Goal: Task Accomplishment & Management: Manage account settings

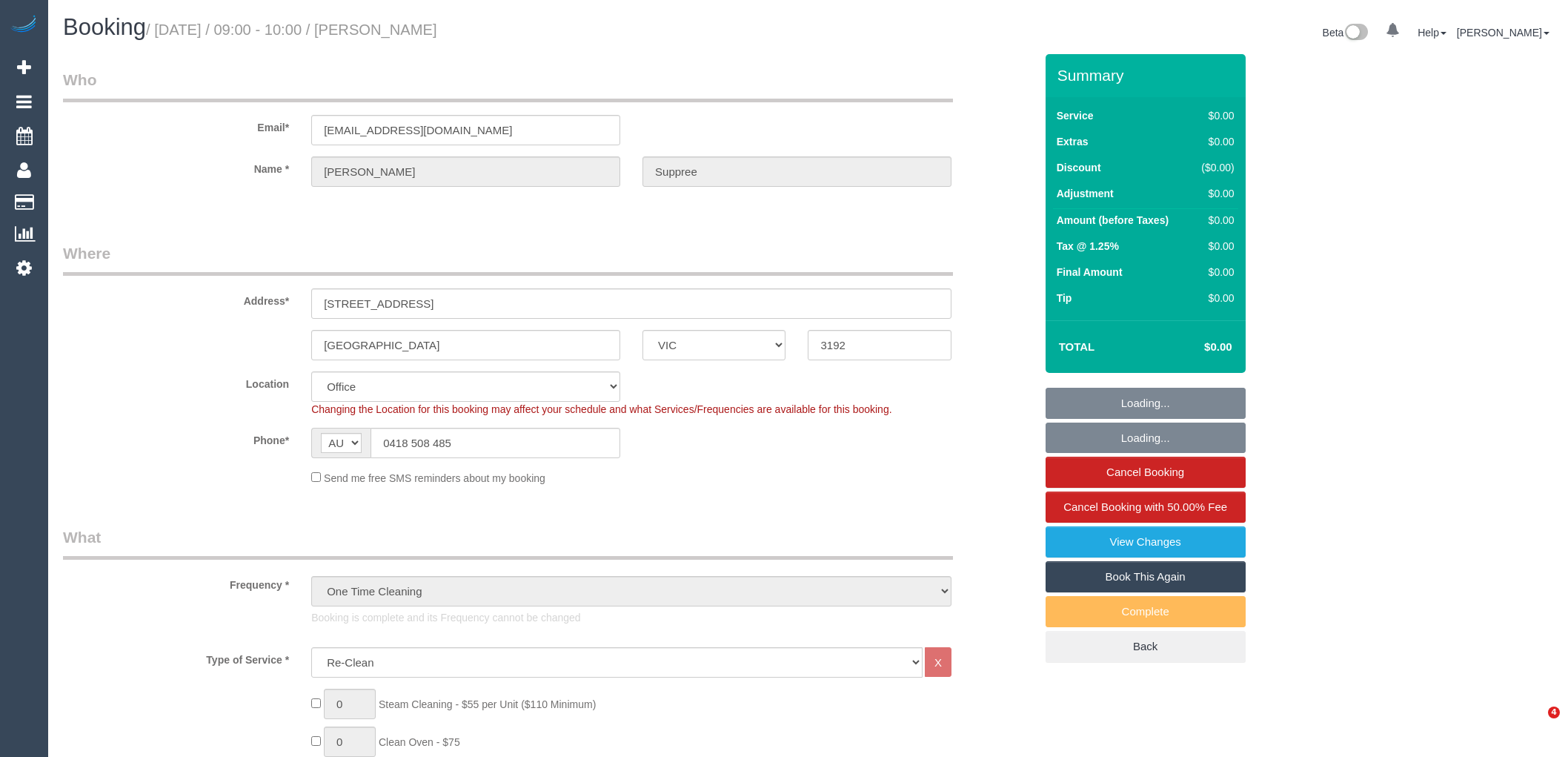
select select "VIC"
select select "number:28"
select select "number:17"
select select "number:18"
select select "number:24"
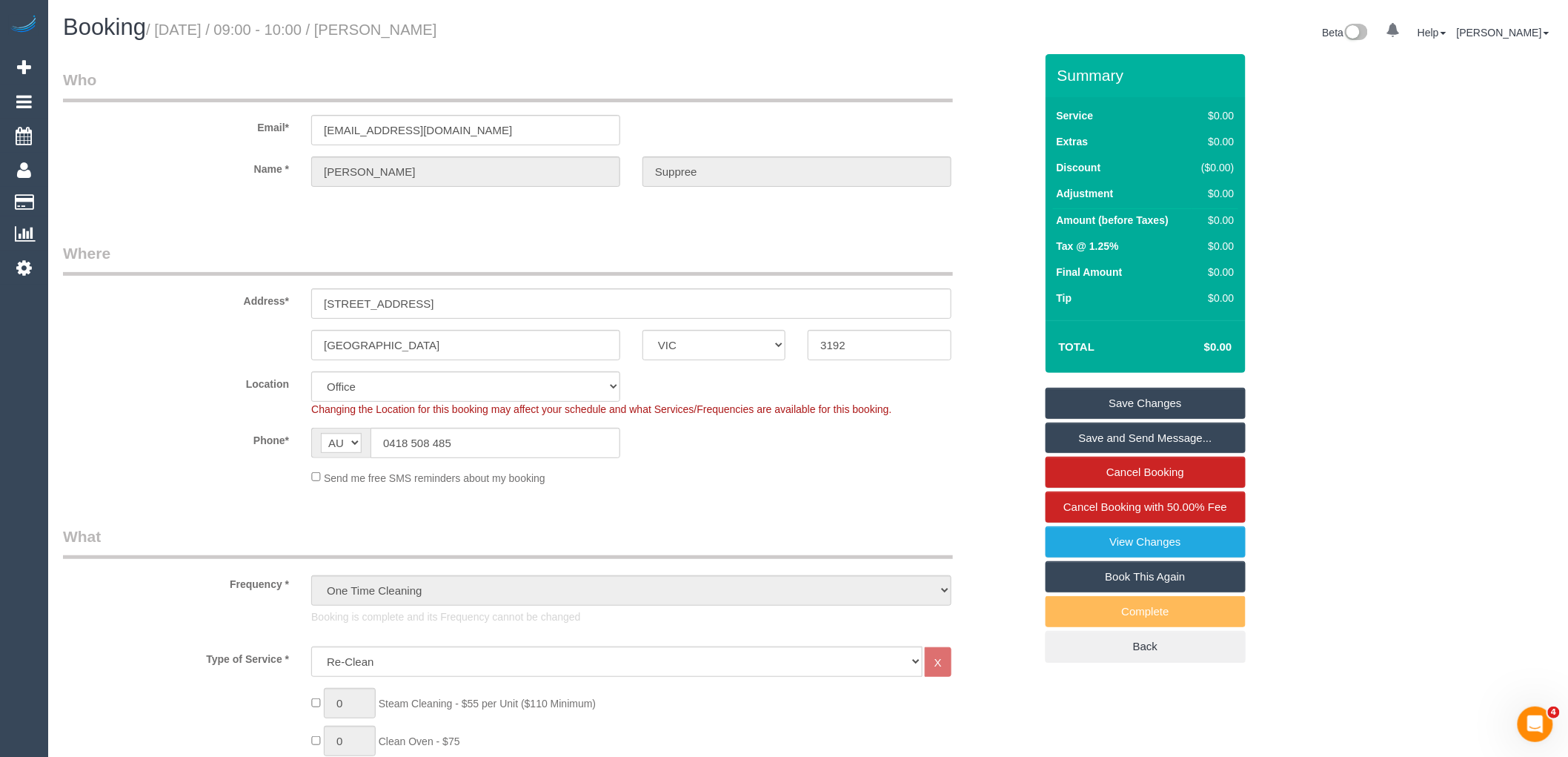
scroll to position [2035, 0]
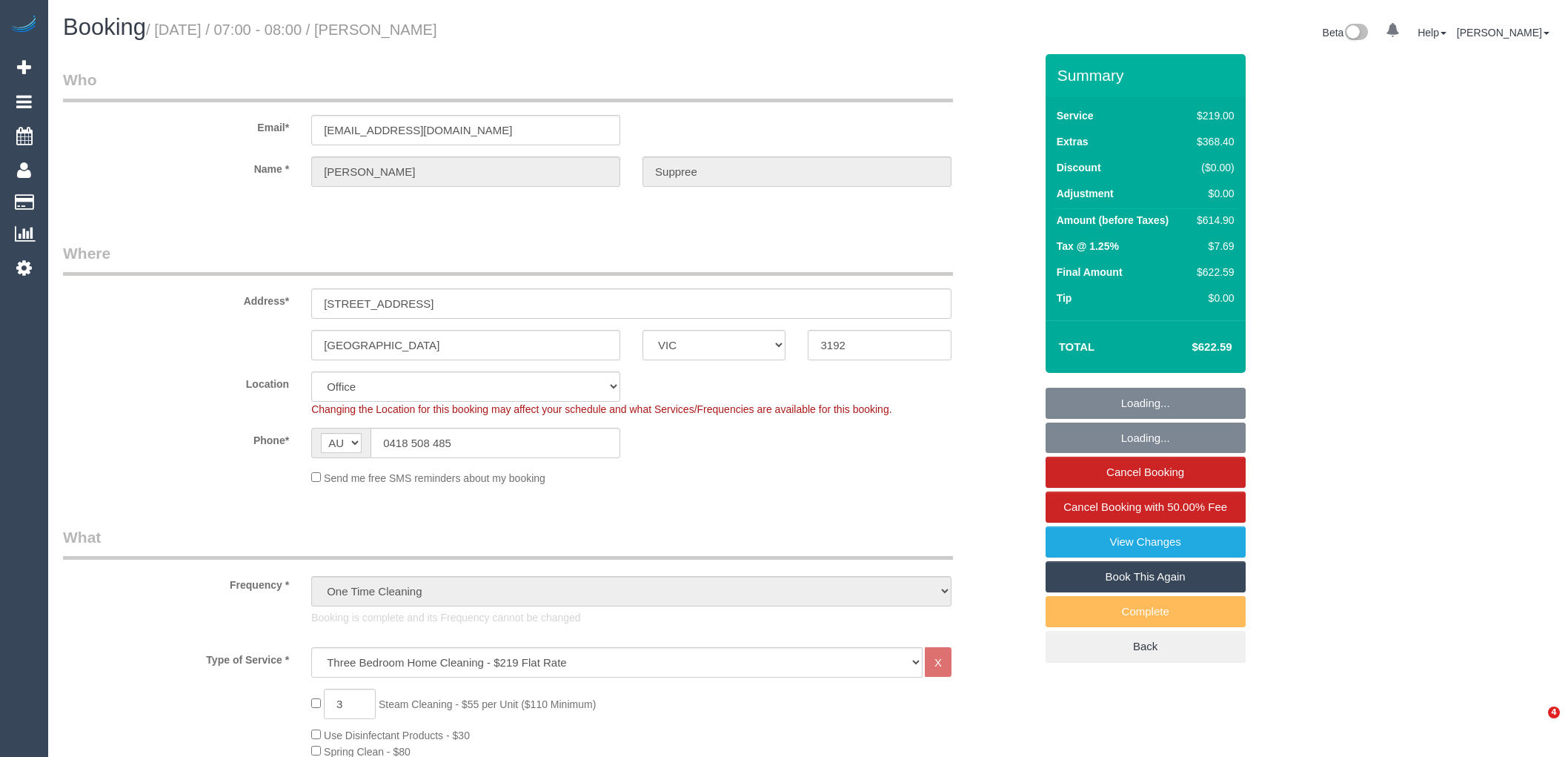
select select "VIC"
select select "number:28"
select select "number:17"
select select "number:18"
select select "number:24"
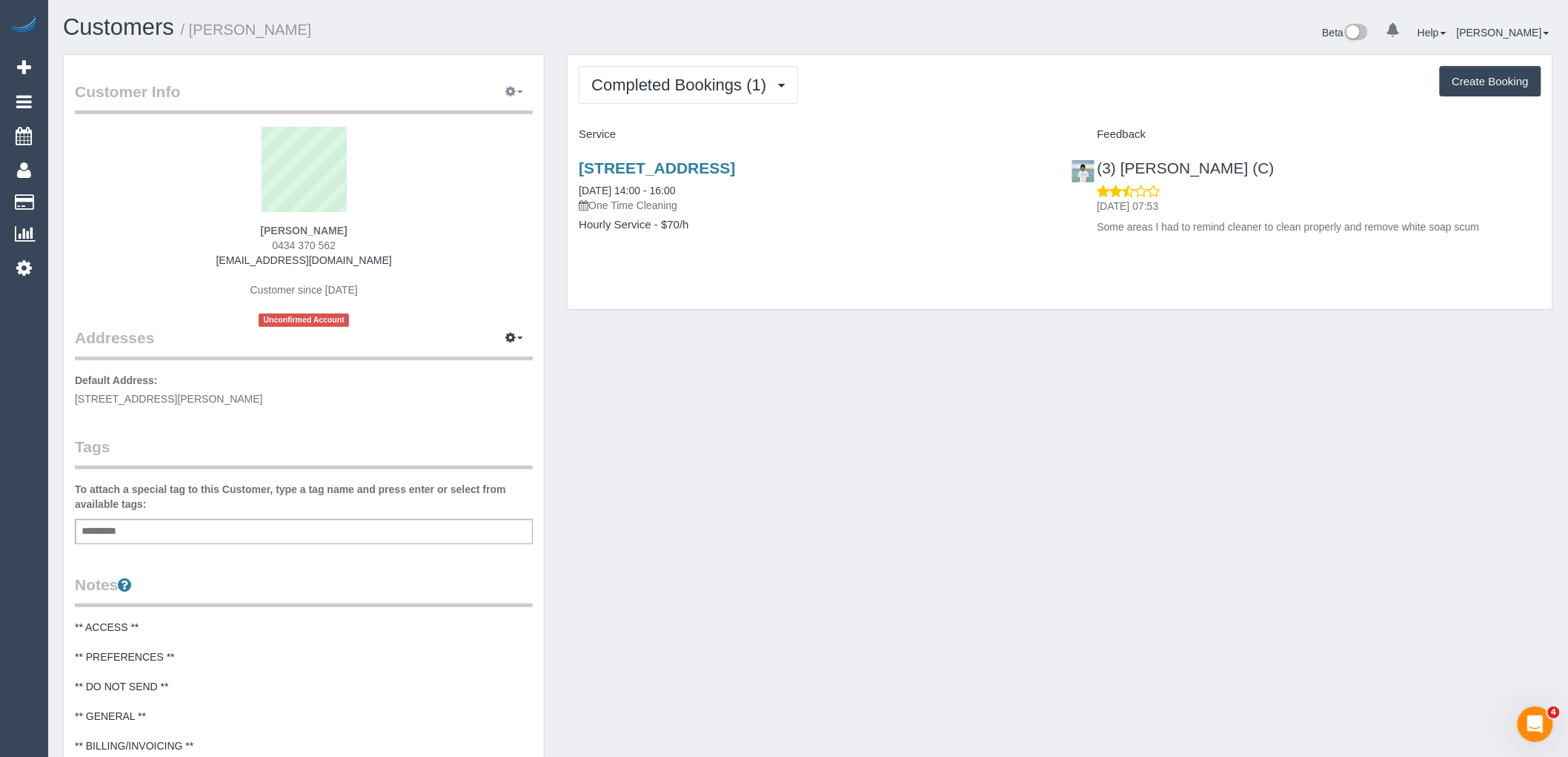
click at [515, 84] on button "button" at bounding box center [514, 92] width 37 height 23
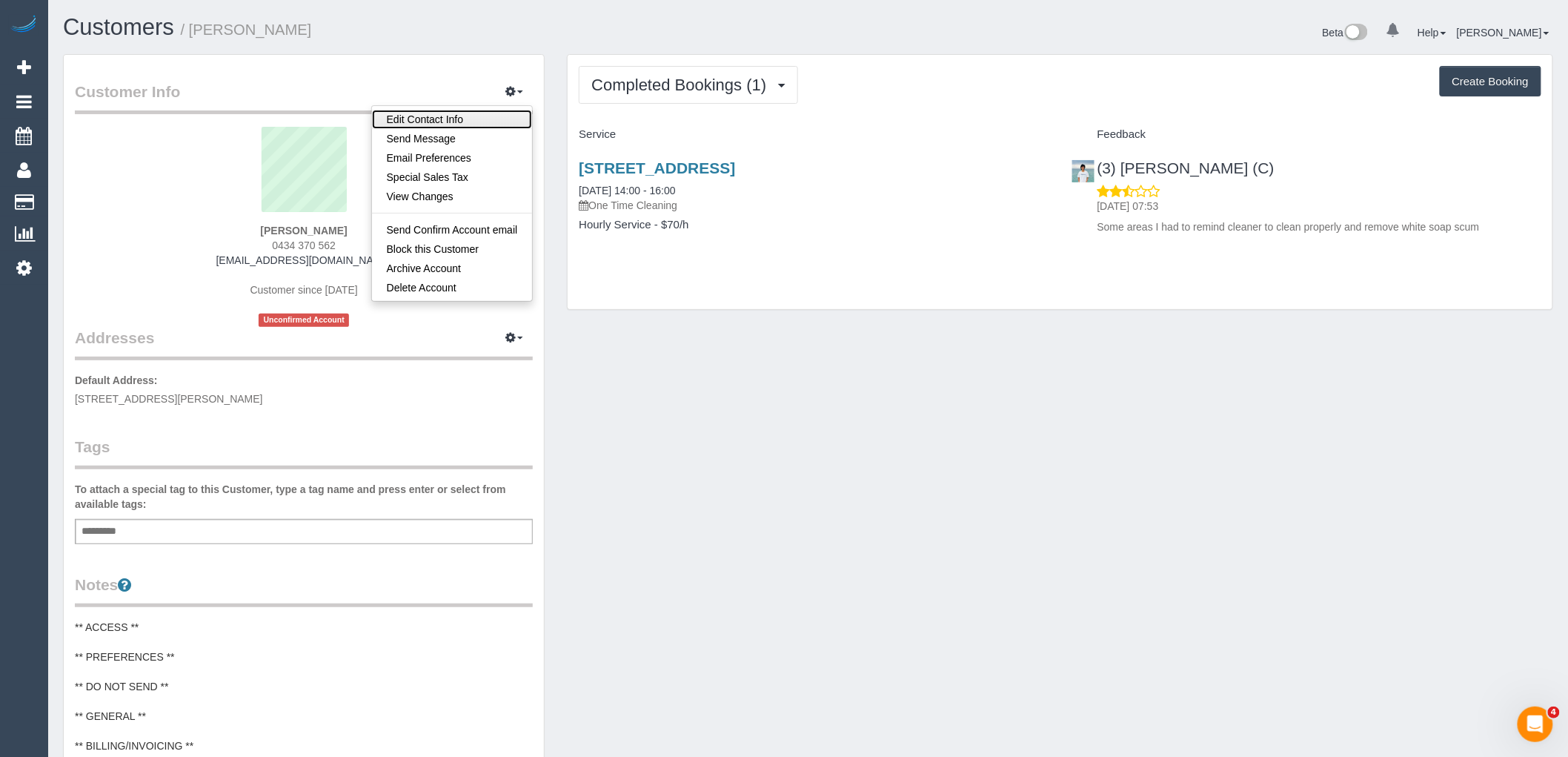
click at [453, 128] on link "Edit Contact Info" at bounding box center [452, 119] width 161 height 19
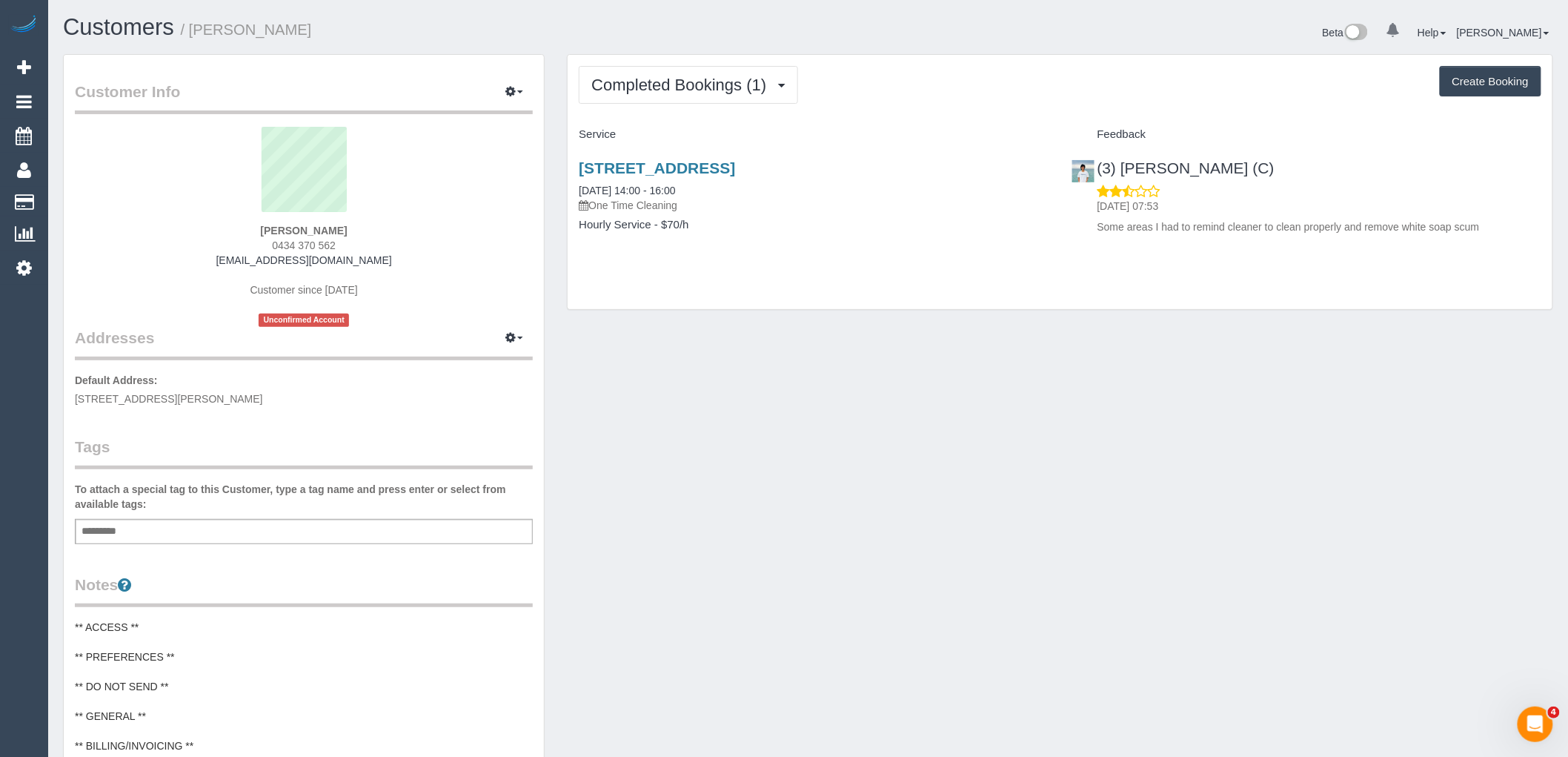
select select "VIC"
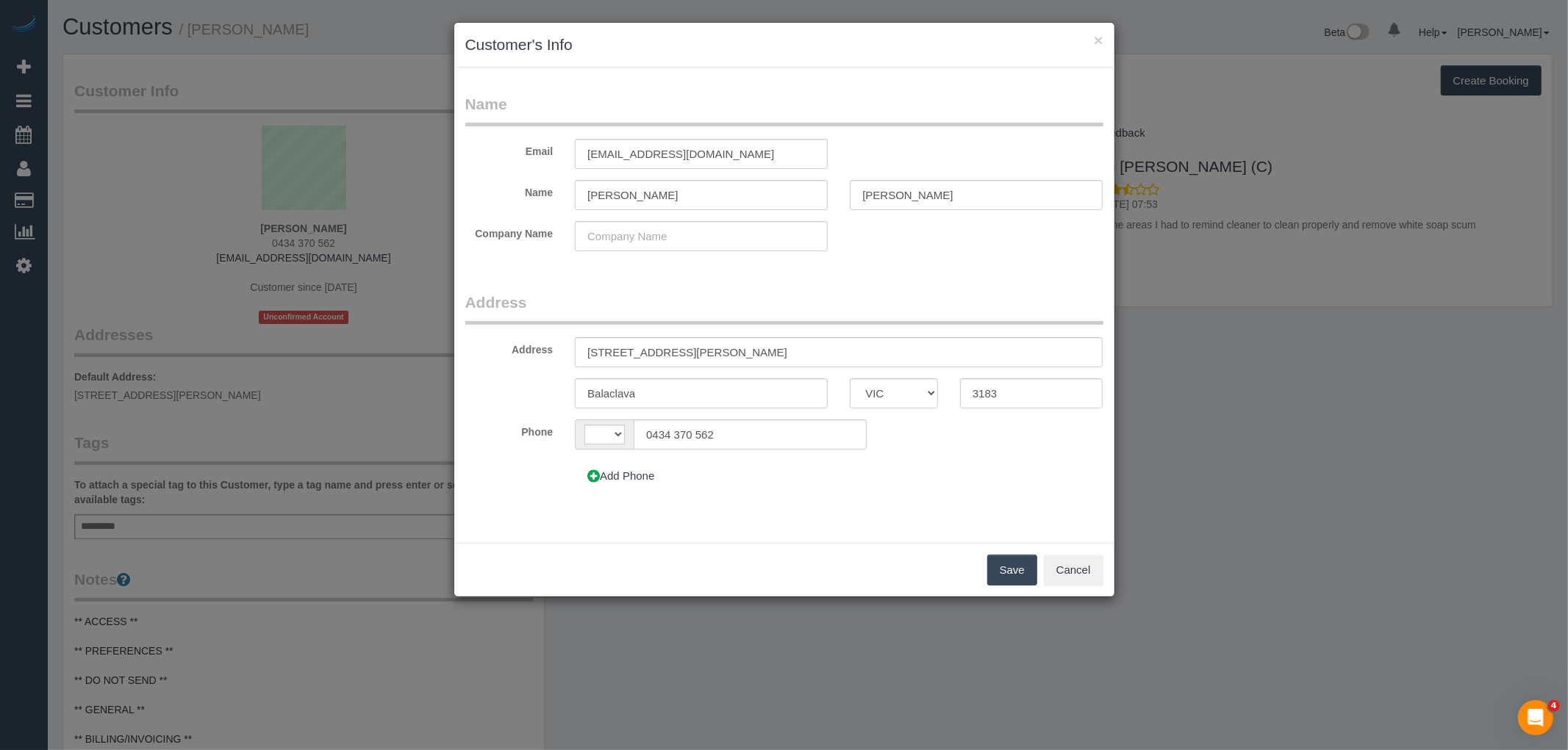
select select "string:AU"
click at [1100, 36] on button "×" at bounding box center [1098, 41] width 9 height 16
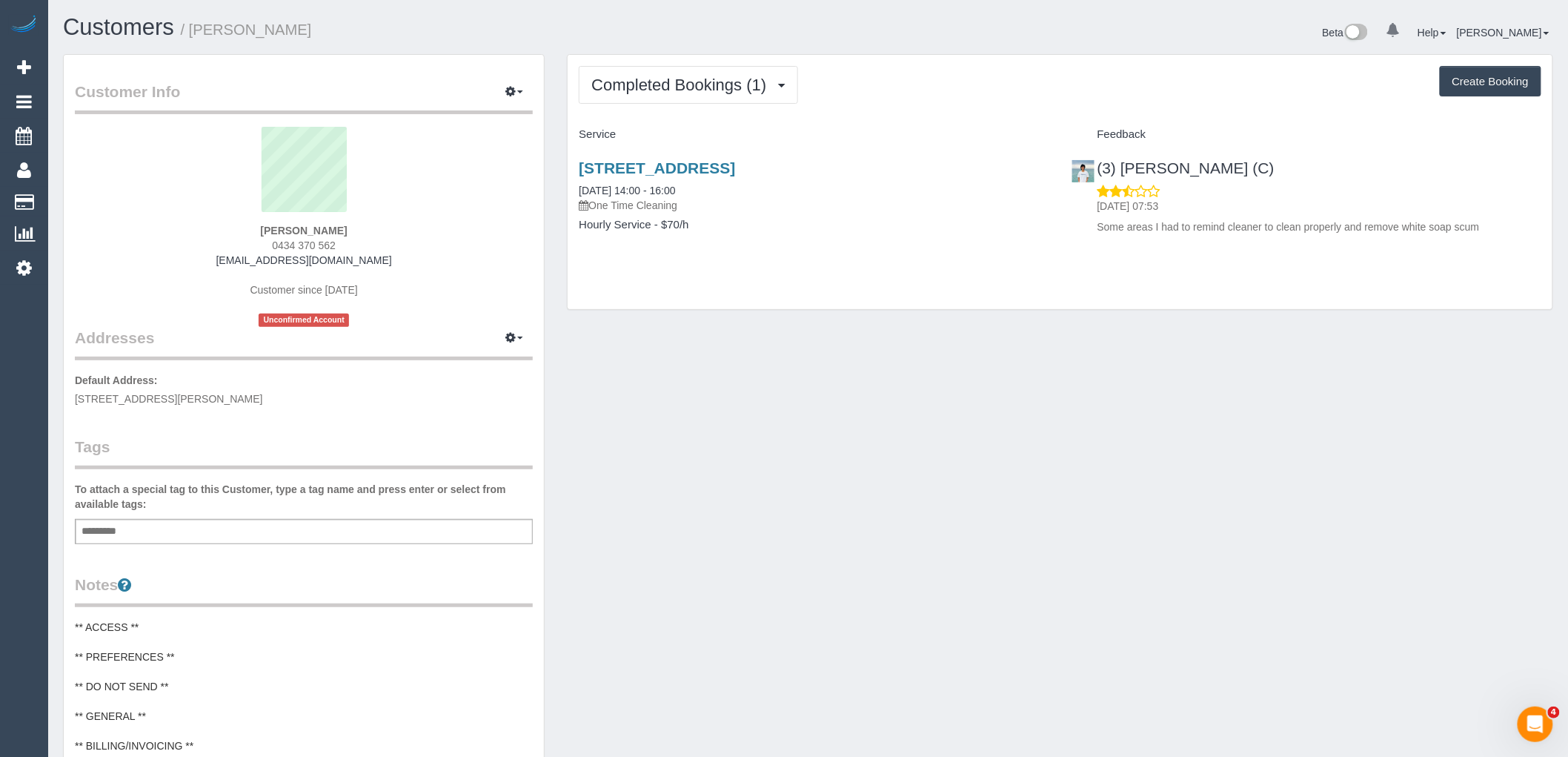
drag, startPoint x: 343, startPoint y: 227, endPoint x: 198, endPoint y: 225, distance: 145.0
click at [198, 225] on div "Kathryn Perry 0434 370 562 kalilou99@hotmail.com Customer since 2025 Unconfirme…" at bounding box center [303, 227] width 458 height 200
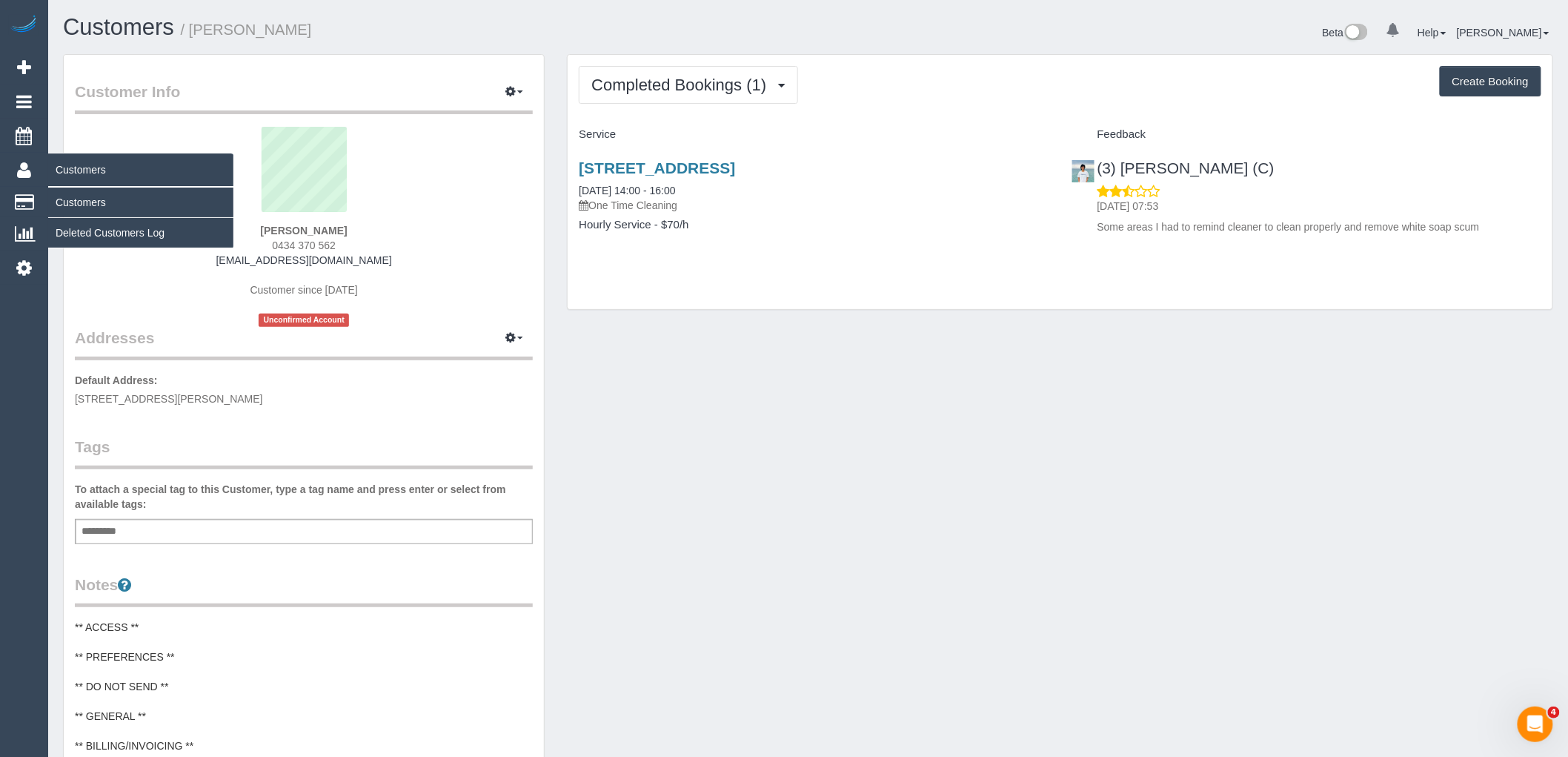
copy strong "Kathryn Perry"
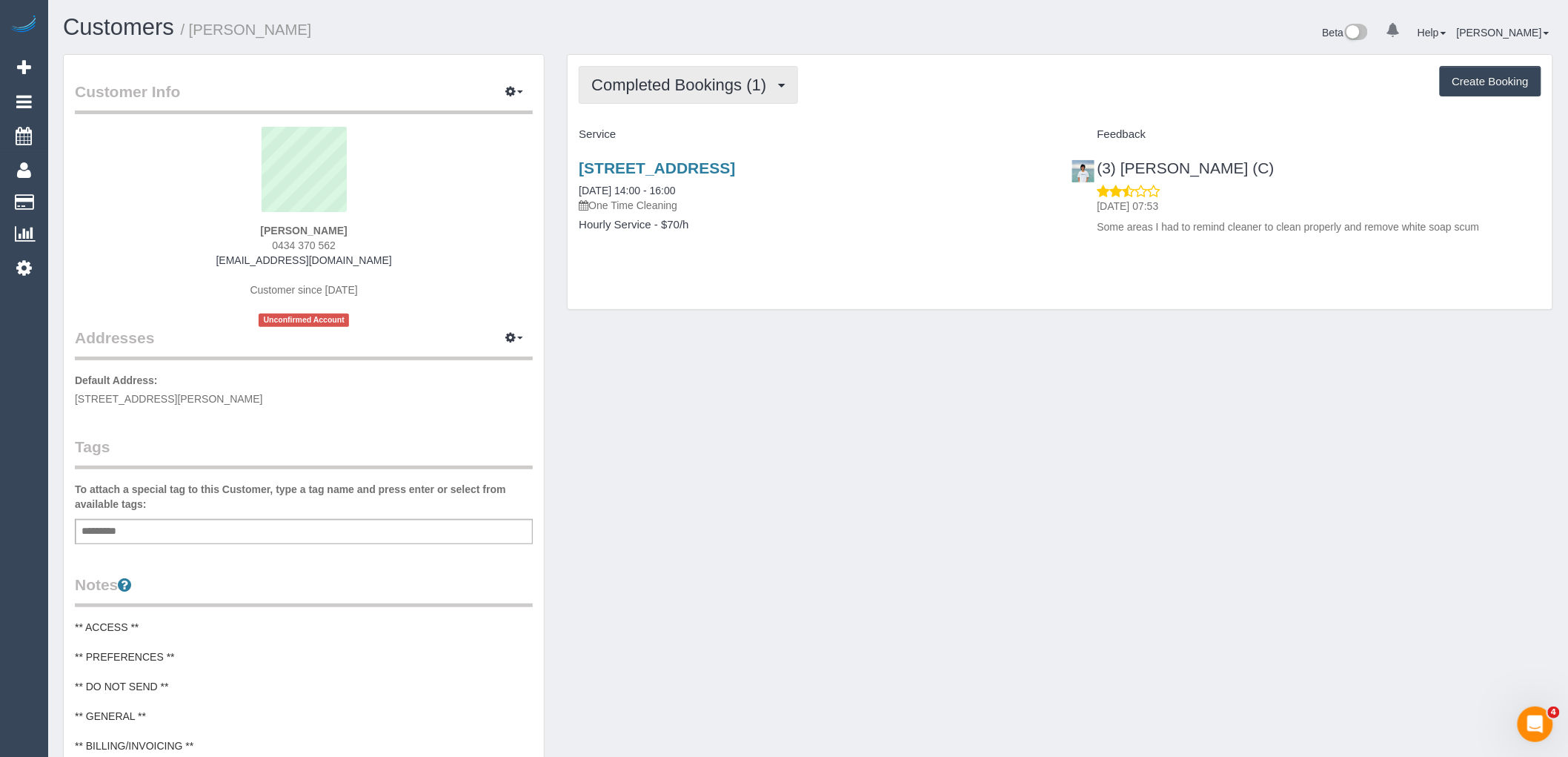
drag, startPoint x: 728, startPoint y: 84, endPoint x: 719, endPoint y: 125, distance: 42.0
click at [728, 84] on span "Completed Bookings (1)" at bounding box center [683, 85] width 183 height 19
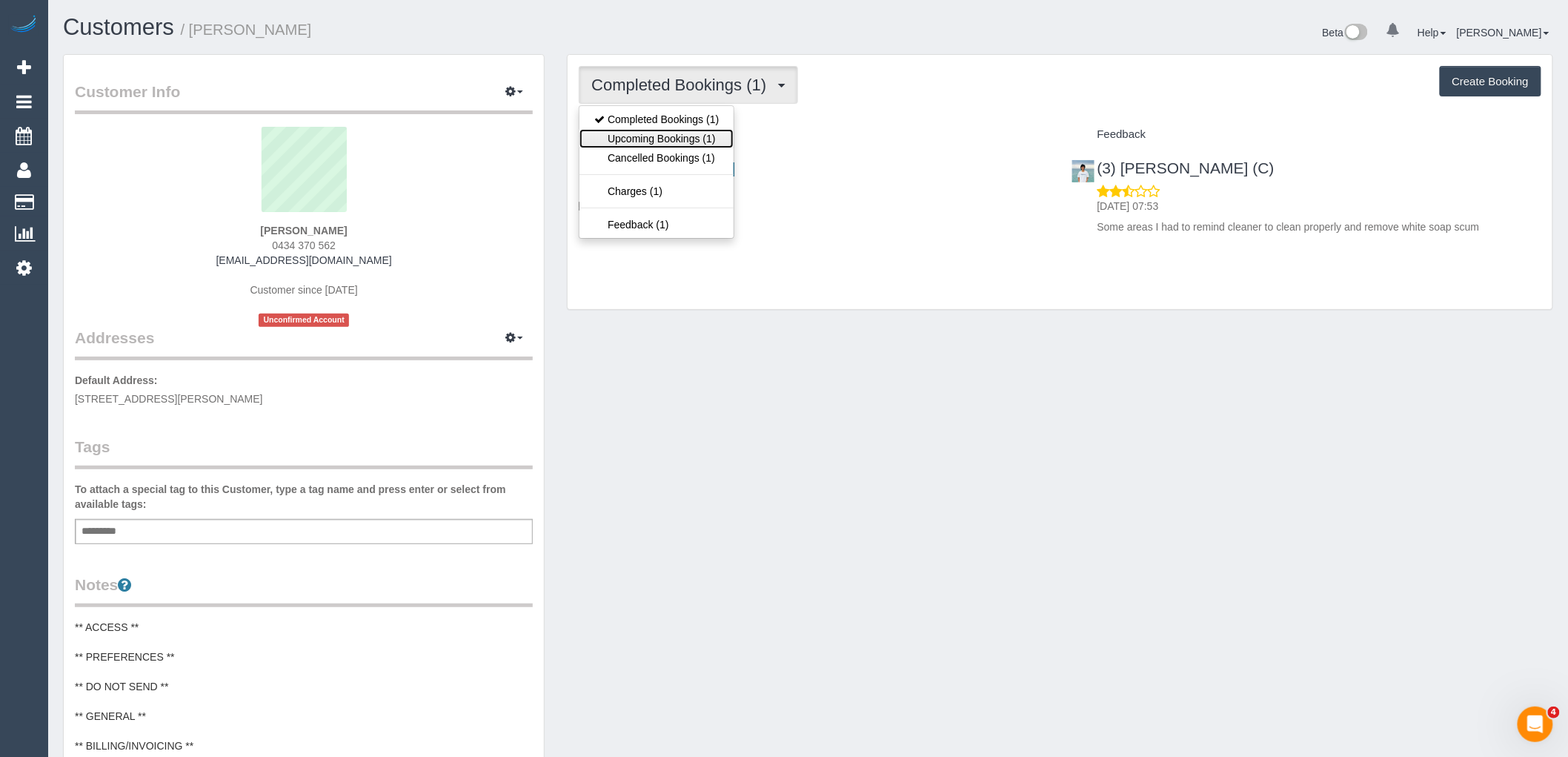
click at [717, 136] on link "Upcoming Bookings (1)" at bounding box center [657, 138] width 154 height 19
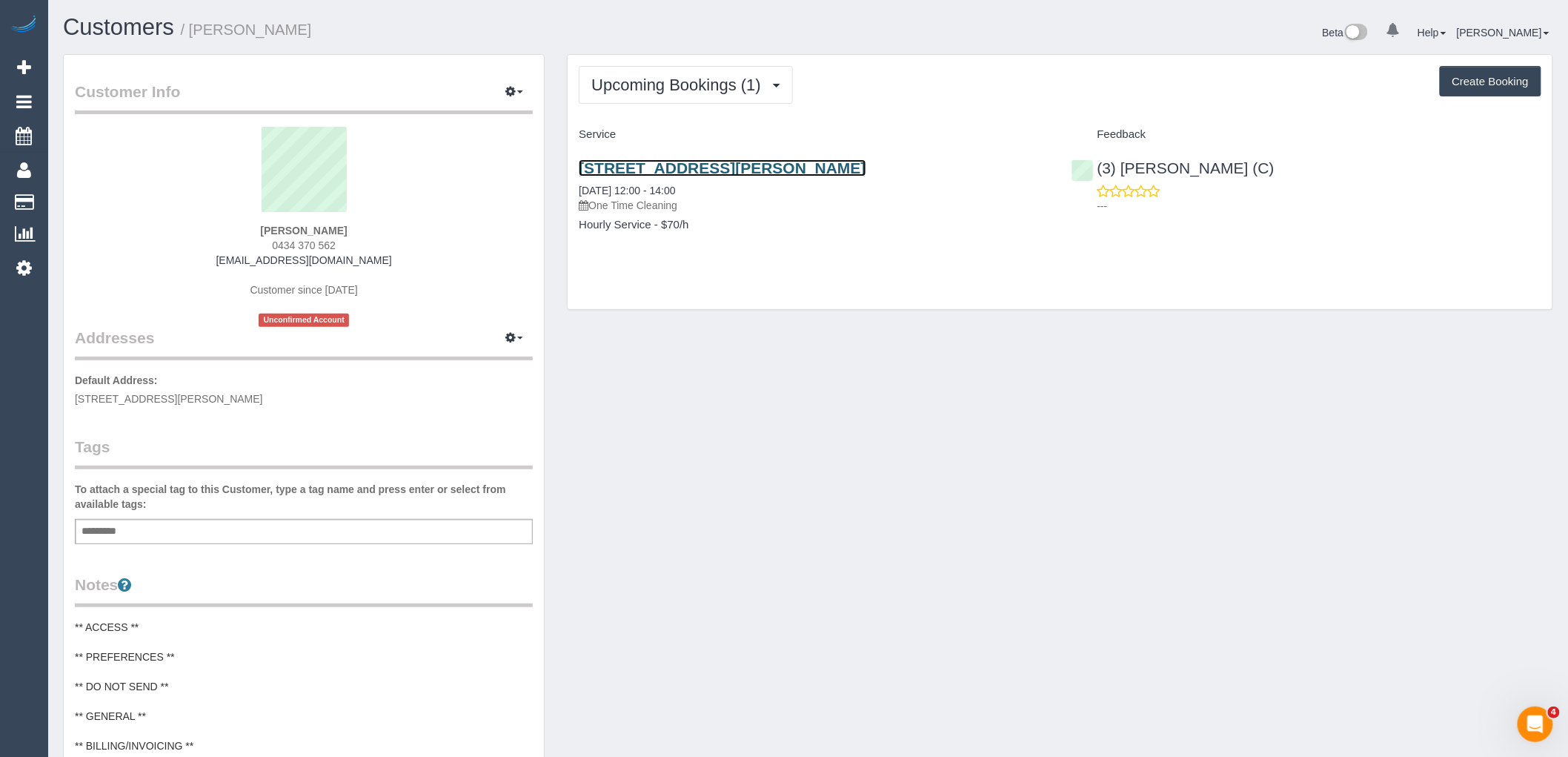
click at [708, 171] on link "Unit 7/2 Gourlay St, Balaclava, VIC 3183" at bounding box center [722, 168] width 286 height 17
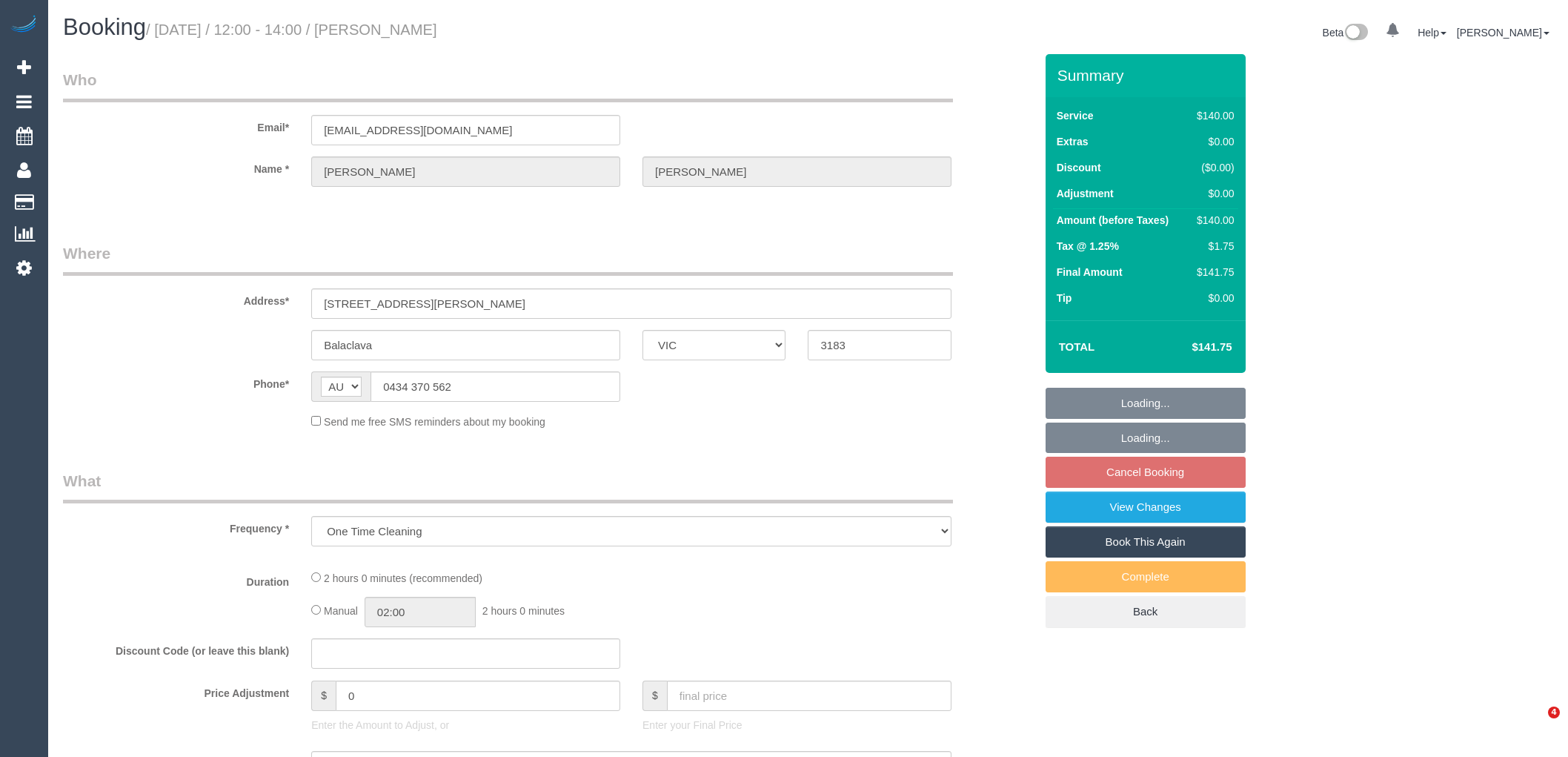
select select "VIC"
select select "string:stripe-pm_1Rsed82GScqysDRV0qsKZ9k3"
select select "number:28"
select select "number:14"
select select "number:18"
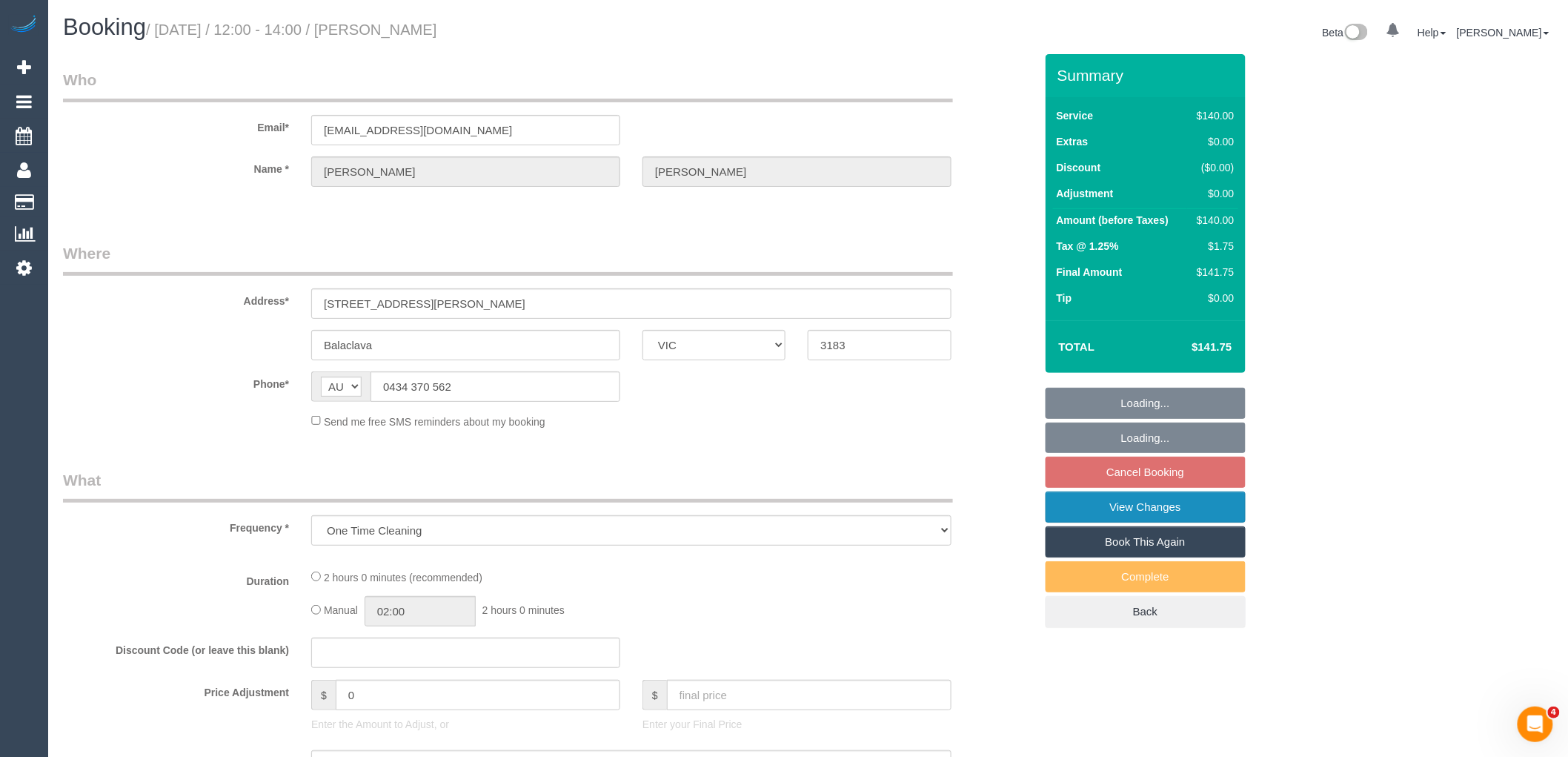
select select "number:36"
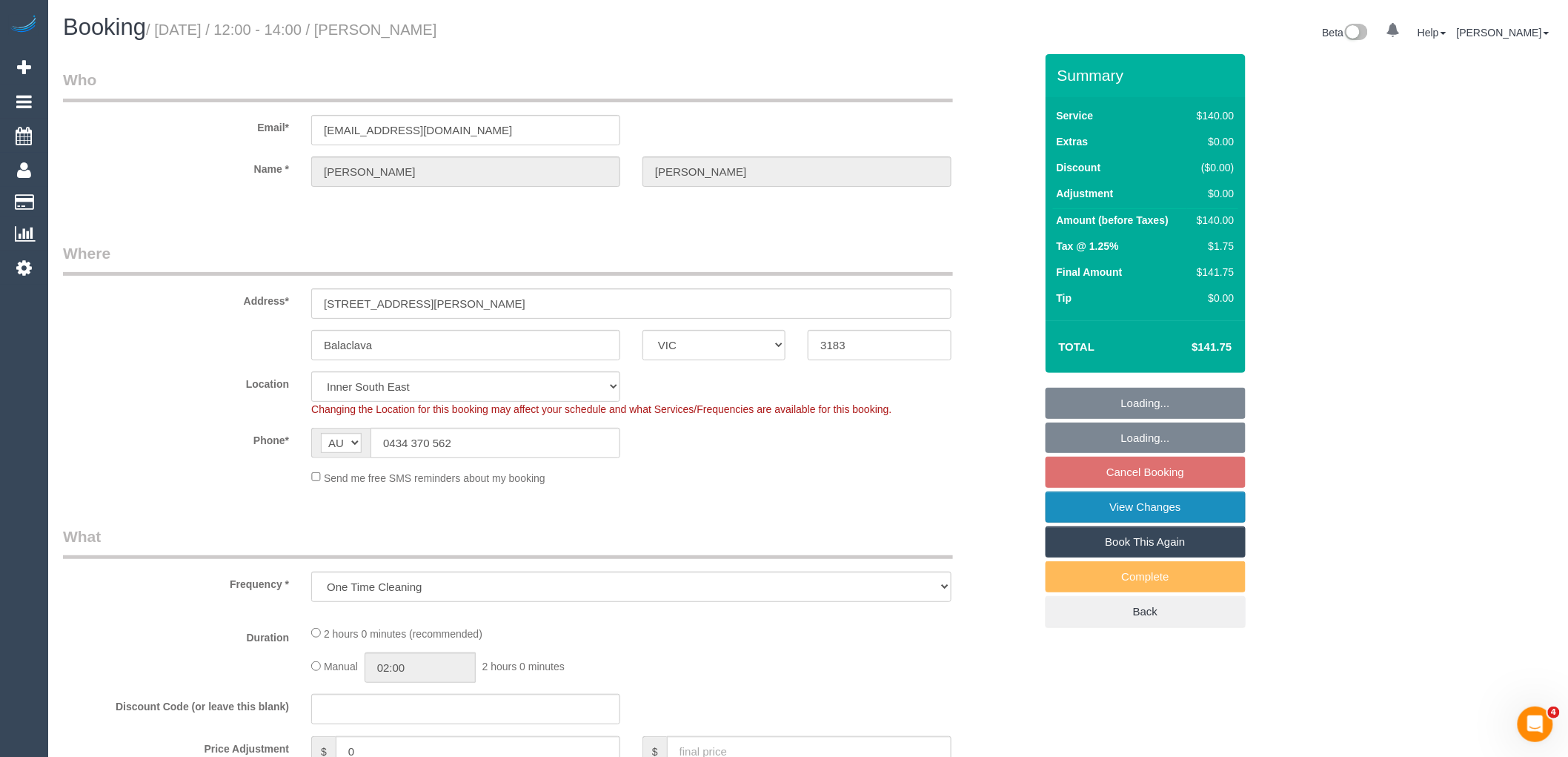
click at [1154, 510] on link "View Changes" at bounding box center [1146, 506] width 200 height 31
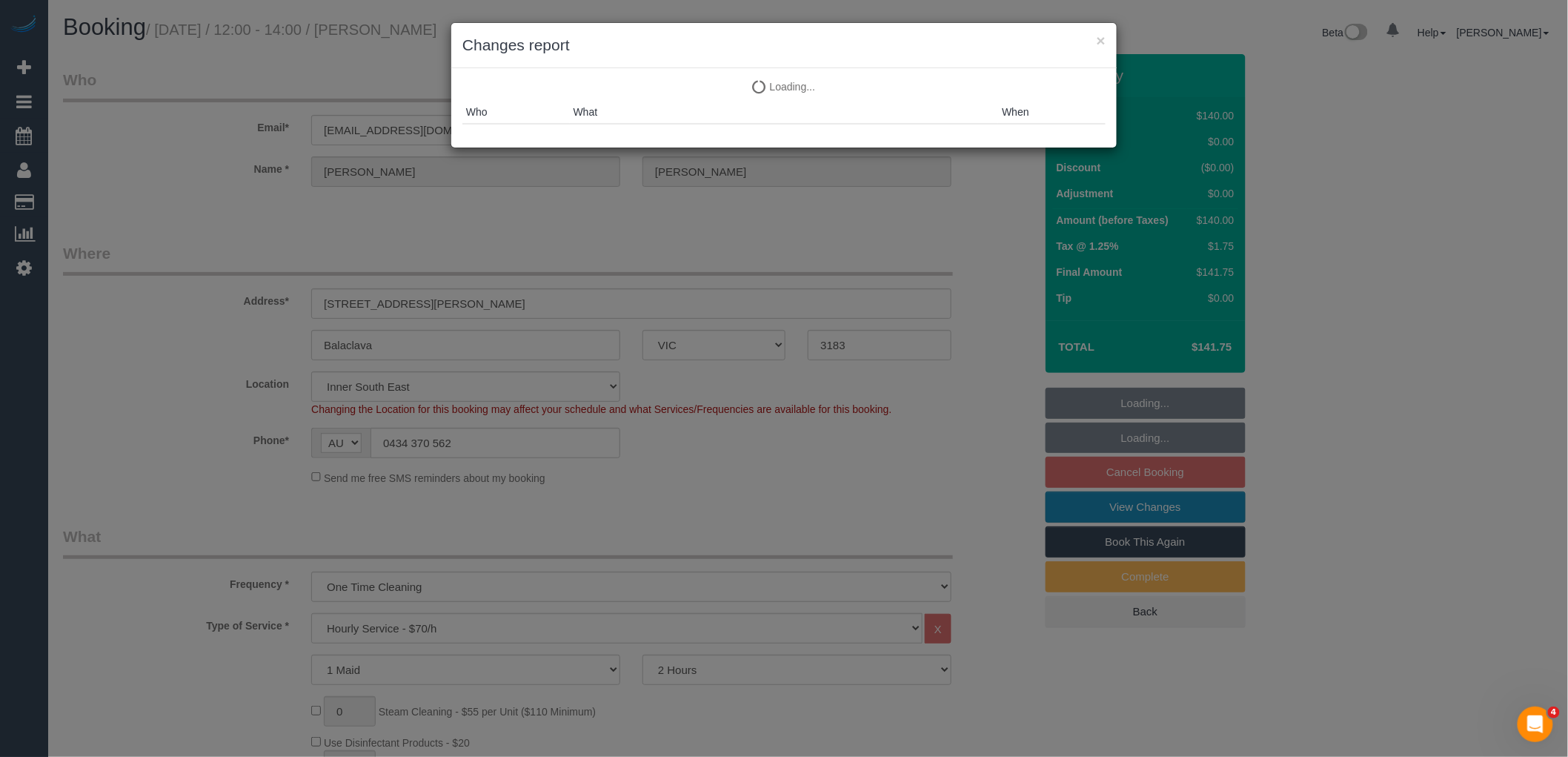
select select "object:1444"
select select "spot3"
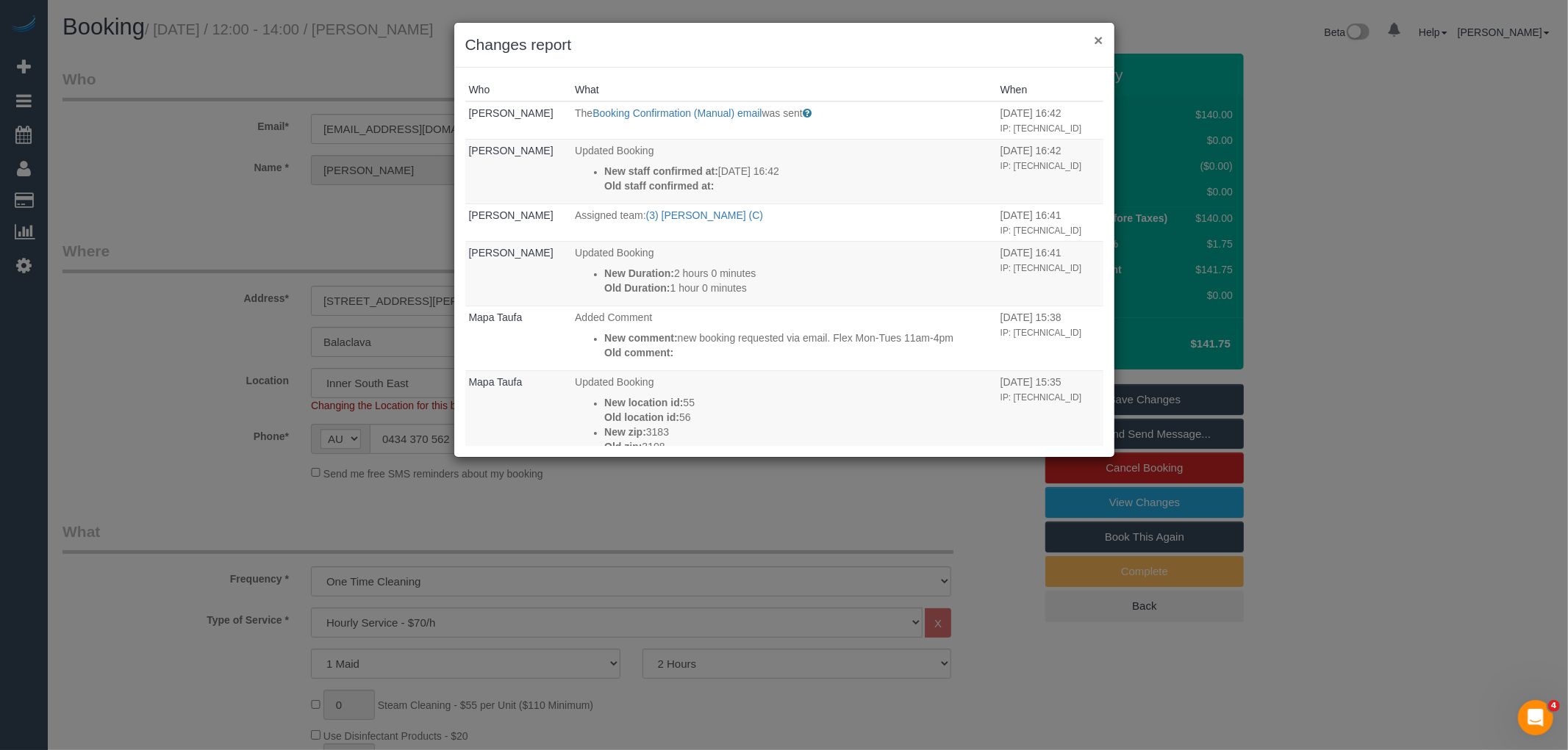
click at [1096, 40] on button "×" at bounding box center [1098, 41] width 9 height 16
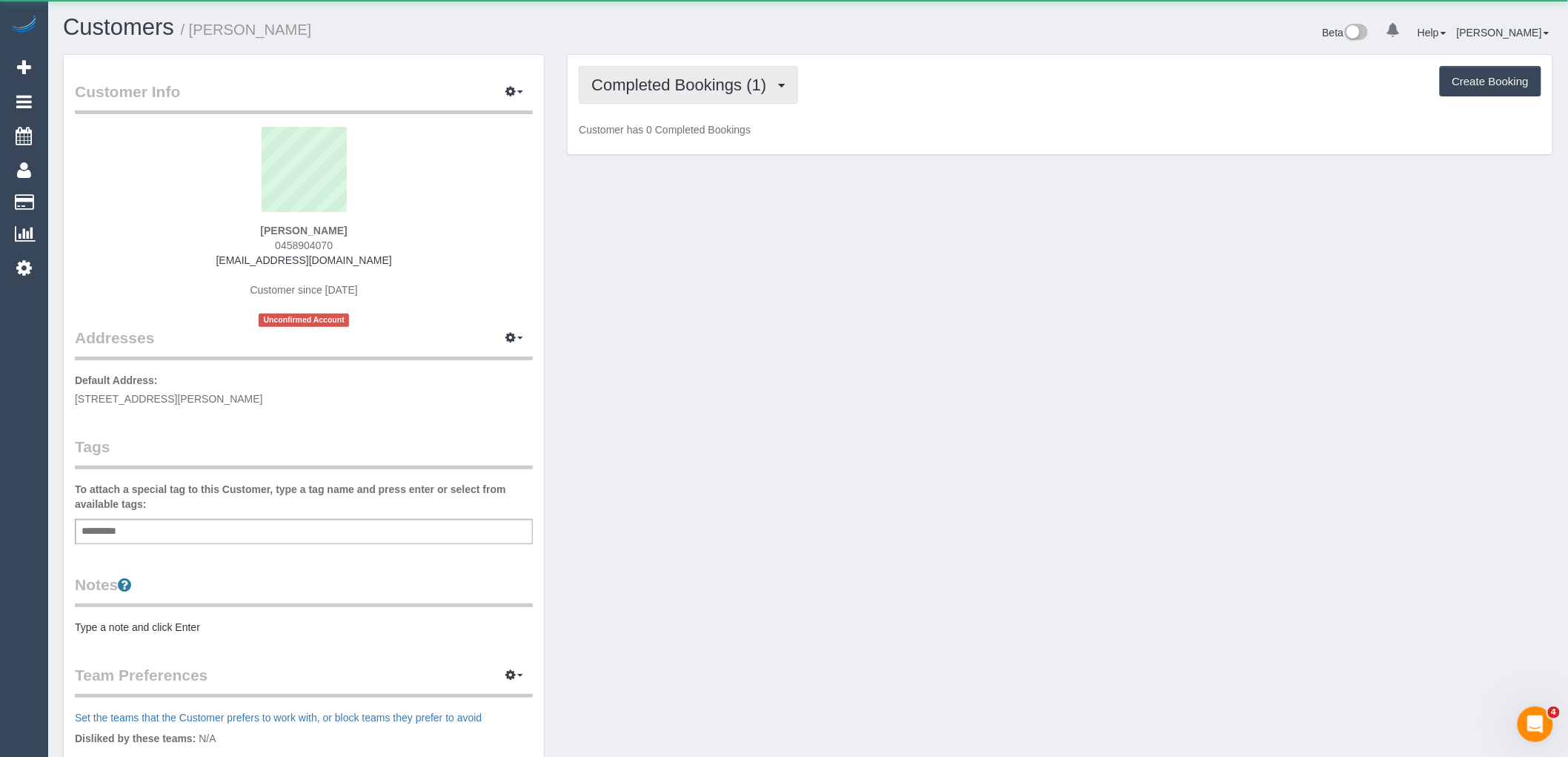
click at [701, 92] on span "Completed Bookings (1)" at bounding box center [683, 85] width 183 height 19
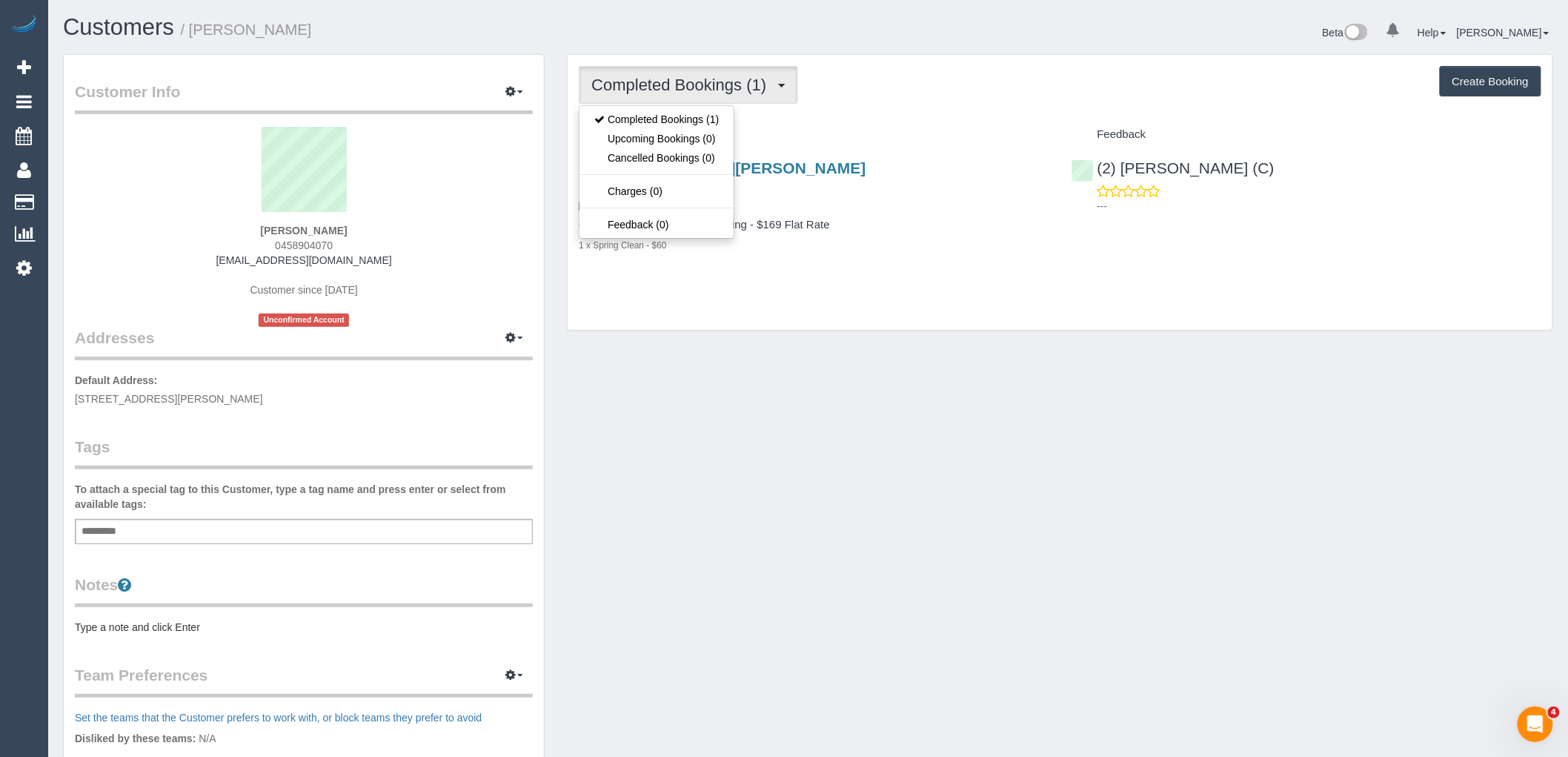
click at [850, 115] on div "Completed Bookings (1) Completed Bookings (1) Upcoming Bookings (0) Cancelled B…" at bounding box center [1060, 193] width 985 height 276
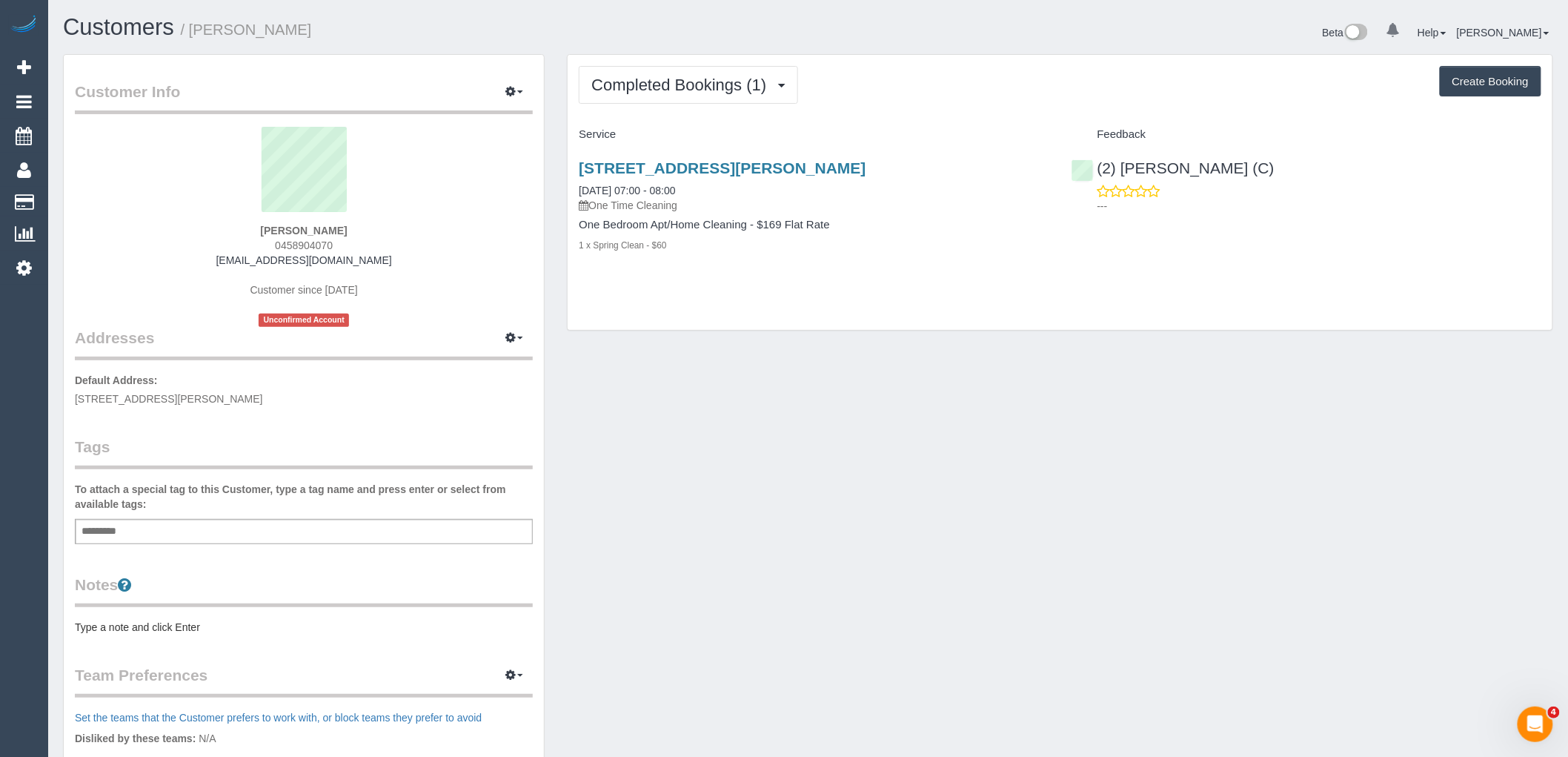
drag, startPoint x: 326, startPoint y: 226, endPoint x: 247, endPoint y: 194, distance: 85.2
click at [198, 232] on div "Caitlin Szacsuri 0458904070 caitlinszacsuri@gmail.com Customer since 2025 Uncon…" at bounding box center [303, 227] width 458 height 200
copy strong "Caitlin Szacsuri"
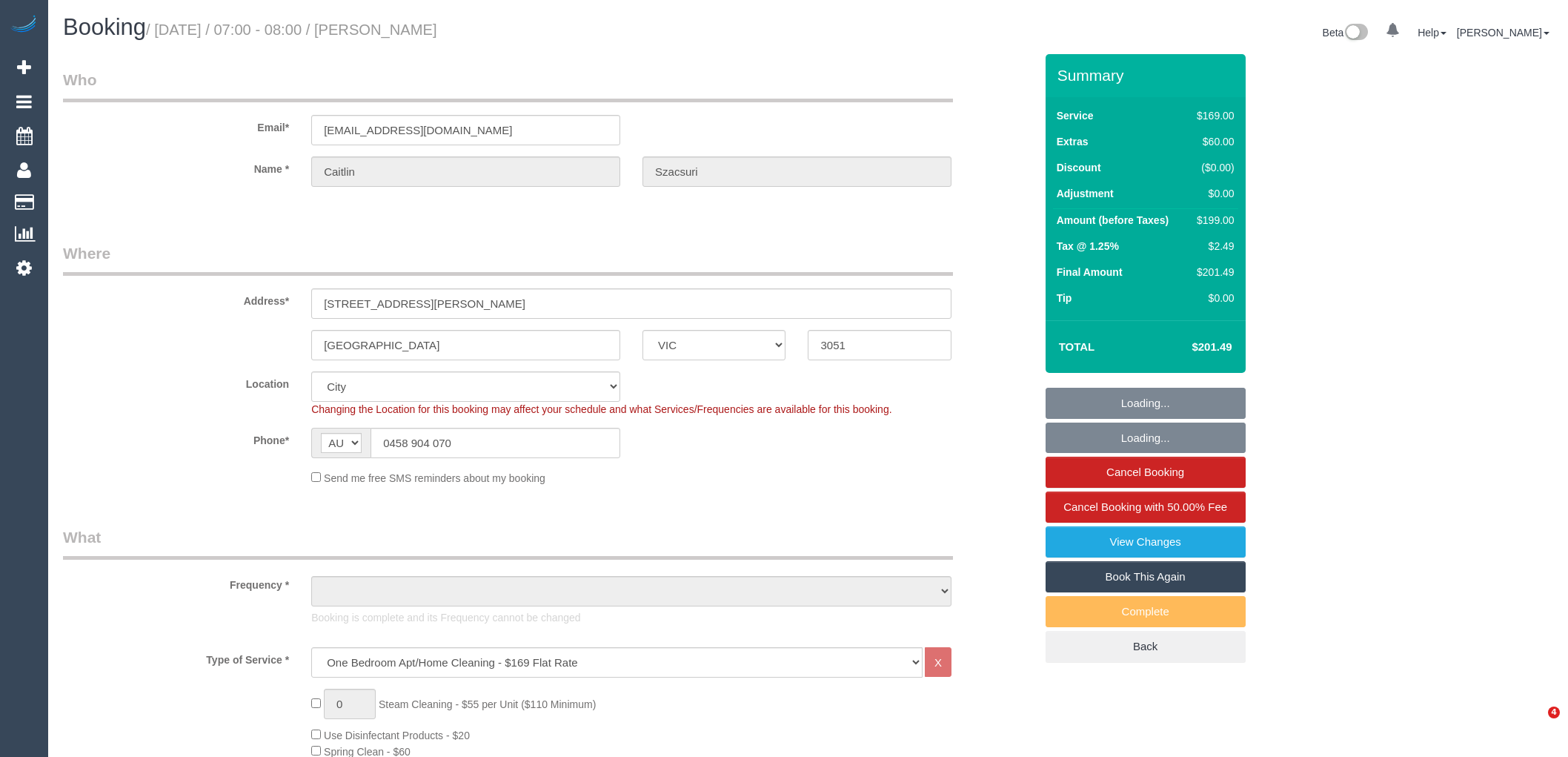
select select "VIC"
select select "number:28"
select select "number:16"
select select "number:19"
select select "number:25"
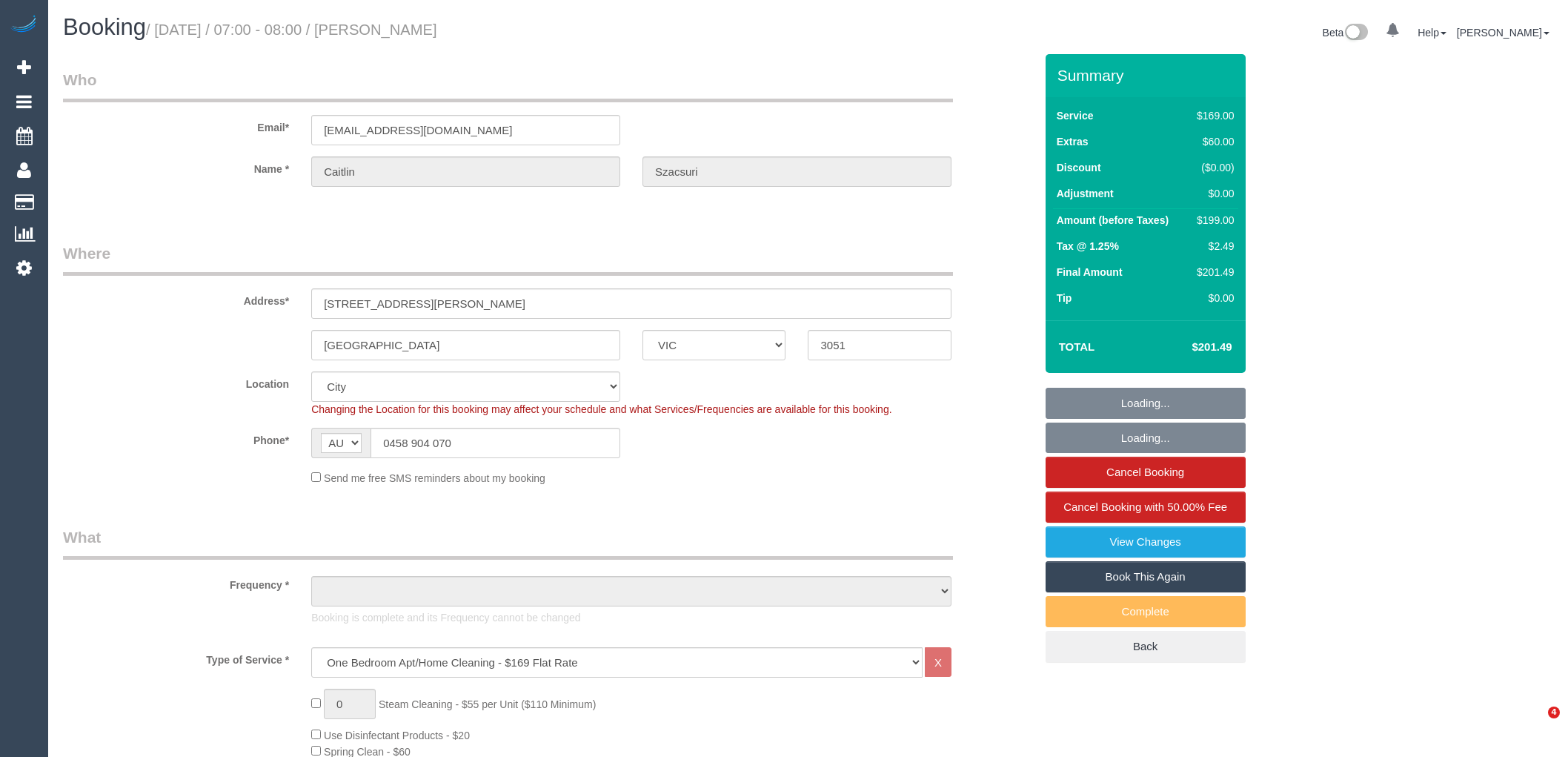
select select "number:26"
select select "object:1205"
select select "string:stripe-pm_1RxRFf2GScqysDRVTlC5OIi8"
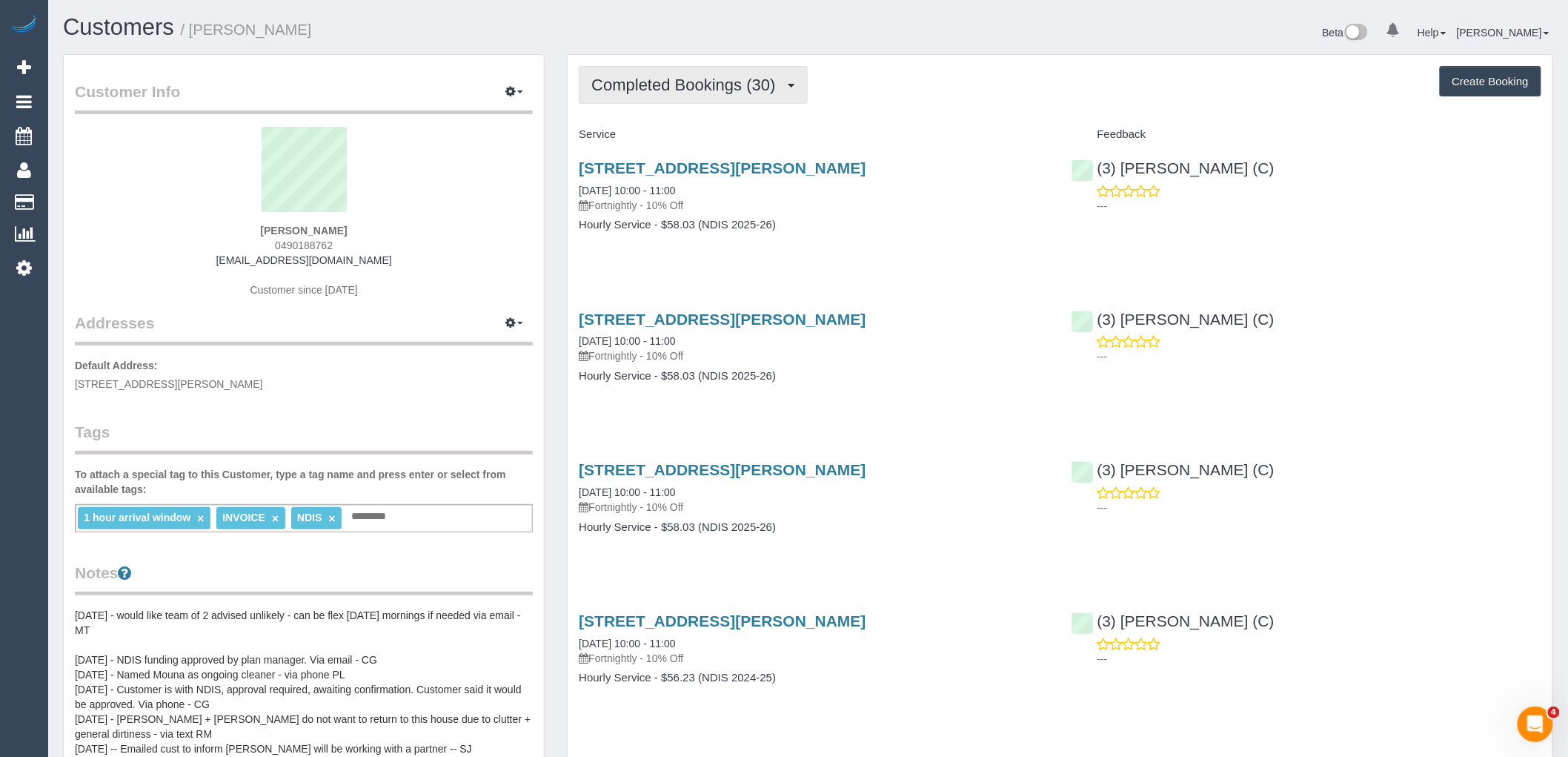
click at [692, 79] on span "Completed Bookings (30)" at bounding box center [688, 85] width 192 height 19
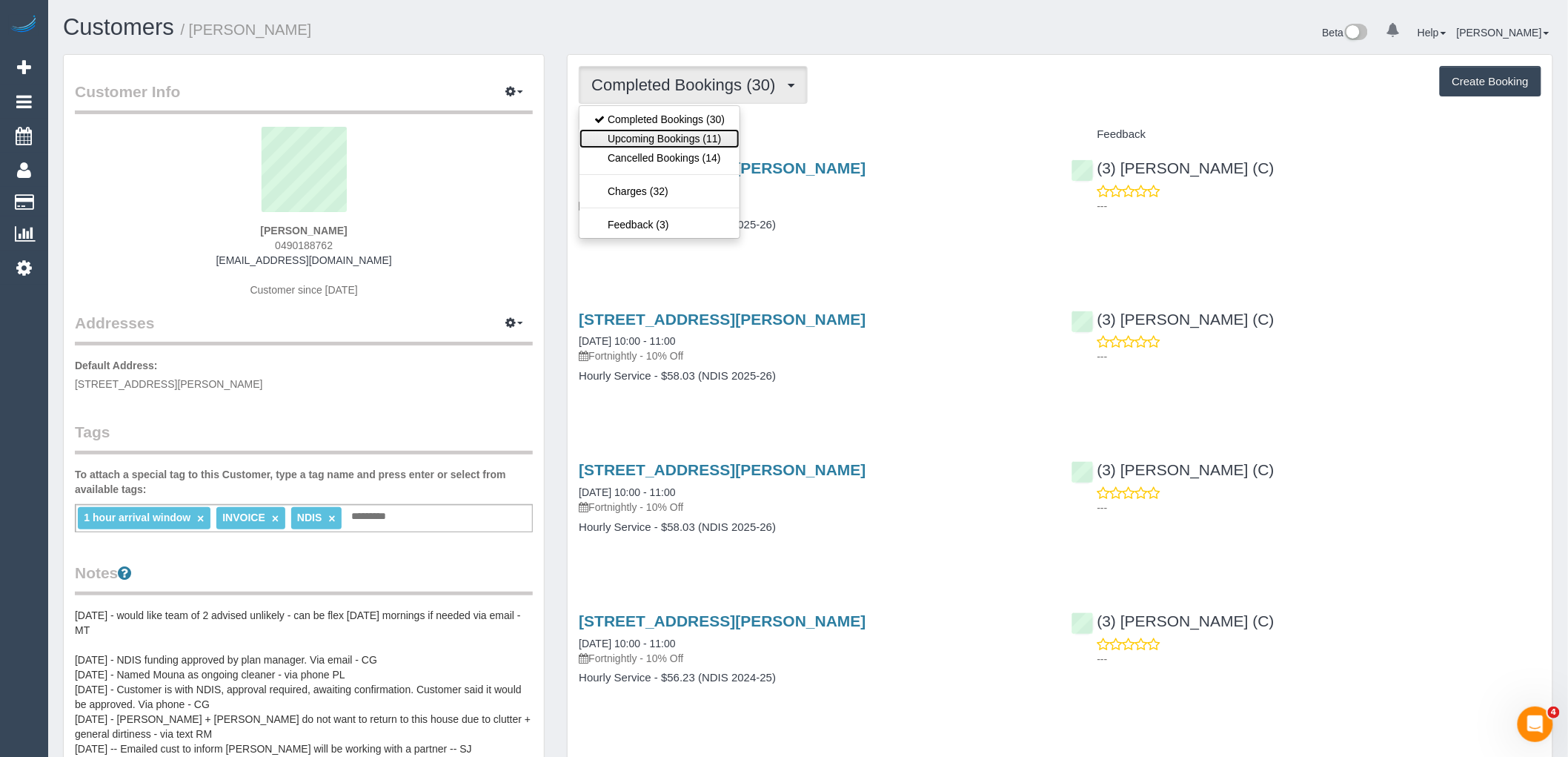
click at [708, 137] on link "Upcoming Bookings (11)" at bounding box center [660, 138] width 160 height 19
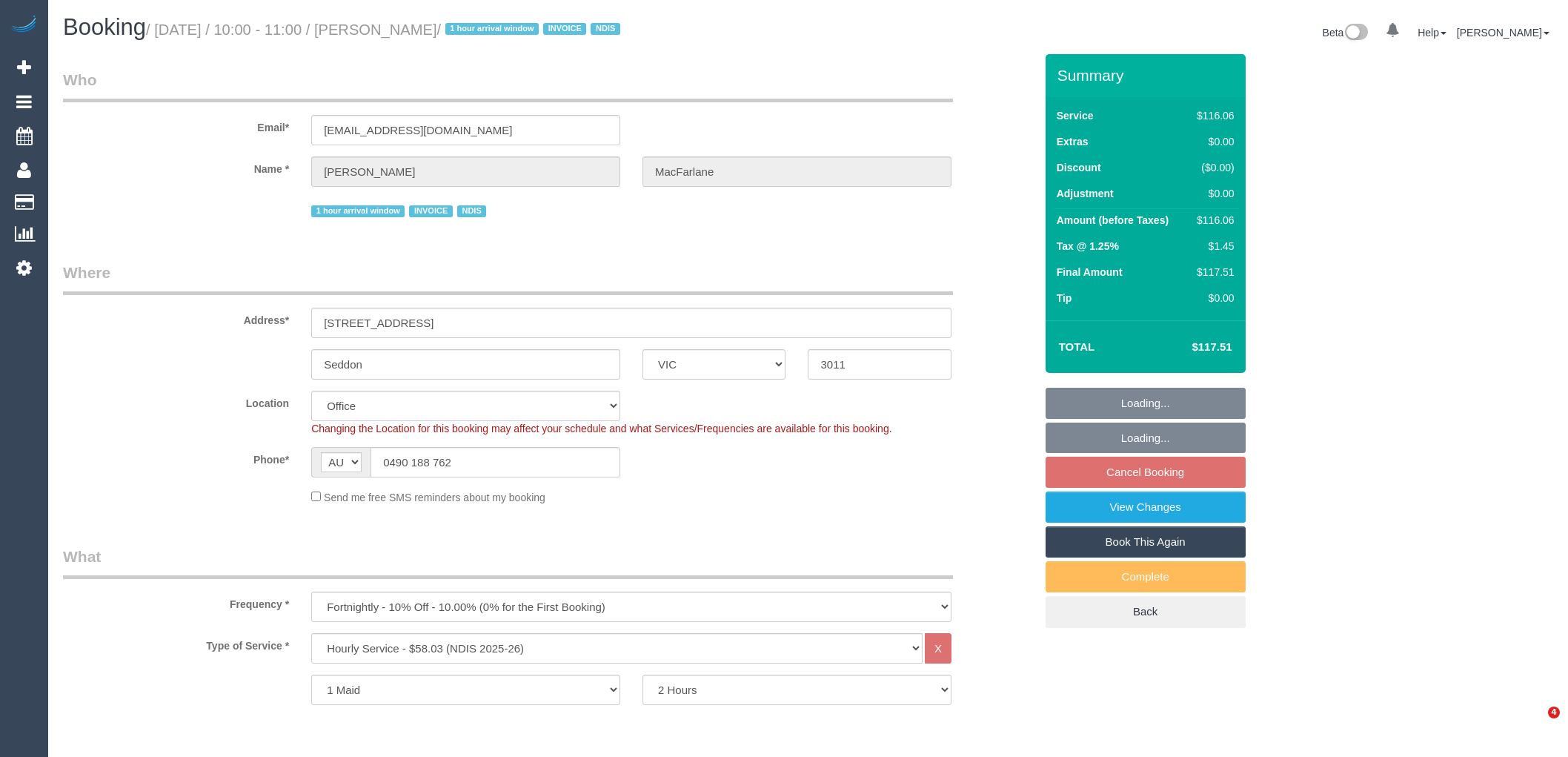
select select "VIC"
select select "string:check"
select select "number:29"
select select "number:14"
select select "number:19"
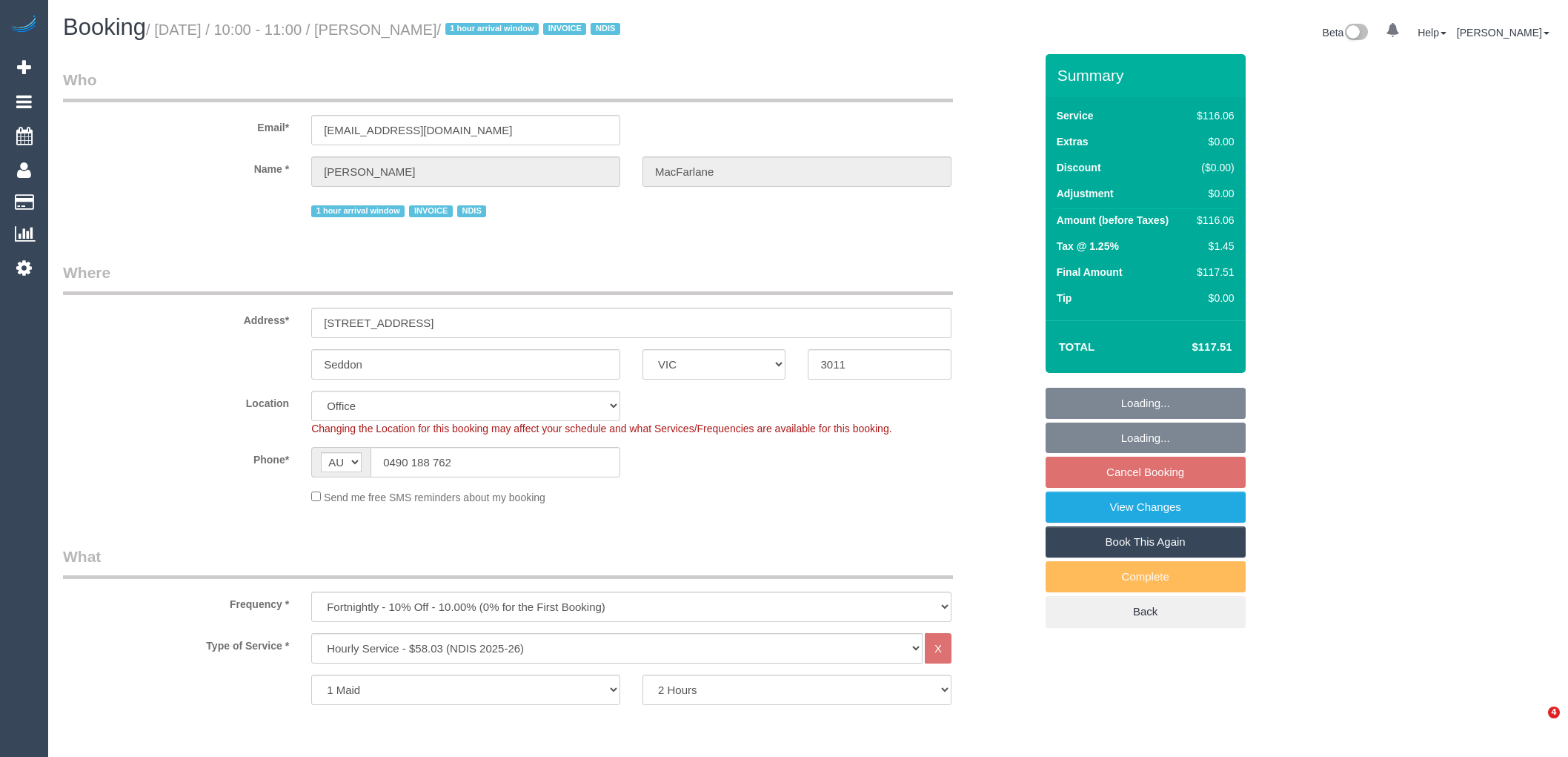
select select "number:25"
select select "number:35"
select select "number:13"
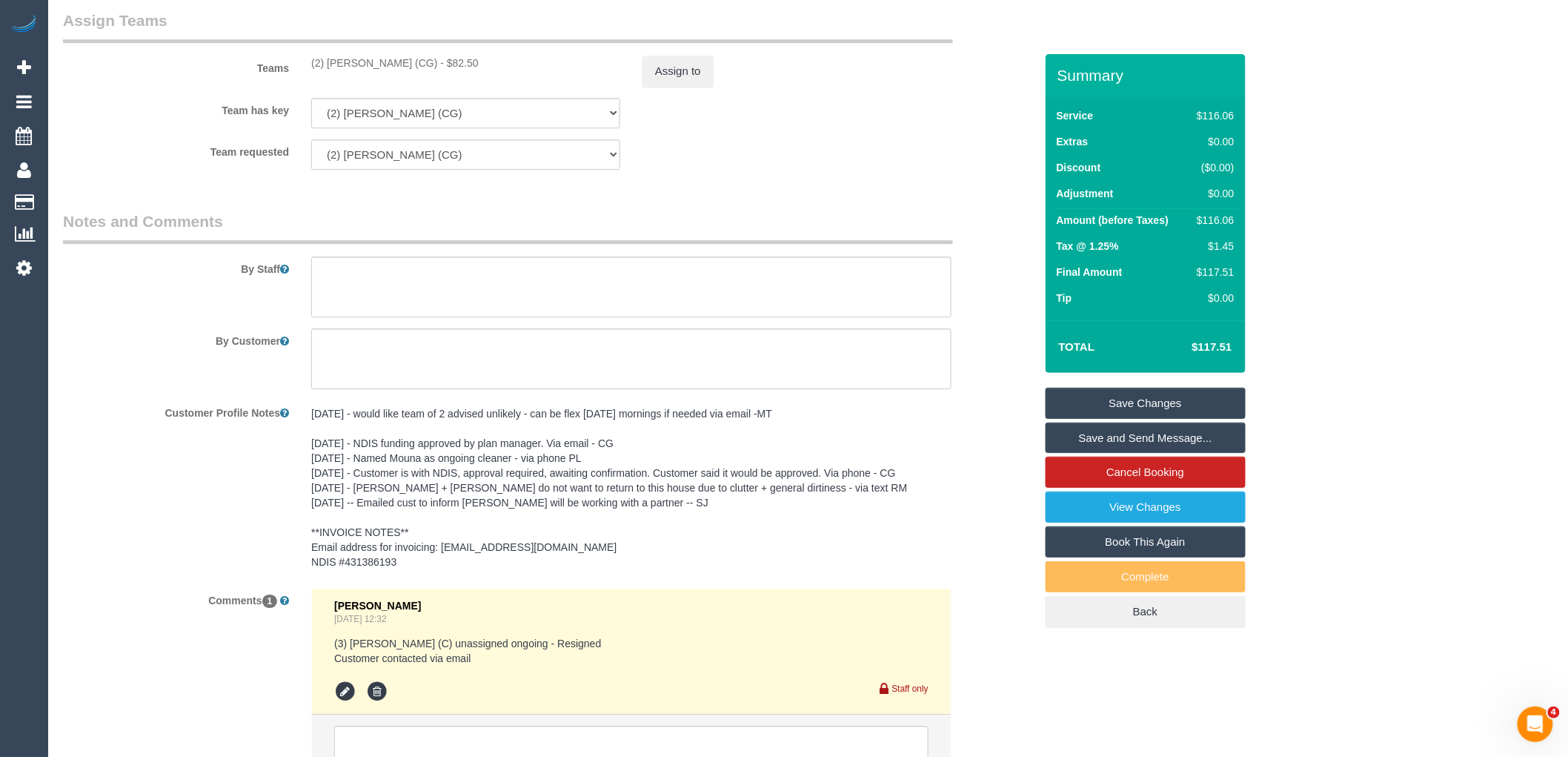
scroll to position [1969, 0]
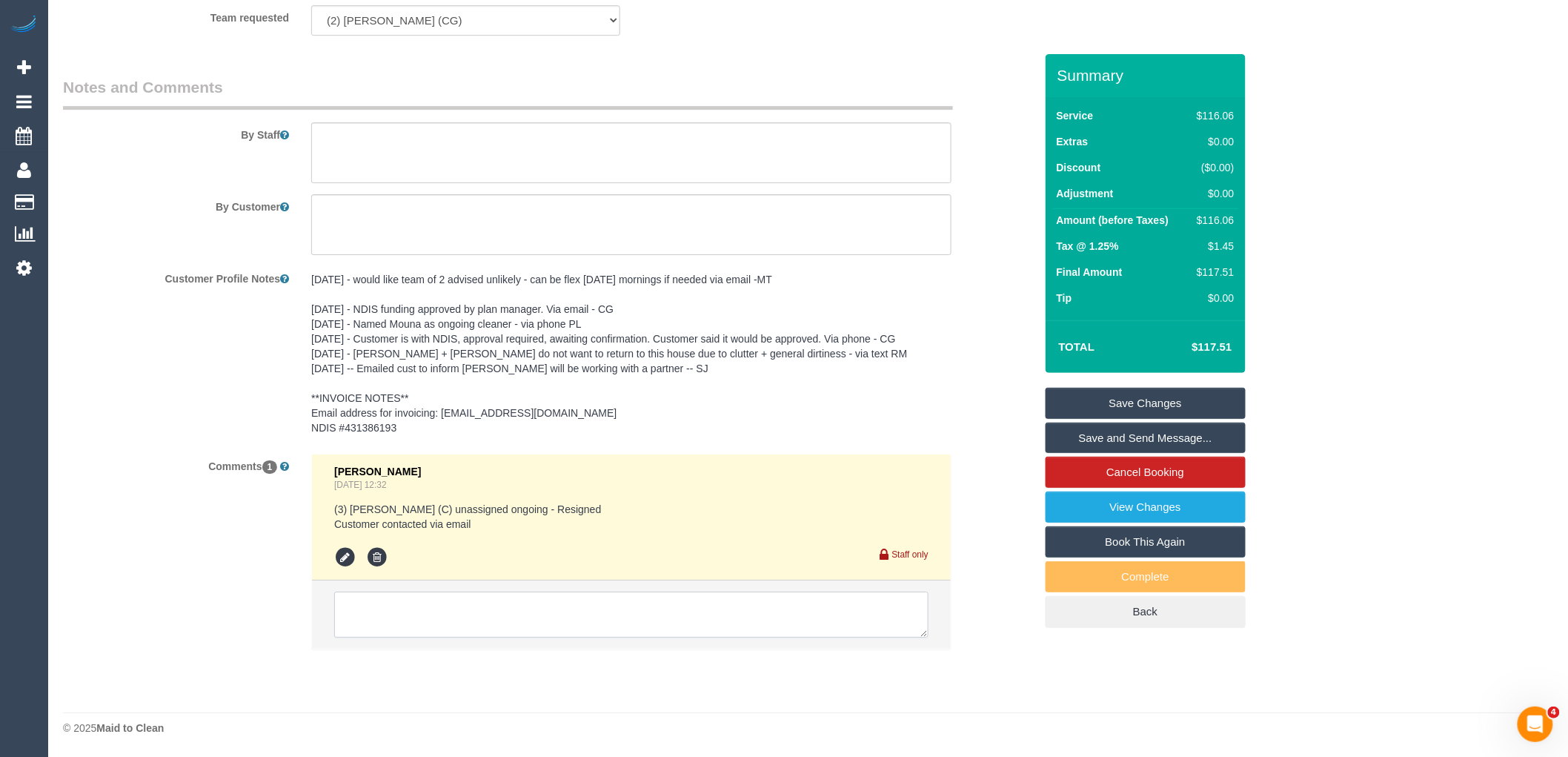
click at [473, 606] on textarea at bounding box center [632, 615] width 595 height 46
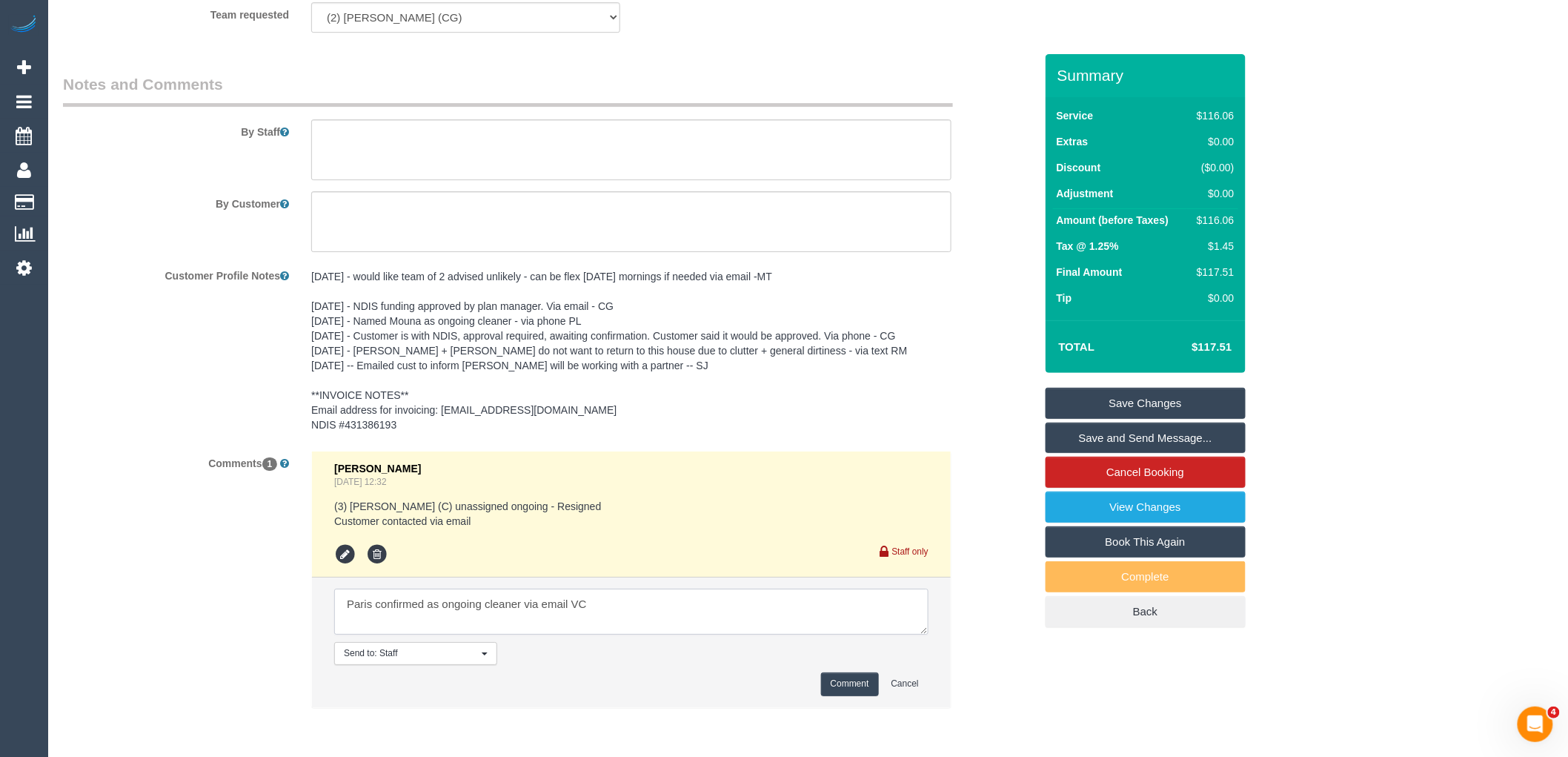
type textarea "Paris confirmed as ongoing cleaner via email VC"
click at [849, 692] on button "Comment" at bounding box center [850, 684] width 58 height 23
click at [1173, 413] on link "Save Changes" at bounding box center [1146, 402] width 200 height 31
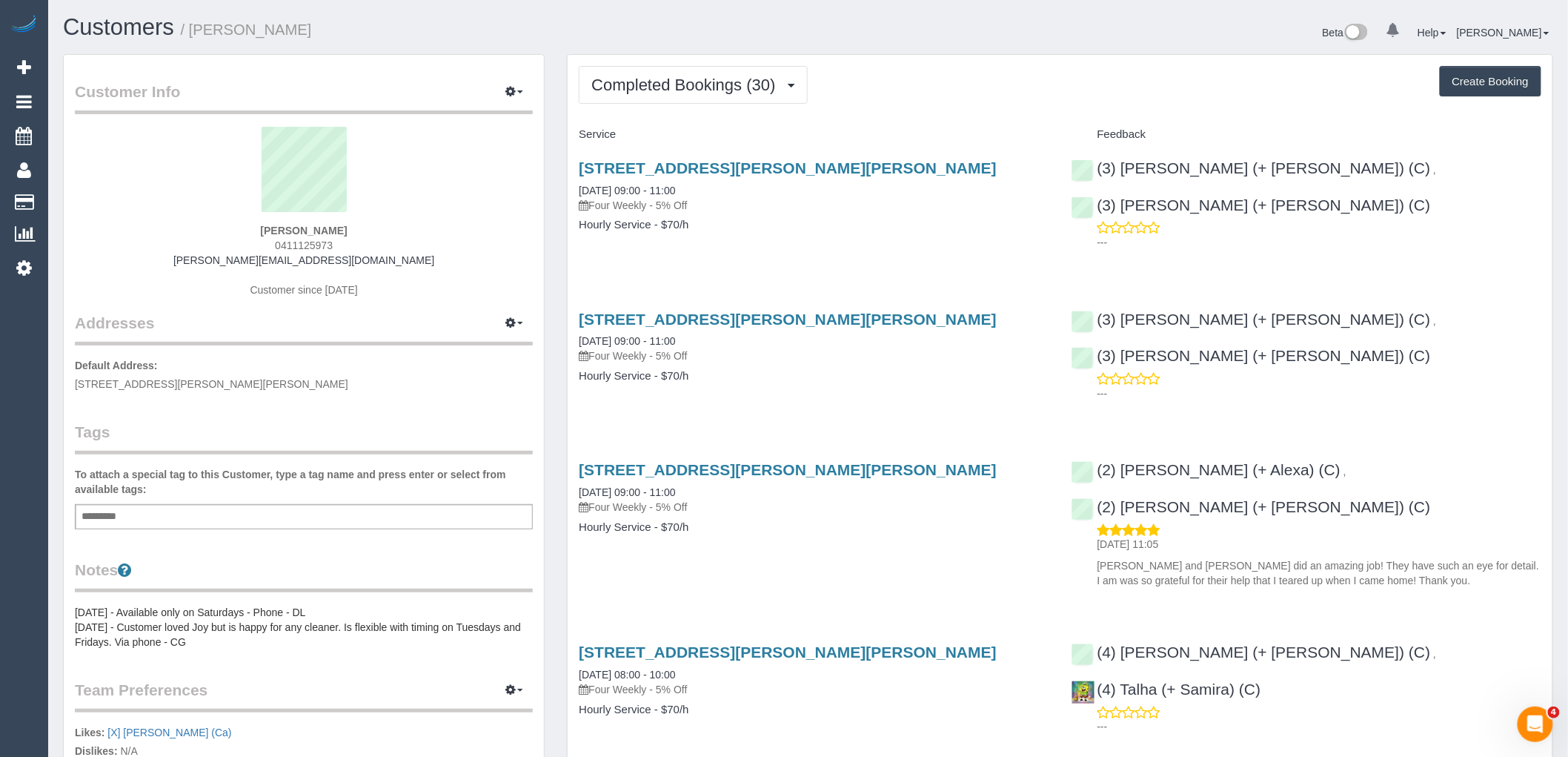
click at [684, 72] on button "Completed Bookings (30)" at bounding box center [693, 85] width 229 height 38
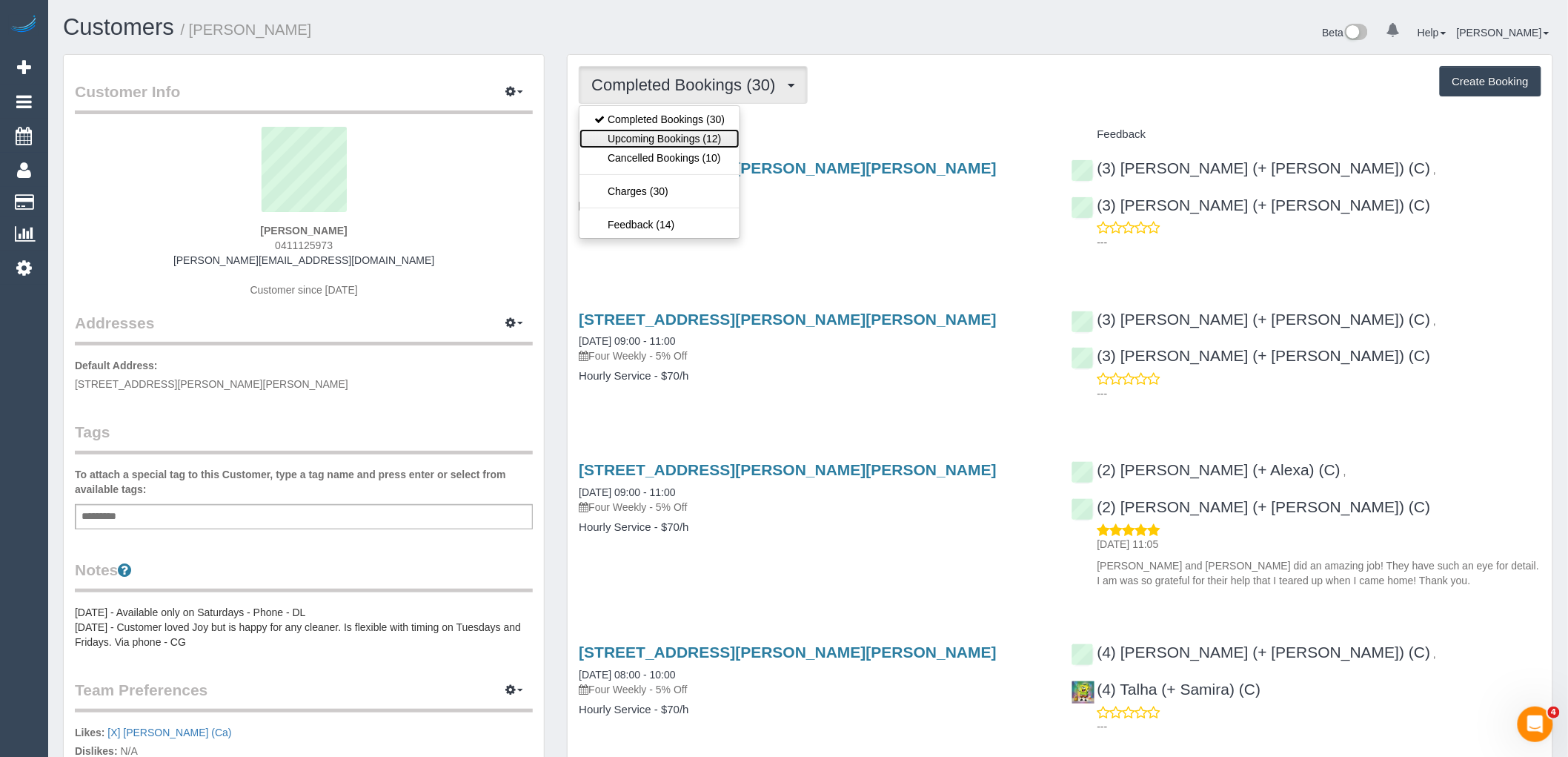
click at [690, 142] on link "Upcoming Bookings (12)" at bounding box center [660, 138] width 160 height 19
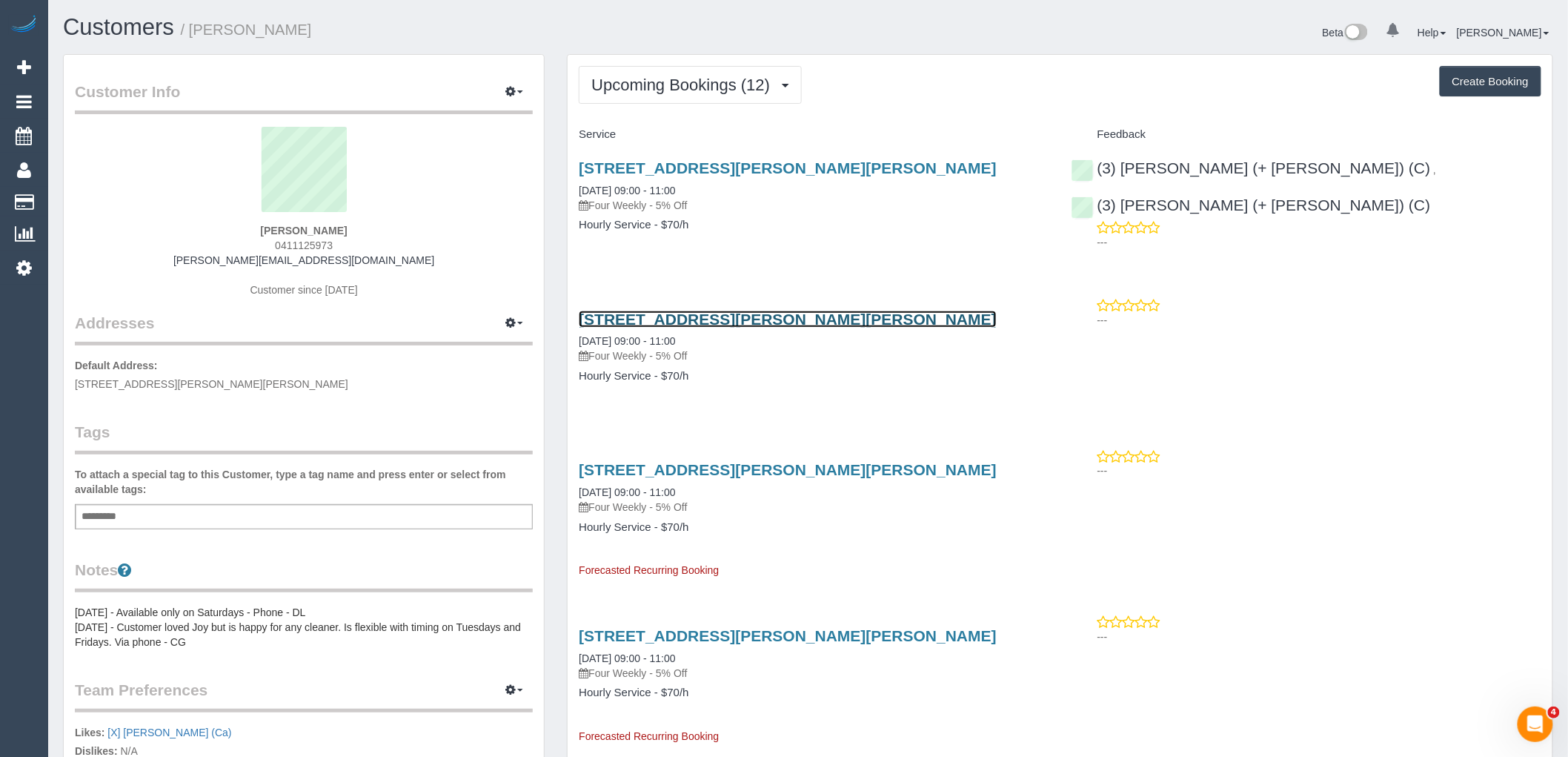
click at [730, 322] on link "24 Grant Street, Clifton Hill, VIC 3068" at bounding box center [787, 319] width 418 height 17
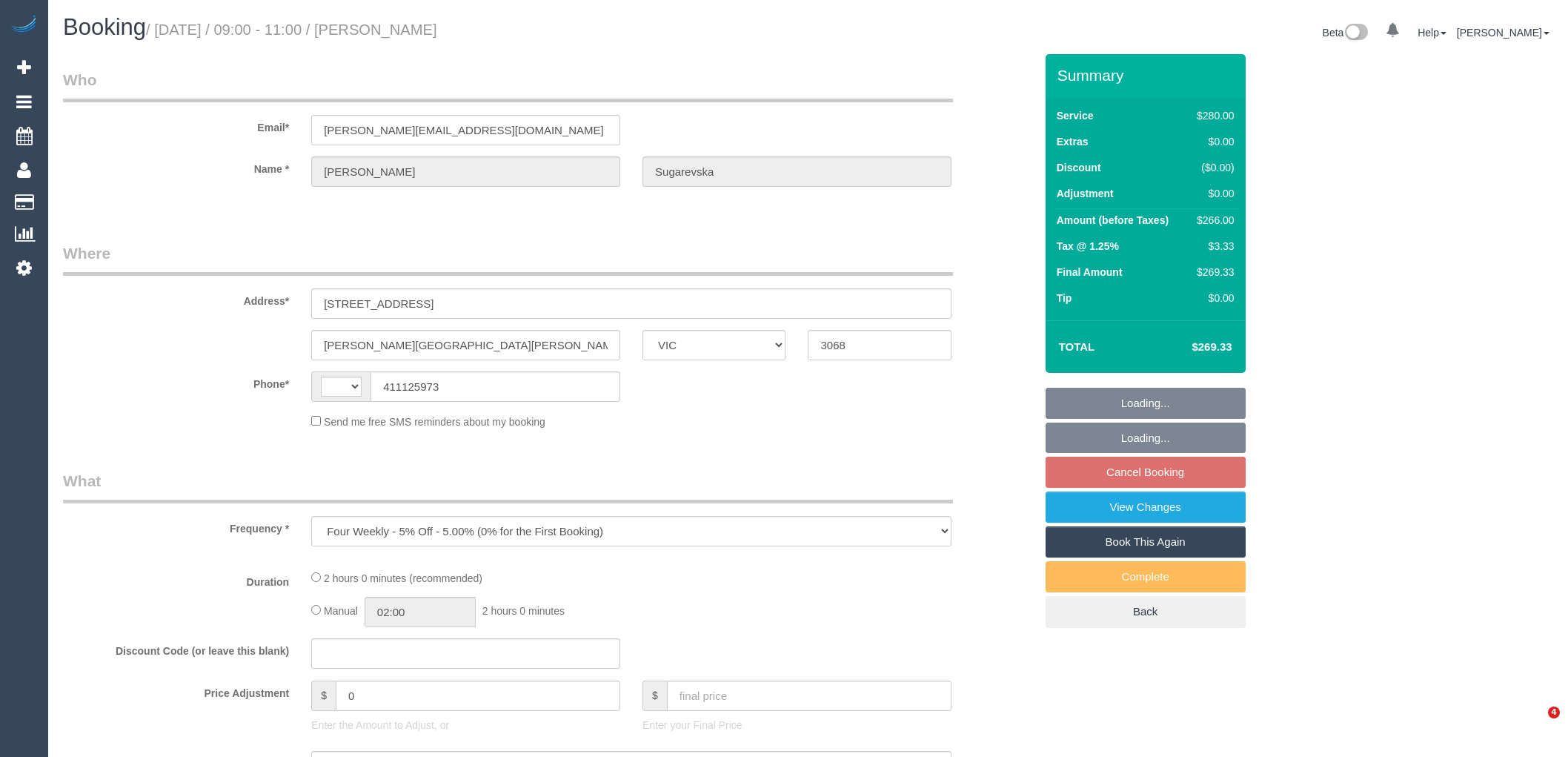
select select "VIC"
select select "string:stripe-pm_1RpeBE2GScqysDRVk3tIXpC6"
select select "2"
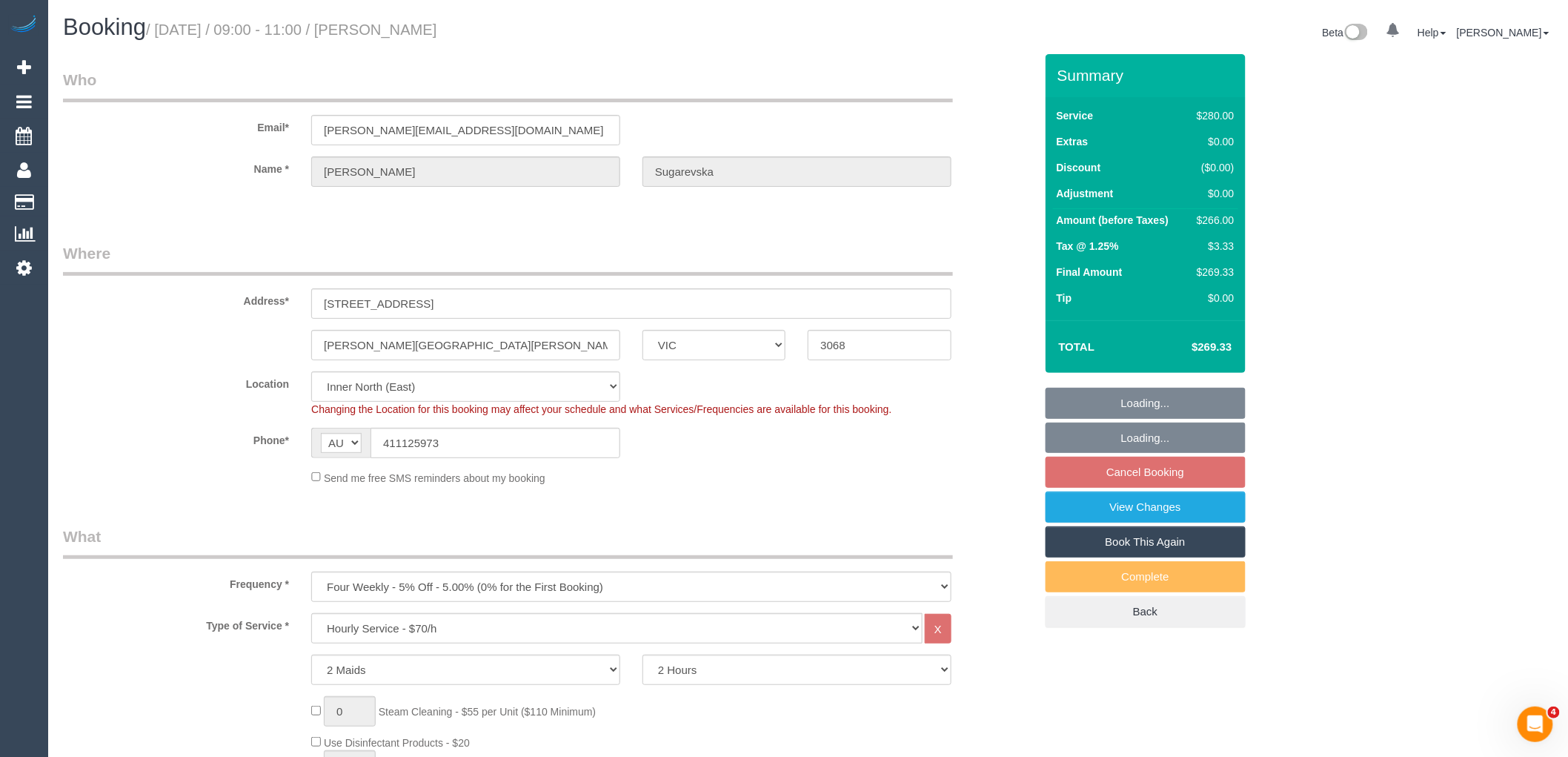
select select "string:AU"
select select "number:27"
select select "number:16"
select select "number:19"
select select "number:24"
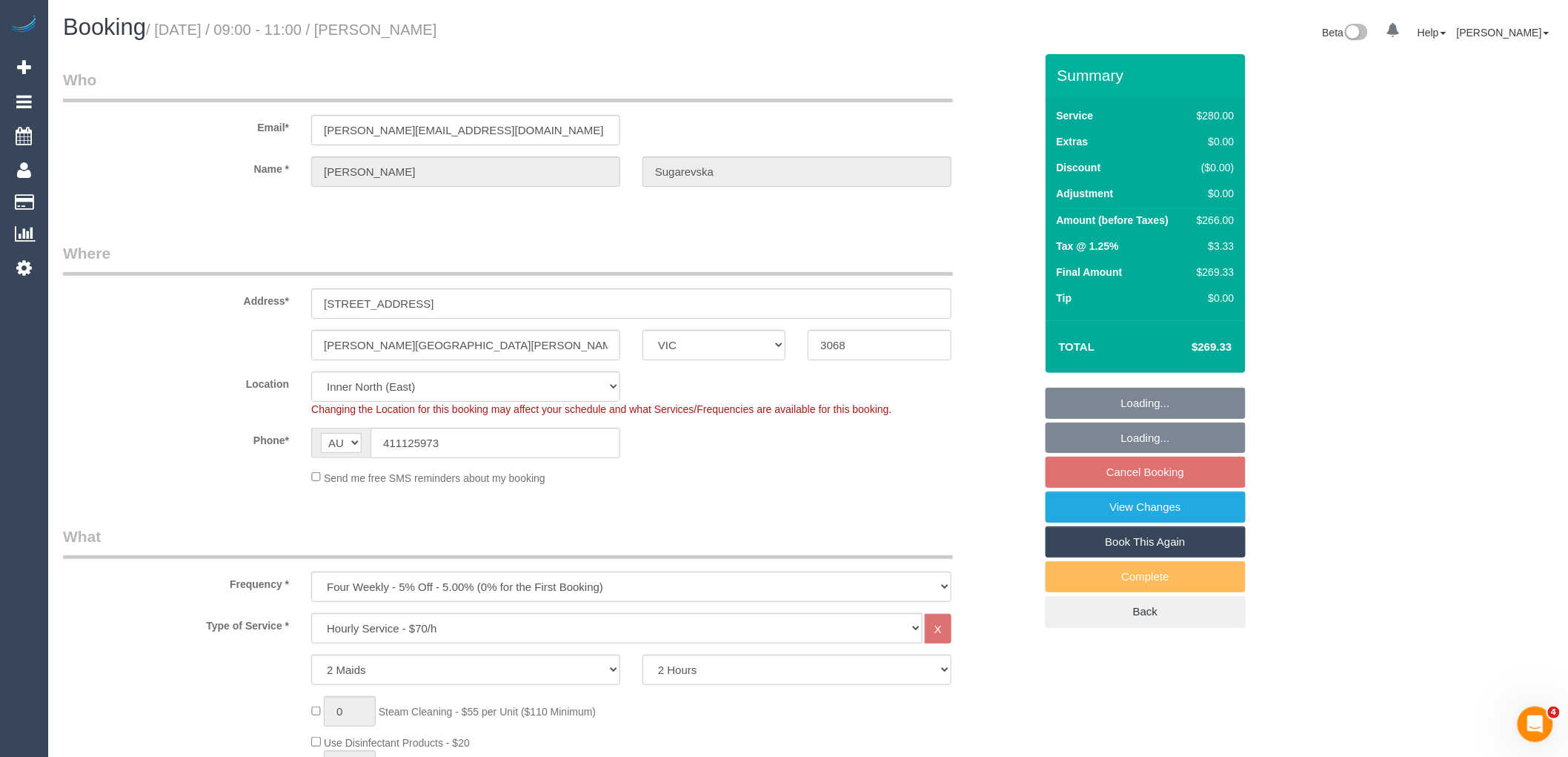
select select "number:33"
select select "number:13"
select select "object:1630"
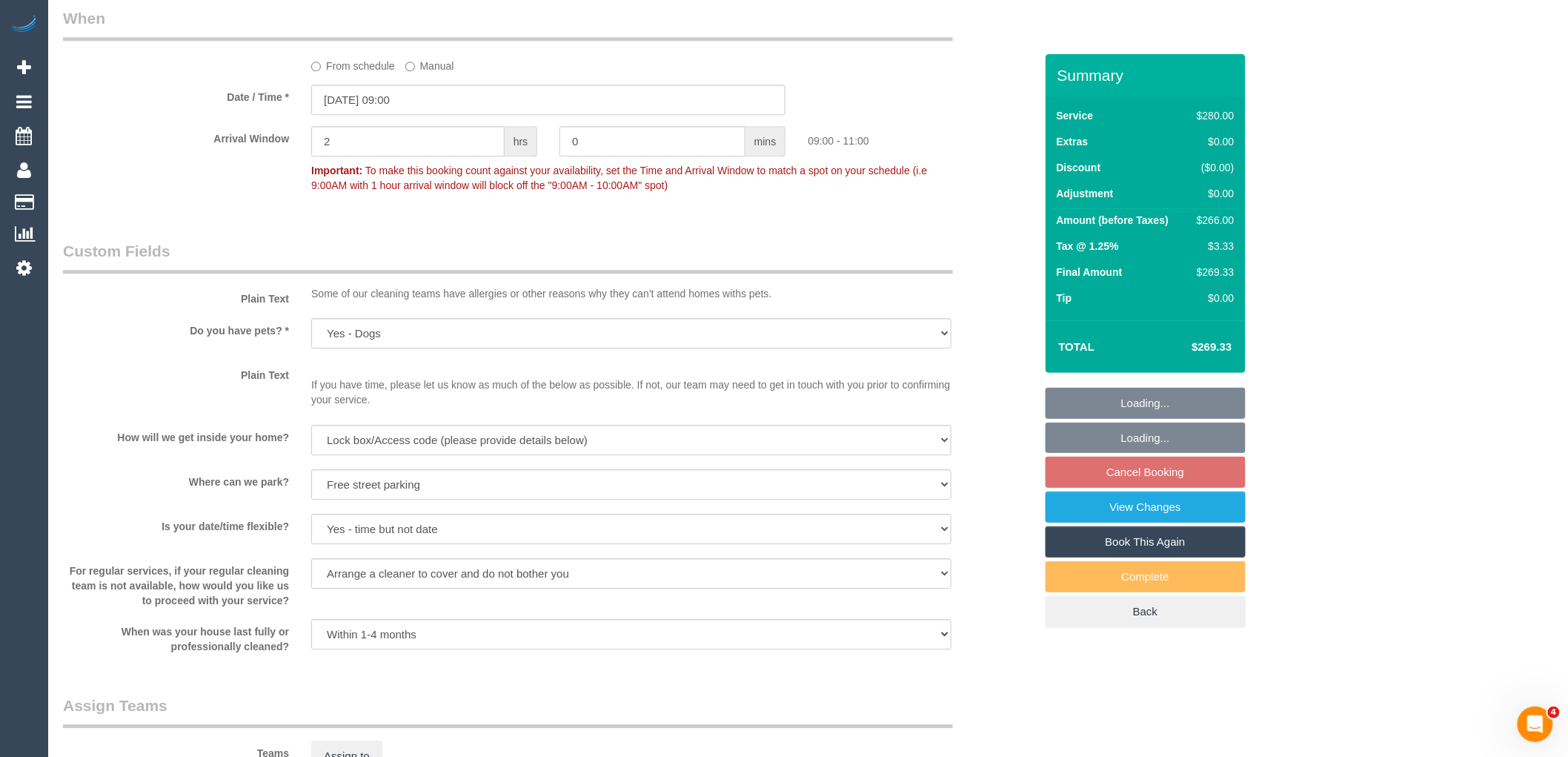
scroll to position [2134, 0]
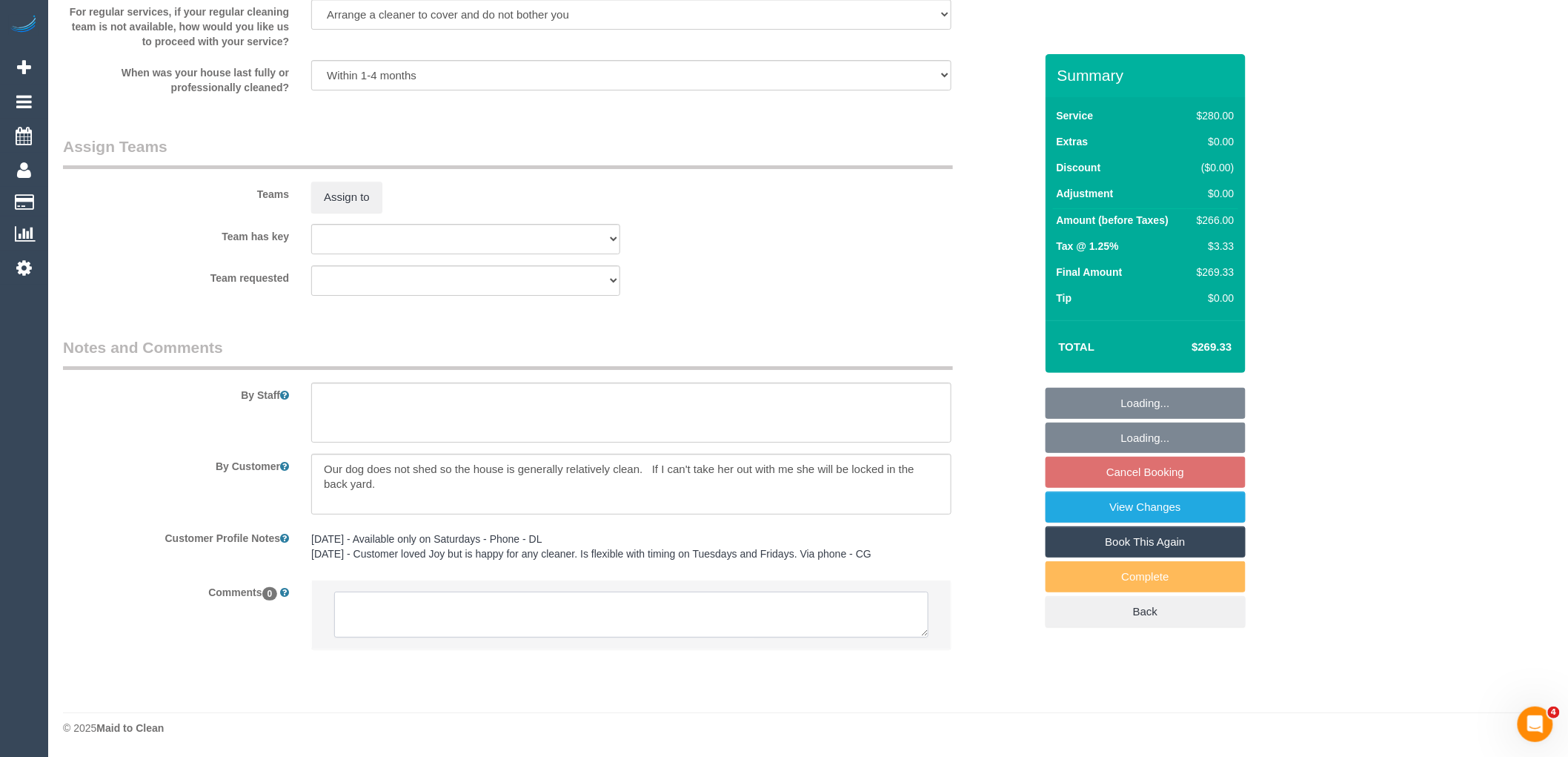
click at [534, 603] on textarea at bounding box center [632, 615] width 595 height 46
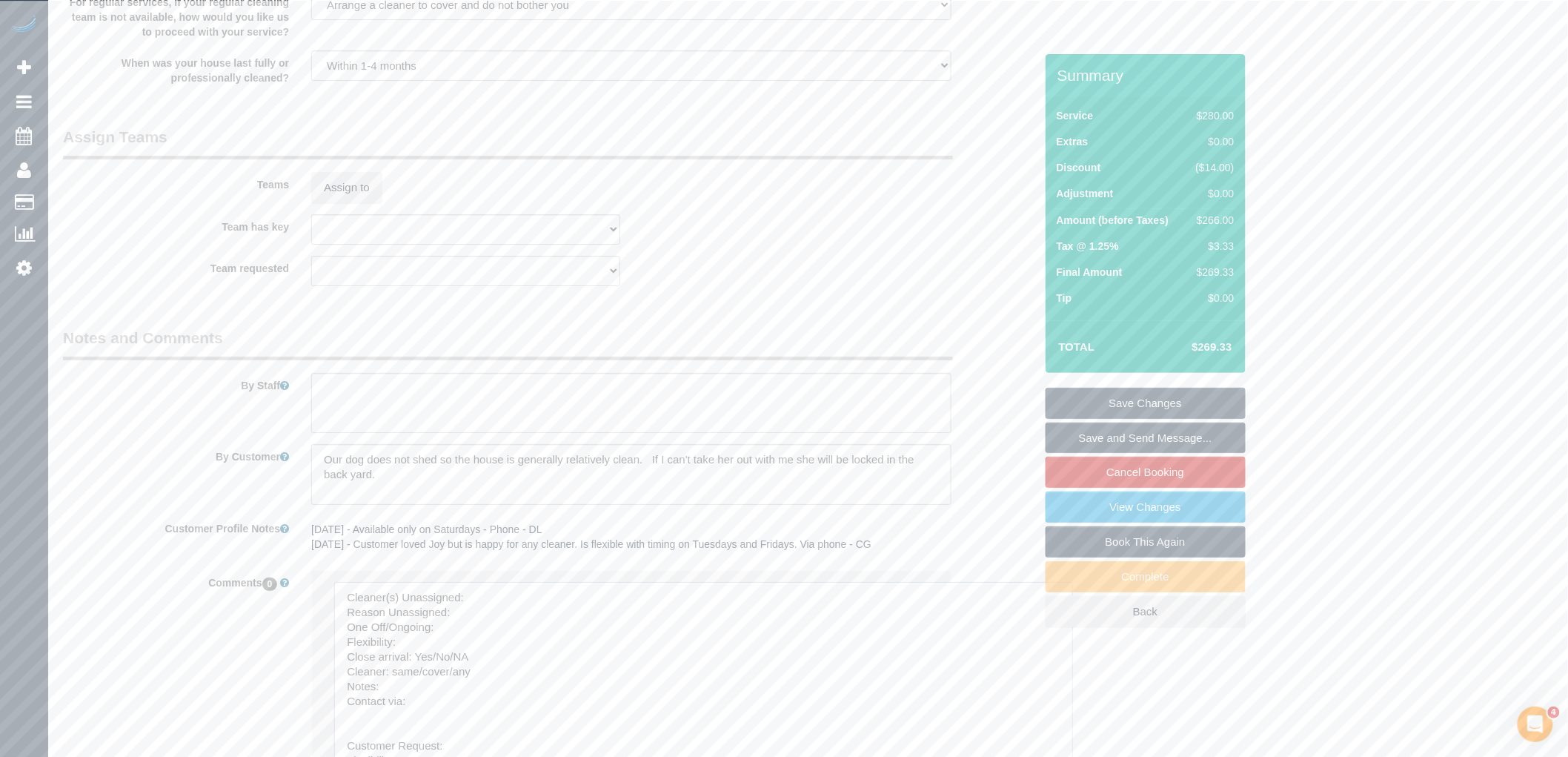
drag, startPoint x: 921, startPoint y: 633, endPoint x: 824, endPoint y: 558, distance: 122.6
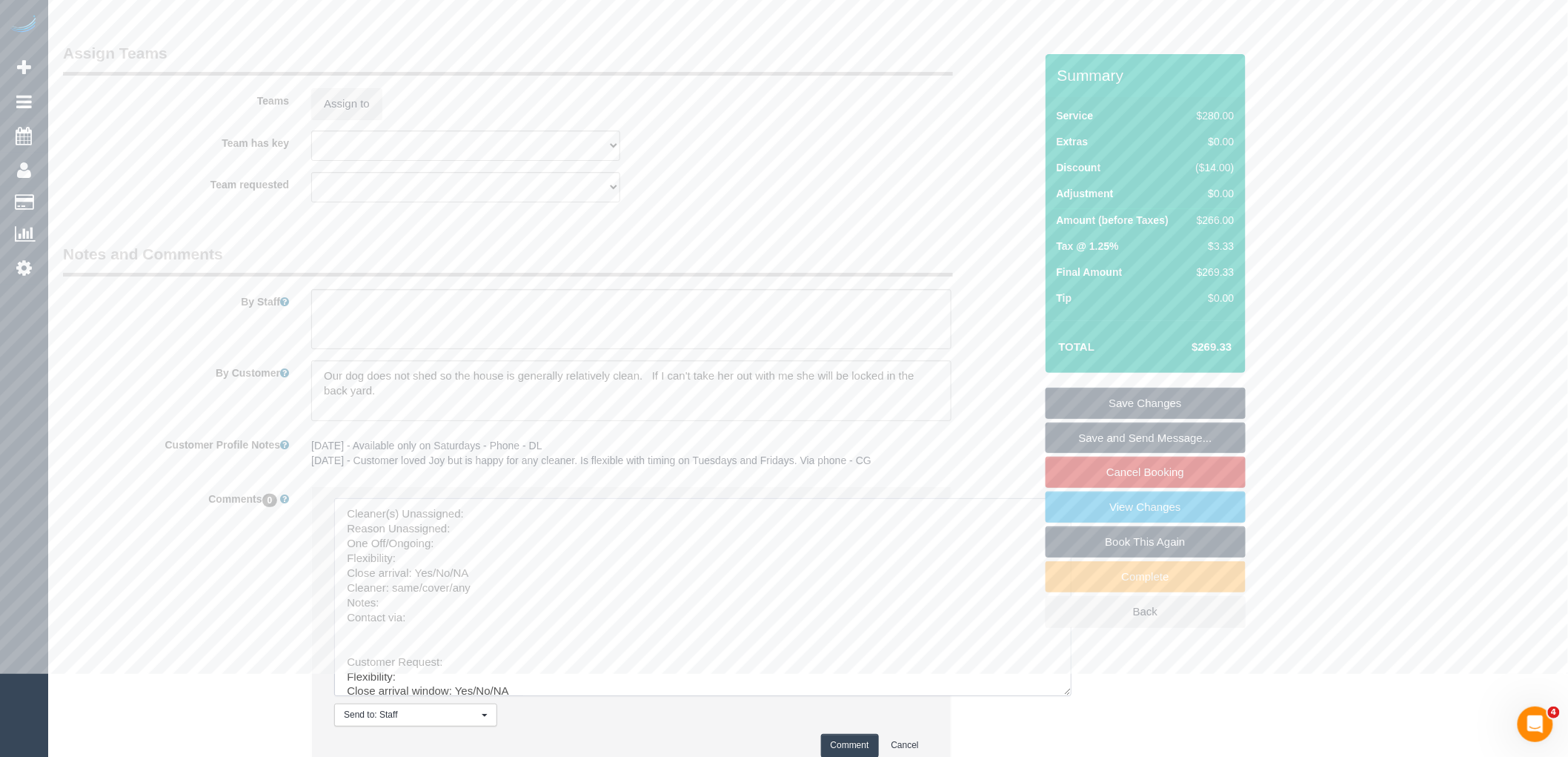
scroll to position [2347, 0]
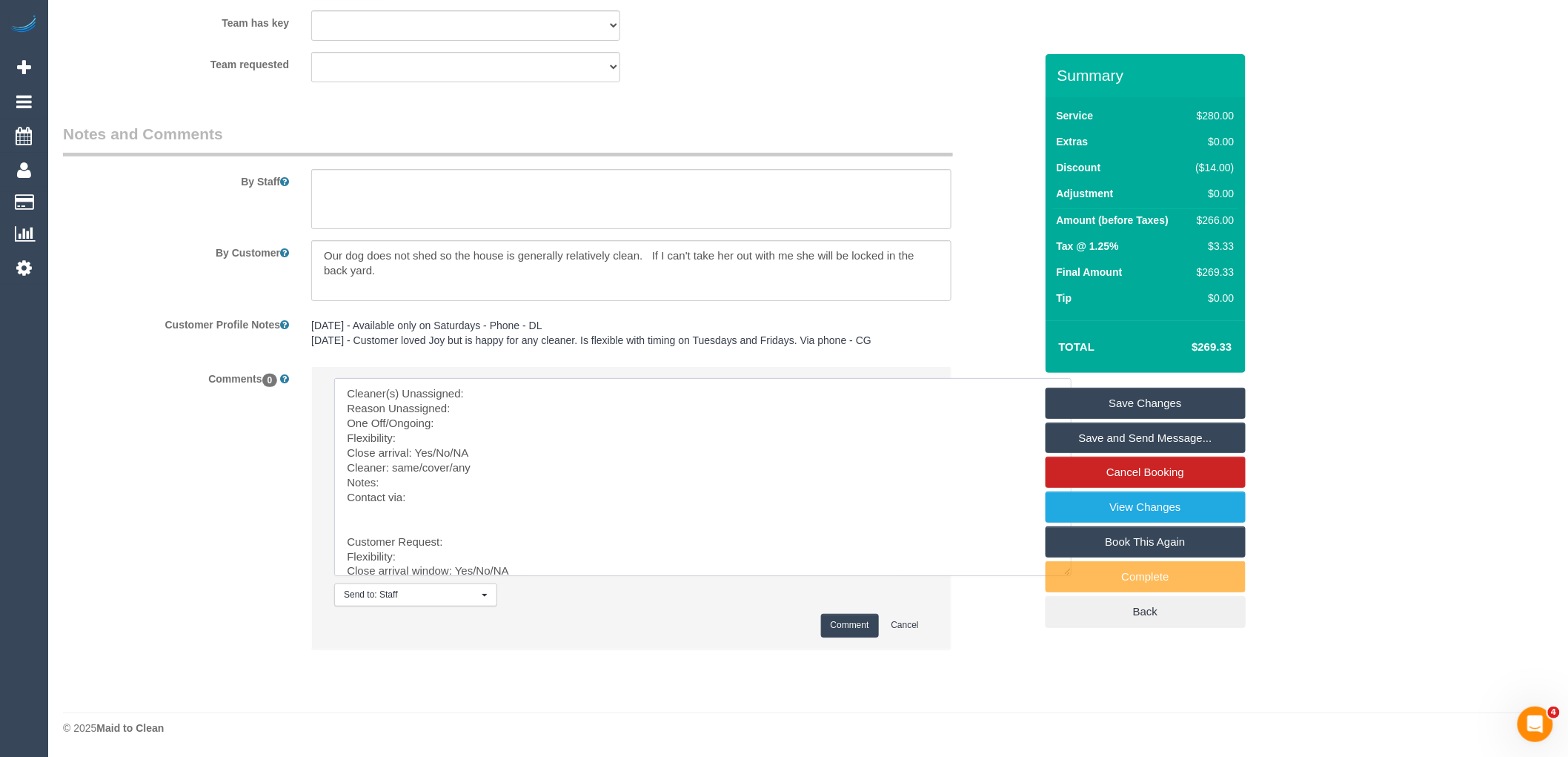
drag, startPoint x: 338, startPoint y: 537, endPoint x: 331, endPoint y: 347, distance: 190.1
click at [331, 347] on sui-booking-comments "By Staff By Customer Customer Profile Notes 18/08/23 - Available only on Saturd…" at bounding box center [548, 393] width 971 height 541
click at [589, 400] on textarea at bounding box center [703, 477] width 738 height 198
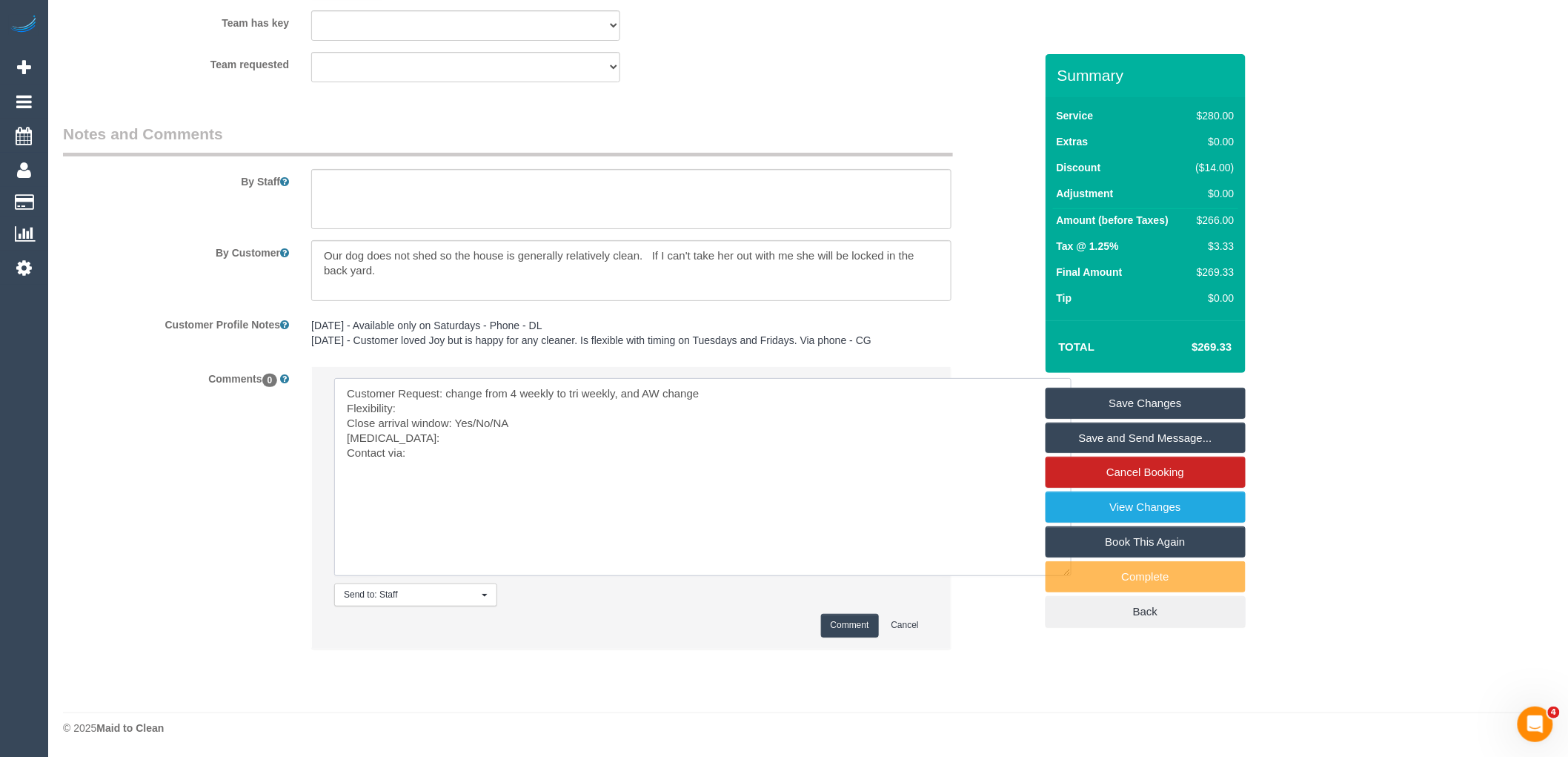
click at [471, 408] on textarea at bounding box center [703, 477] width 738 height 198
drag, startPoint x: 517, startPoint y: 425, endPoint x: 476, endPoint y: 420, distance: 41.3
click at [476, 420] on textarea at bounding box center [703, 477] width 738 height 198
click at [404, 442] on textarea at bounding box center [703, 477] width 738 height 198
click at [433, 448] on textarea at bounding box center [703, 477] width 738 height 198
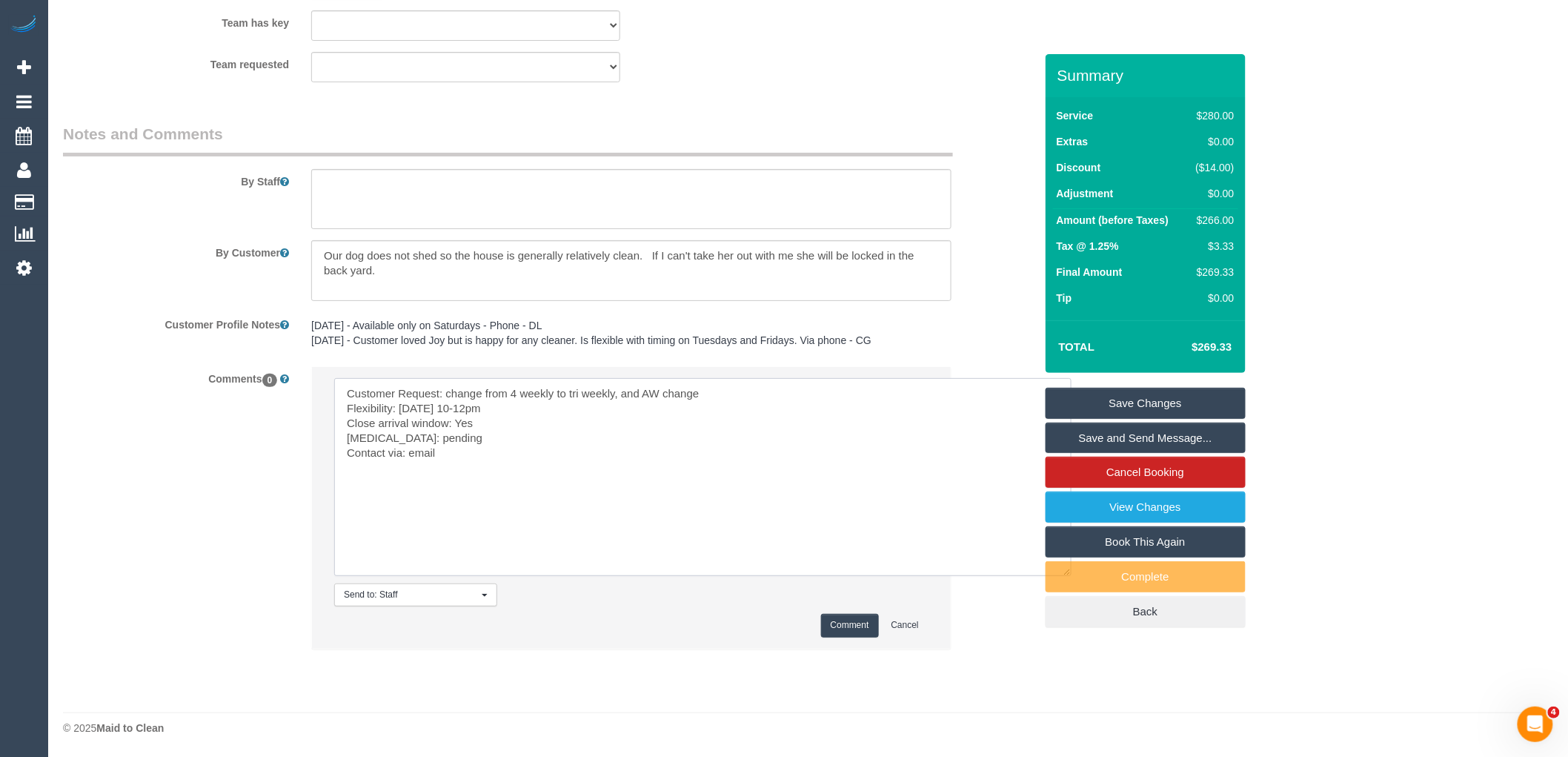
click at [467, 465] on textarea at bounding box center [703, 477] width 738 height 198
click at [471, 447] on textarea at bounding box center [703, 477] width 738 height 198
paste textarea "cnv_q891oen"
type textarea "Customer Request: change from 4 weekly to tri weekly, and AW change Flexibility…"
click at [842, 620] on button "Comment" at bounding box center [850, 625] width 58 height 23
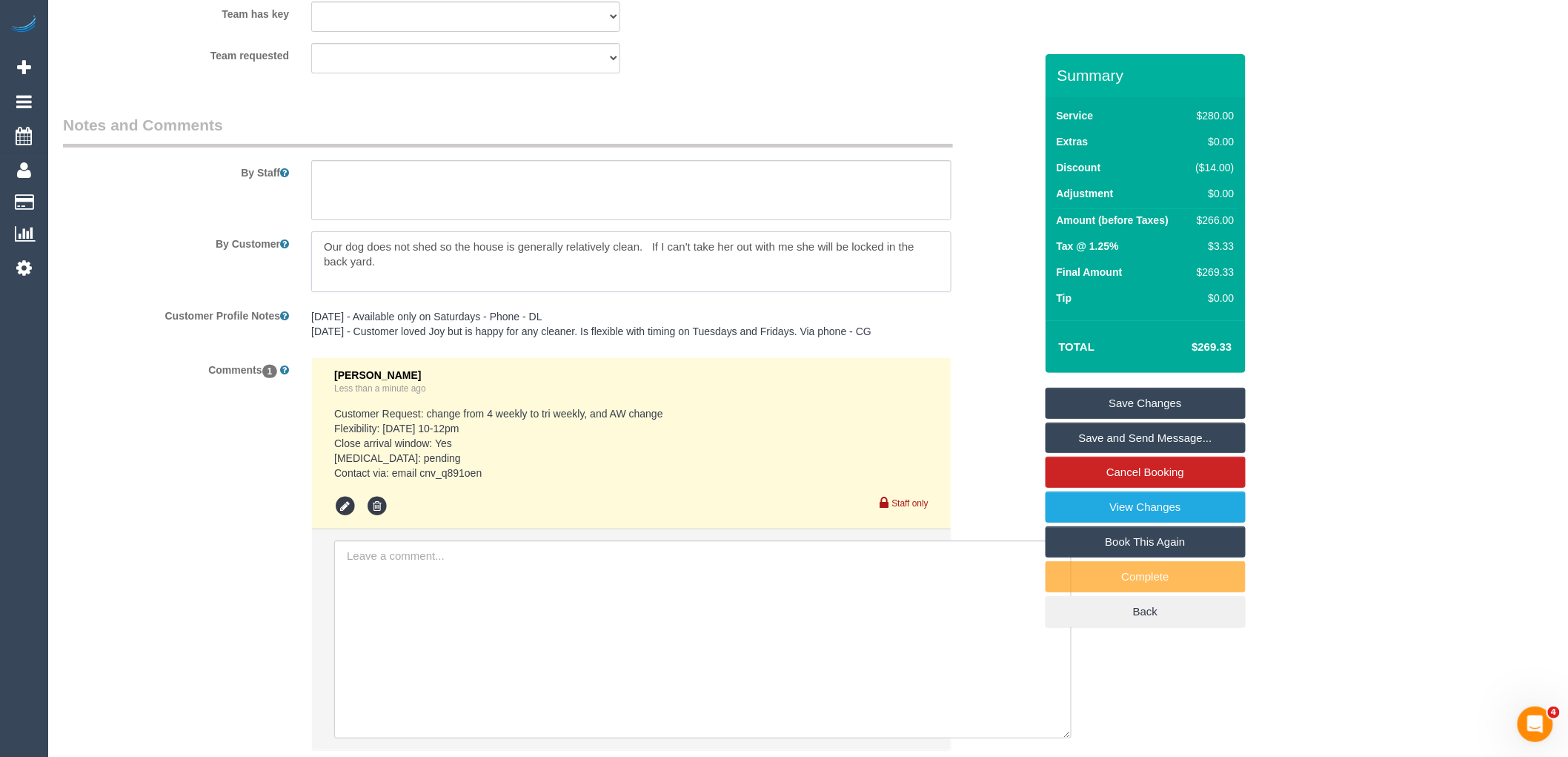
click at [497, 265] on textarea at bounding box center [632, 262] width 641 height 61
paste textarea "My husband will be working from the main bedroom, so there are only 3 rooms to …"
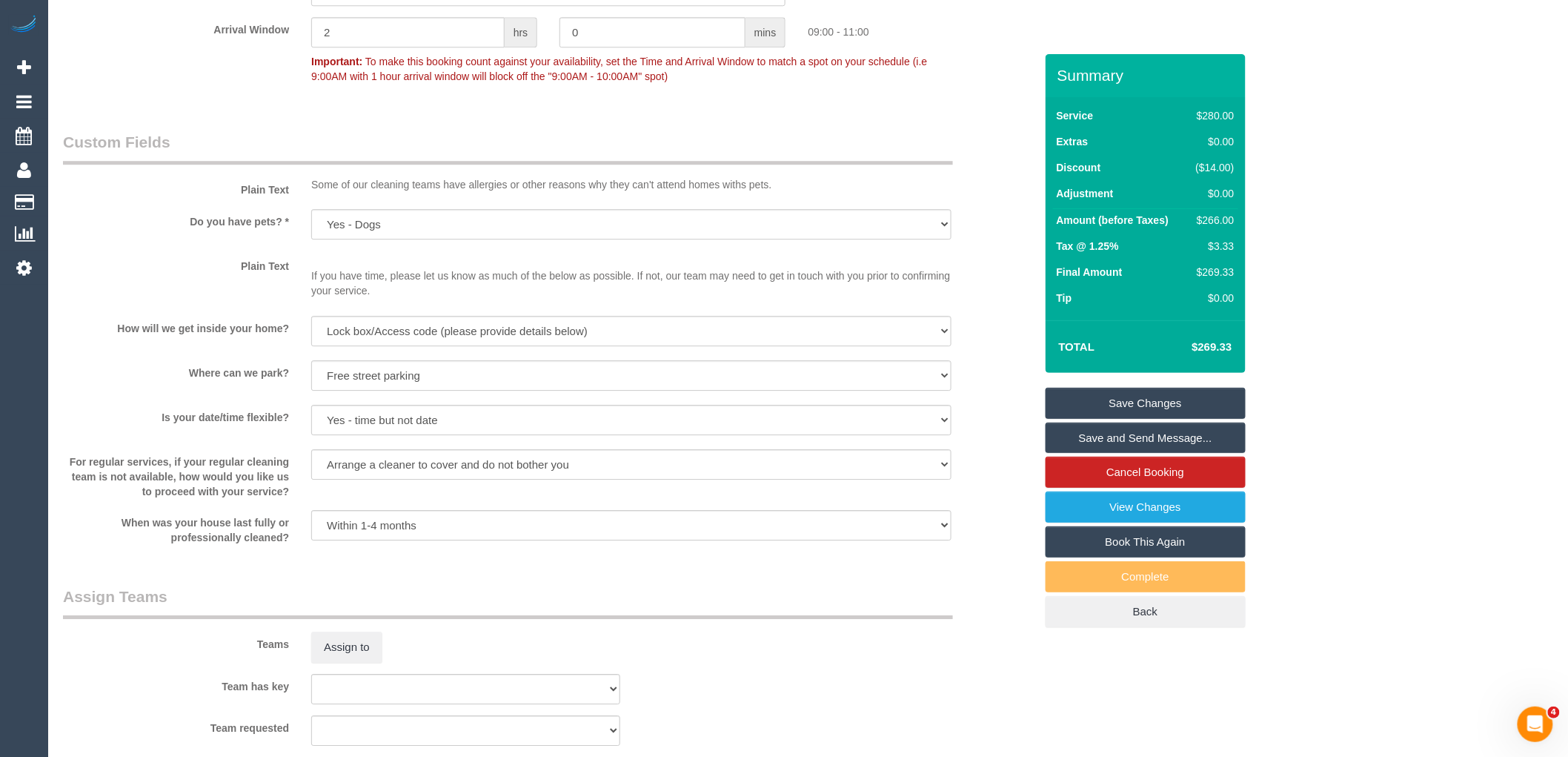
scroll to position [1441, 0]
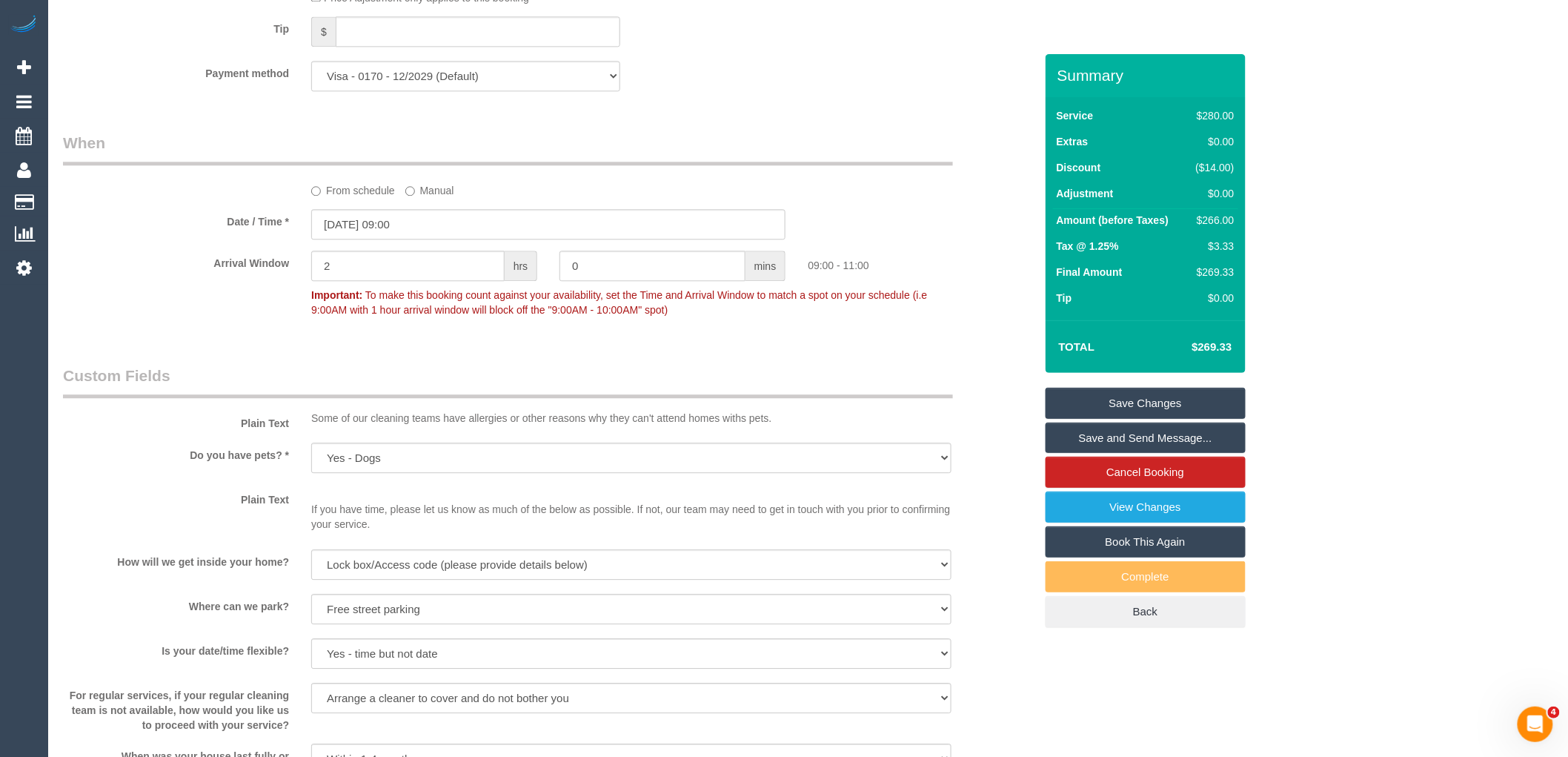
type textarea "Our dog does not shed so the house is generally relatively clean. If I can't ta…"
click at [476, 229] on input "19/09/2025 09:00" at bounding box center [548, 224] width 474 height 30
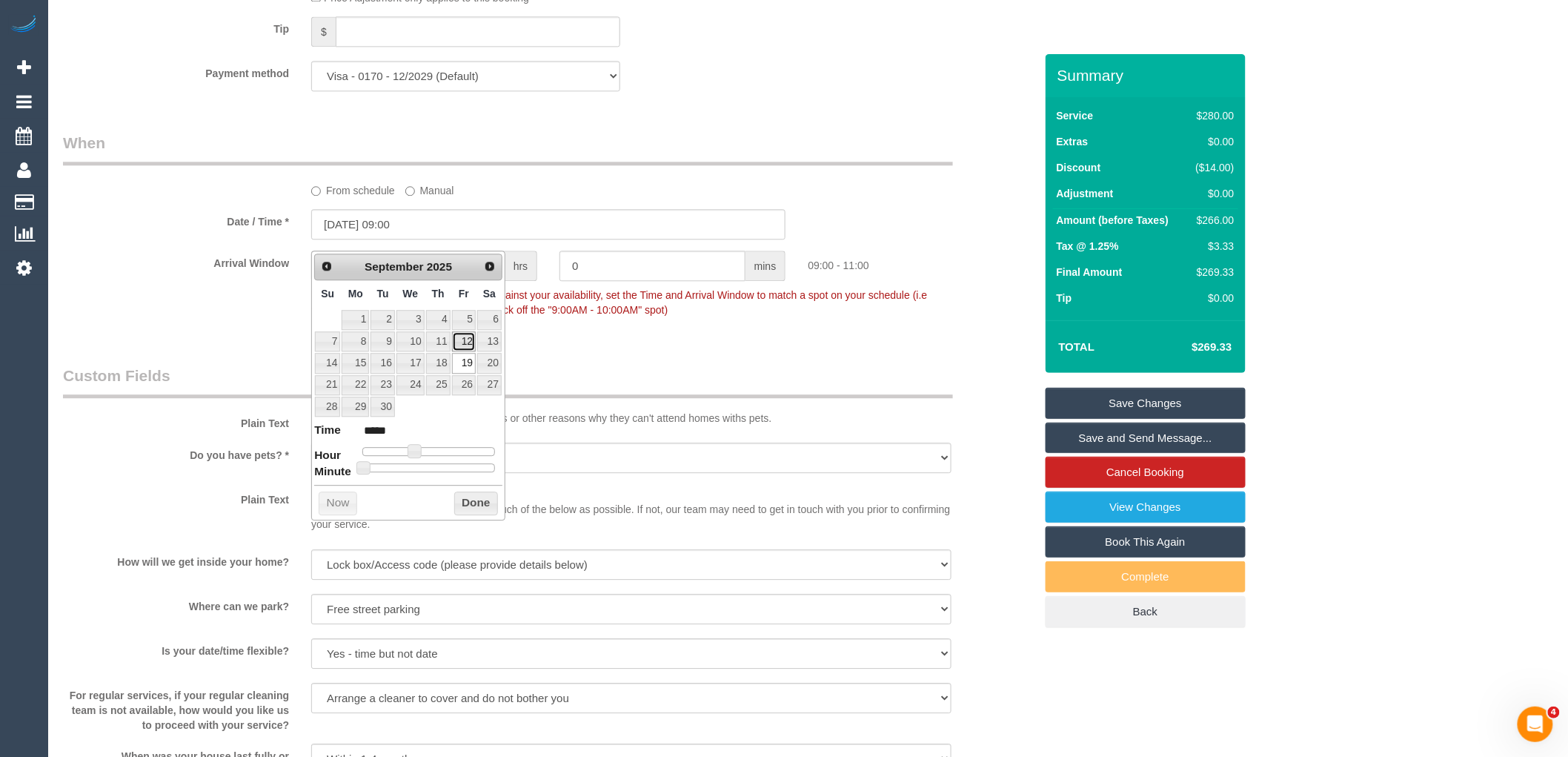
click at [465, 343] on link "12" at bounding box center [464, 342] width 24 height 20
type input "12/09/2025 10:00"
type input "*****"
drag, startPoint x: 415, startPoint y: 450, endPoint x: 424, endPoint y: 452, distance: 9.2
click at [424, 452] on span at bounding box center [419, 450] width 13 height 13
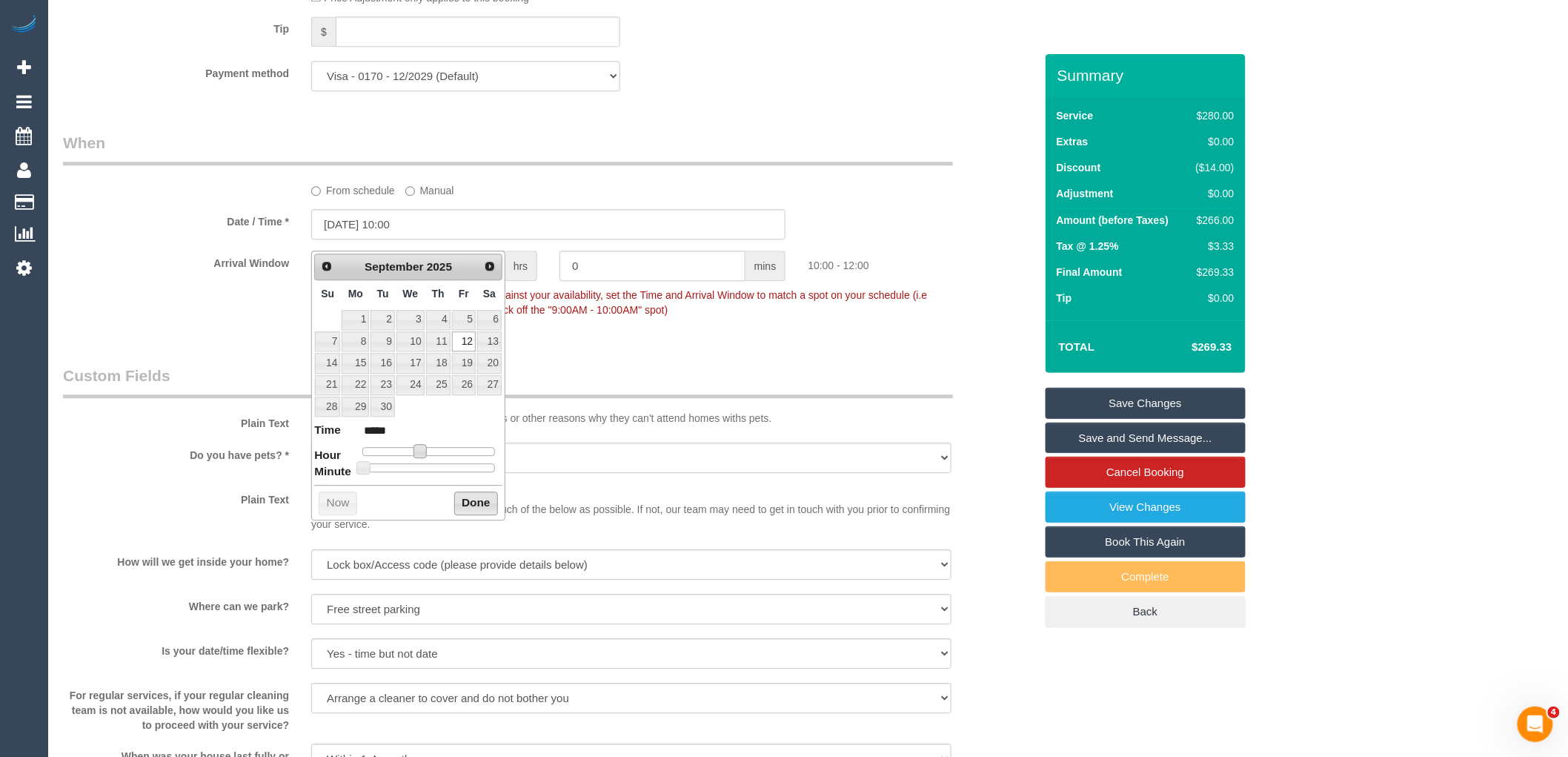
click at [474, 502] on button "Done" at bounding box center [476, 503] width 44 height 24
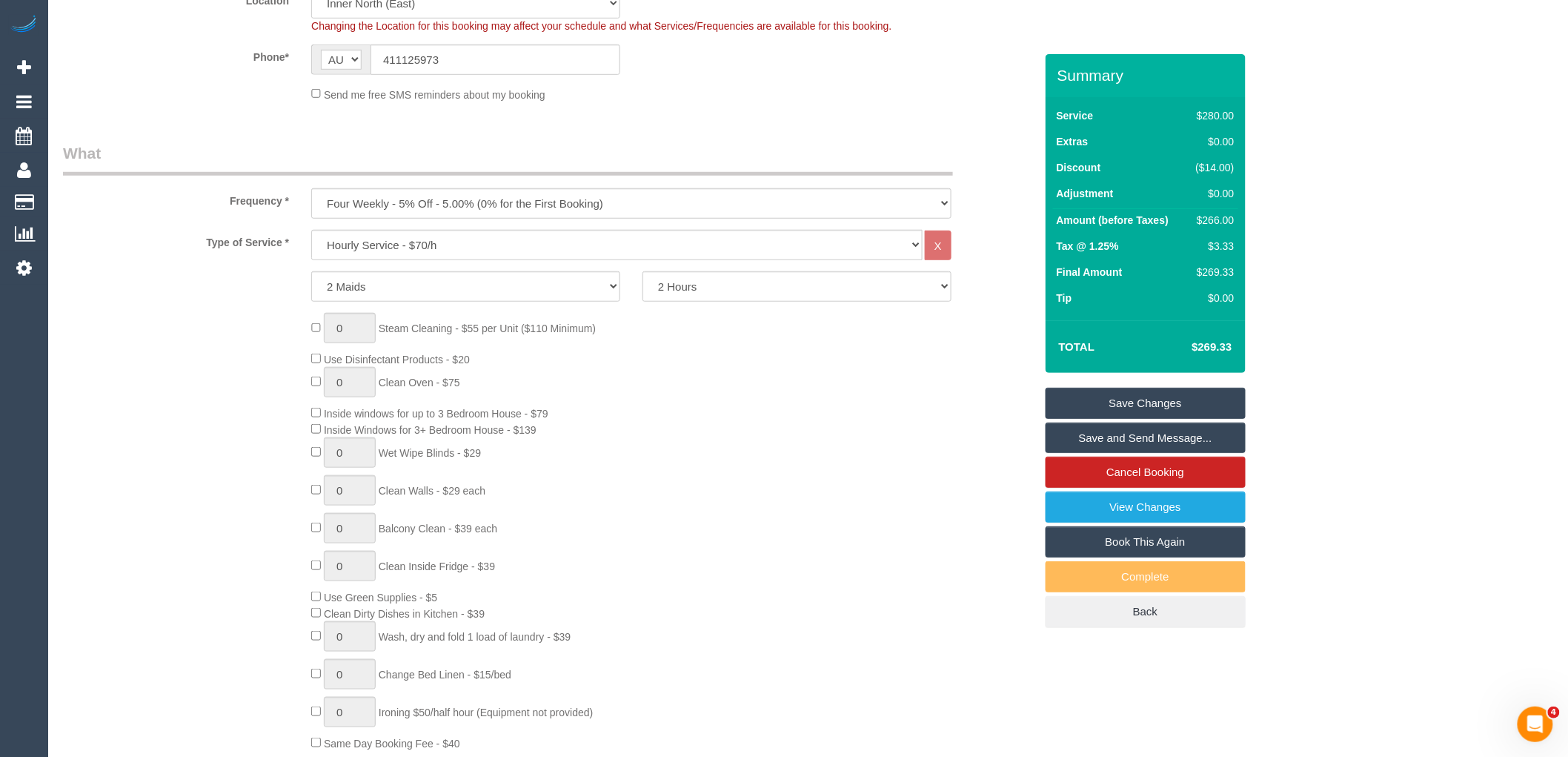
scroll to position [370, 0]
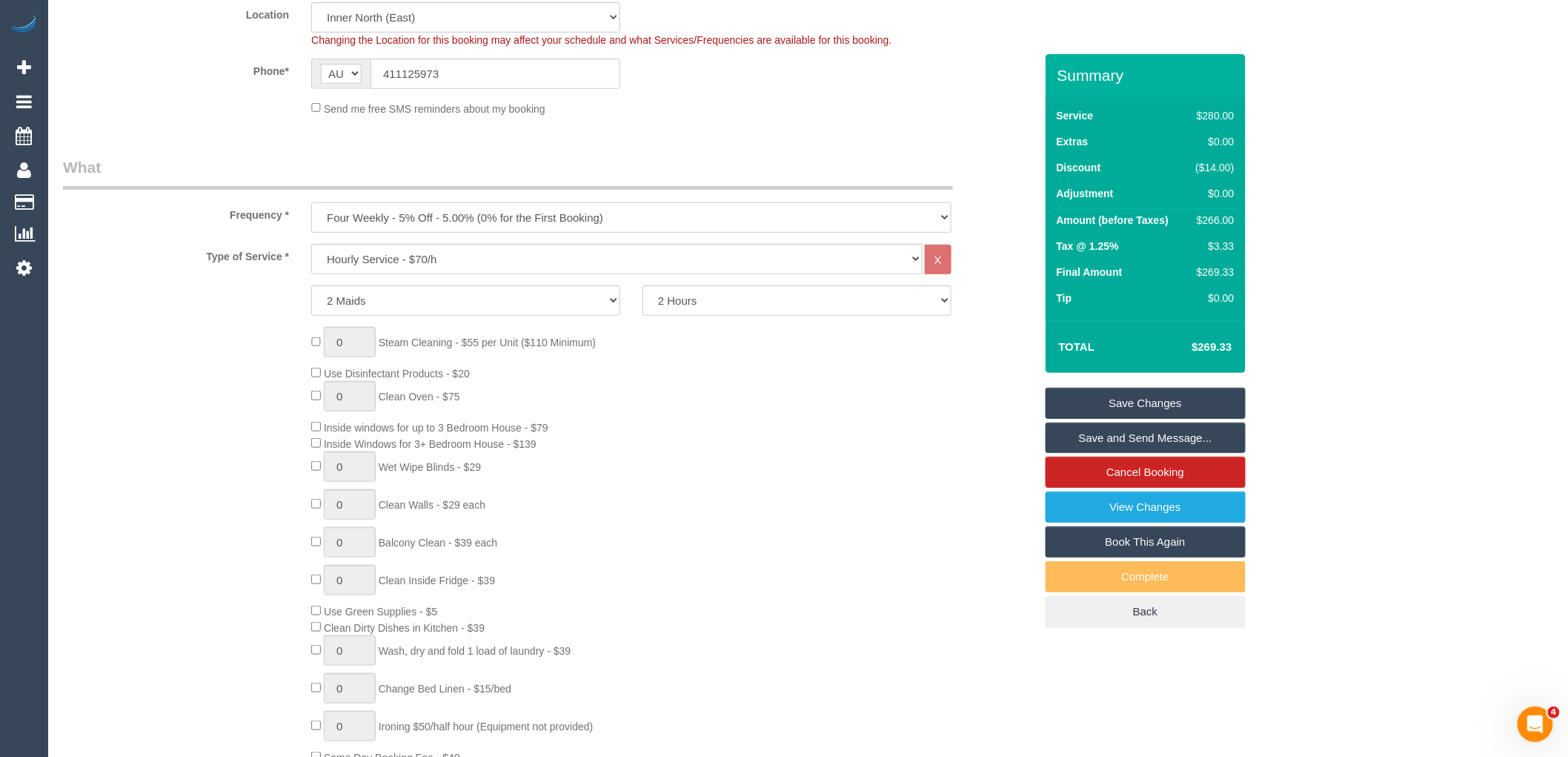
click at [438, 217] on select "One Time Cleaning Weekly - 10% Off - 10.00% (0% for the First Booking) Fortnigh…" at bounding box center [632, 218] width 641 height 30
select select "object:1634"
click at [311, 203] on select "One Time Cleaning Weekly - 10% Off - 10.00% (0% for the First Booking) Fortnigh…" at bounding box center [632, 218] width 641 height 30
click at [804, 410] on div "0 Steam Cleaning - $55 per Unit ($110 Minimum) Use Disinfectant Products - $20 …" at bounding box center [673, 545] width 745 height 438
click at [1183, 404] on link "Save Changes" at bounding box center [1146, 402] width 200 height 31
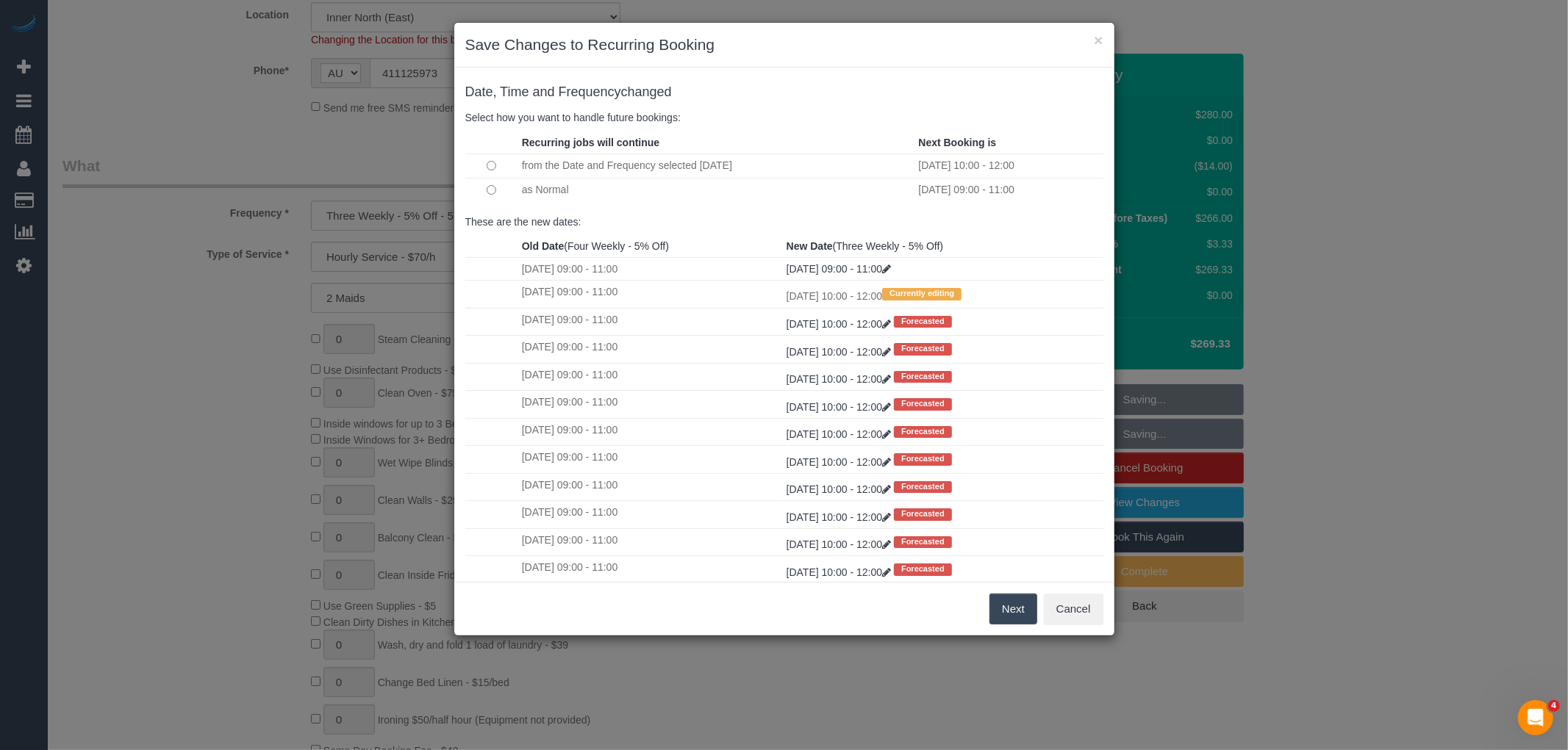
click at [1022, 608] on button "Next" at bounding box center [1013, 609] width 48 height 31
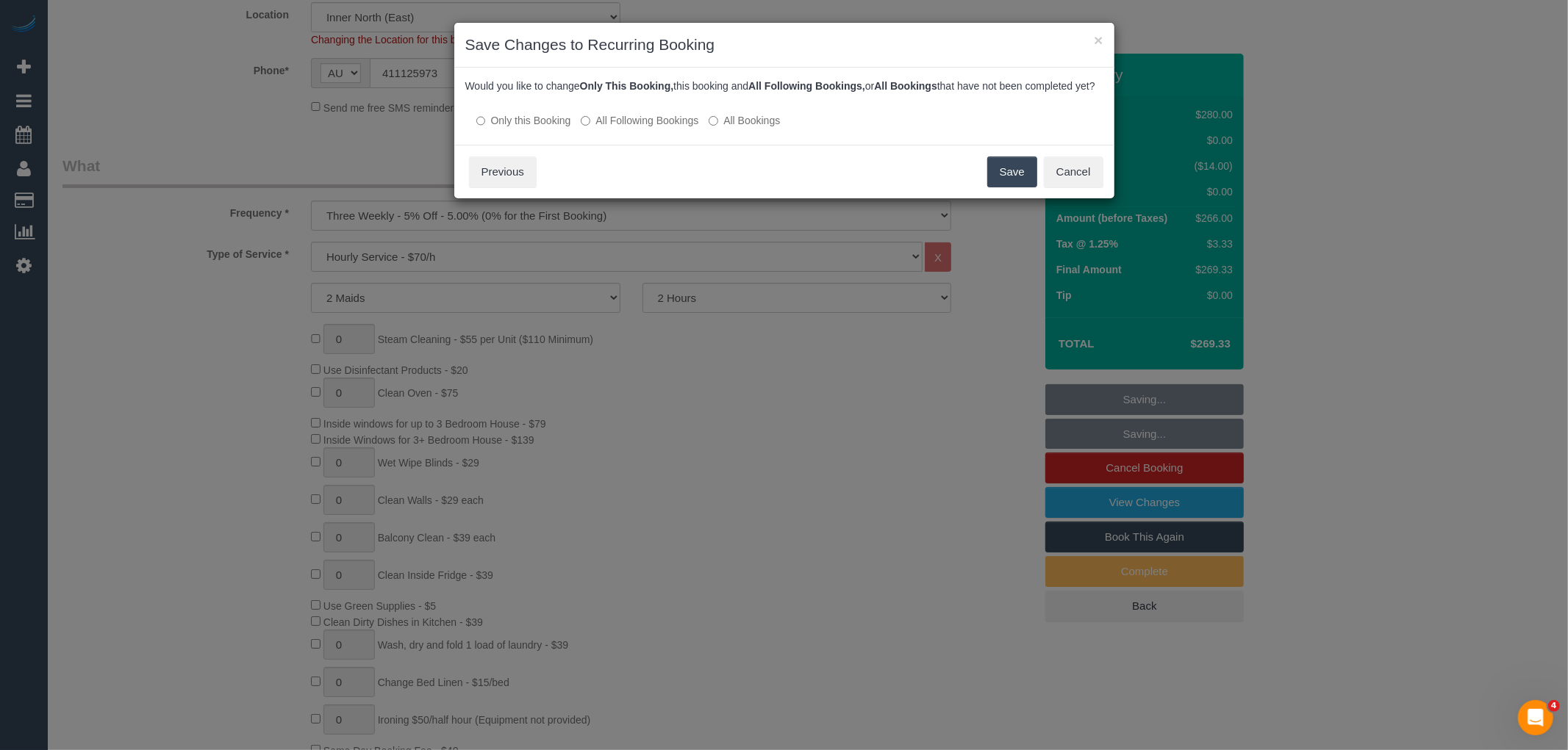
click at [652, 128] on label "All Following Bookings" at bounding box center [639, 120] width 118 height 15
click at [1006, 181] on button "Save" at bounding box center [1012, 171] width 49 height 31
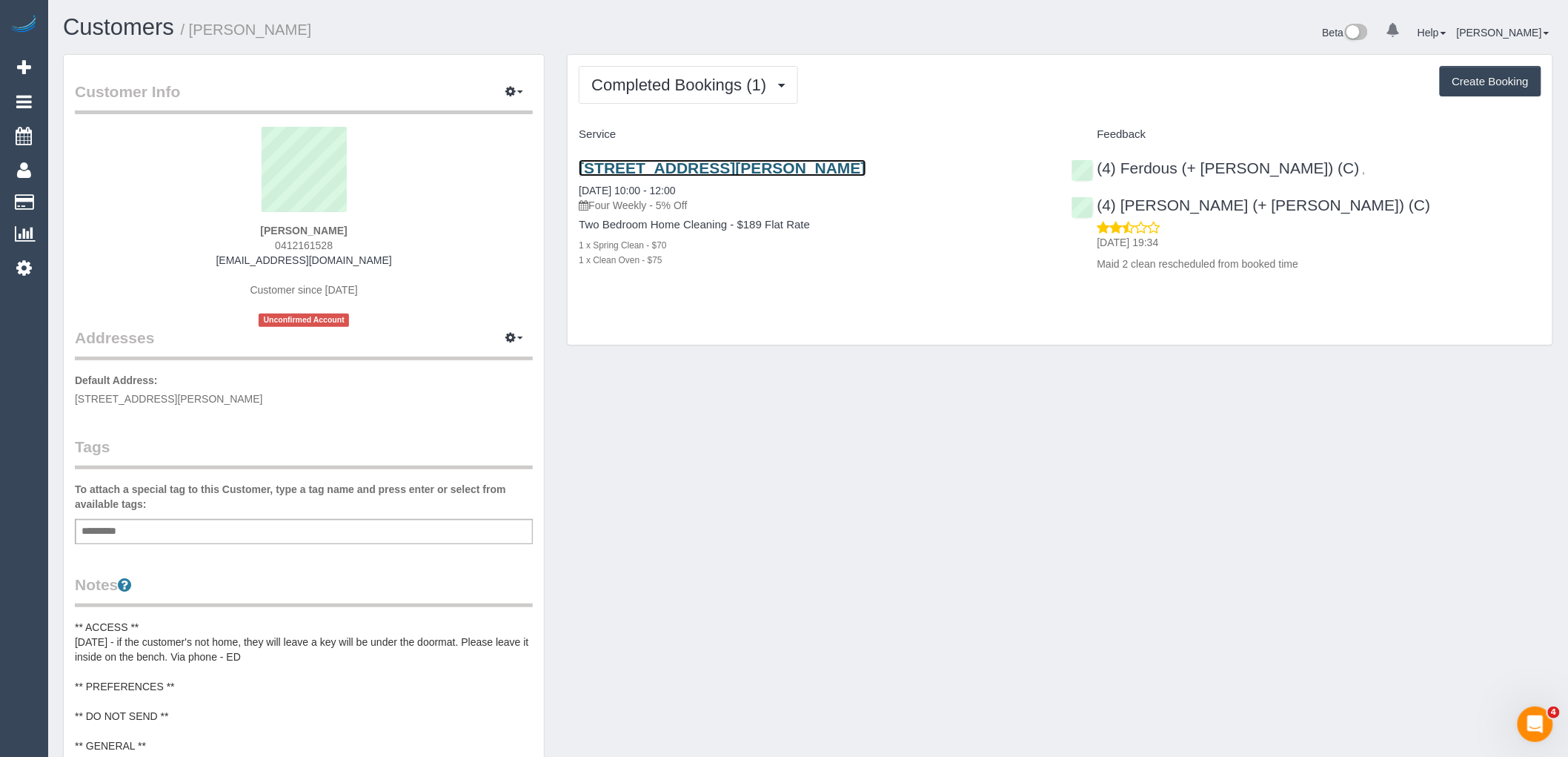
drag, startPoint x: 739, startPoint y: 110, endPoint x: 745, endPoint y: 161, distance: 51.4
click at [745, 161] on link "[STREET_ADDRESS][PERSON_NAME]" at bounding box center [722, 168] width 286 height 17
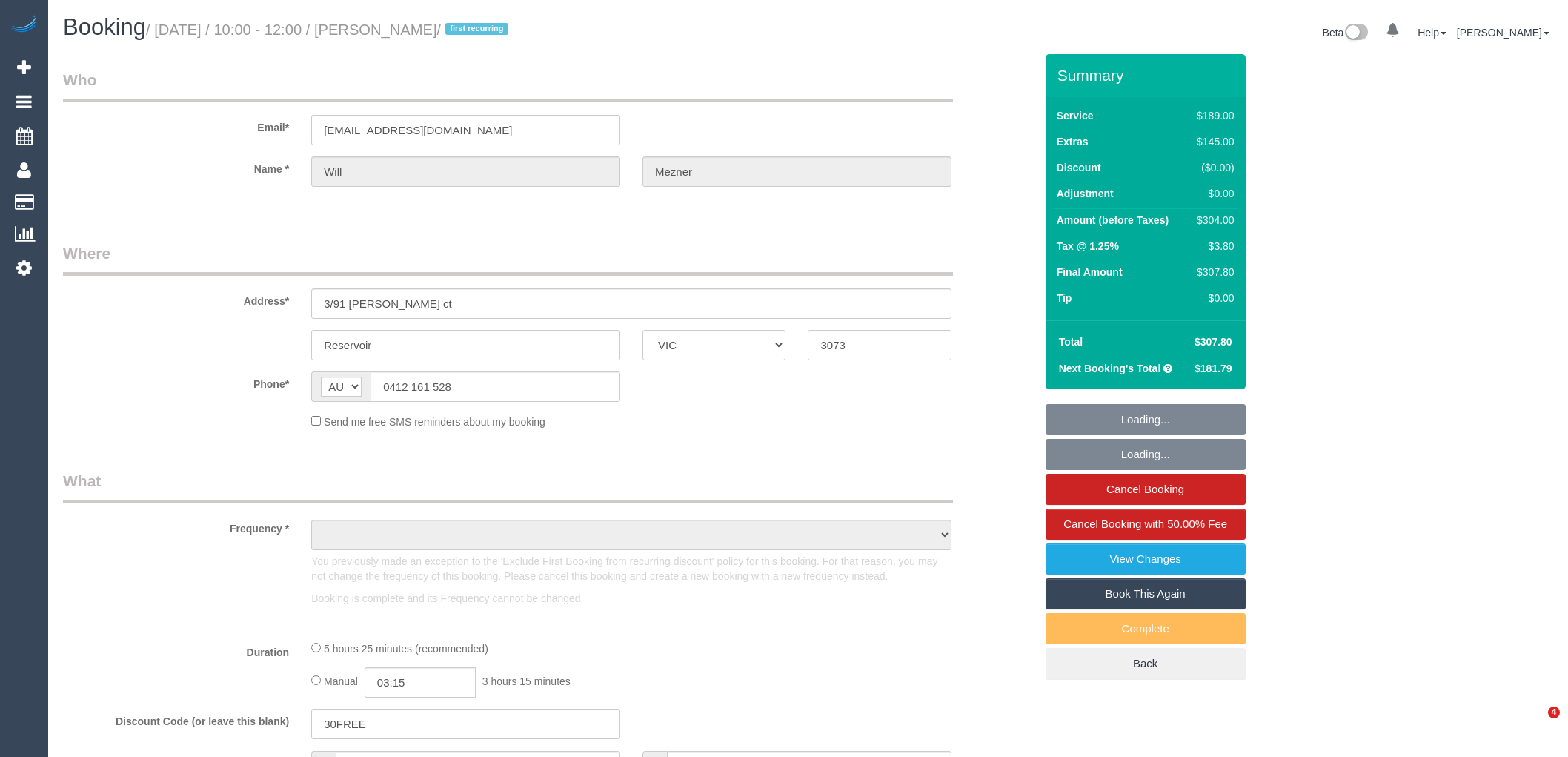
select select "VIC"
select select "object:550"
select select "string:stripe-pm_1RrXtj2GScqysDRVXftSlJey"
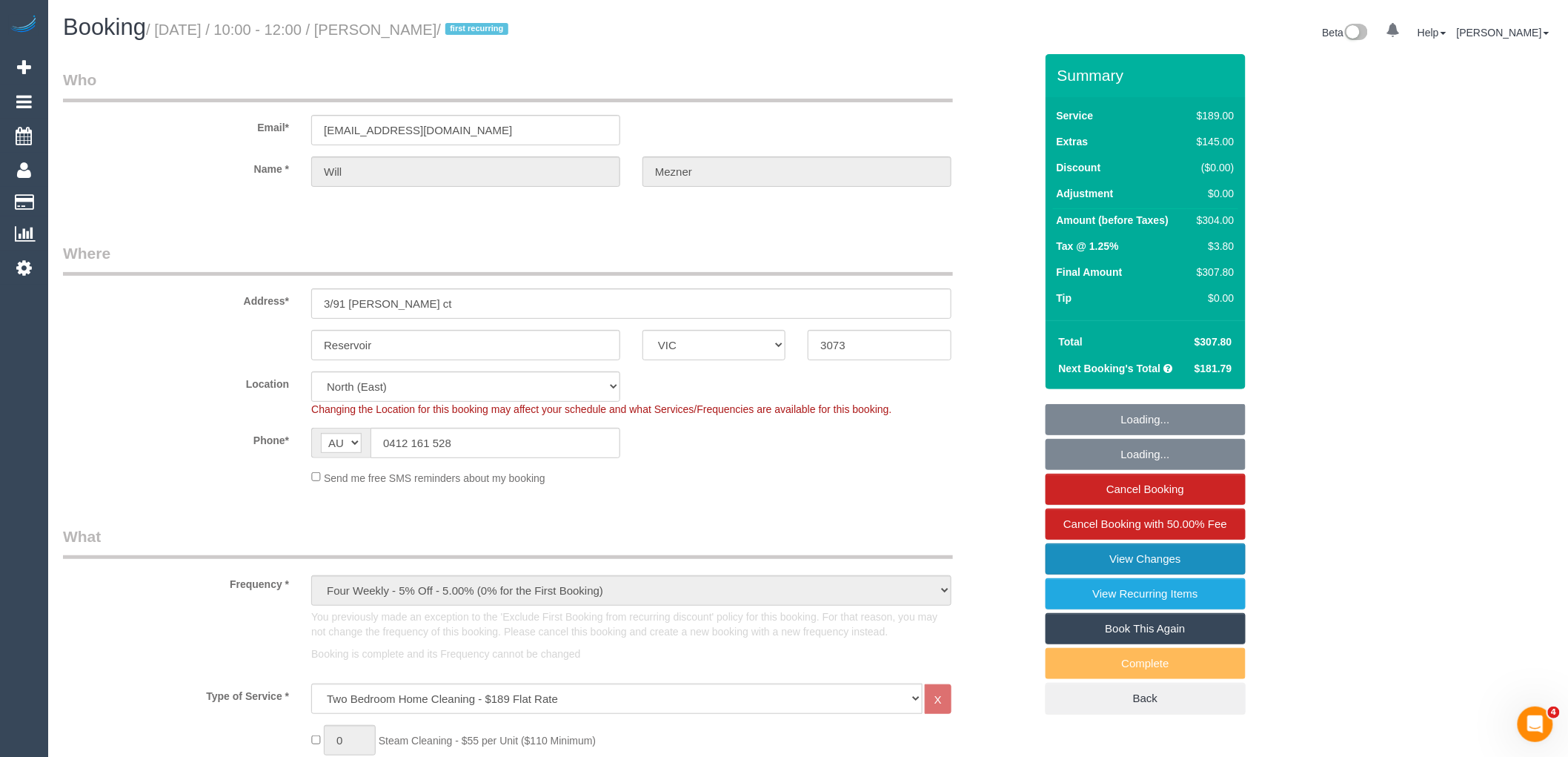
select select "number:27"
select select "number:14"
select select "number:18"
select select "number:22"
select select "number:35"
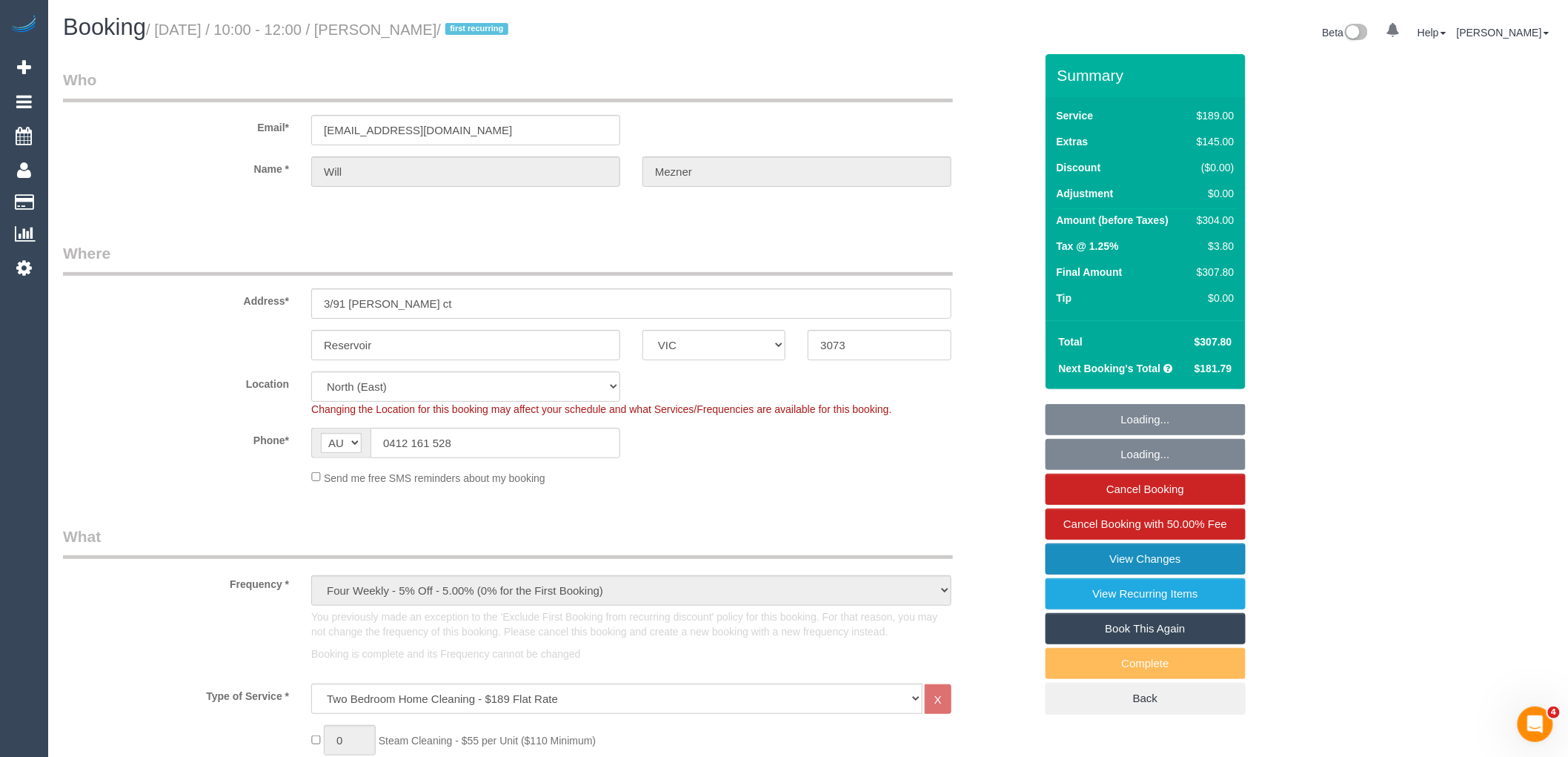
select select "number:13"
select select "object:1479"
click at [1181, 551] on link "View Changes" at bounding box center [1146, 558] width 200 height 31
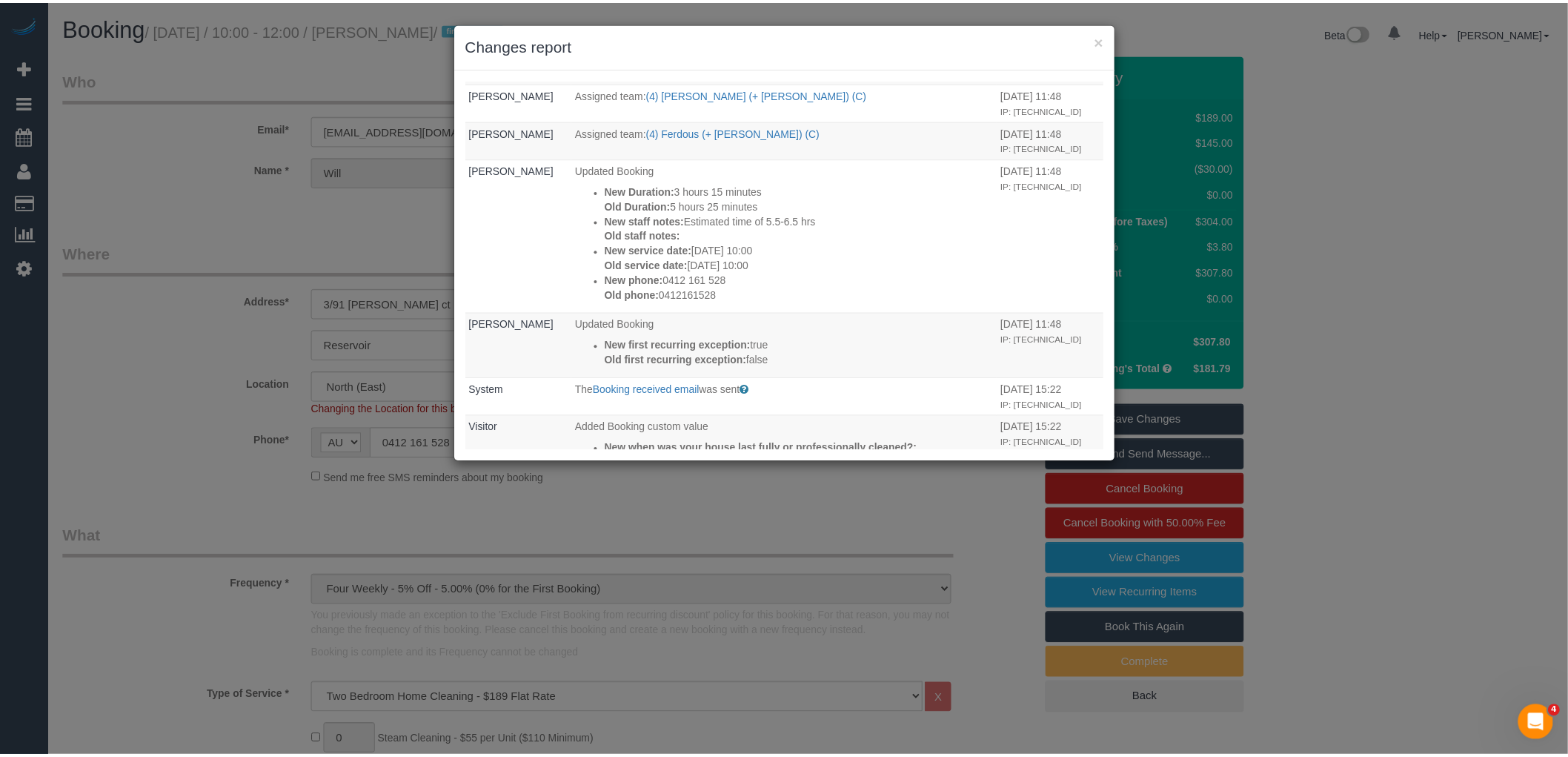
scroll to position [723, 0]
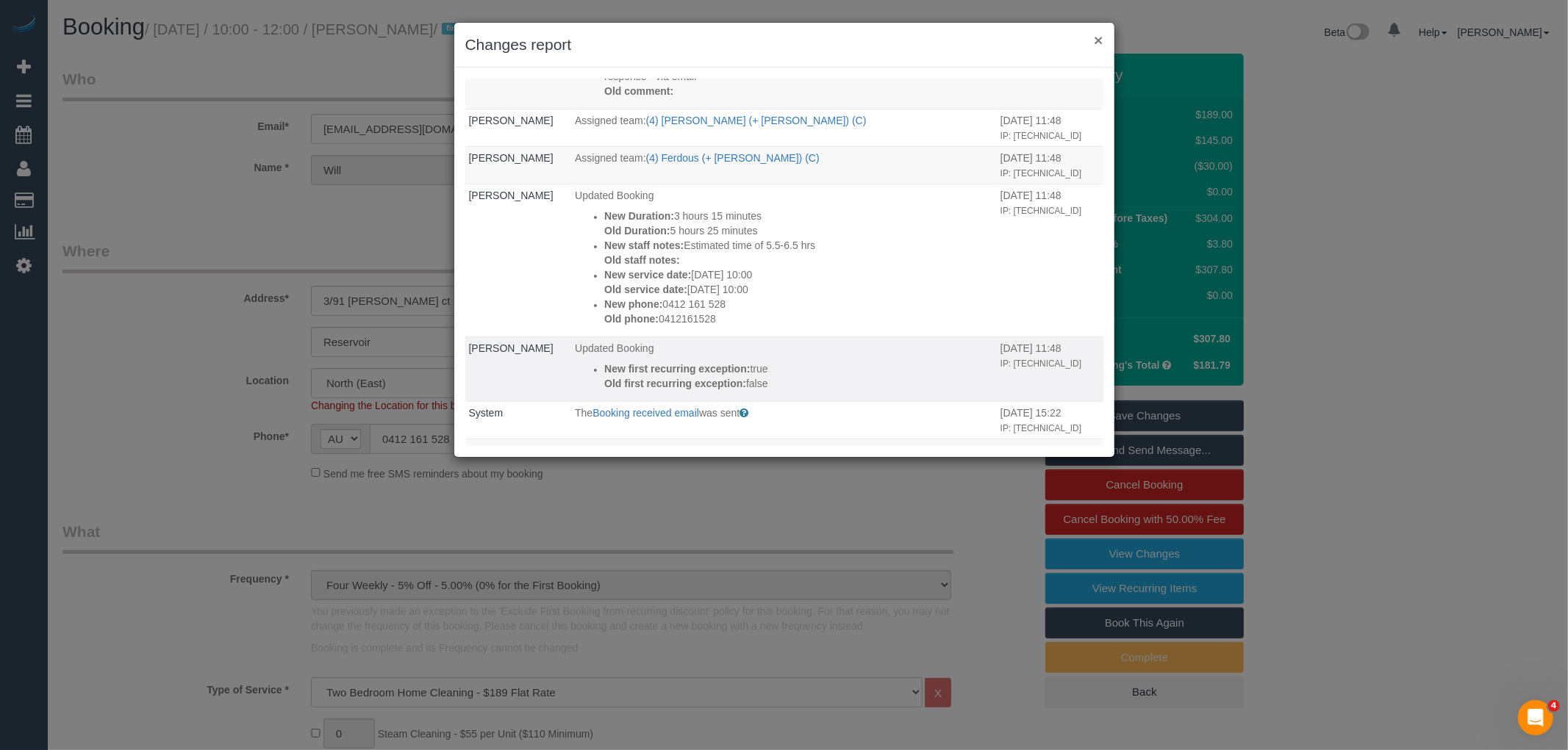
click at [1097, 43] on button "×" at bounding box center [1098, 41] width 9 height 16
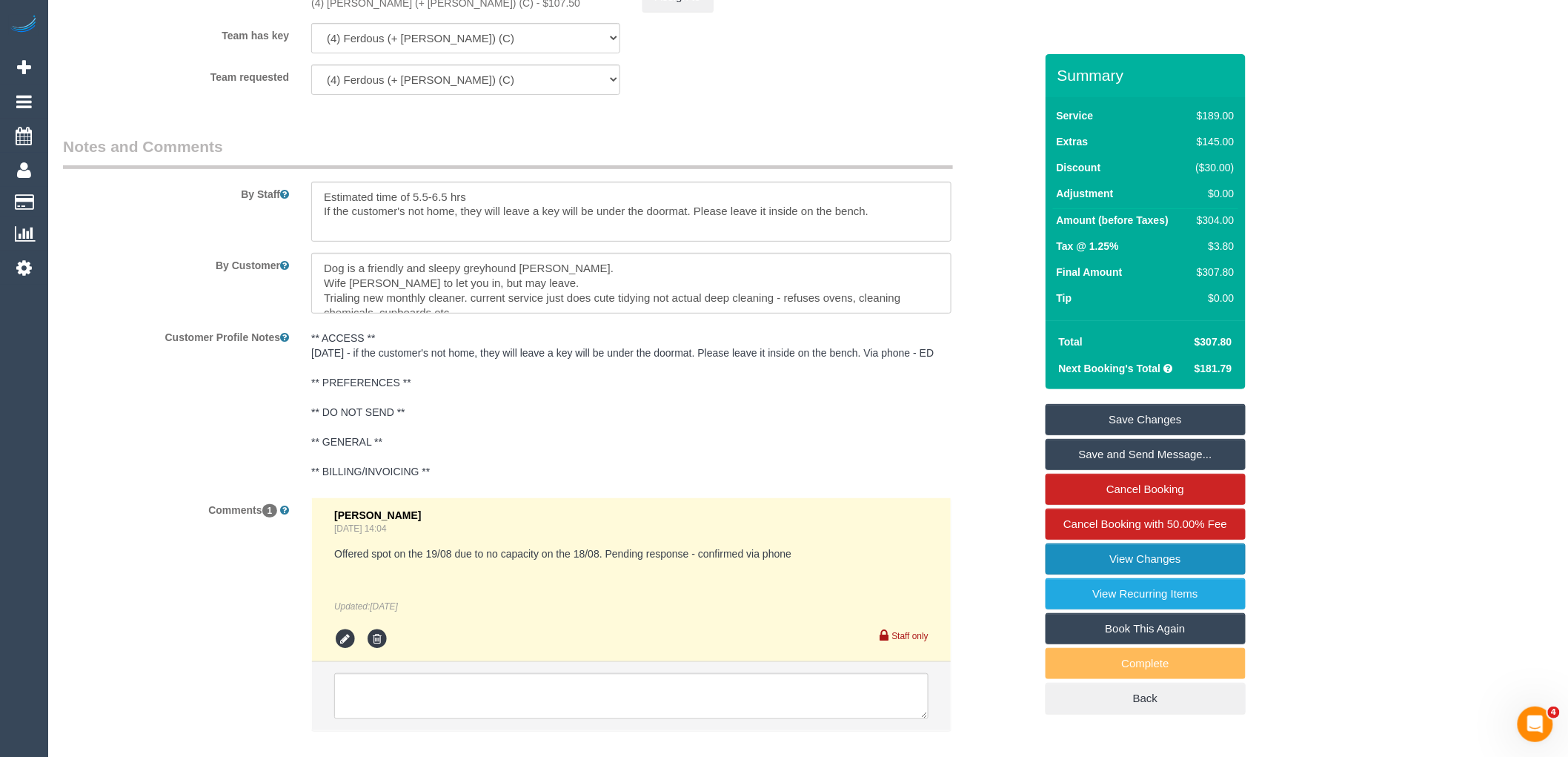
scroll to position [2585, 0]
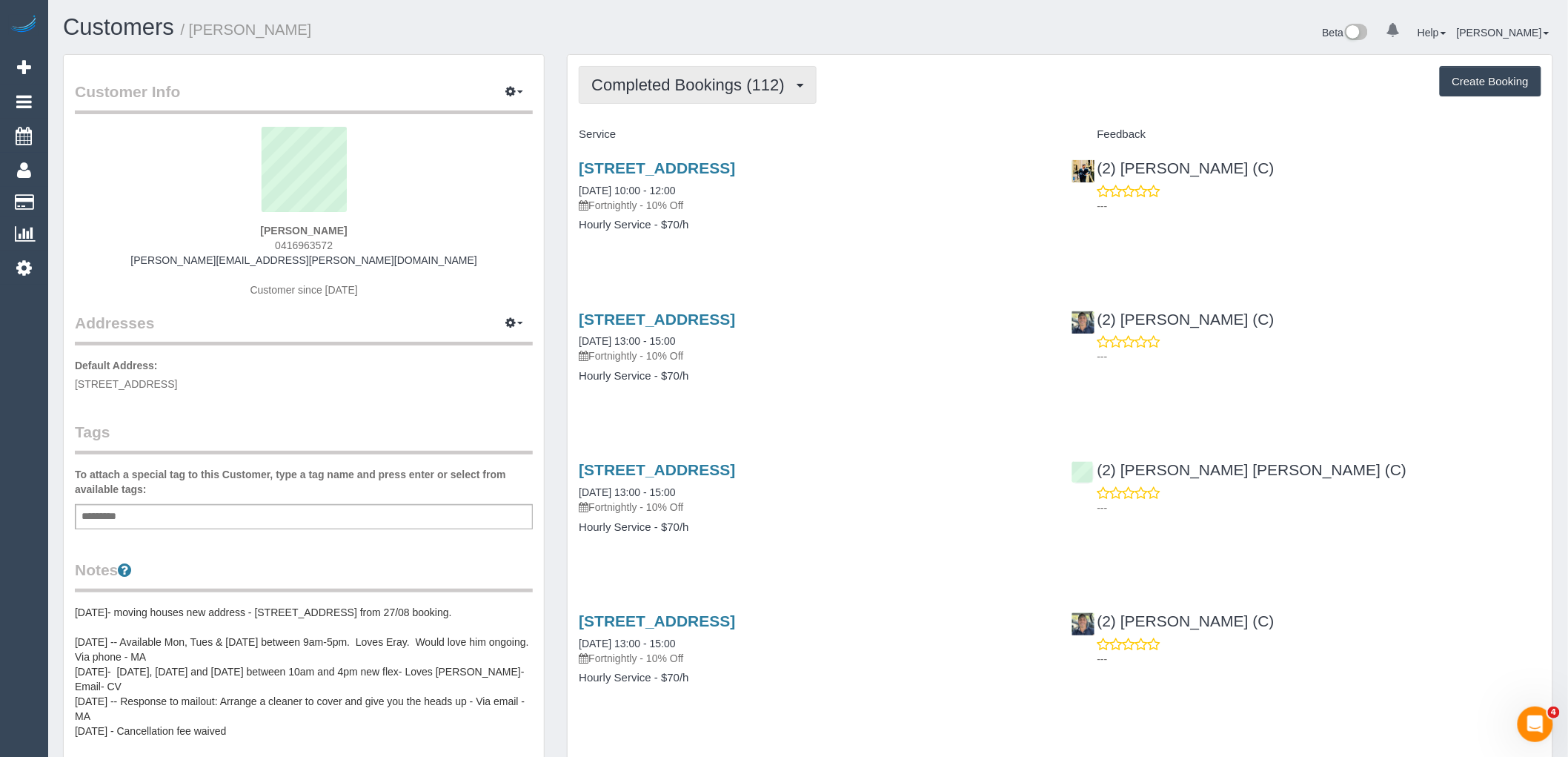
click at [684, 83] on span "Completed Bookings (112)" at bounding box center [692, 85] width 200 height 19
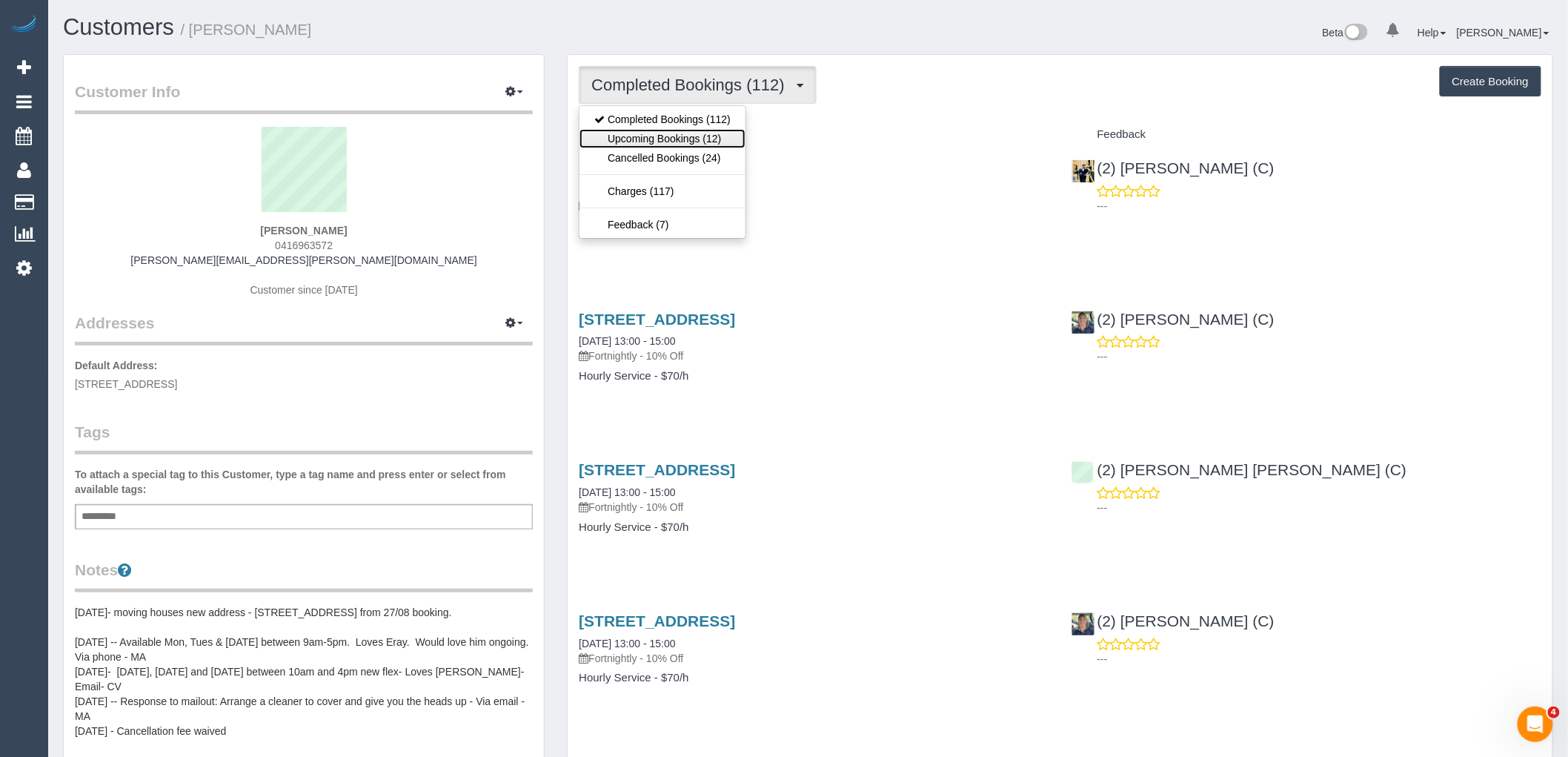
click at [683, 138] on link "Upcoming Bookings (12)" at bounding box center [663, 138] width 166 height 19
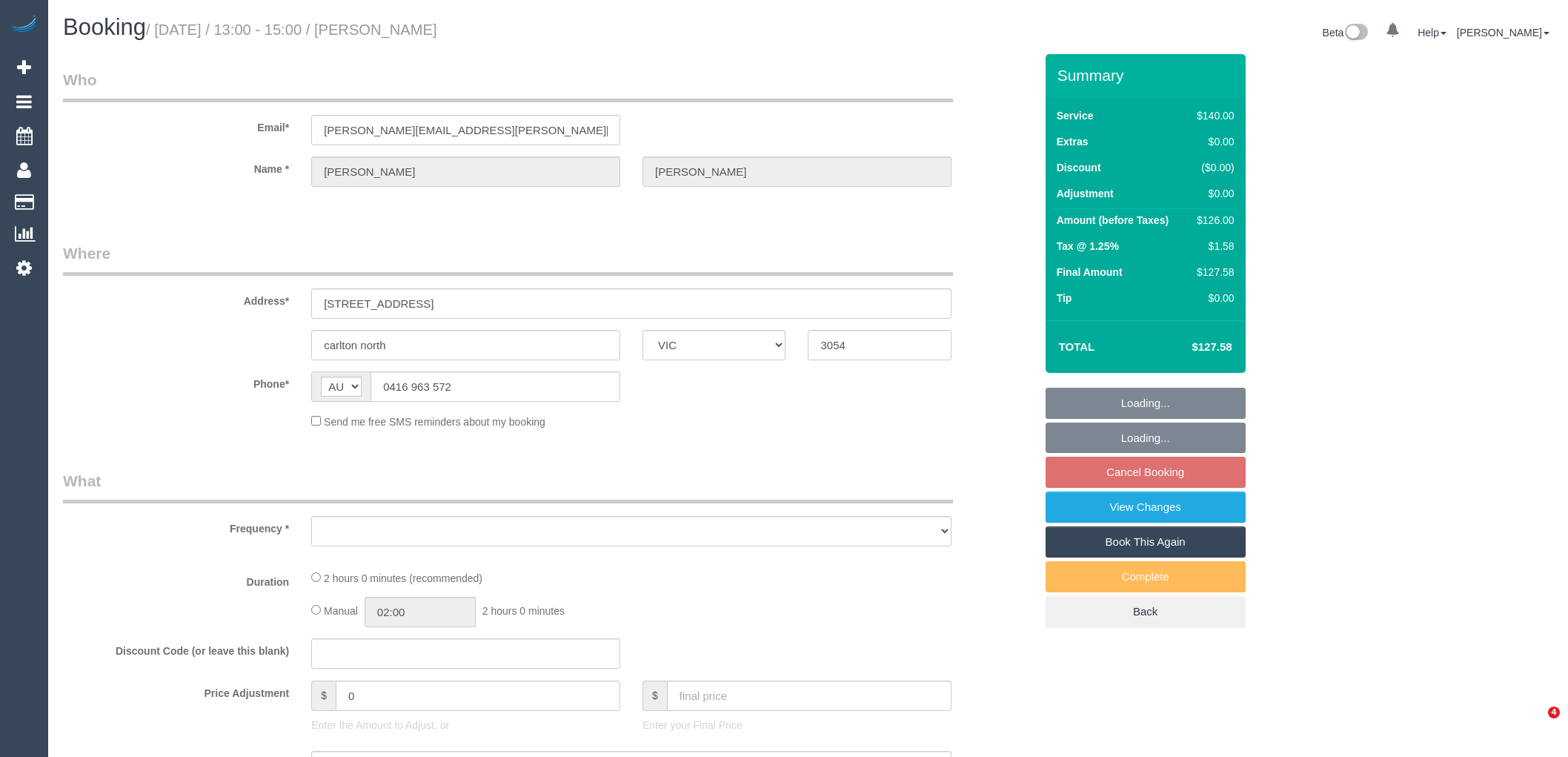
select select "VIC"
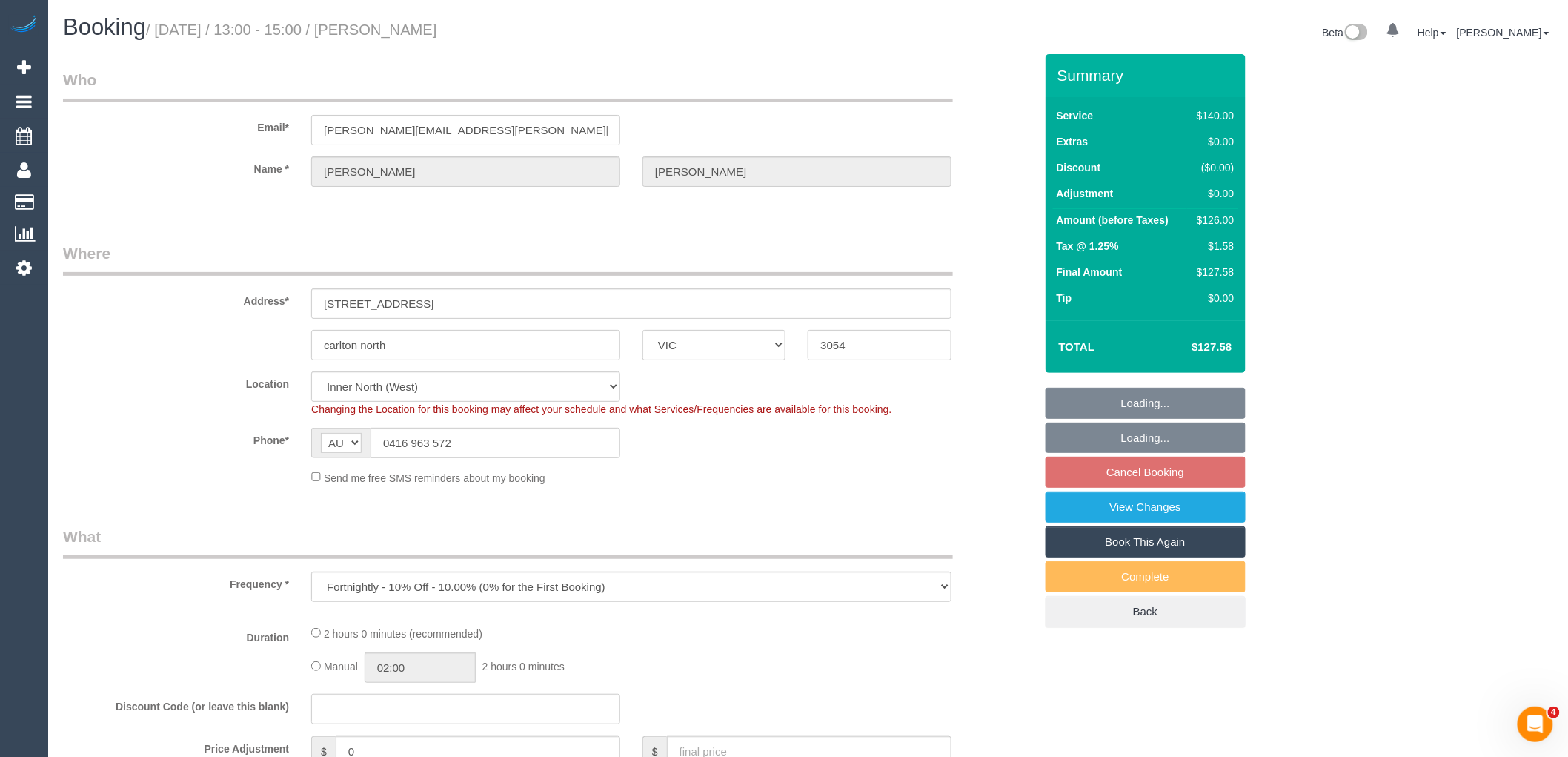
select select "object:4385"
select select "string:stripe-pm_1K4FyG2GScqysDRV1ZjR3amK"
select select "number:27"
select select "number:14"
select select "number:19"
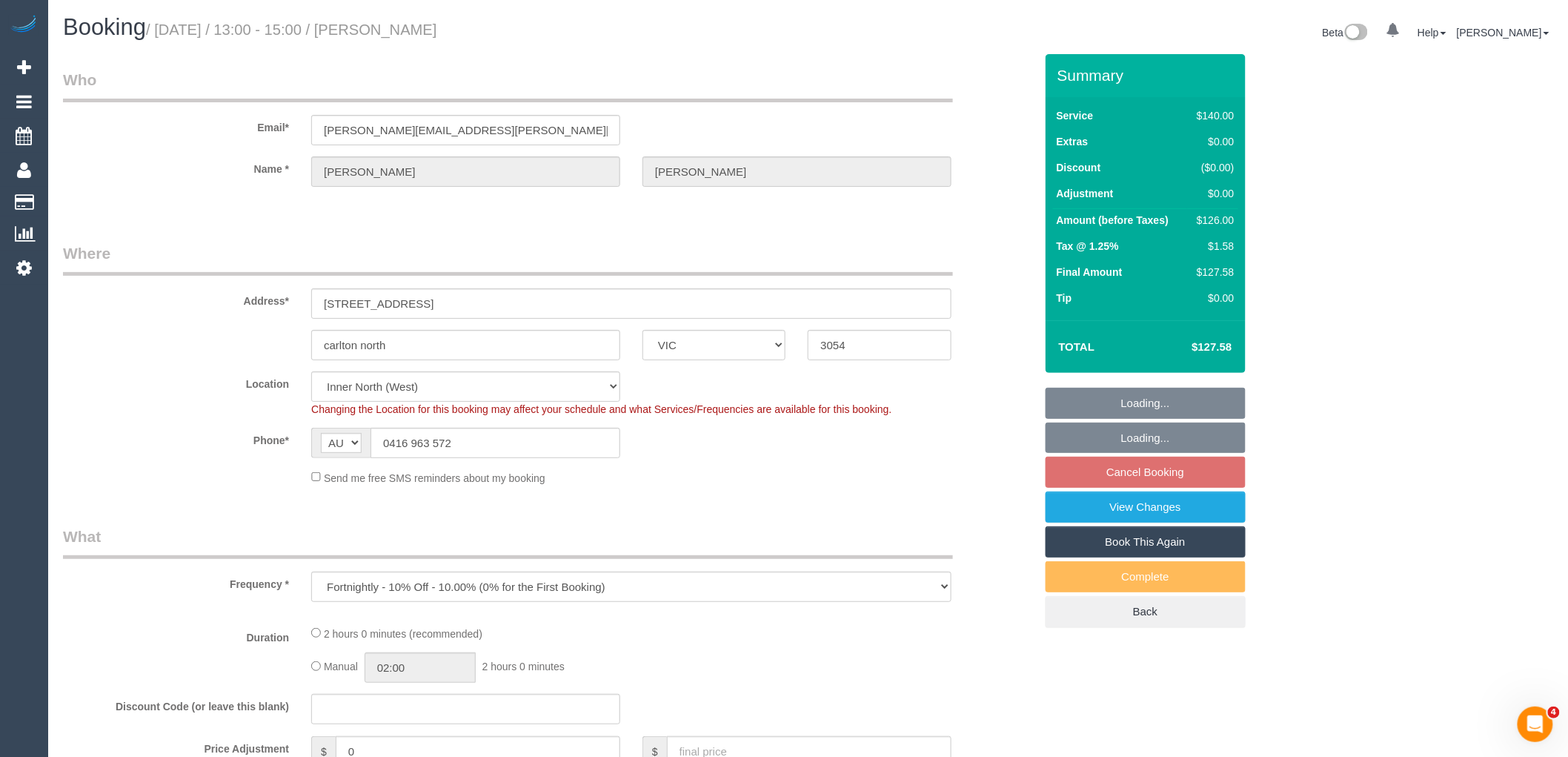
select select "number:23"
select select "number:34"
select select "number:11"
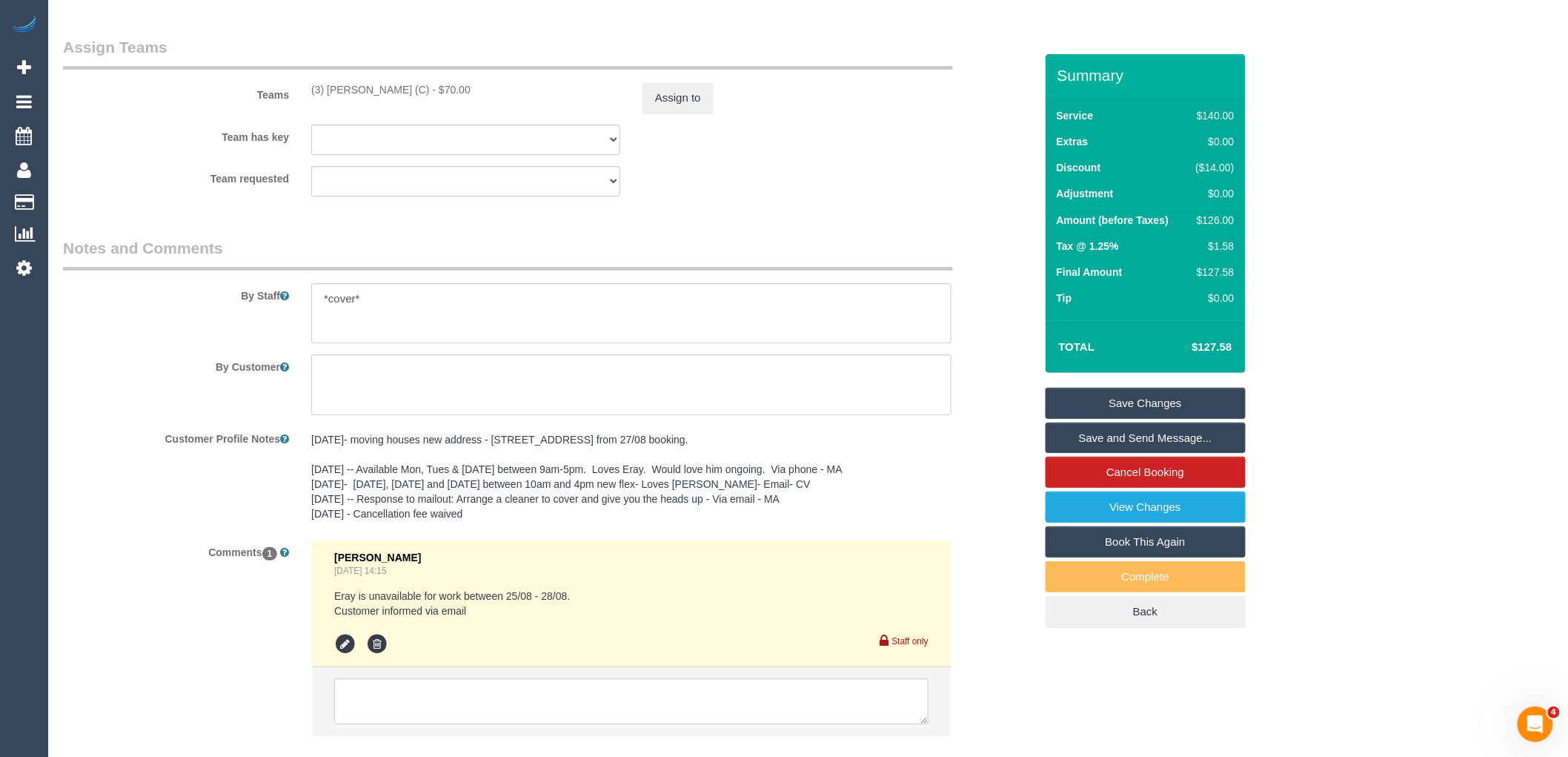
scroll to position [2181, 0]
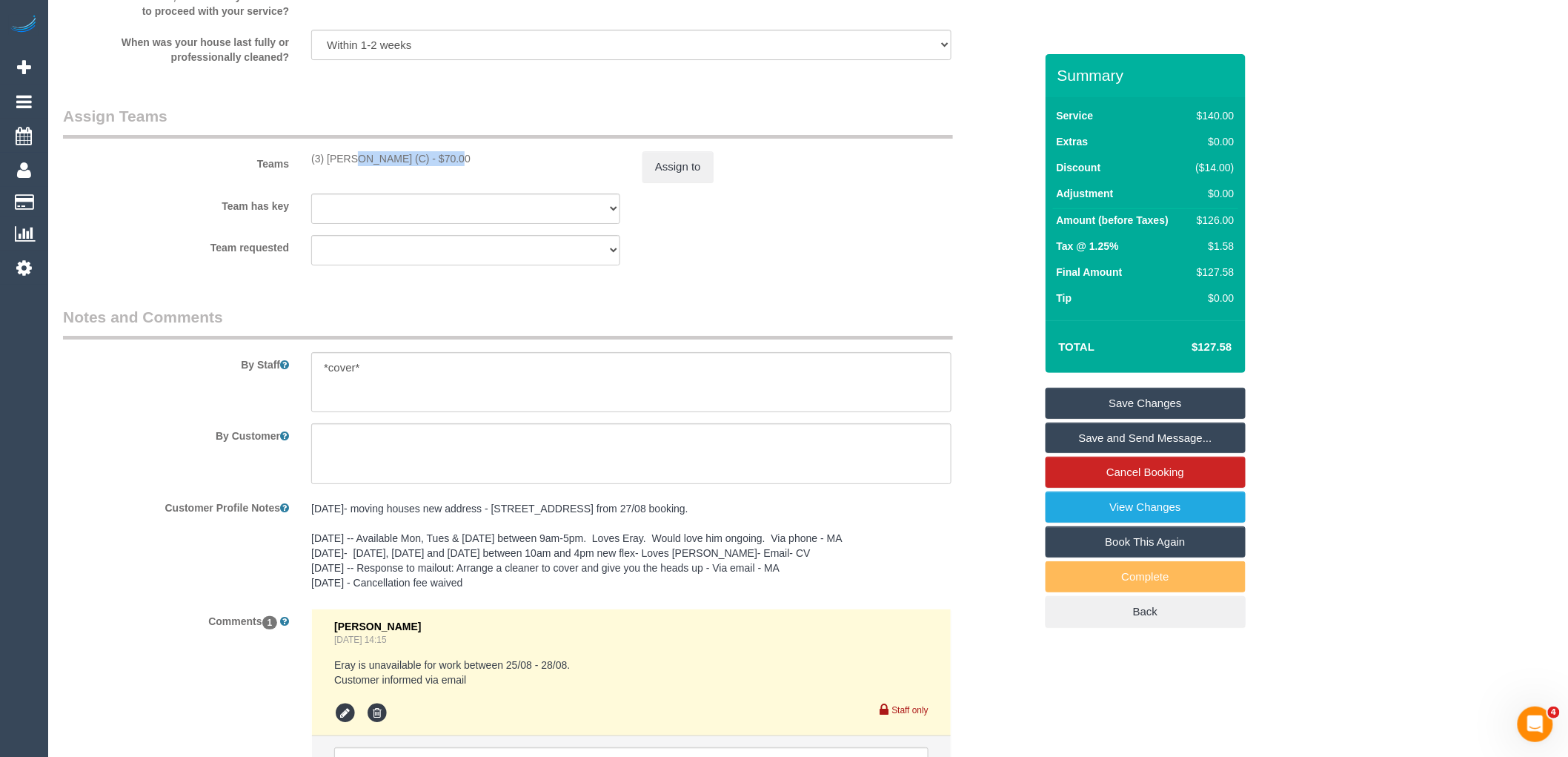
drag, startPoint x: 406, startPoint y: 166, endPoint x: 307, endPoint y: 166, distance: 99.0
click at [307, 166] on div "(3) [PERSON_NAME] (C) - $70.00" at bounding box center [466, 158] width 331 height 15
copy div "(3) [PERSON_NAME] (C)"
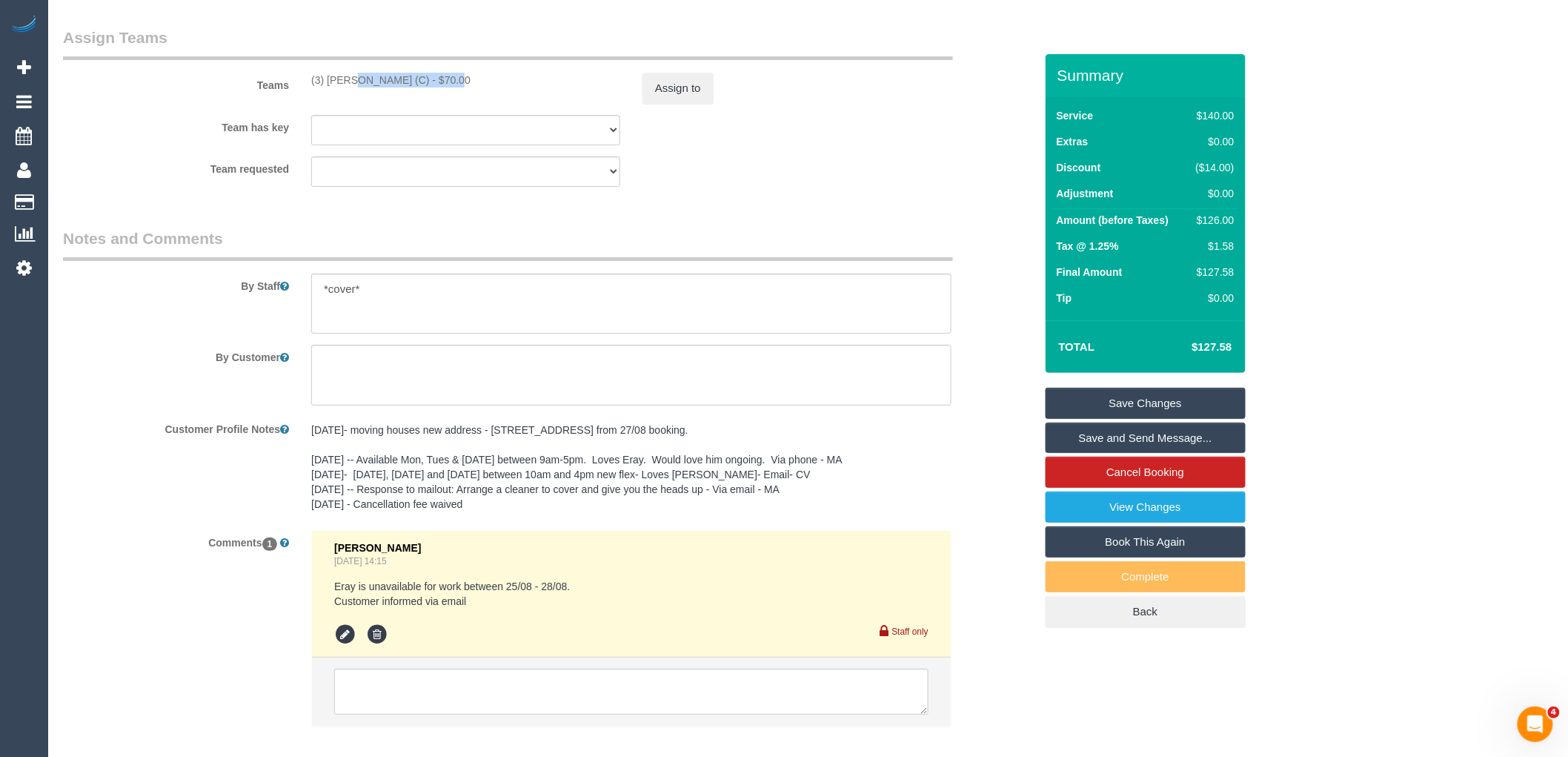
scroll to position [2346, 0]
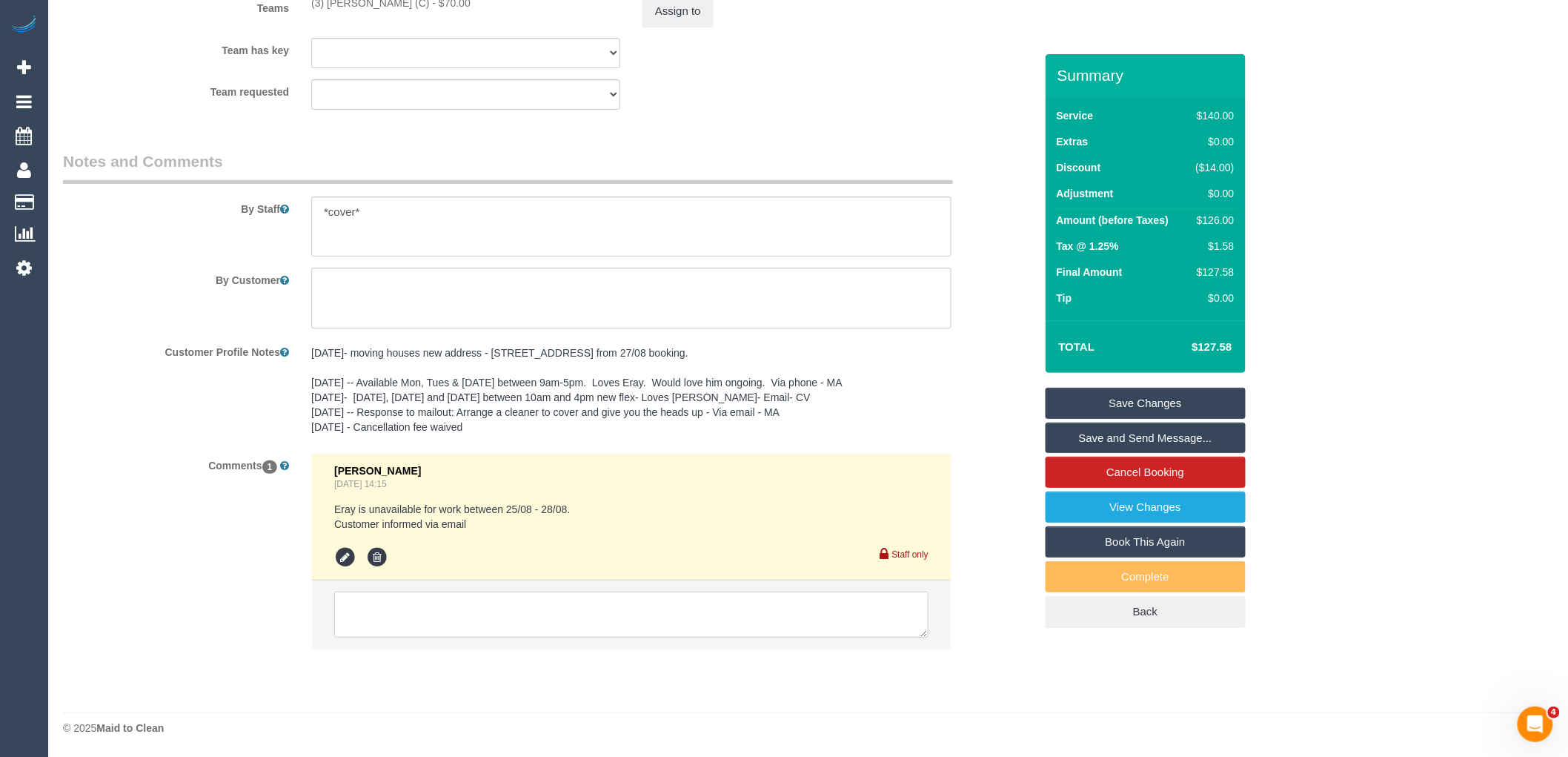
click at [513, 625] on textarea at bounding box center [632, 615] width 595 height 46
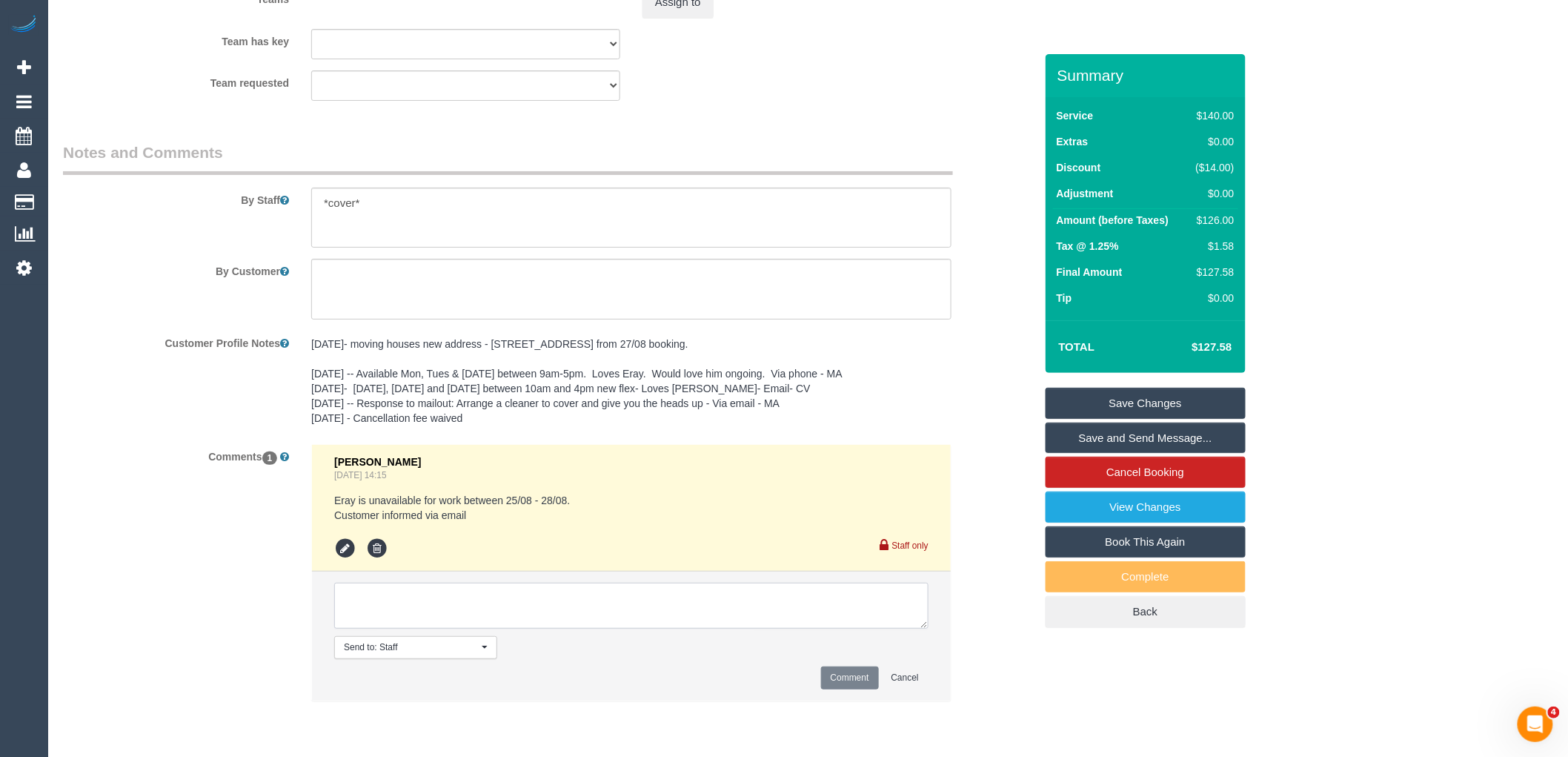
paste textarea "(3) Juan Manuel (C)"
click at [525, 608] on textarea at bounding box center [632, 606] width 595 height 46
click at [593, 605] on textarea at bounding box center [632, 606] width 595 height 46
type textarea "(3) Juan Manuel (C) not available 26/08 Customer not contacted"
click at [840, 685] on button "Comment" at bounding box center [850, 678] width 58 height 23
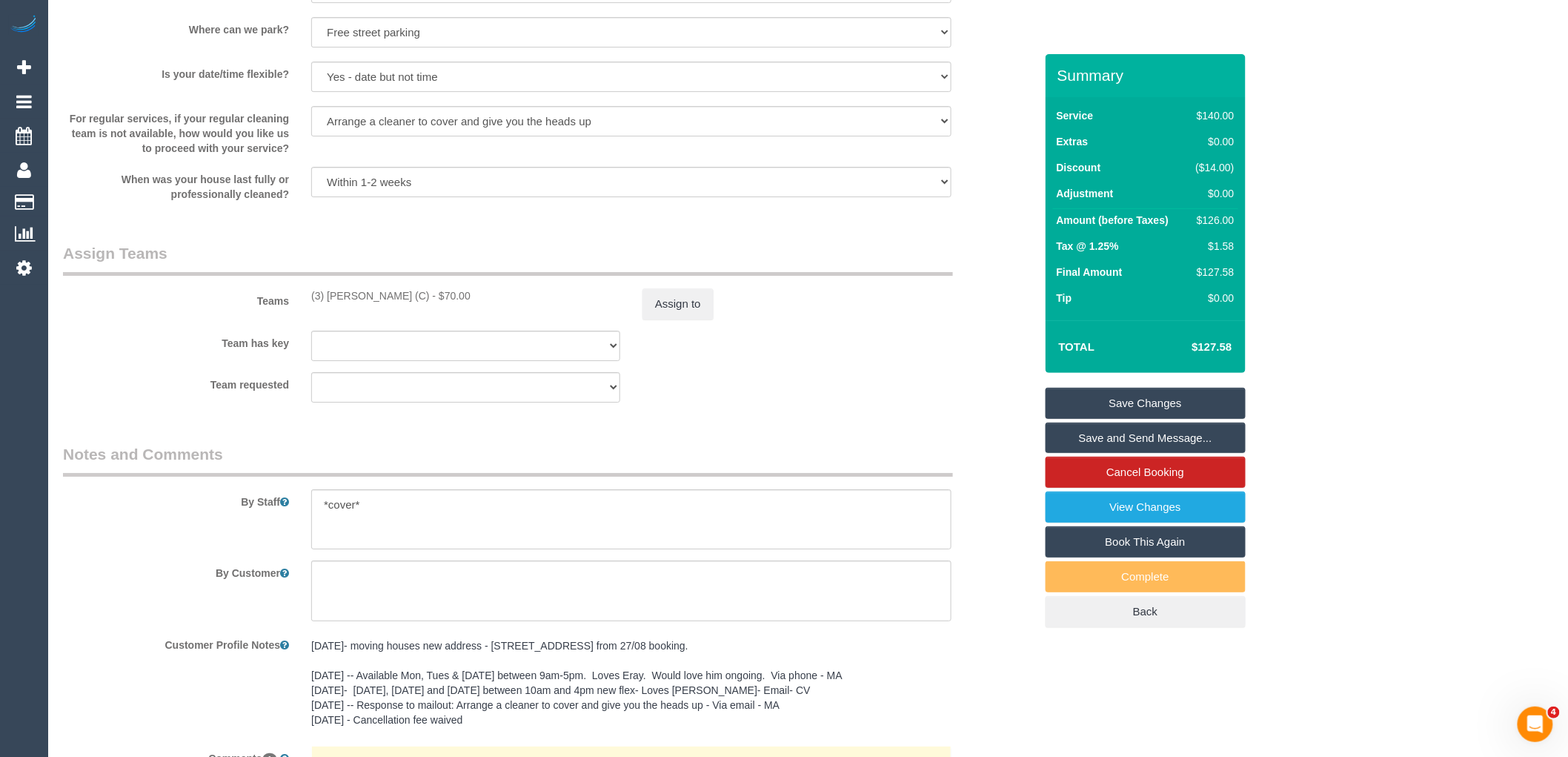
scroll to position [1851, 0]
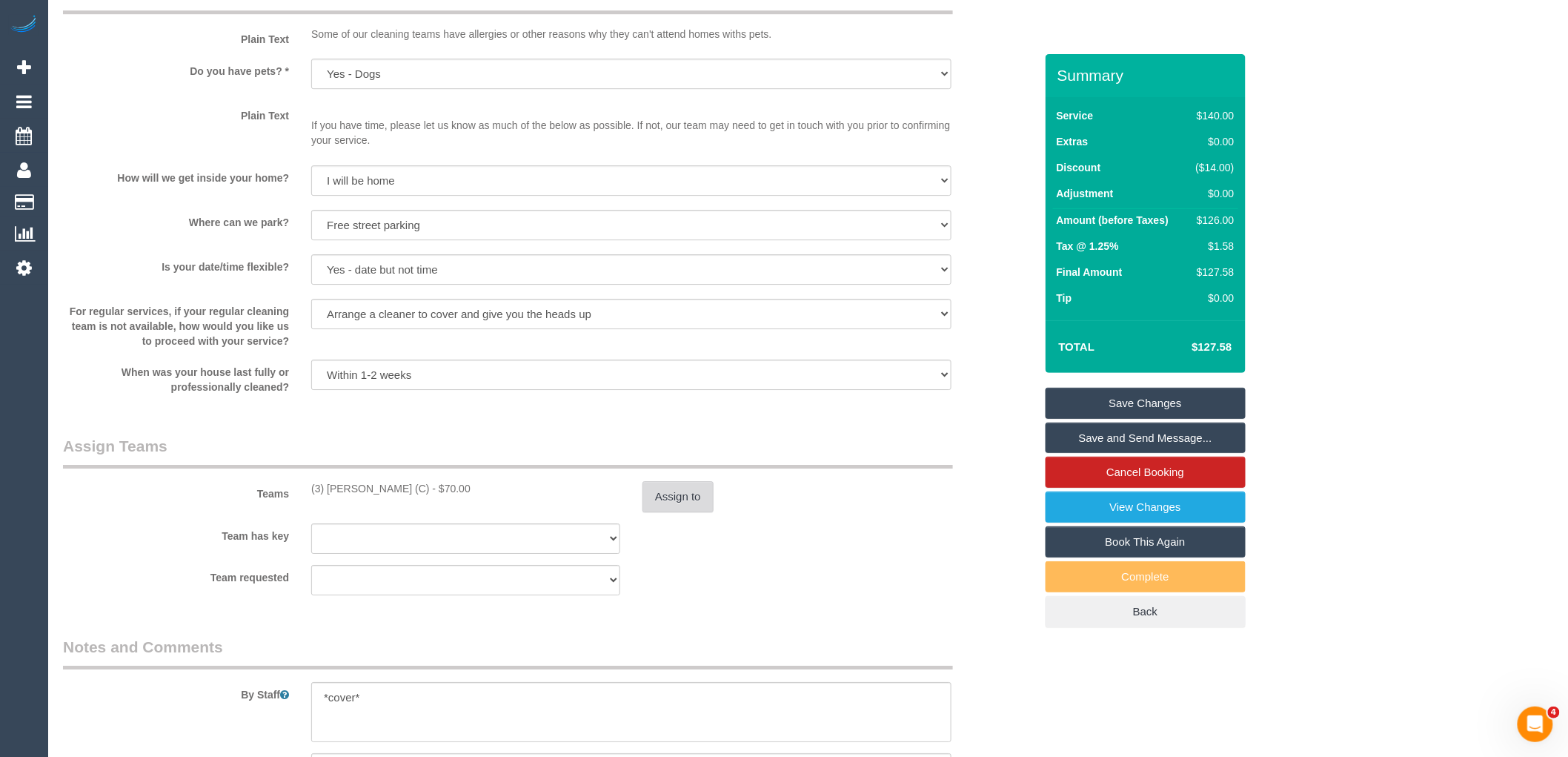
click at [687, 505] on button "Assign to" at bounding box center [678, 496] width 71 height 31
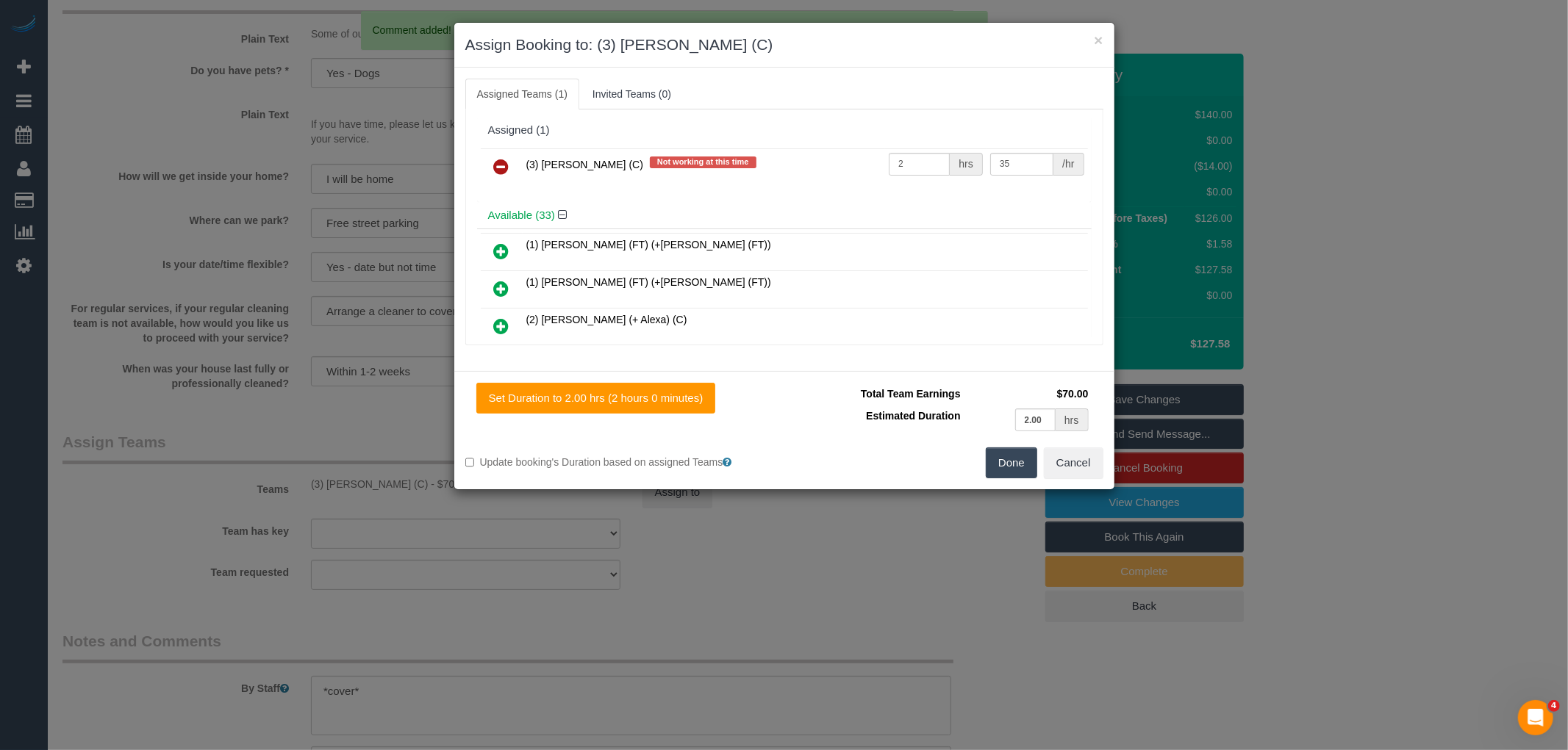
click at [493, 176] on link at bounding box center [501, 167] width 35 height 30
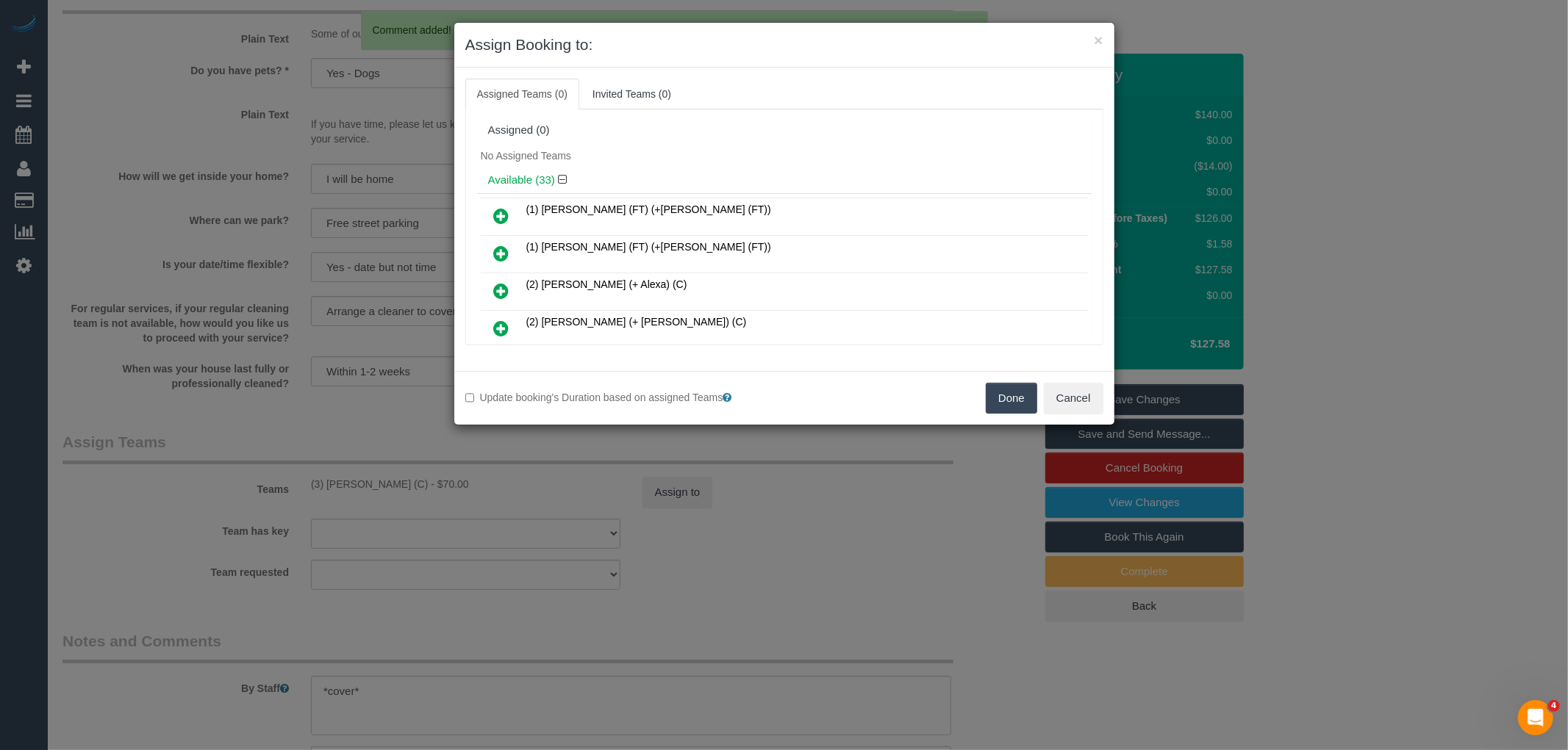
click at [1000, 402] on button "Done" at bounding box center [1012, 398] width 51 height 31
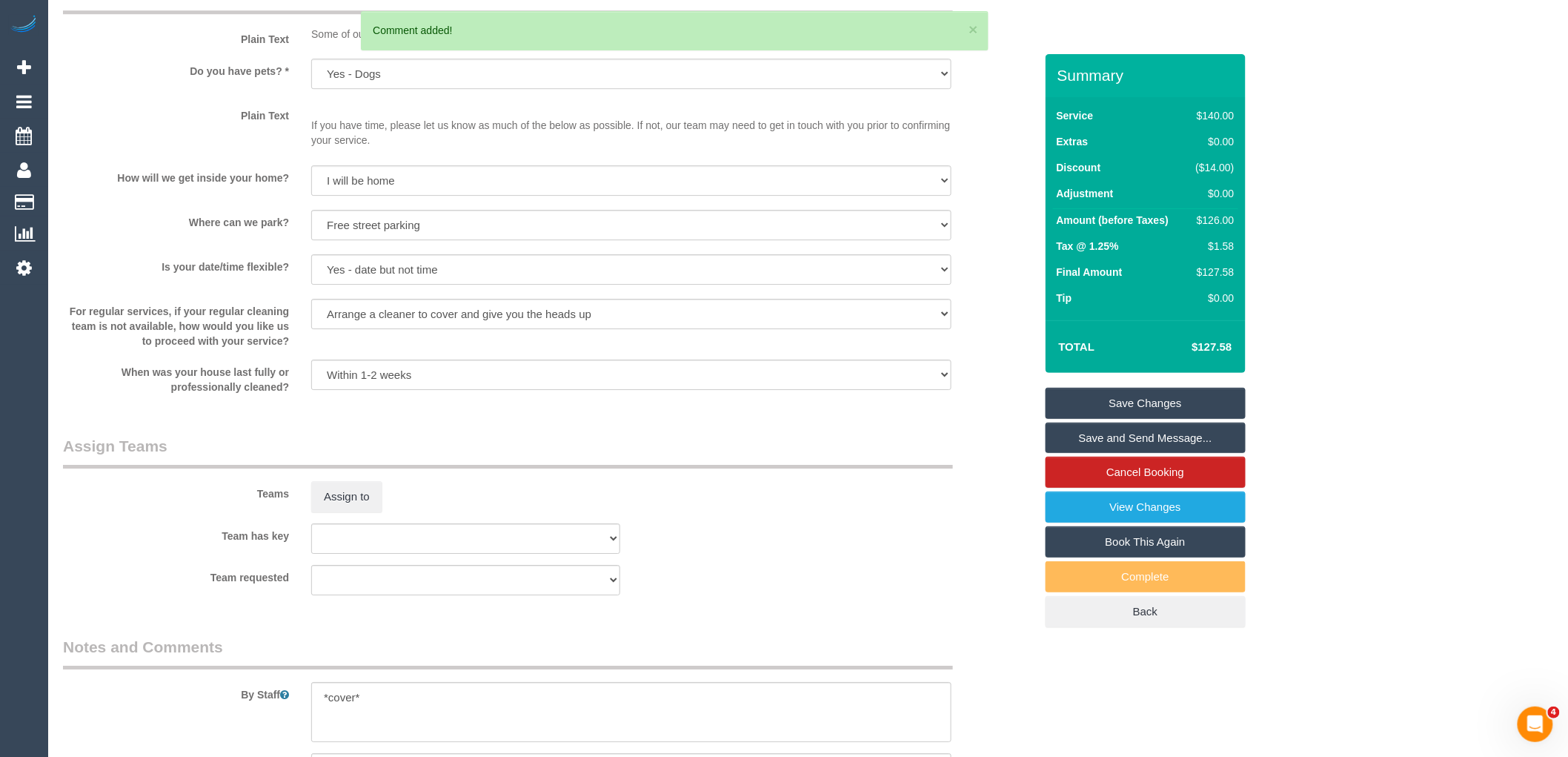
click at [1151, 394] on link "Save Changes" at bounding box center [1146, 402] width 200 height 31
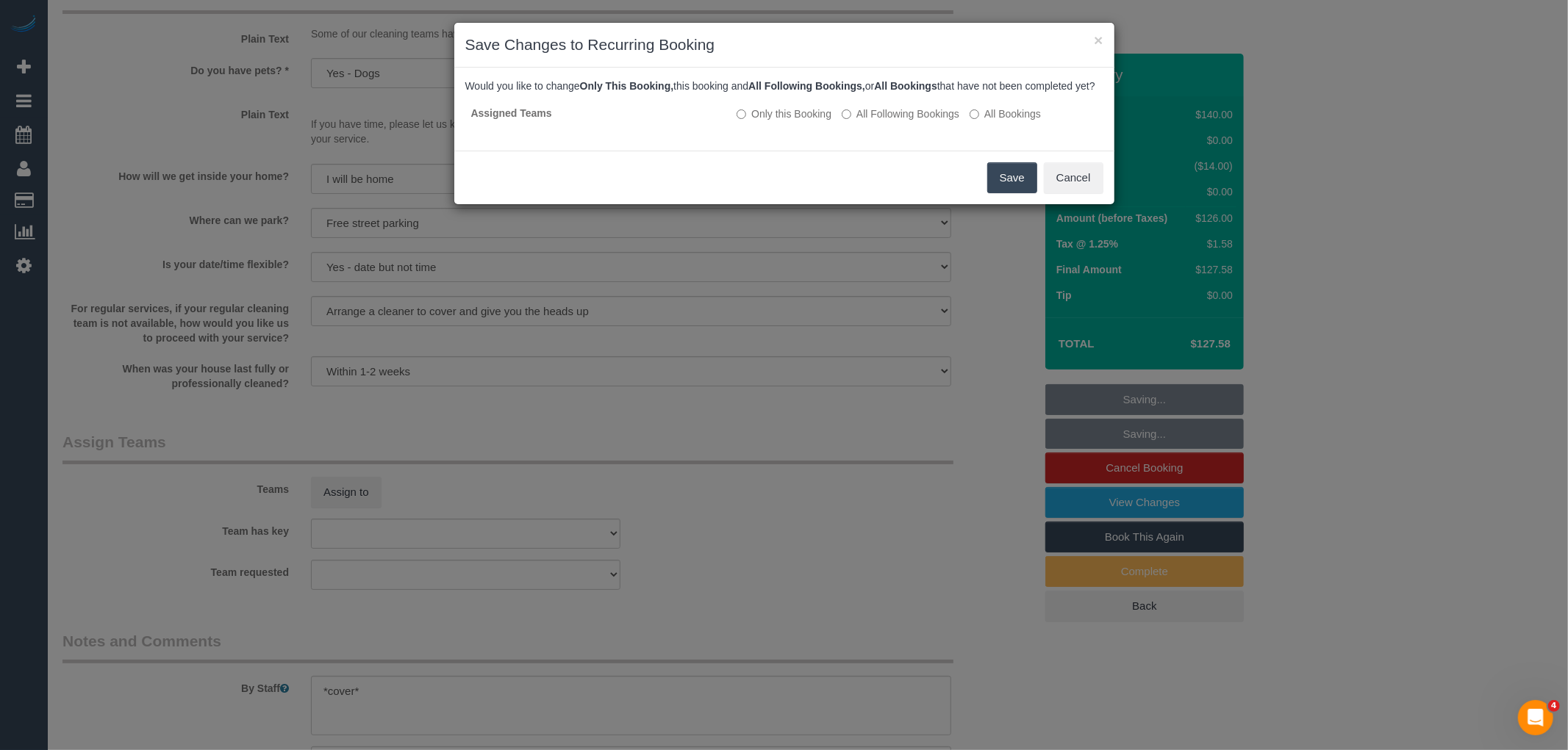
click at [1009, 187] on button "Save" at bounding box center [1012, 177] width 49 height 31
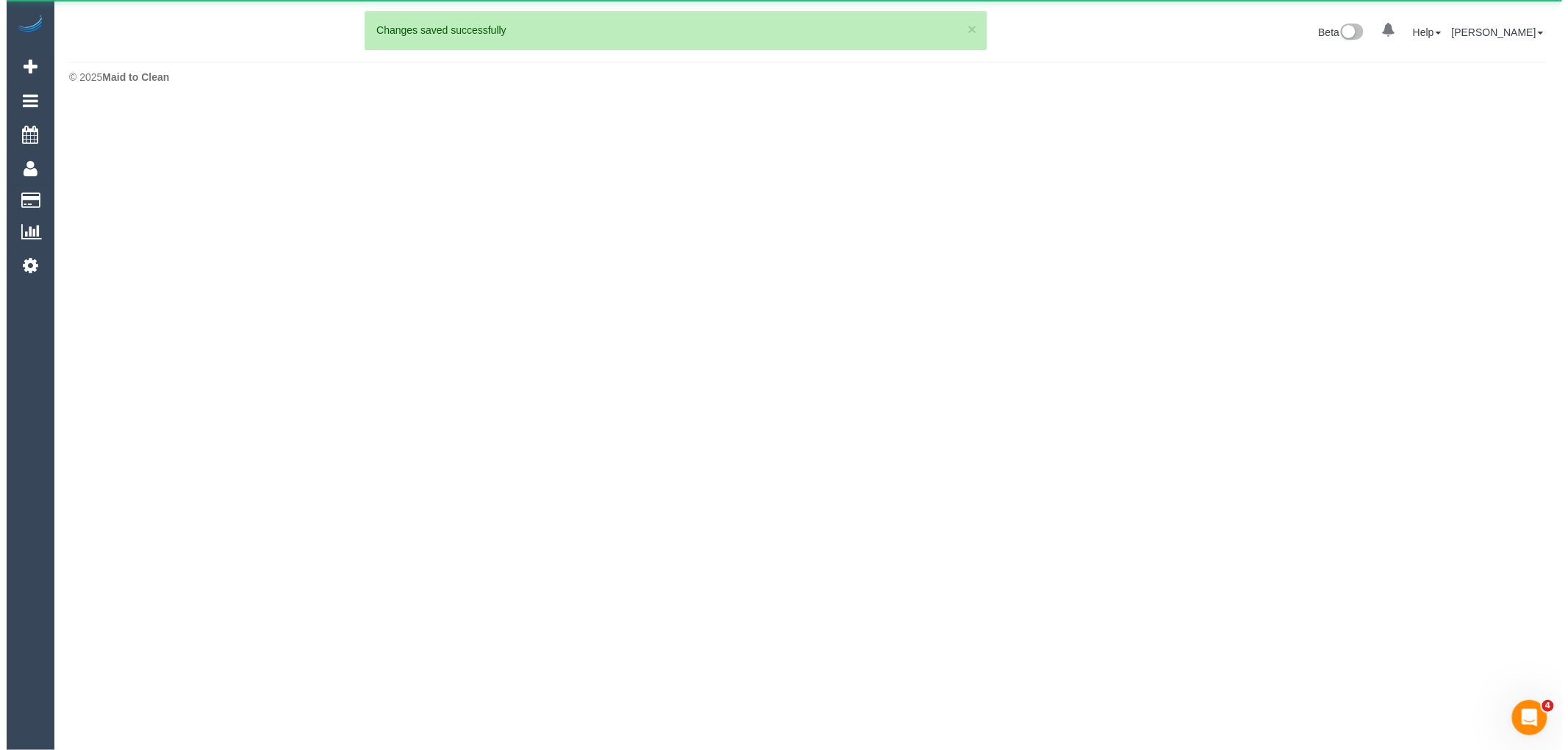
scroll to position [0, 0]
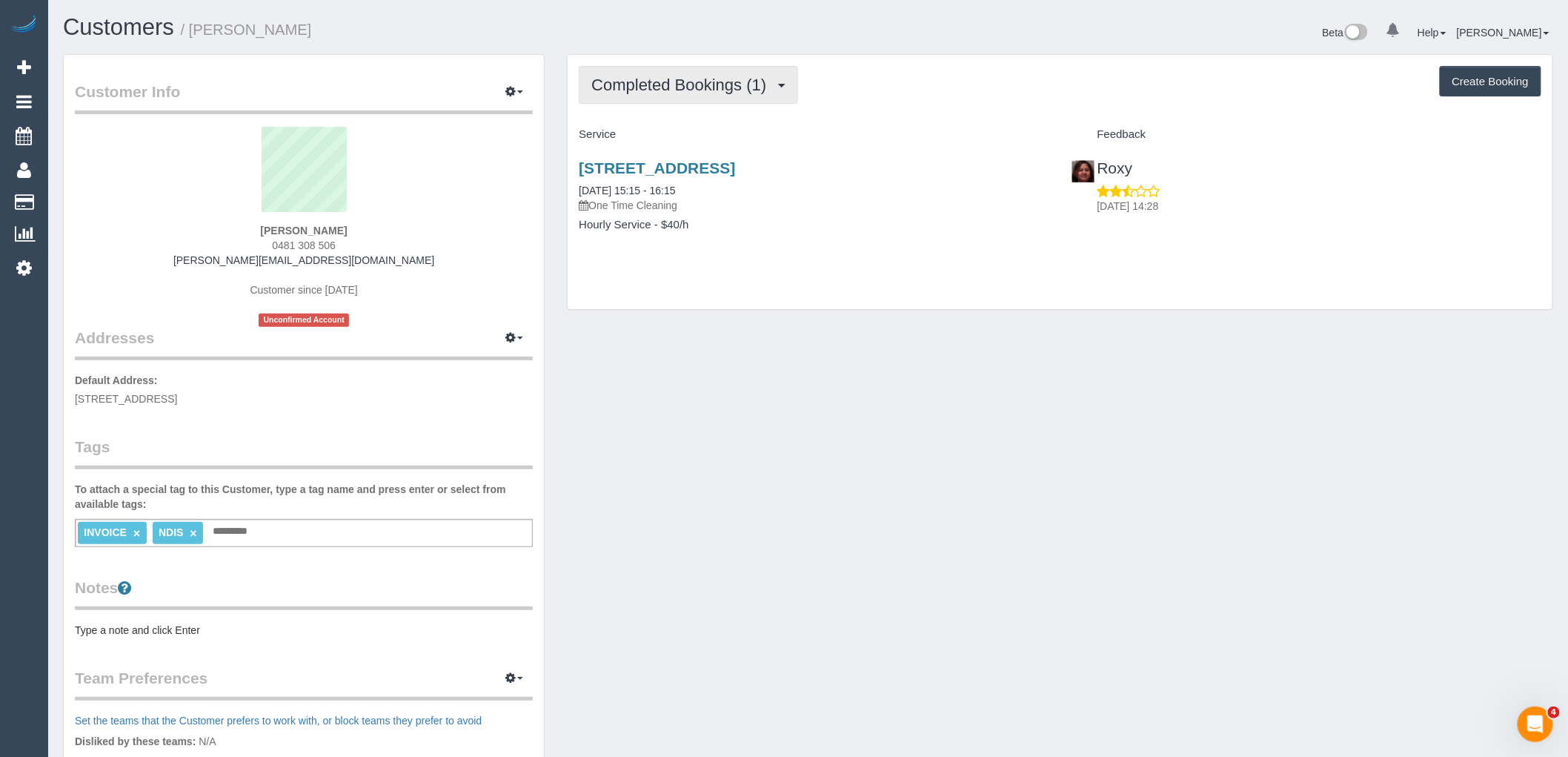
click at [670, 87] on span "Completed Bookings (1)" at bounding box center [683, 85] width 183 height 19
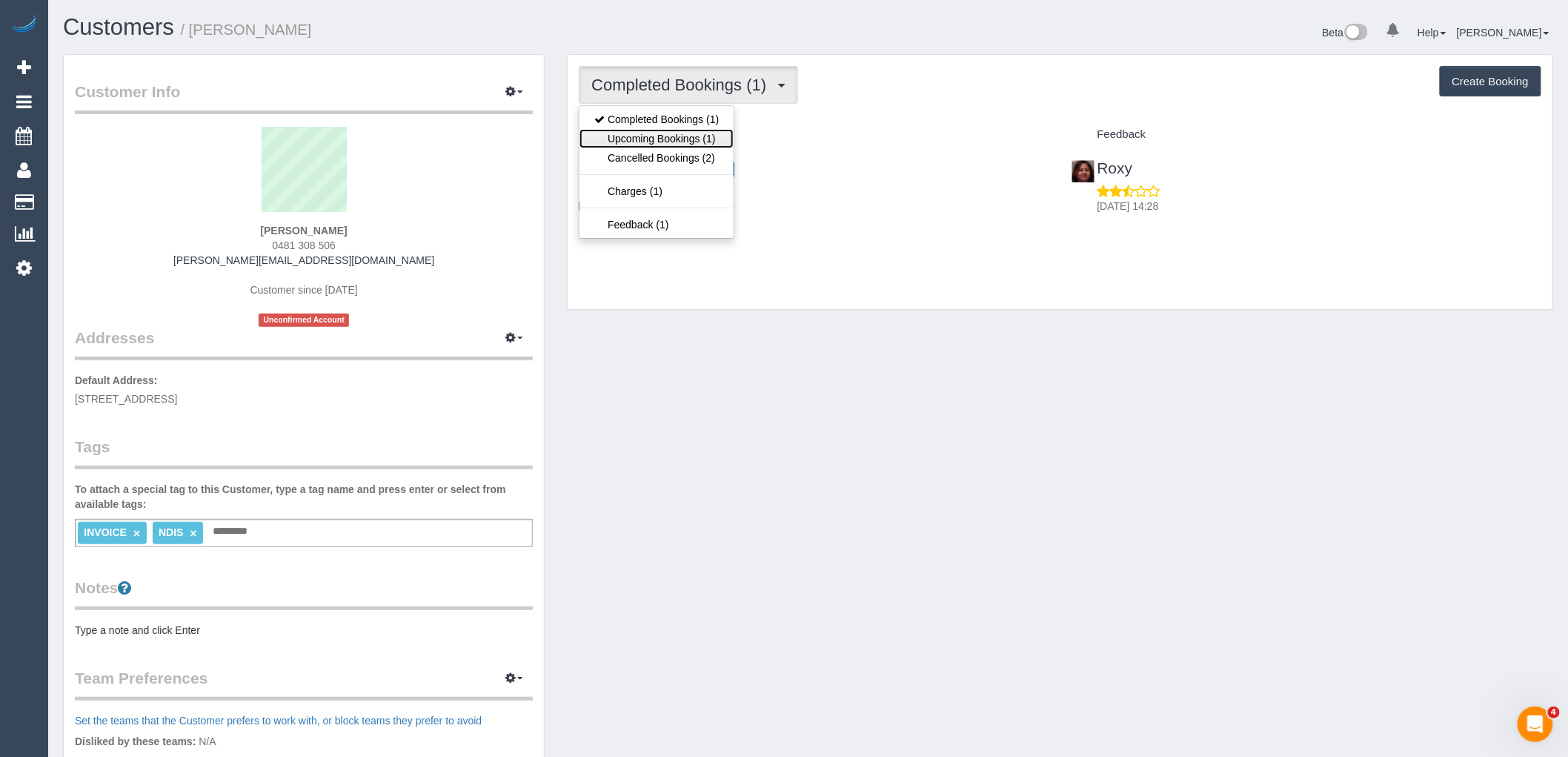
click at [692, 142] on link "Upcoming Bookings (1)" at bounding box center [657, 138] width 154 height 19
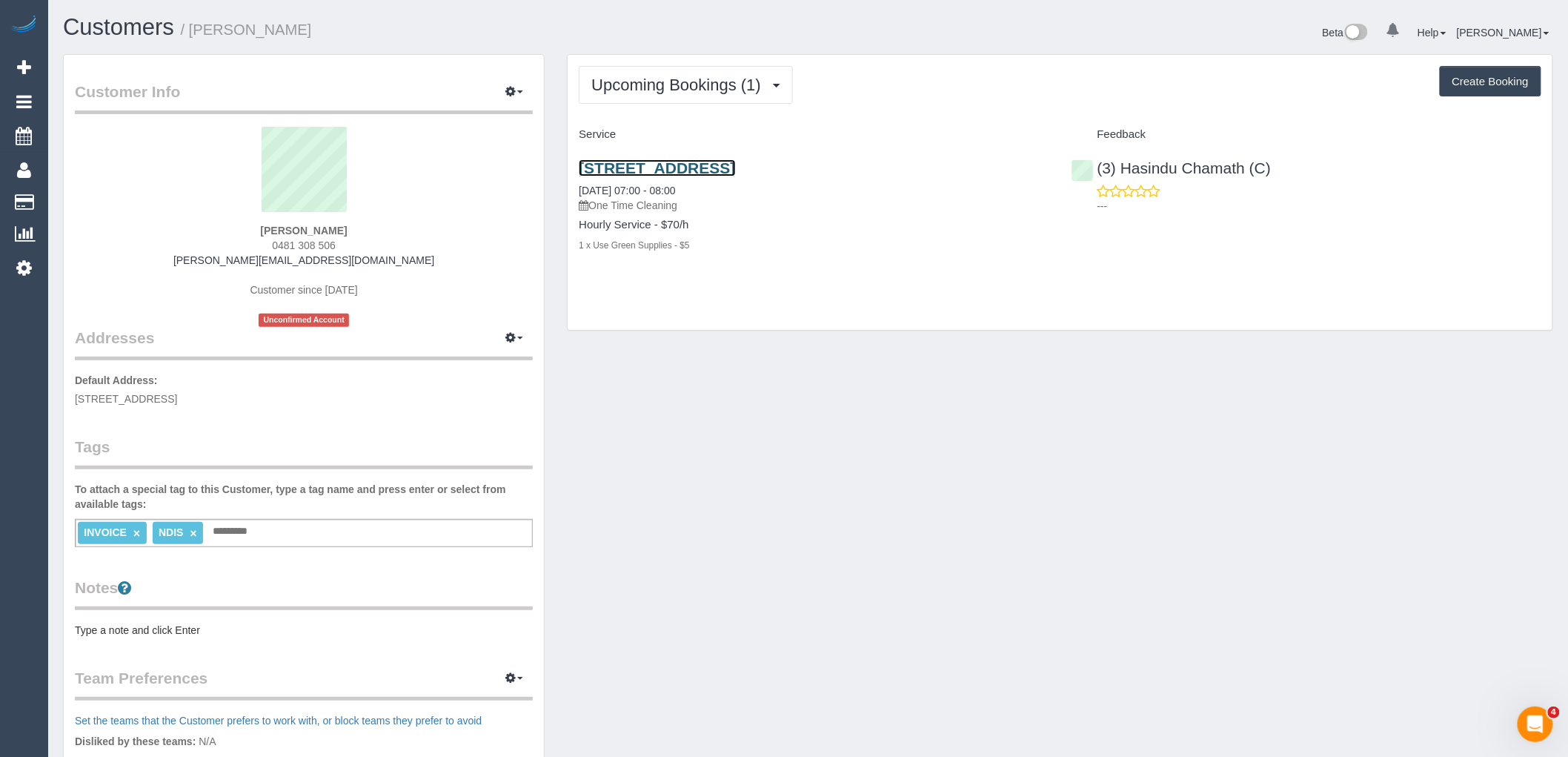
click at [736, 169] on link "[STREET_ADDRESS]" at bounding box center [657, 168] width 157 height 17
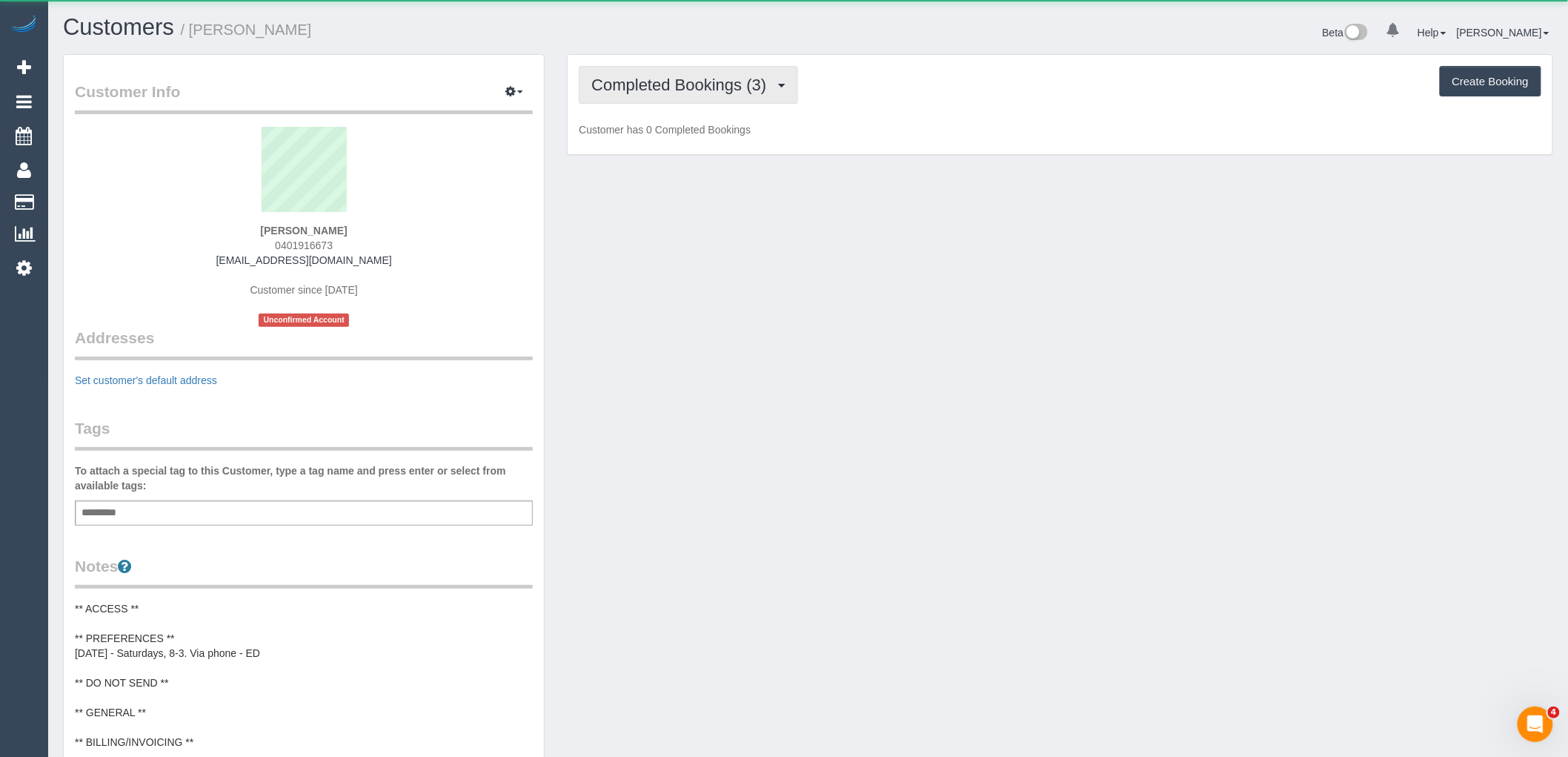
click at [642, 80] on span "Completed Bookings (3)" at bounding box center [683, 85] width 183 height 19
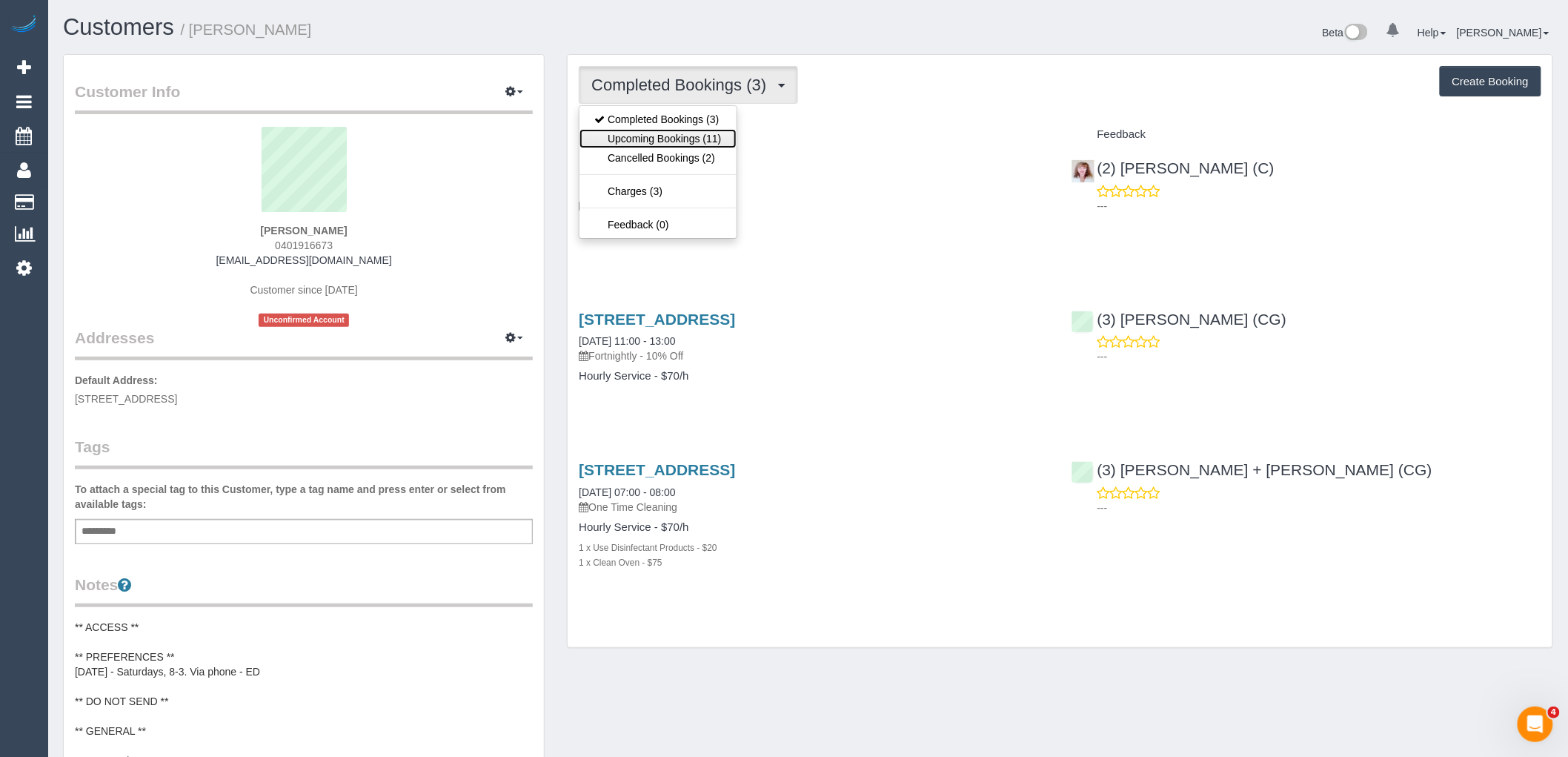
click at [649, 142] on link "Upcoming Bookings (11)" at bounding box center [658, 138] width 157 height 19
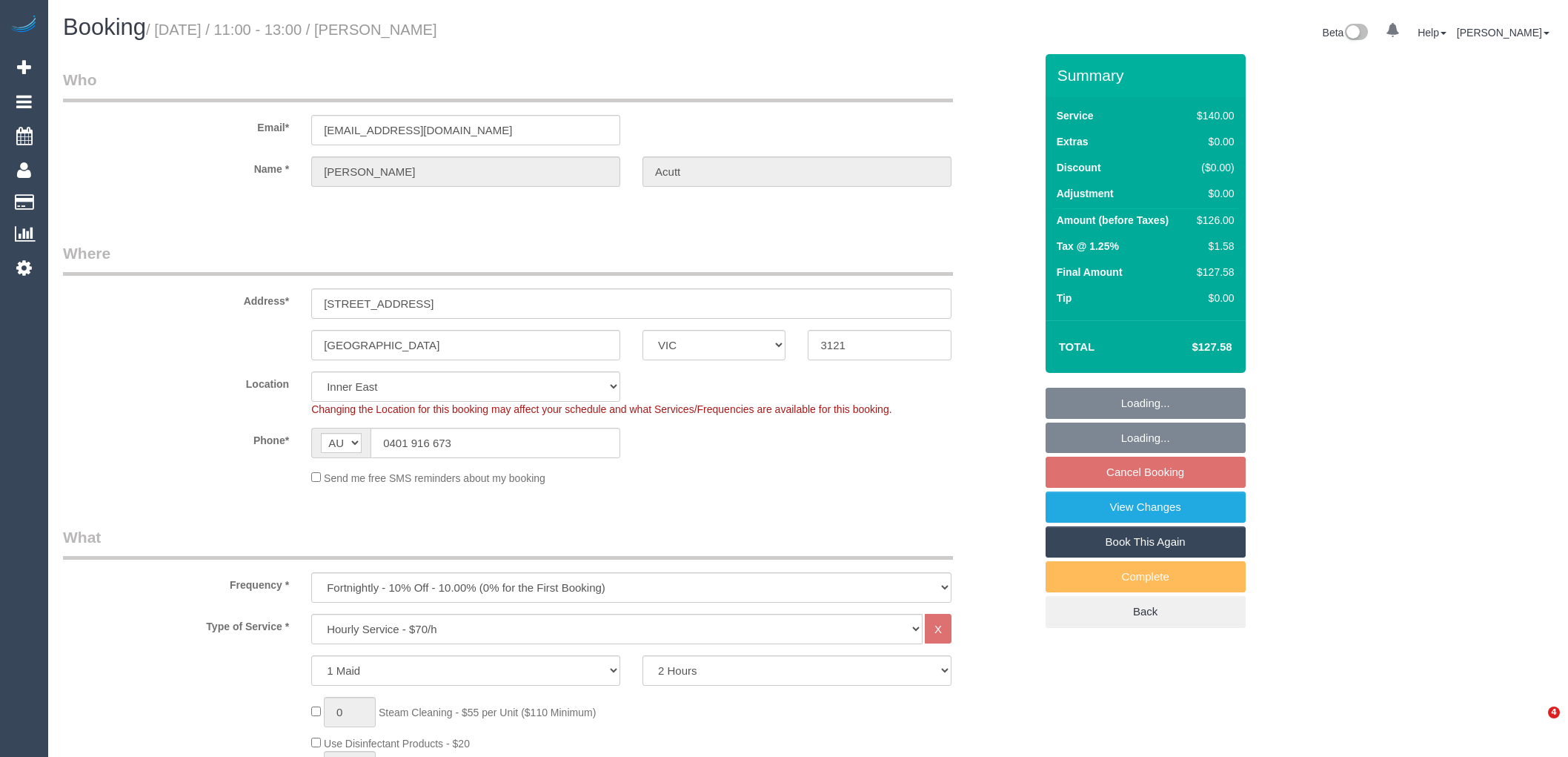
select select "VIC"
select select "number:27"
select select "number:14"
select select "number:19"
select select "number:24"
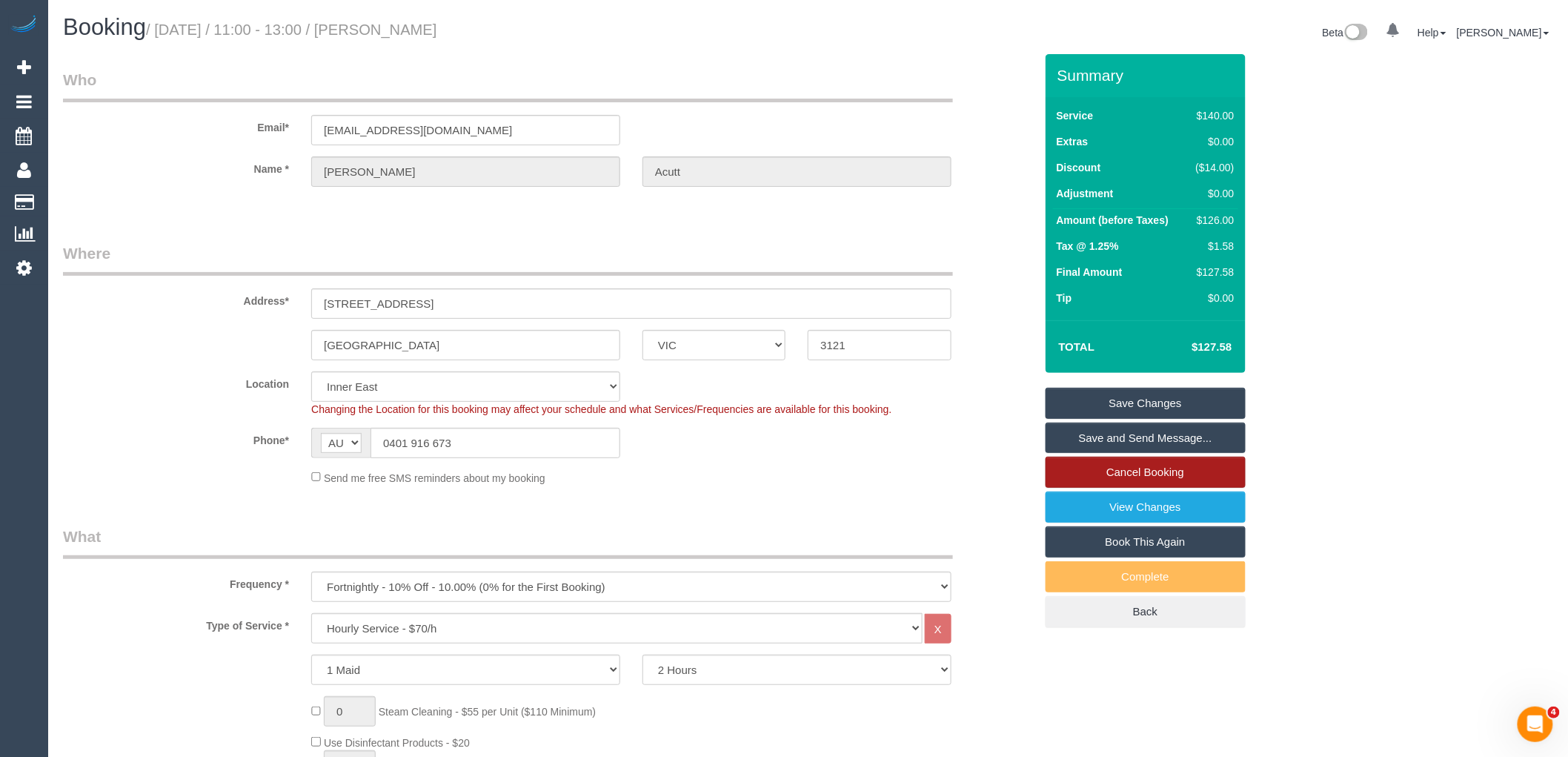
click at [1147, 474] on link "Cancel Booking" at bounding box center [1146, 471] width 200 height 31
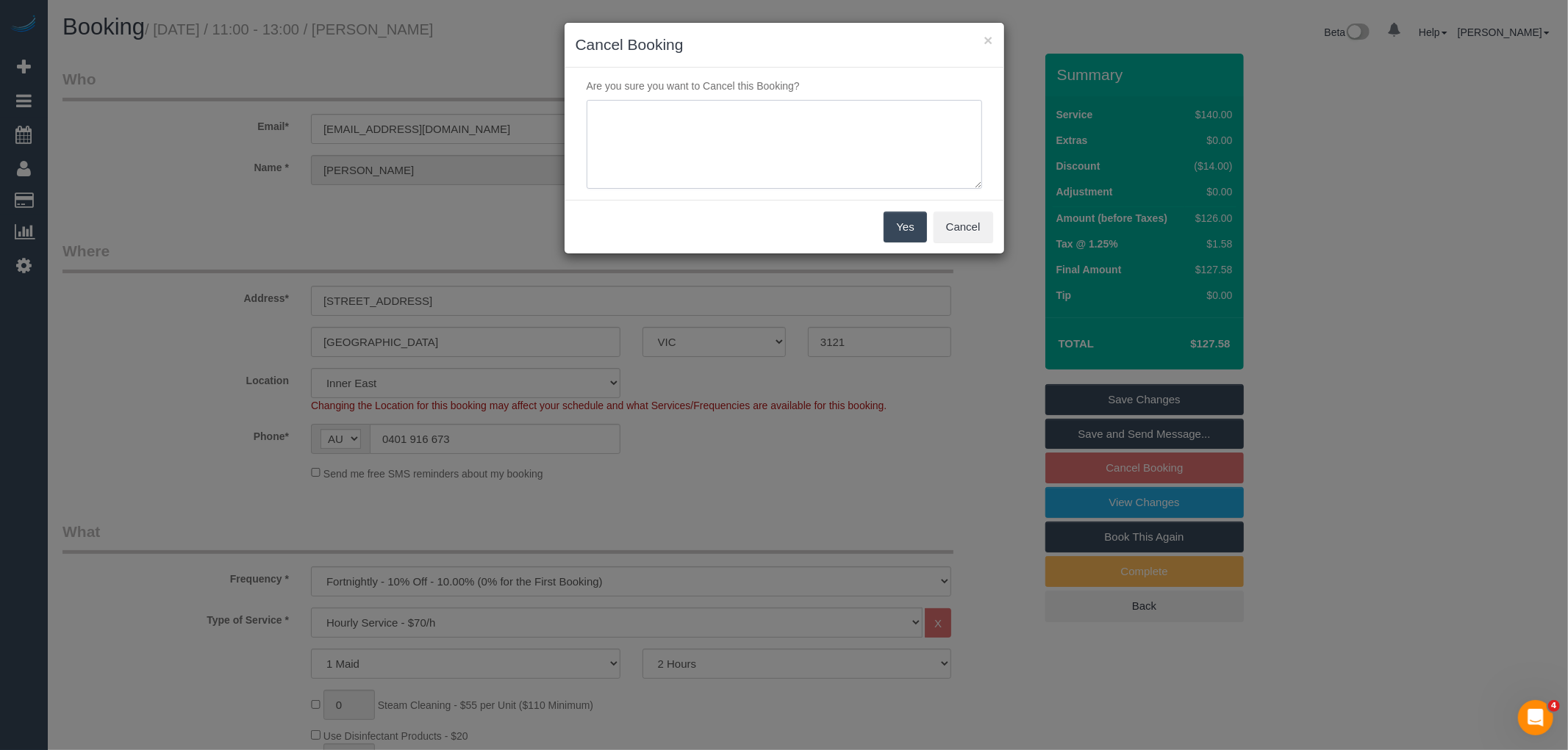
click at [752, 142] on textarea at bounding box center [784, 144] width 395 height 90
type textarea "Customer is OS via email VC"
click at [915, 231] on button "Yes" at bounding box center [905, 227] width 43 height 31
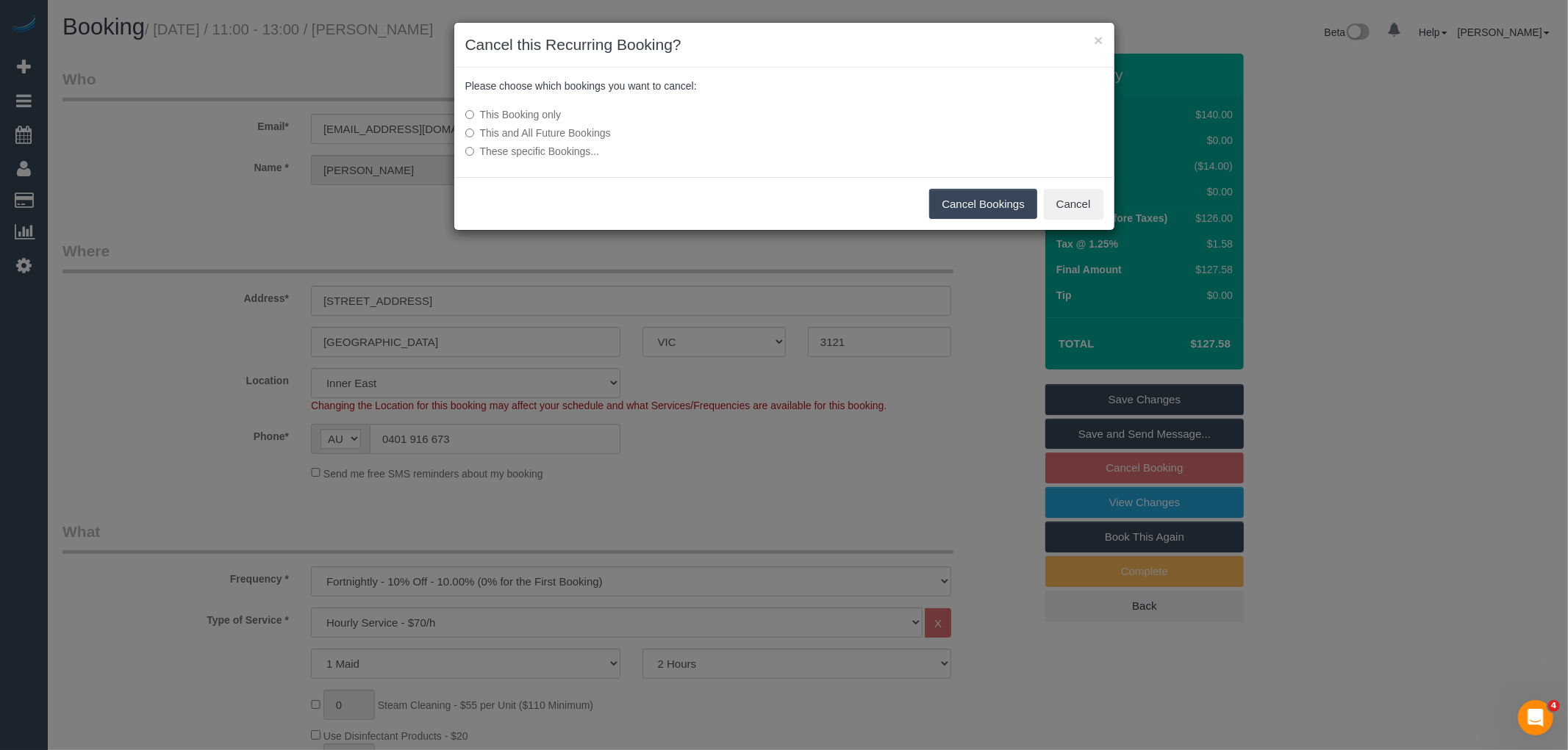
click at [983, 196] on button "Cancel Bookings" at bounding box center [983, 204] width 108 height 31
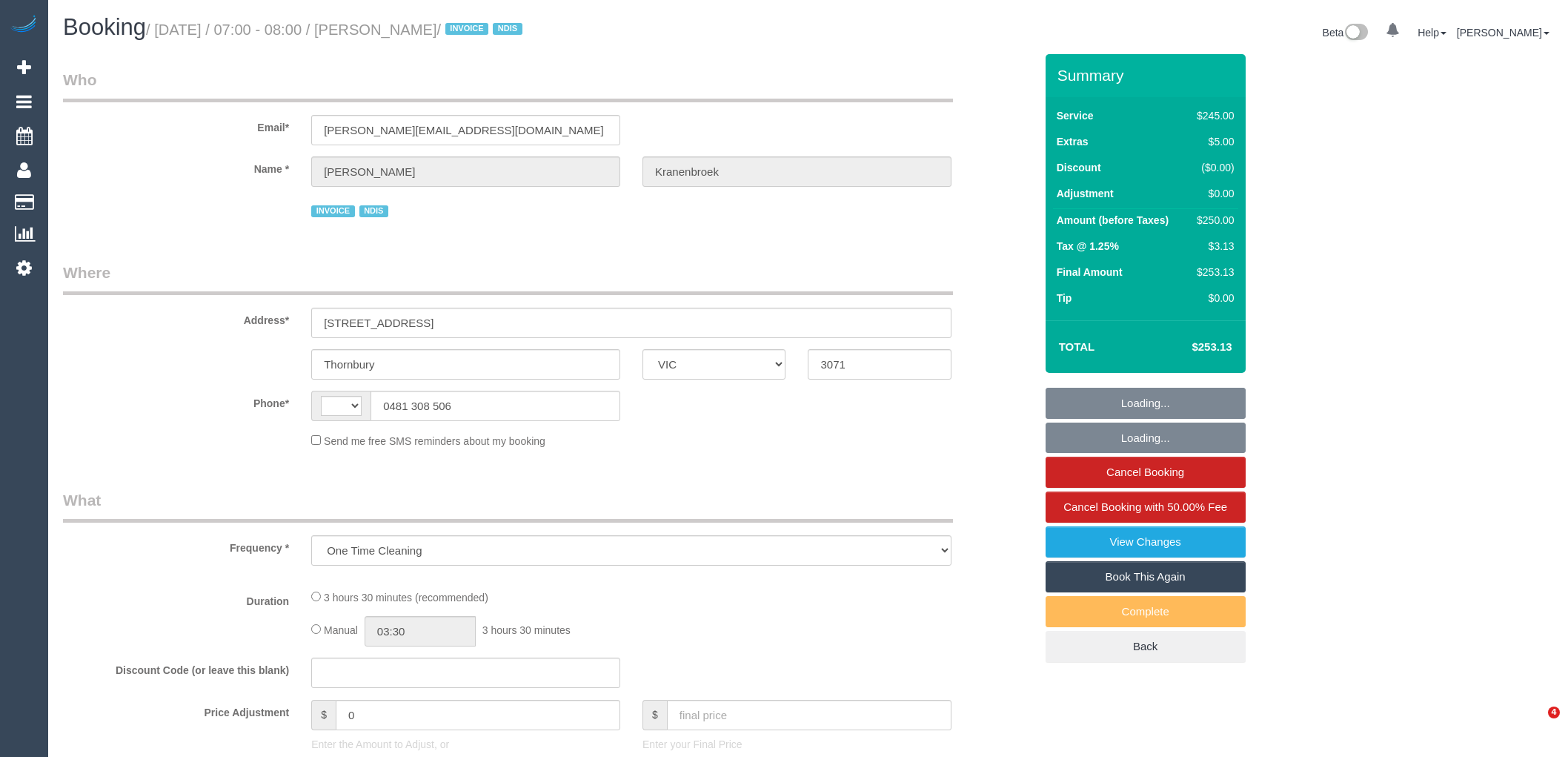
select select "VIC"
select select "string:stripe-pm_1RbWh12GScqysDRV7Rx2aVB7"
select select "210"
select select "number:28"
select select "number:14"
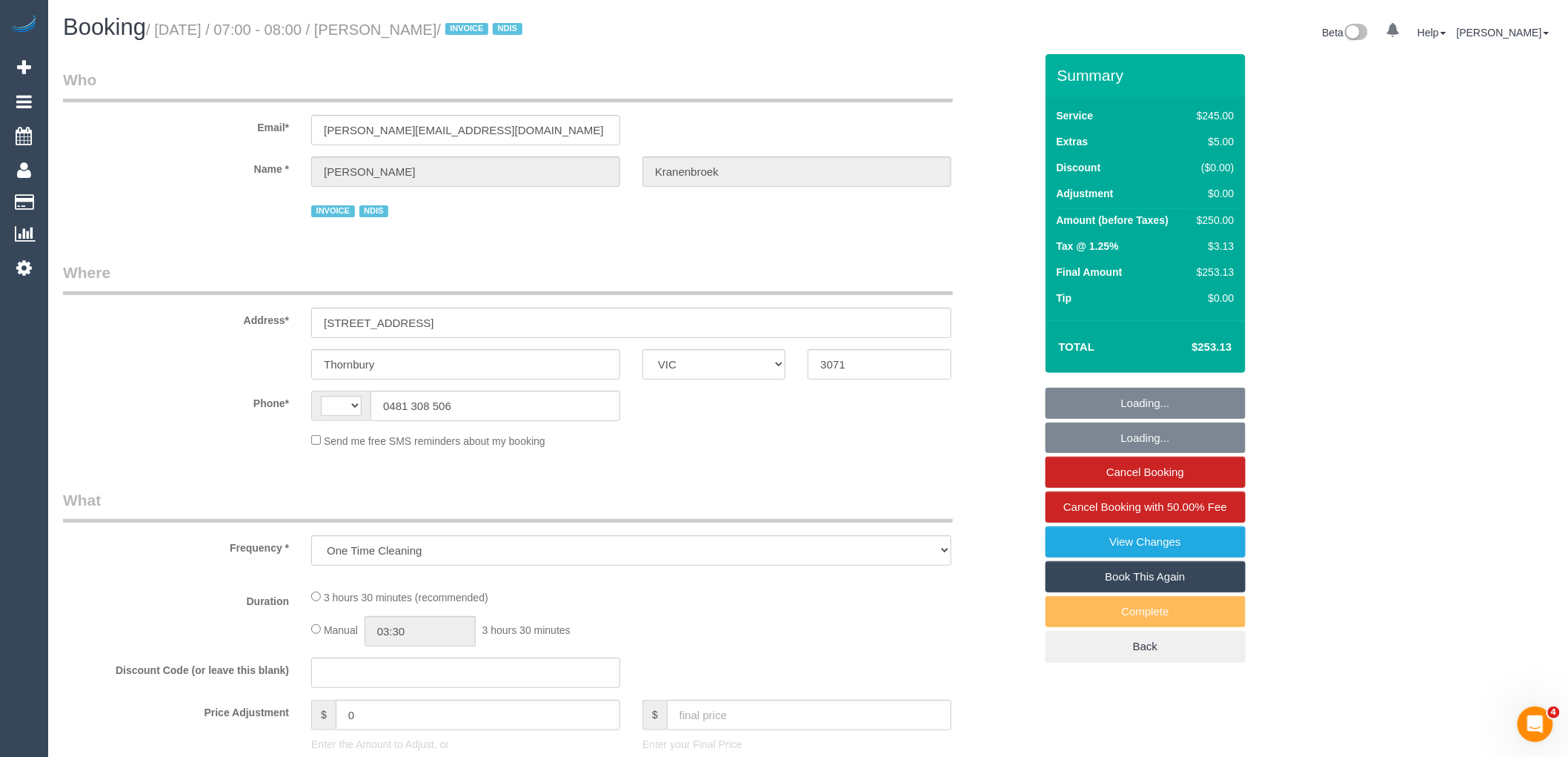
select select "number:19"
select select "number:24"
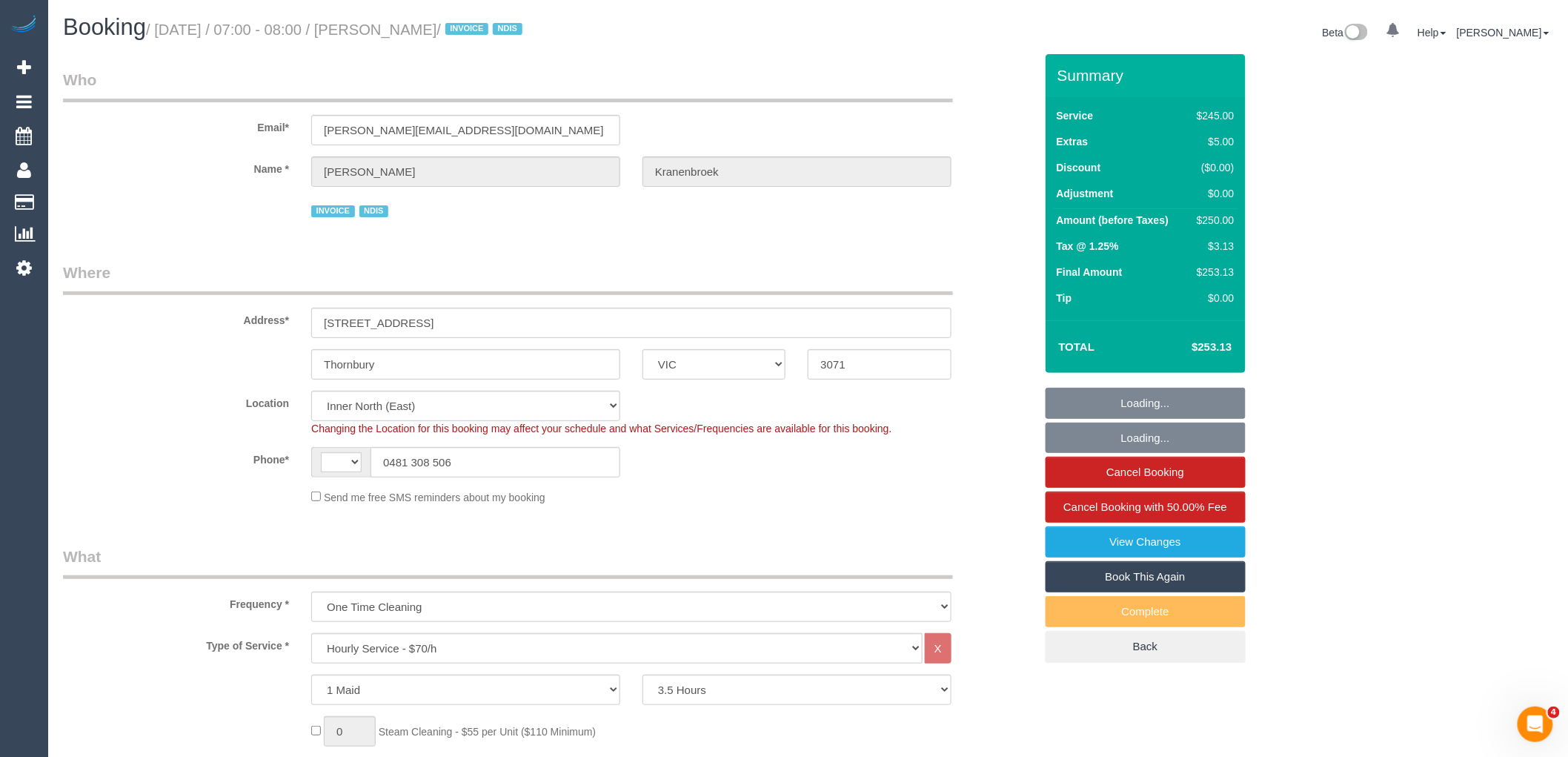
select select "object:883"
select select "string:AU"
select select "spot1"
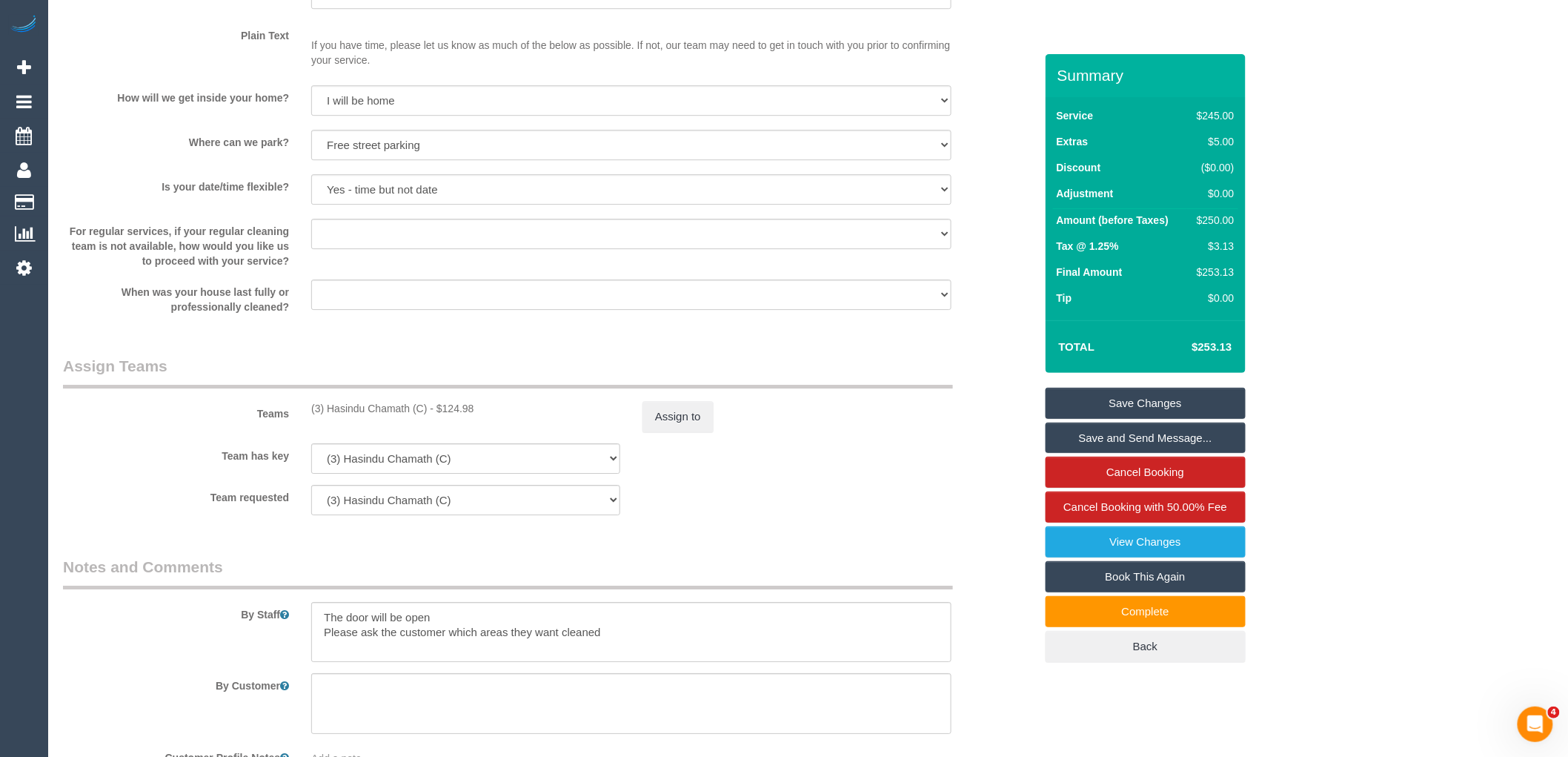
scroll to position [2142, 0]
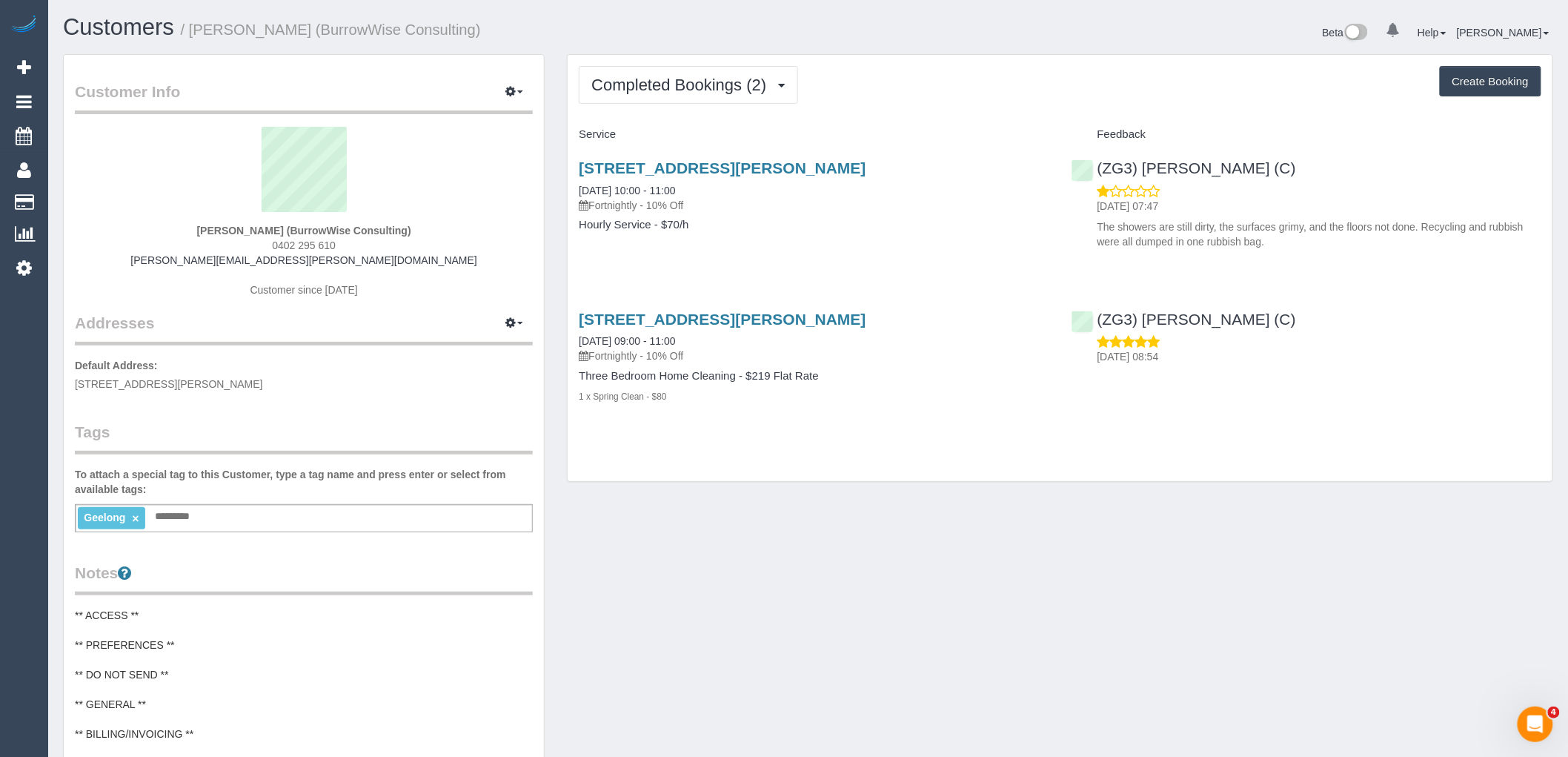
click at [292, 516] on div "Geelong × Add a tag" at bounding box center [303, 518] width 458 height 28
type input "**********"
click at [300, 409] on div "Customer Info Edit Contact Info Send Message Email Preferences Special Sales Ta…" at bounding box center [303, 589] width 480 height 1070
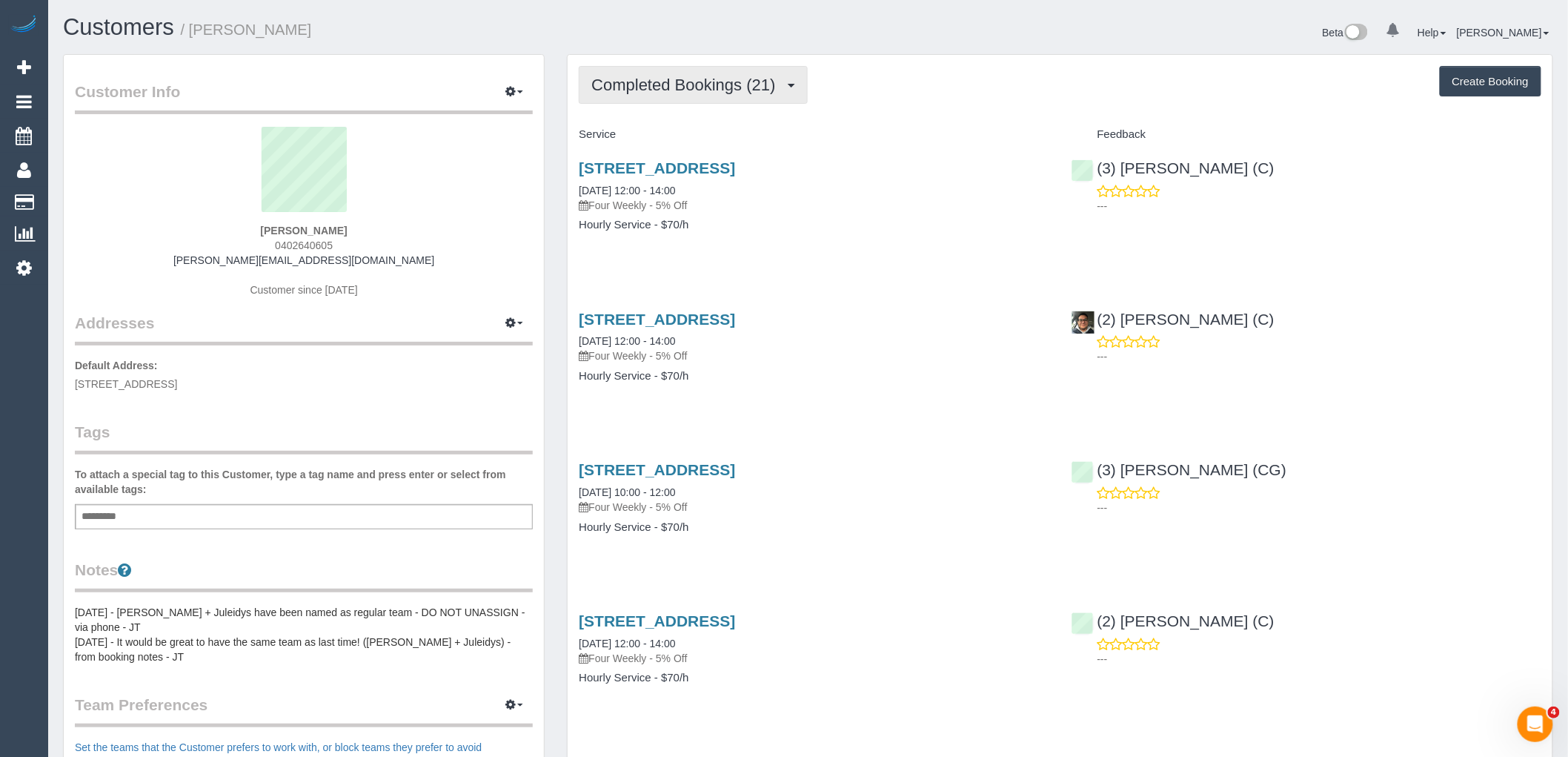
click at [730, 67] on button "Completed Bookings (21)" at bounding box center [693, 85] width 229 height 38
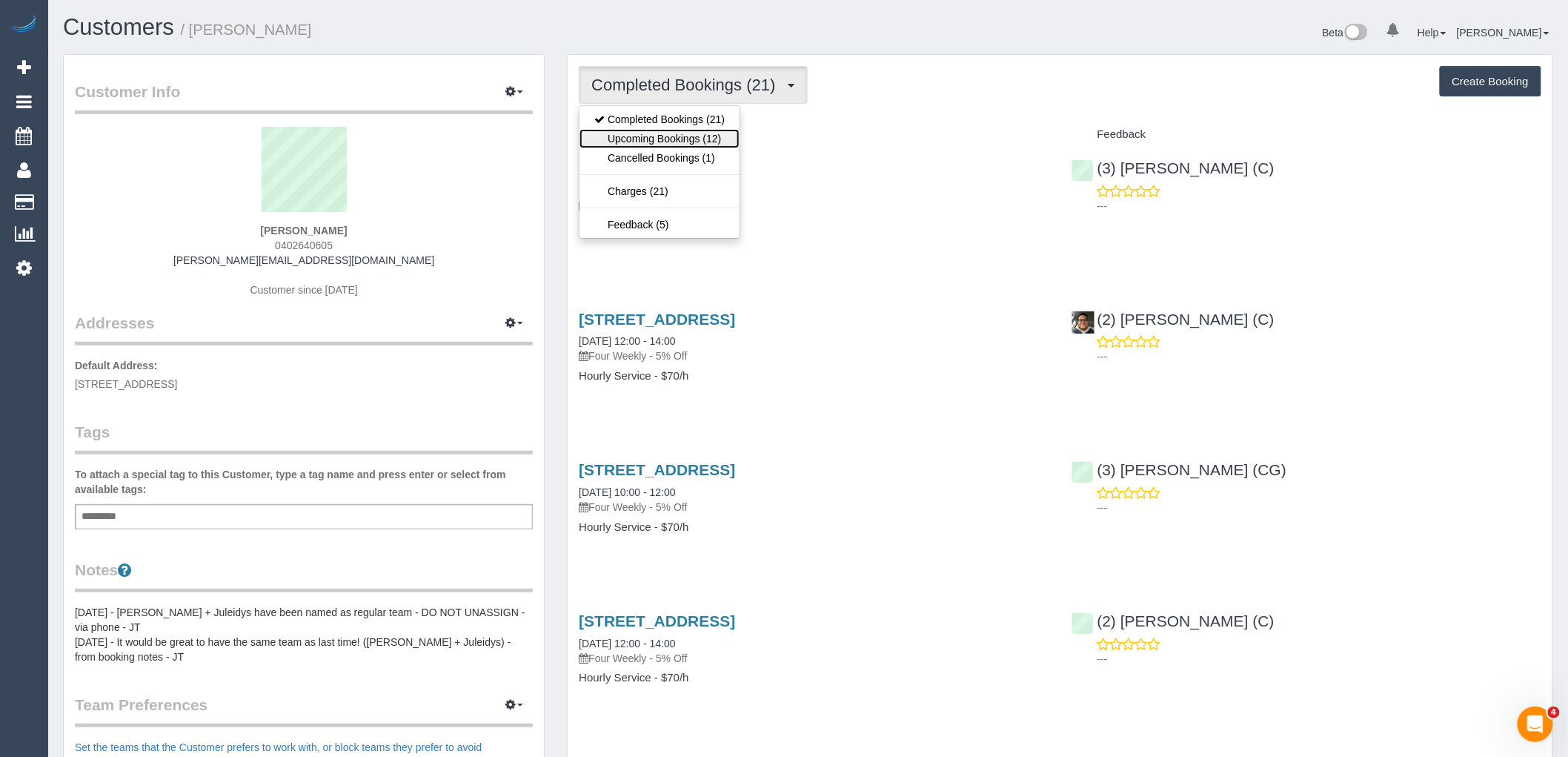
click at [715, 134] on link "Upcoming Bookings (12)" at bounding box center [660, 138] width 160 height 19
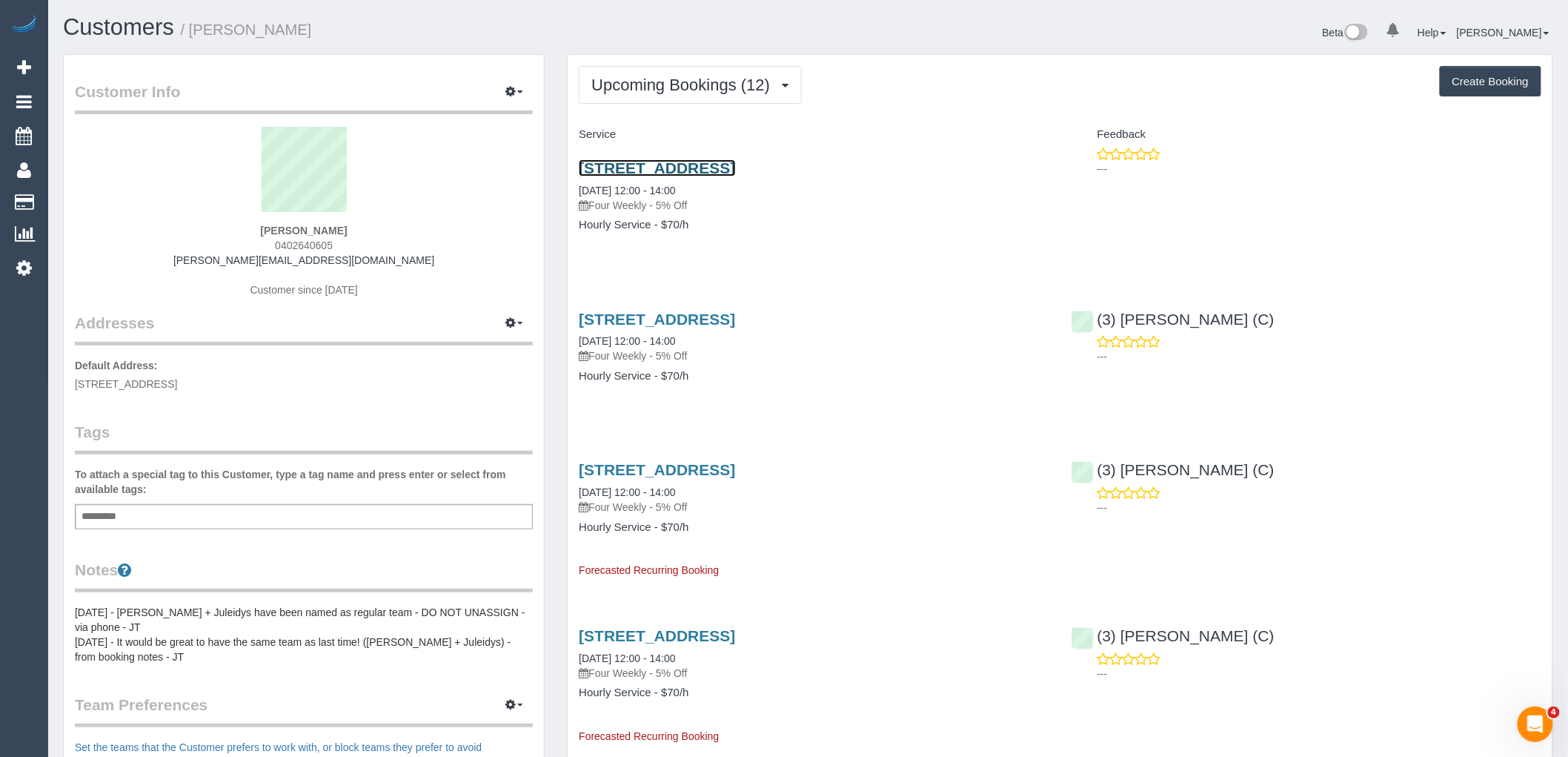
click at [736, 173] on link "17 Chusan Street, Balaclava, VIC 3183" at bounding box center [657, 168] width 157 height 17
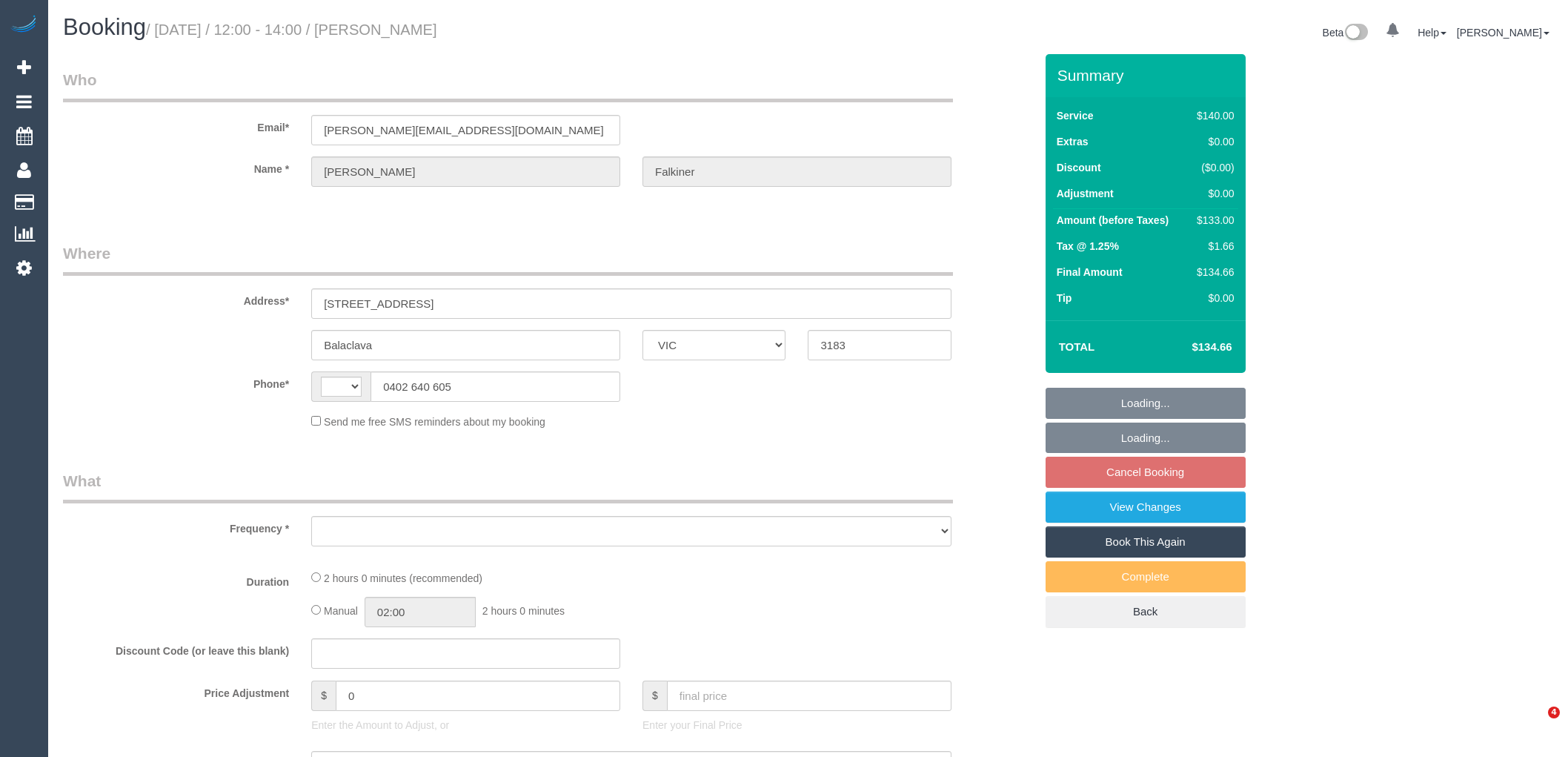
select select "VIC"
select select "object:296"
select select "string:AU"
select select "number:27"
select select "number:14"
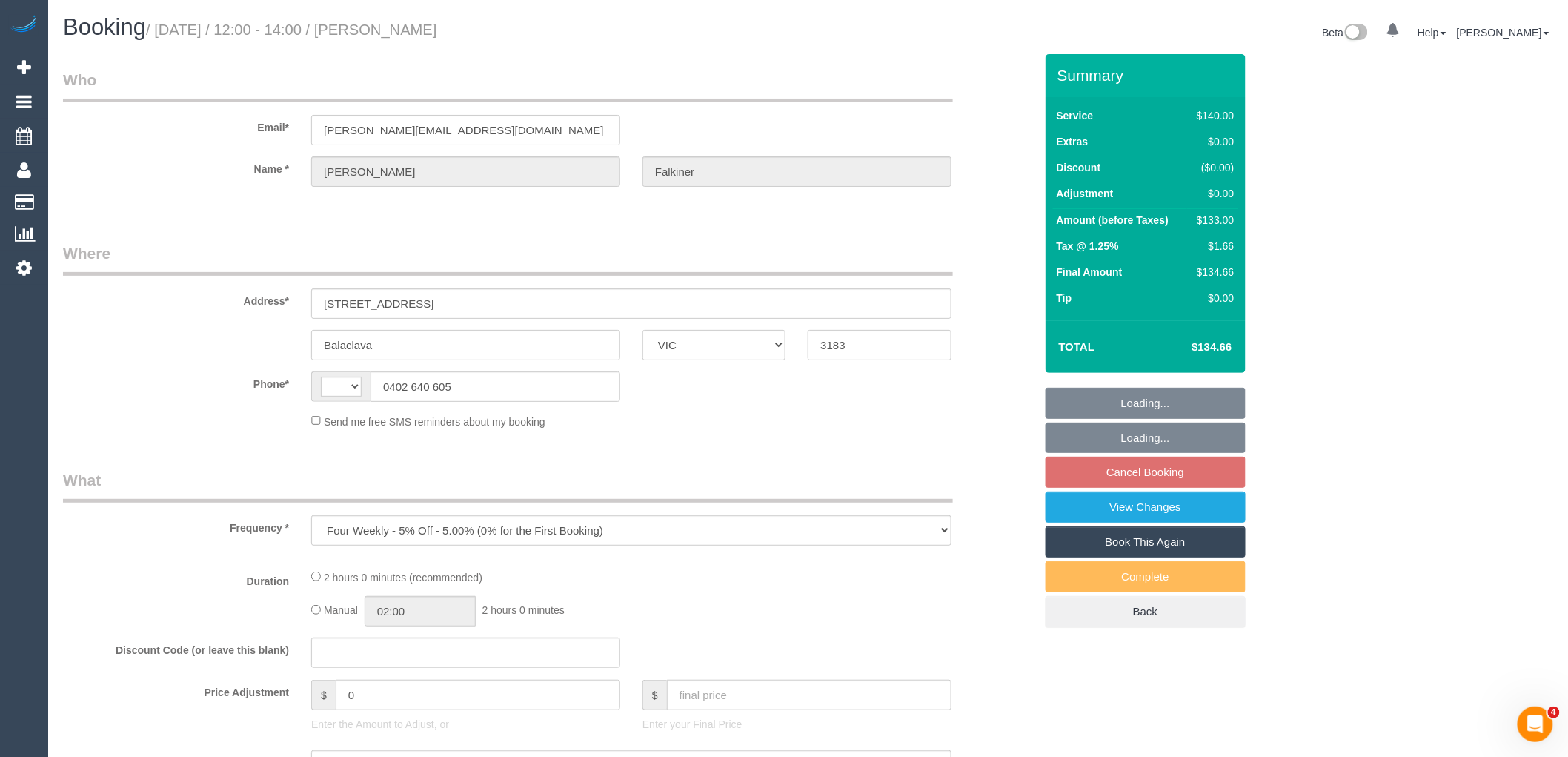
select select "number:19"
select select "number:24"
select select "number:33"
select select "number:13"
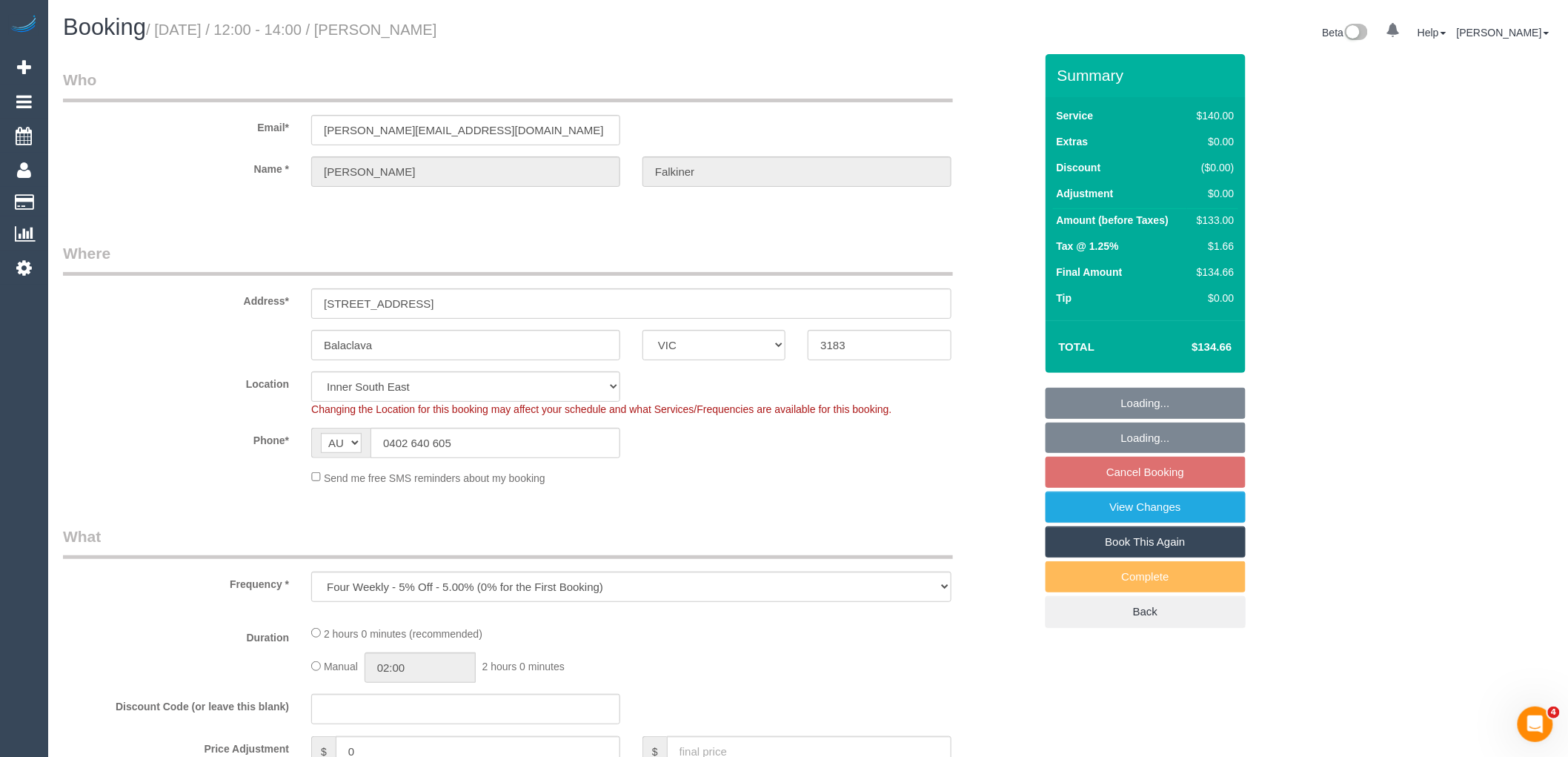
select select "object:864"
select select "string:stripe-pm_1Prt1a2GScqysDRVFTnQQ2Wd"
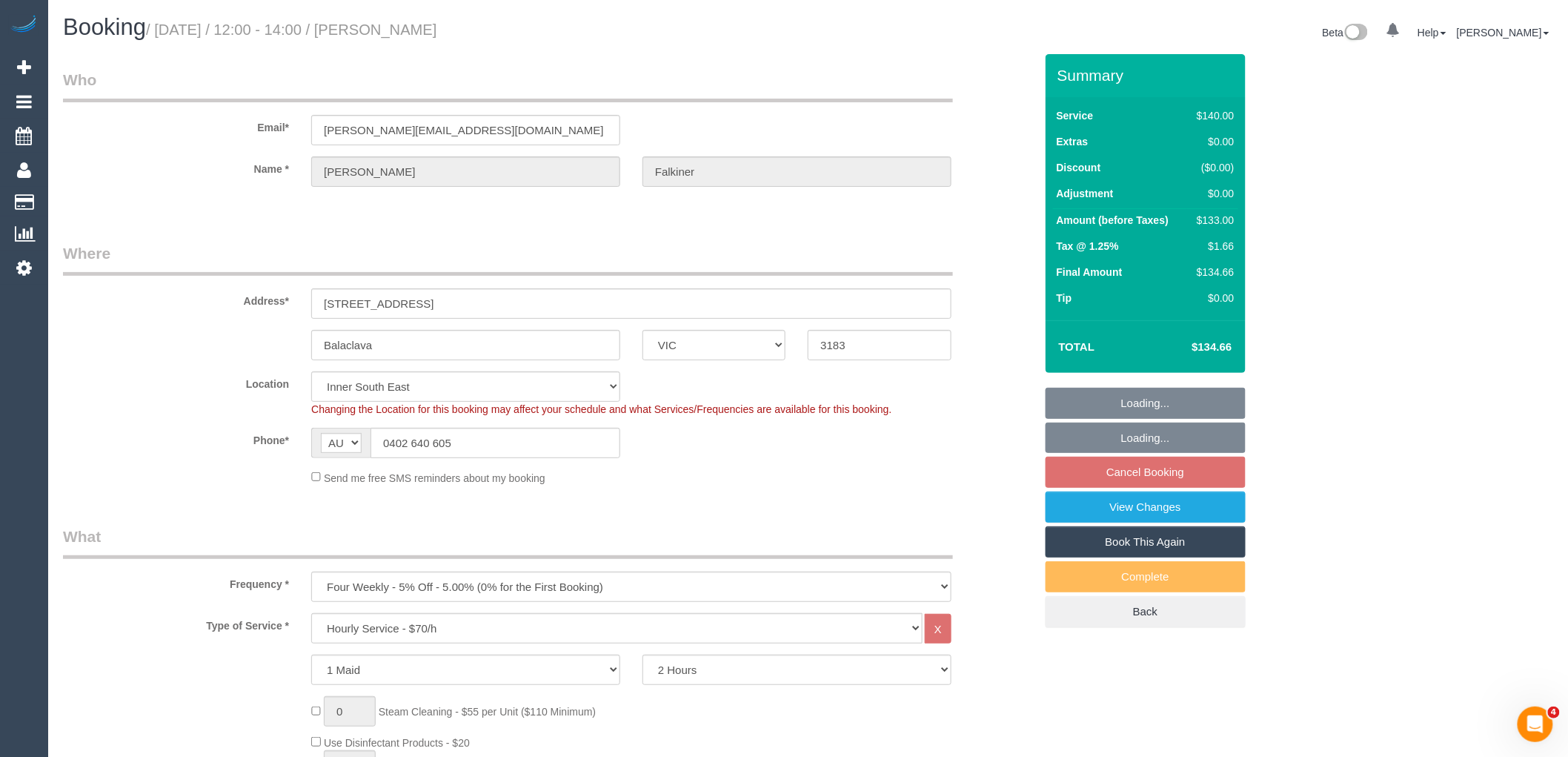
select select "spot4"
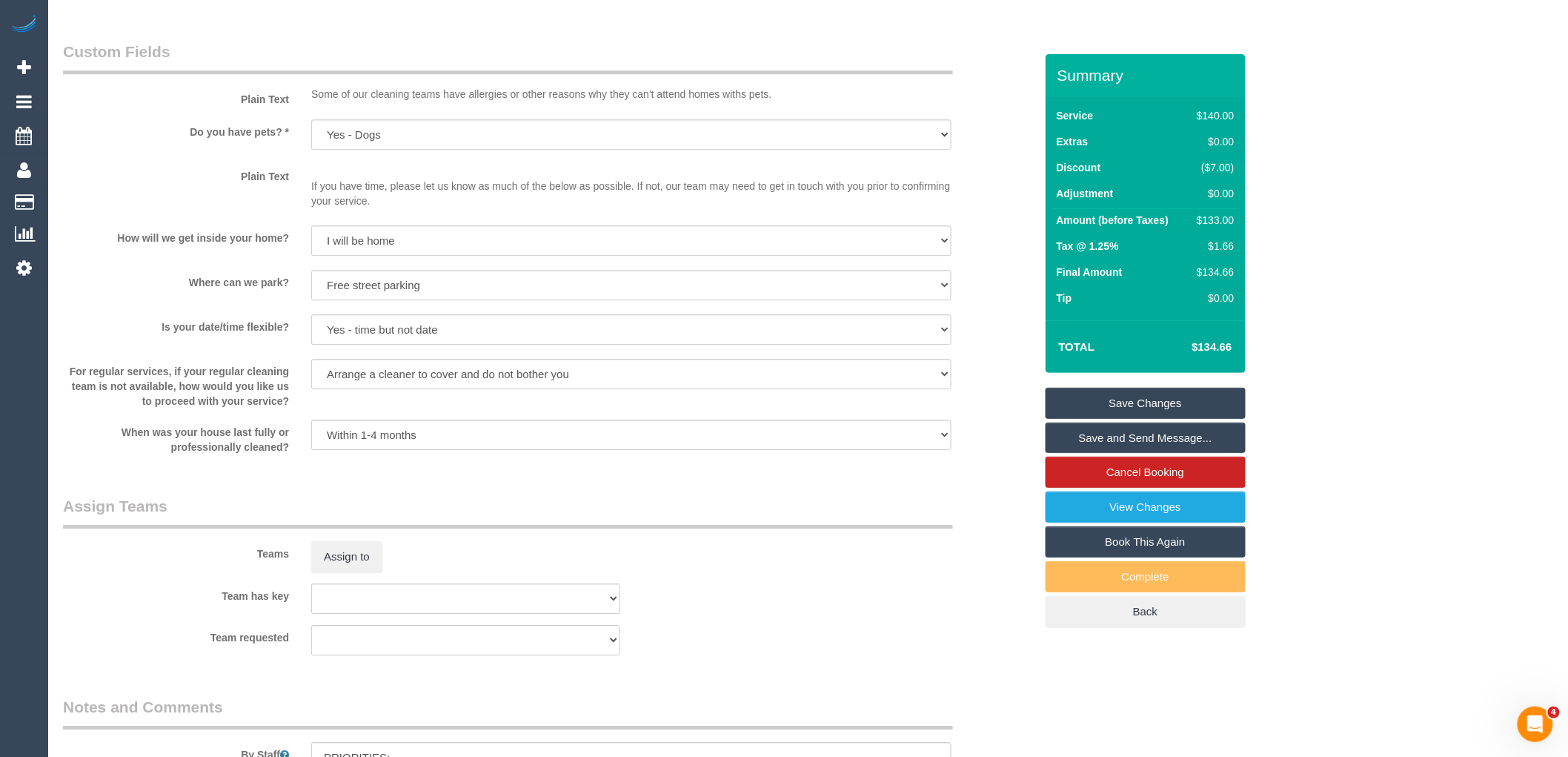
scroll to position [2190, 0]
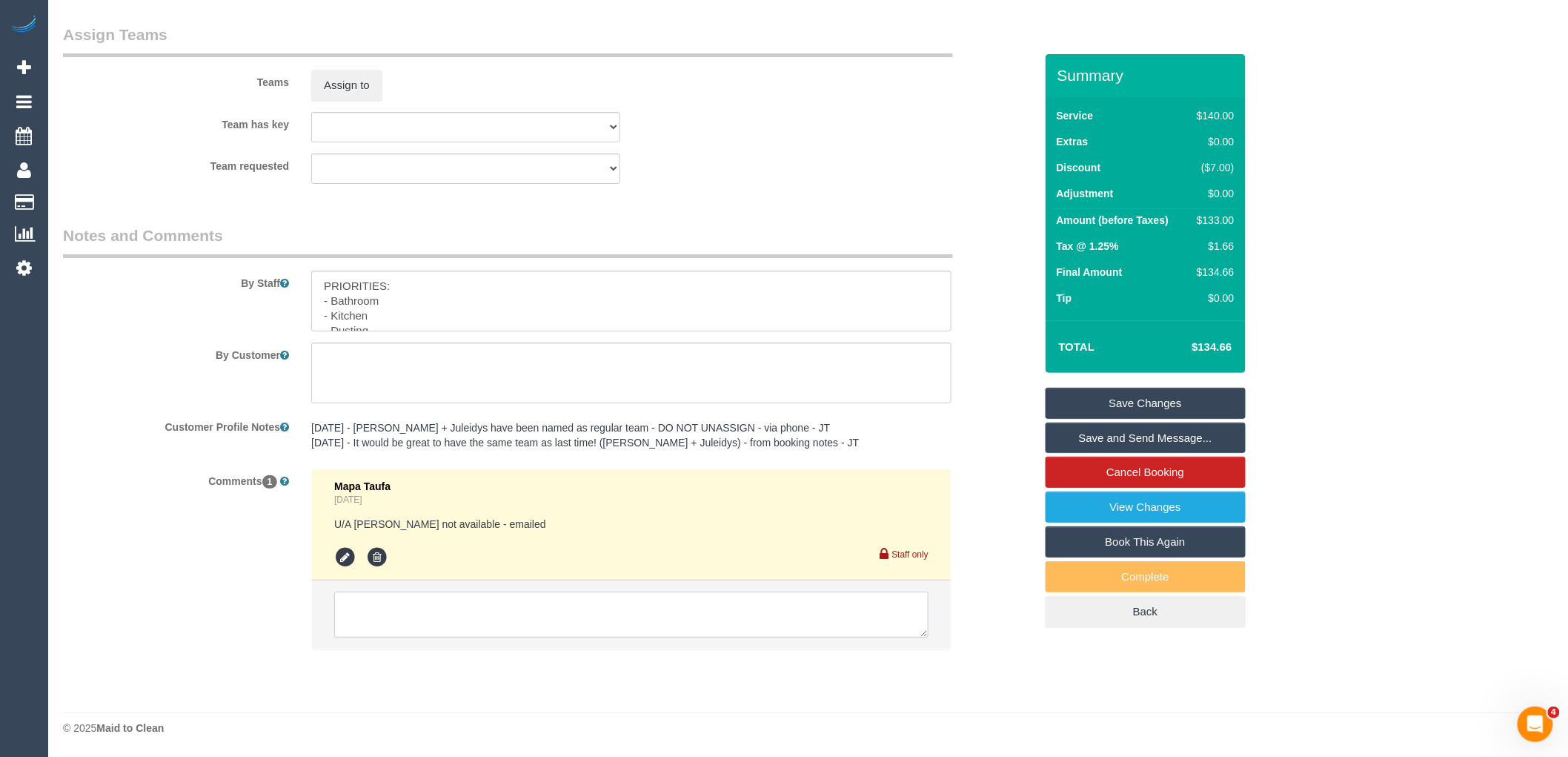
click at [410, 609] on textarea at bounding box center [632, 615] width 595 height 46
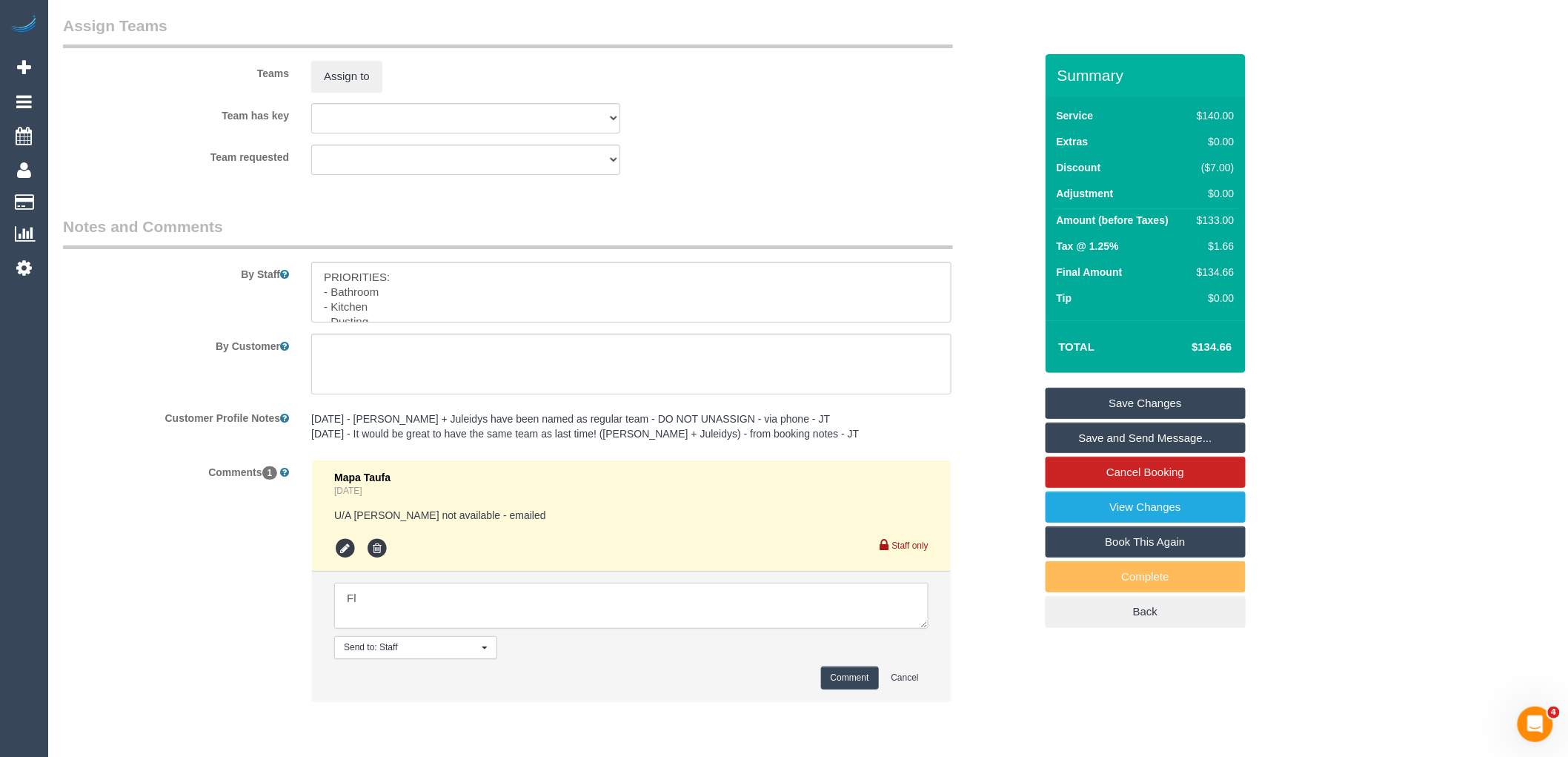
type textarea "F"
paste textarea "Thanks, monday or friday that week work for me. I can be flexible about the tim…"
click at [686, 621] on textarea at bounding box center [632, 606] width 595 height 46
paste textarea "cnv_q8i01e7"
type textarea "Custoemr flex: Thanks, monday or friday that week work for me. I can be flexibl…"
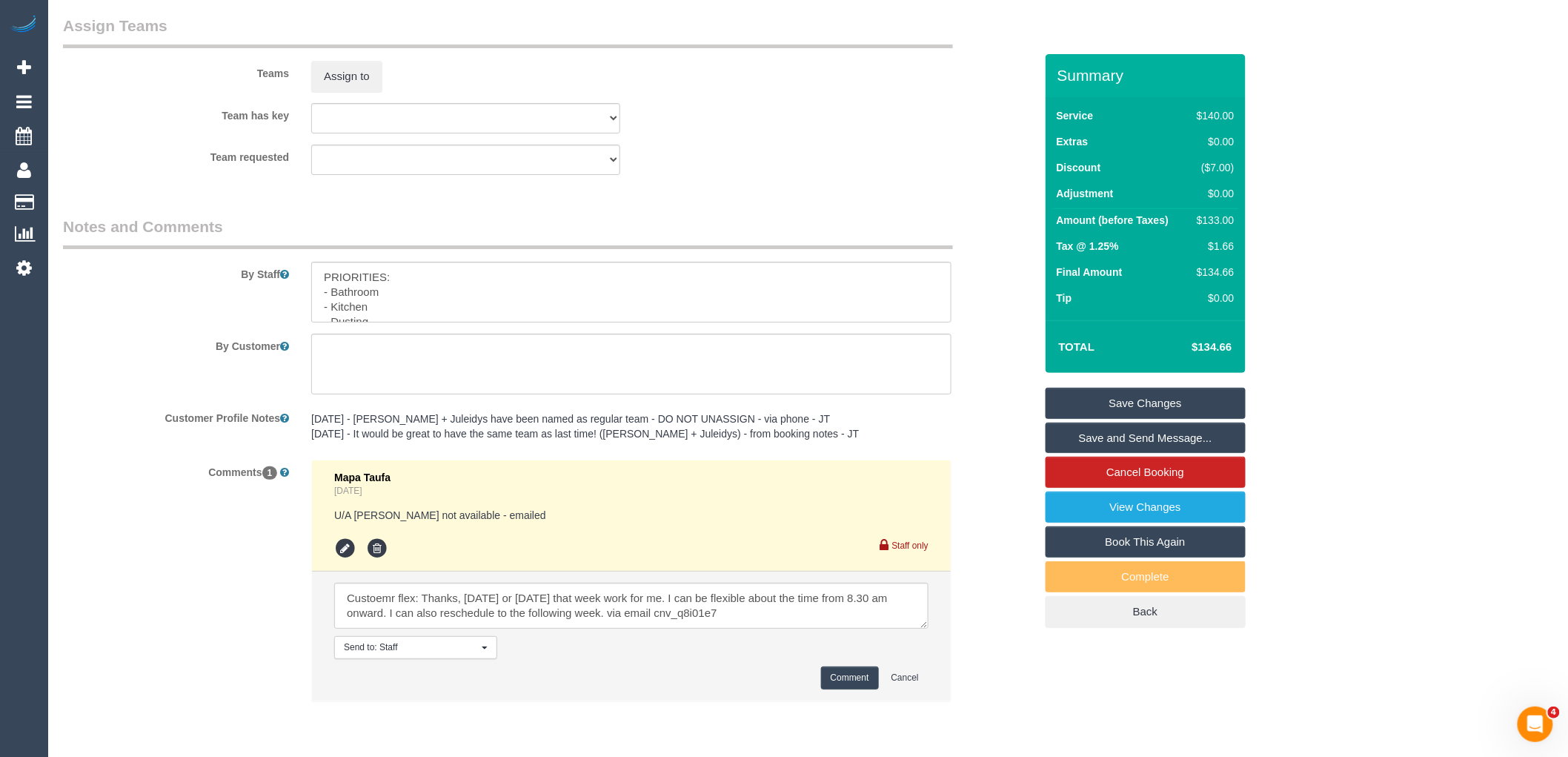
click at [852, 681] on button "Comment" at bounding box center [850, 678] width 58 height 23
click at [1168, 398] on link "Save Changes" at bounding box center [1146, 402] width 200 height 31
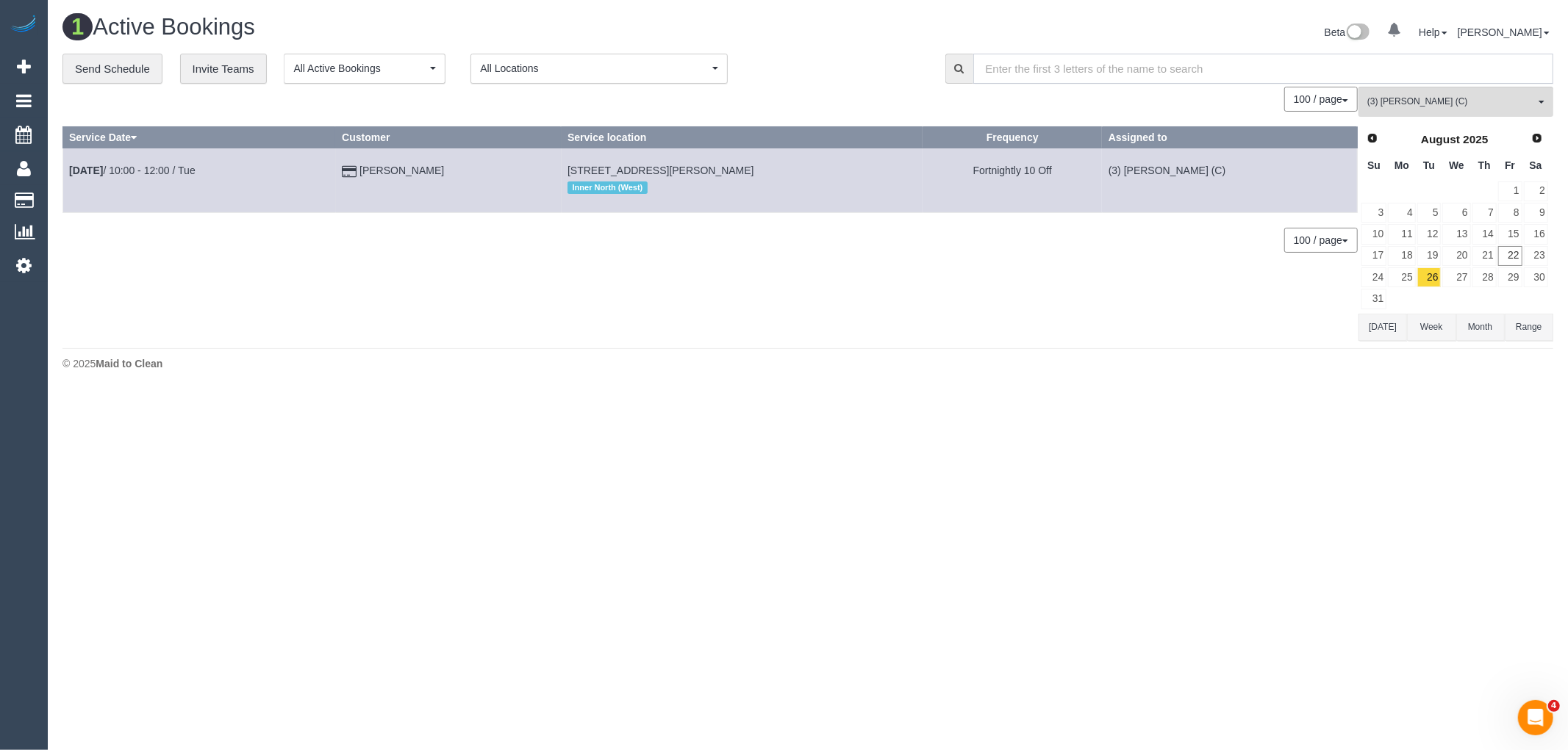
click at [1472, 81] on input "text" at bounding box center [1263, 68] width 581 height 30
click at [1471, 97] on span "(3) [PERSON_NAME] (C)" at bounding box center [1450, 102] width 167 height 13
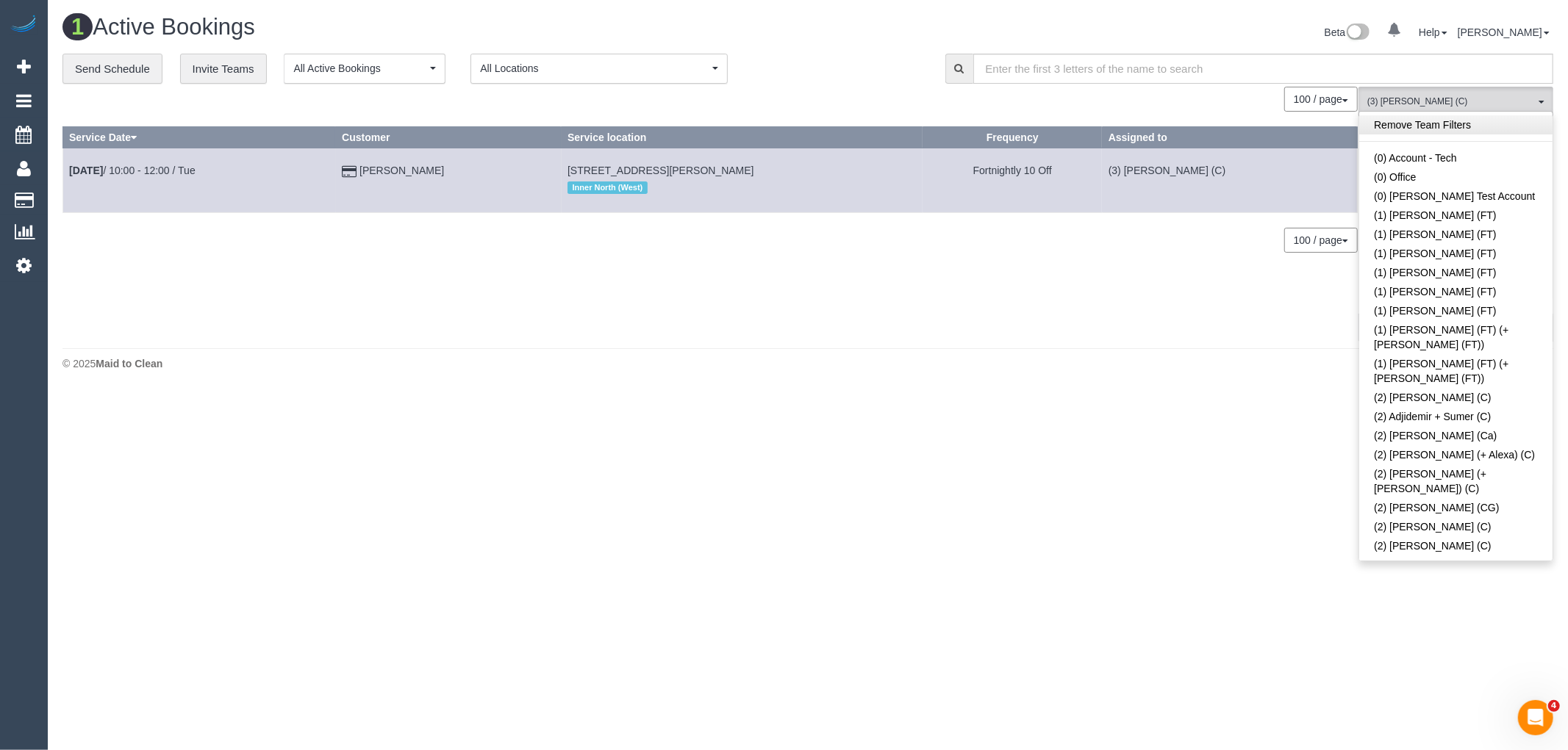
click at [1480, 126] on link "Remove Team Filters" at bounding box center [1455, 125] width 193 height 19
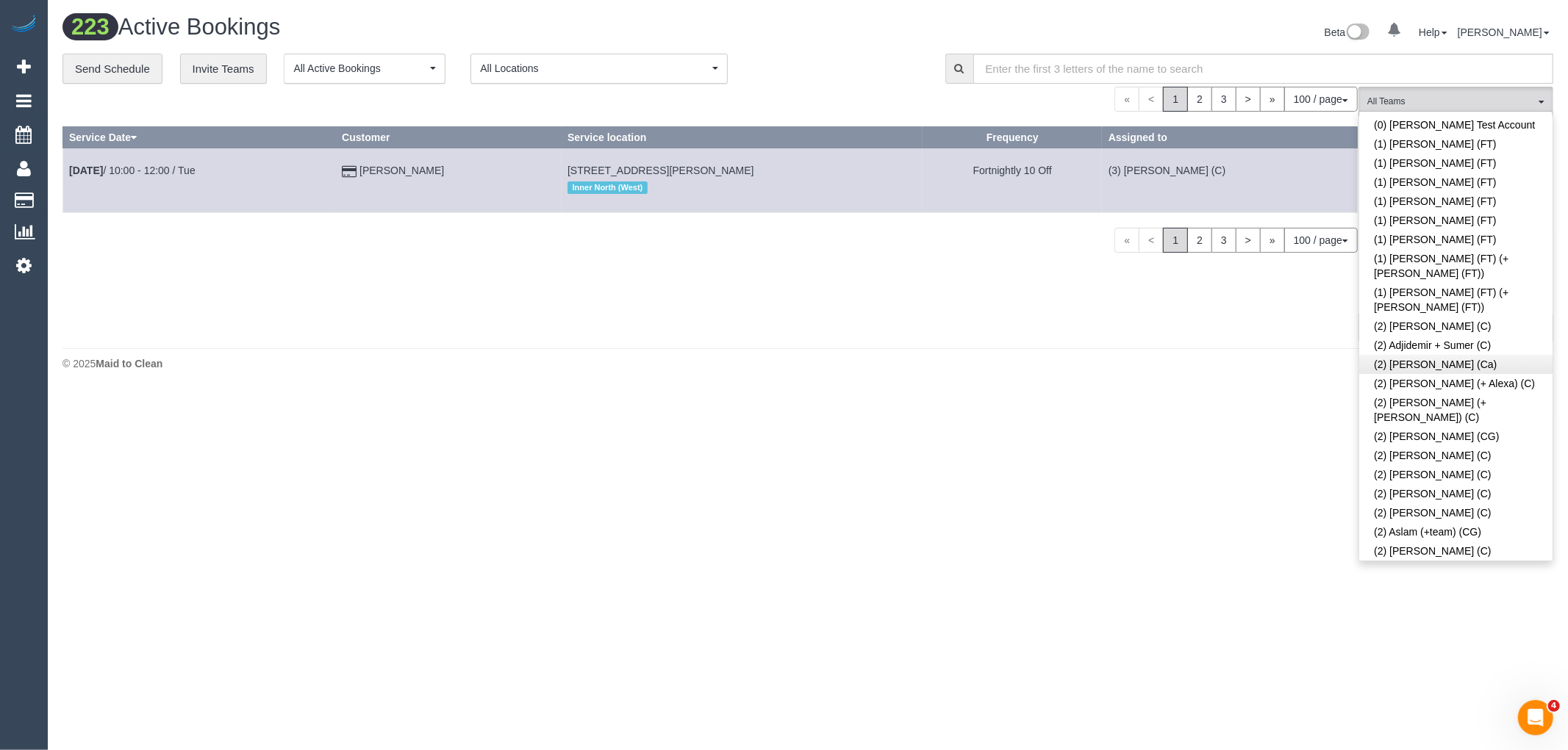
scroll to position [163, 0]
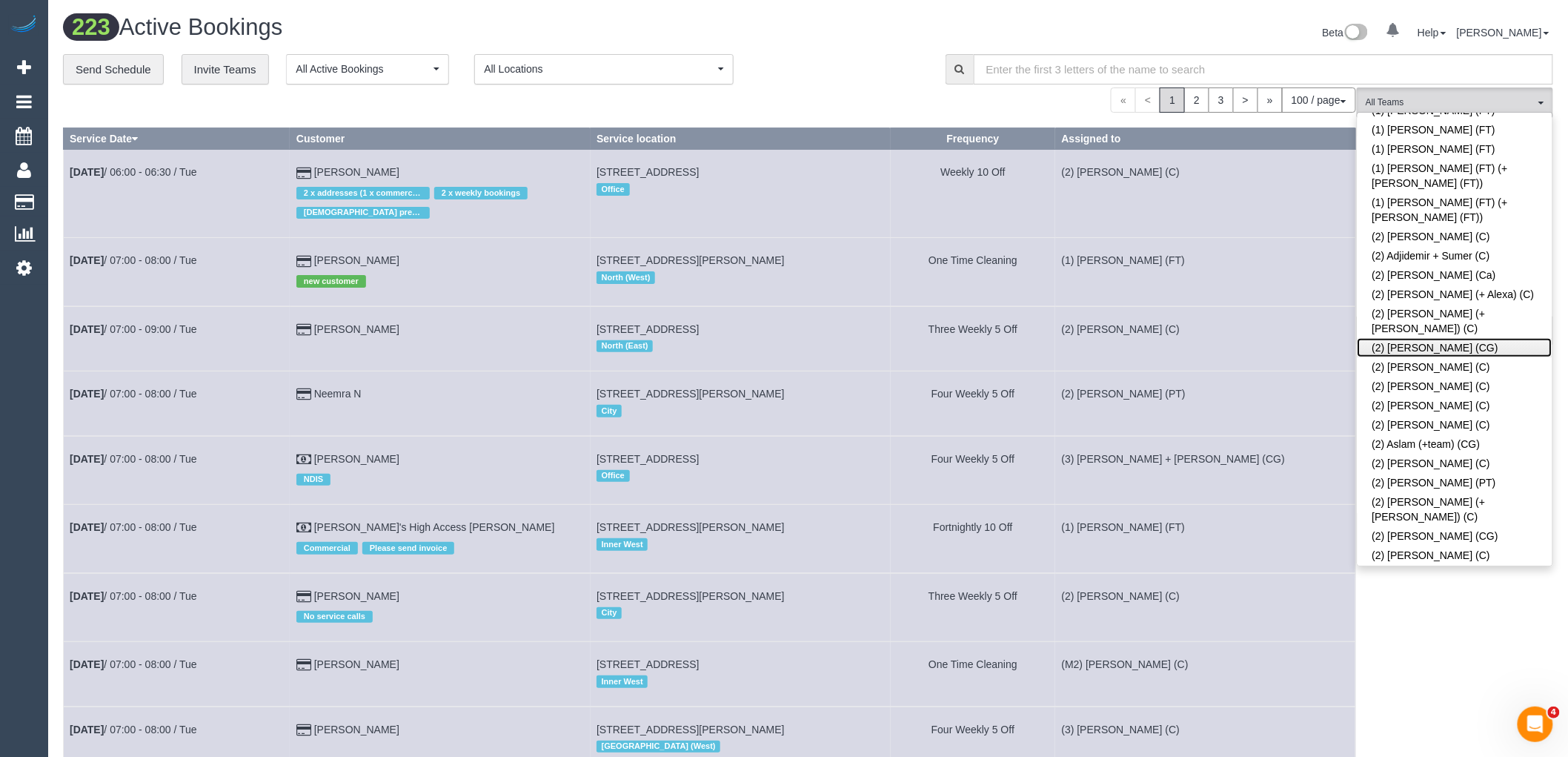
click at [1464, 339] on link "(2) [PERSON_NAME] (CG)" at bounding box center [1454, 348] width 195 height 19
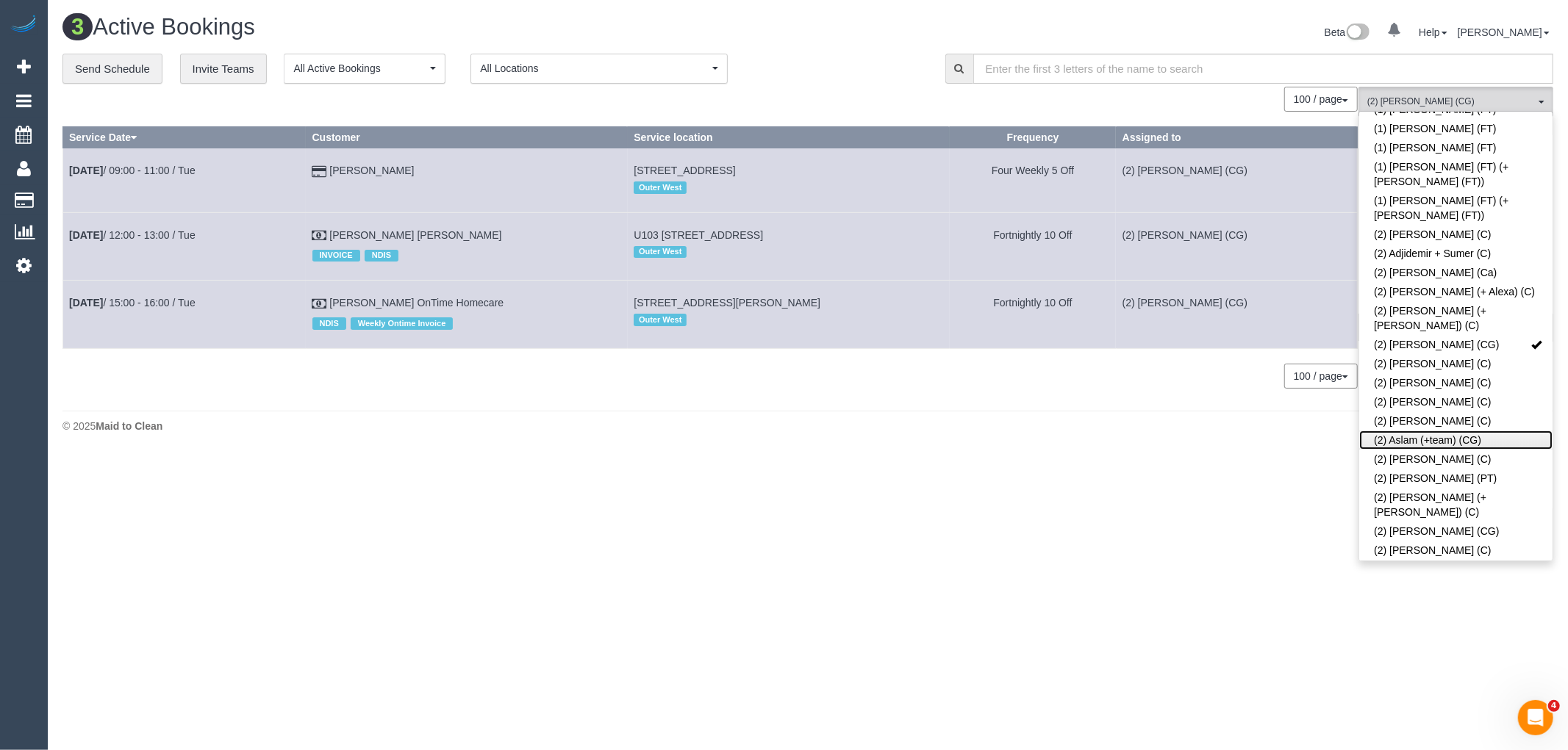
click at [1491, 430] on link "(2) Aslam (+team) (CG)" at bounding box center [1455, 439] width 193 height 19
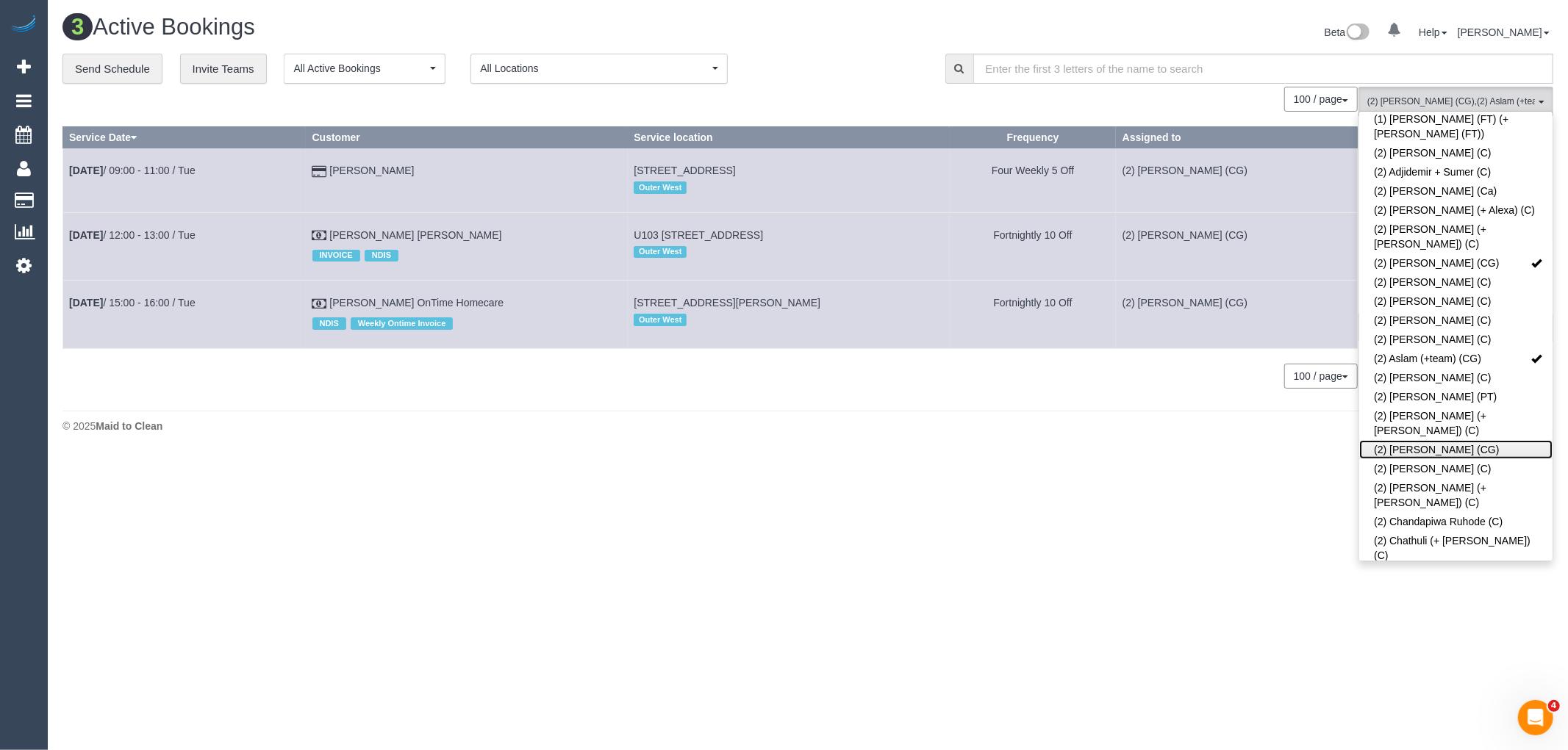
click at [1513, 440] on link "(2) [PERSON_NAME] (CG)" at bounding box center [1455, 449] width 193 height 19
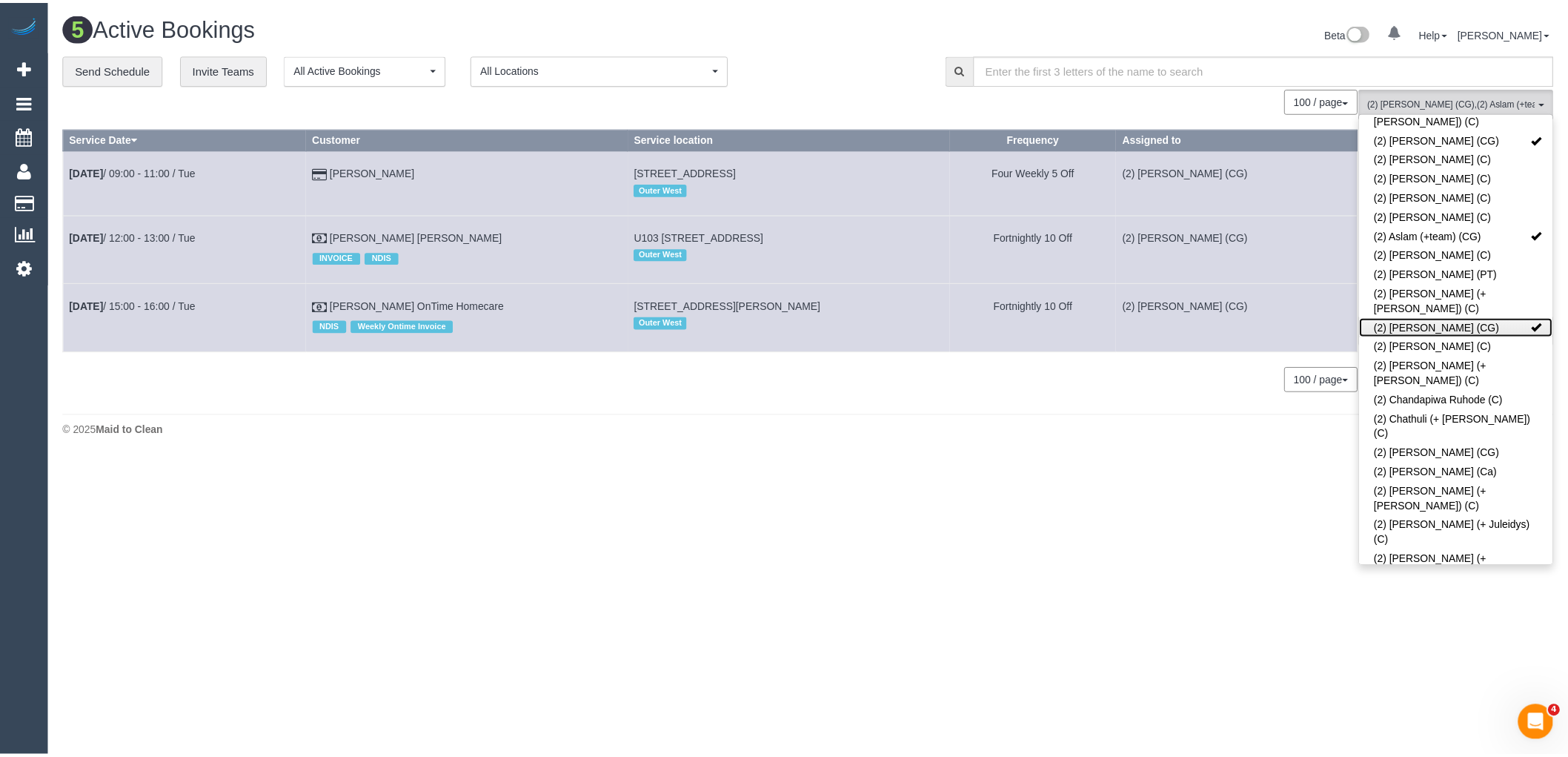
scroll to position [411, 0]
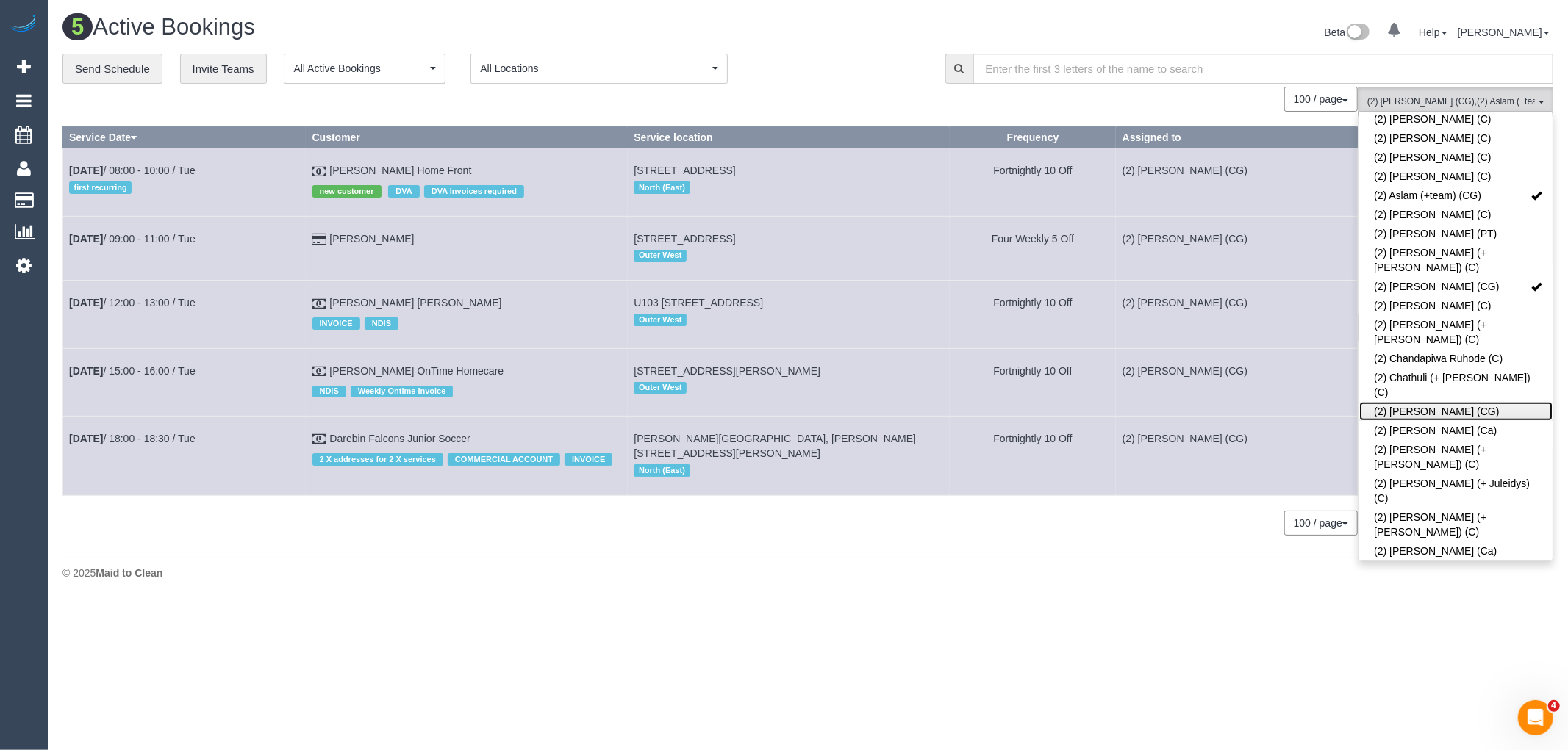
click at [1522, 402] on link "(2) Chemitha Wijesinghe (CG)" at bounding box center [1455, 411] width 193 height 19
drag, startPoint x: 1052, startPoint y: 621, endPoint x: 1104, endPoint y: 598, distance: 56.9
click at [1052, 621] on body "0 Beta Your Notifications You have 0 alerts Add Booking Bookings Active Booking…" at bounding box center [784, 375] width 1568 height 750
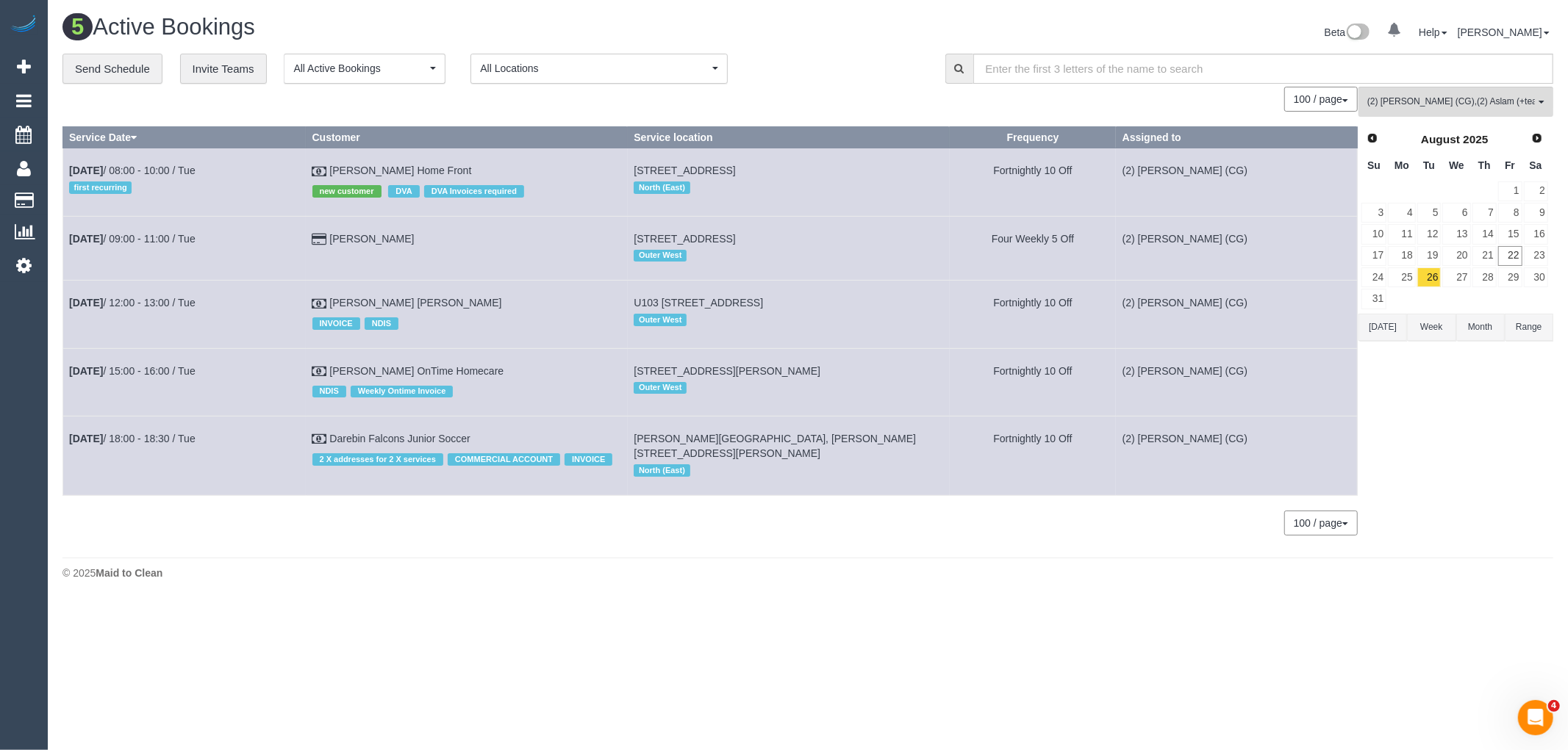
click at [1427, 325] on button "Week" at bounding box center [1430, 327] width 49 height 27
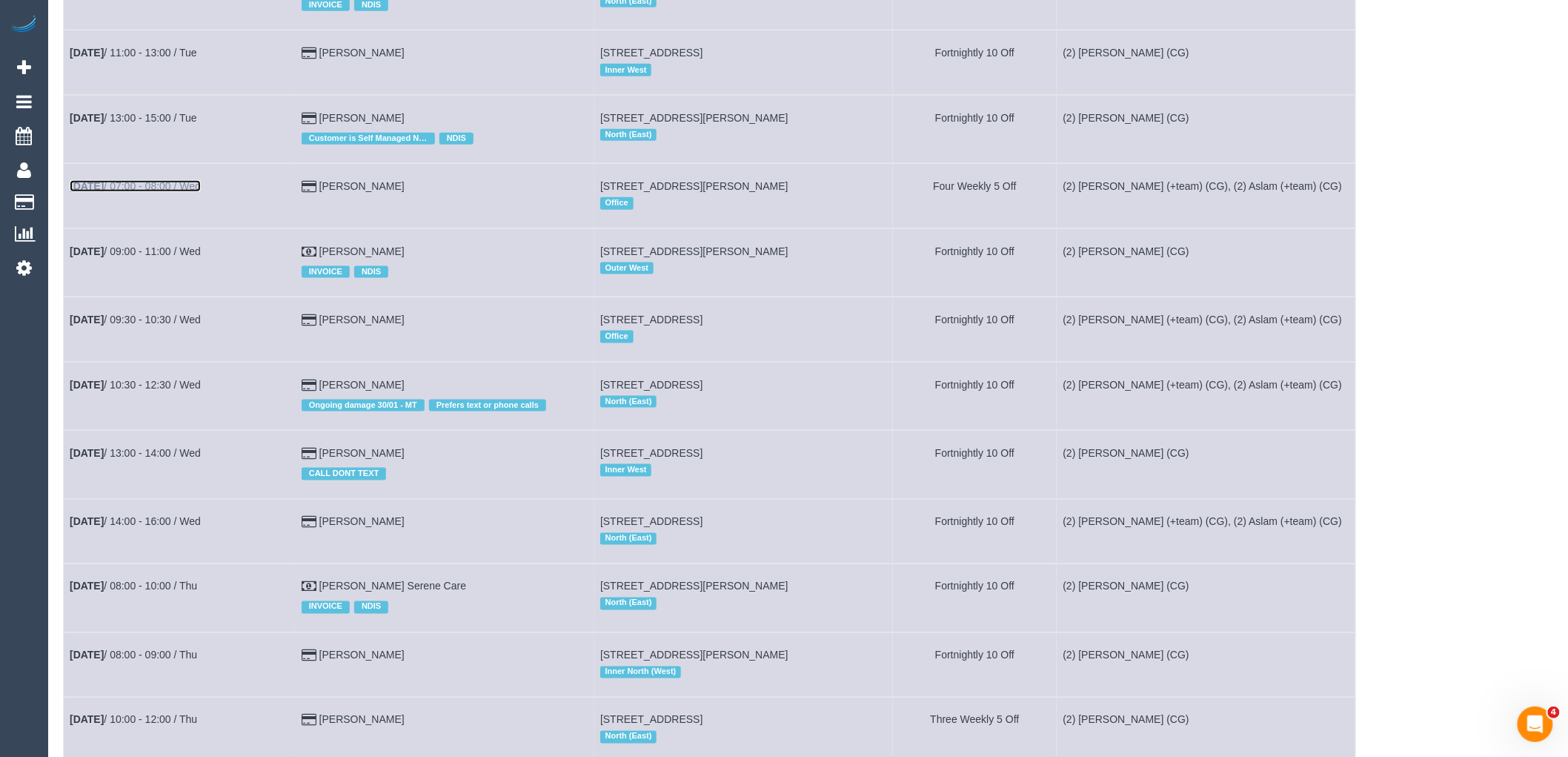
scroll to position [658, 0]
drag, startPoint x: 177, startPoint y: 125, endPoint x: 232, endPoint y: 94, distance: 63.1
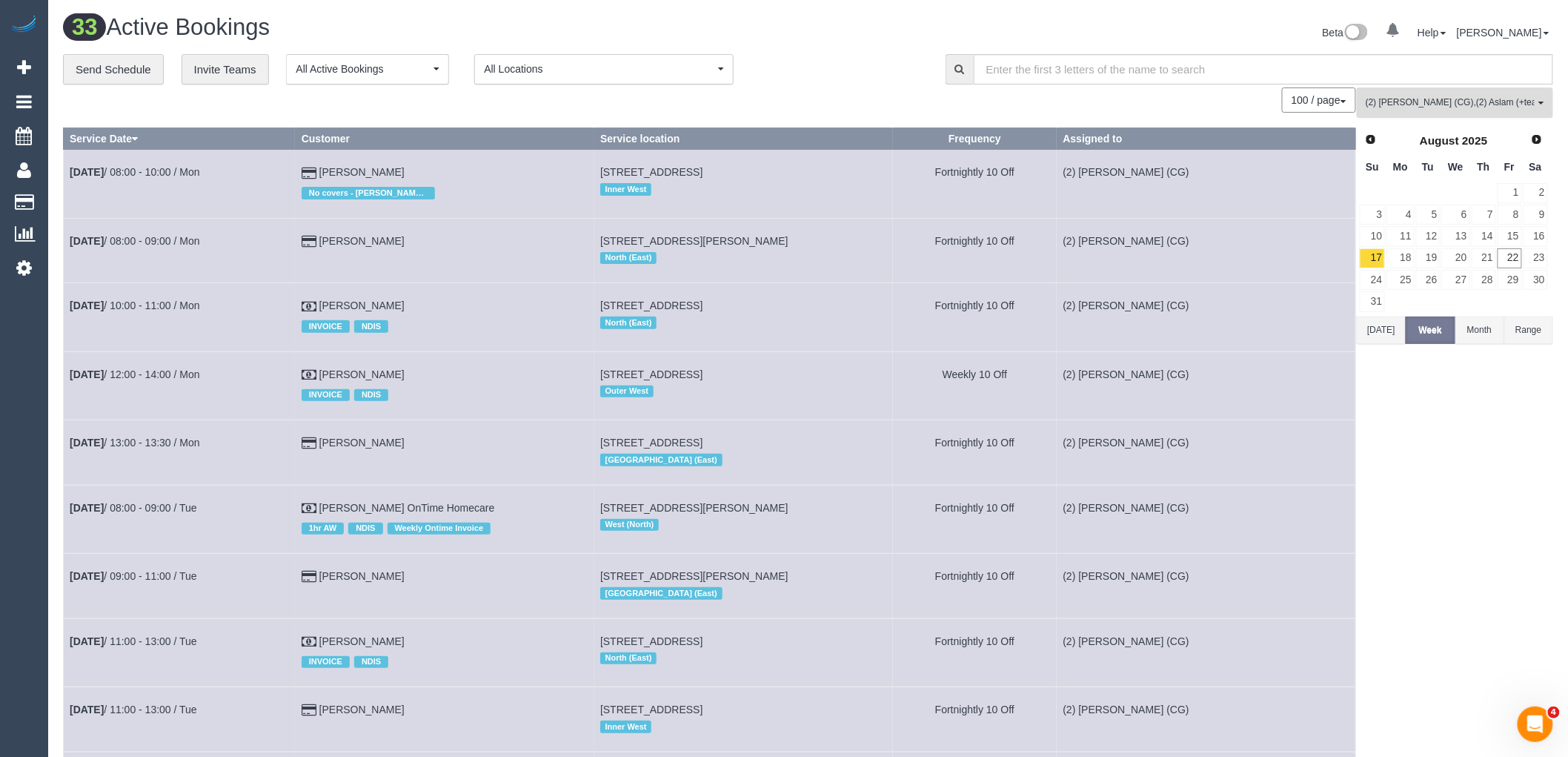
click at [1488, 99] on span "(2) Andrew Wrobel (CG) , (2) Aslam (+team) (CG) , (2) Binoy Adheesha (CG) , (2)…" at bounding box center [1450, 103] width 169 height 13
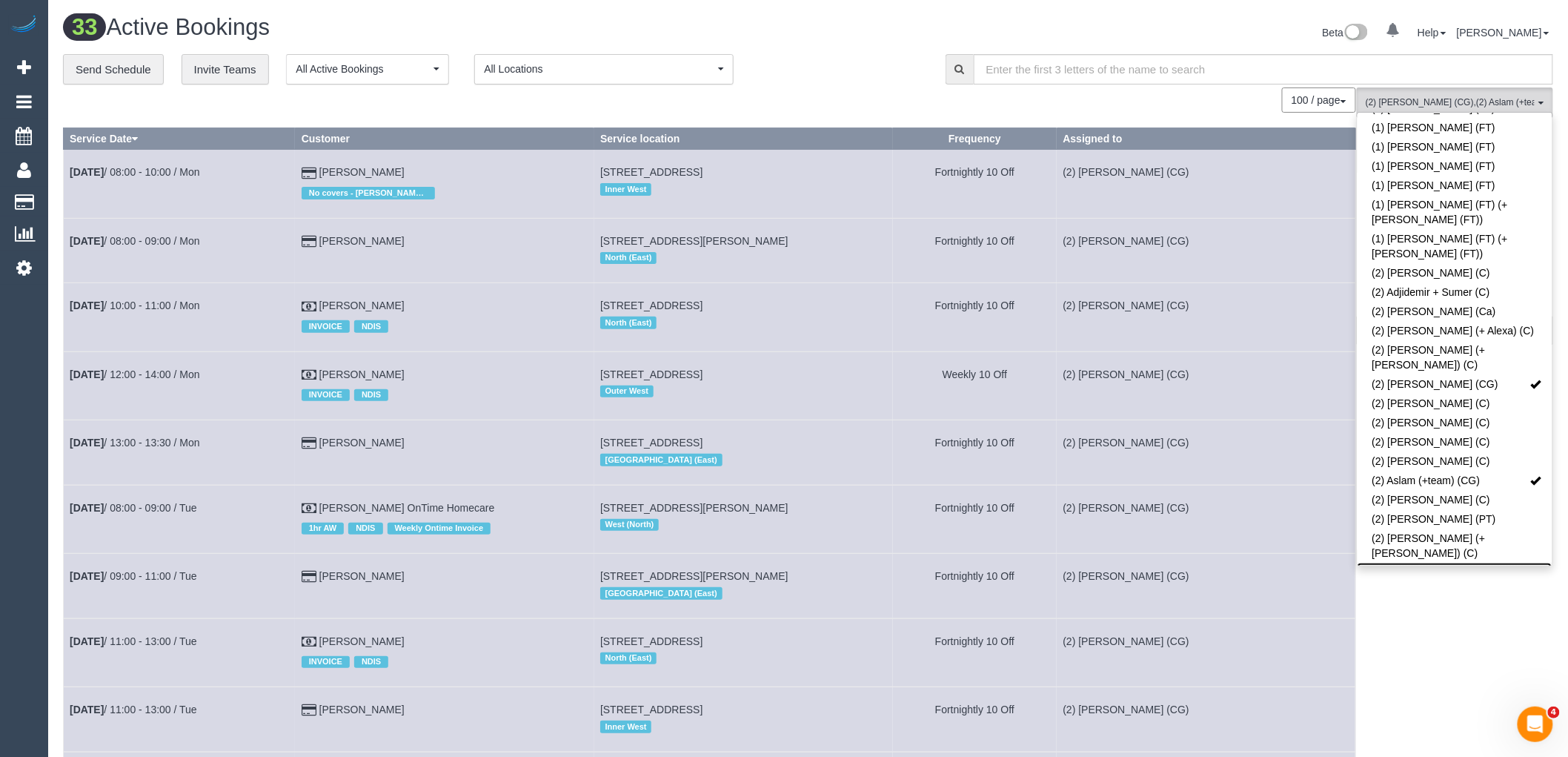
click at [1487, 563] on link "(2) [PERSON_NAME] (CG)" at bounding box center [1454, 572] width 195 height 19
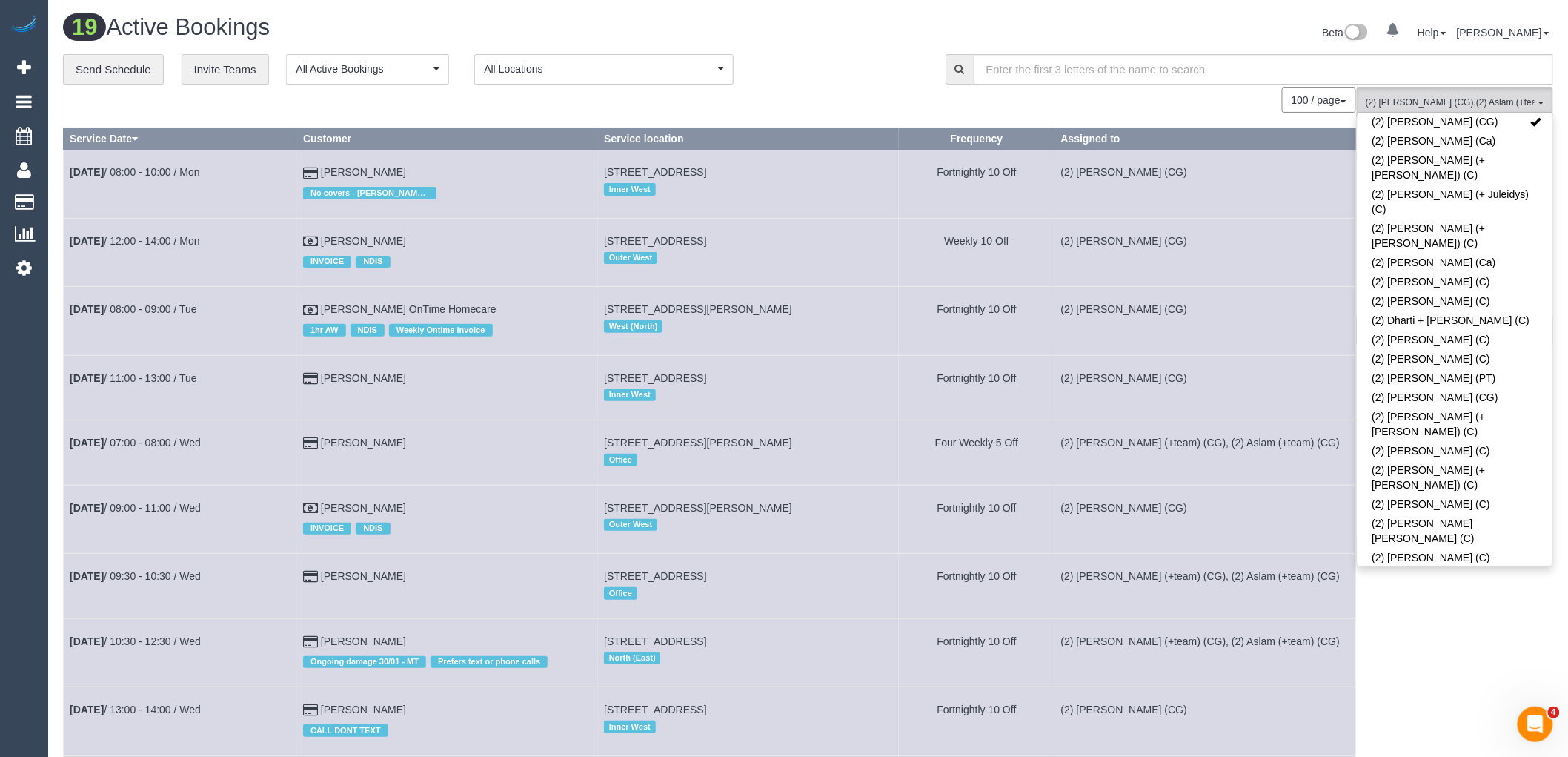
scroll to position [1364, 0]
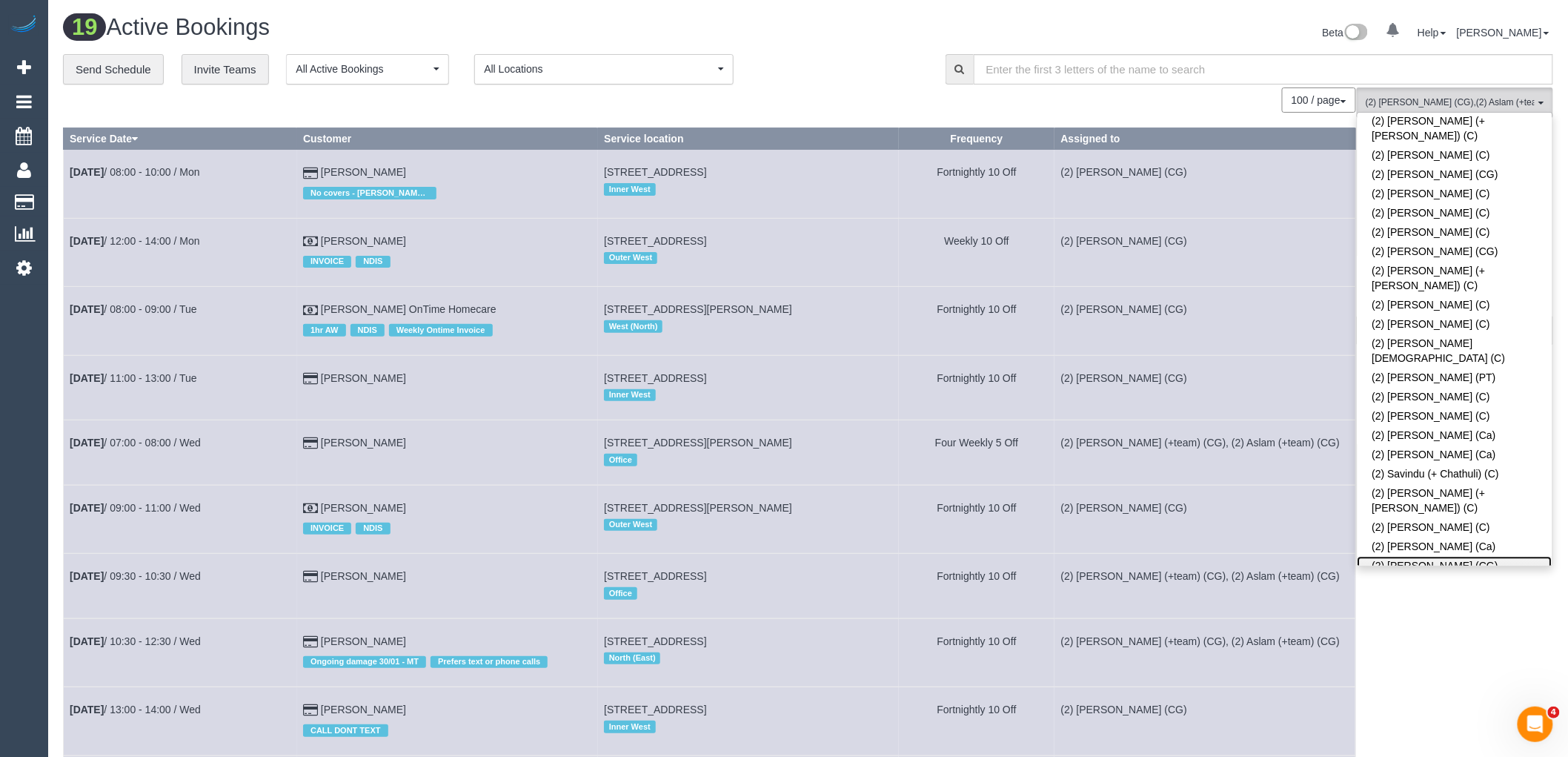
click at [1493, 556] on link "(2) [PERSON_NAME] (CG)" at bounding box center [1454, 565] width 195 height 19
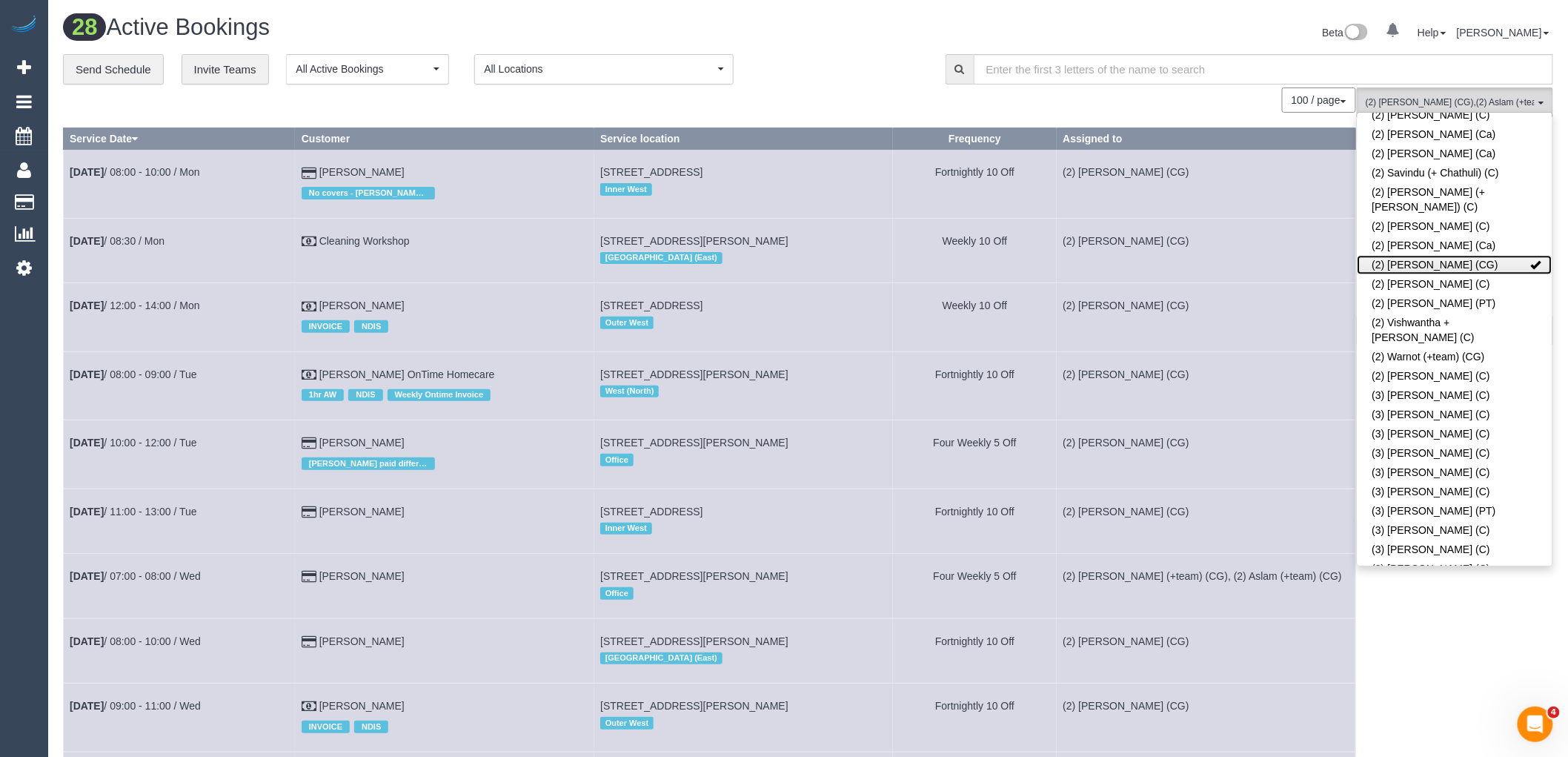
scroll to position [1694, 0]
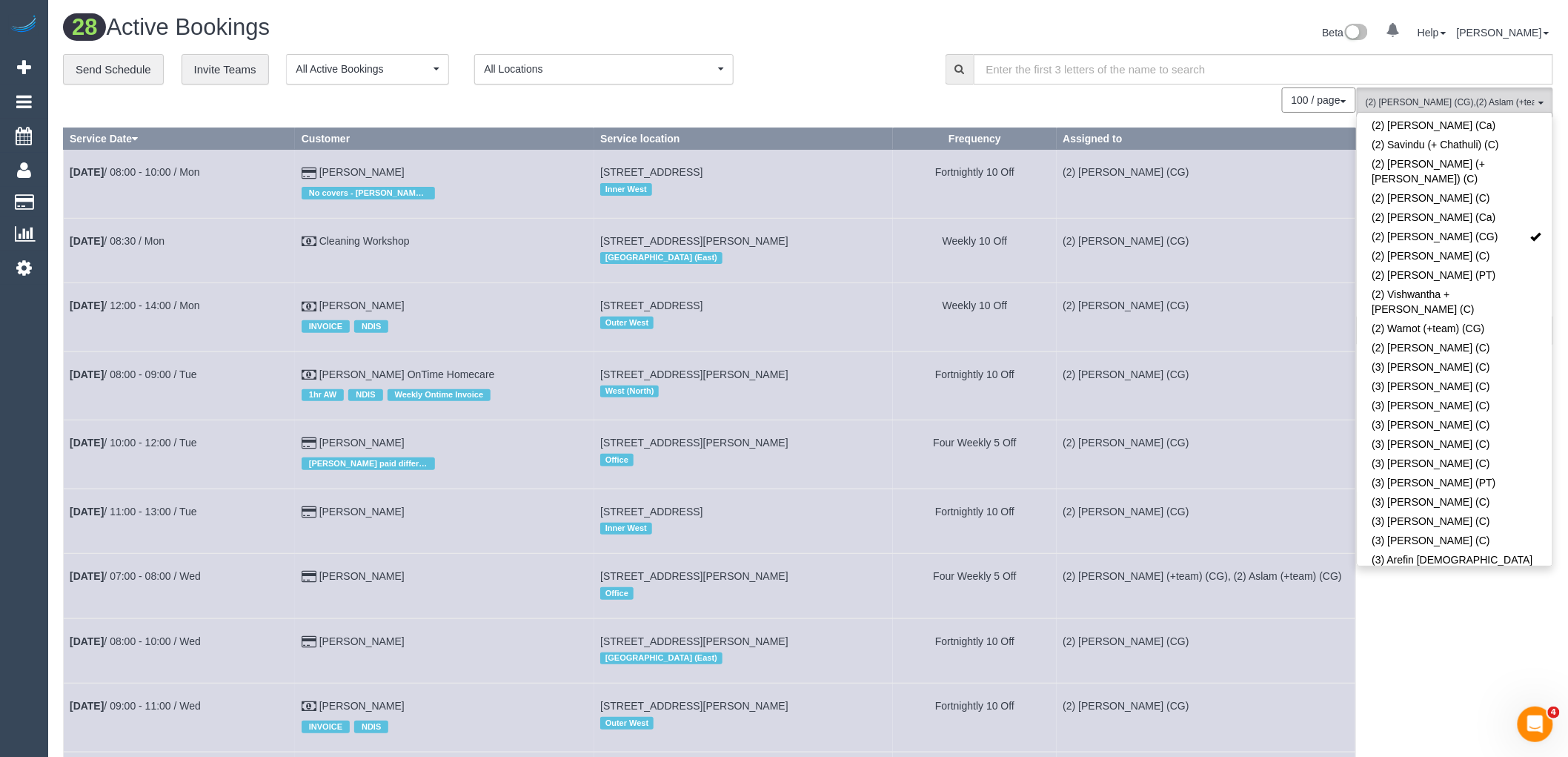
click at [1502, 638] on link "(3) Ashish Patel (CG)" at bounding box center [1454, 647] width 195 height 19
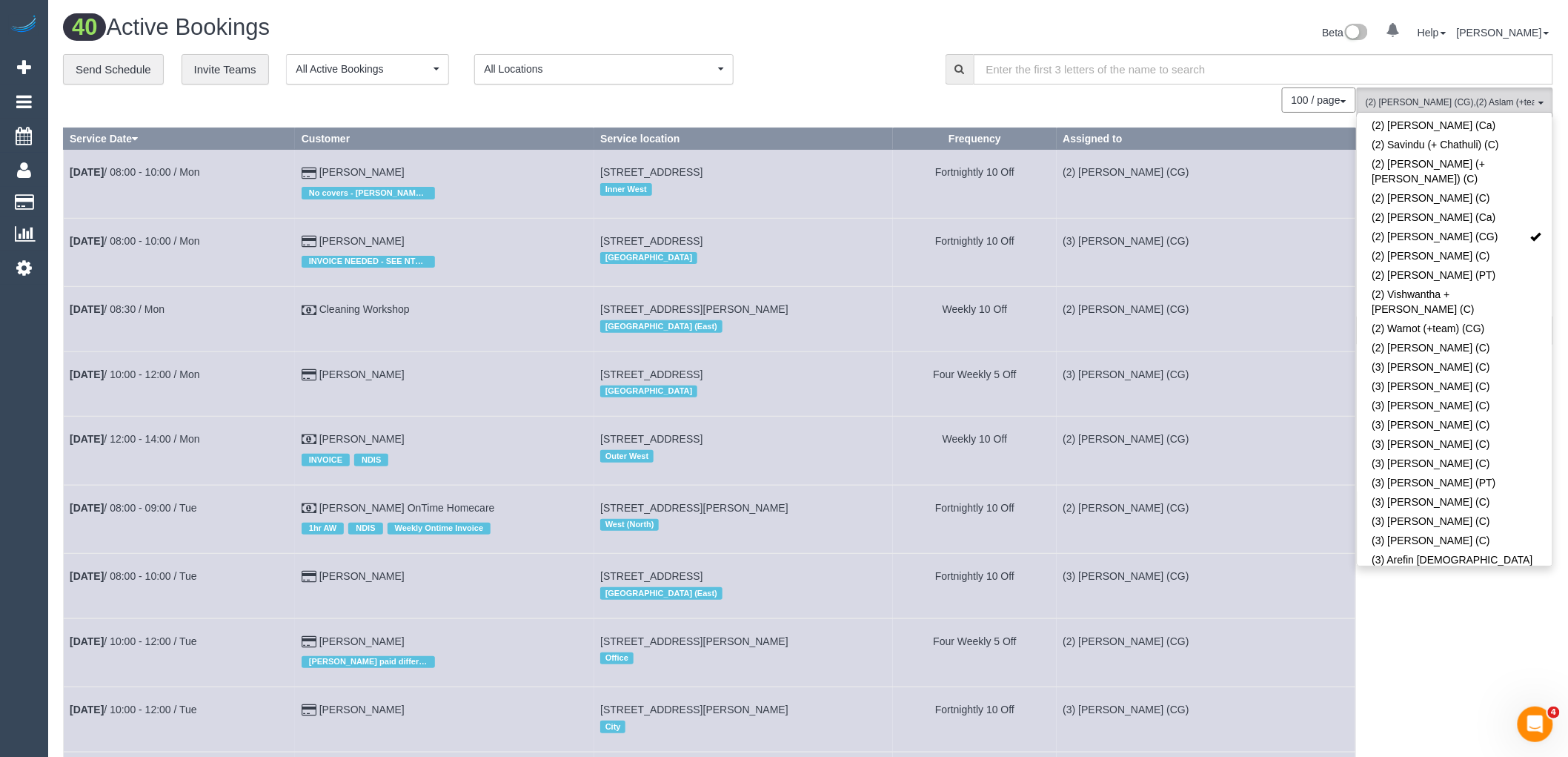
click at [1493, 691] on link "(3) Bansari + Bhavesh (CG)" at bounding box center [1454, 708] width 195 height 34
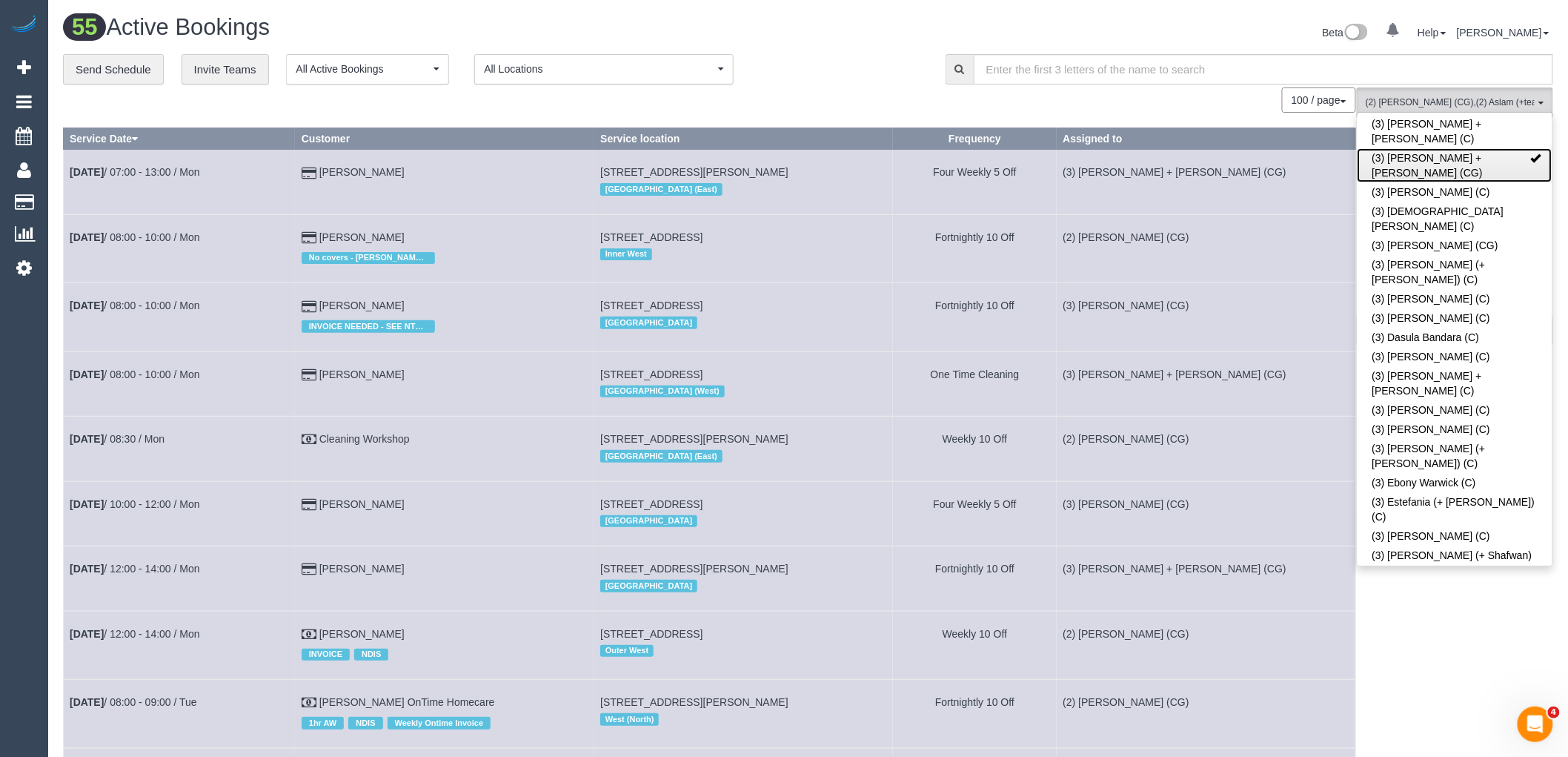
scroll to position [2271, 0]
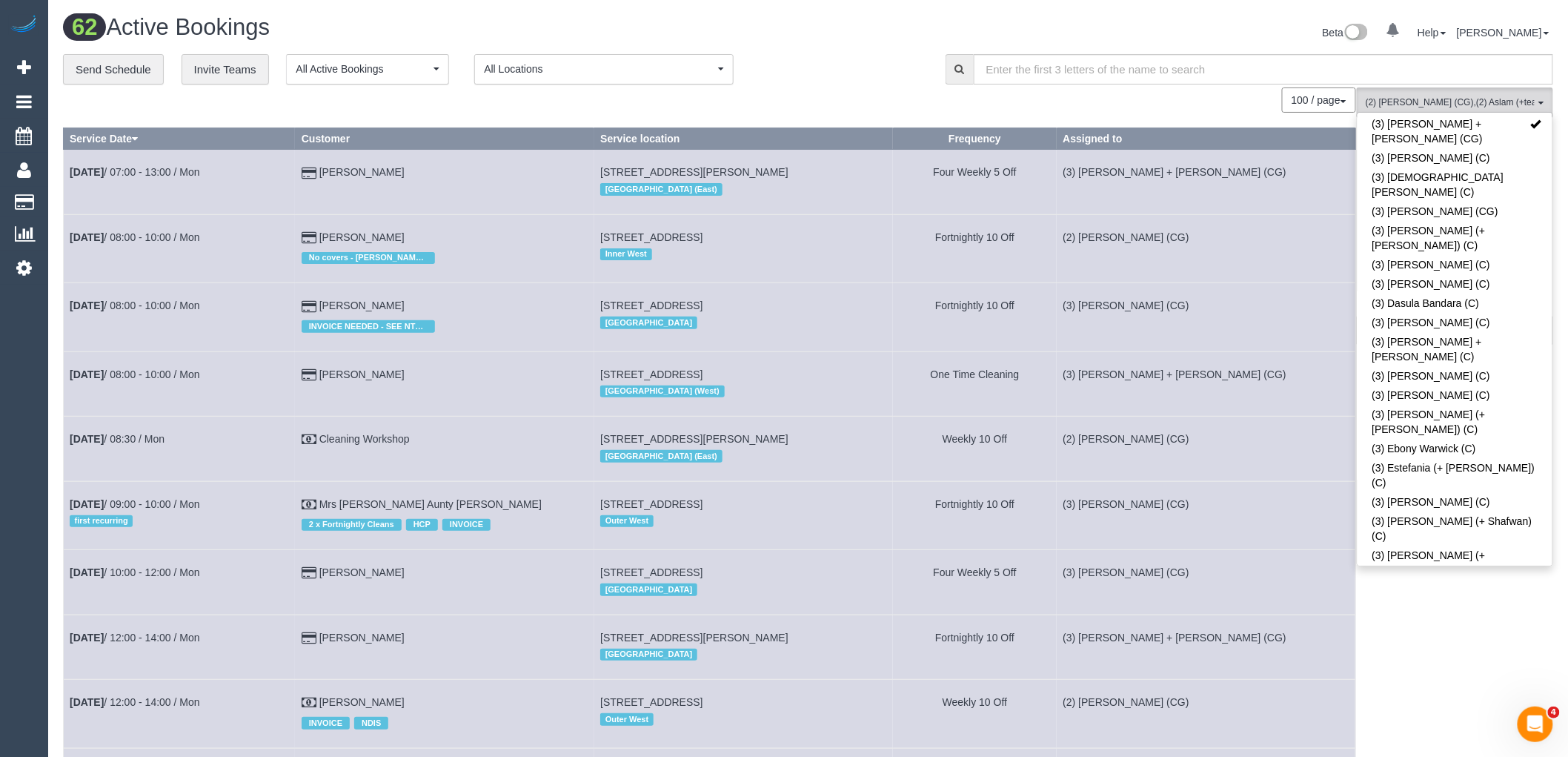
drag, startPoint x: 855, startPoint y: 84, endPoint x: 1153, endPoint y: 178, distance: 312.5
click at [856, 83] on div "**********" at bounding box center [493, 69] width 860 height 31
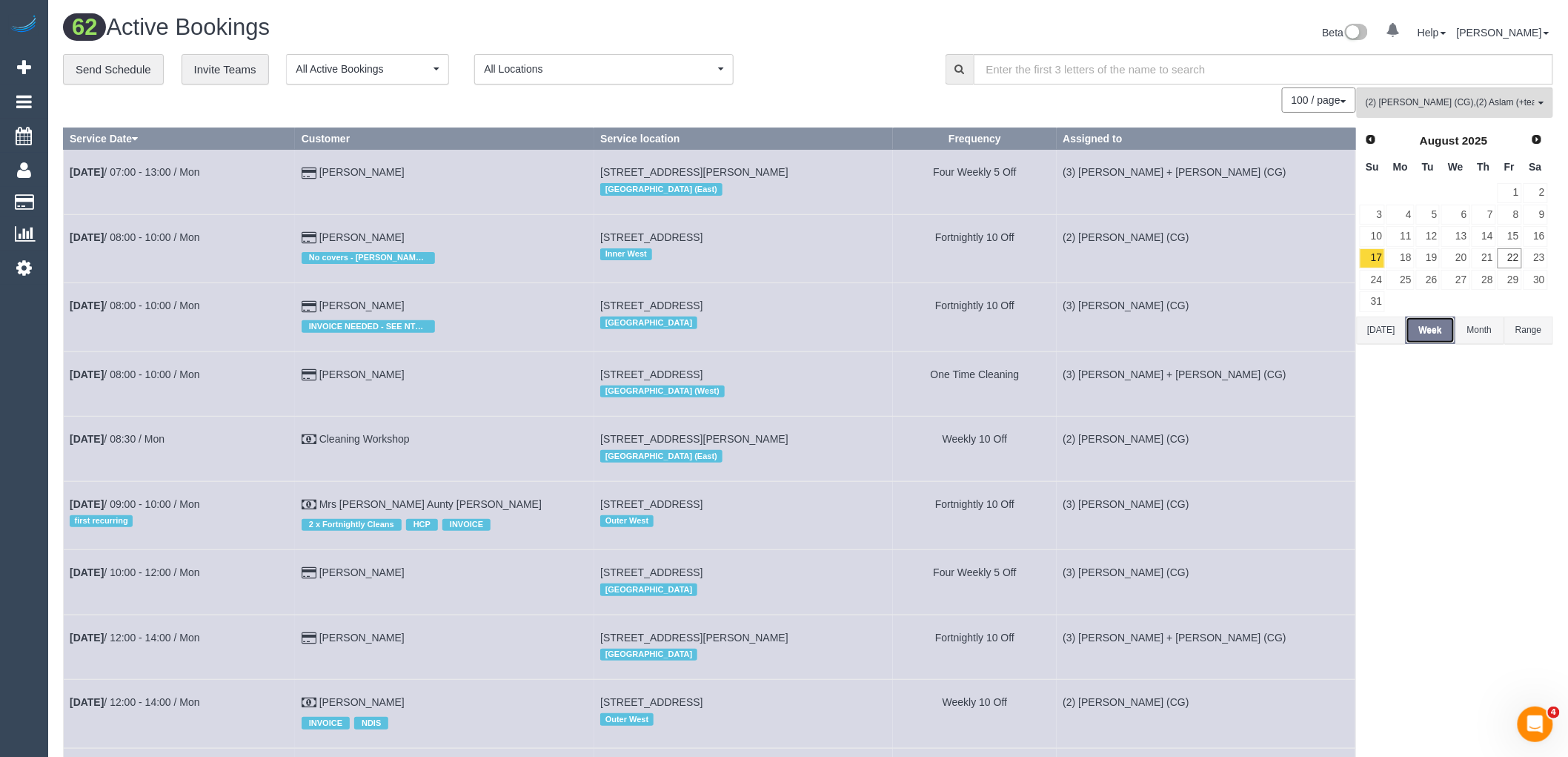
click at [1428, 328] on button "Week" at bounding box center [1430, 330] width 49 height 27
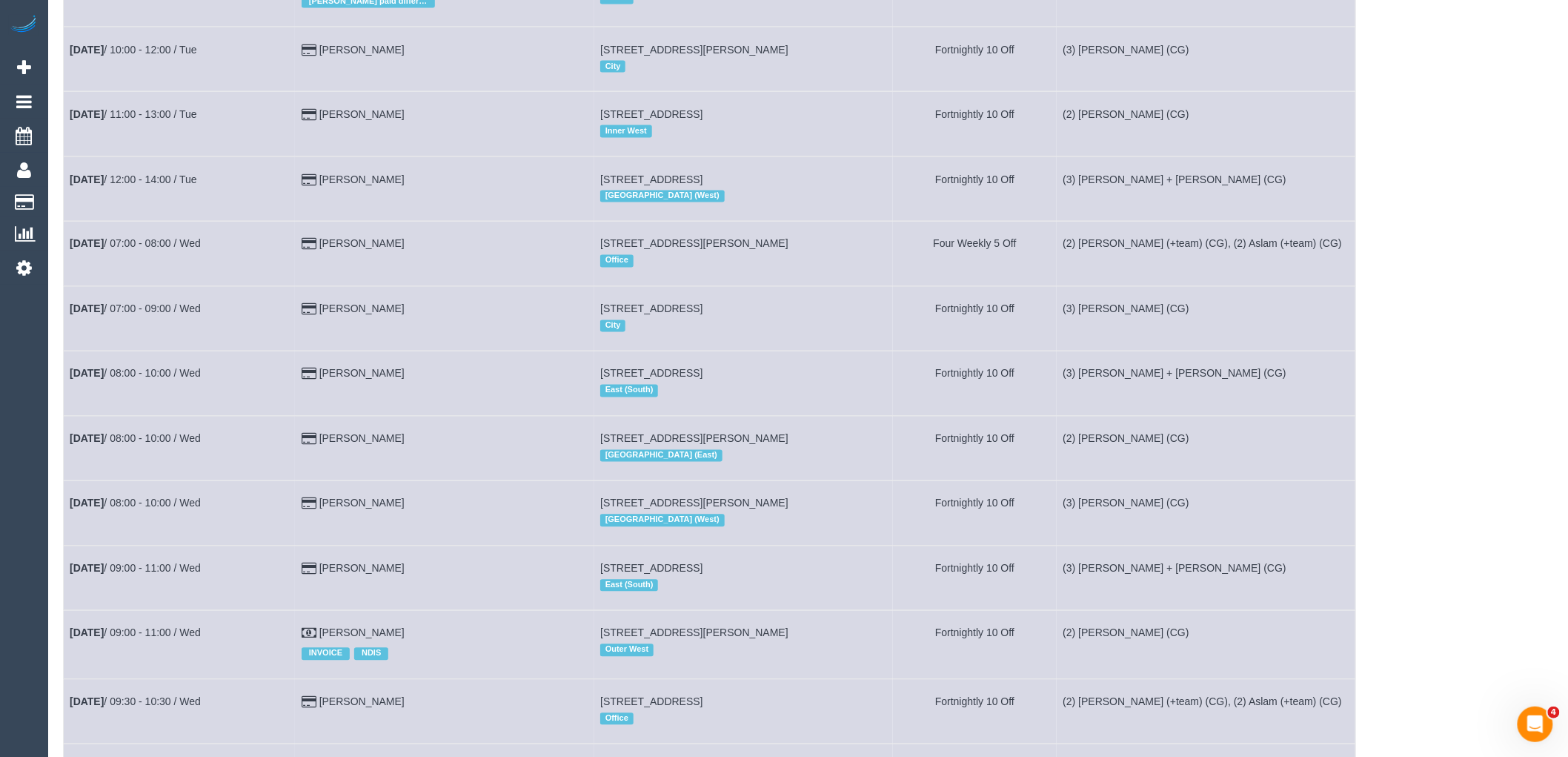
scroll to position [987, 0]
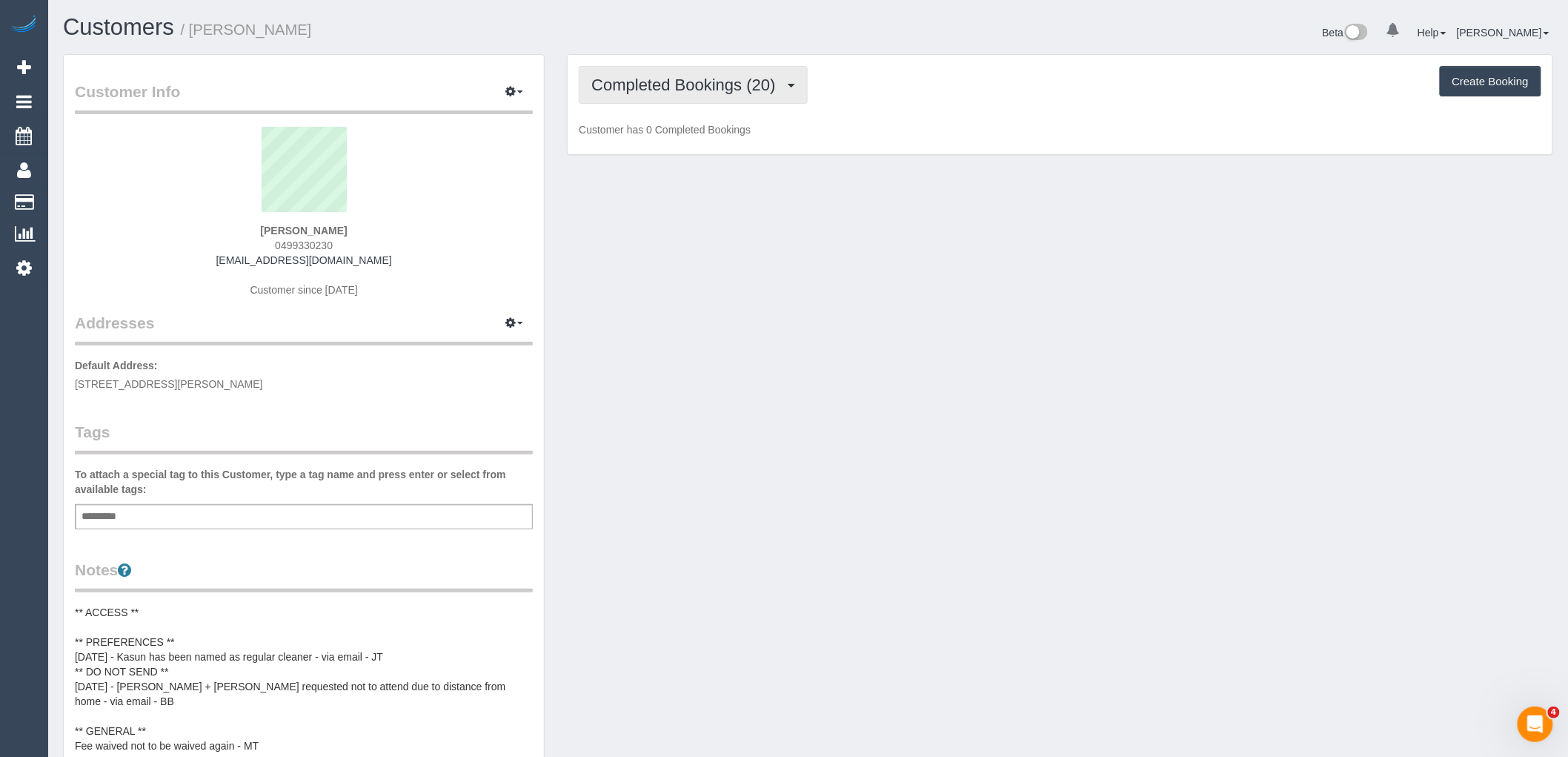
click at [751, 86] on span "Completed Bookings (20)" at bounding box center [688, 85] width 192 height 19
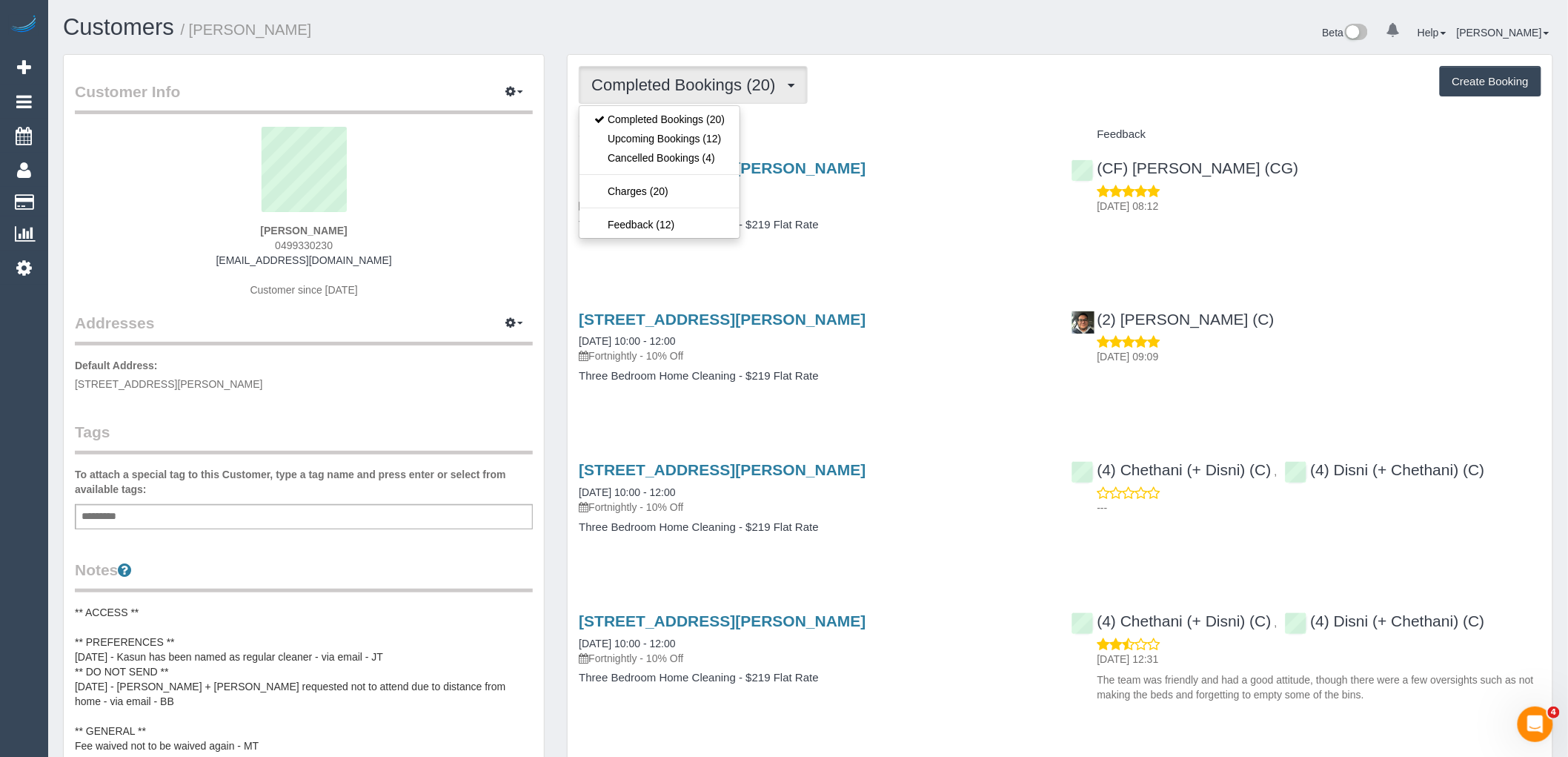
click at [943, 85] on div "Completed Bookings (20) Completed Bookings (20) Upcoming Bookings (12) Cancelle…" at bounding box center [1060, 85] width 963 height 38
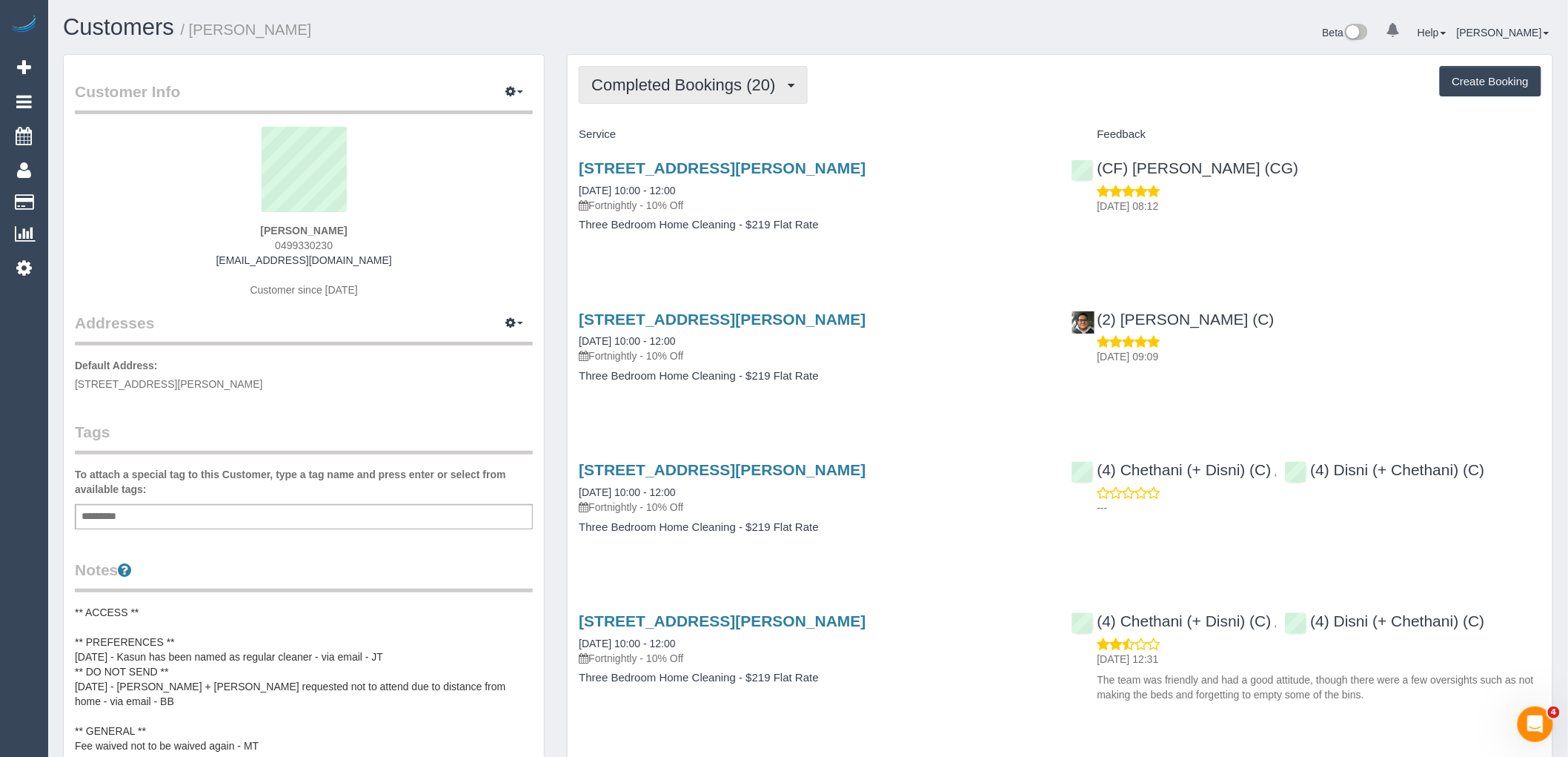
click at [693, 87] on span "Completed Bookings (20)" at bounding box center [688, 85] width 192 height 19
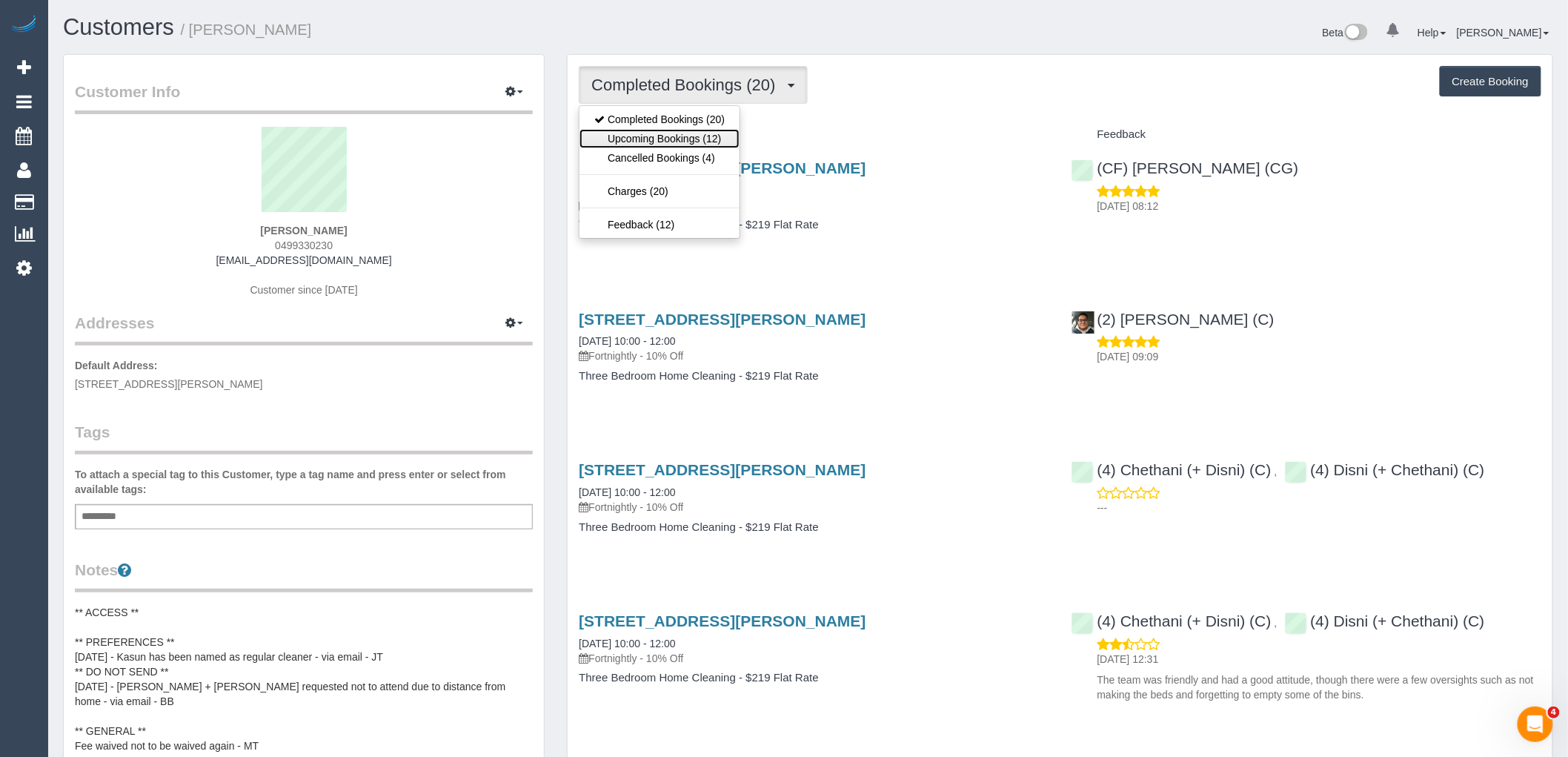
click at [700, 145] on link "Upcoming Bookings (12)" at bounding box center [660, 138] width 160 height 19
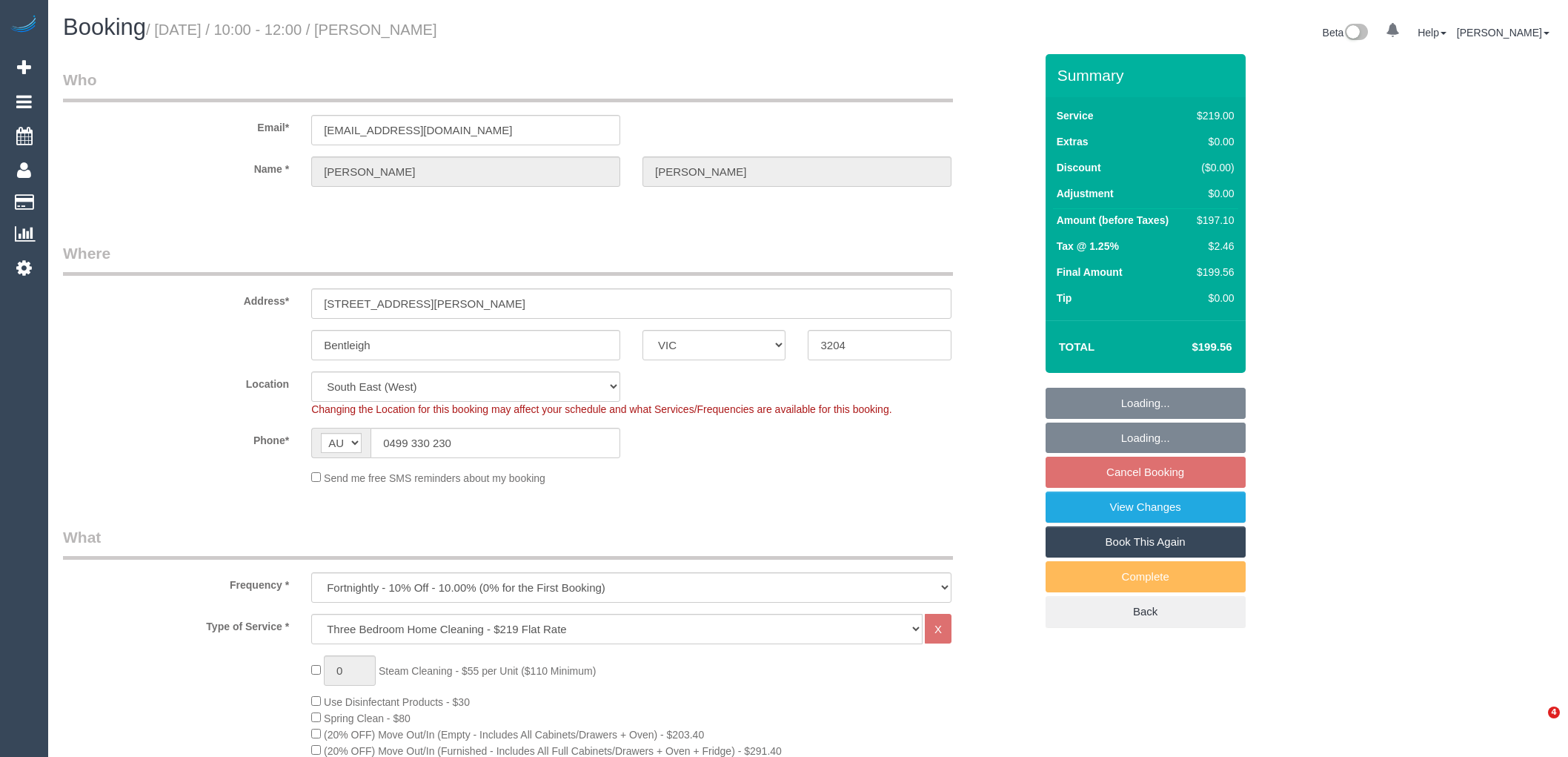
select select "VIC"
select select "string:stripe-pm_1Q0BjU2GScqysDRVMP7xVtap"
select select "number:28"
select select "number:14"
select select "number:19"
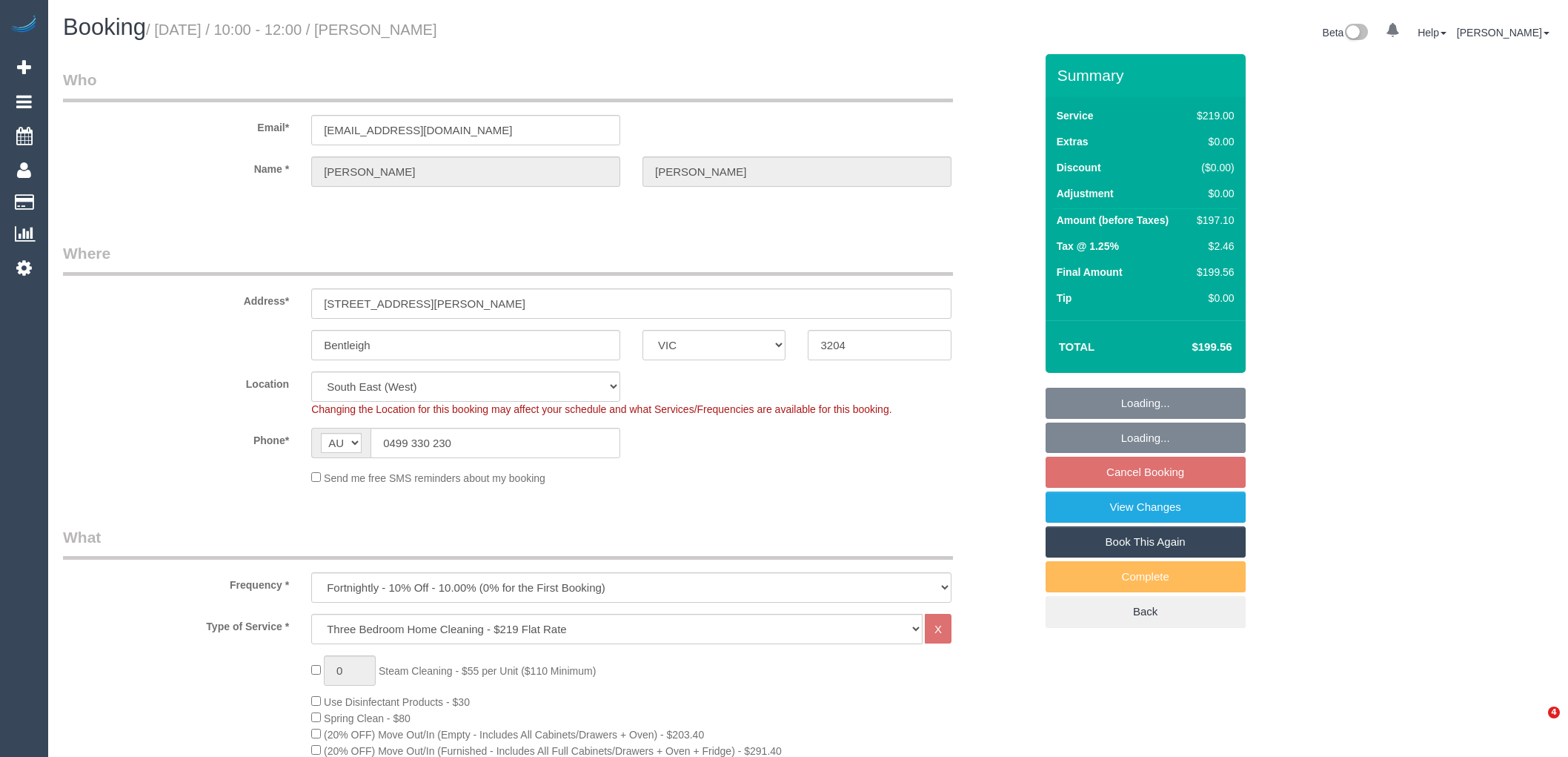
select select "number:22"
select select "number:34"
select select "number:12"
select select "spot3"
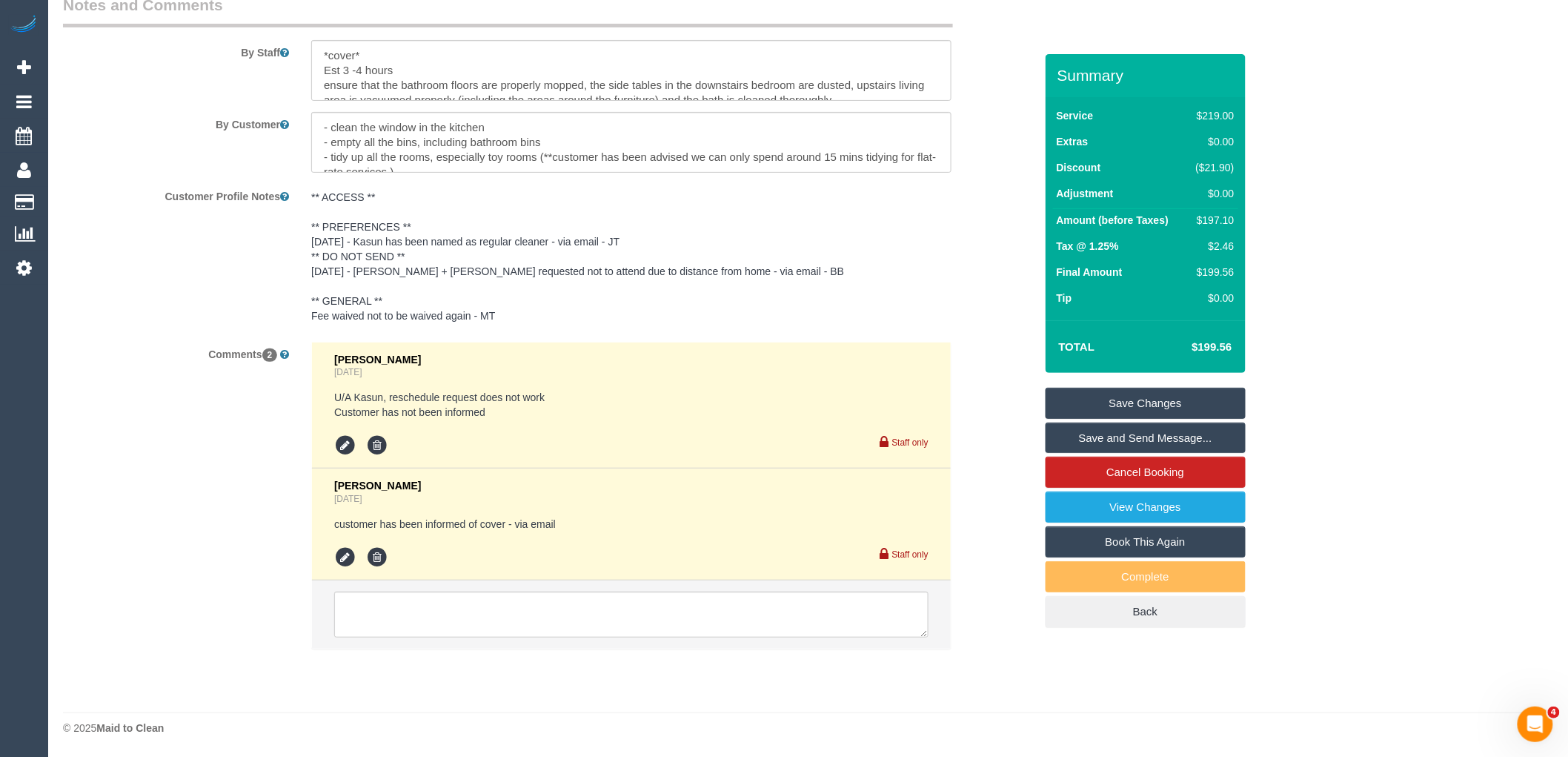
scroll to position [2466, 0]
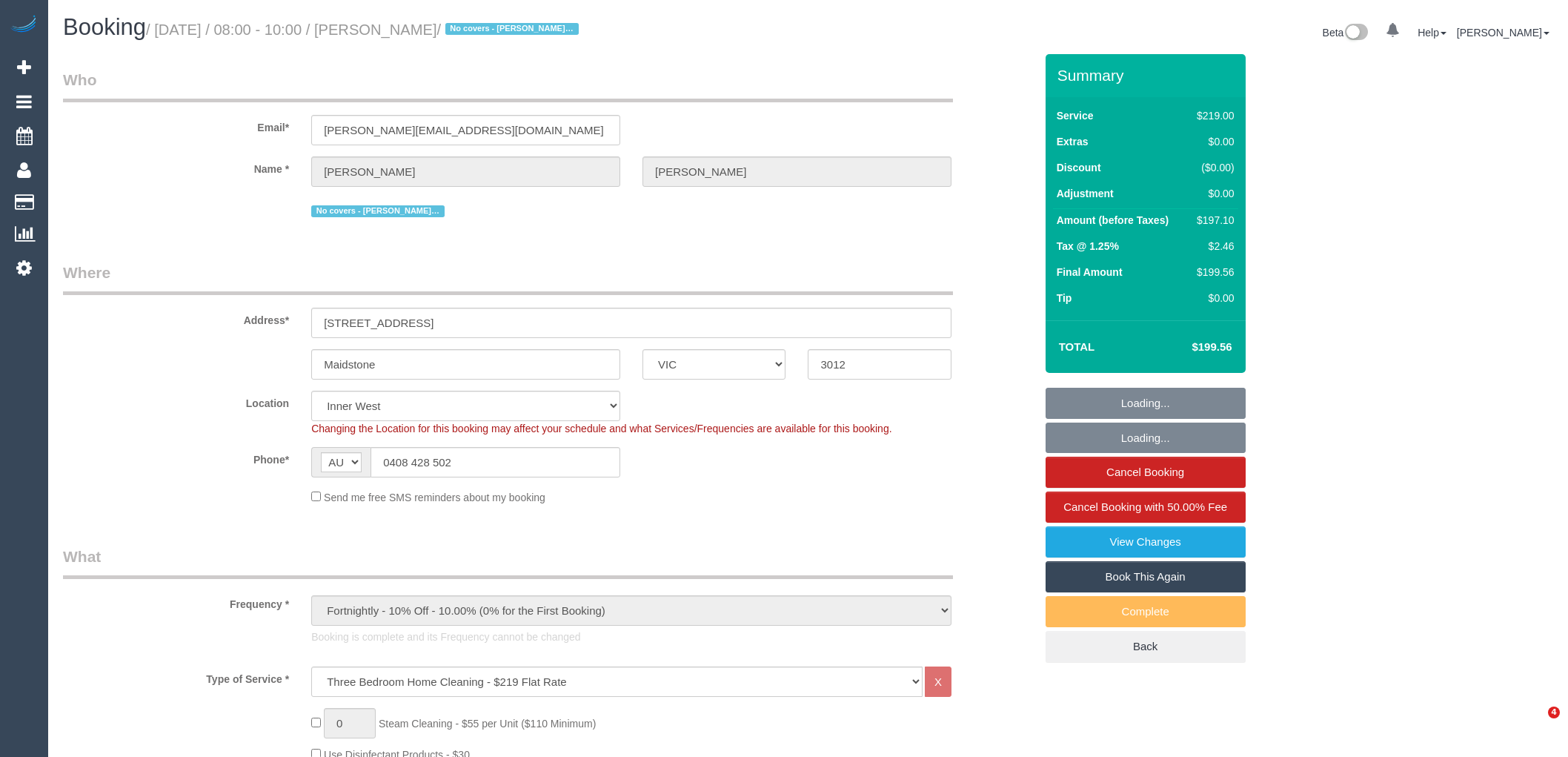
select select "VIC"
select select "number:29"
select select "number:14"
select select "number:19"
select select "number:22"
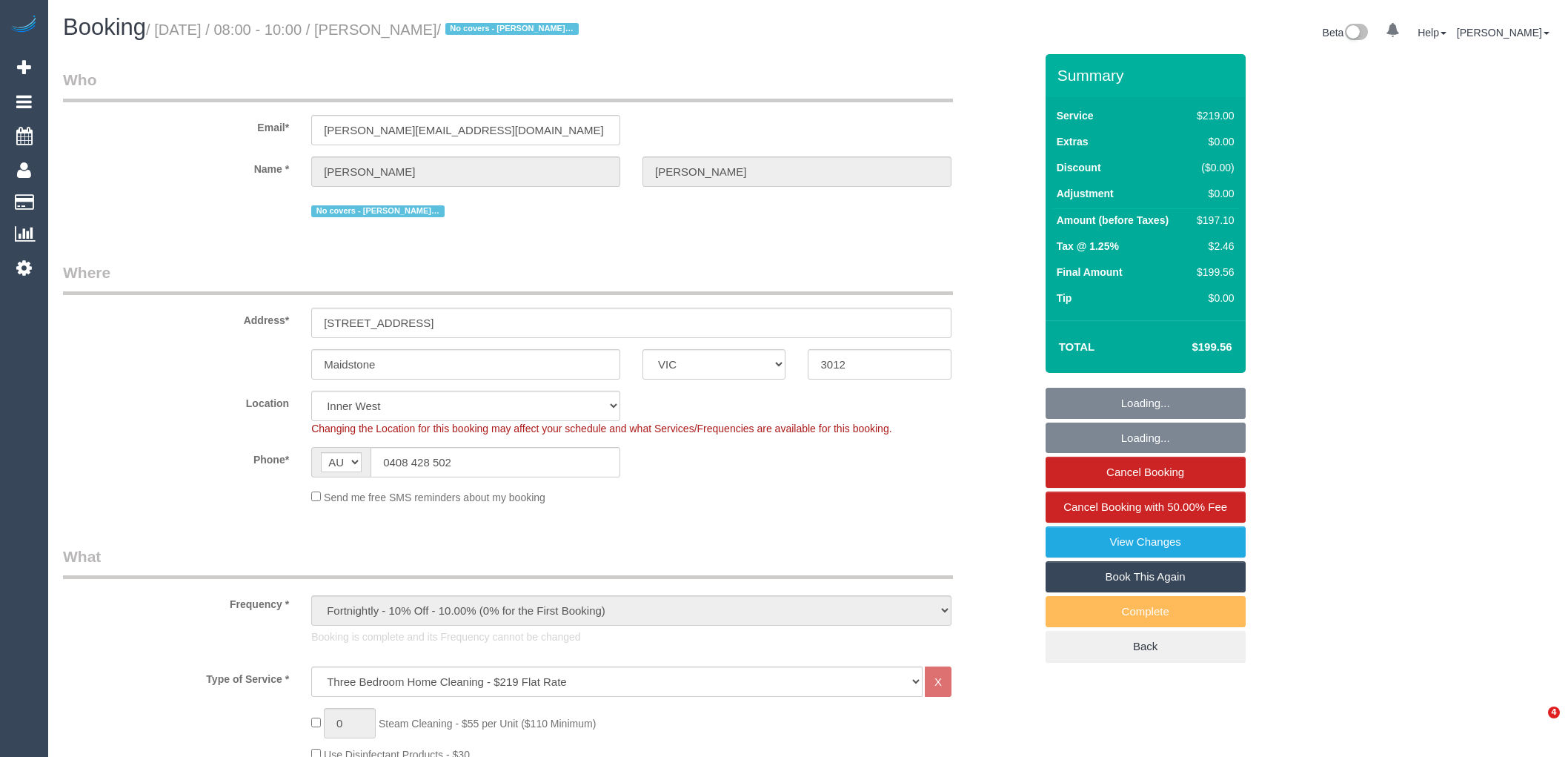
select select "number:12"
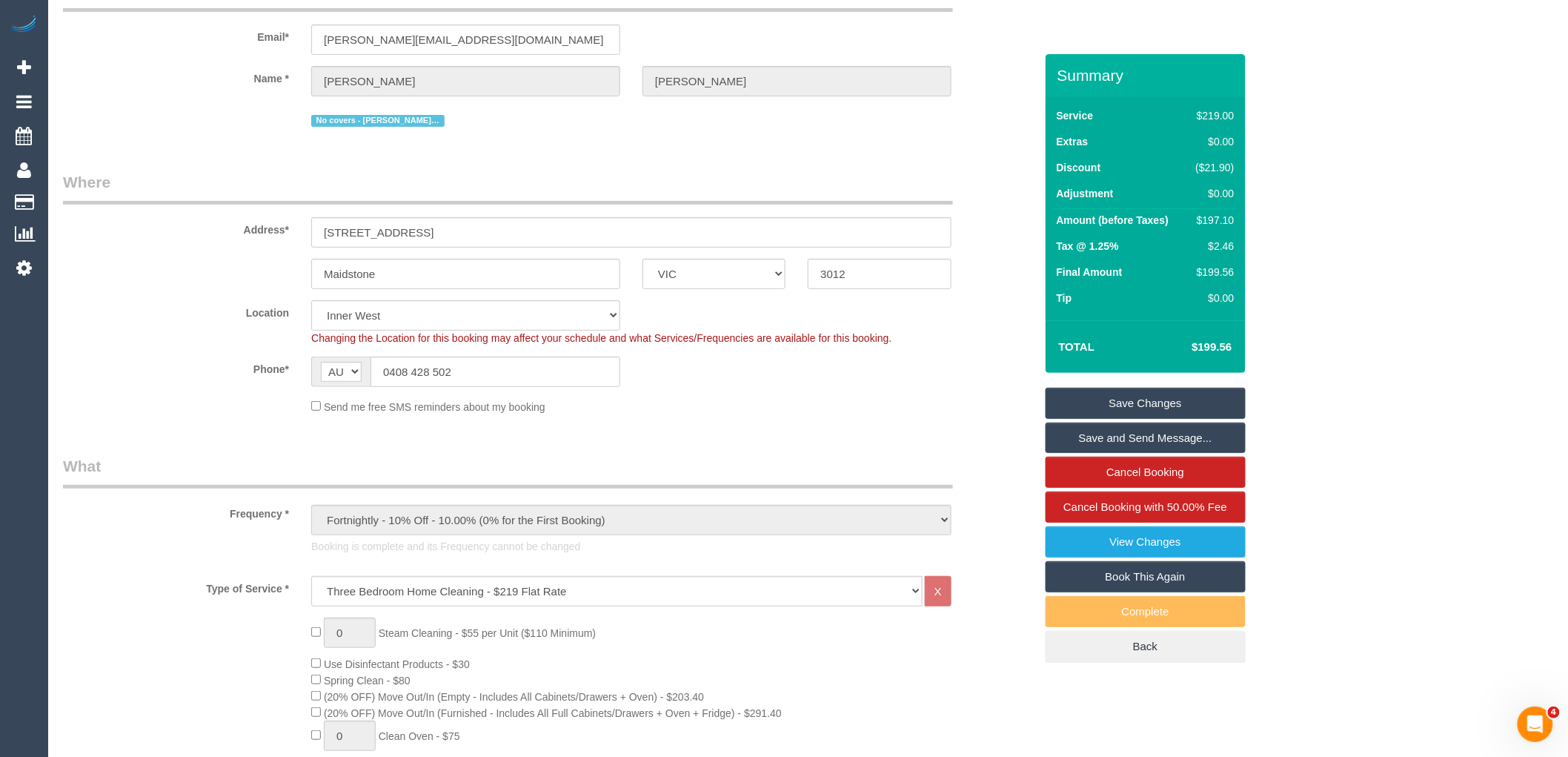
scroll to position [165, 0]
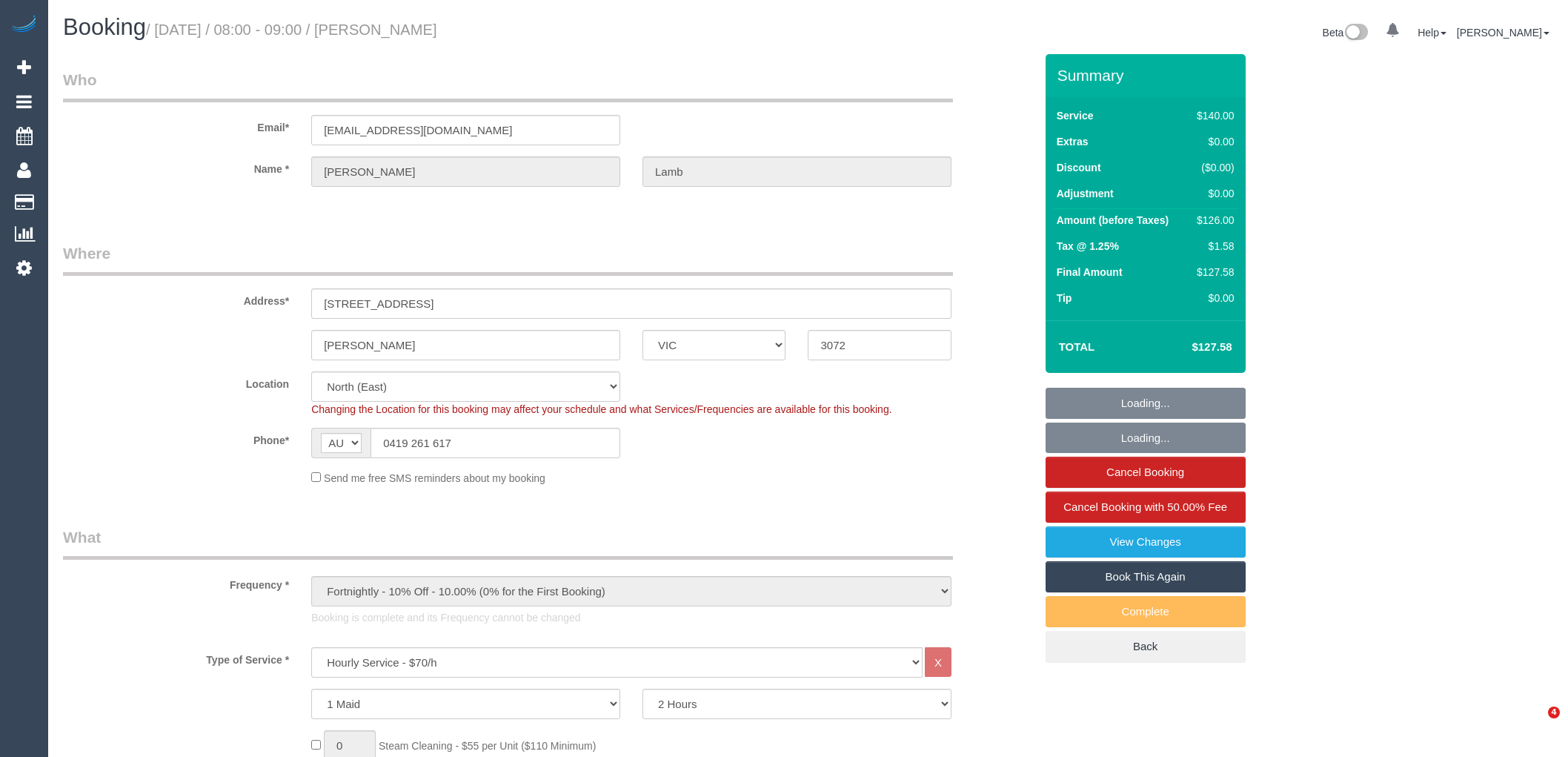
select select "VIC"
select select "number:28"
select select "number:14"
select select "number:19"
select select "number:36"
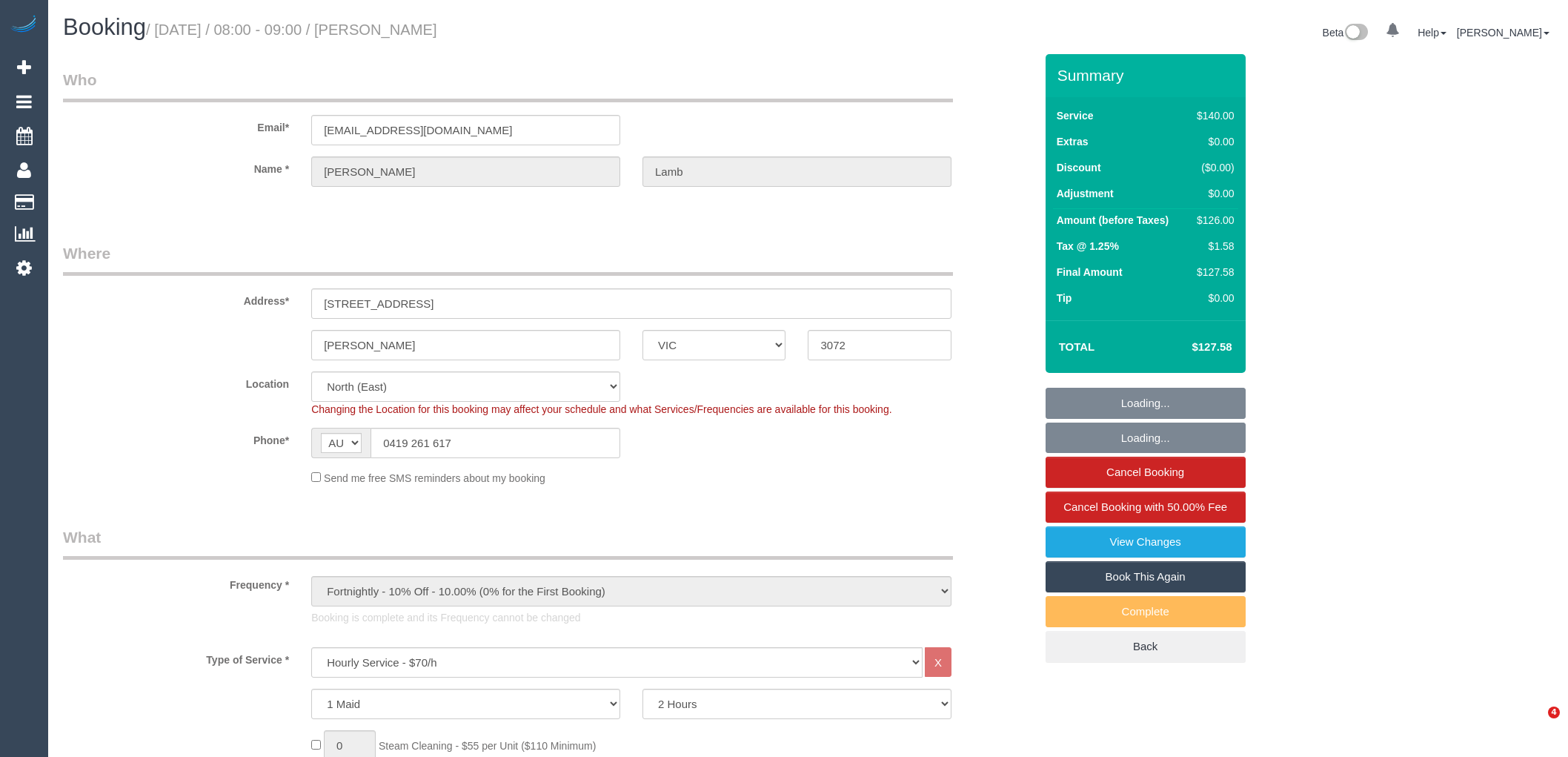
select select "number:34"
select select "number:11"
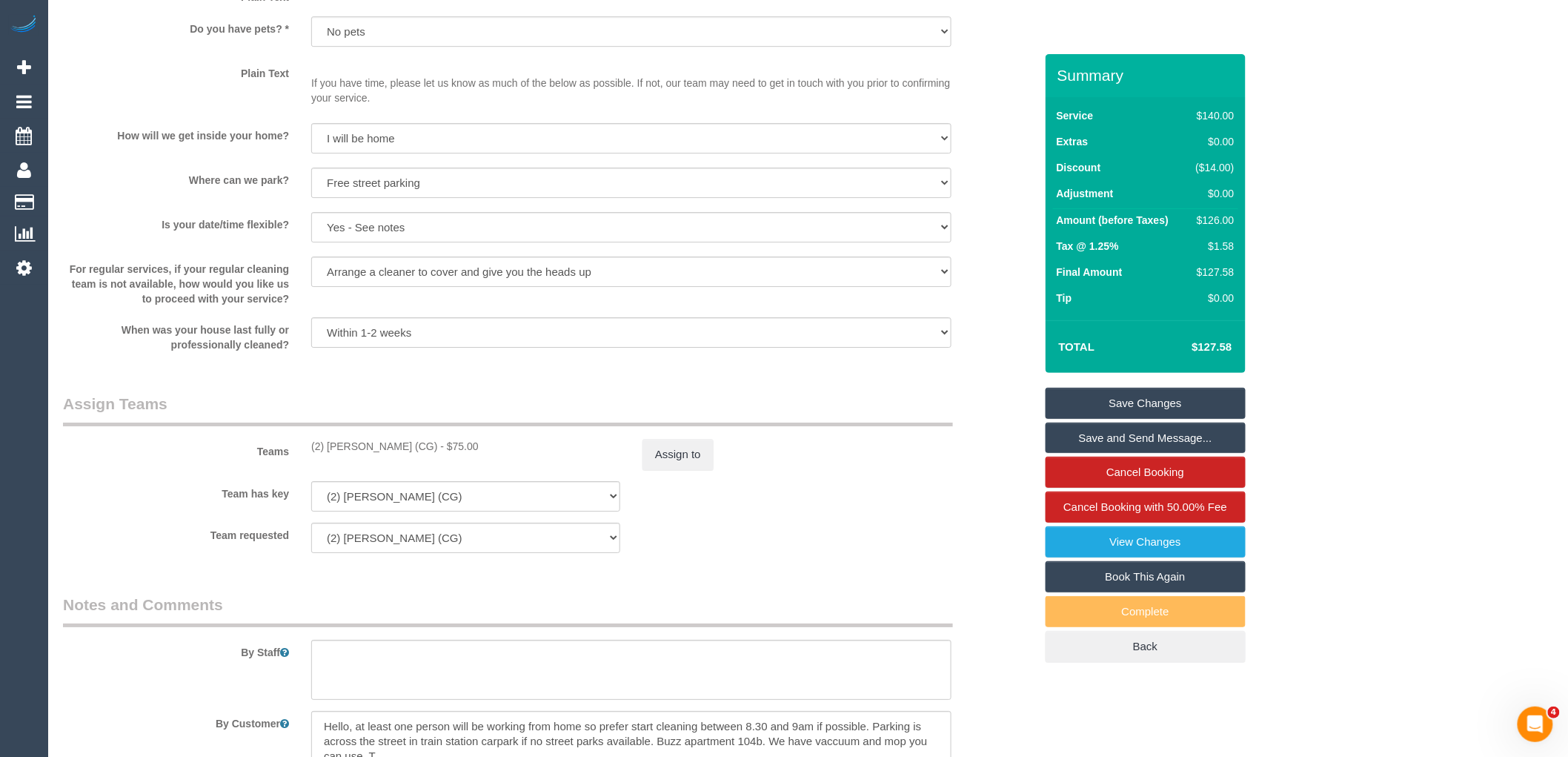
scroll to position [2197, 0]
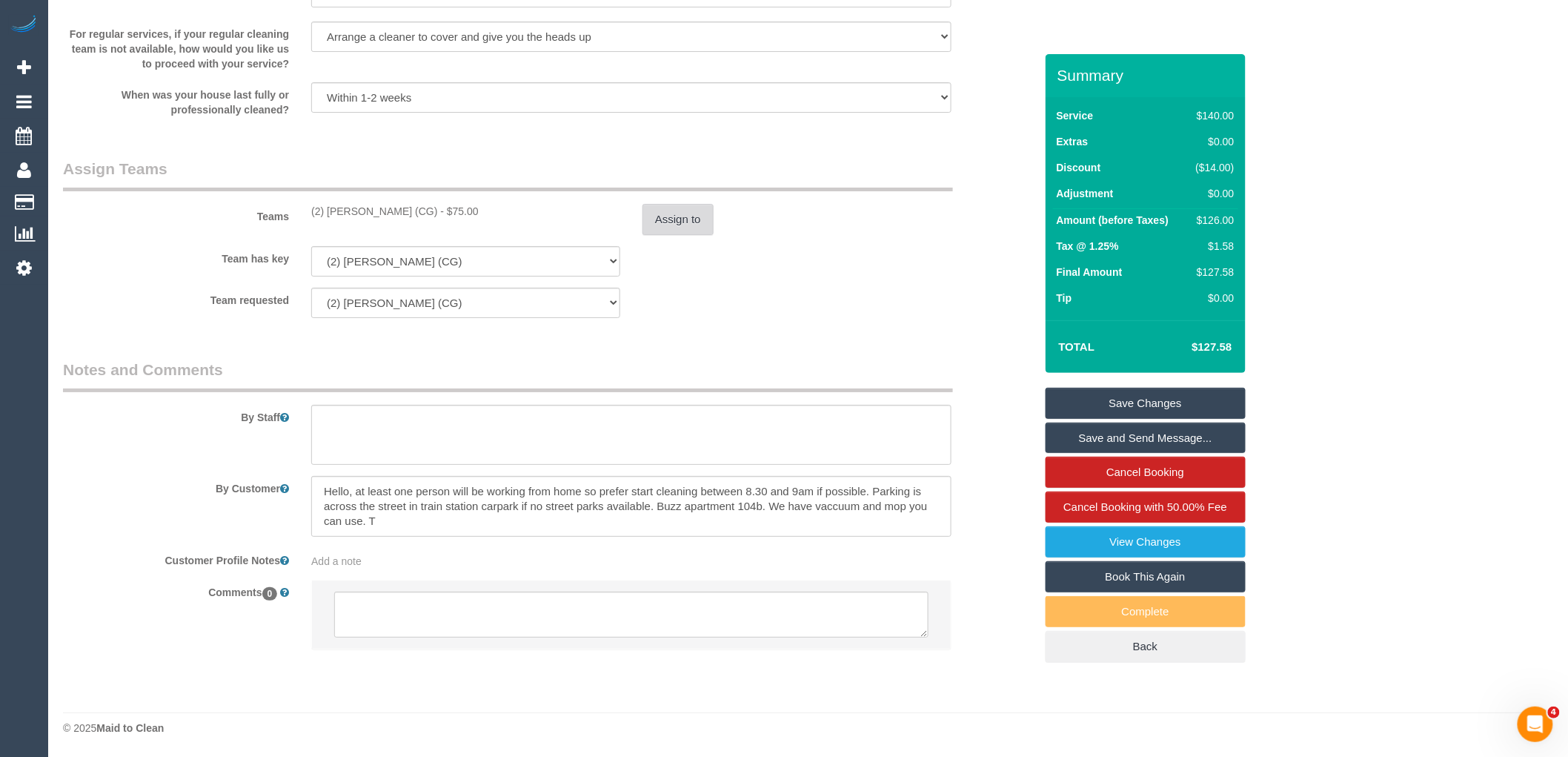
click at [694, 205] on button "Assign to" at bounding box center [678, 219] width 71 height 31
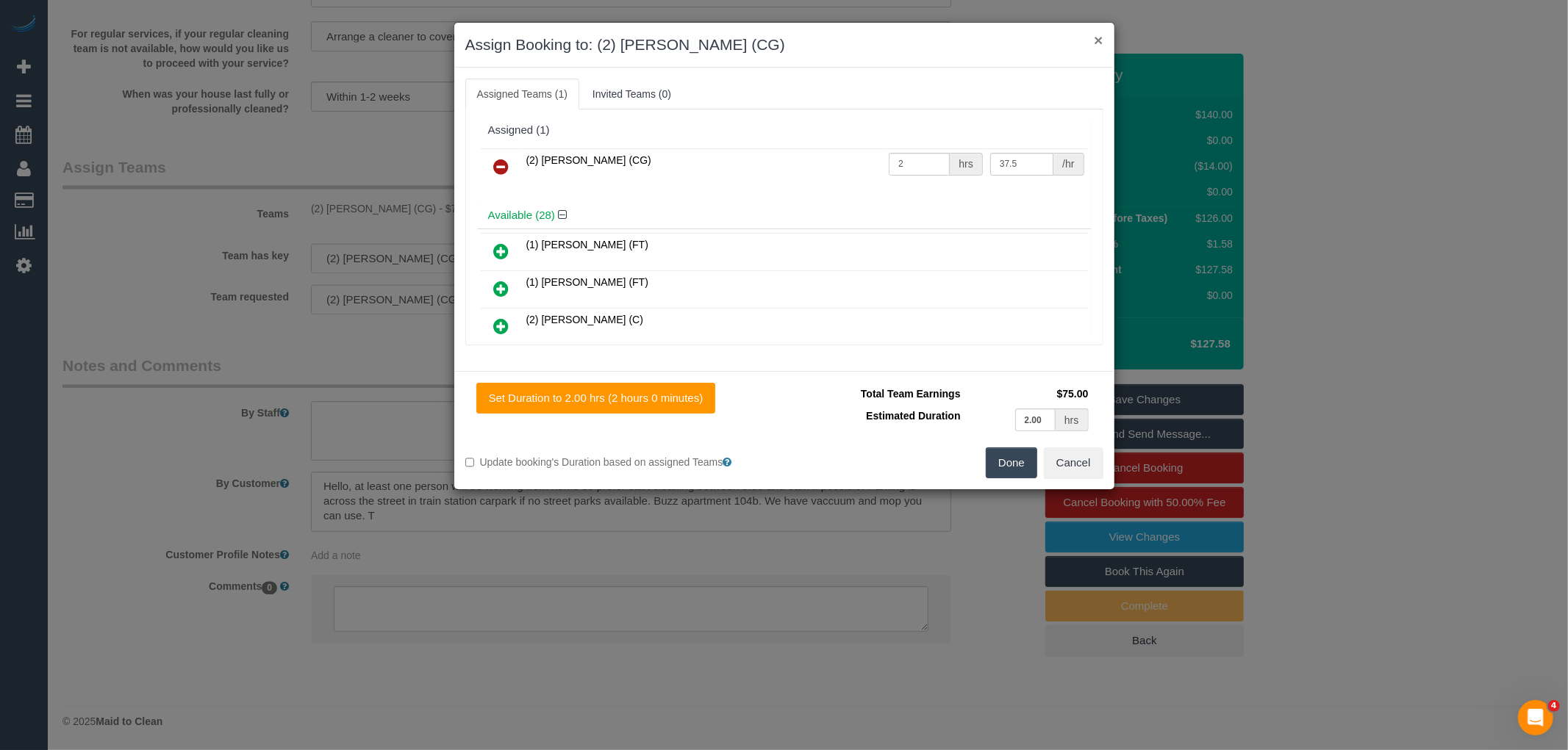
click at [1101, 36] on button "×" at bounding box center [1098, 41] width 9 height 16
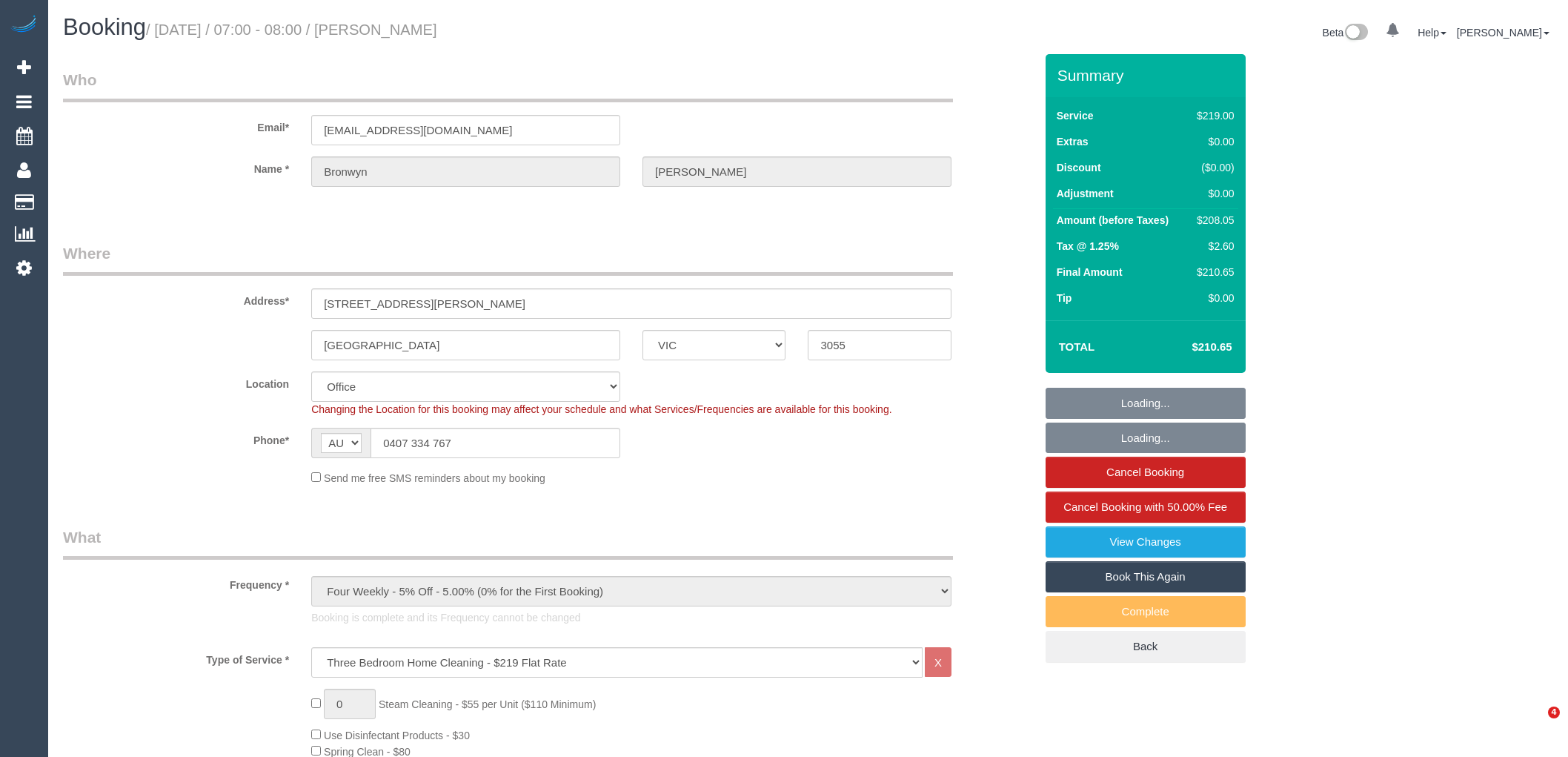
select select "VIC"
select select "number:28"
select select "number:14"
select select "number:21"
select select "number:22"
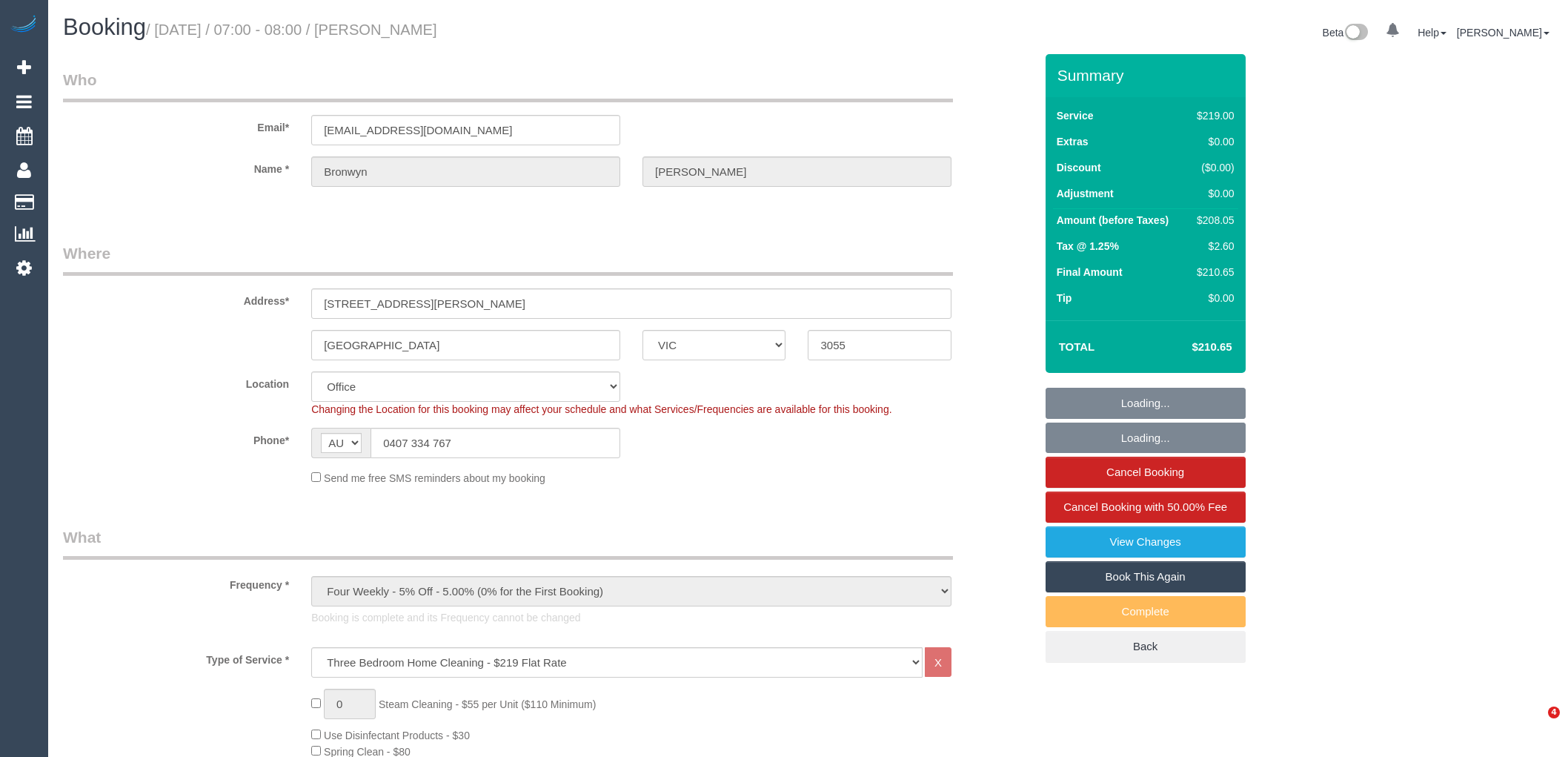
select select "number:26"
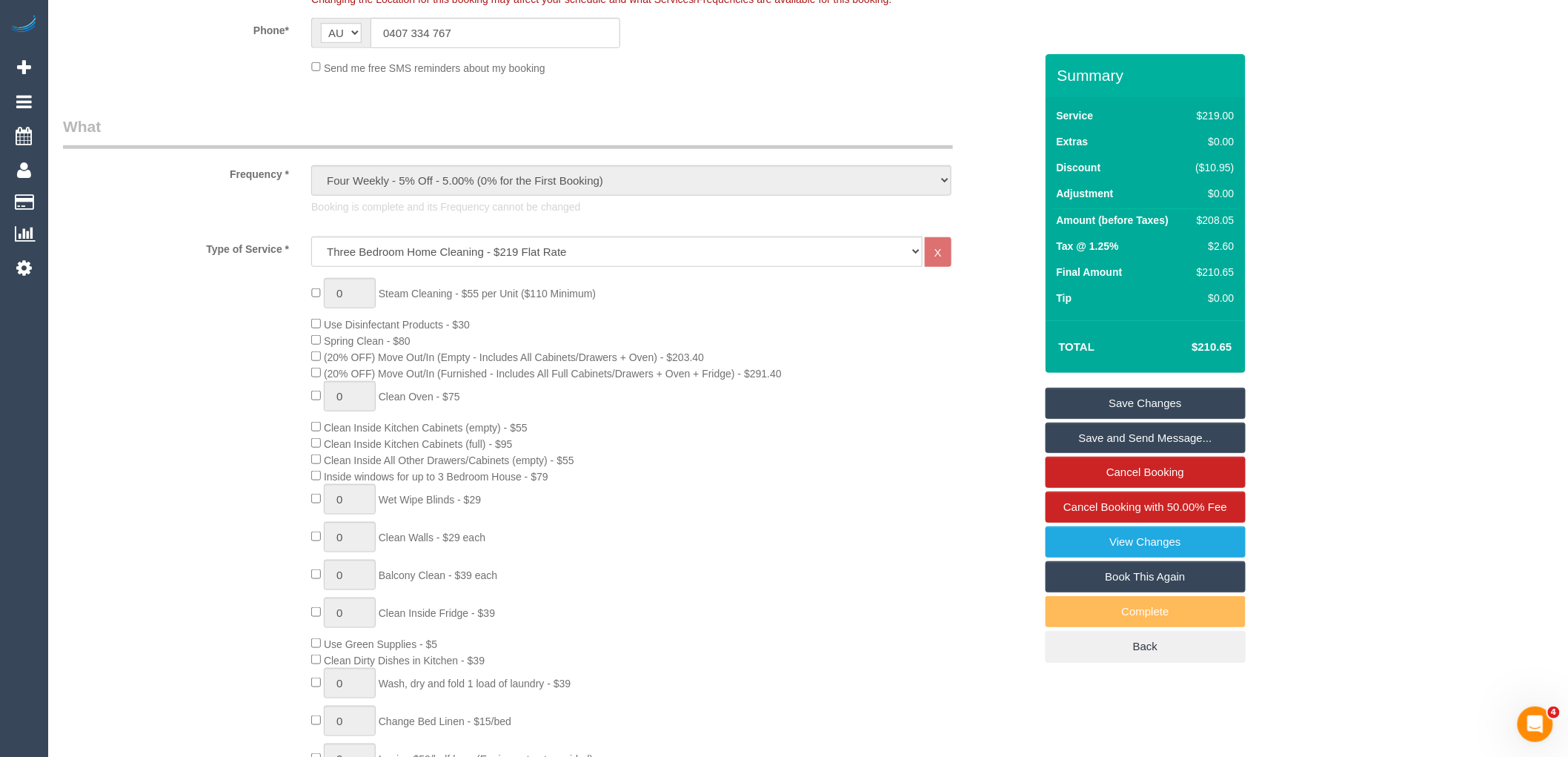
scroll to position [411, 0]
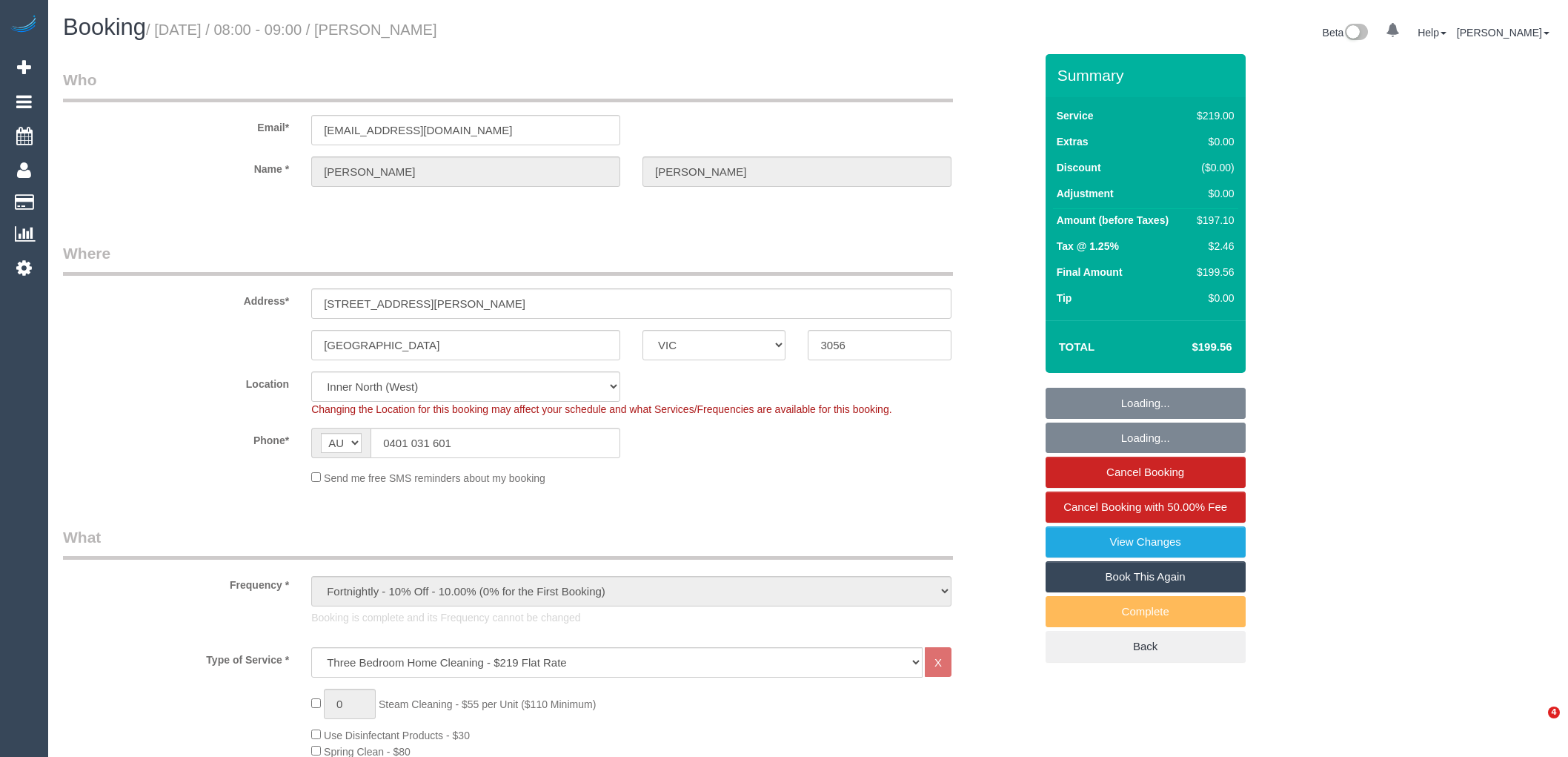
select select "VIC"
select select "string:stripe-pm_1PwwTk2GScqysDRVNl2JUIEx"
select select "number:27"
select select "number:14"
select select "number:19"
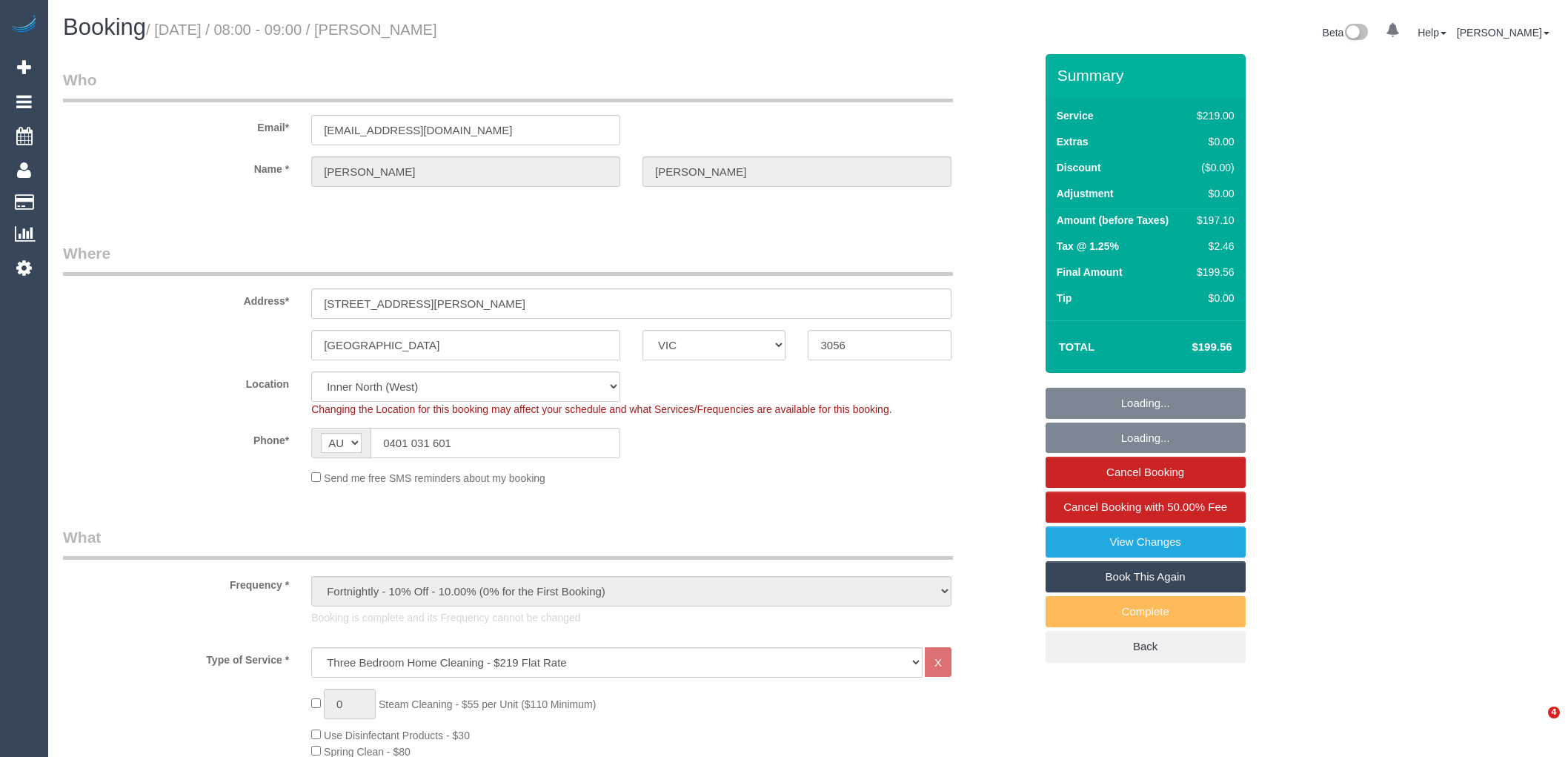
select select "number:24"
select select "number:13"
select select "VIC"
select select "string:stripe-pm_1RTLx12GScqysDRVZRQwdCKD"
select select "number:27"
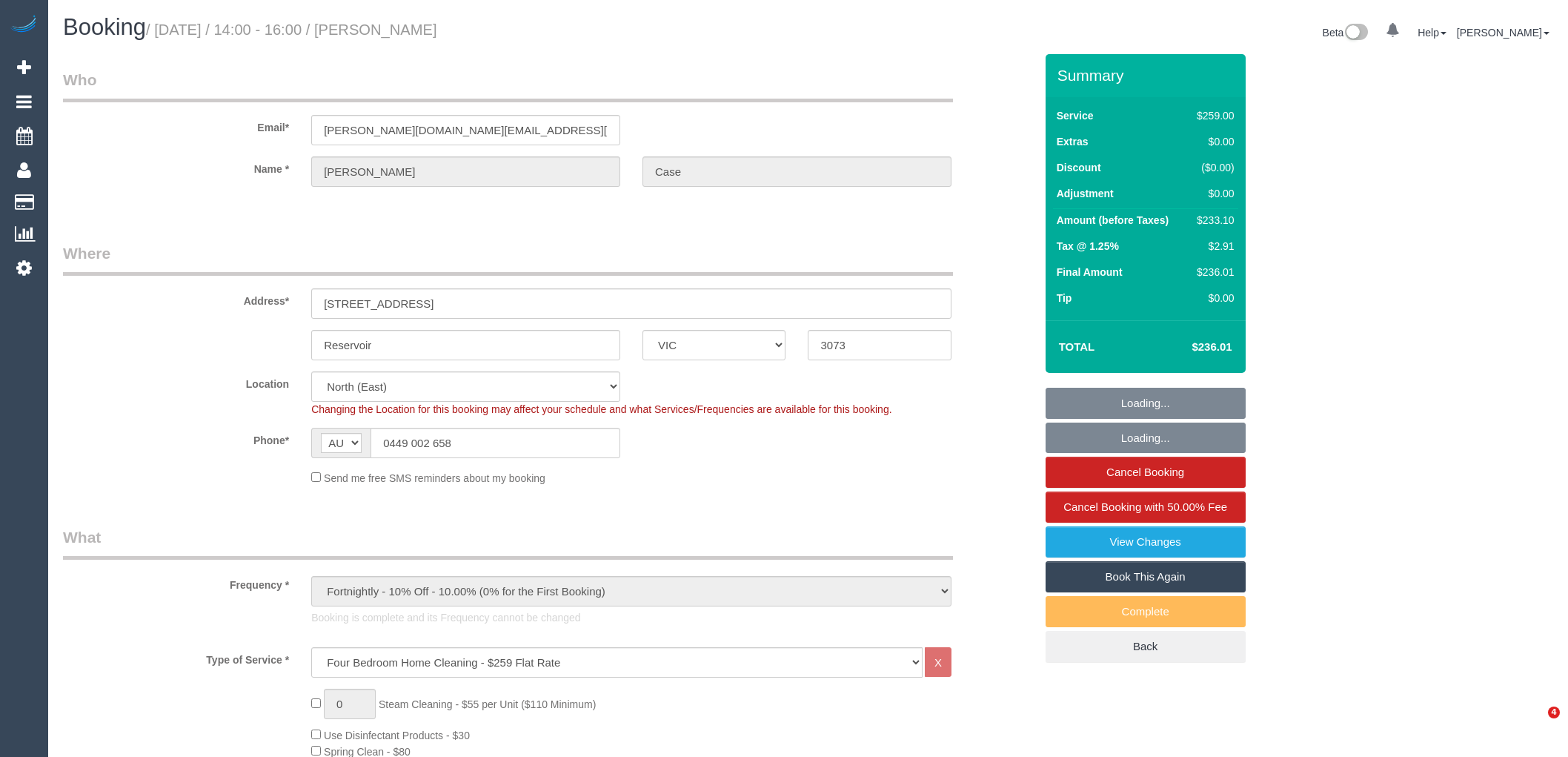
select select "number:14"
select select "number:19"
select select "number:24"
select select "number:35"
select select "number:12"
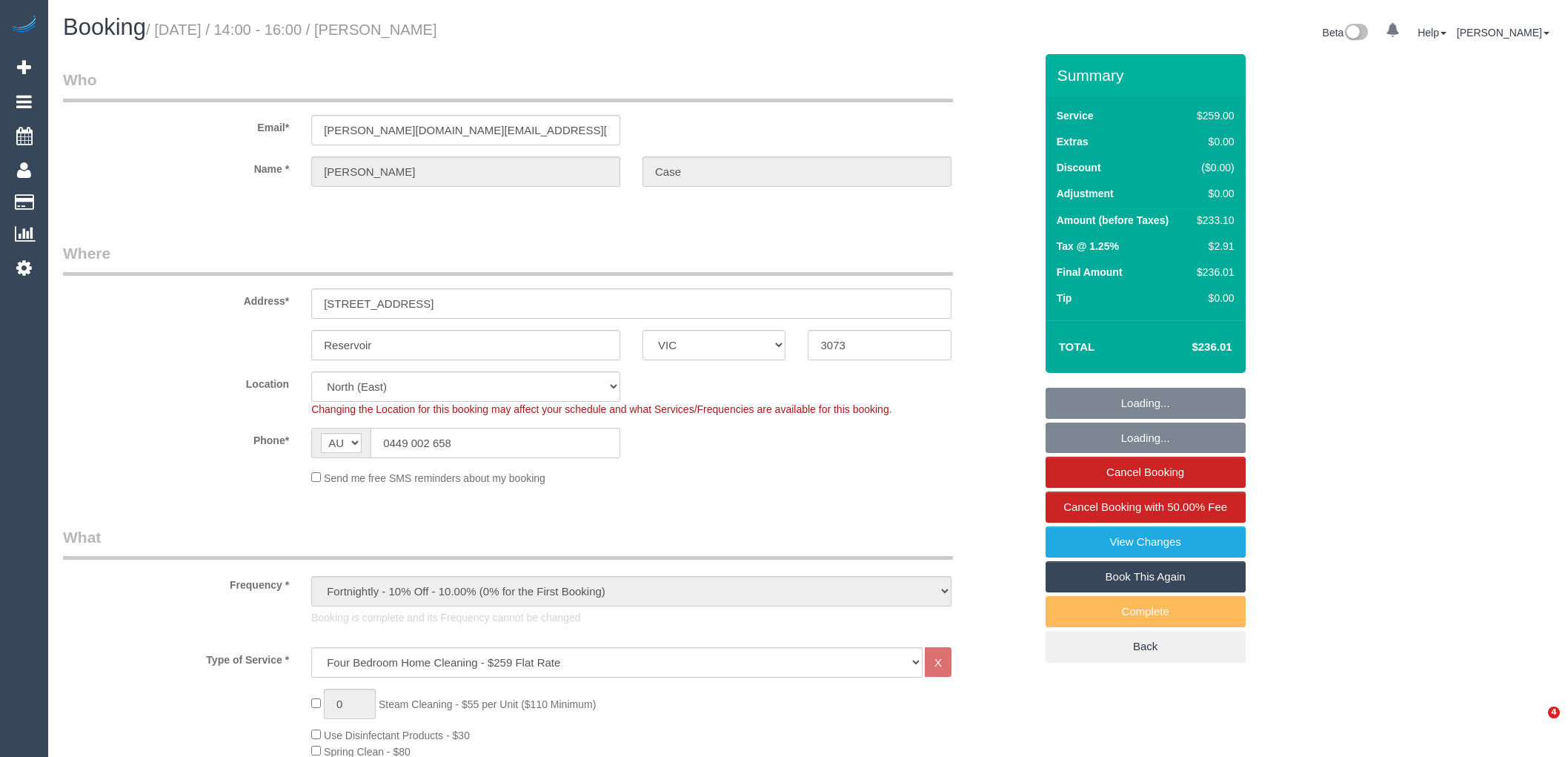
select select "spot1"
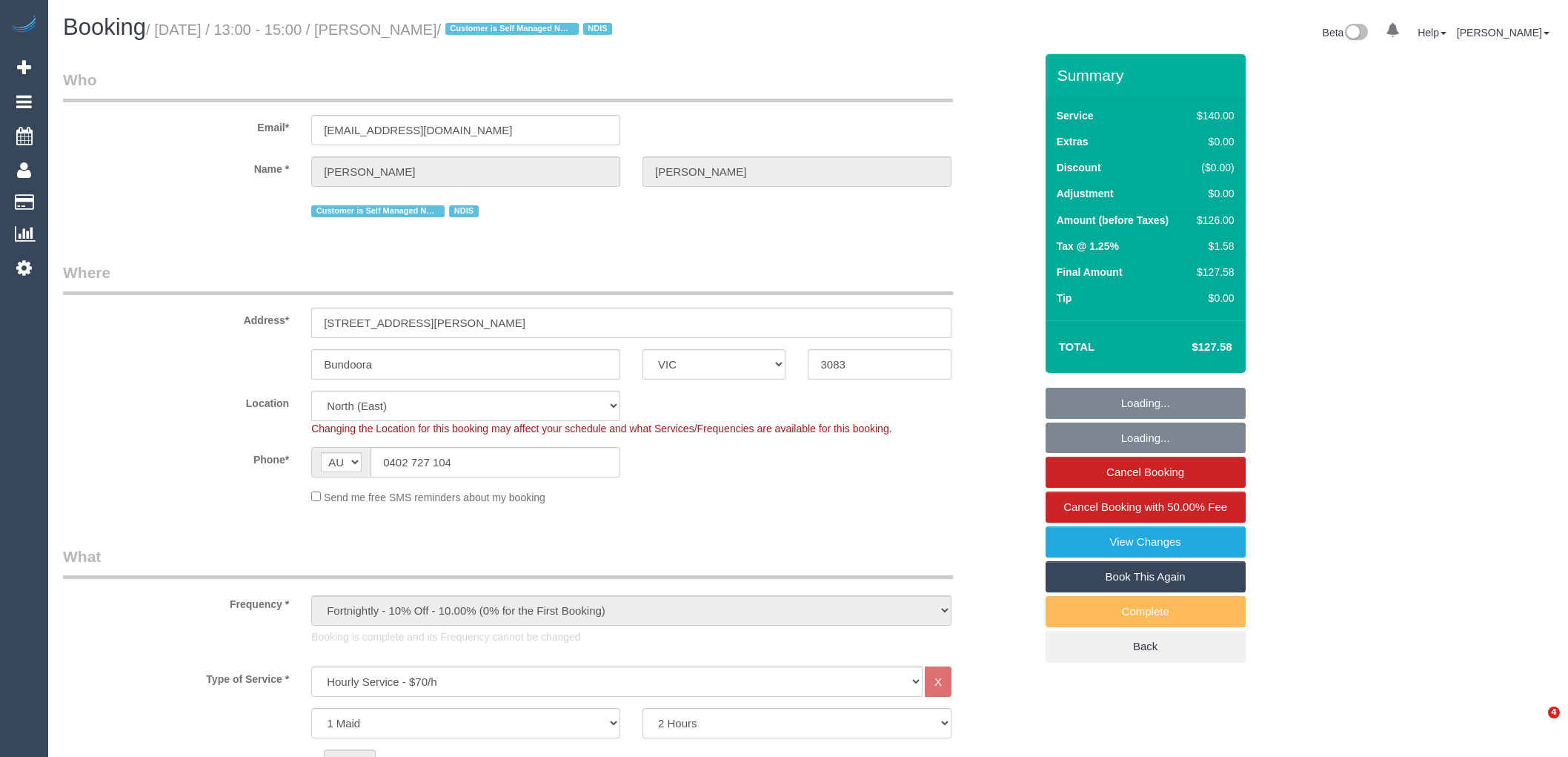
select select "VIC"
select select "number:28"
select select "number:14"
select select "number:19"
select select "number:23"
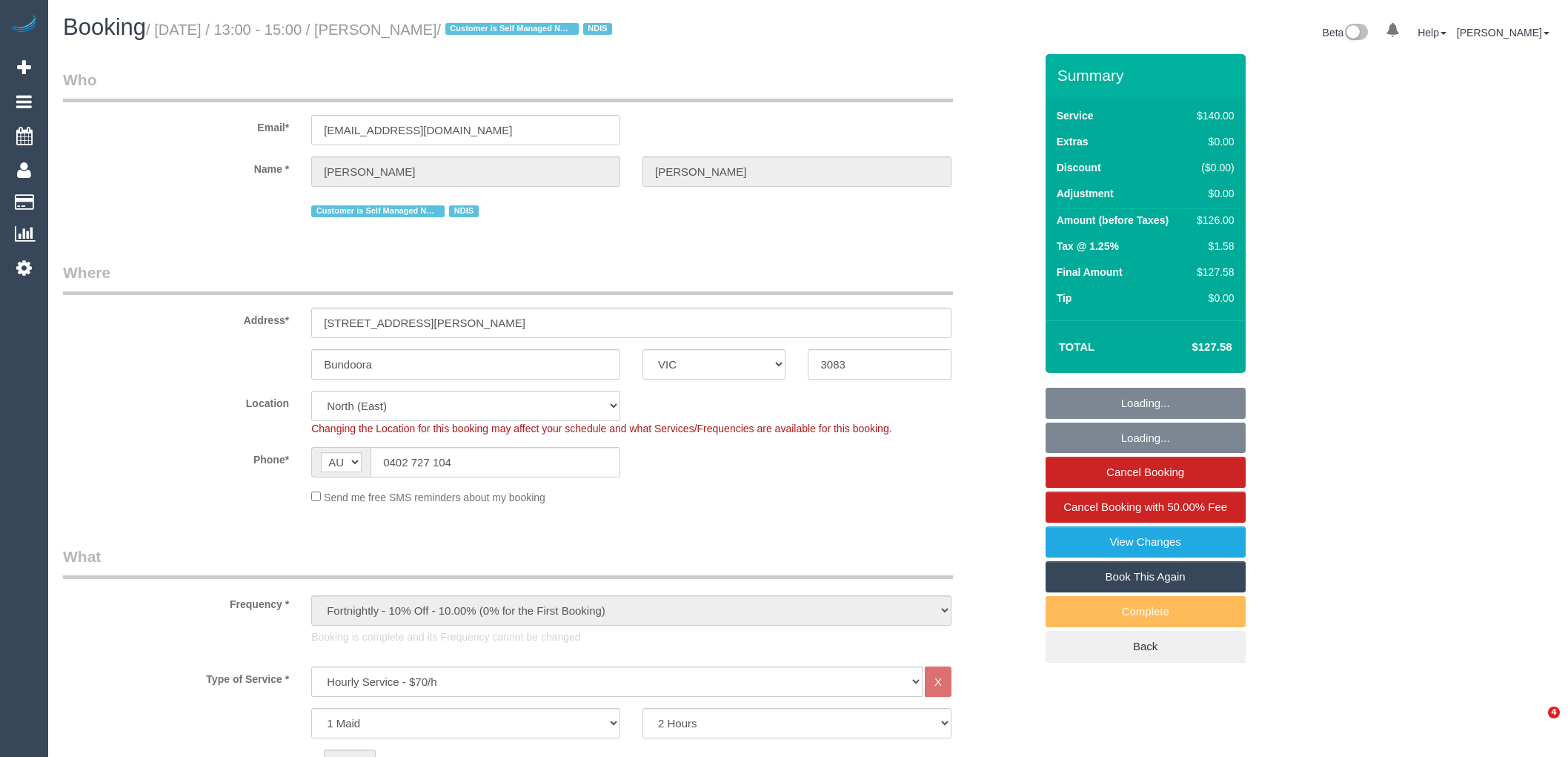
select select "number:26"
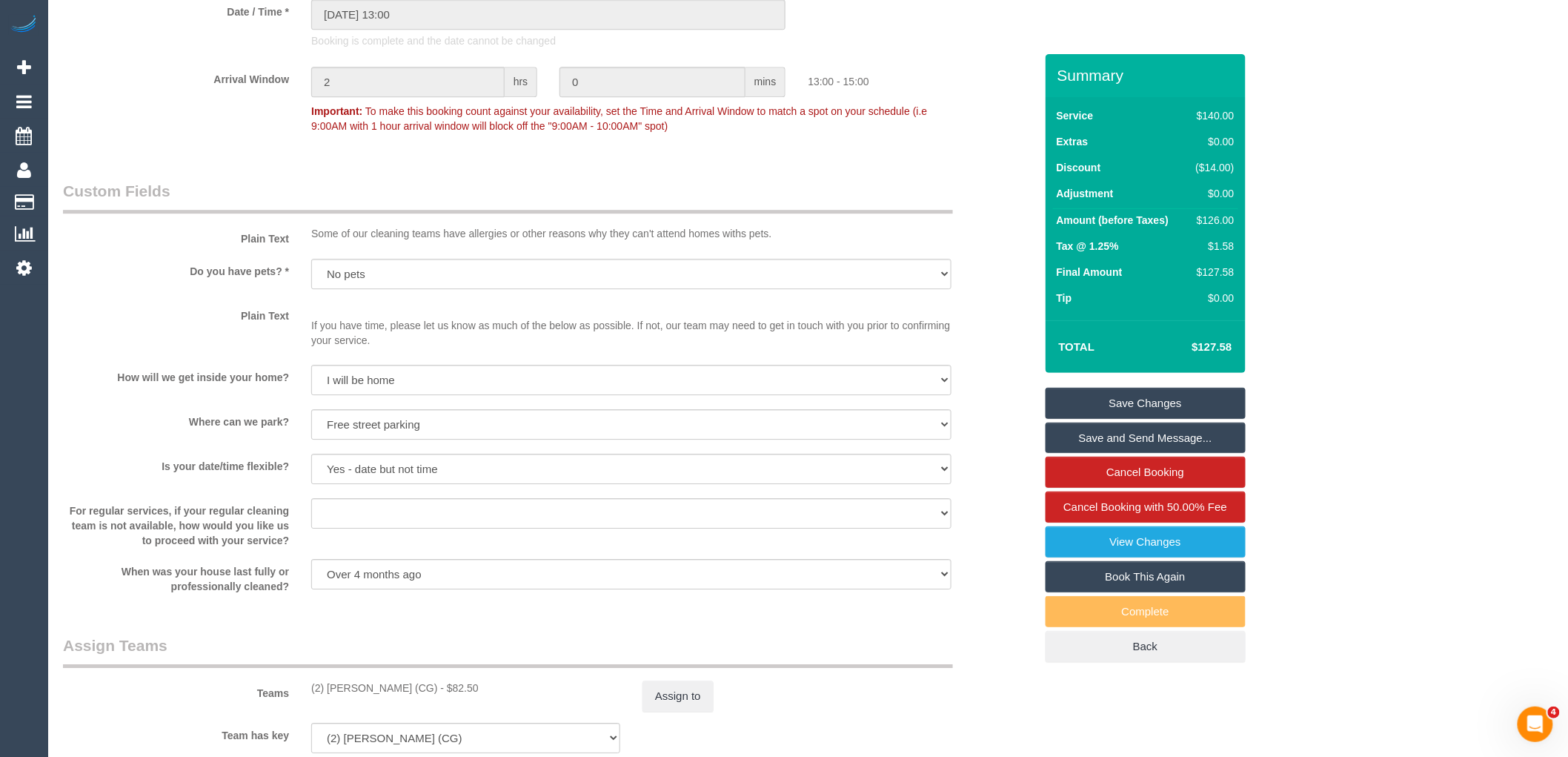
scroll to position [2225, 0]
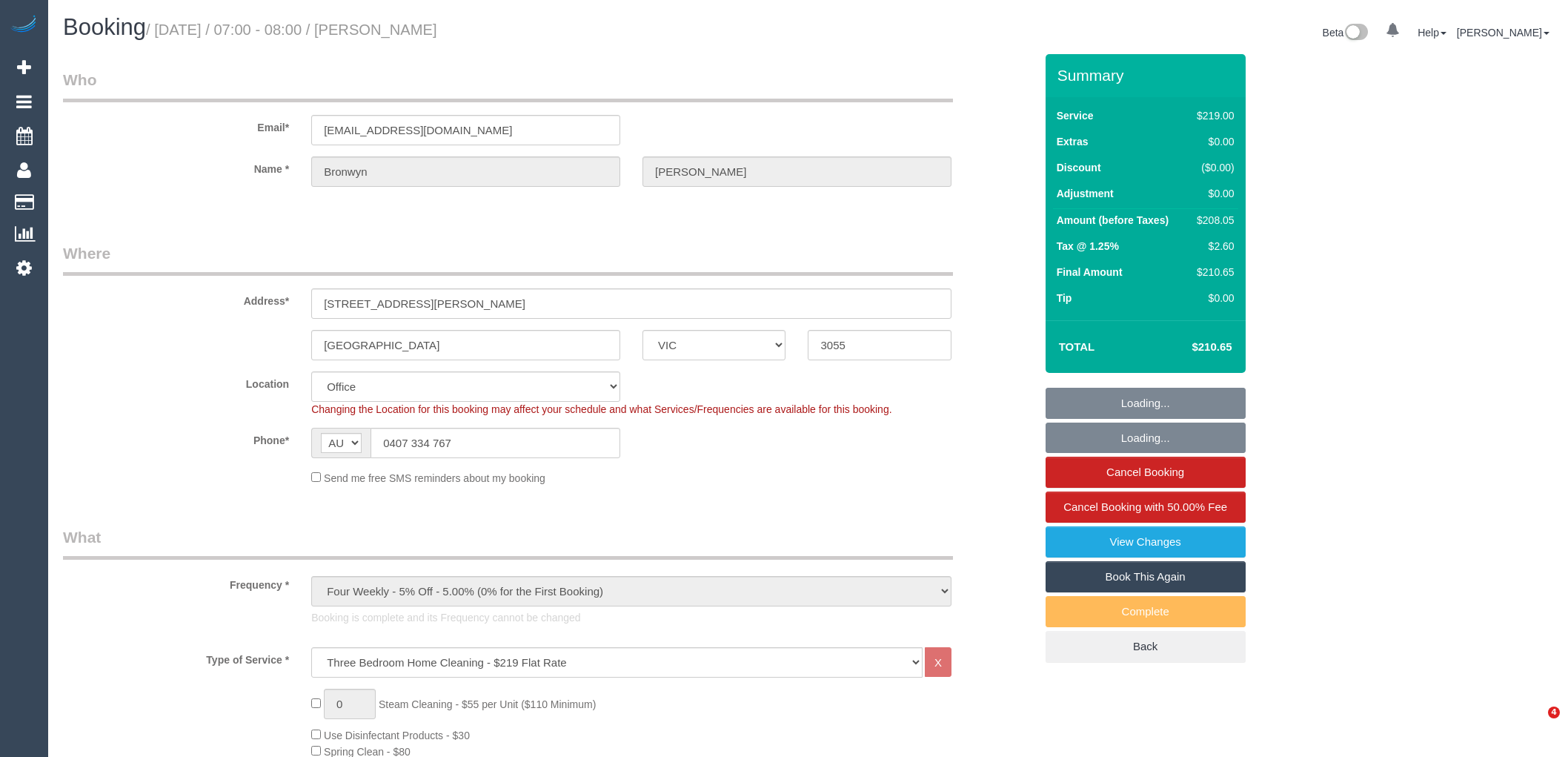
select select "VIC"
select select "number:28"
select select "number:14"
select select "number:21"
select select "number:22"
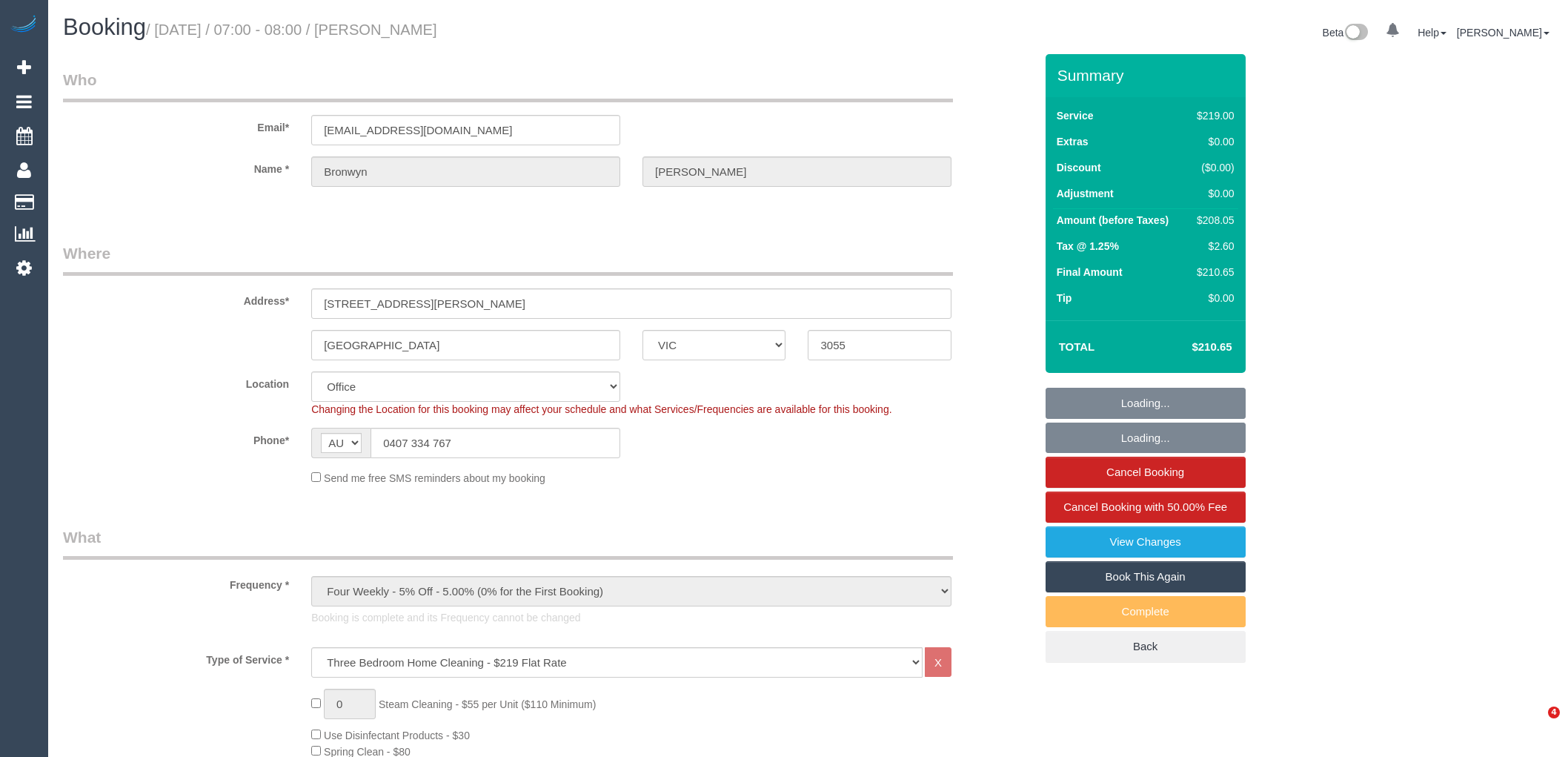
select select "number:26"
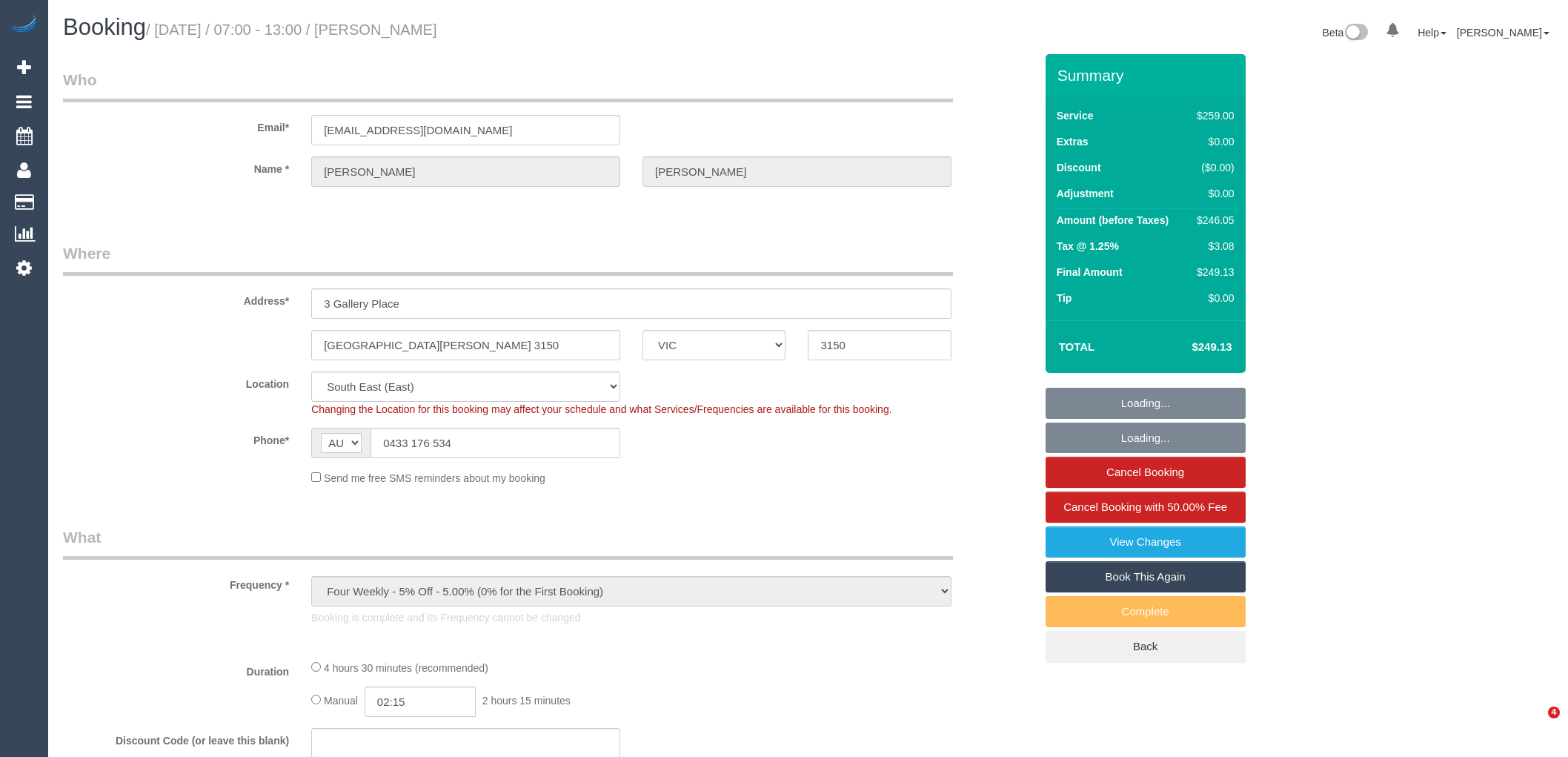
select select "VIC"
select select "number:27"
select select "number:14"
select select "number:18"
select select "object:1303"
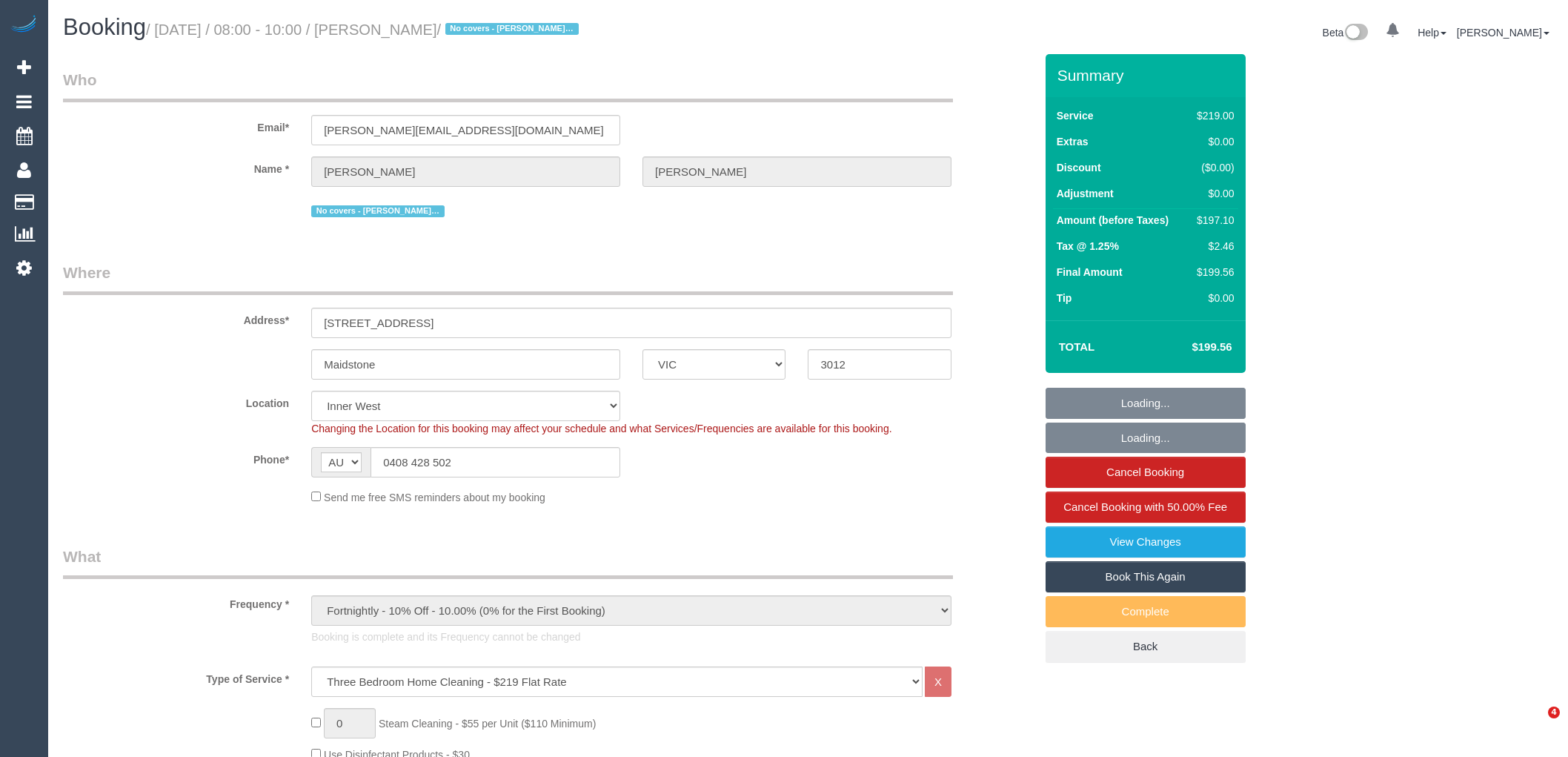
select select "VIC"
select select "number:29"
select select "number:14"
select select "number:19"
select select "number:22"
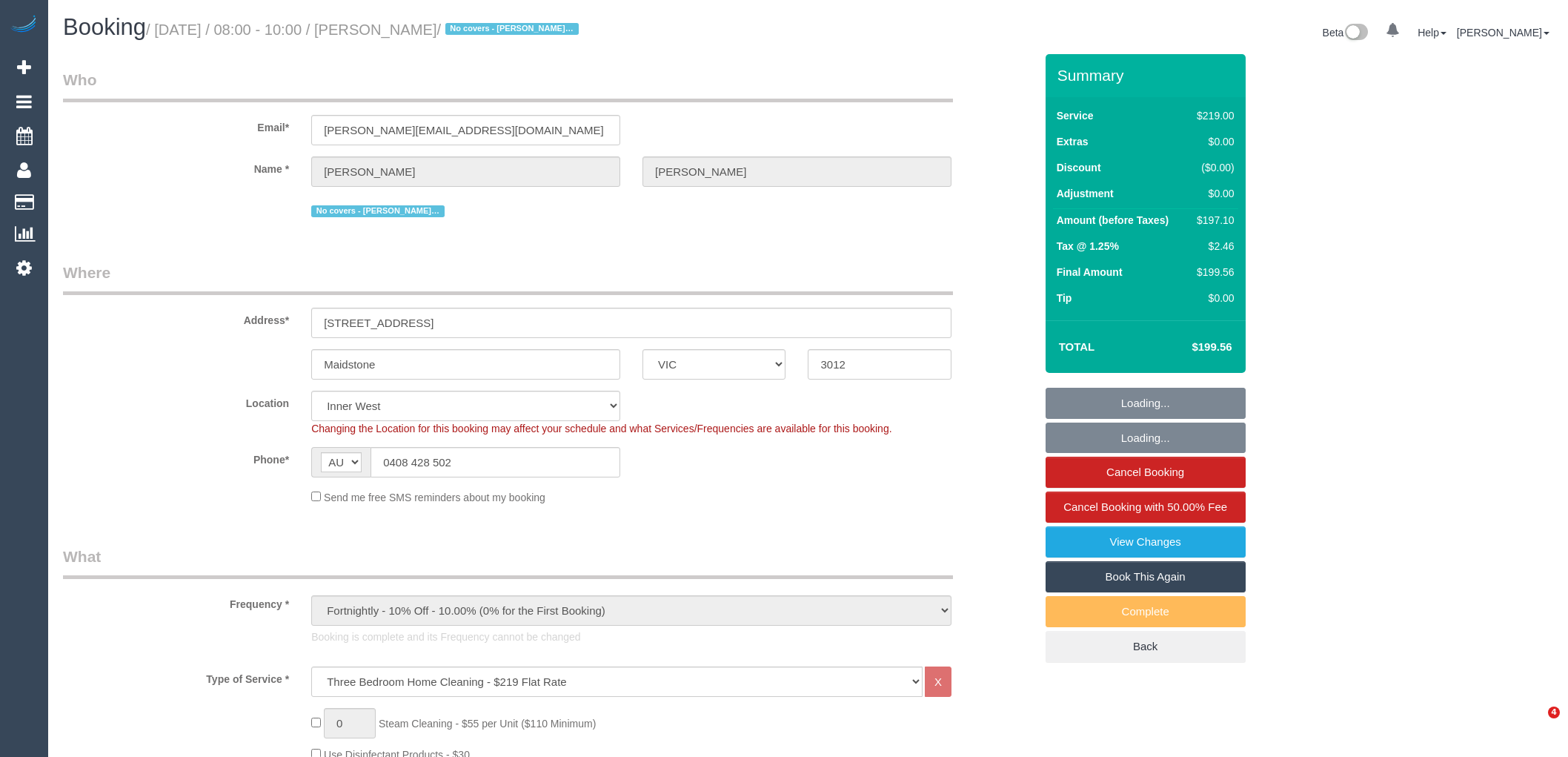
select select "number:12"
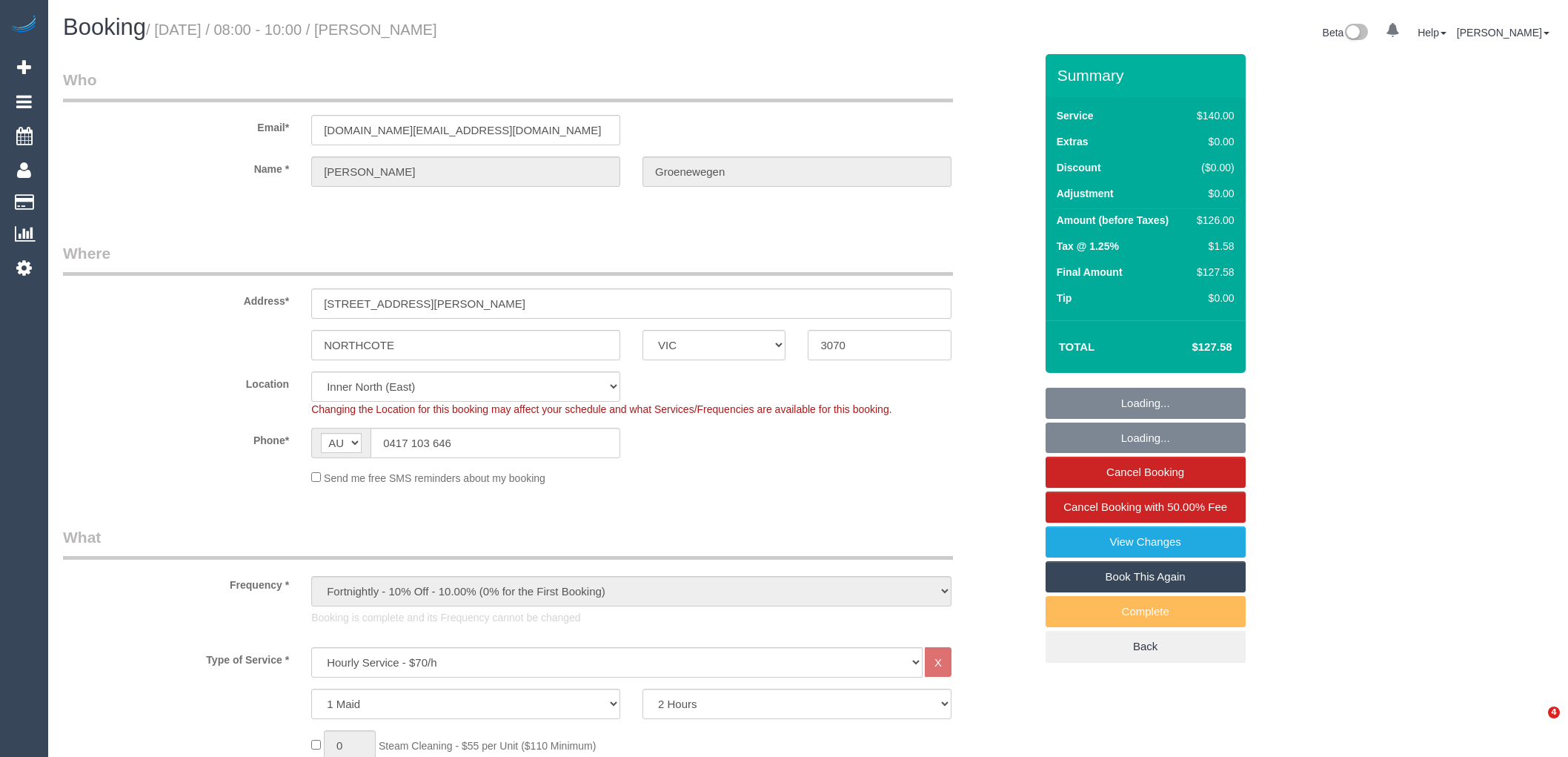
select select "VIC"
select select "spot1"
select select "number:29"
select select "number:16"
select select "number:19"
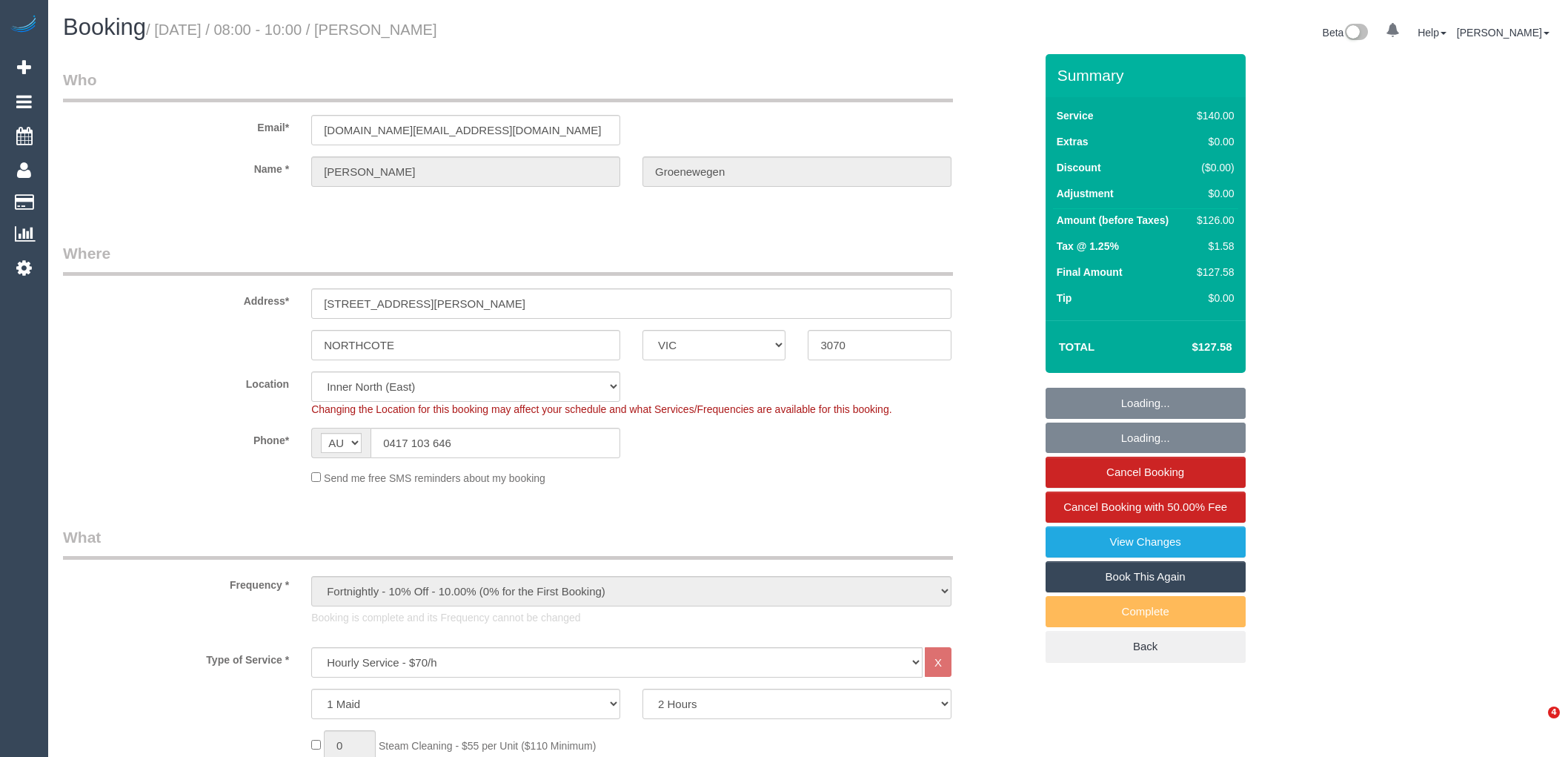
select select "number:22"
select select "number:33"
select select "number:13"
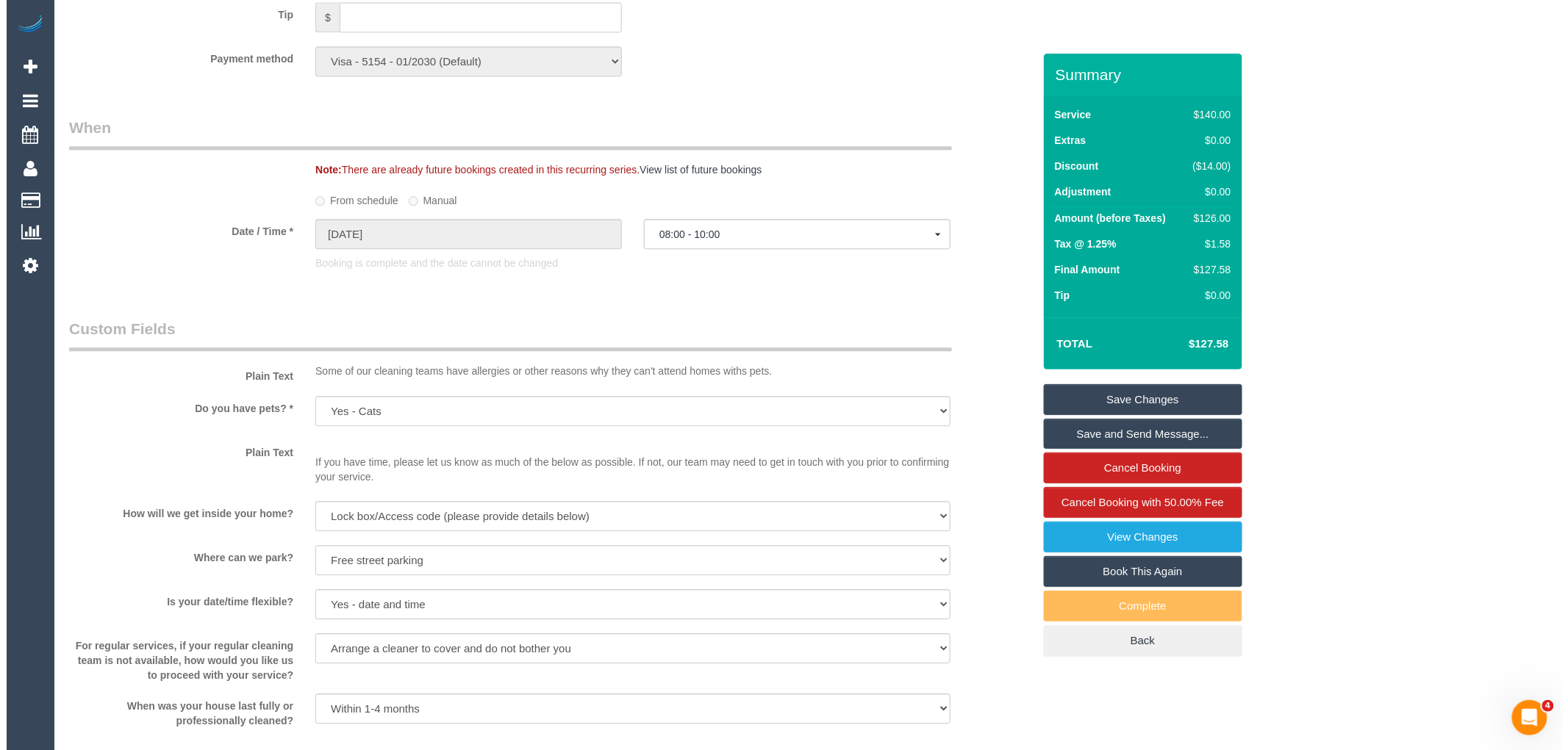
scroll to position [1796, 0]
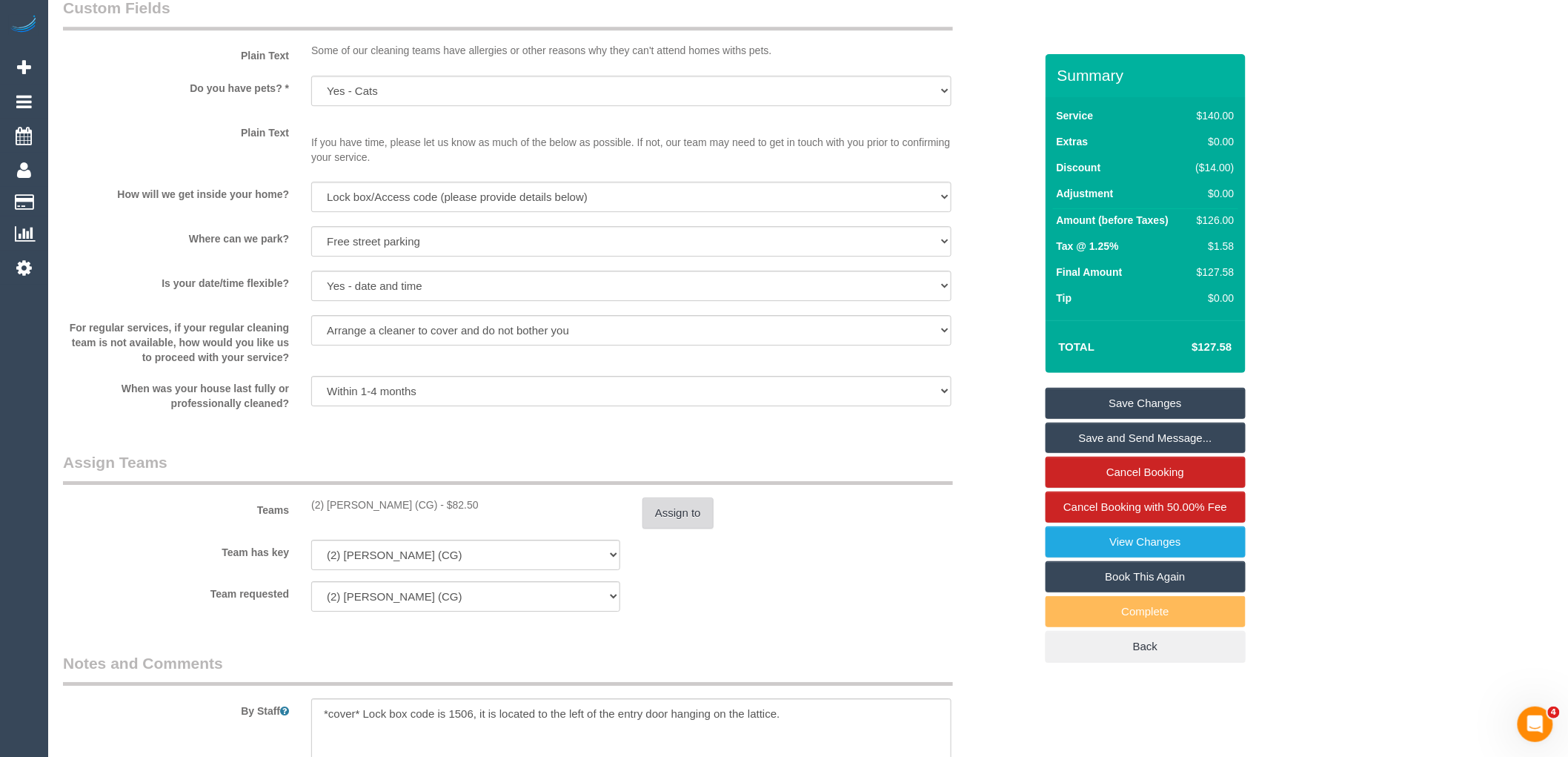
click at [680, 523] on button "Assign to" at bounding box center [678, 512] width 71 height 31
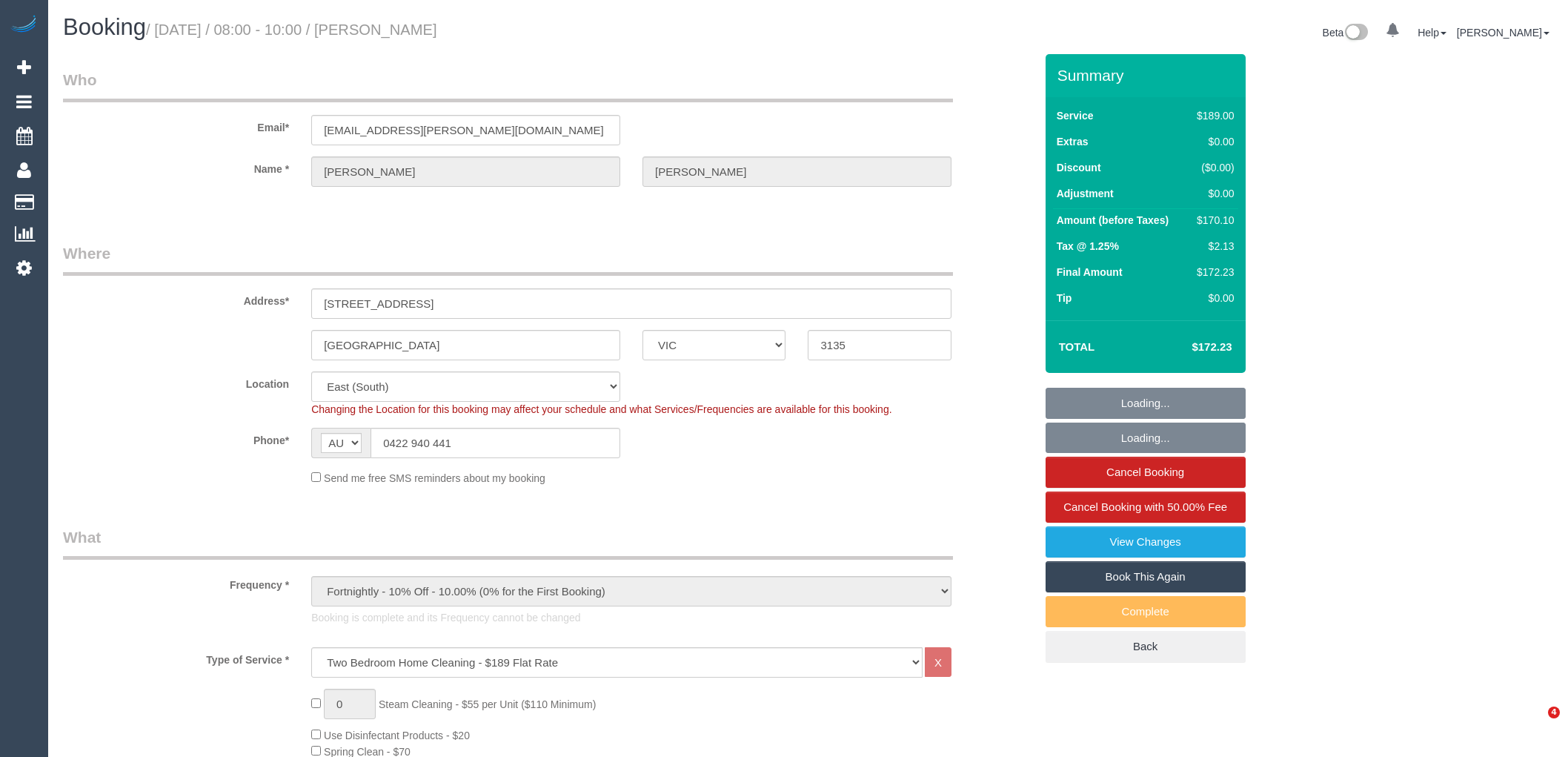
select select "VIC"
select select "string:stripe-pm_1PDPC42GScqysDRVeJ5vE7Kd"
select select "spot1"
select select "number:28"
select select "number:15"
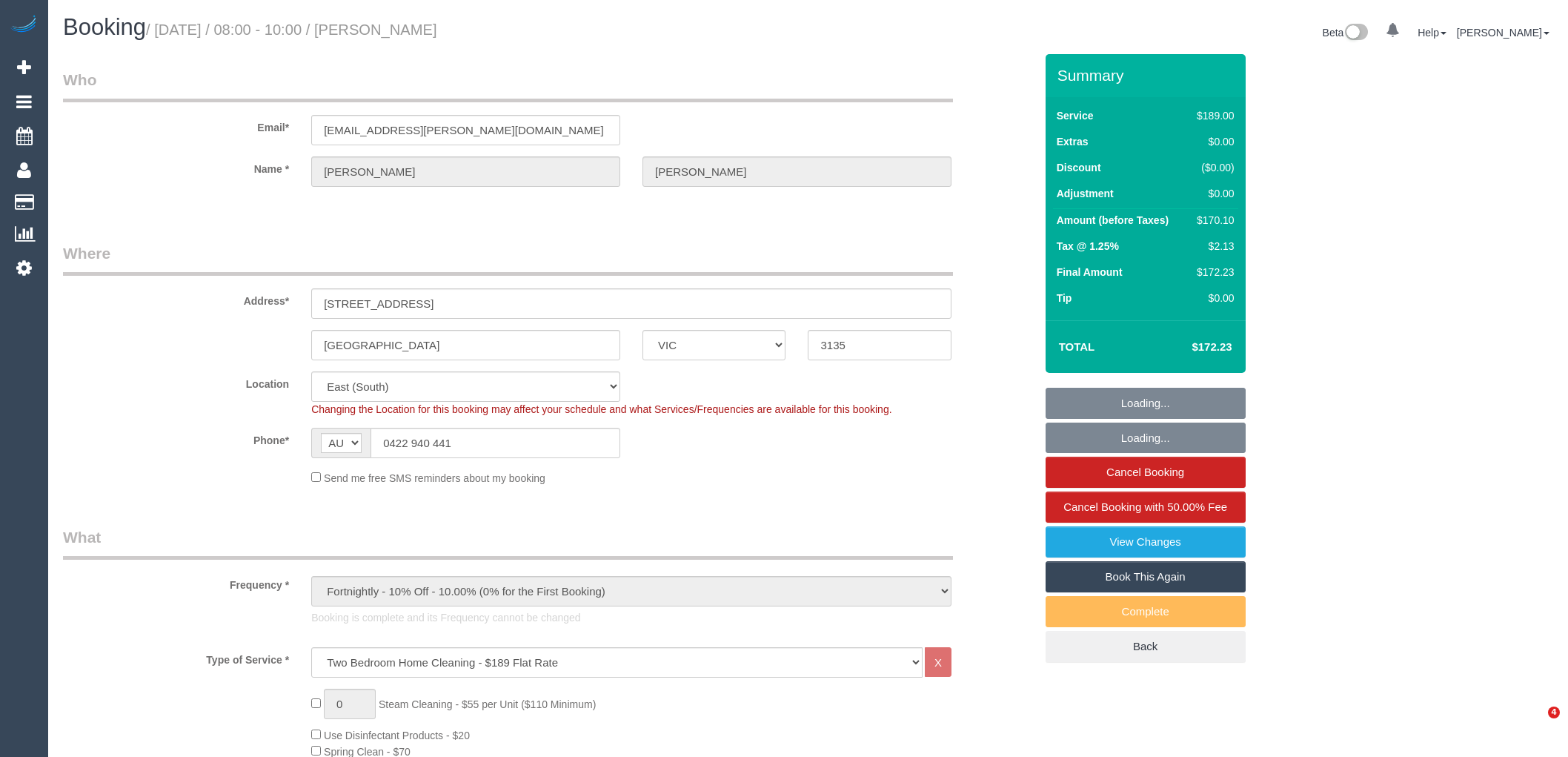
select select "number:18"
select select "number:24"
select select "number:34"
select select "number:12"
select select "VIC"
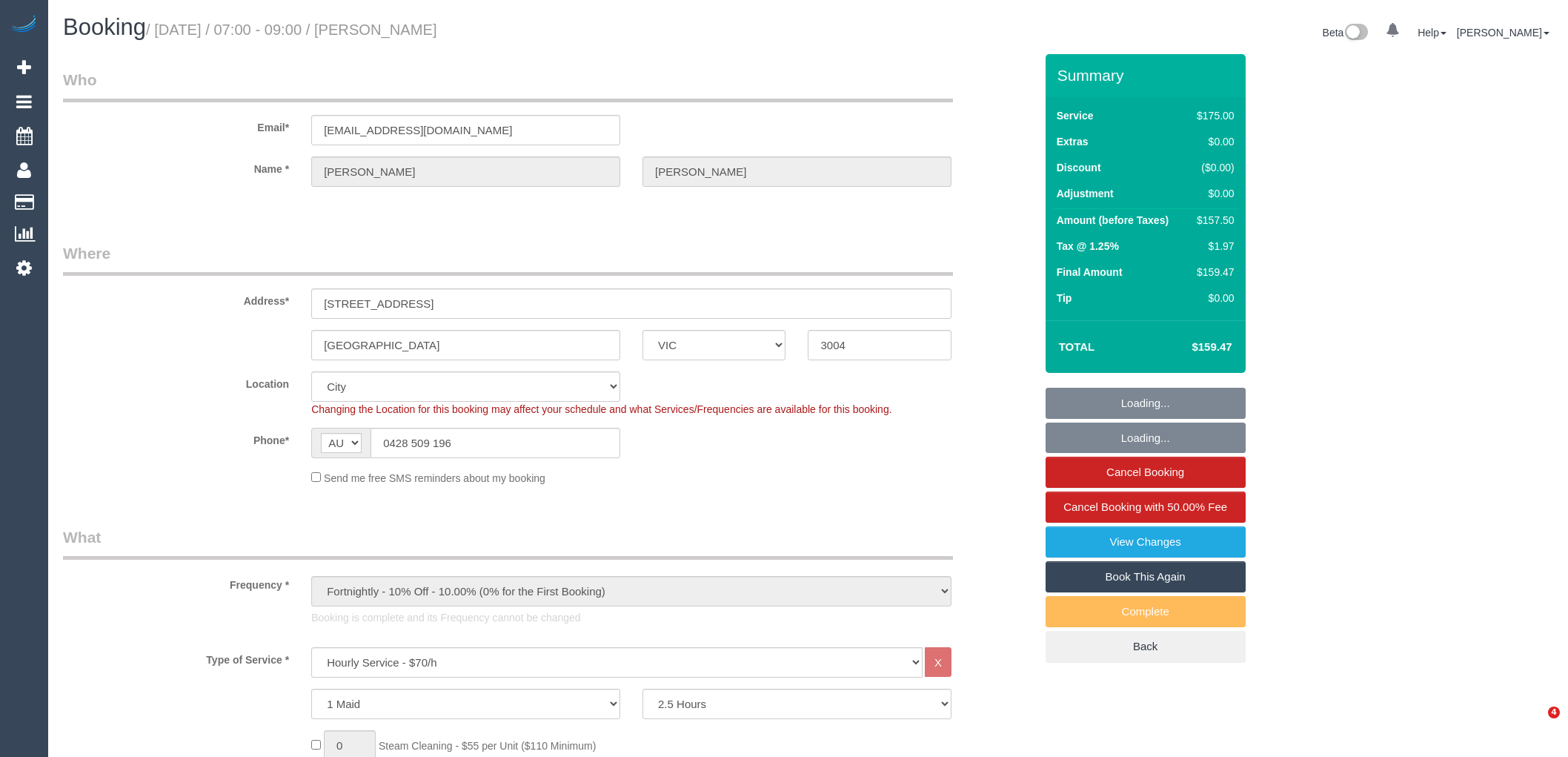
select select "150"
select select "number:27"
select select "number:16"
select select "number:19"
select select "number:22"
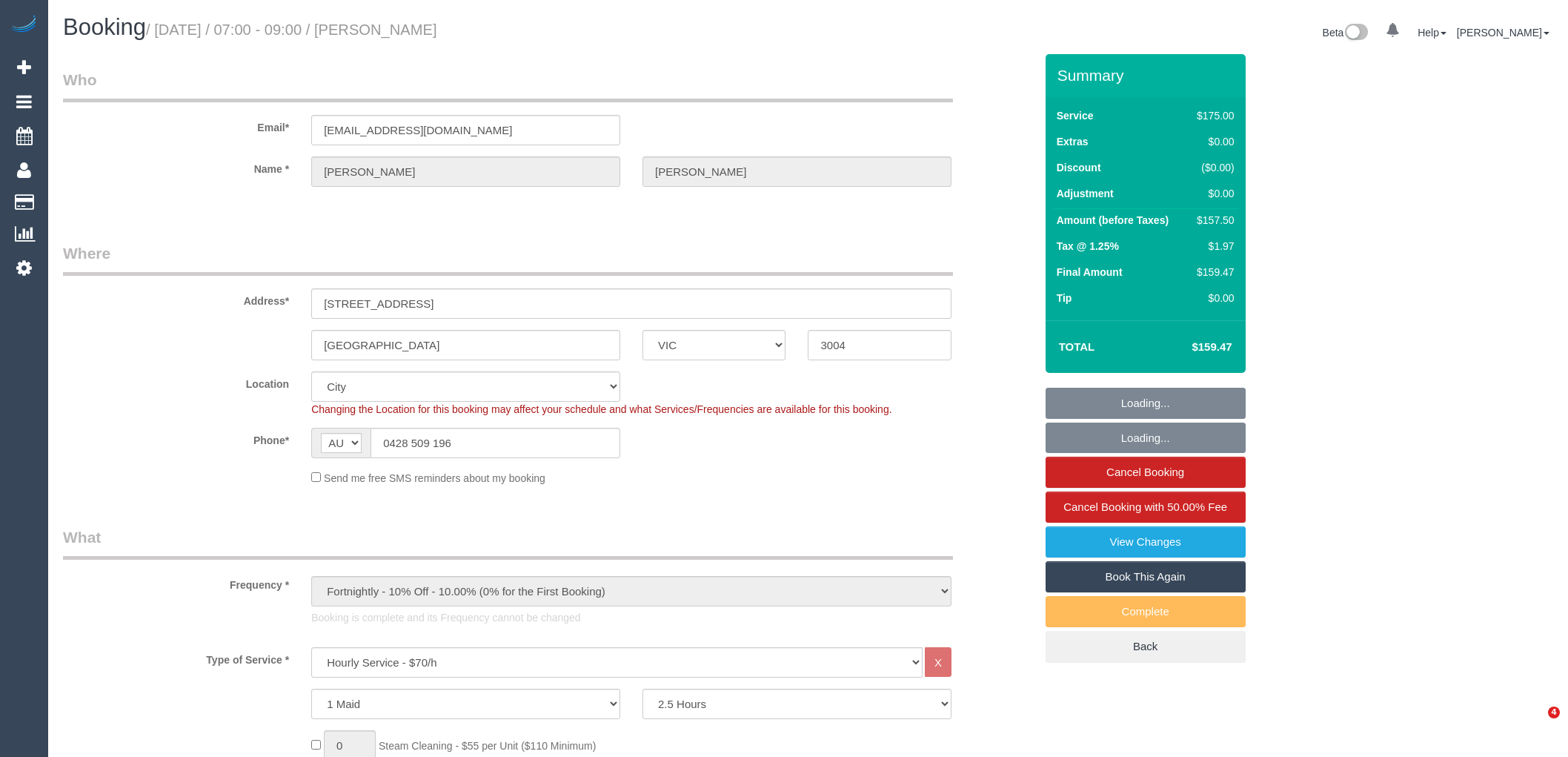
select select "number:34"
select select "number:11"
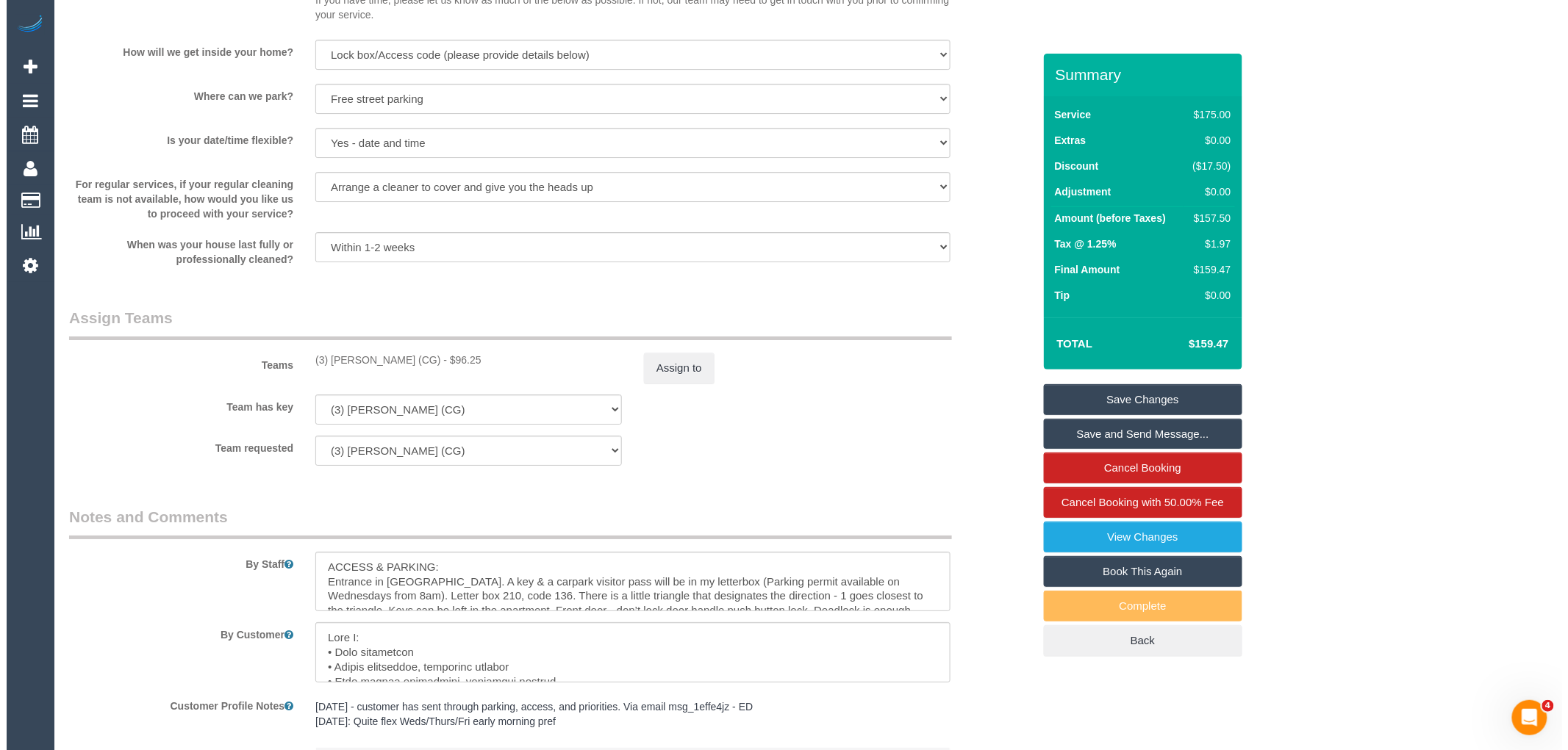
scroll to position [2040, 0]
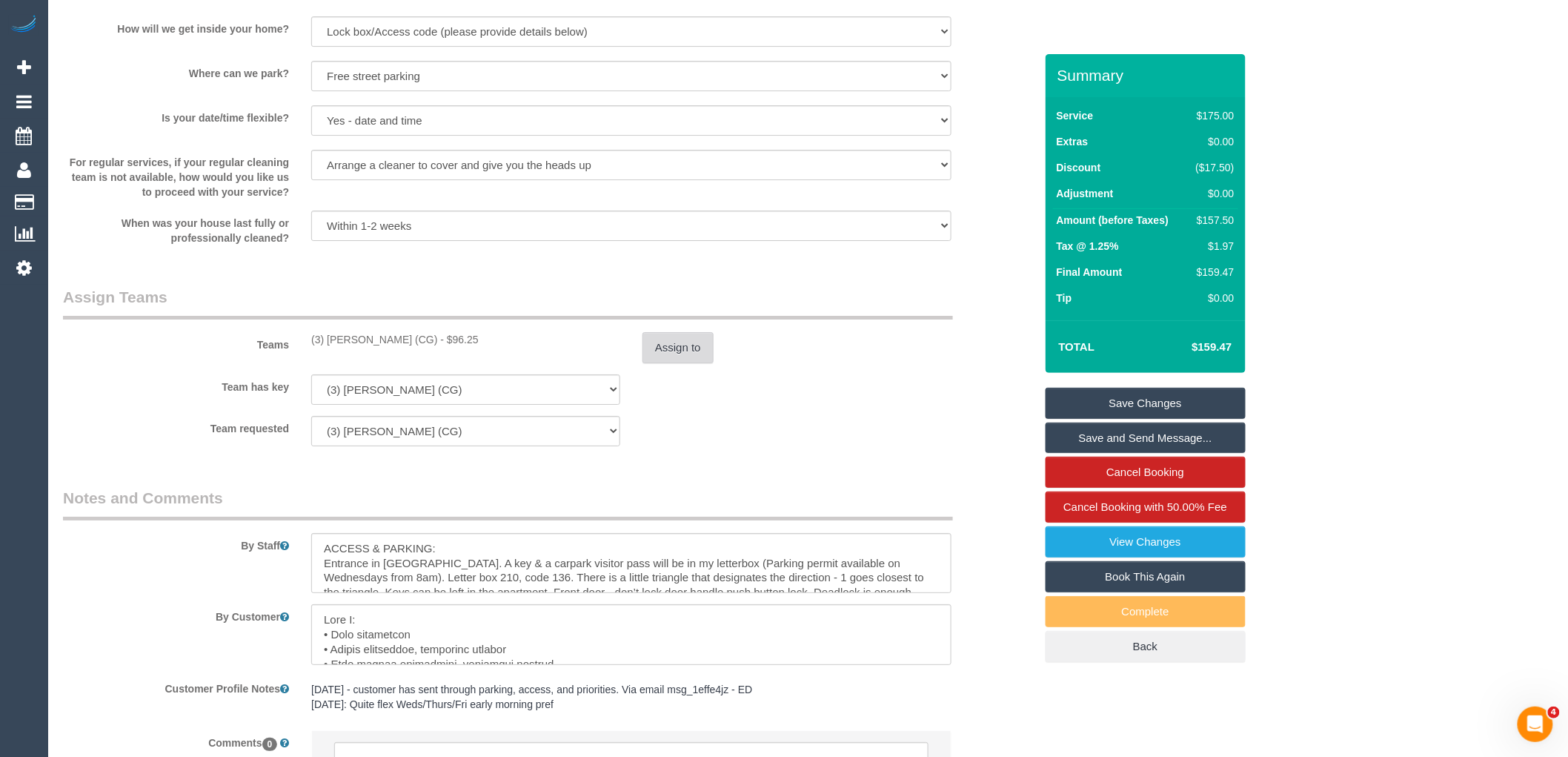
click at [670, 361] on button "Assign to" at bounding box center [678, 348] width 71 height 31
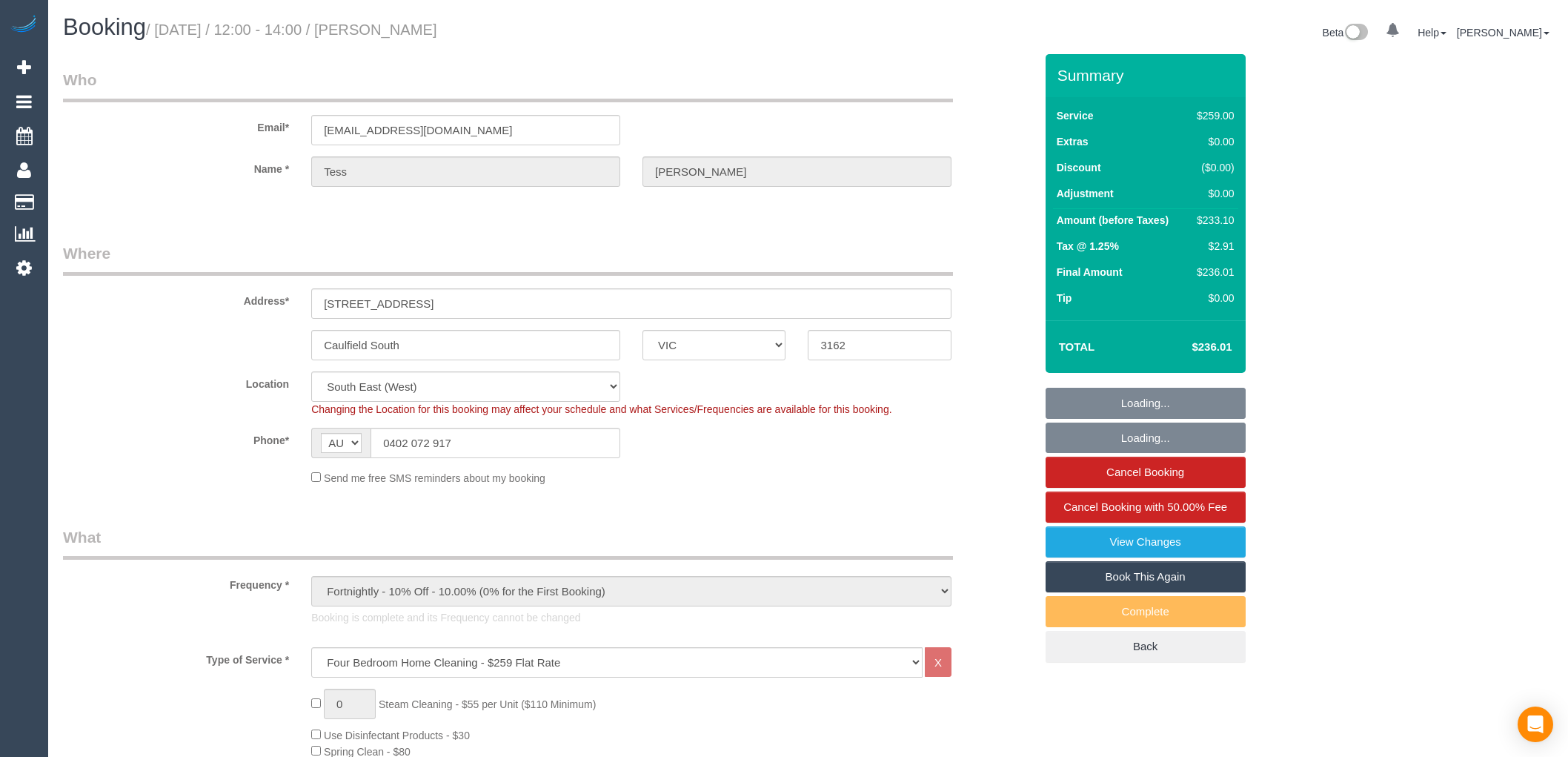
select select "VIC"
select select "number:32"
select select "number:14"
select select "number:19"
select select "number:24"
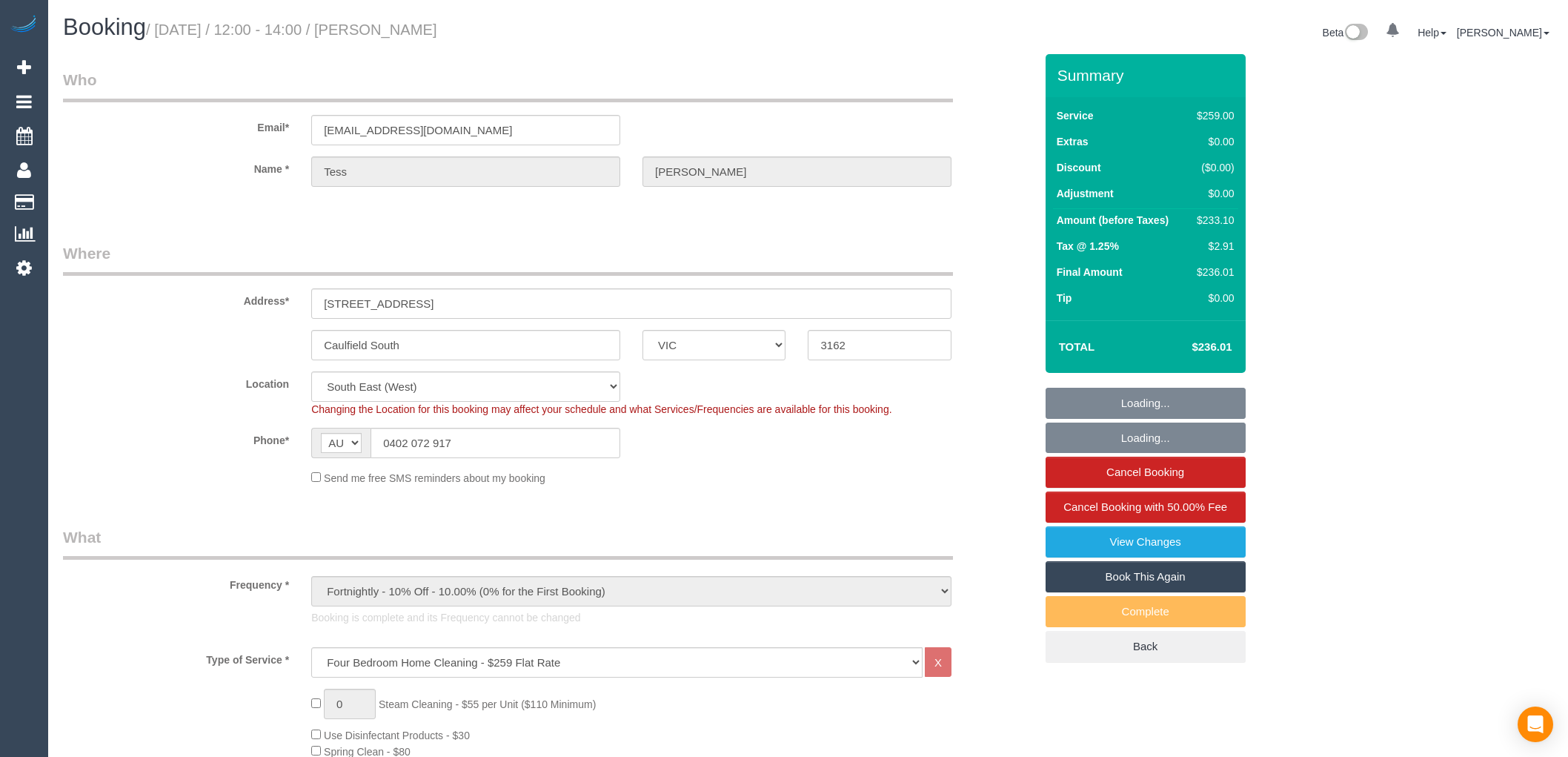
select select "number:34"
select select "number:12"
select select "spot1"
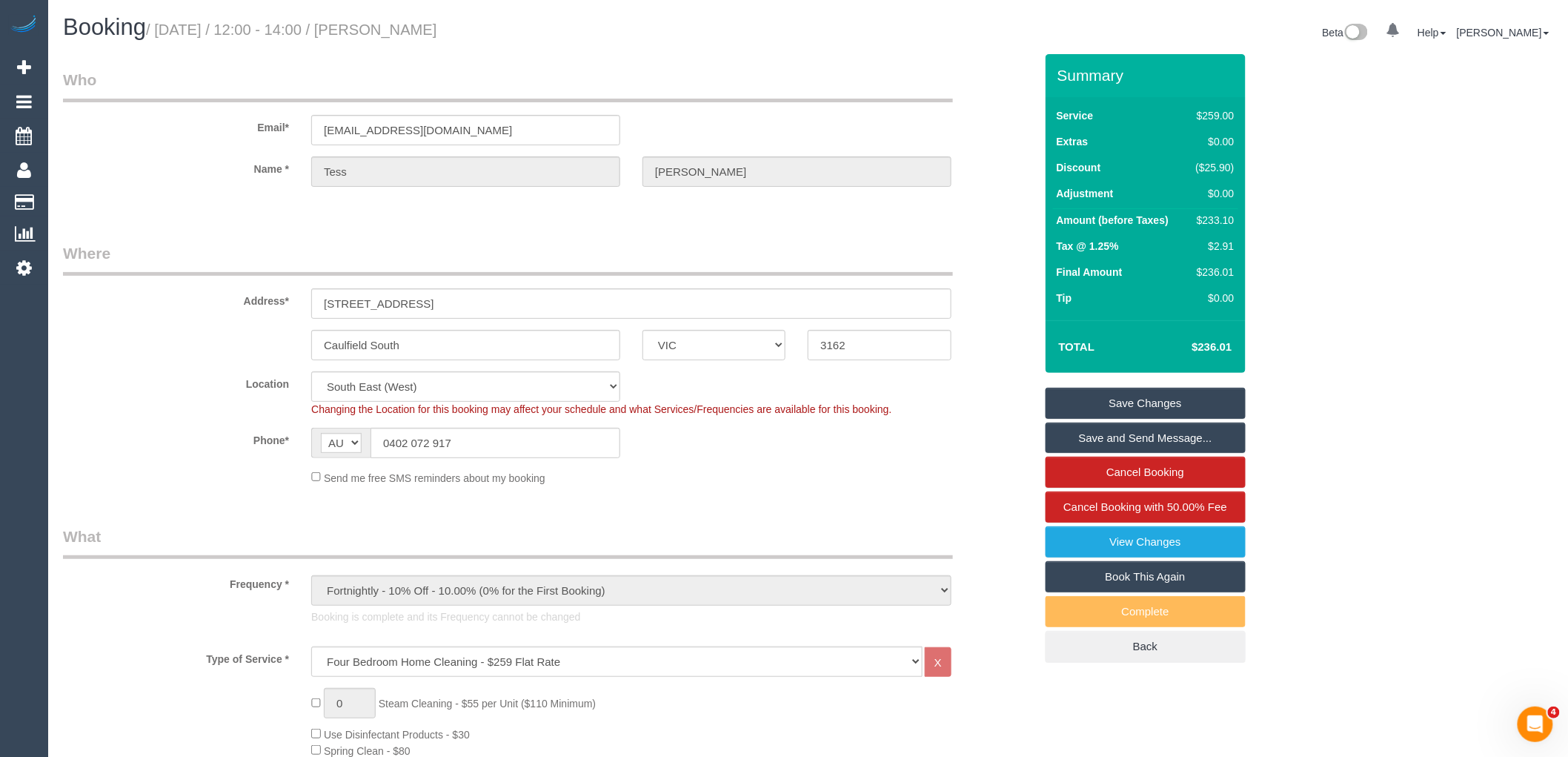
scroll to position [82, 0]
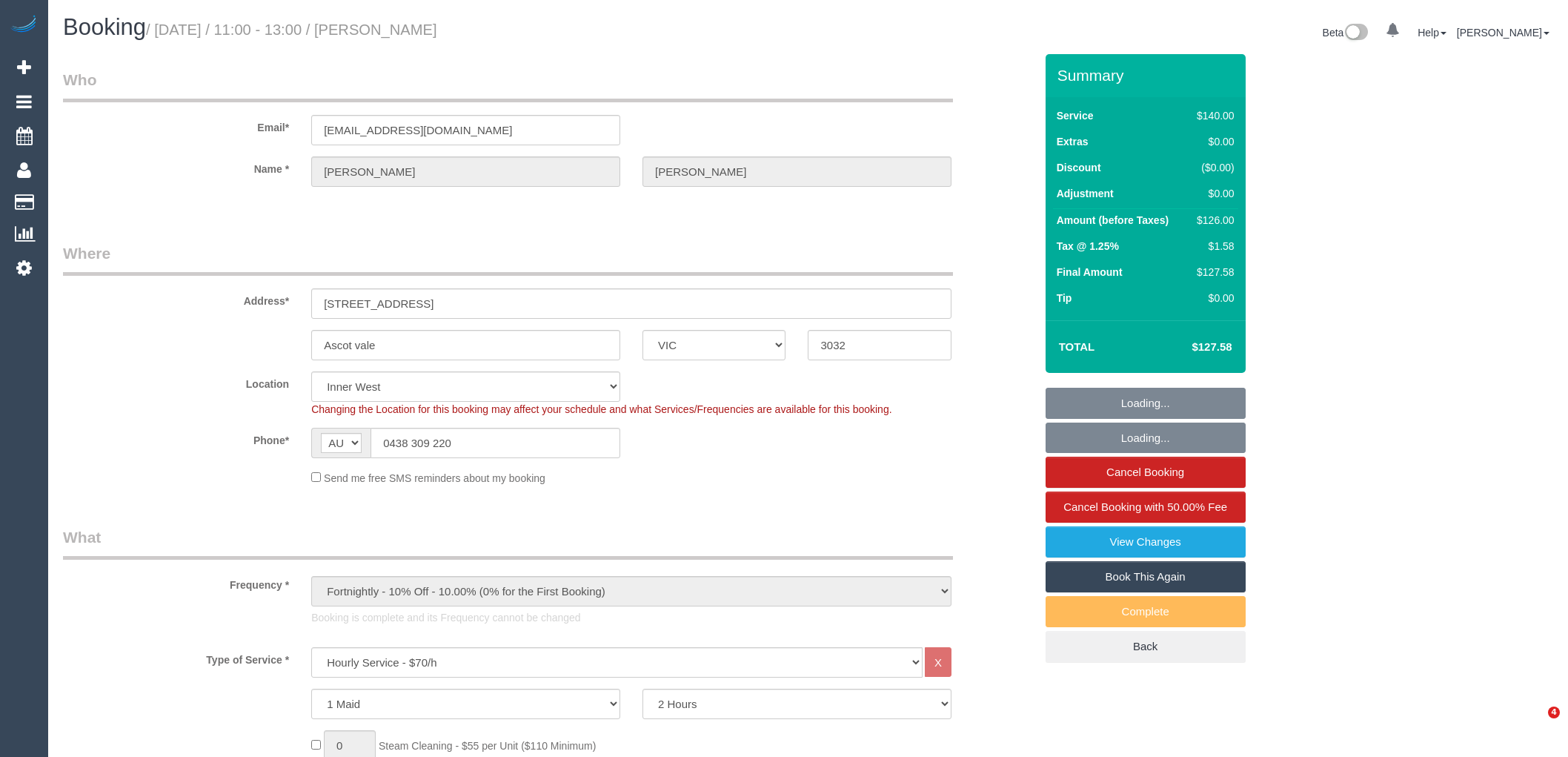
select select "VIC"
select select "number:27"
select select "number:14"
select select "number:19"
select select "number:22"
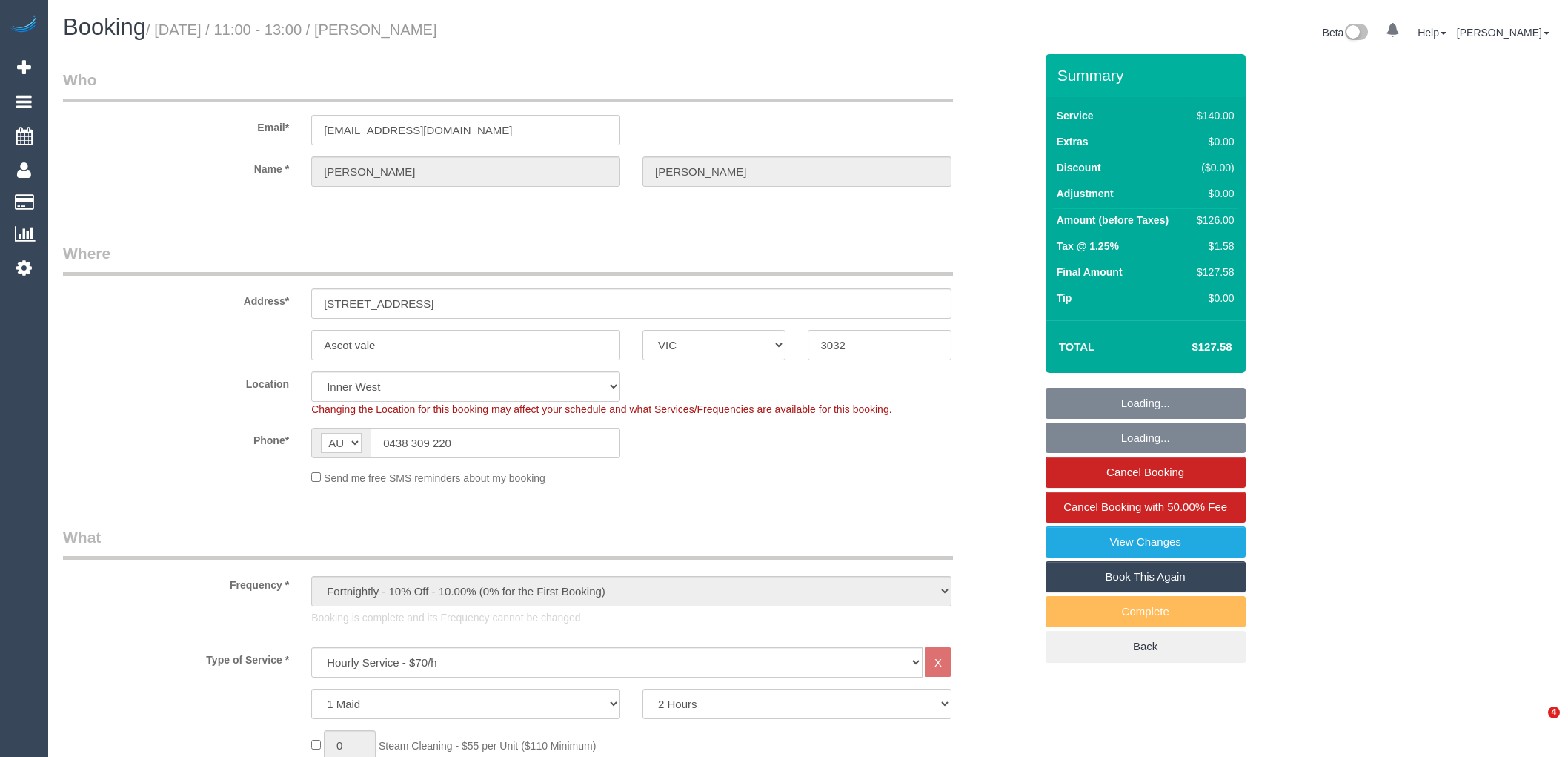
select select "number:35"
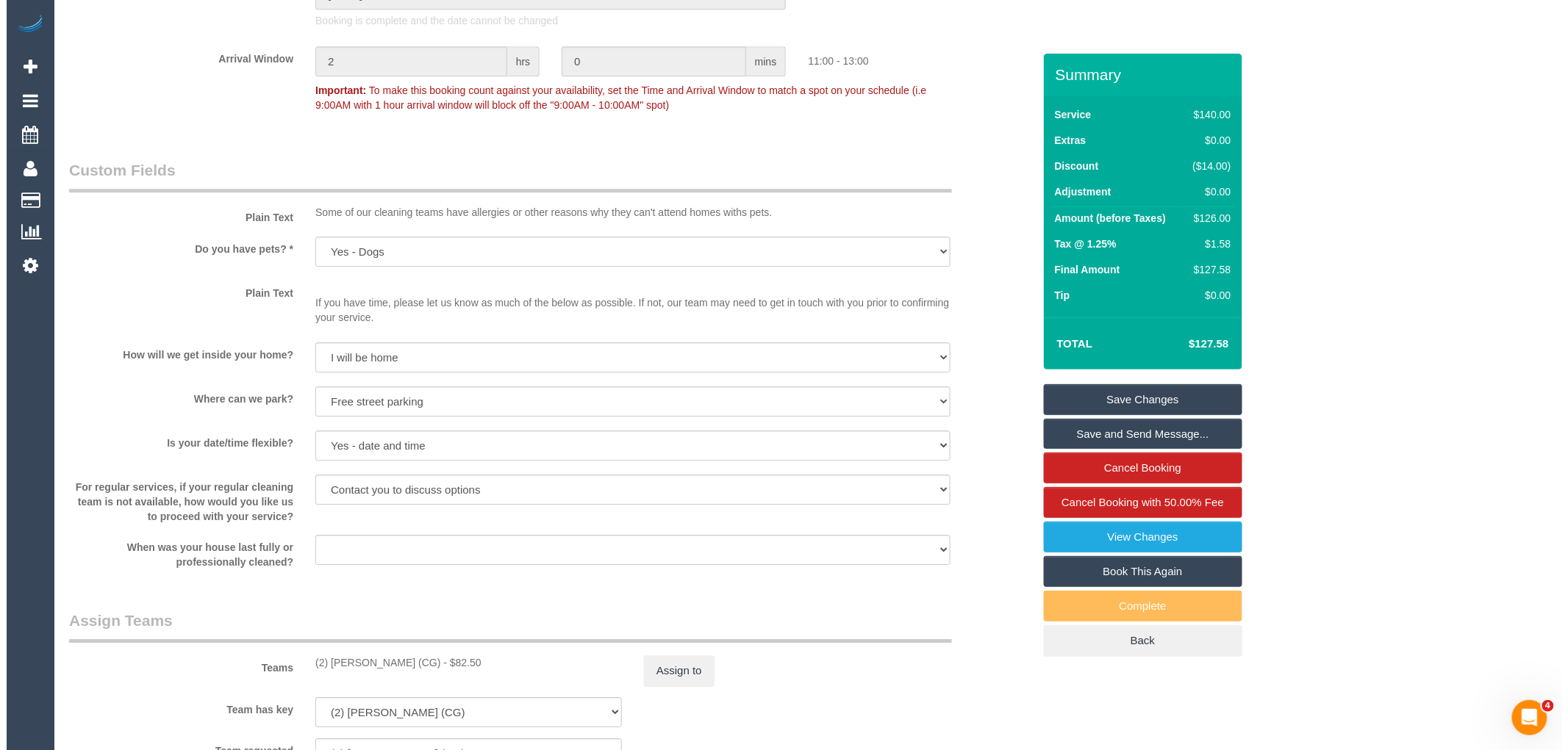
scroll to position [2040, 0]
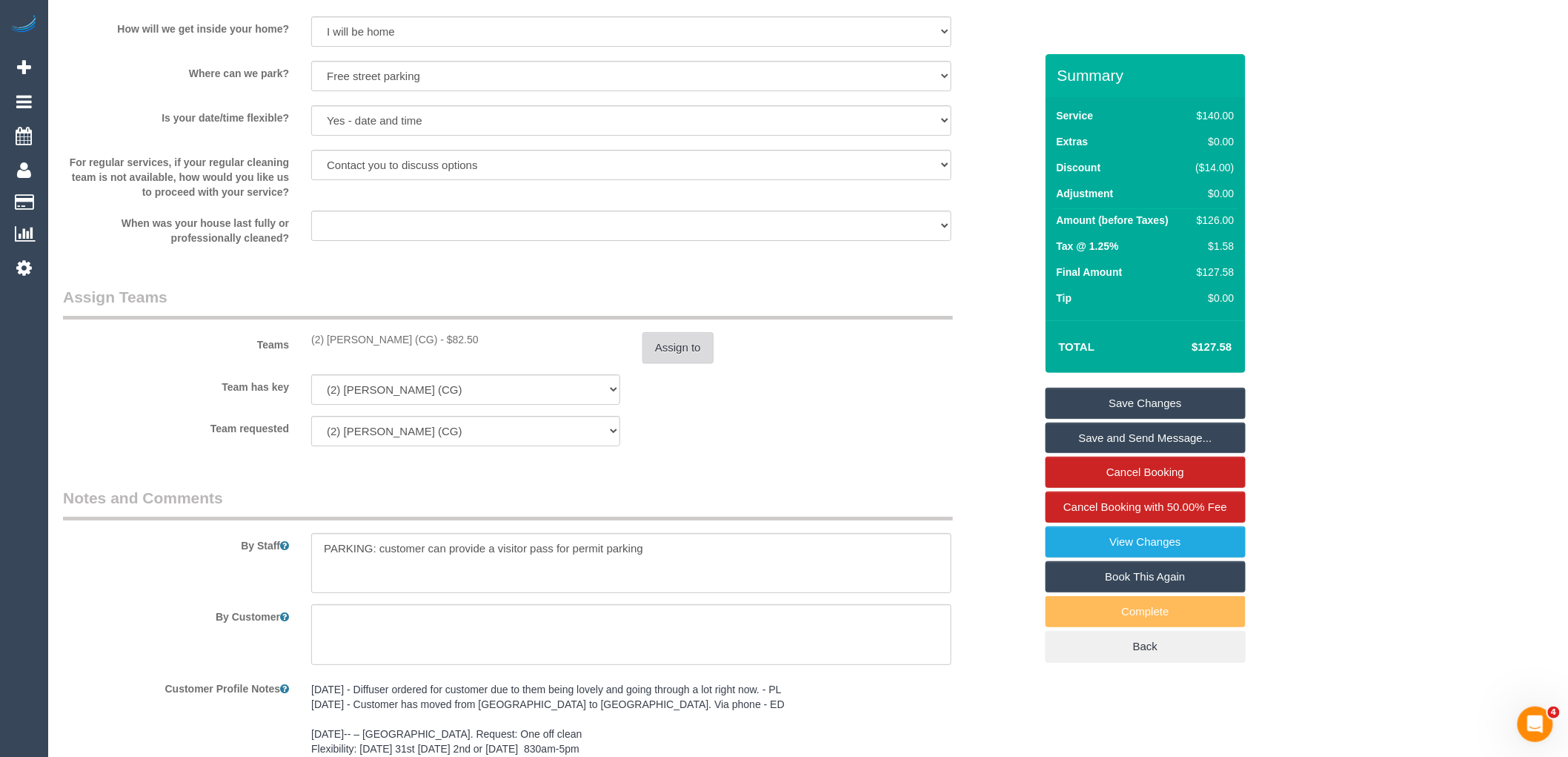
click at [675, 355] on button "Assign to" at bounding box center [678, 348] width 71 height 31
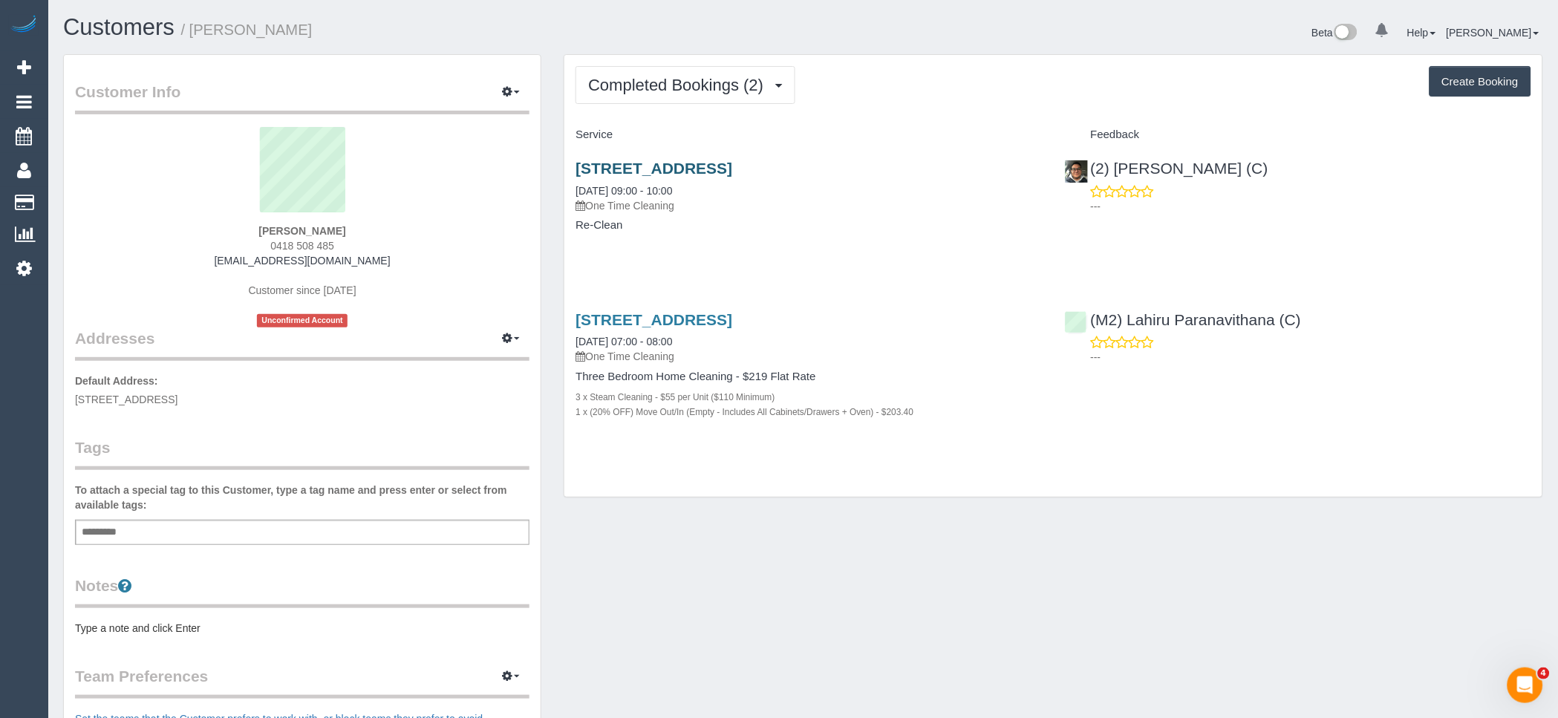
drag, startPoint x: 931, startPoint y: 166, endPoint x: 575, endPoint y: 171, distance: 355.7
click at [575, 171] on h3 "115b Benkel Ave, Cheltenham, VIC 3192" at bounding box center [808, 168] width 466 height 17
copy link "115b Benkel Ave, Cheltenham, VIC 3192"
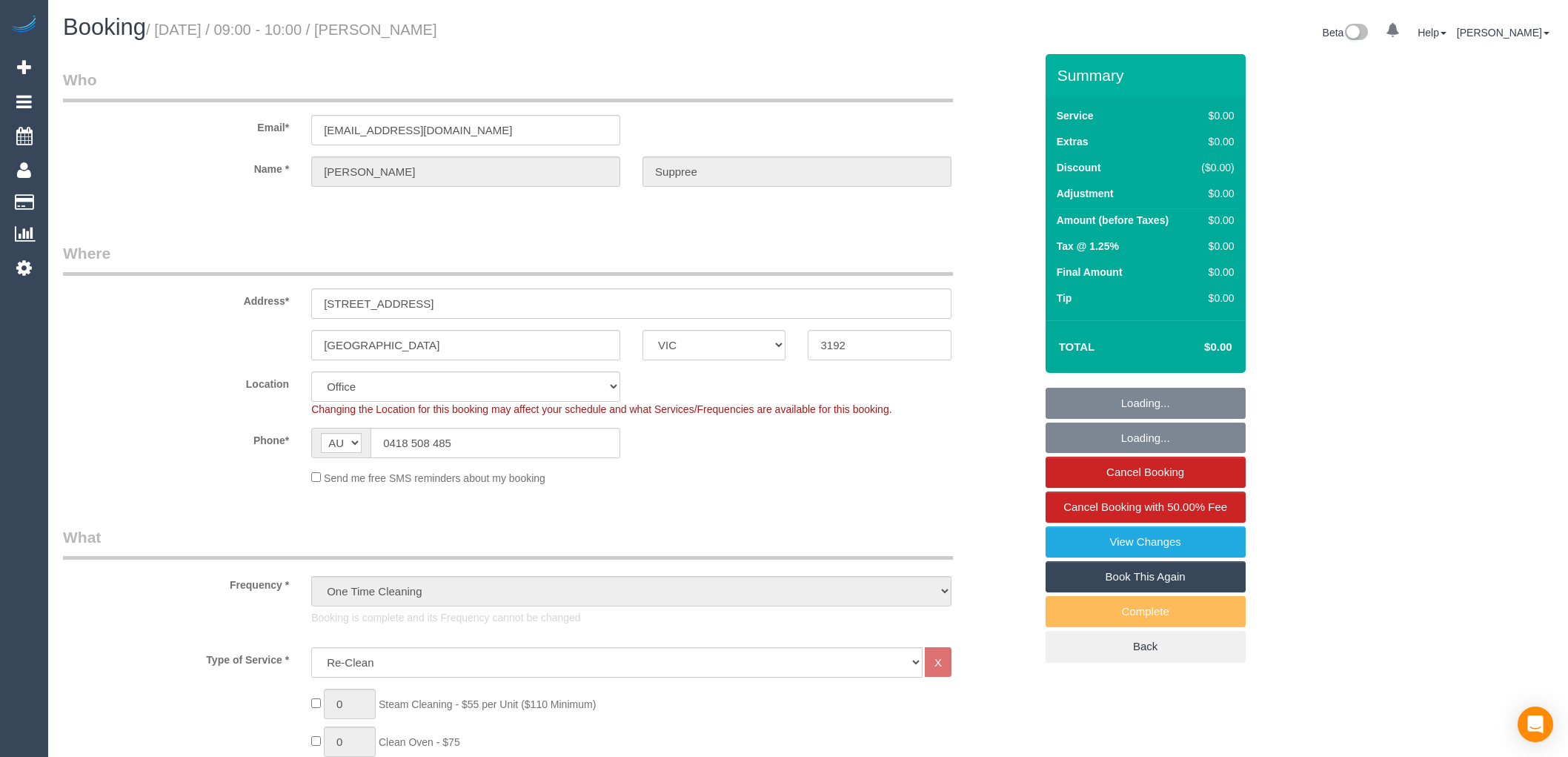
select select "VIC"
select select "number:28"
select select "number:17"
select select "number:18"
select select "number:24"
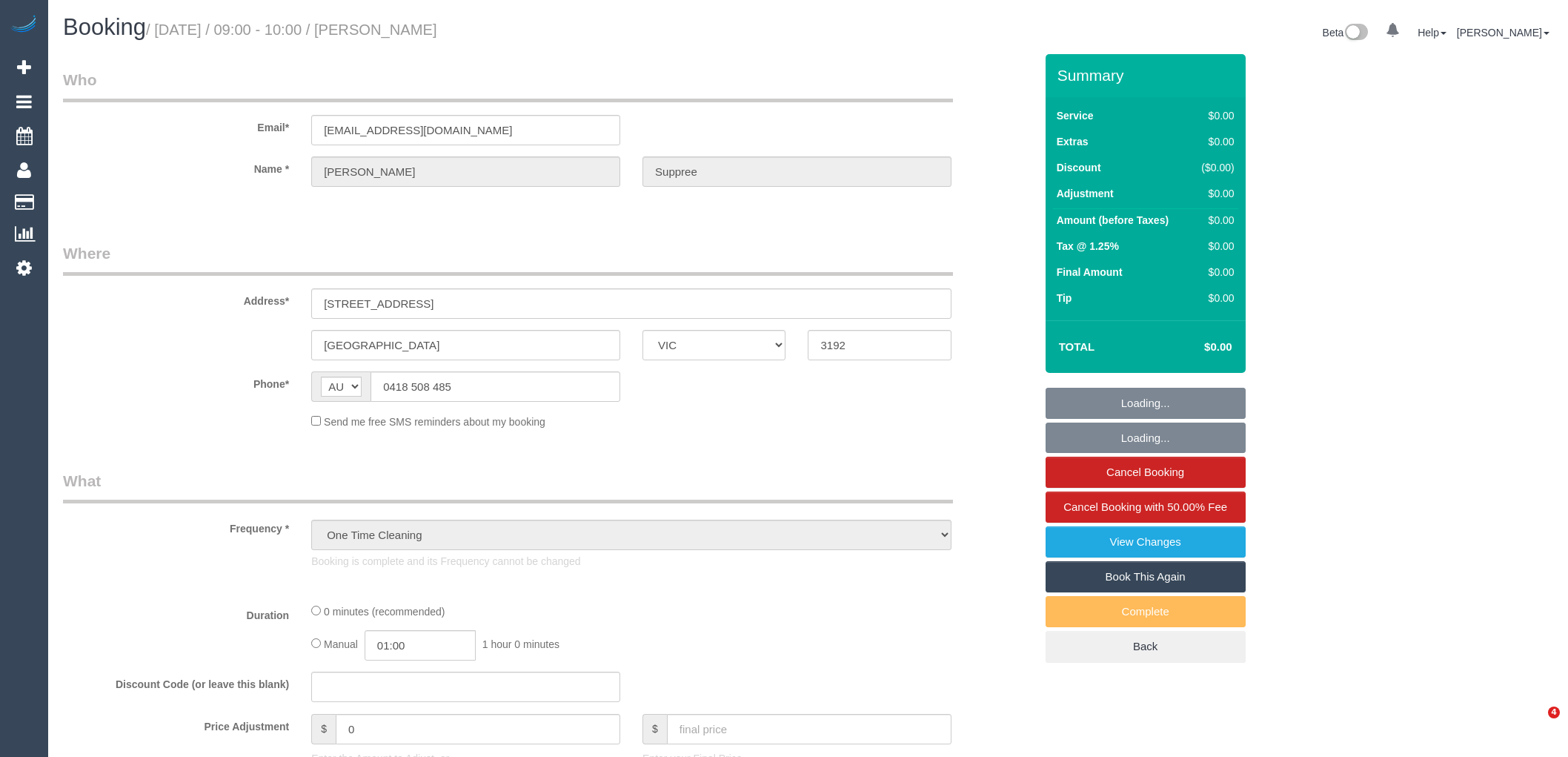
select select "VIC"
select select "string:stripe-pm_1RoZCE2GScqysDRVJnMRT5Tw"
select select "number:28"
select select "number:17"
select select "number:18"
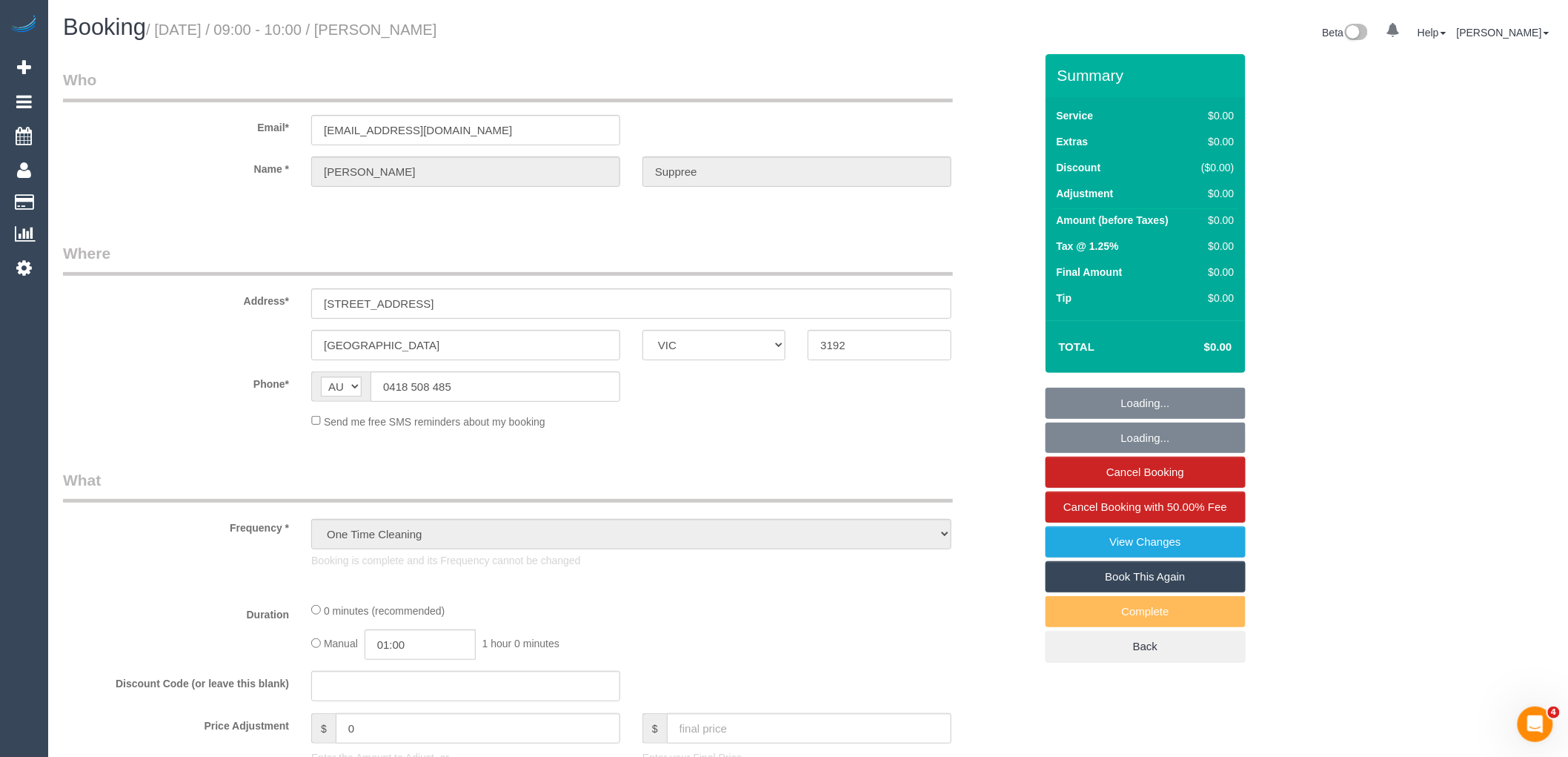
select select "number:24"
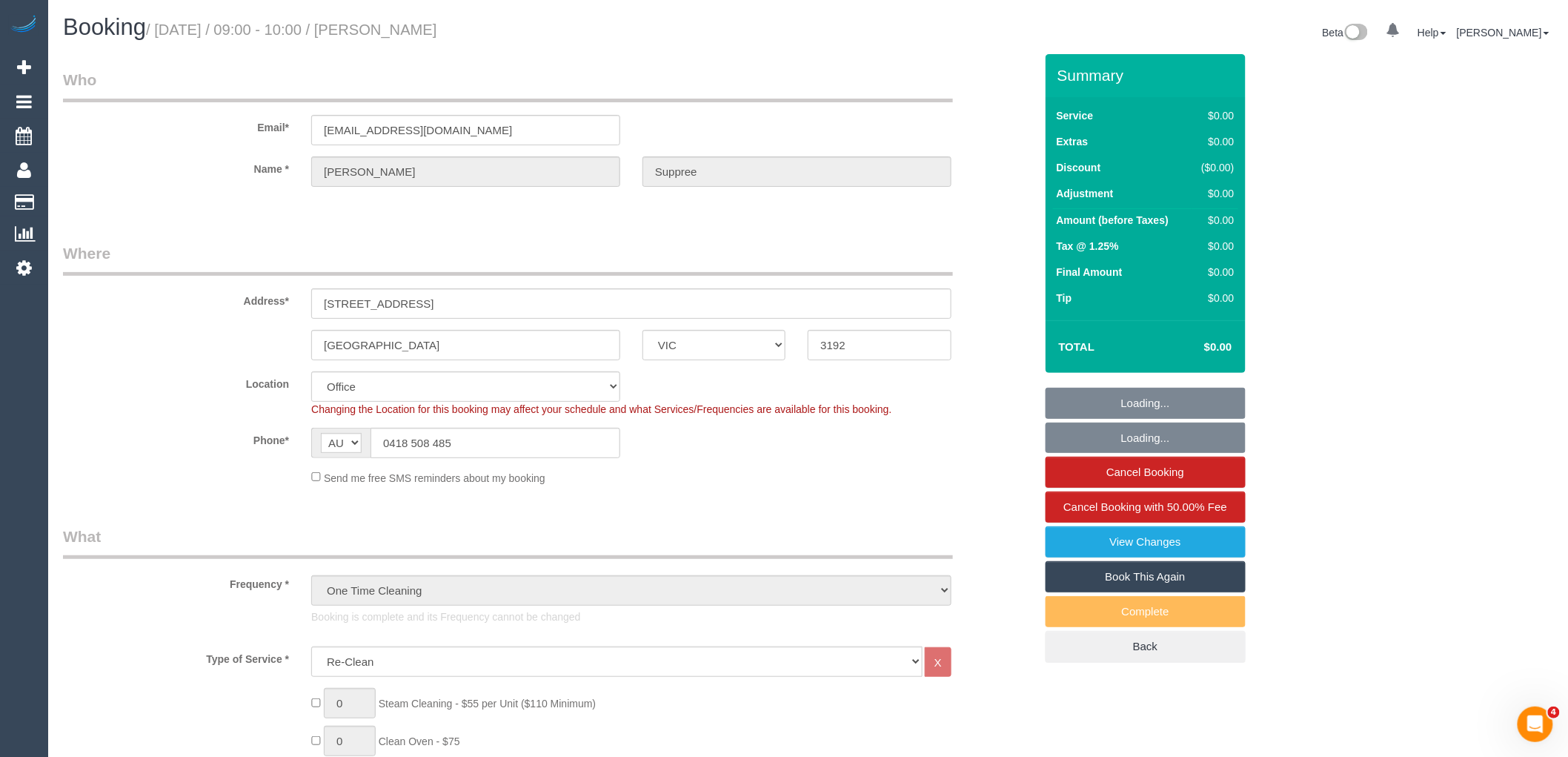
select select "object:804"
drag, startPoint x: 476, startPoint y: 130, endPoint x: 301, endPoint y: 131, distance: 175.0
click at [301, 131] on div "[EMAIL_ADDRESS][DOMAIN_NAME]" at bounding box center [466, 130] width 331 height 30
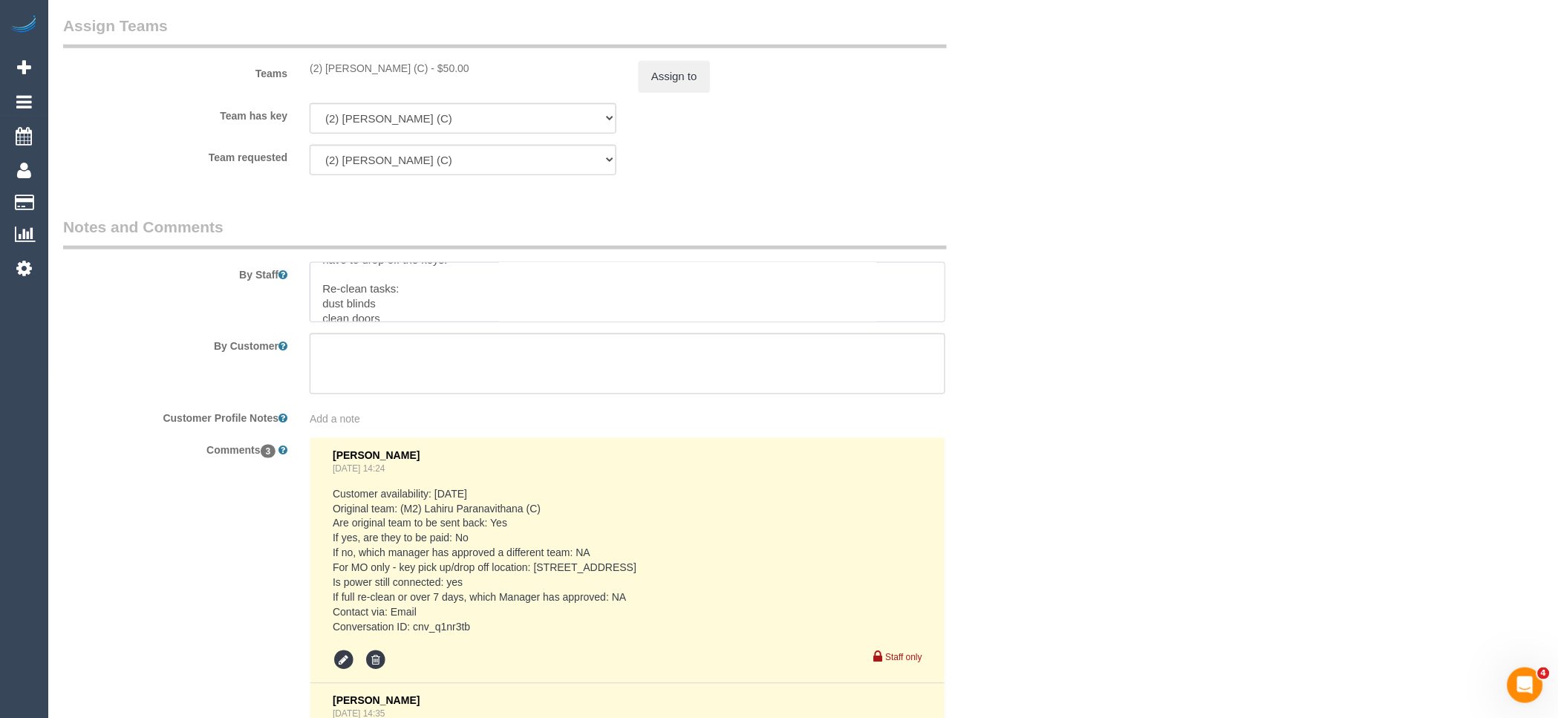
scroll to position [65, 0]
click at [358, 271] on textarea at bounding box center [628, 292] width 636 height 61
click at [368, 288] on textarea at bounding box center [628, 292] width 636 height 61
click at [369, 302] on textarea at bounding box center [628, 292] width 636 height 61
click at [561, 318] on textarea at bounding box center [628, 292] width 636 height 61
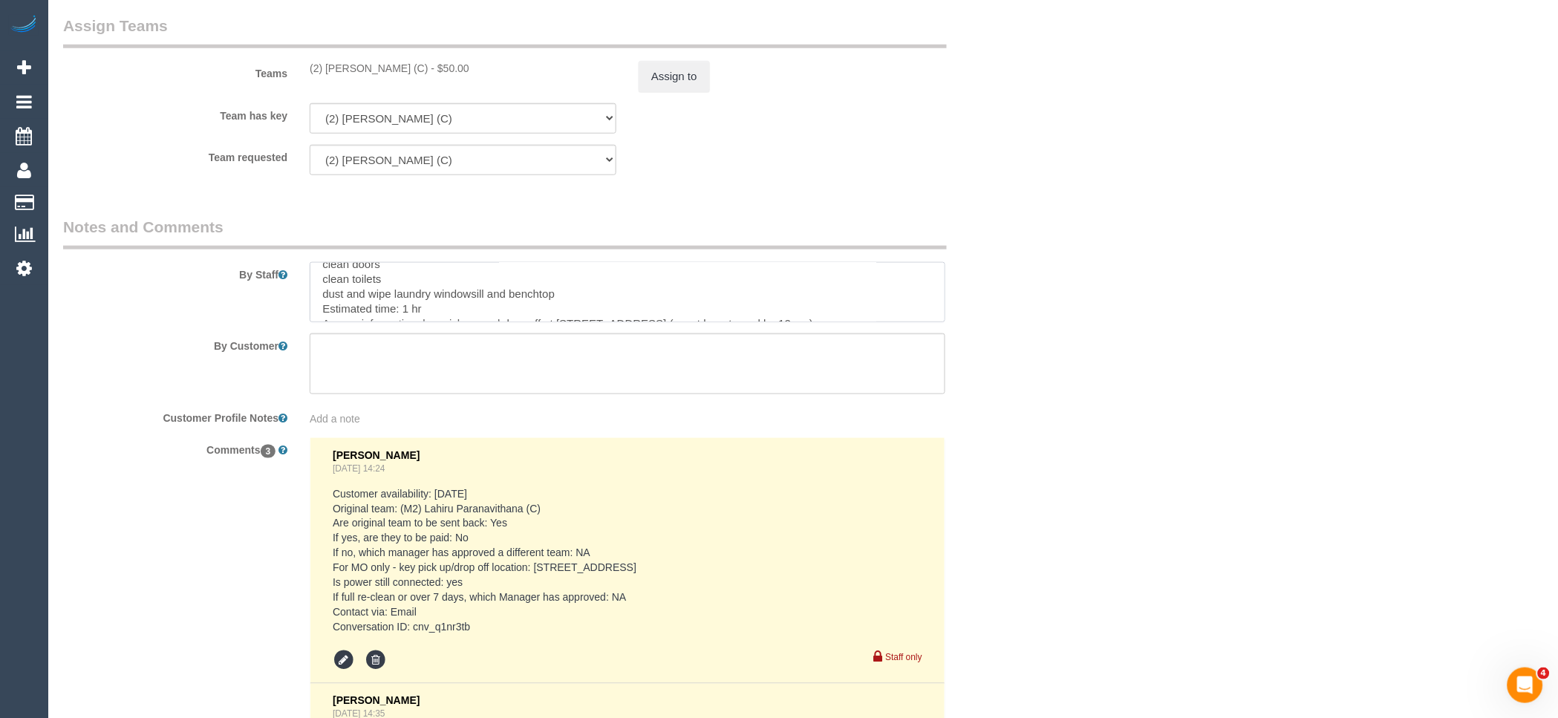
scroll to position [99, 0]
drag, startPoint x: 420, startPoint y: 299, endPoint x: 408, endPoint y: 299, distance: 11.1
click at [408, 299] on textarea at bounding box center [628, 292] width 636 height 61
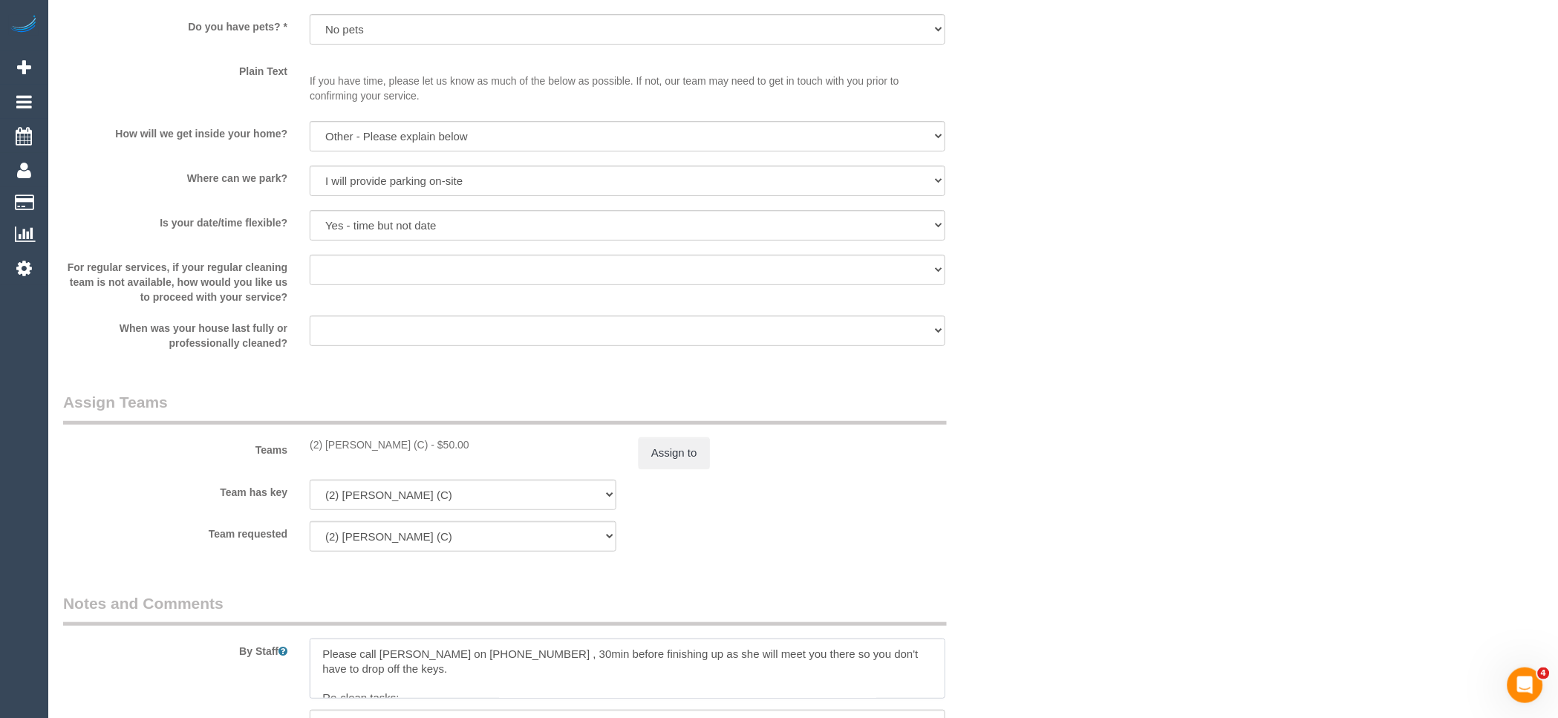
scroll to position [1897, 0]
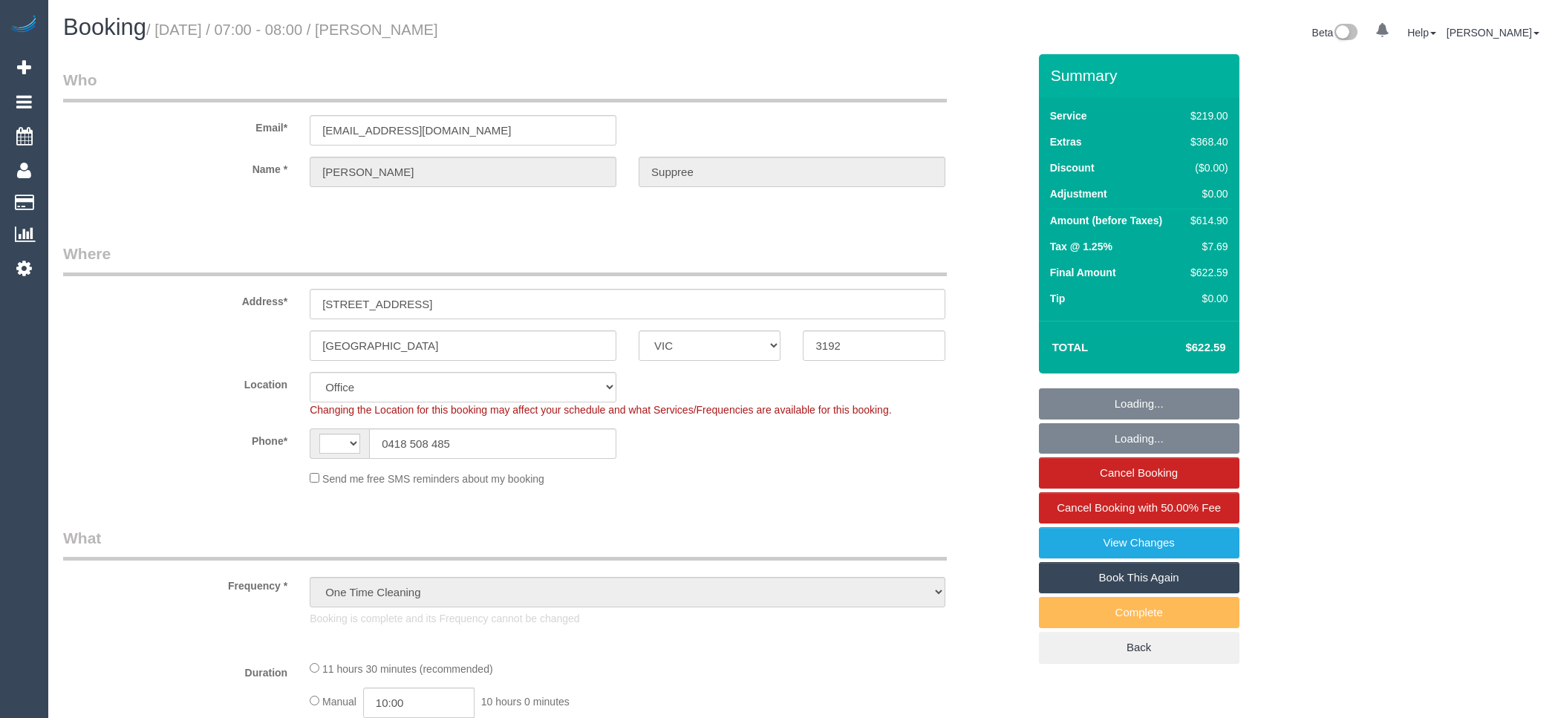
select select "VIC"
select select "object:393"
select select "string:AU"
select select "number:28"
select select "number:17"
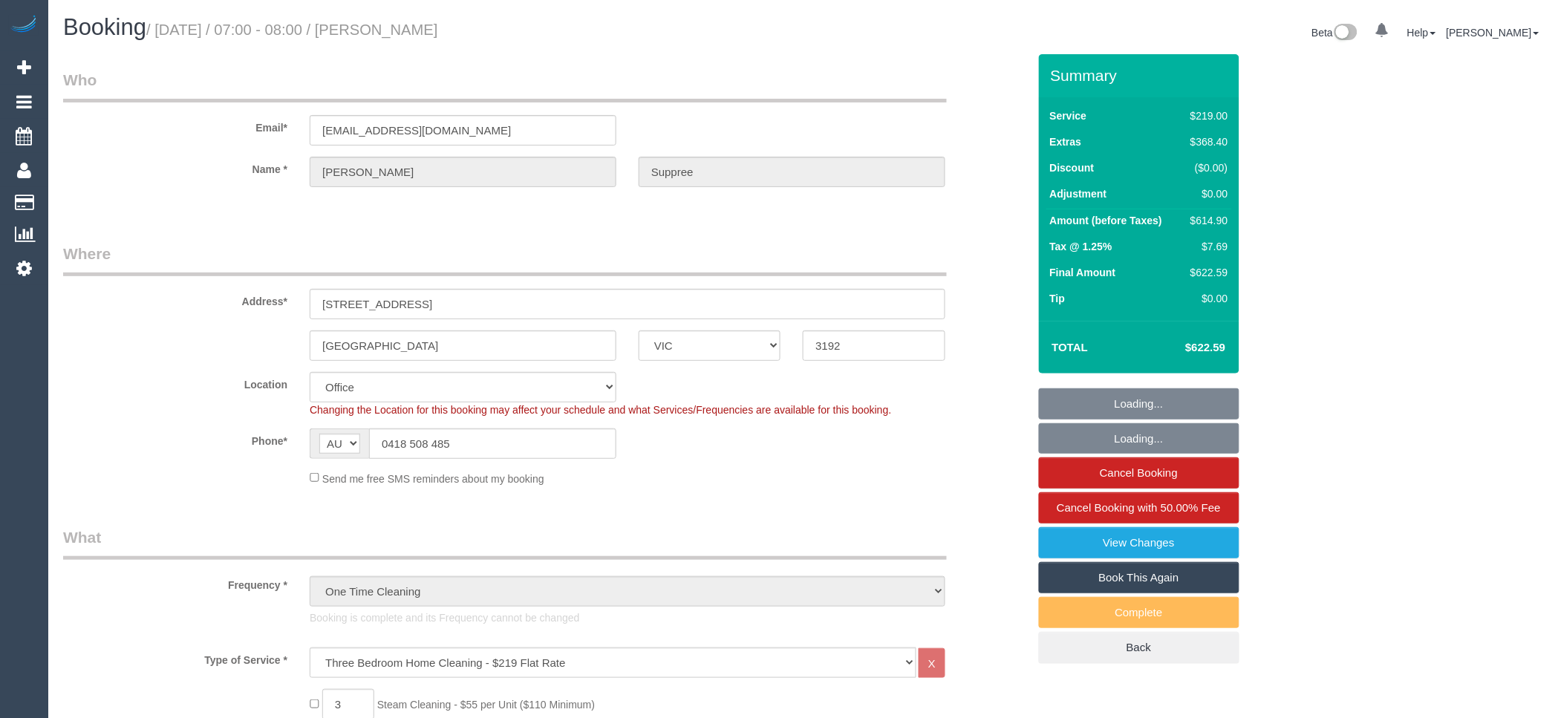
select select "number:18"
select select "number:24"
select select "VIC"
select select "string:AU"
select select "object:471"
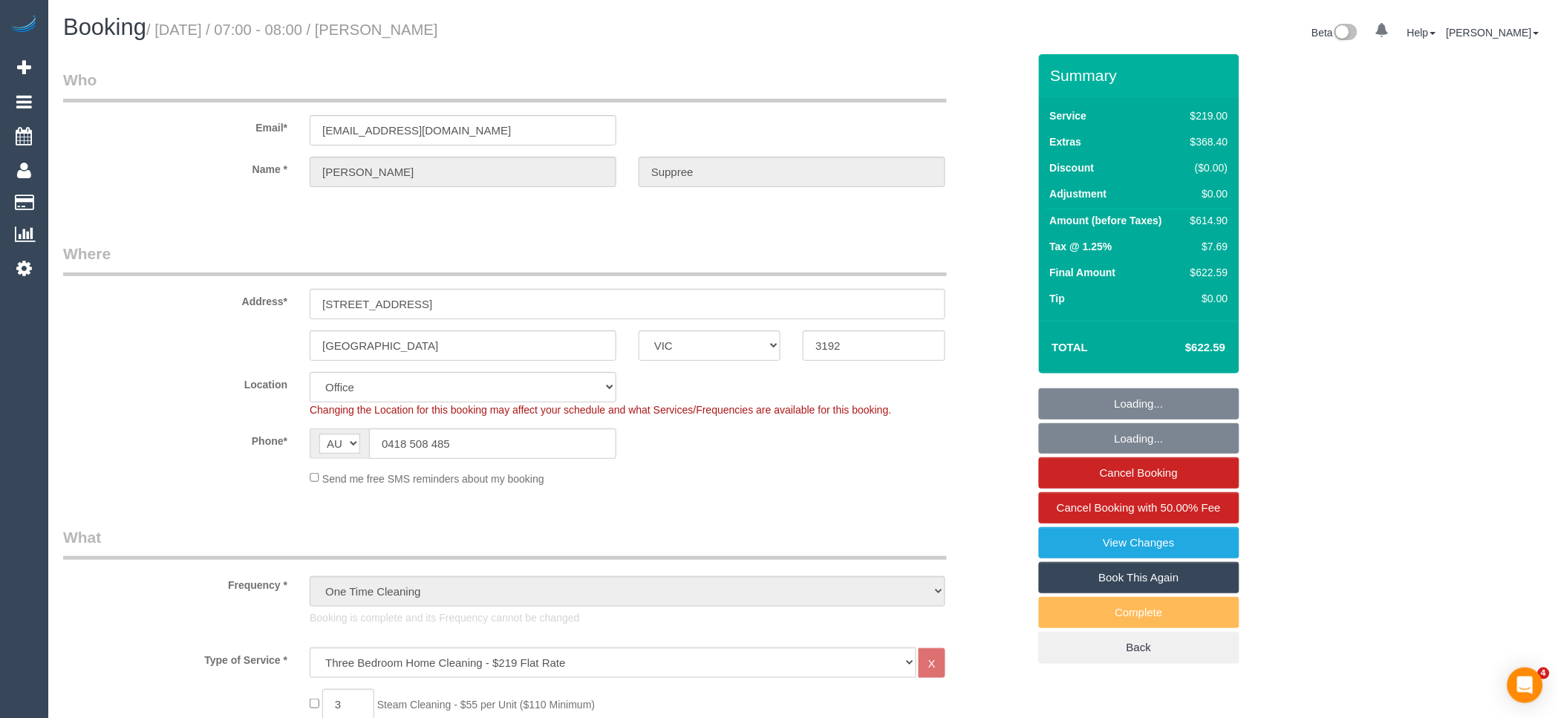
select select "number:28"
select select "number:17"
select select "number:18"
select select "number:24"
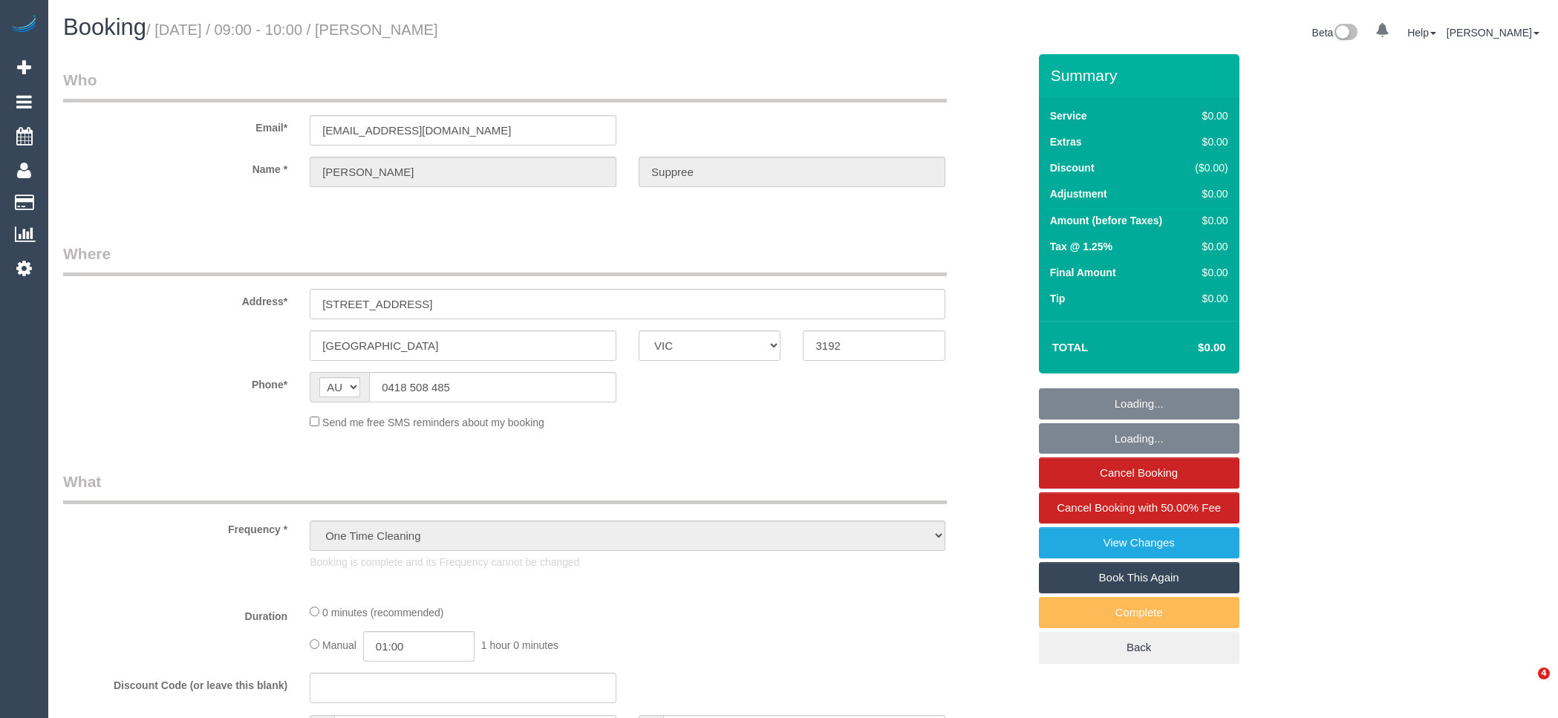
select select "VIC"
select select "string:stripe-pm_1RoZCE2GScqysDRVJnMRT5Tw"
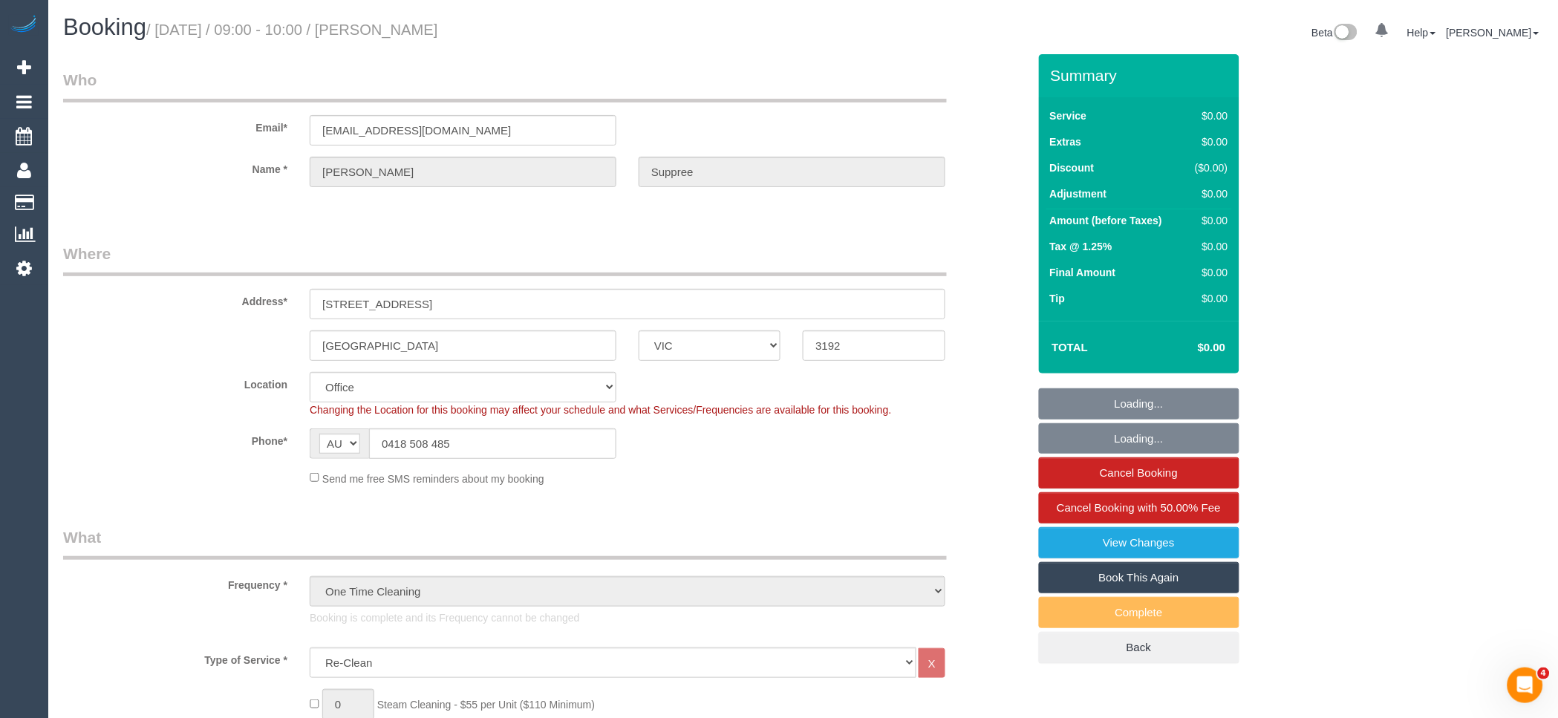
select select "object:658"
select select "number:28"
select select "number:17"
select select "number:18"
select select "number:24"
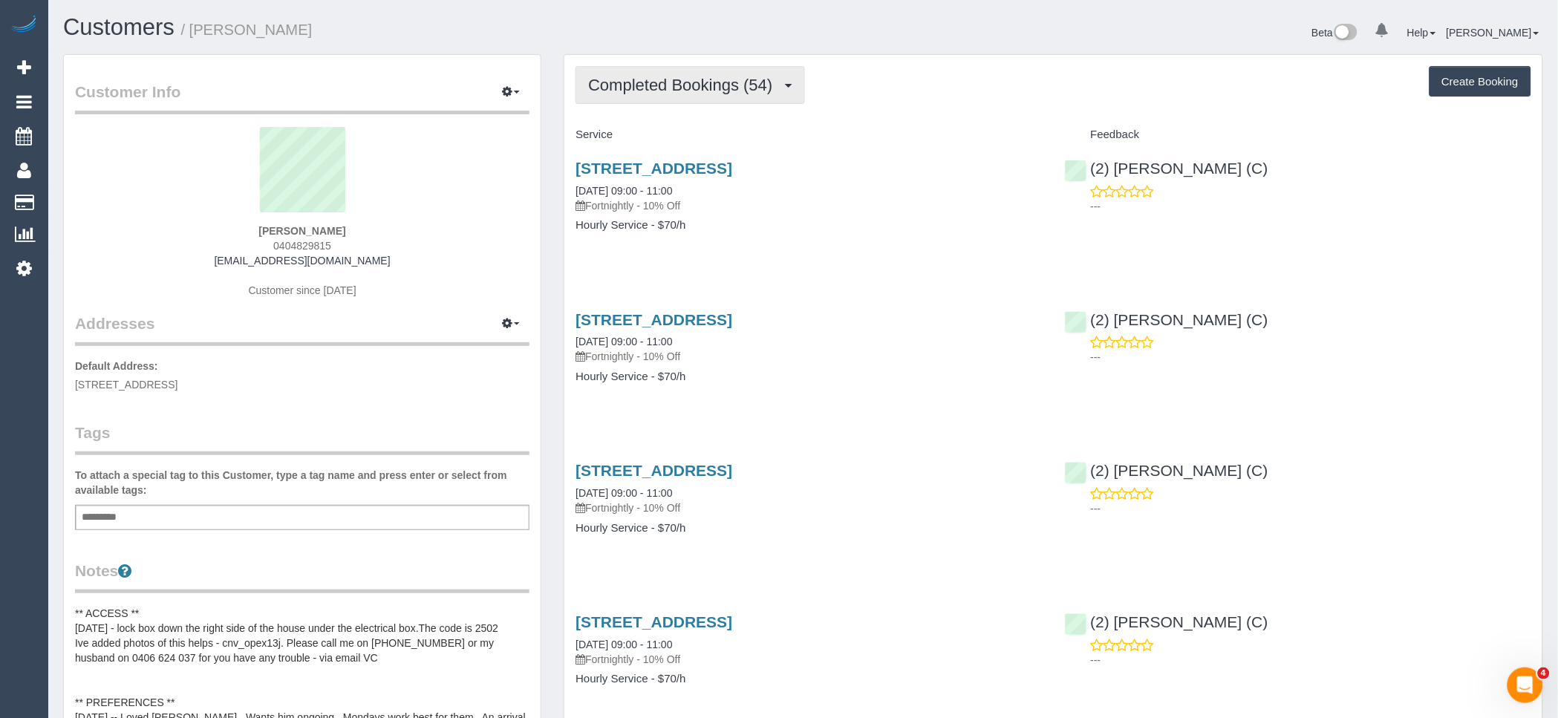
click at [664, 82] on span "Completed Bookings (54)" at bounding box center [684, 85] width 192 height 19
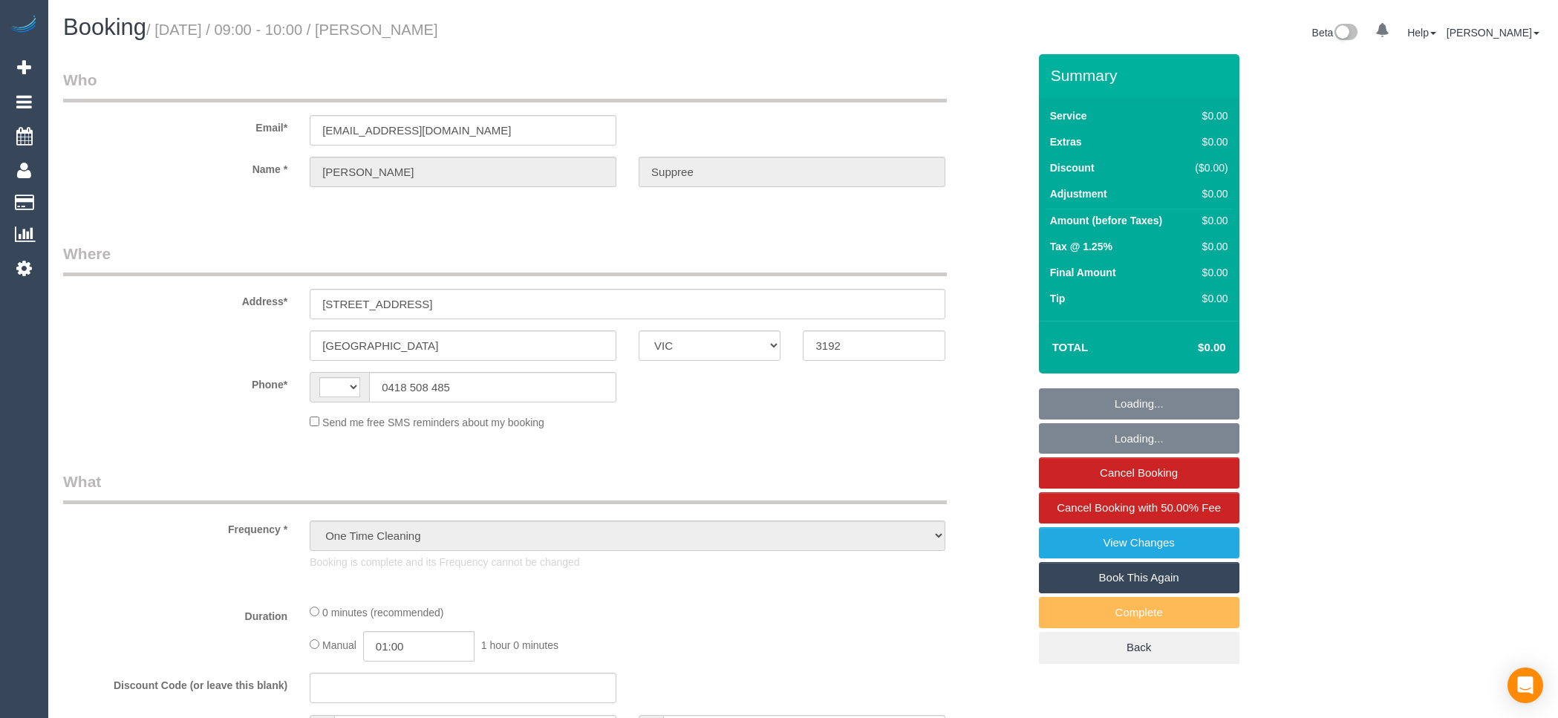
select select "VIC"
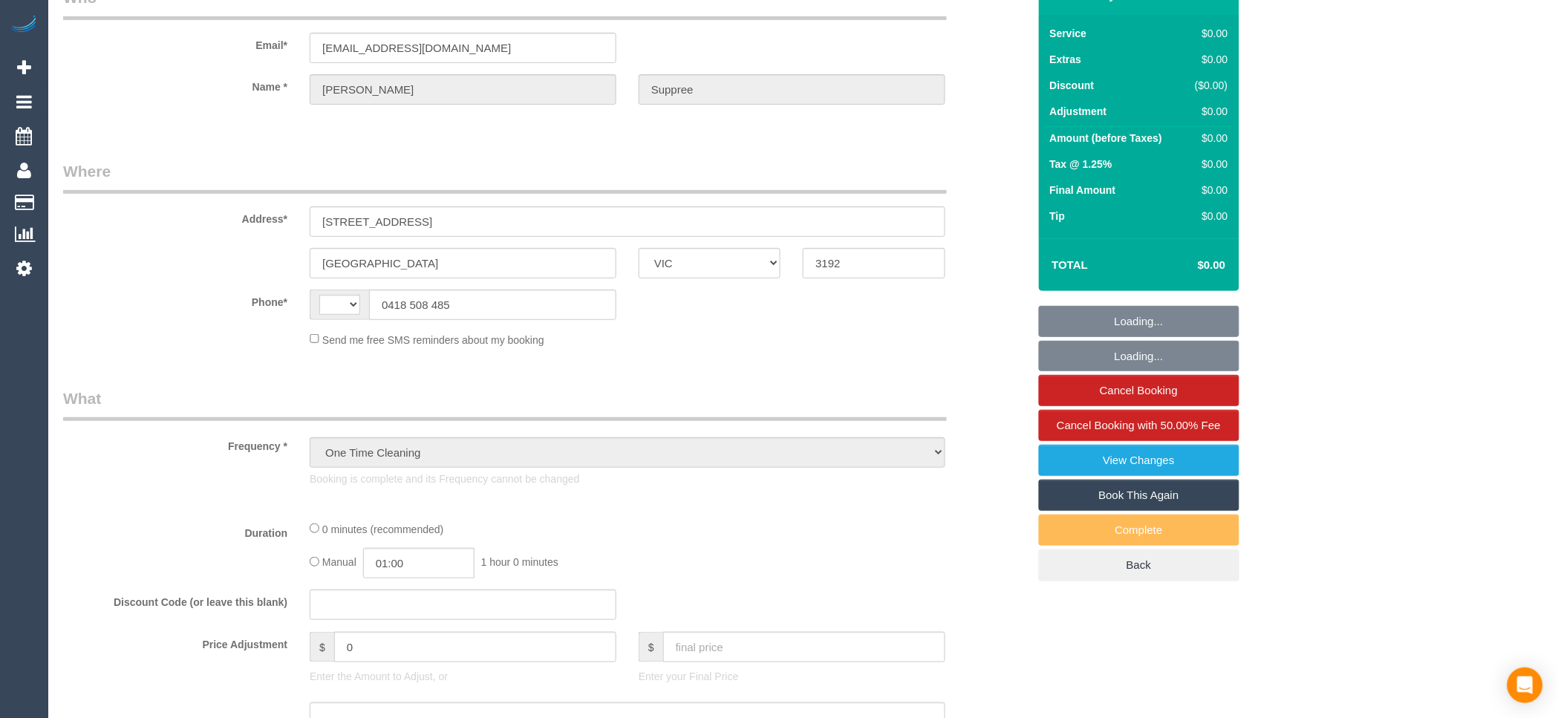
select select "string:stripe-pm_1RoZCE2GScqysDRVJnMRT5Tw"
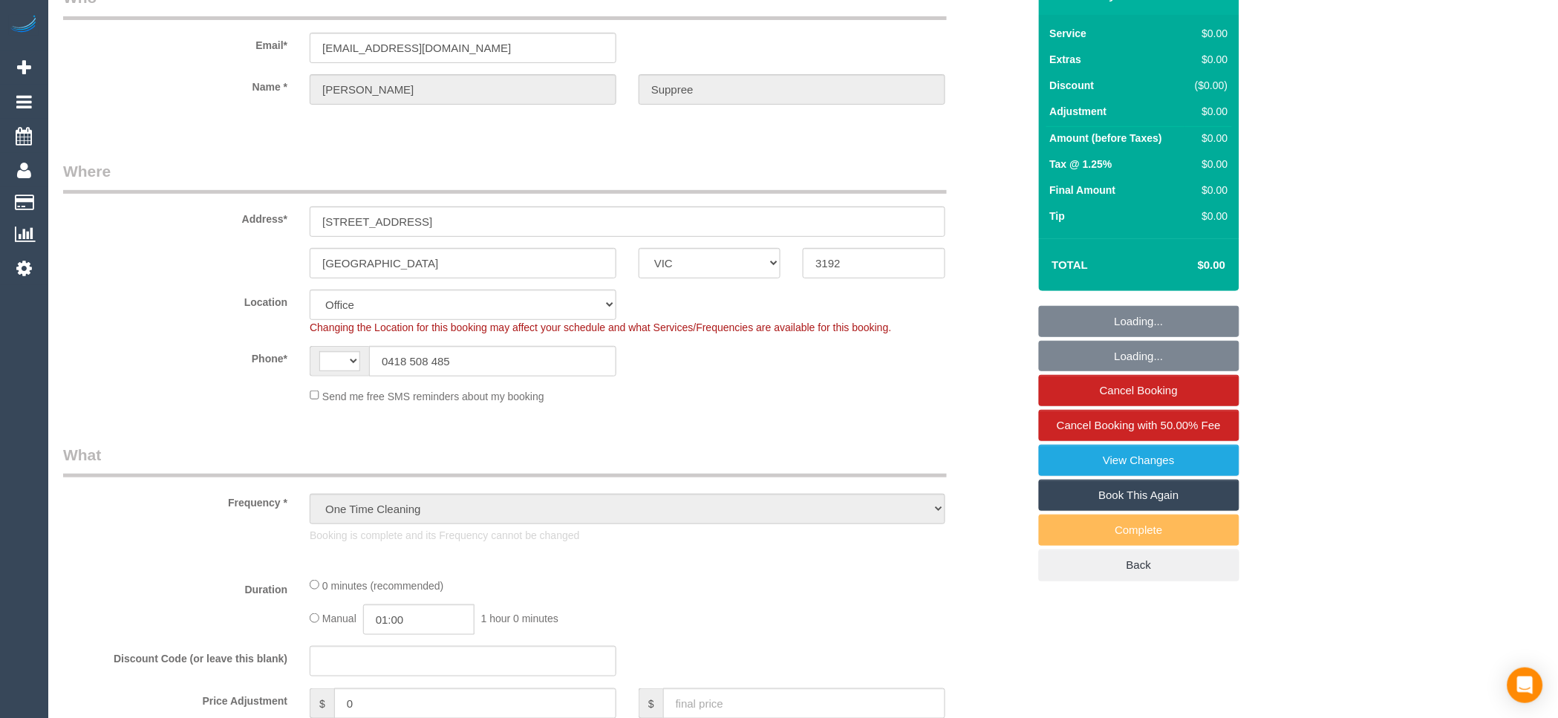
select select "object:354"
select select "string:AU"
select select "number:28"
select select "number:17"
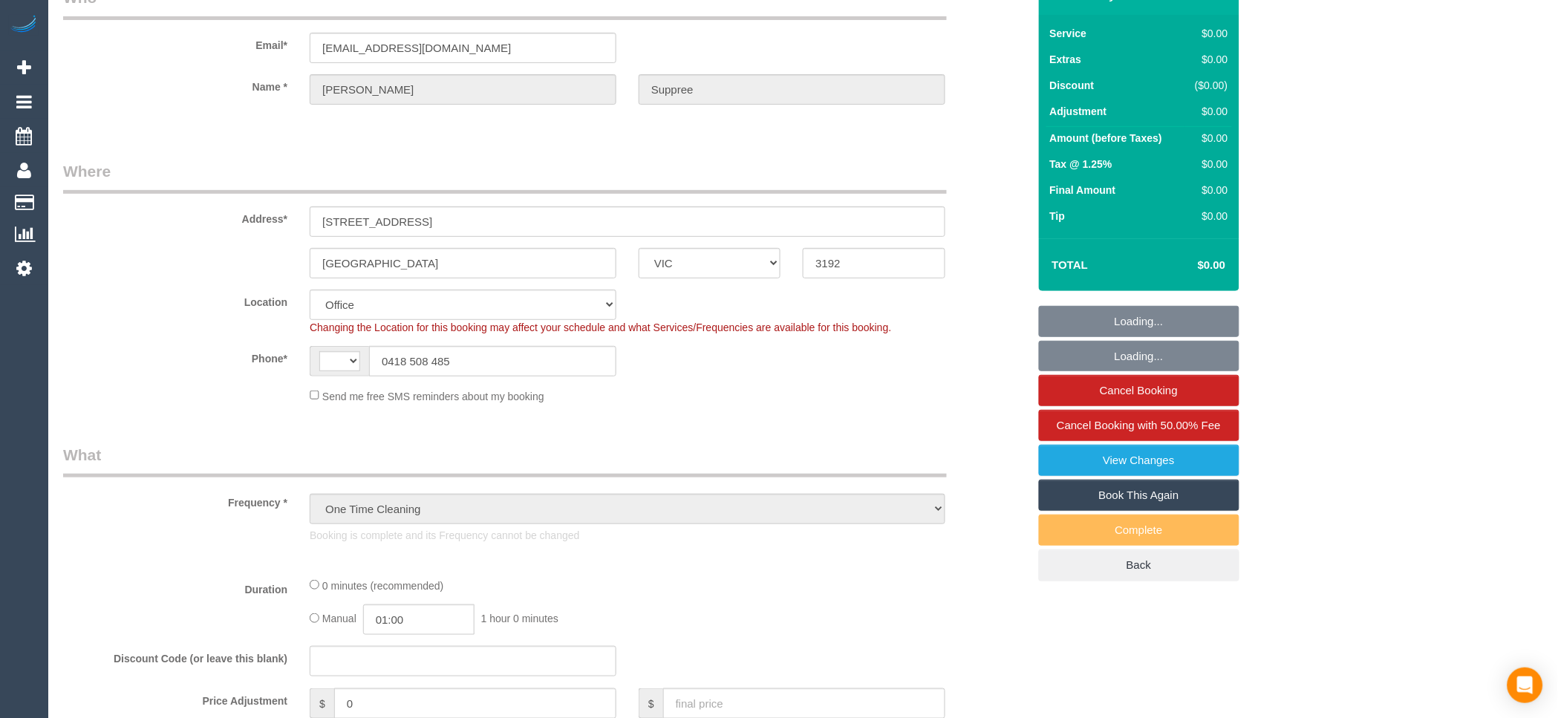
select select "number:18"
select select "number:24"
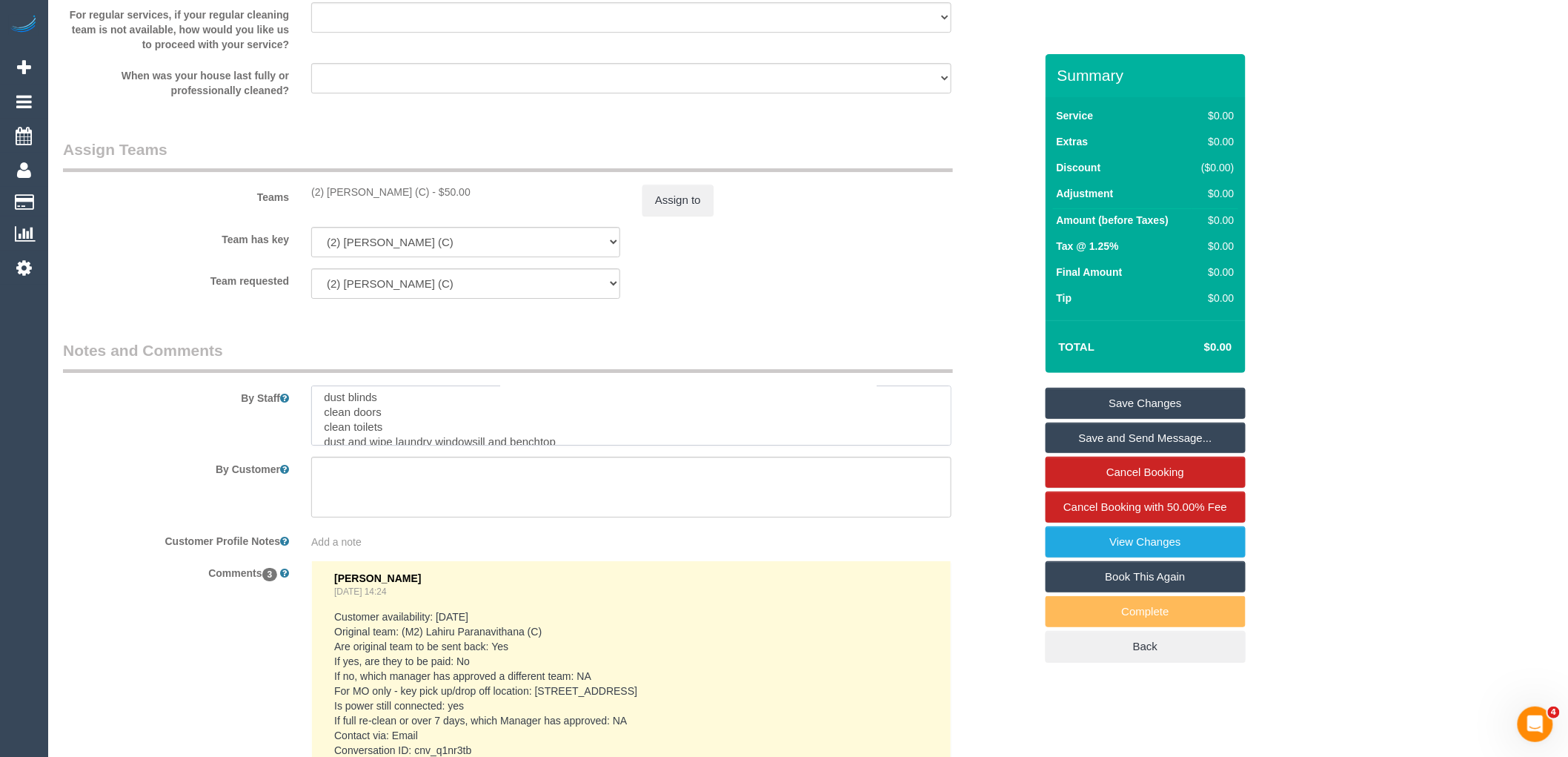
scroll to position [0, 0]
drag, startPoint x: 568, startPoint y: 430, endPoint x: 321, endPoint y: 430, distance: 247.0
click at [321, 430] on textarea at bounding box center [632, 415] width 641 height 61
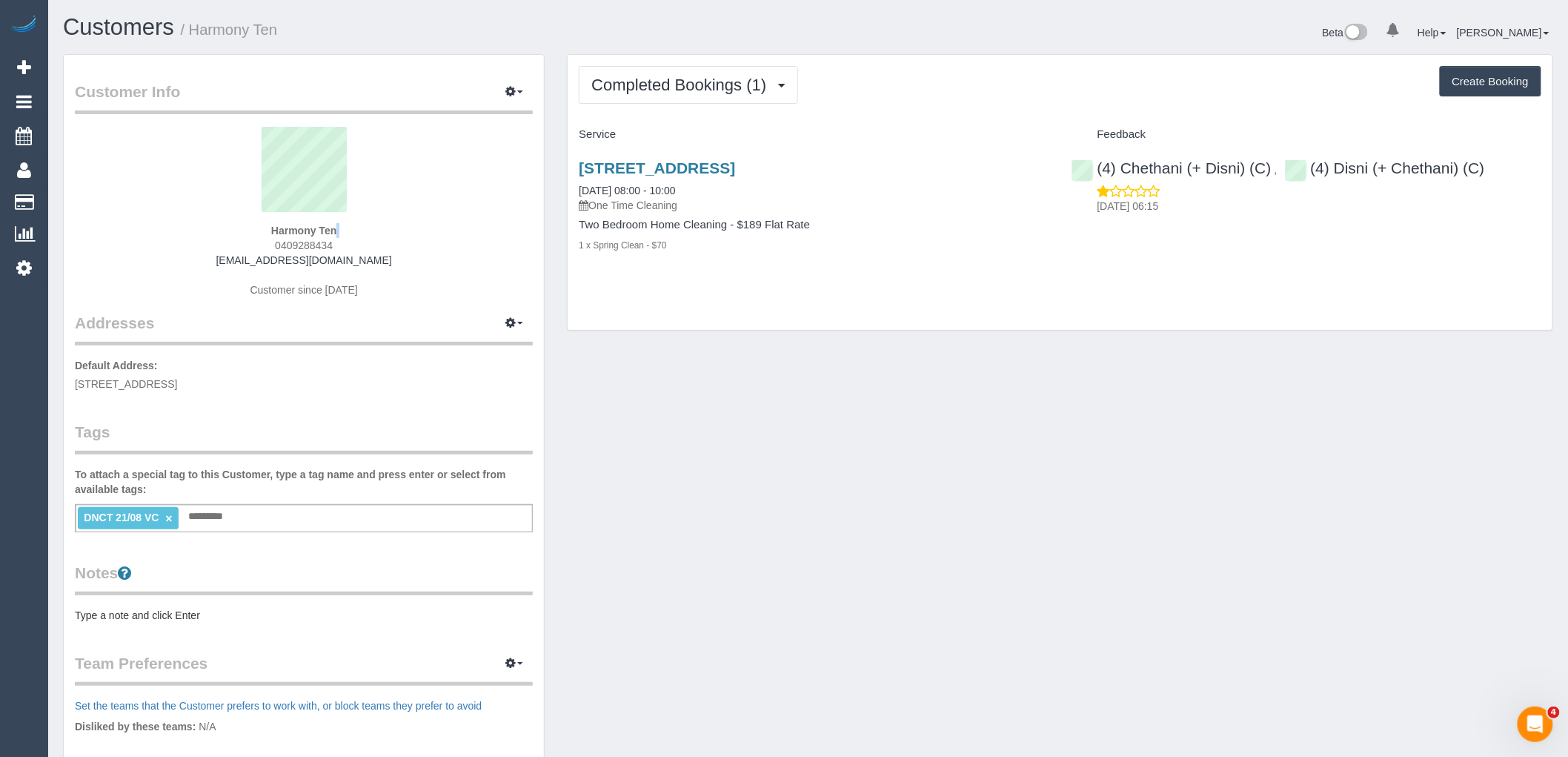
drag, startPoint x: 276, startPoint y: 242, endPoint x: 230, endPoint y: 242, distance: 46.0
click at [230, 242] on div "Harmony Ten 0409288434 [EMAIL_ADDRESS][DOMAIN_NAME] Customer since [DATE]" at bounding box center [303, 220] width 458 height 186
click at [424, 238] on div "Harmony Ten 0409288434 [EMAIL_ADDRESS][DOMAIN_NAME] Customer since [DATE]" at bounding box center [303, 220] width 458 height 186
drag, startPoint x: 319, startPoint y: 246, endPoint x: 241, endPoint y: 246, distance: 78.0
click at [241, 246] on div "Harmony Ten 0409288434 [EMAIL_ADDRESS][DOMAIN_NAME] Customer since [DATE]" at bounding box center [303, 220] width 458 height 186
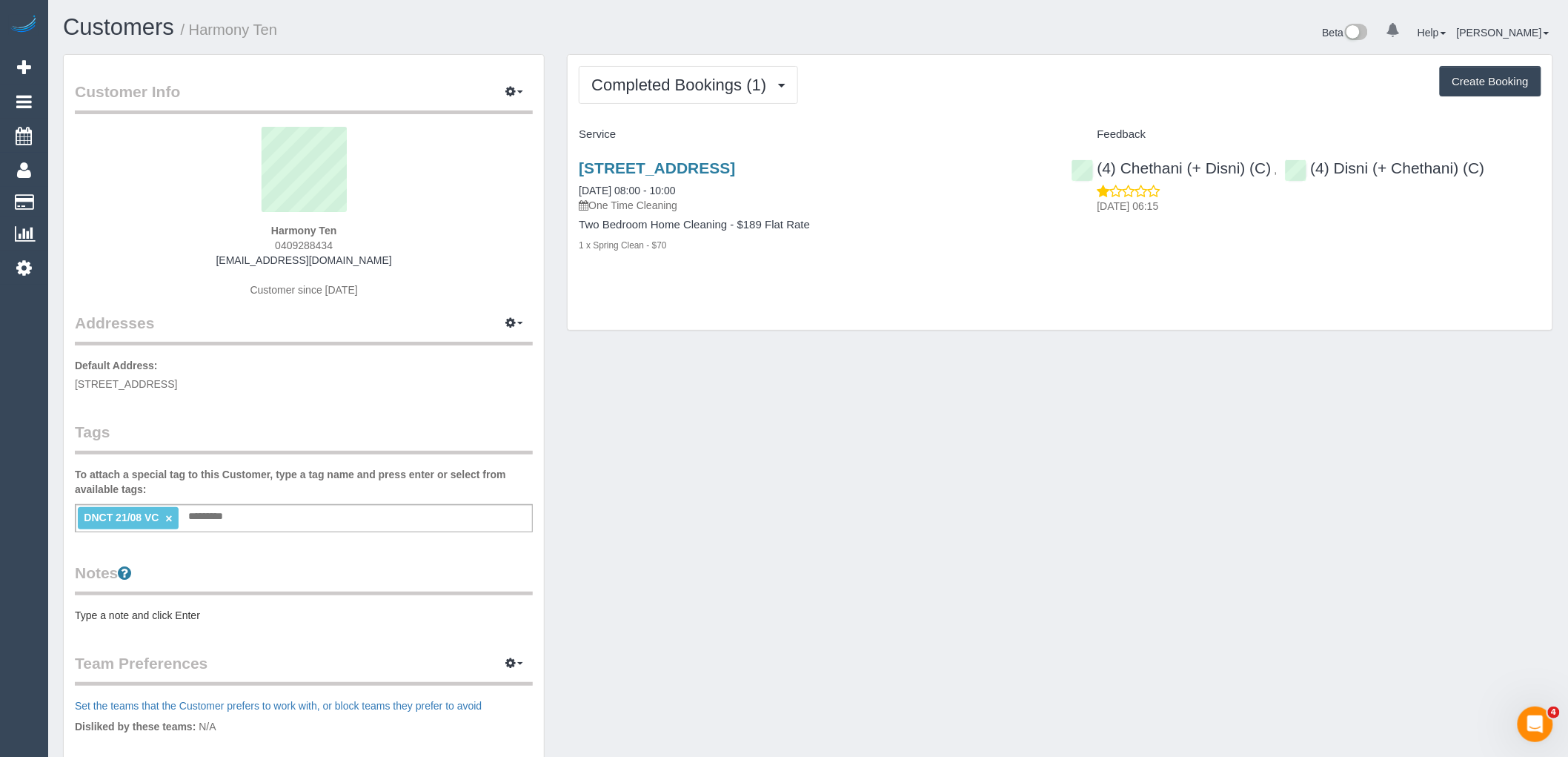
copy span "0409288434"
click at [693, 471] on div "Customer Info Edit Contact Info Send Message Email Preferences Special Sales Ta…" at bounding box center [808, 537] width 1513 height 967
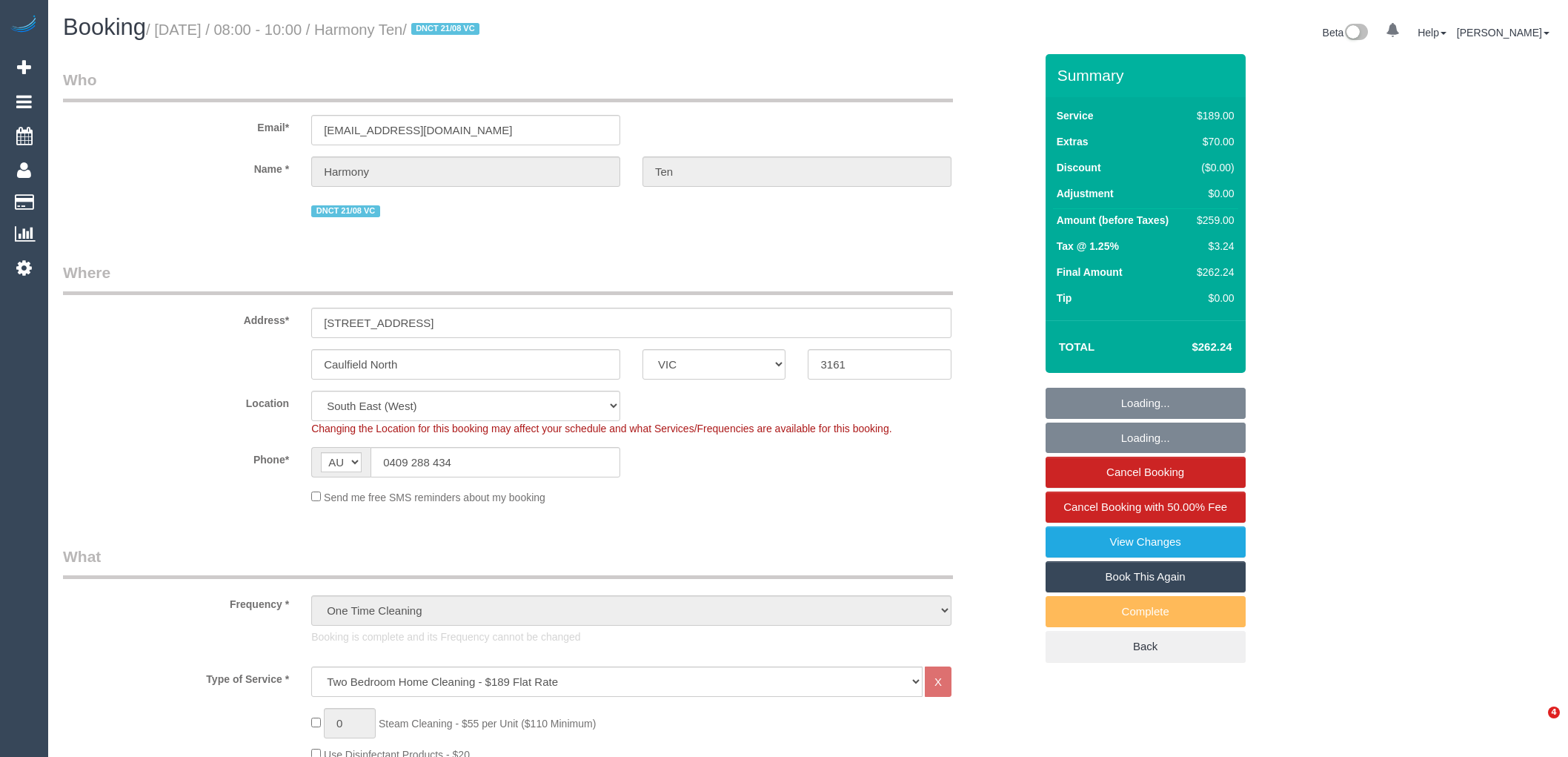
select select "VIC"
select select "number:29"
select select "number:14"
select select "number:19"
select select "number:23"
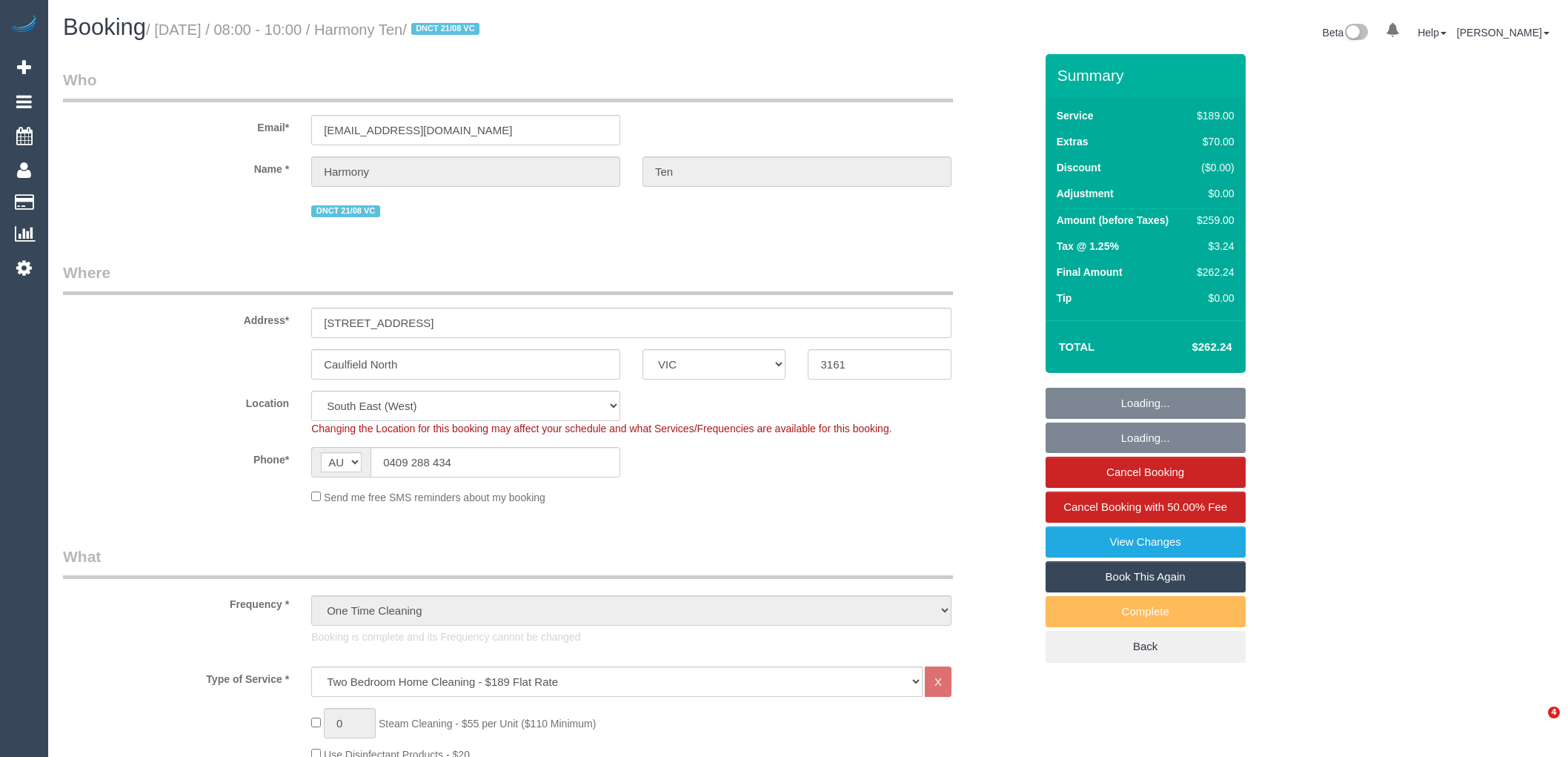
select select "number:33"
select select "number:26"
select select "object:1340"
select select "spot1"
drag, startPoint x: 479, startPoint y: 467, endPoint x: 79, endPoint y: 461, distance: 400.0
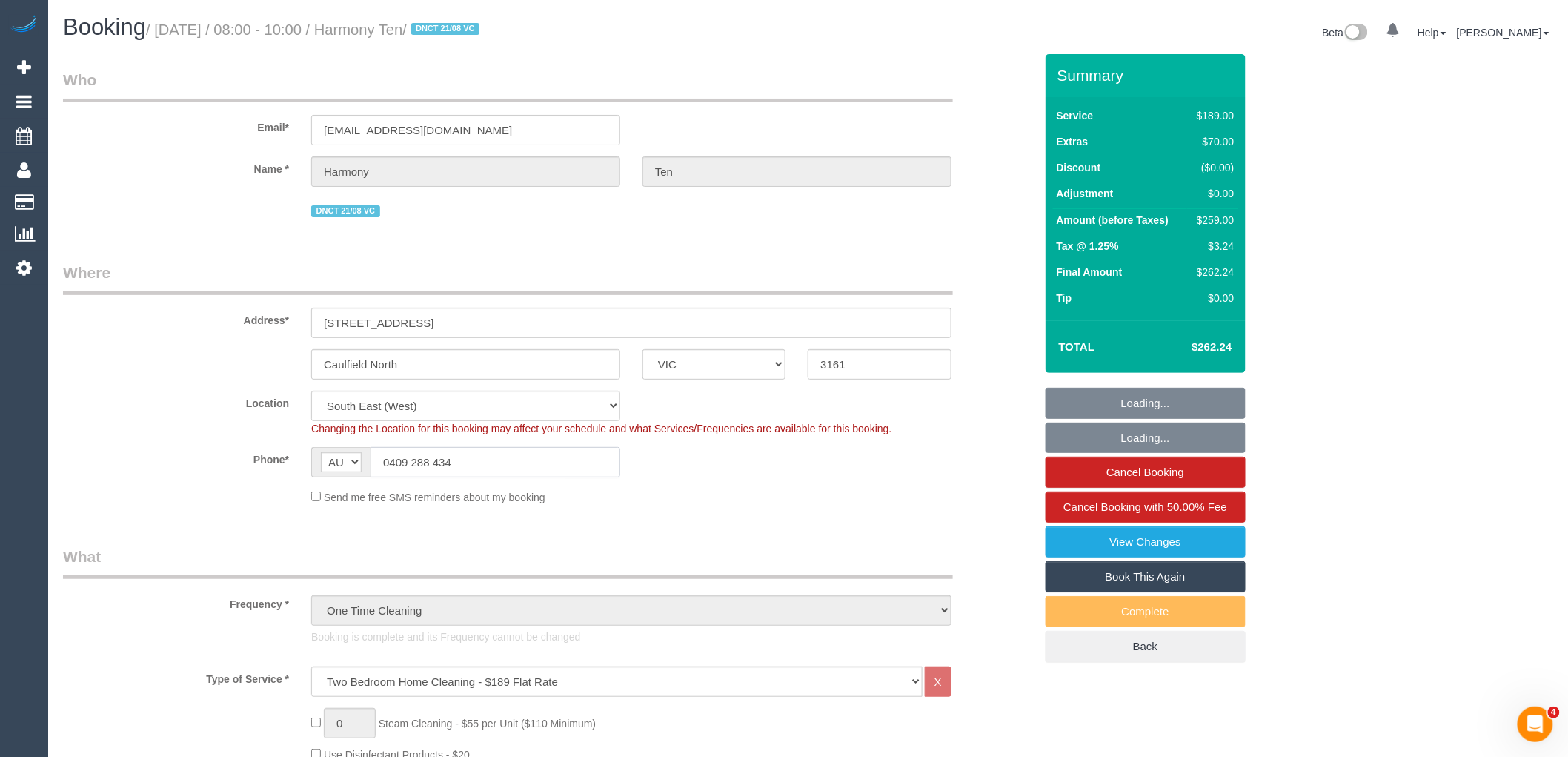
click at [269, 462] on div "Phone* AF AL DZ AD AO AI AQ AG AR AM AW AU AT AZ BS BH BD BB BY BE BZ BJ BM BT …" at bounding box center [549, 462] width 994 height 30
click at [821, 495] on div "Send me free SMS reminders about my booking" at bounding box center [632, 496] width 663 height 16
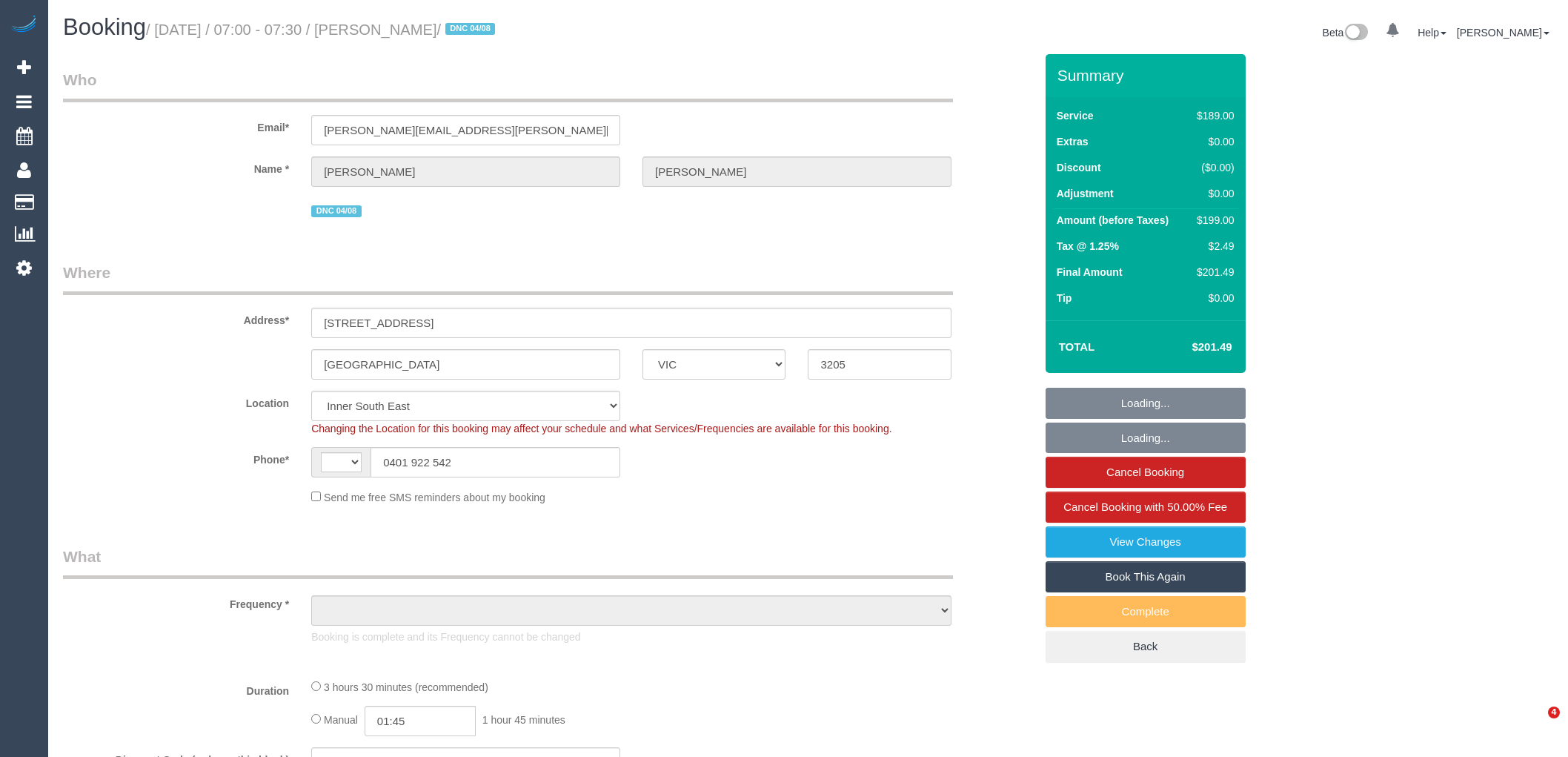
select select "VIC"
select select "string:AU"
select select "string:stripe-pm_1RnhPa2GScqysDRVrwGBGKfe"
select select "object:1386"
select select "number:28"
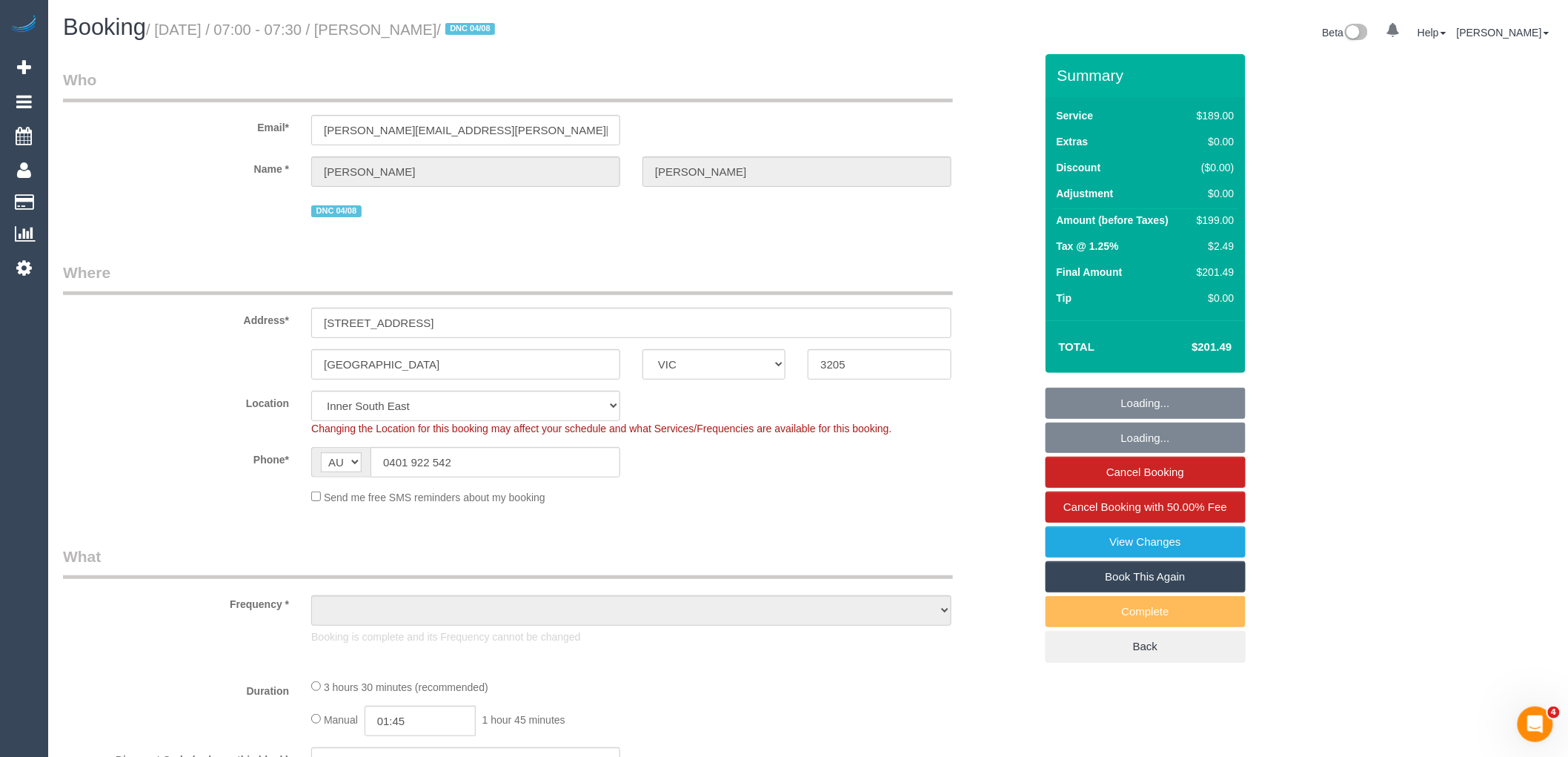
select select "number:14"
select select "number:19"
select select "number:25"
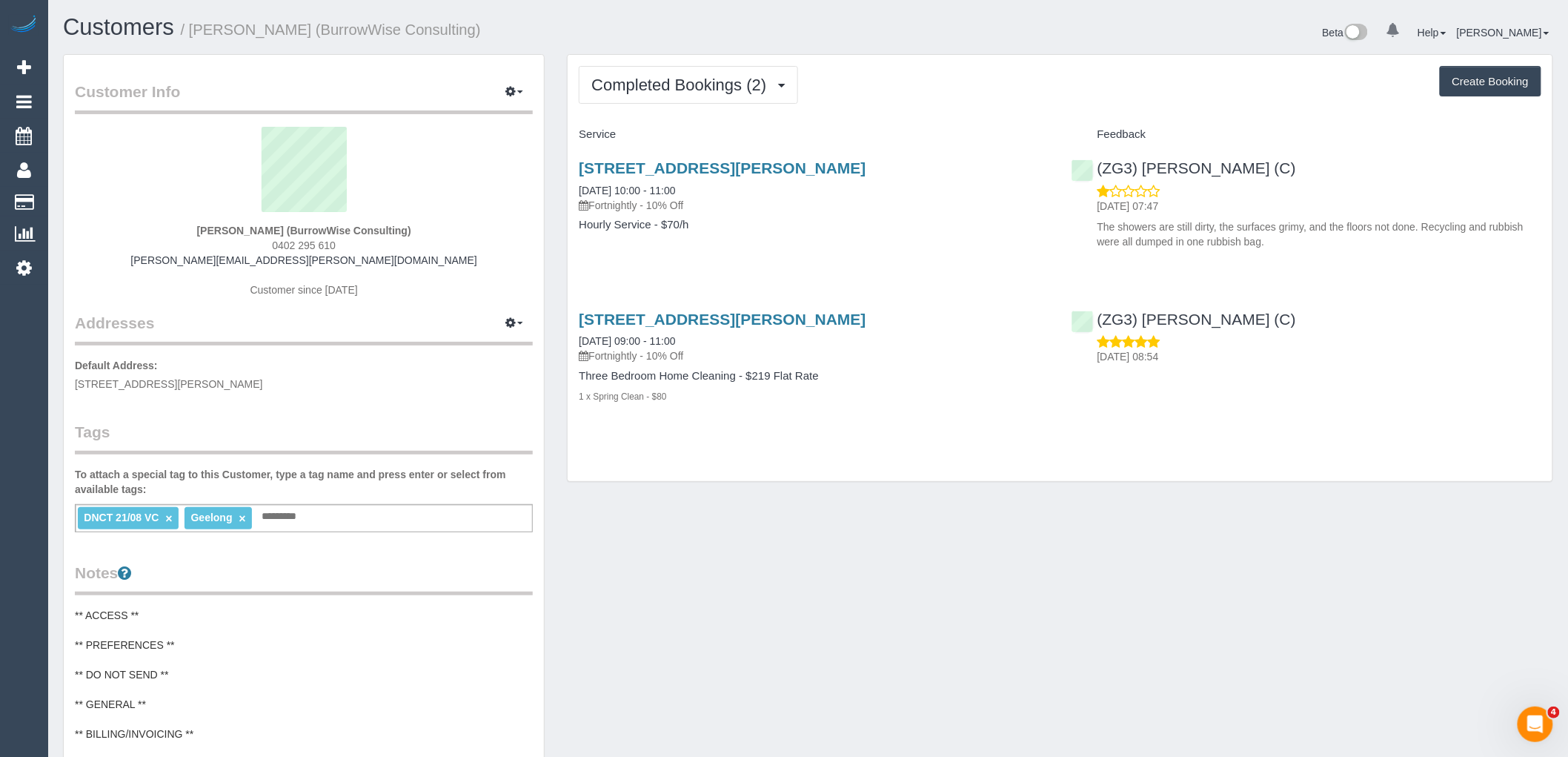
drag, startPoint x: 349, startPoint y: 250, endPoint x: 246, endPoint y: 241, distance: 103.4
click at [246, 241] on div "[PERSON_NAME] (BurrowWise Consulting) 0402 295 610 [PERSON_NAME][EMAIL_ADDRESS]…" at bounding box center [303, 220] width 458 height 186
copy span "0402 295 610"
drag, startPoint x: 701, startPoint y: 80, endPoint x: 702, endPoint y: 93, distance: 13.0
click at [701, 80] on span "Completed Bookings (2)" at bounding box center [683, 85] width 183 height 19
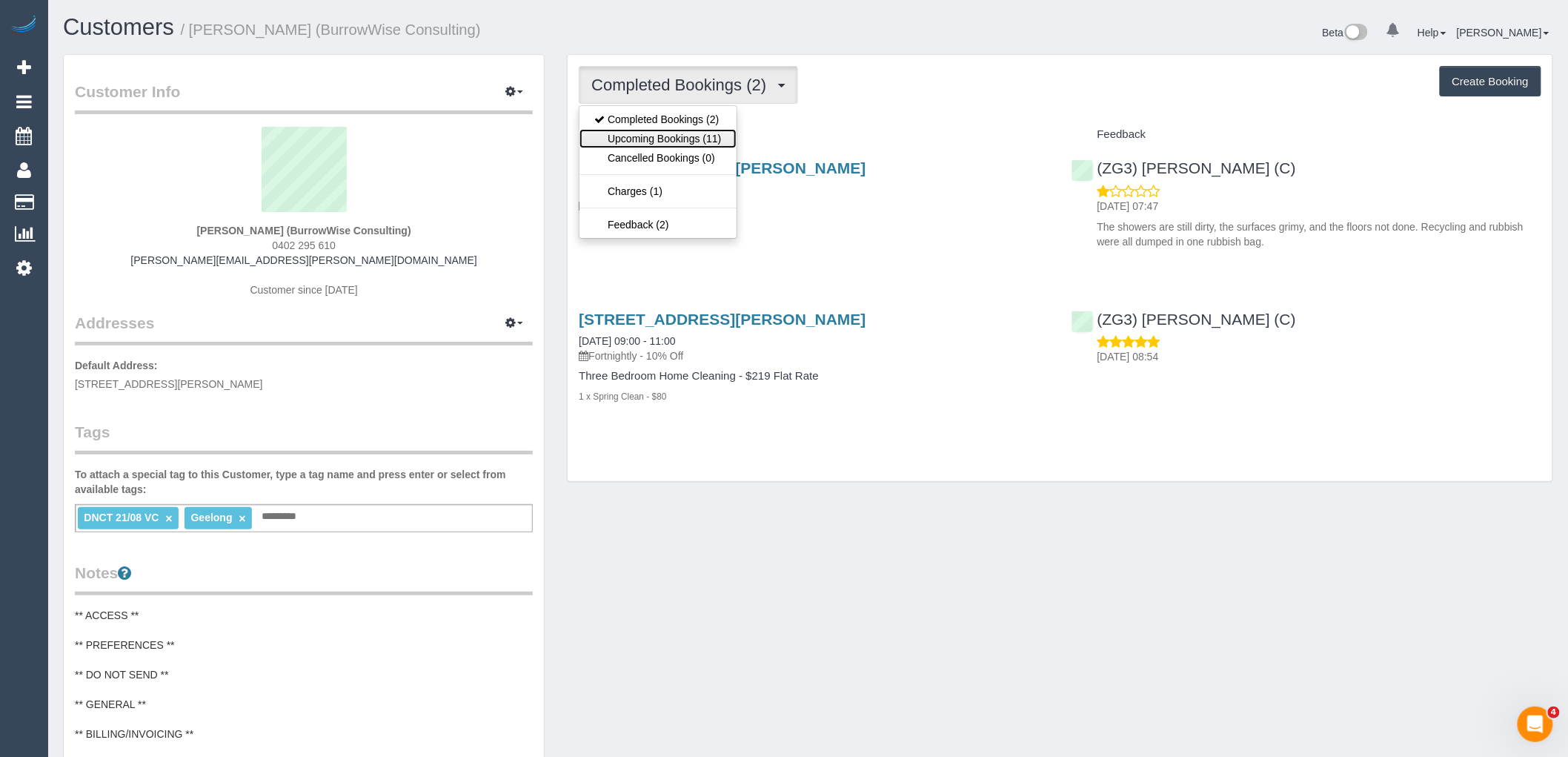
click at [703, 143] on link "Upcoming Bookings (11)" at bounding box center [658, 138] width 157 height 19
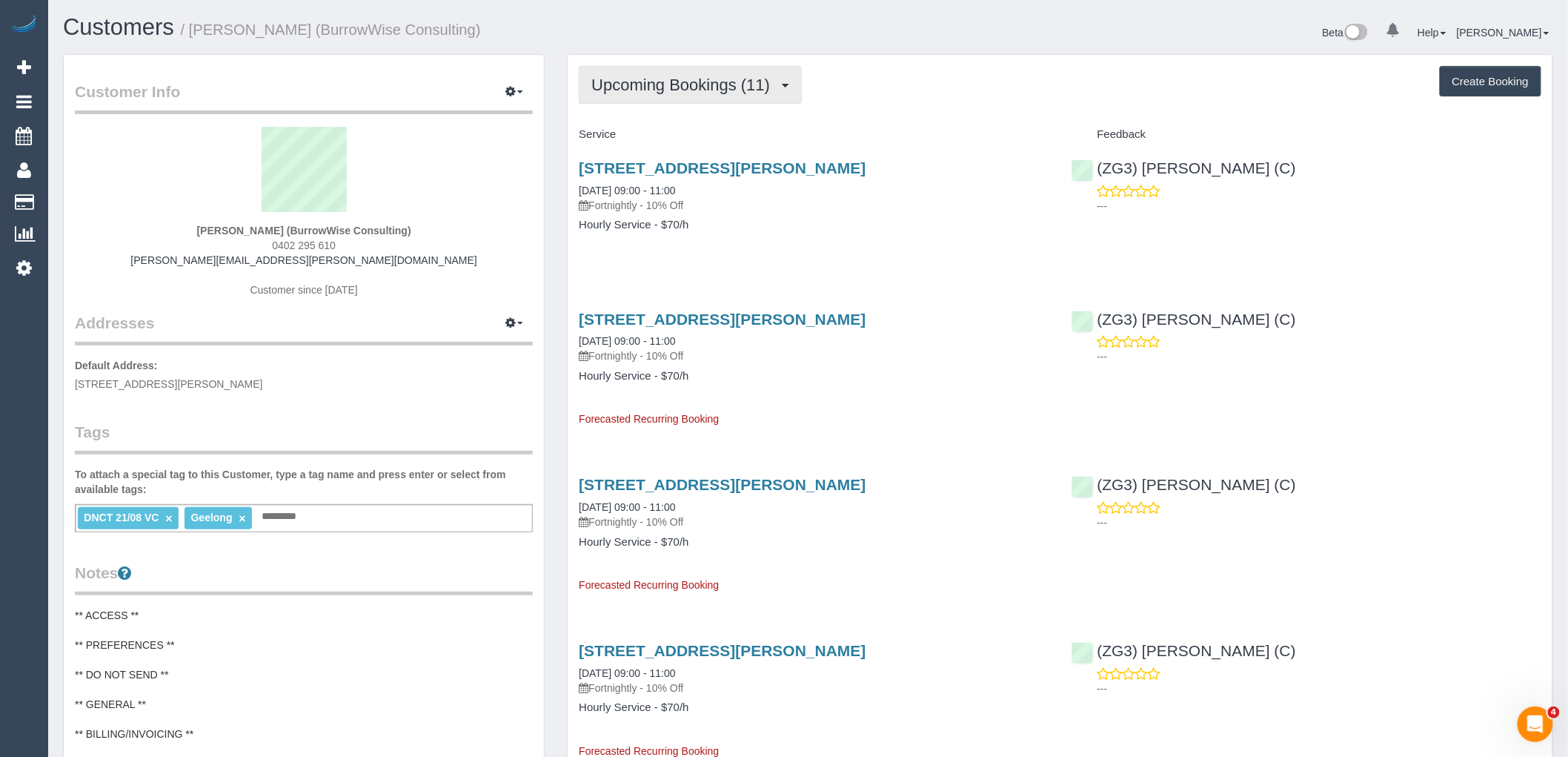
click at [734, 74] on button "Upcoming Bookings (11)" at bounding box center [691, 85] width 224 height 38
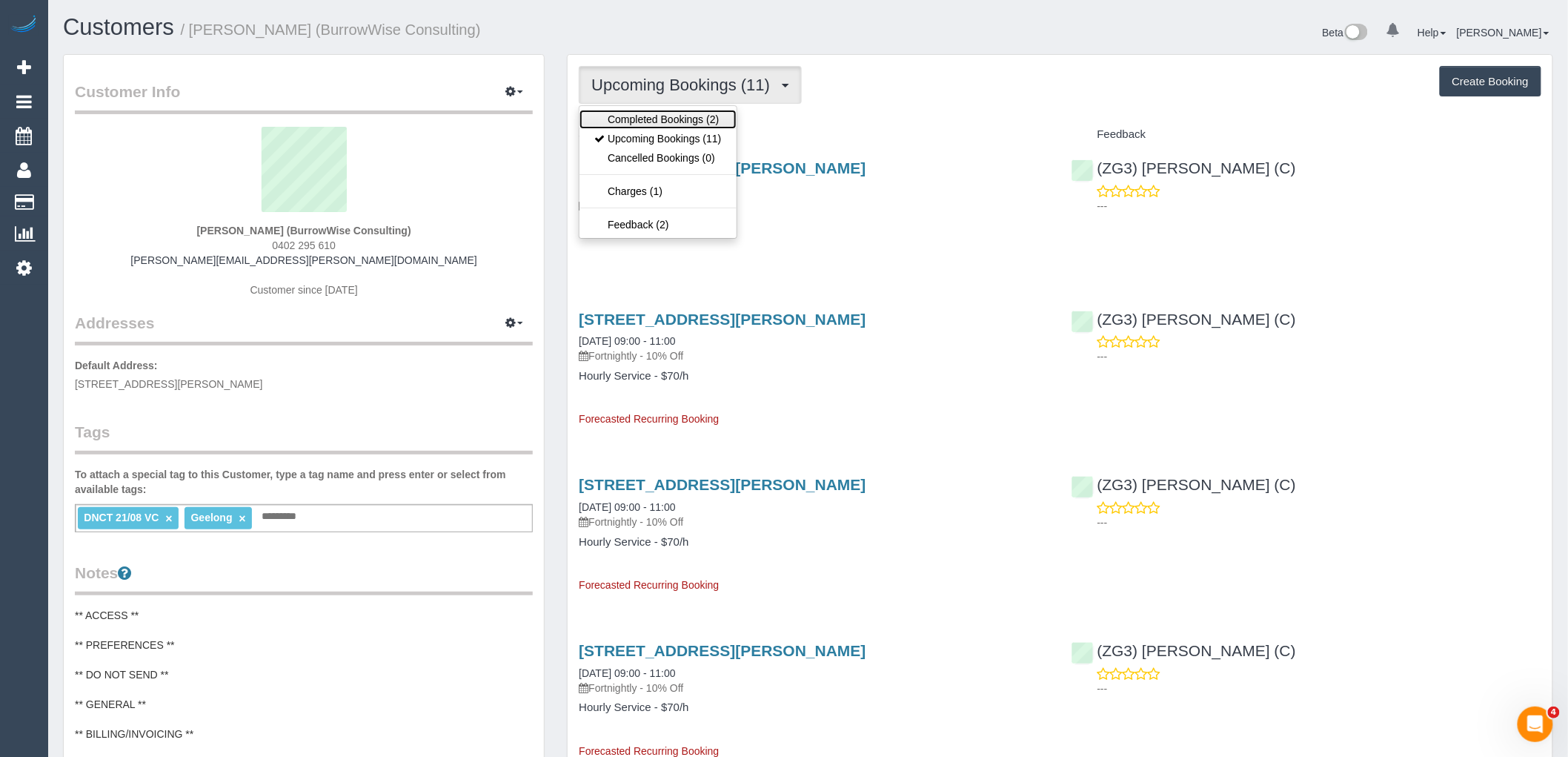
click at [722, 117] on link "Completed Bookings (2)" at bounding box center [658, 119] width 157 height 19
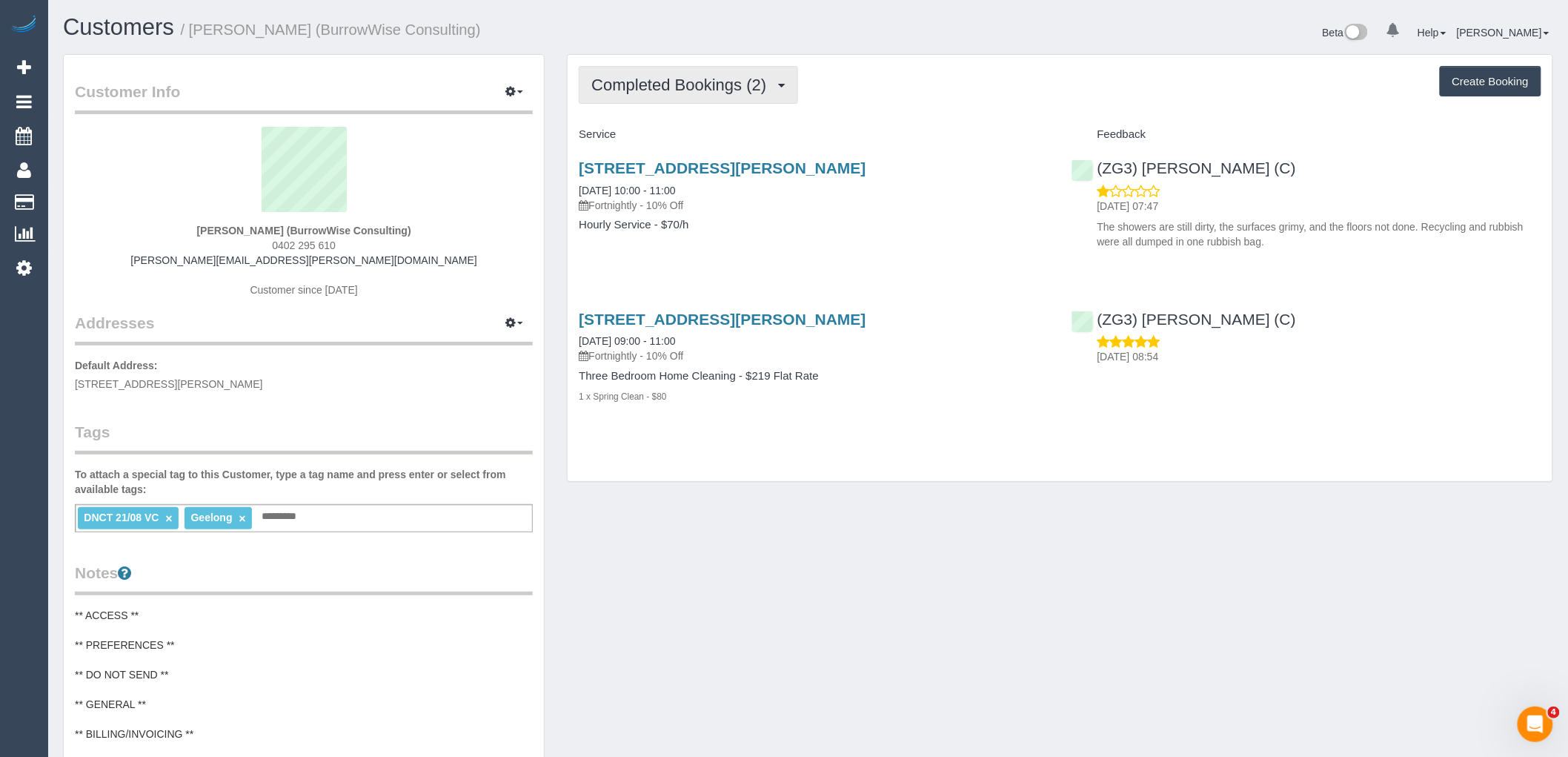
click at [682, 84] on span "Completed Bookings (2)" at bounding box center [683, 85] width 183 height 19
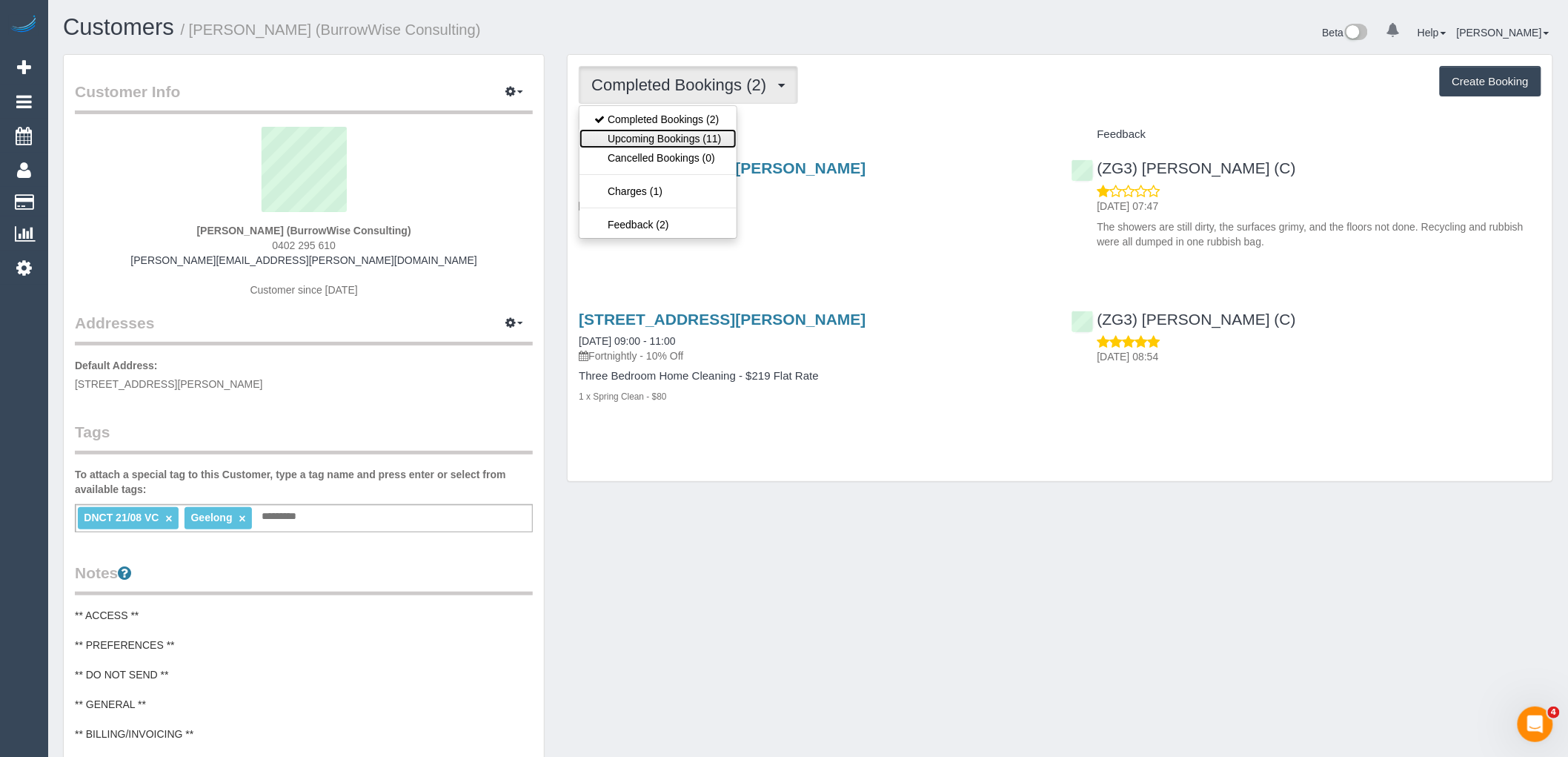
click at [693, 145] on link "Upcoming Bookings (11)" at bounding box center [658, 138] width 157 height 19
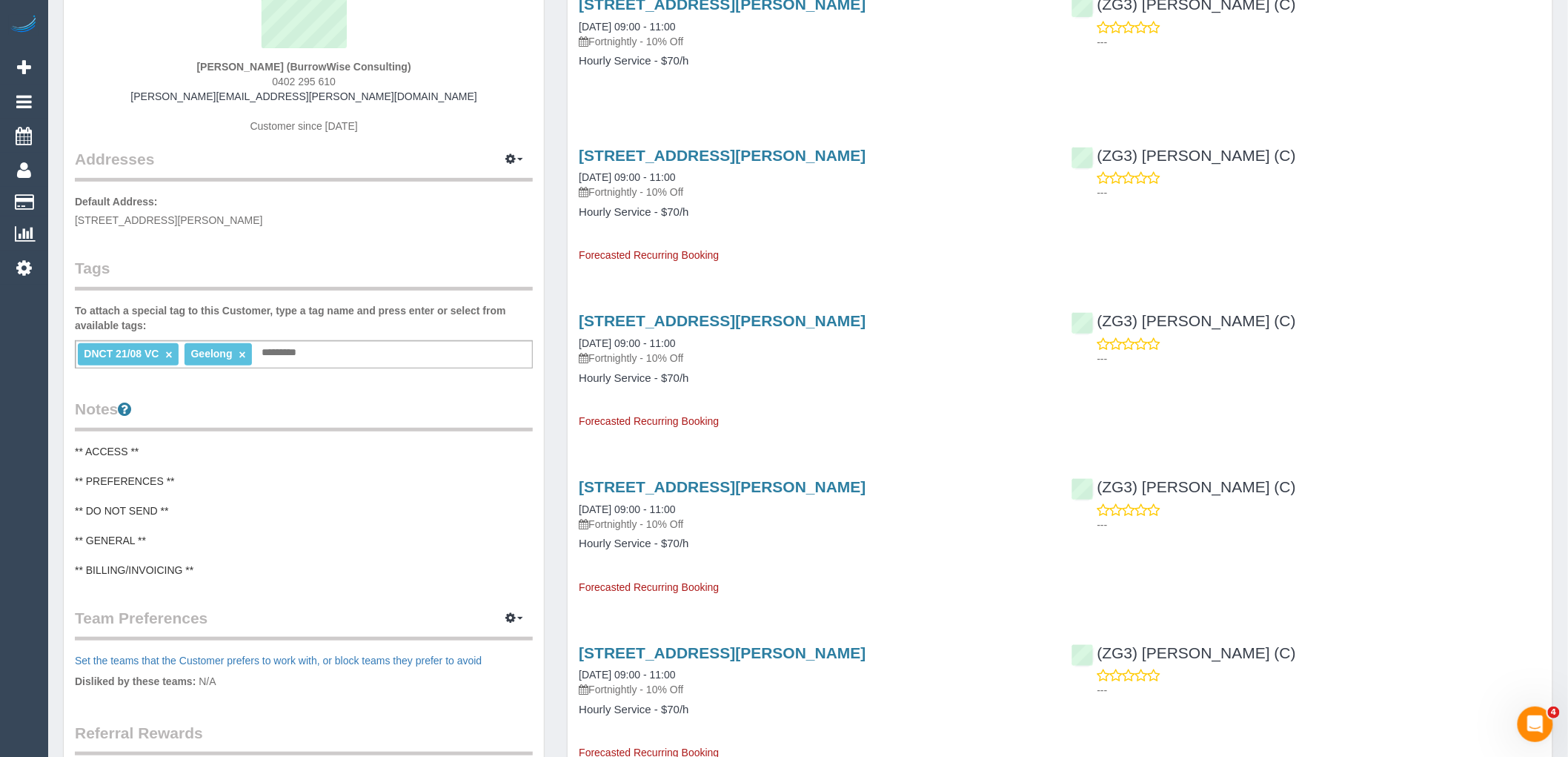
scroll to position [165, 0]
click at [234, 488] on pre "** ACCESS ** ** PREFERENCES ** ** DO NOT SEND ** ** GENERAL ** ** BILLING/INVOI…" at bounding box center [303, 510] width 458 height 134
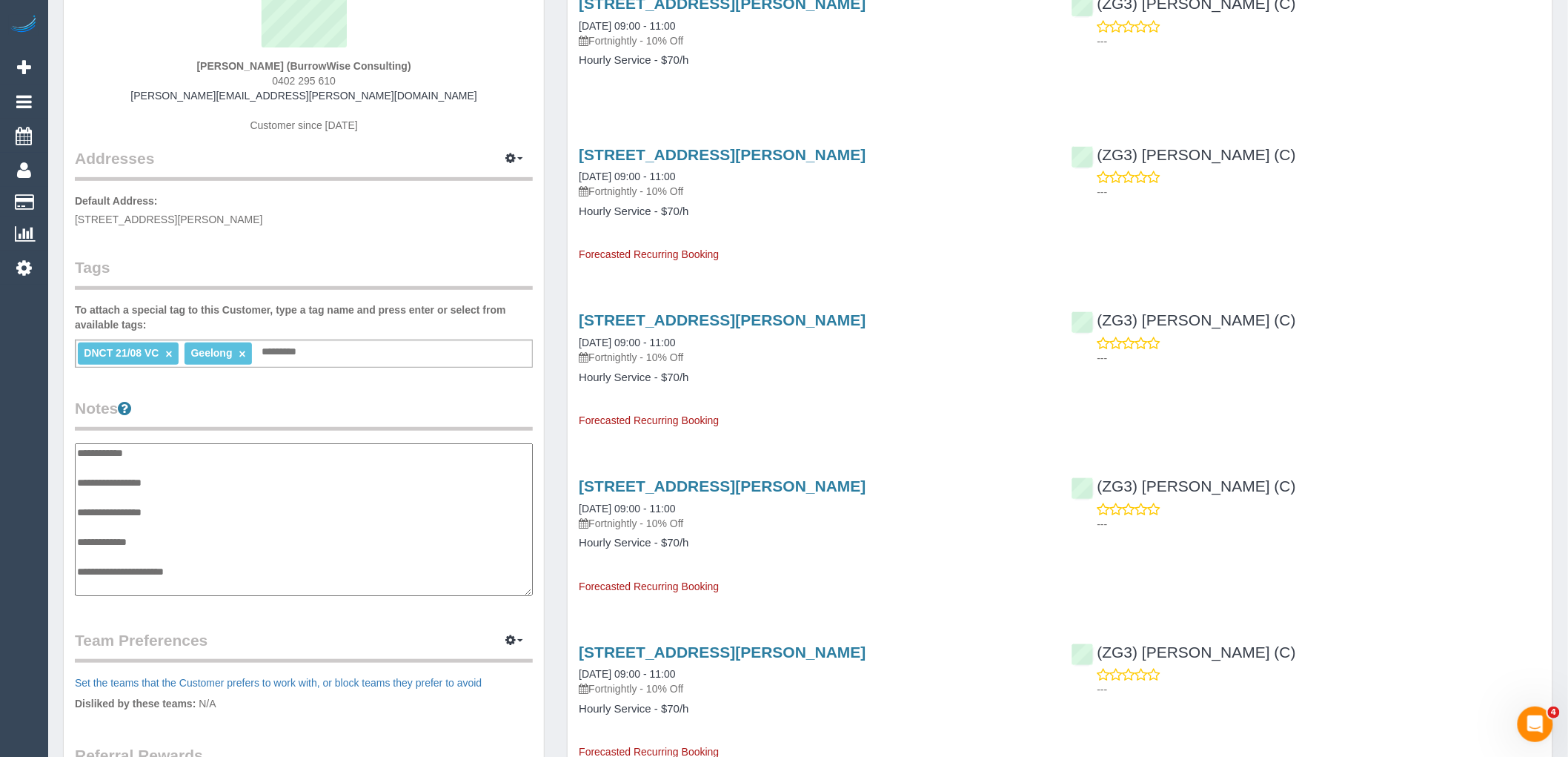
click at [189, 480] on textarea "**********" at bounding box center [303, 519] width 458 height 153
type textarea "**********"
click at [245, 406] on legend "Notes" at bounding box center [303, 413] width 458 height 33
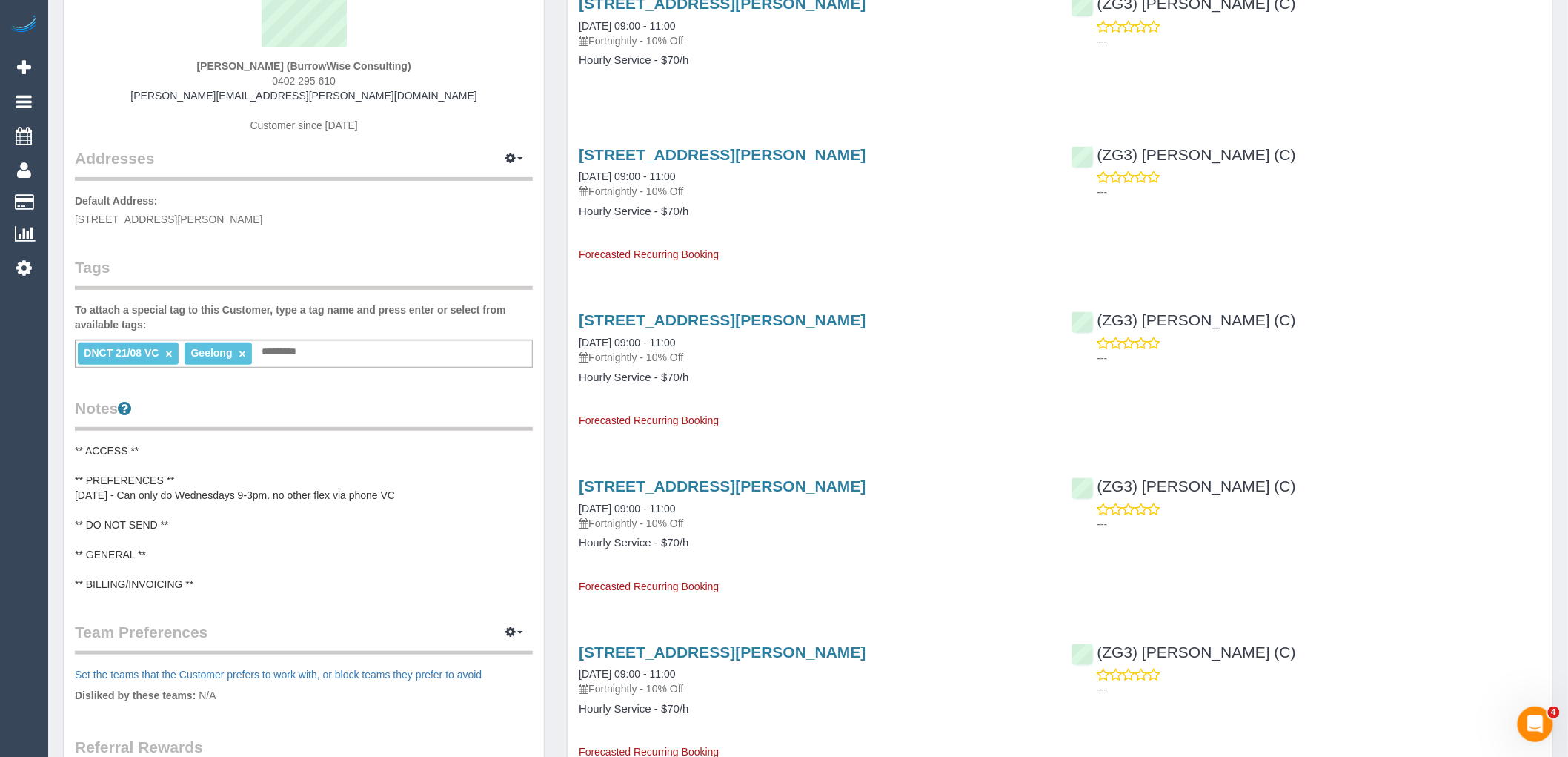
scroll to position [0, 0]
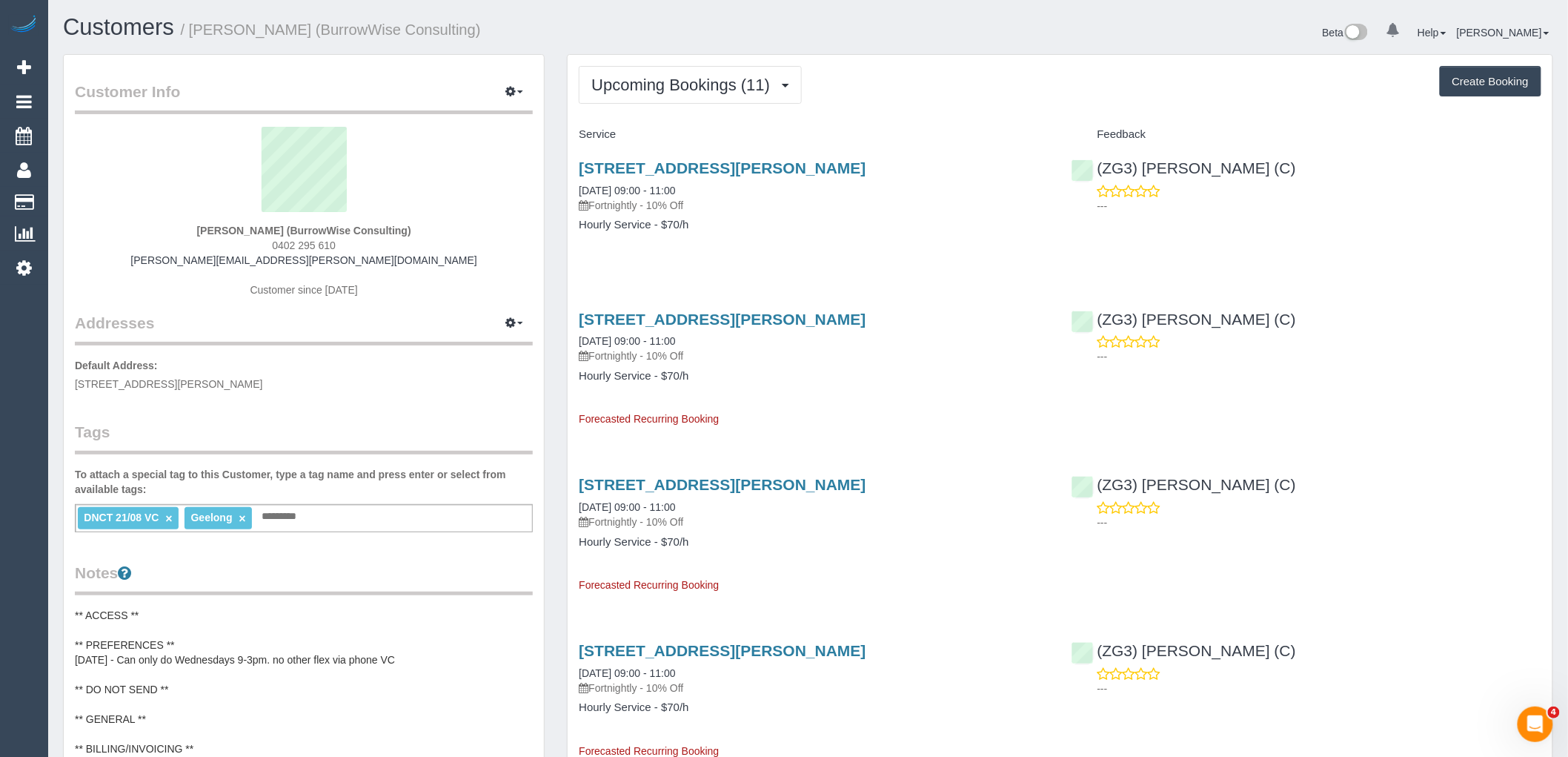
drag, startPoint x: 186, startPoint y: 224, endPoint x: 489, endPoint y: 234, distance: 303.2
click at [489, 234] on div "Kerrie Bubb (BurrowWise Consulting) 0402 295 610 kerrie.bubb@gmail.com Customer…" at bounding box center [303, 220] width 458 height 186
copy strong "Kerrie Bubb (BurrowWise Consulting)"
click at [694, 93] on span "Upcoming Bookings (11)" at bounding box center [685, 85] width 186 height 19
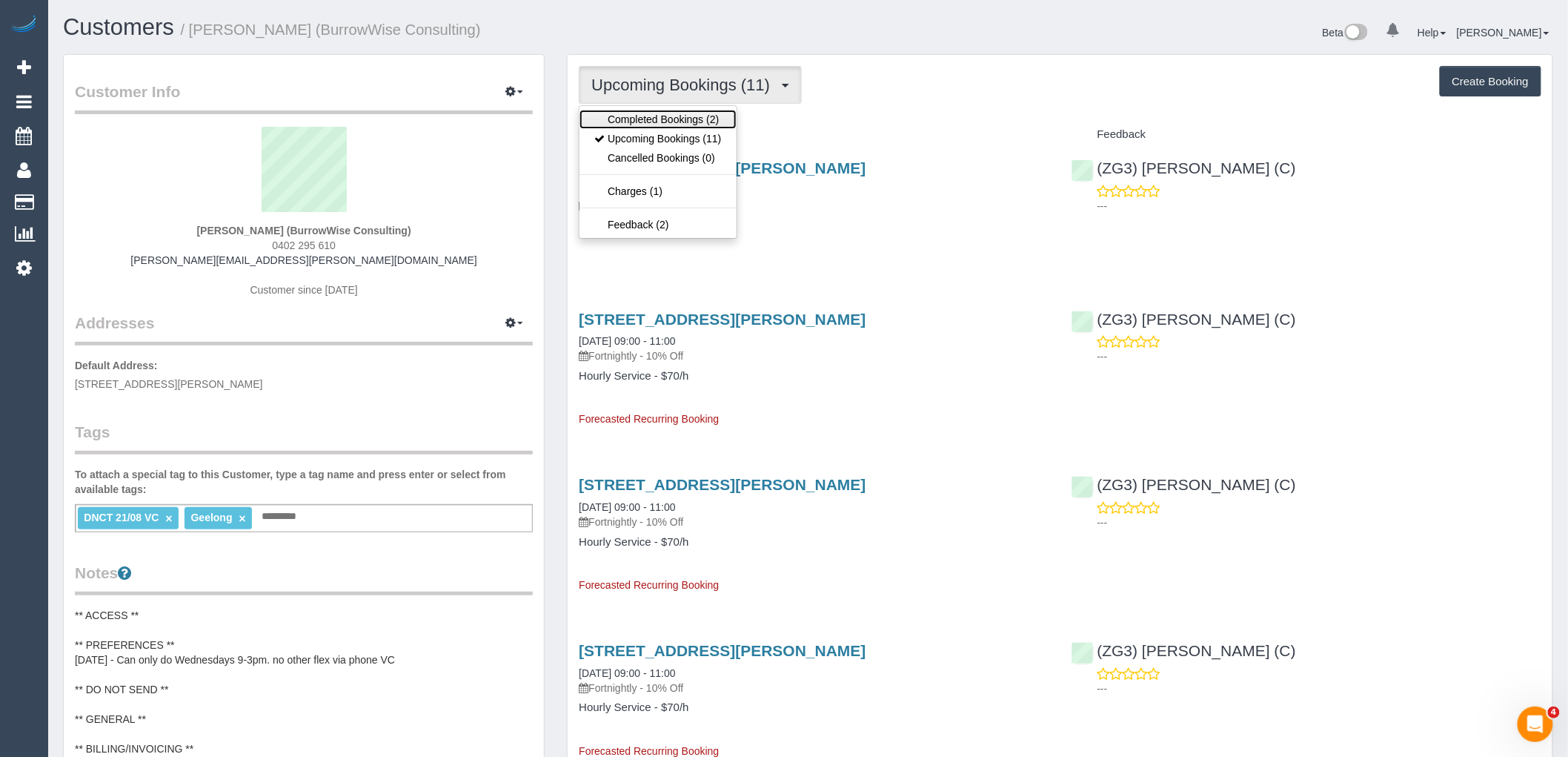
click at [690, 126] on link "Completed Bookings (2)" at bounding box center [658, 119] width 157 height 19
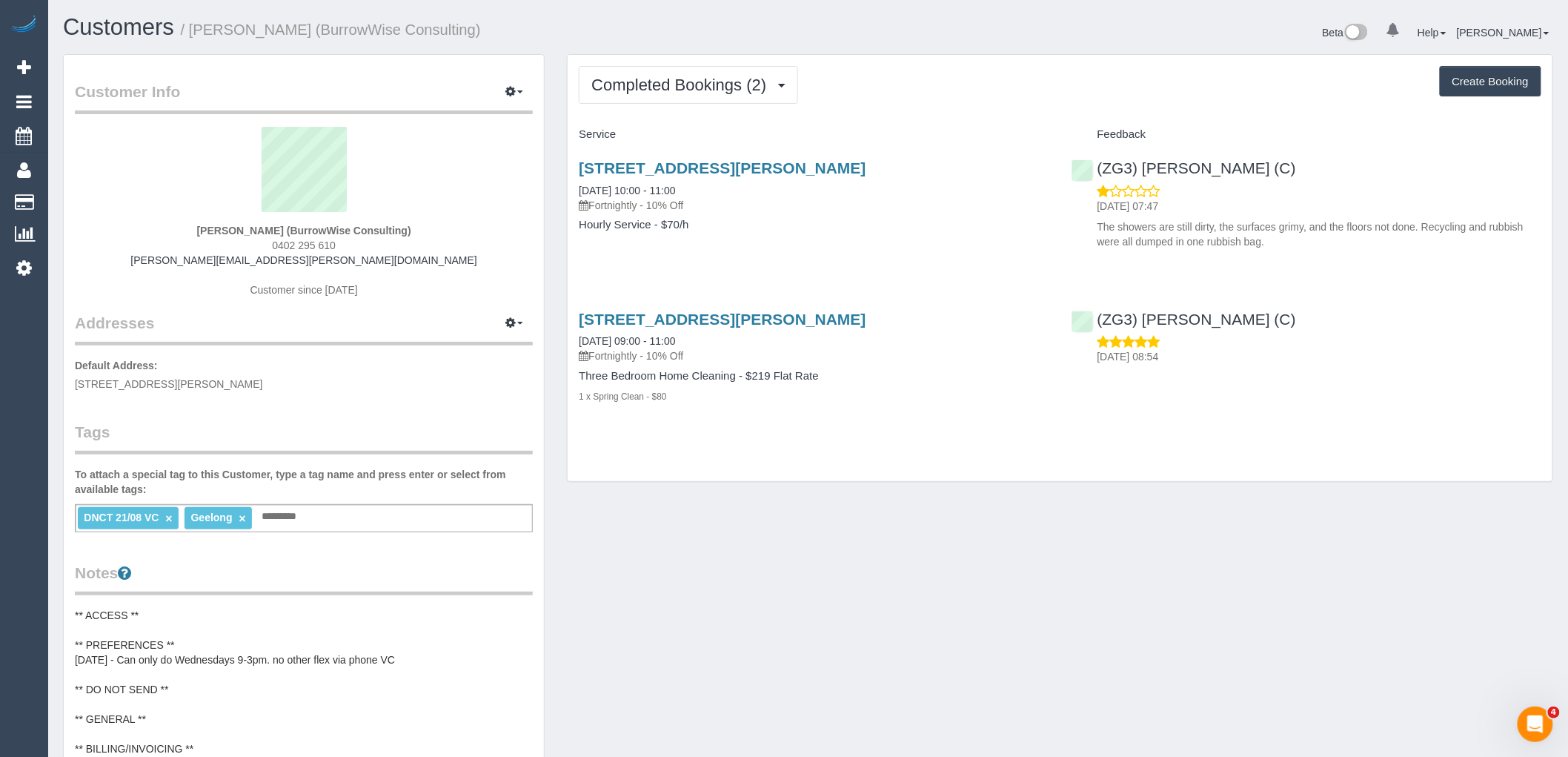
drag, startPoint x: 1410, startPoint y: 262, endPoint x: 1257, endPoint y: 154, distance: 187.3
click at [1410, 261] on div "61 Bailey Street, 21, Belmont, VIC 3216 21/08/2025 10:00 - 11:00 Fortnightly - …" at bounding box center [1060, 204] width 985 height 114
click at [701, 79] on span "Completed Bookings (2)" at bounding box center [683, 85] width 183 height 19
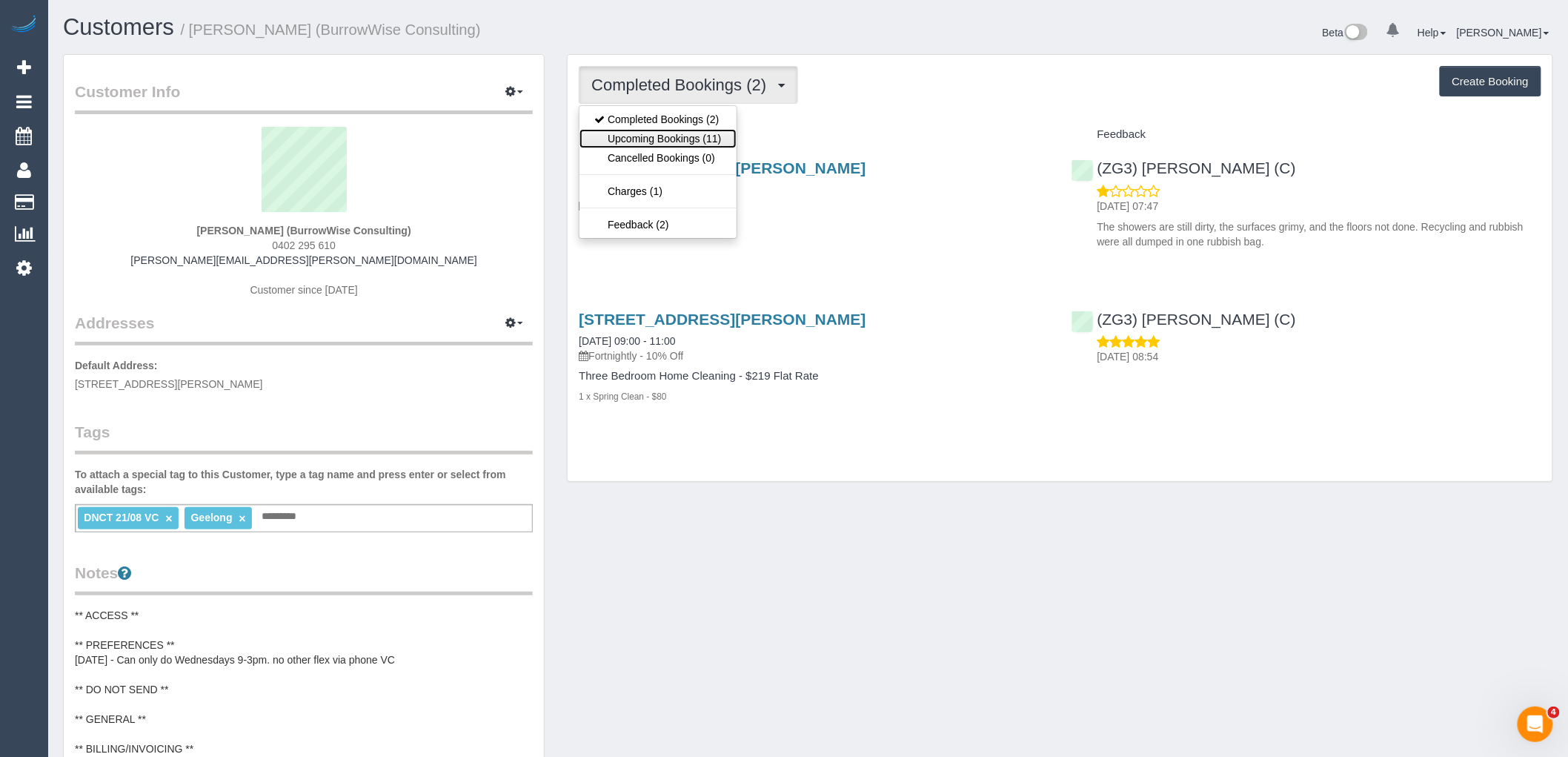
click at [703, 139] on link "Upcoming Bookings (11)" at bounding box center [658, 138] width 157 height 19
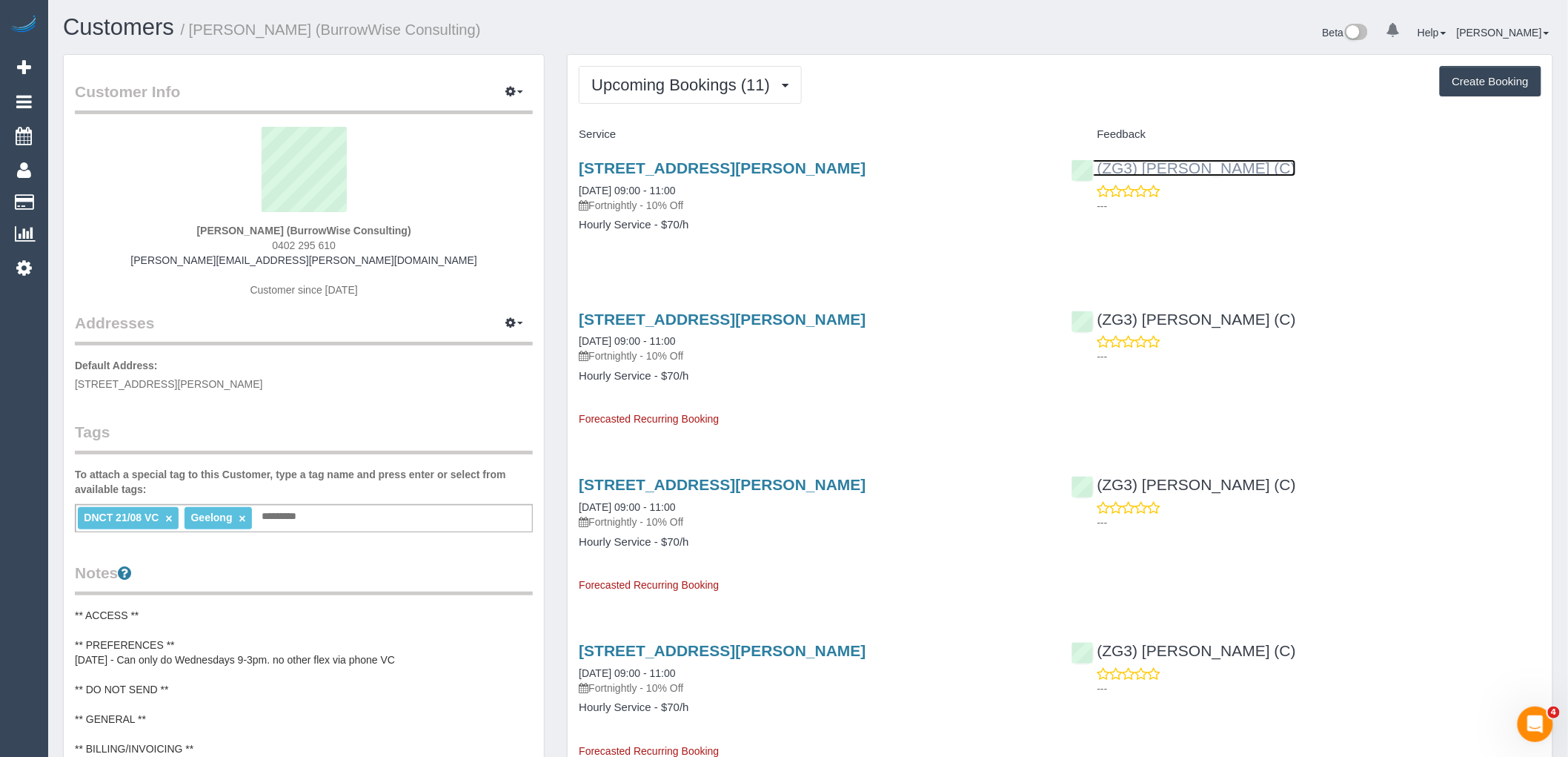
click at [1196, 169] on link "(ZG3) Ashan Adithya (C)" at bounding box center [1184, 168] width 225 height 17
click at [670, 91] on span "Upcoming Bookings (11)" at bounding box center [685, 85] width 186 height 19
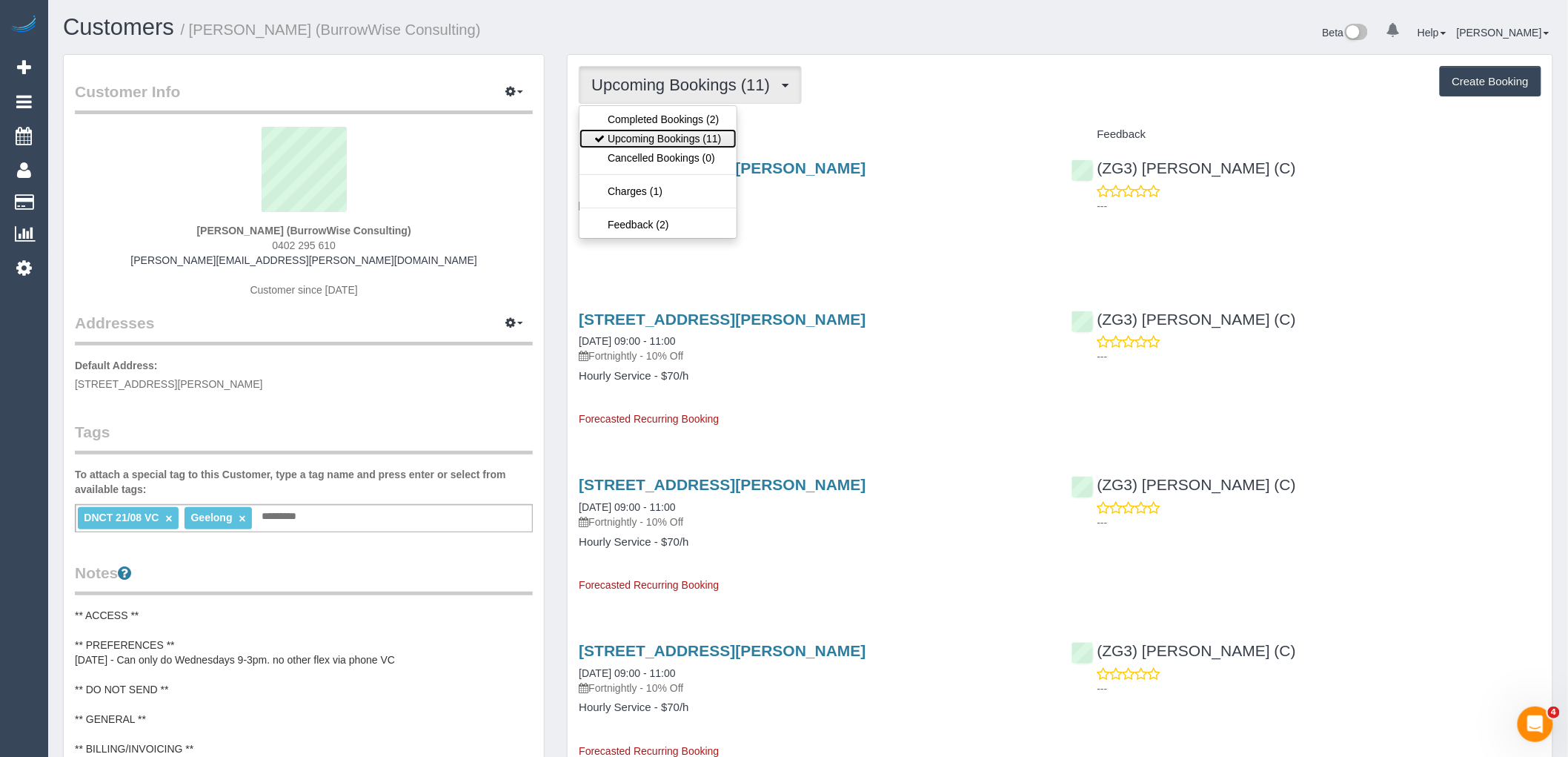
click at [709, 141] on link "Upcoming Bookings (11)" at bounding box center [658, 138] width 157 height 19
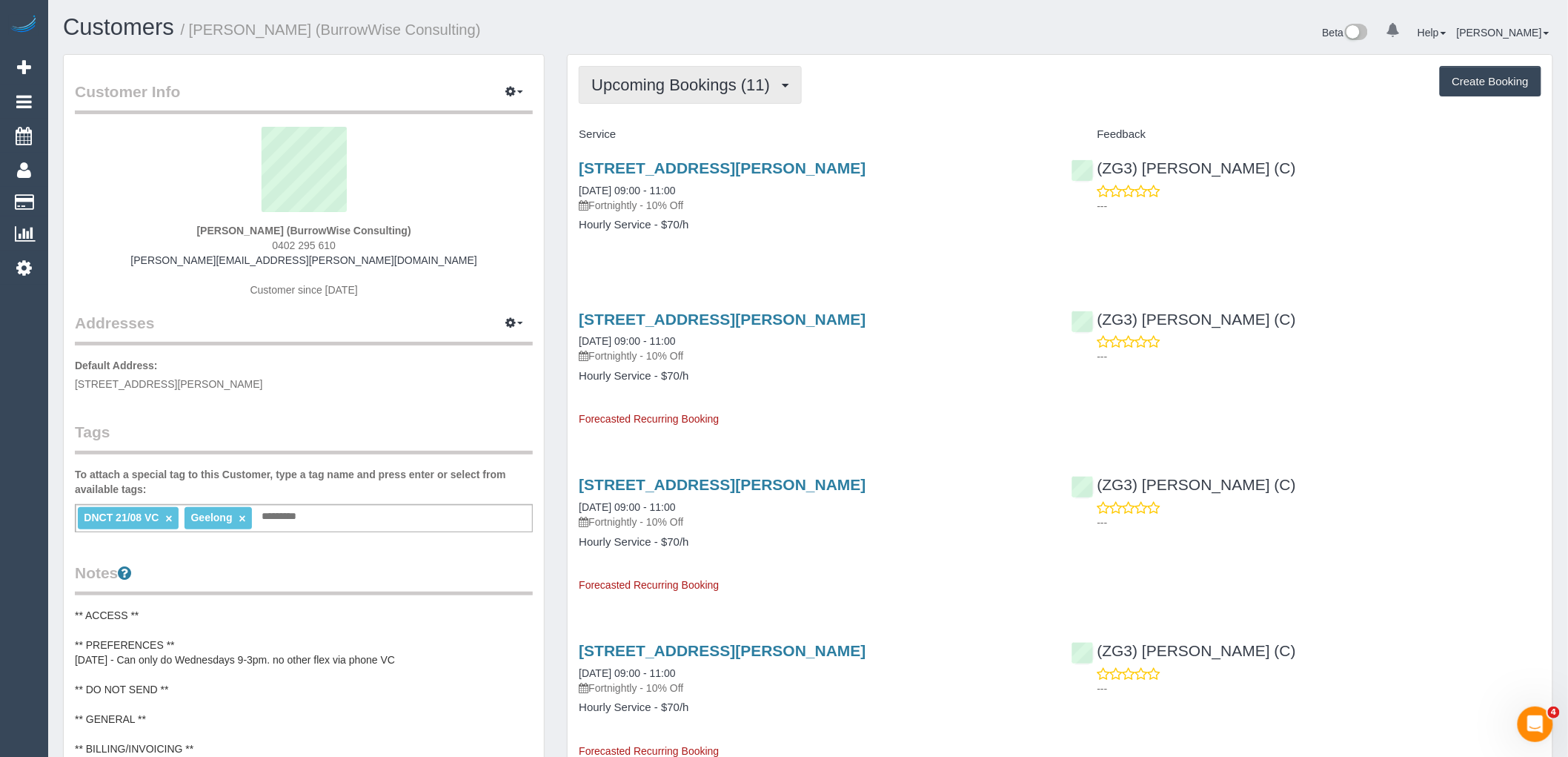
click at [609, 94] on button "Upcoming Bookings (11)" at bounding box center [691, 85] width 224 height 38
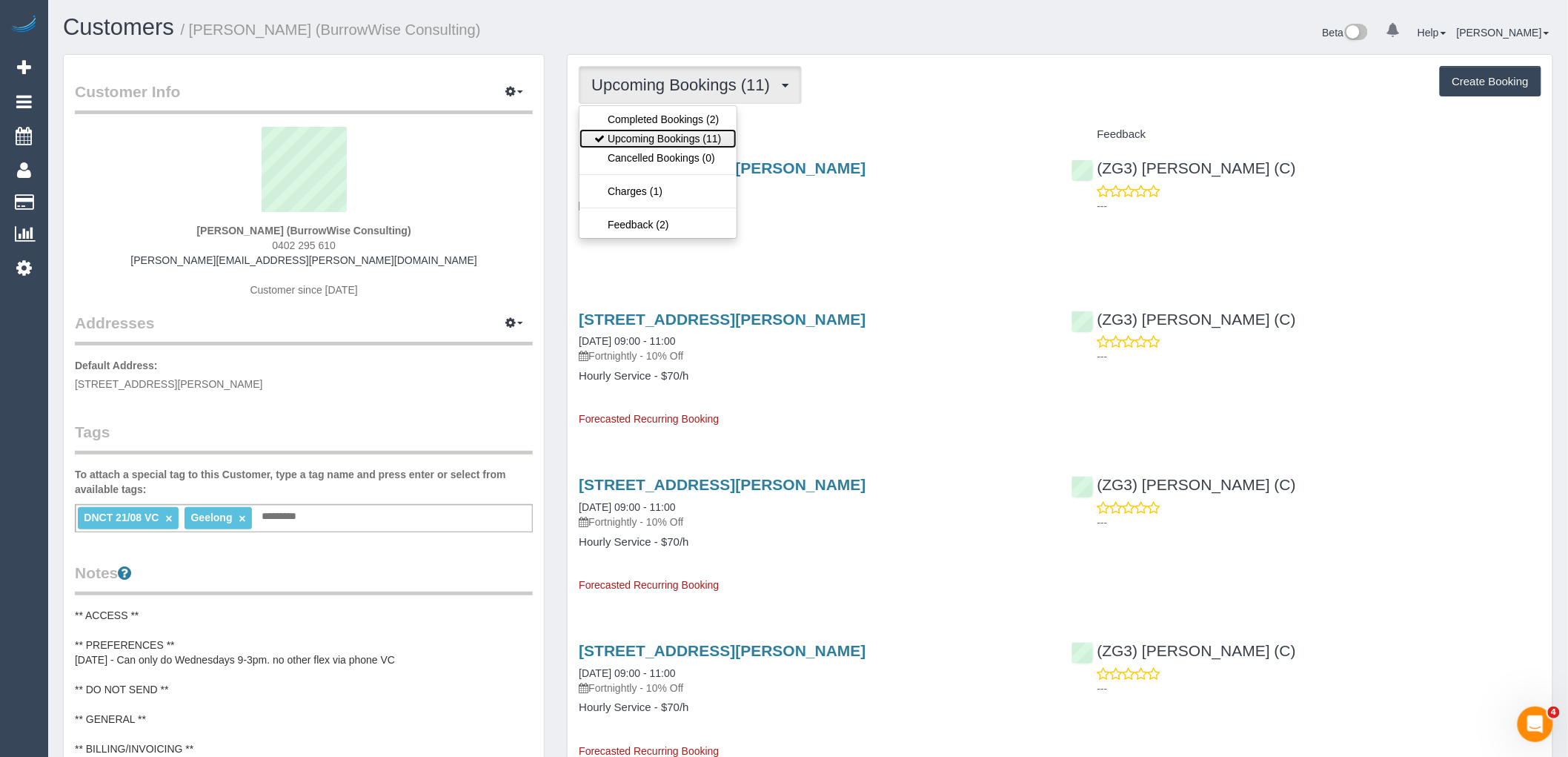
click at [661, 146] on link "Upcoming Bookings (11)" at bounding box center [658, 138] width 157 height 19
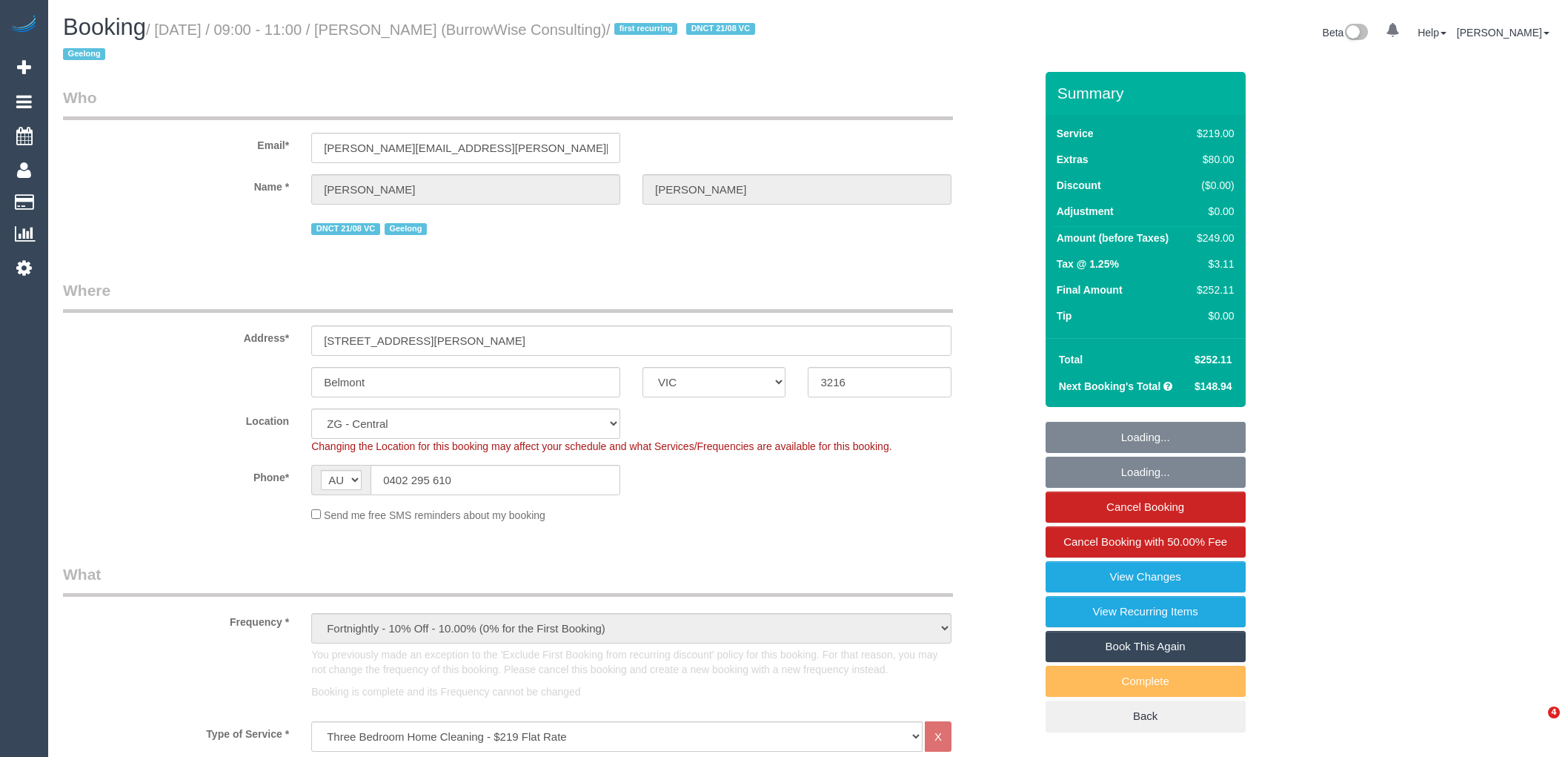
select select "VIC"
select select "number:27"
select select "number:15"
select select "number:18"
select select "number:24"
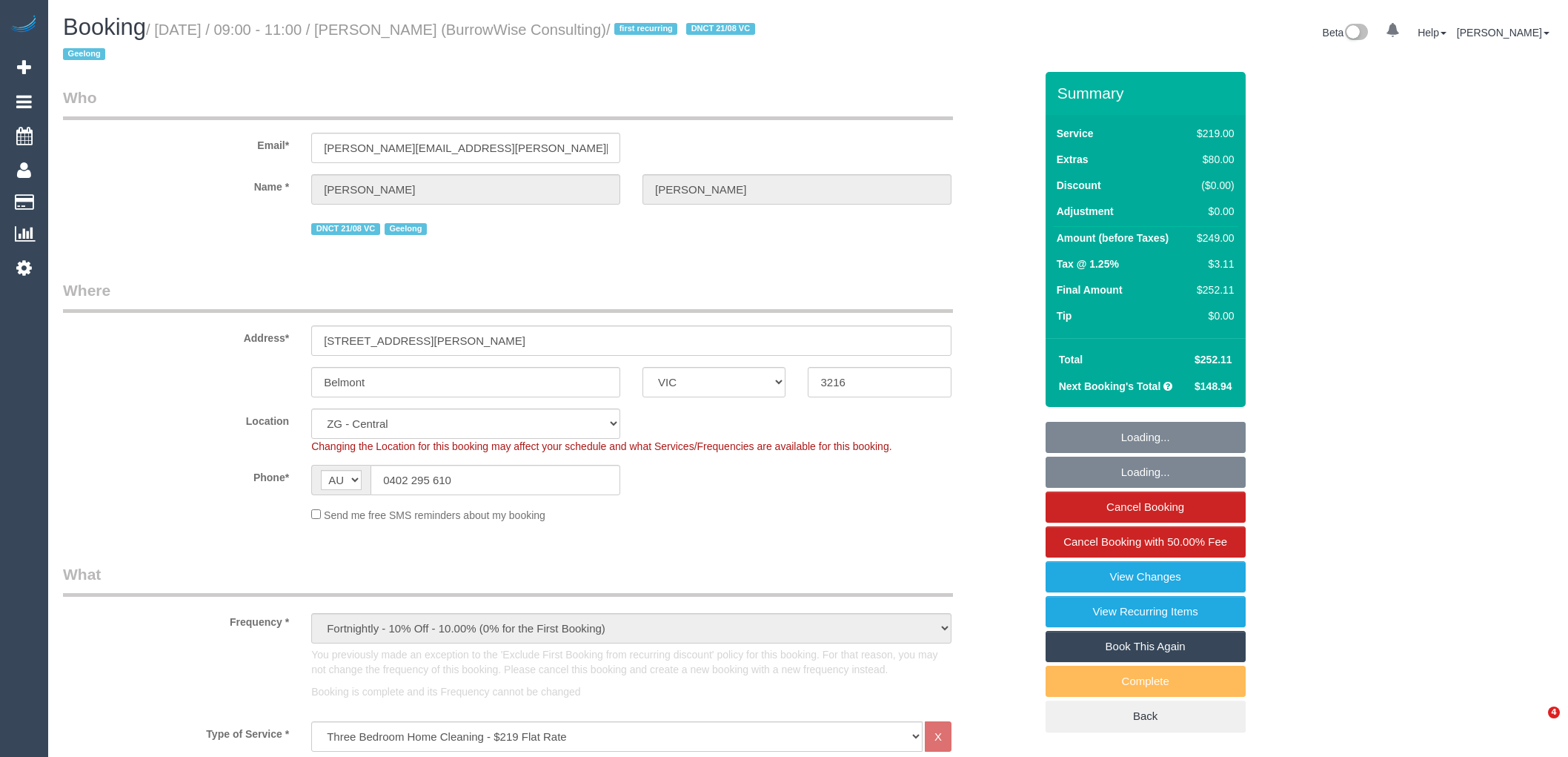
select select "number:34"
select select "number:26"
select select "spot1"
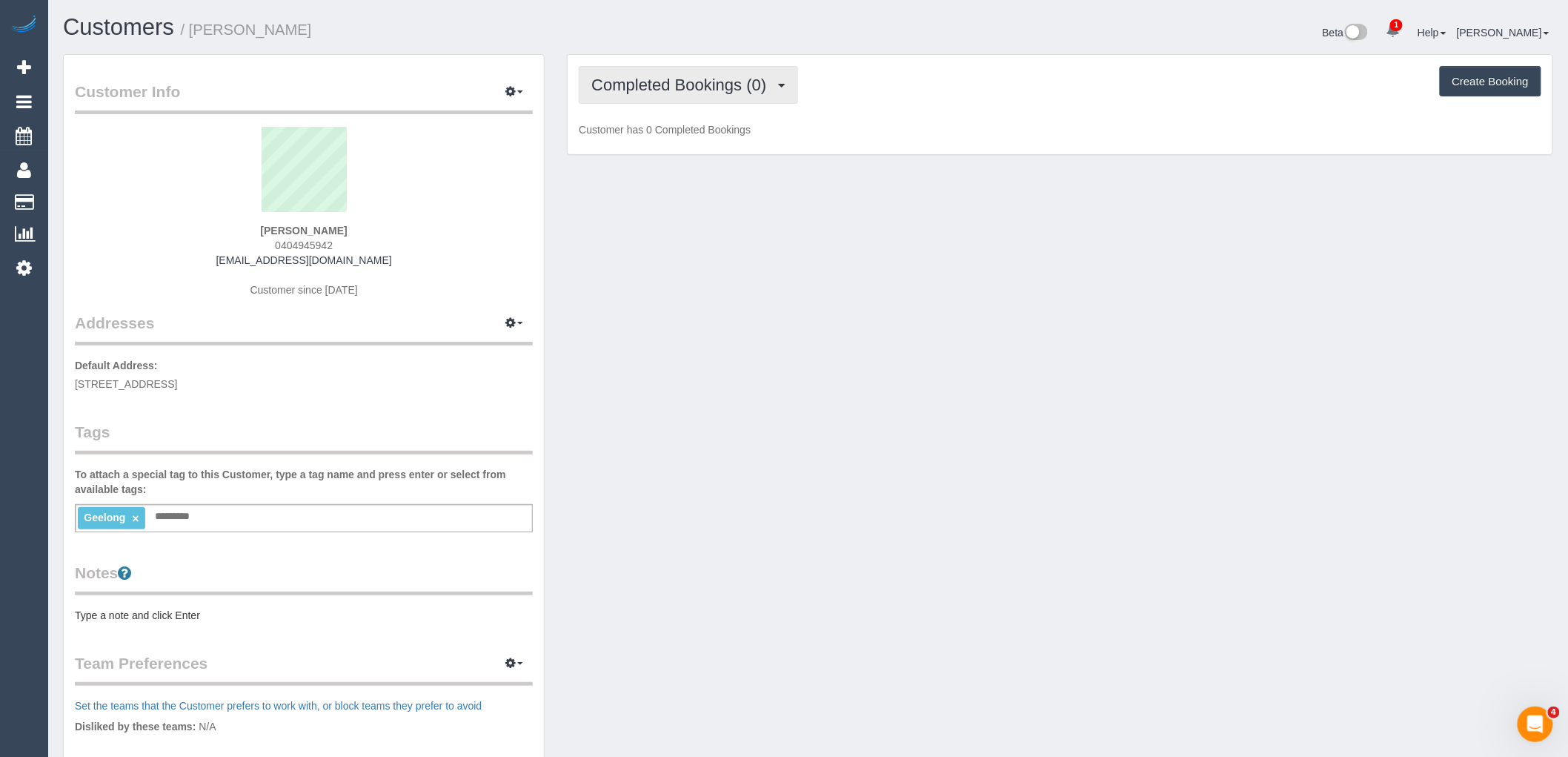
click at [626, 91] on span "Completed Bookings (0)" at bounding box center [683, 85] width 183 height 19
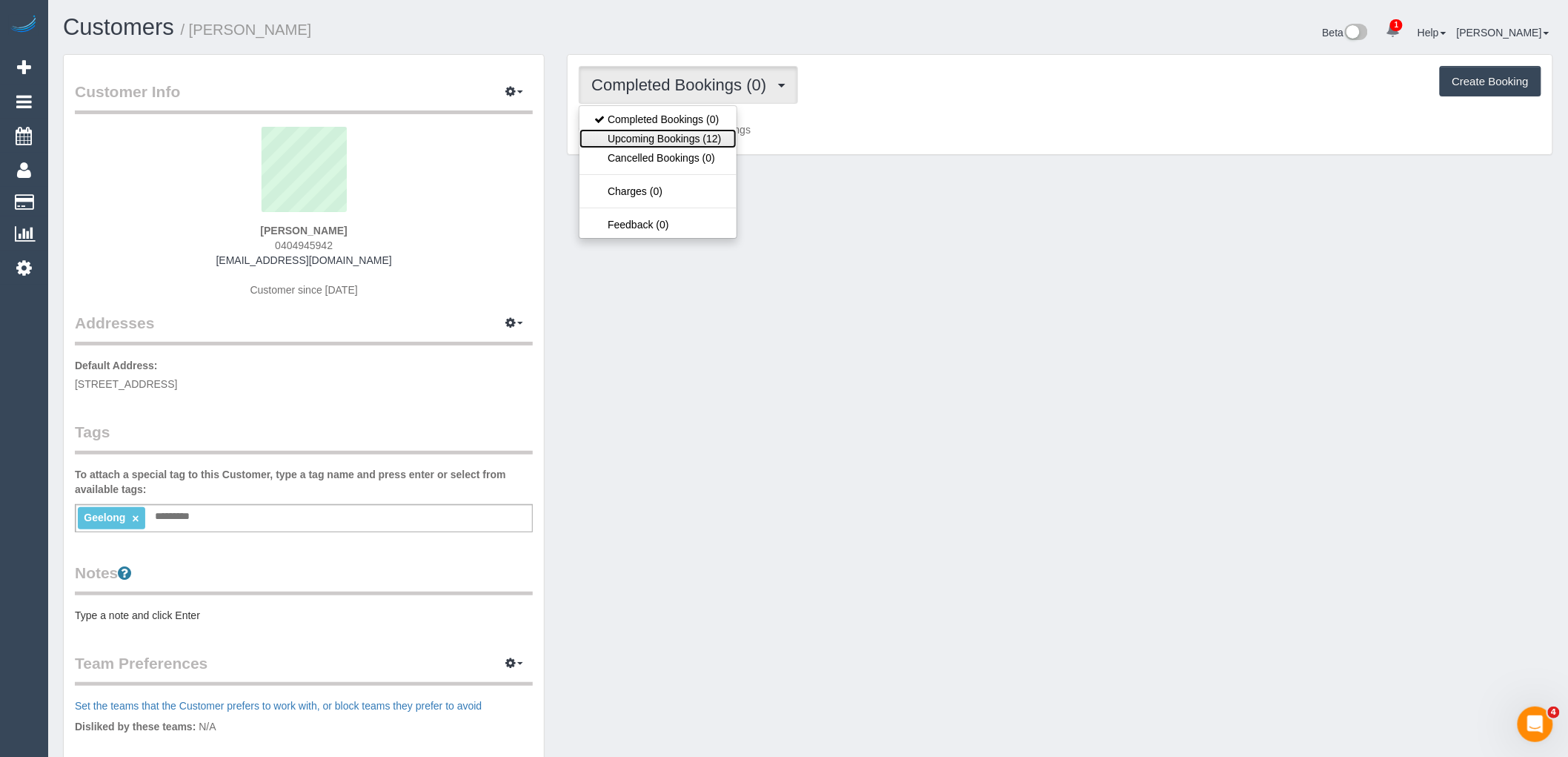
click at [638, 141] on link "Upcoming Bookings (12)" at bounding box center [658, 138] width 157 height 19
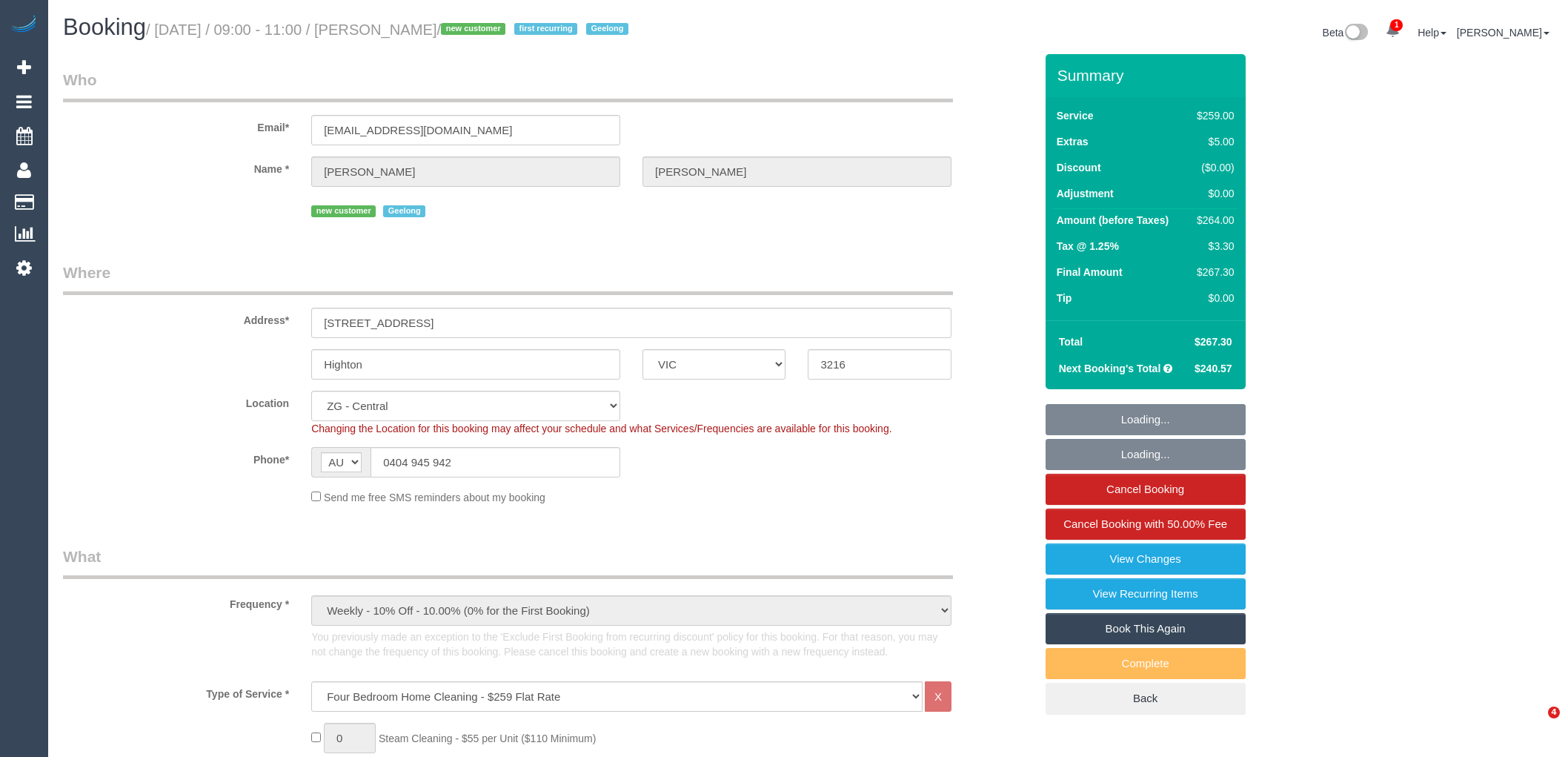
select select "VIC"
select select "spot1"
select select "number:27"
select select "number:14"
select select "number:19"
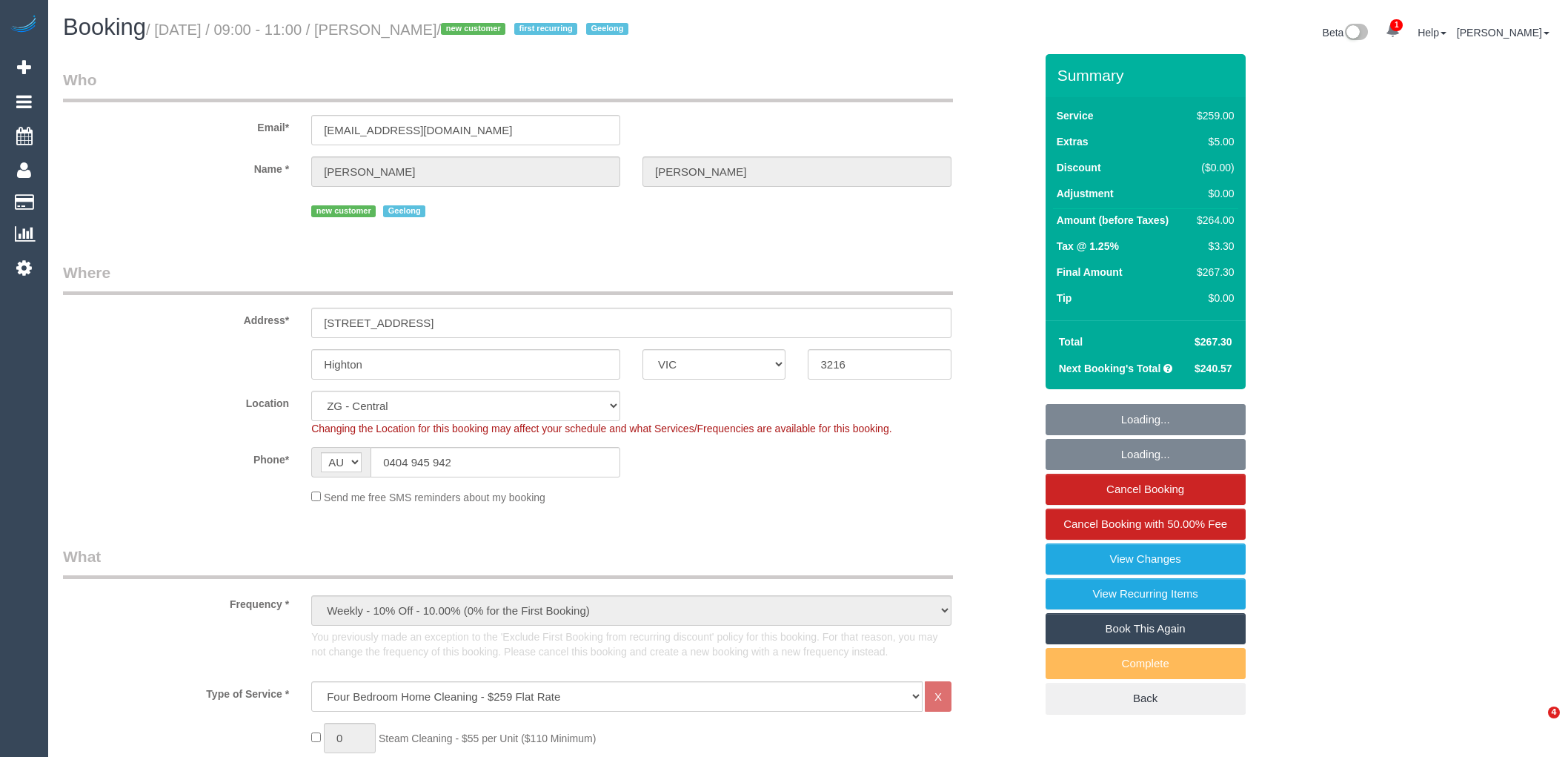
select select "number:24"
select select "number:33"
select select "number:12"
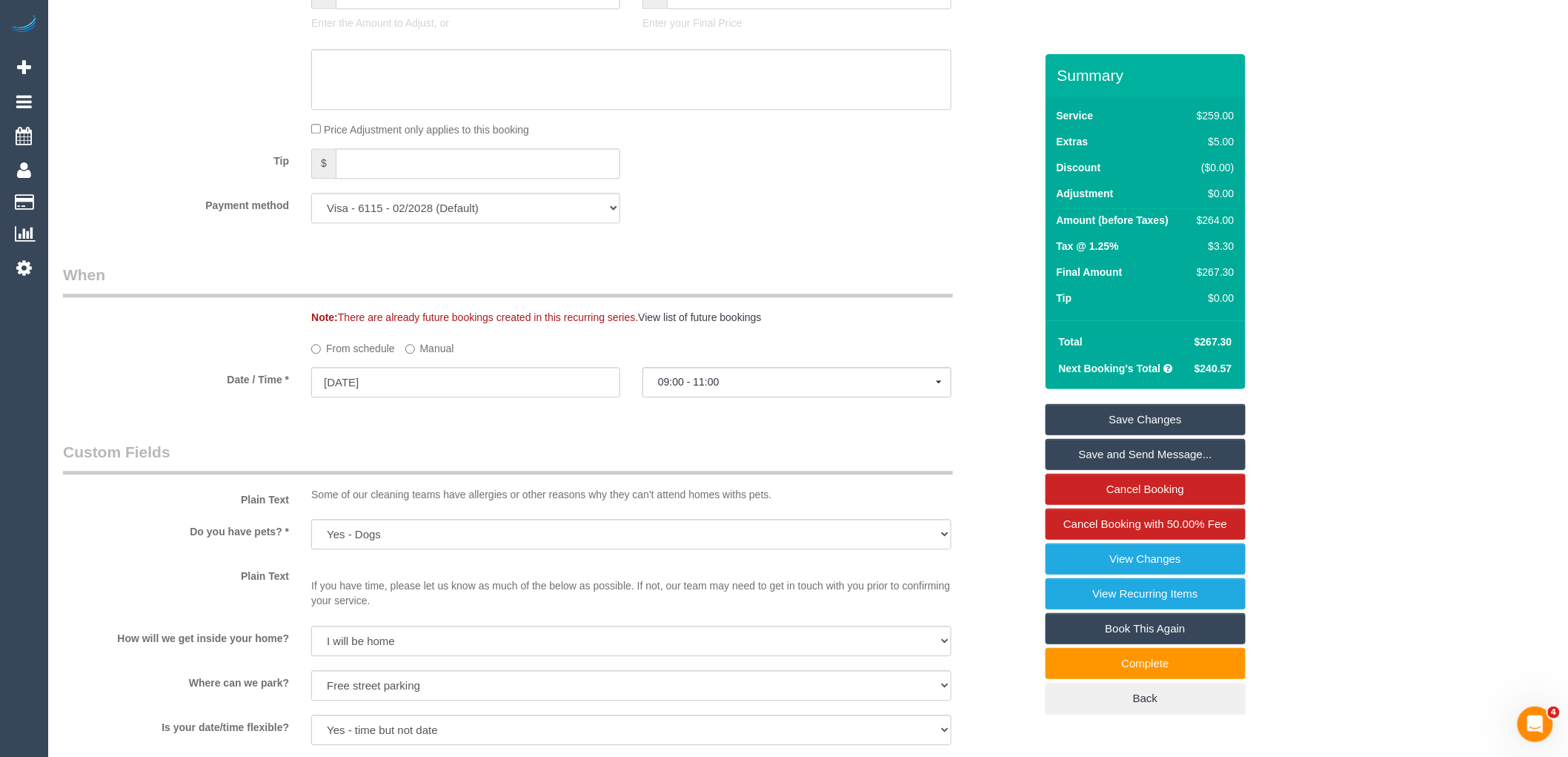
scroll to position [1153, 0]
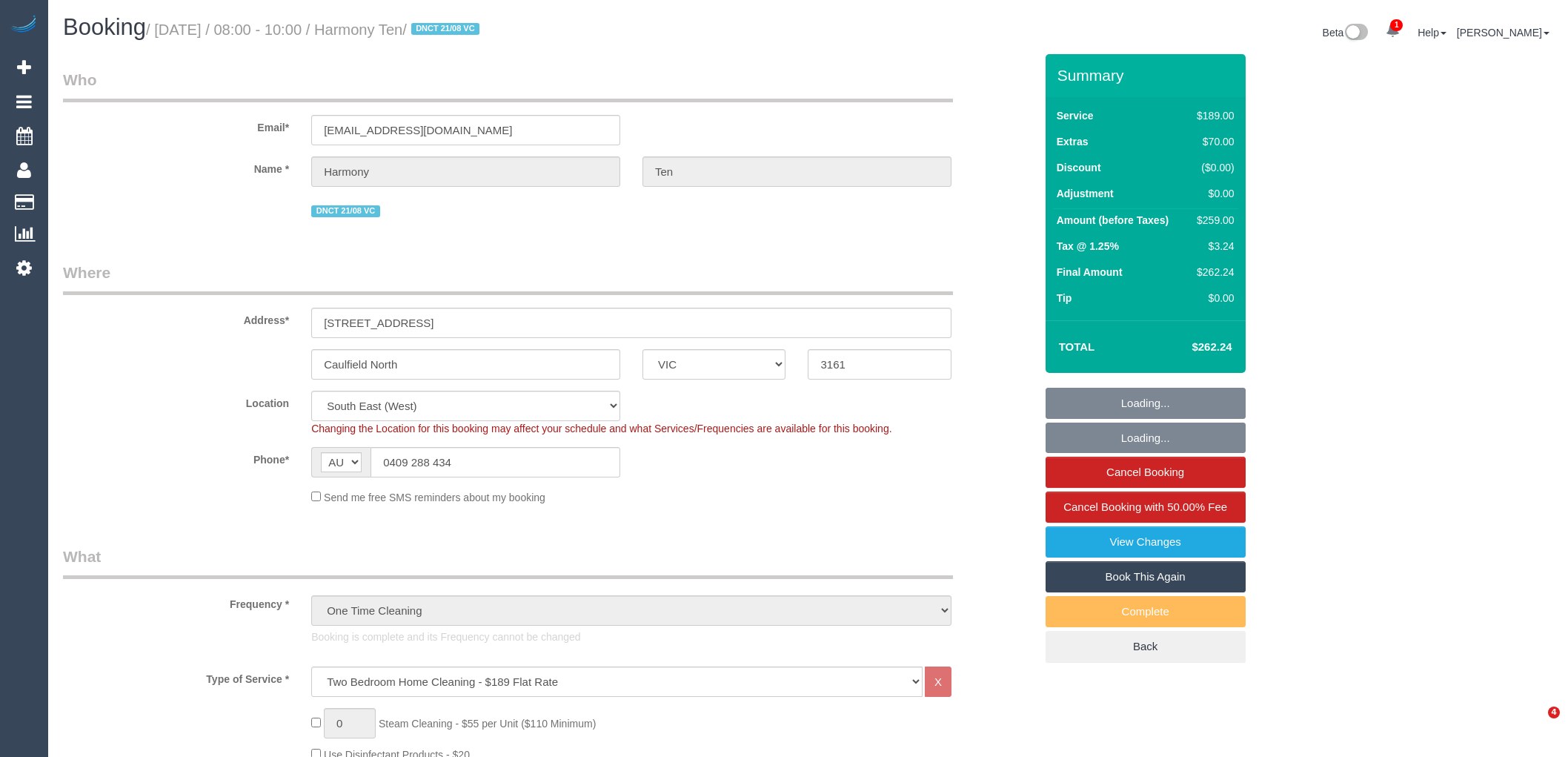
select select "VIC"
select select "number:29"
select select "number:14"
select select "number:19"
select select "number:23"
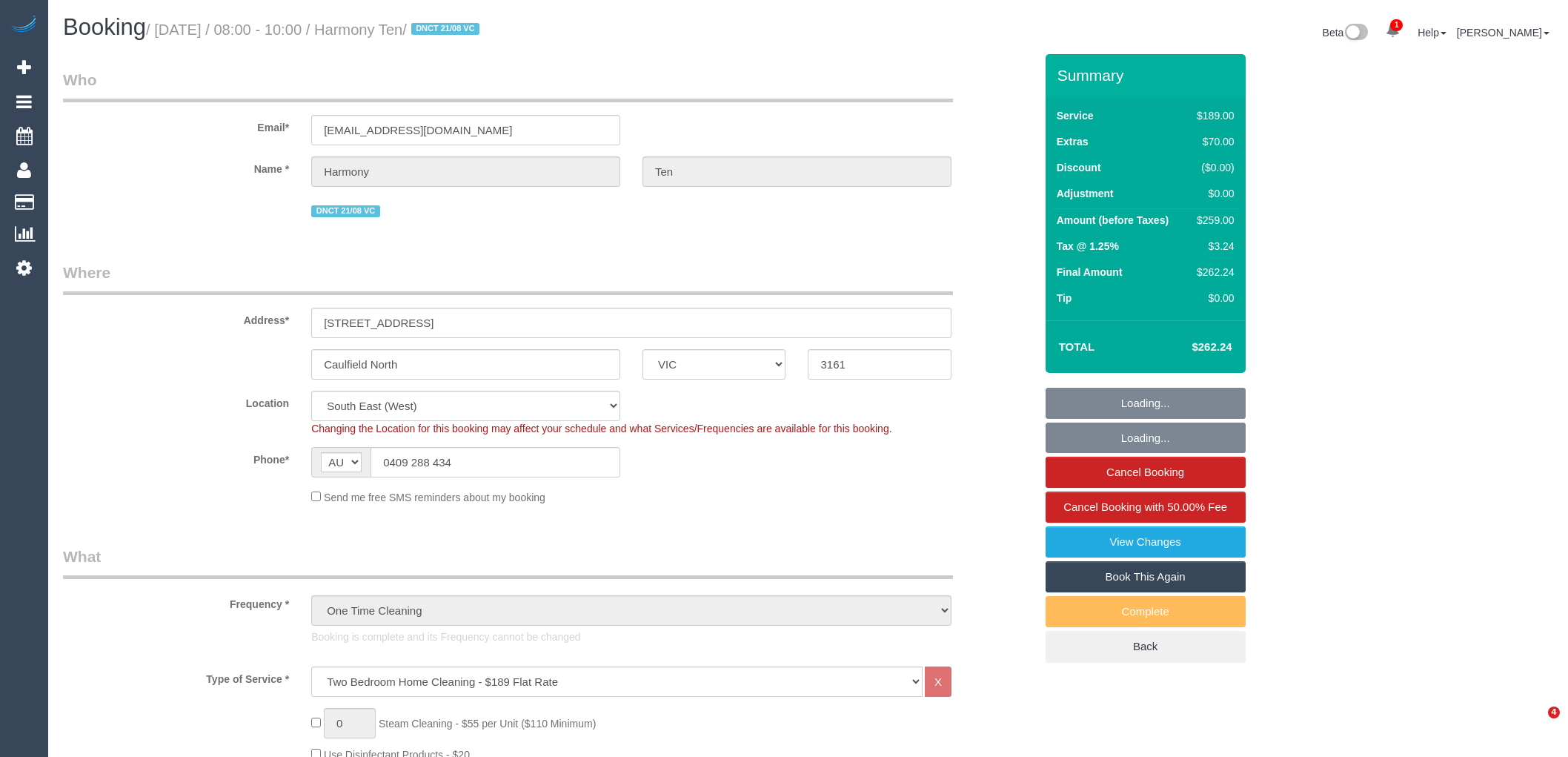
select select "number:33"
select select "number:26"
select select "spot1"
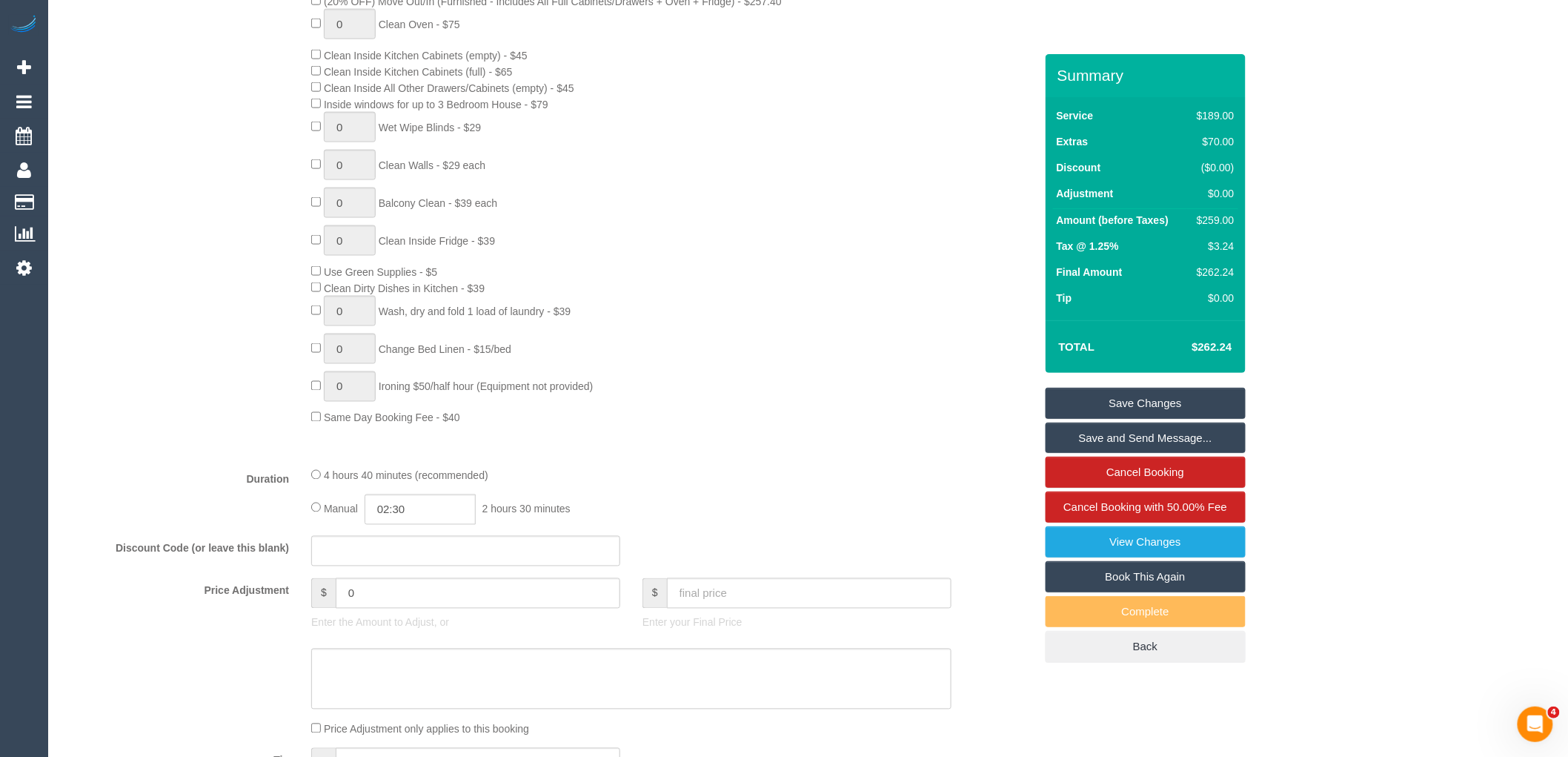
scroll to position [1071, 0]
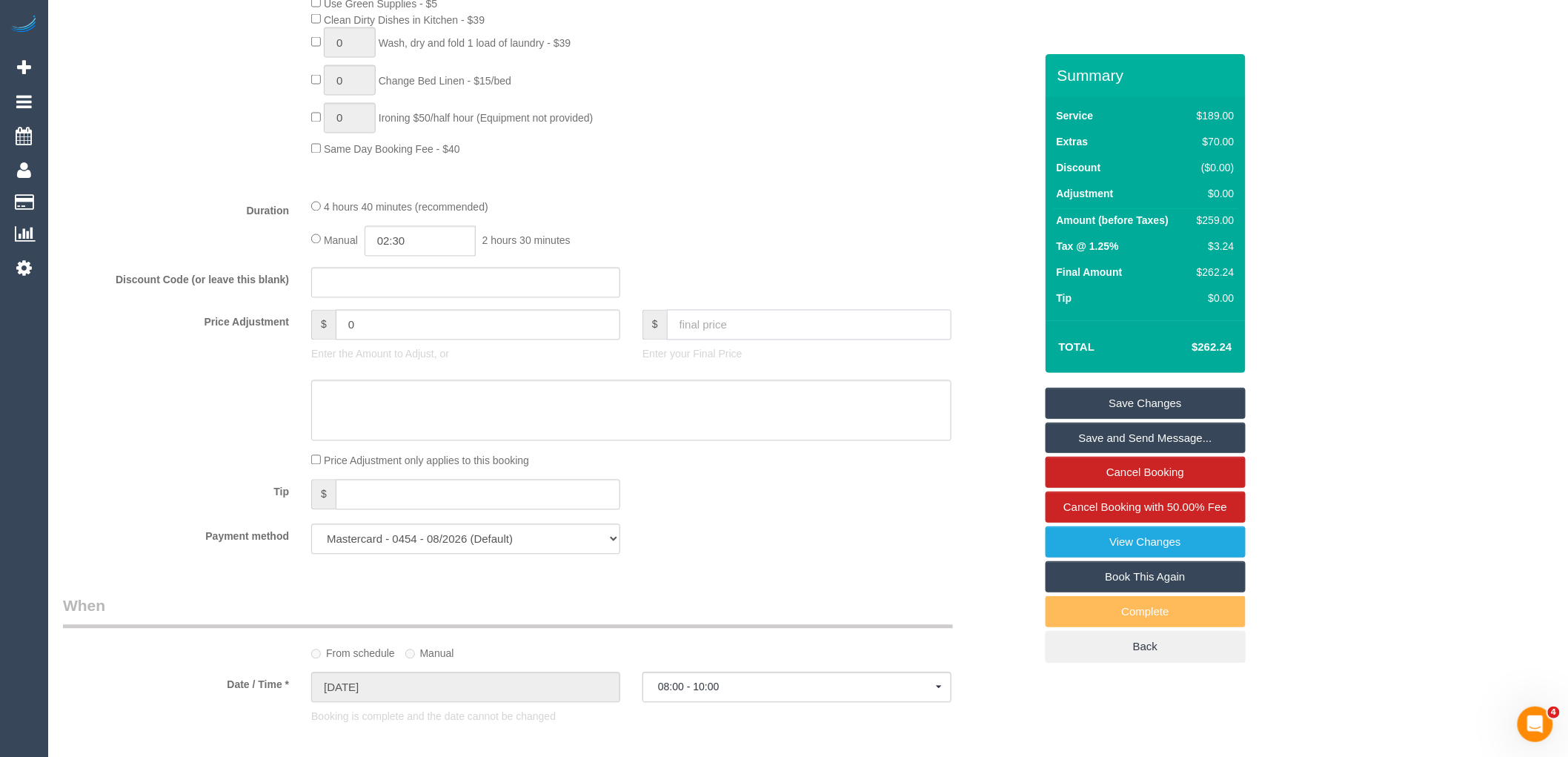
click at [742, 341] on input "text" at bounding box center [808, 325] width 284 height 30
type input "0"
click at [587, 434] on textarea at bounding box center [632, 410] width 641 height 61
type textarea "Servi"
type input "-259"
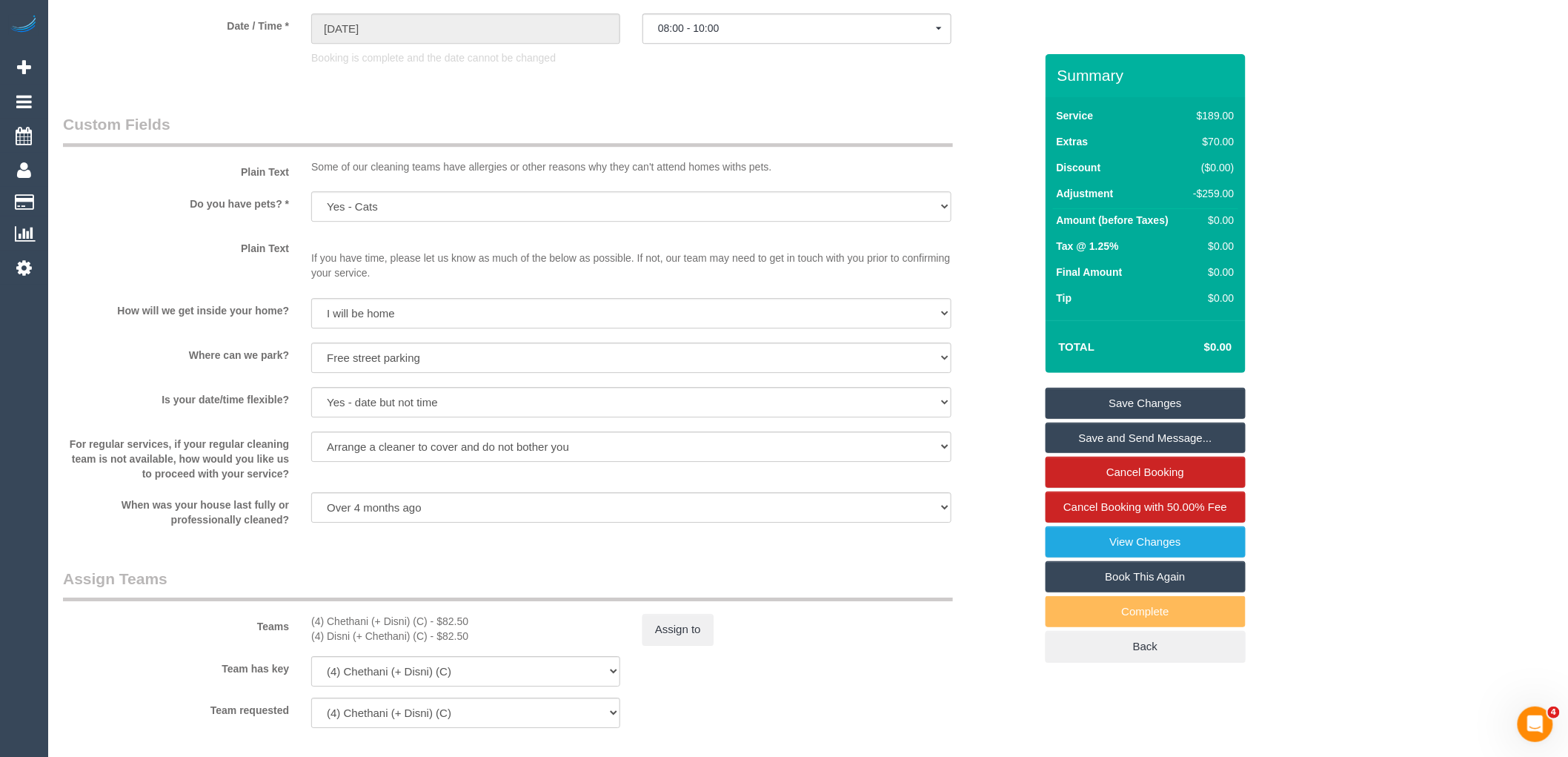
scroll to position [2059, 0]
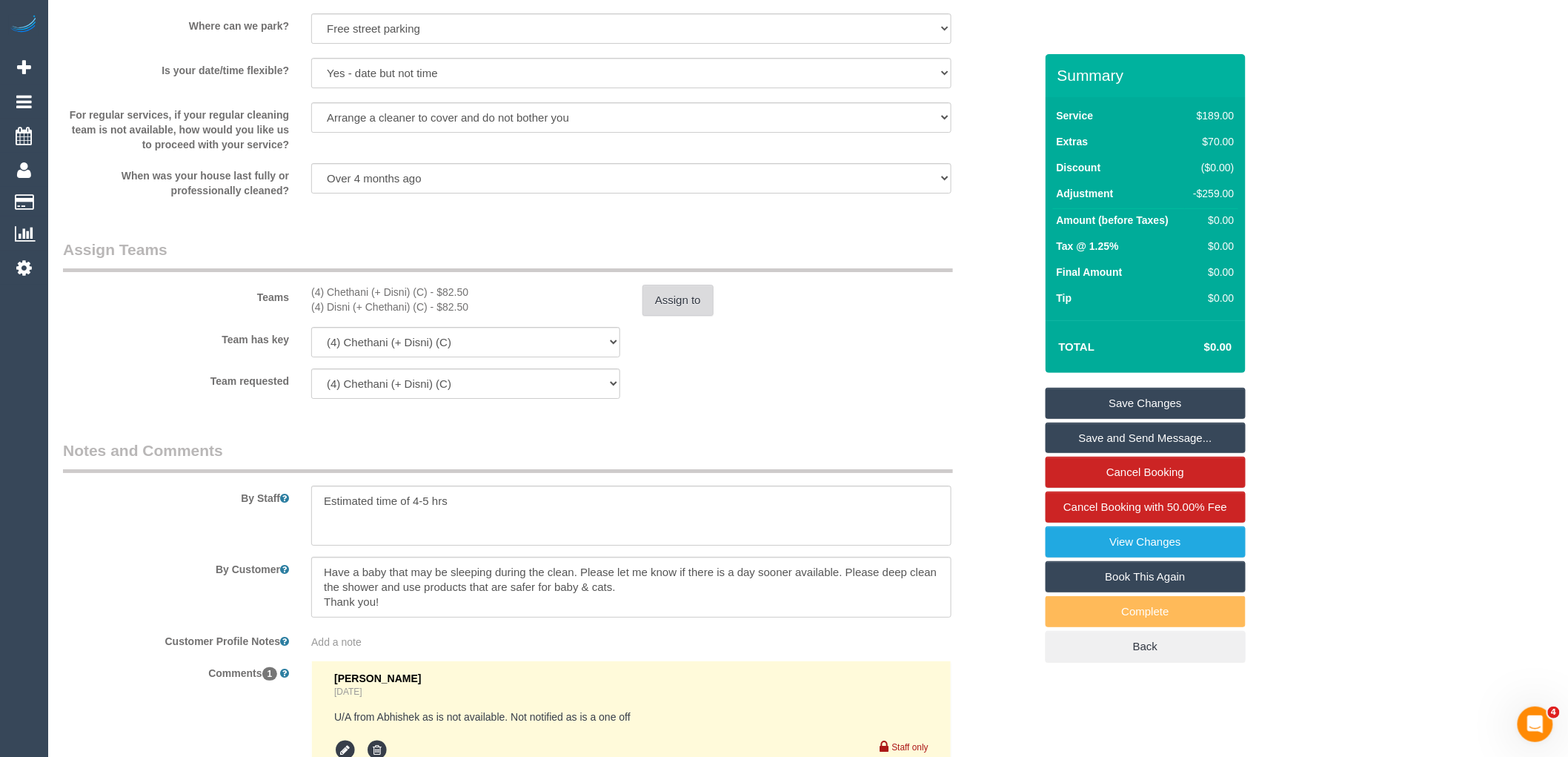
type textarea "Service fee waived due to complaint and damage via phone and email VC"
click at [690, 313] on button "Assign to" at bounding box center [678, 300] width 71 height 31
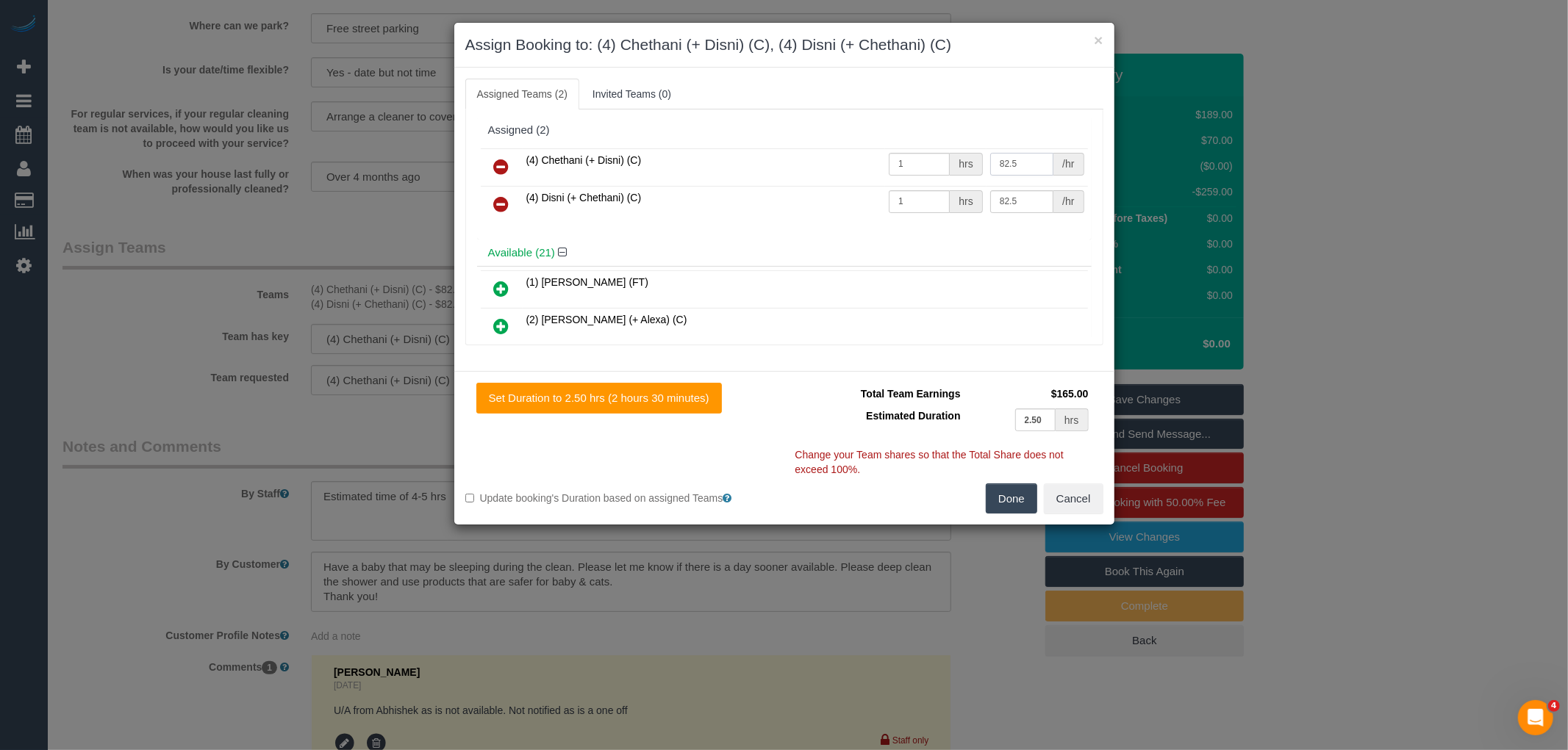
drag, startPoint x: 1026, startPoint y: 160, endPoint x: 902, endPoint y: 160, distance: 124.0
click at [902, 160] on tr "(4) Chethani (+ Disni) (C) 1 hrs 82.5 /hr" at bounding box center [784, 167] width 607 height 38
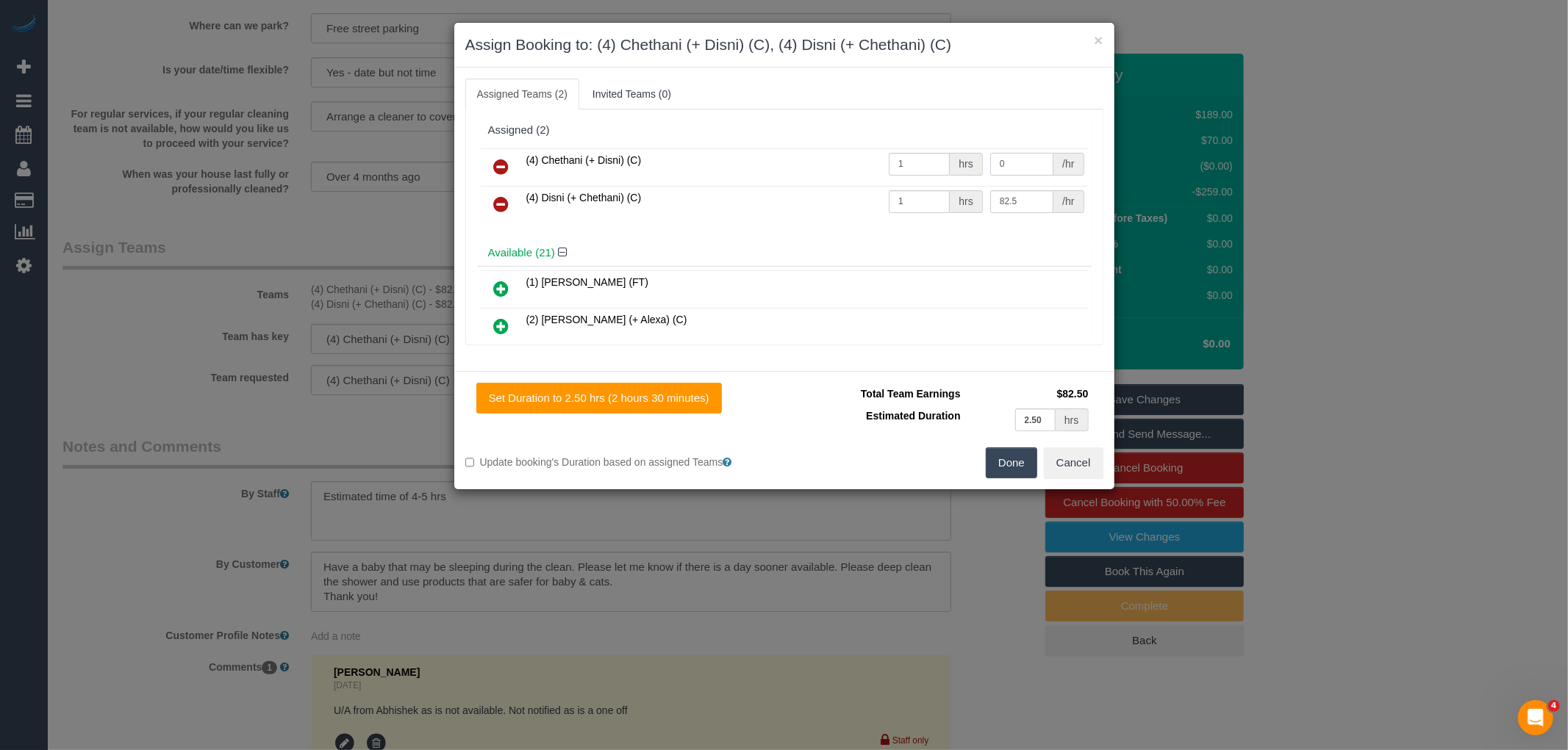
type input "0"
drag, startPoint x: 1013, startPoint y: 201, endPoint x: 968, endPoint y: 194, distance: 45.5
click at [968, 194] on tr "(4) Disni (+ Chethani) (C) 1 hrs 82.5 /hr" at bounding box center [784, 205] width 607 height 38
type input "0"
click at [1021, 455] on button "Done" at bounding box center [1012, 462] width 51 height 31
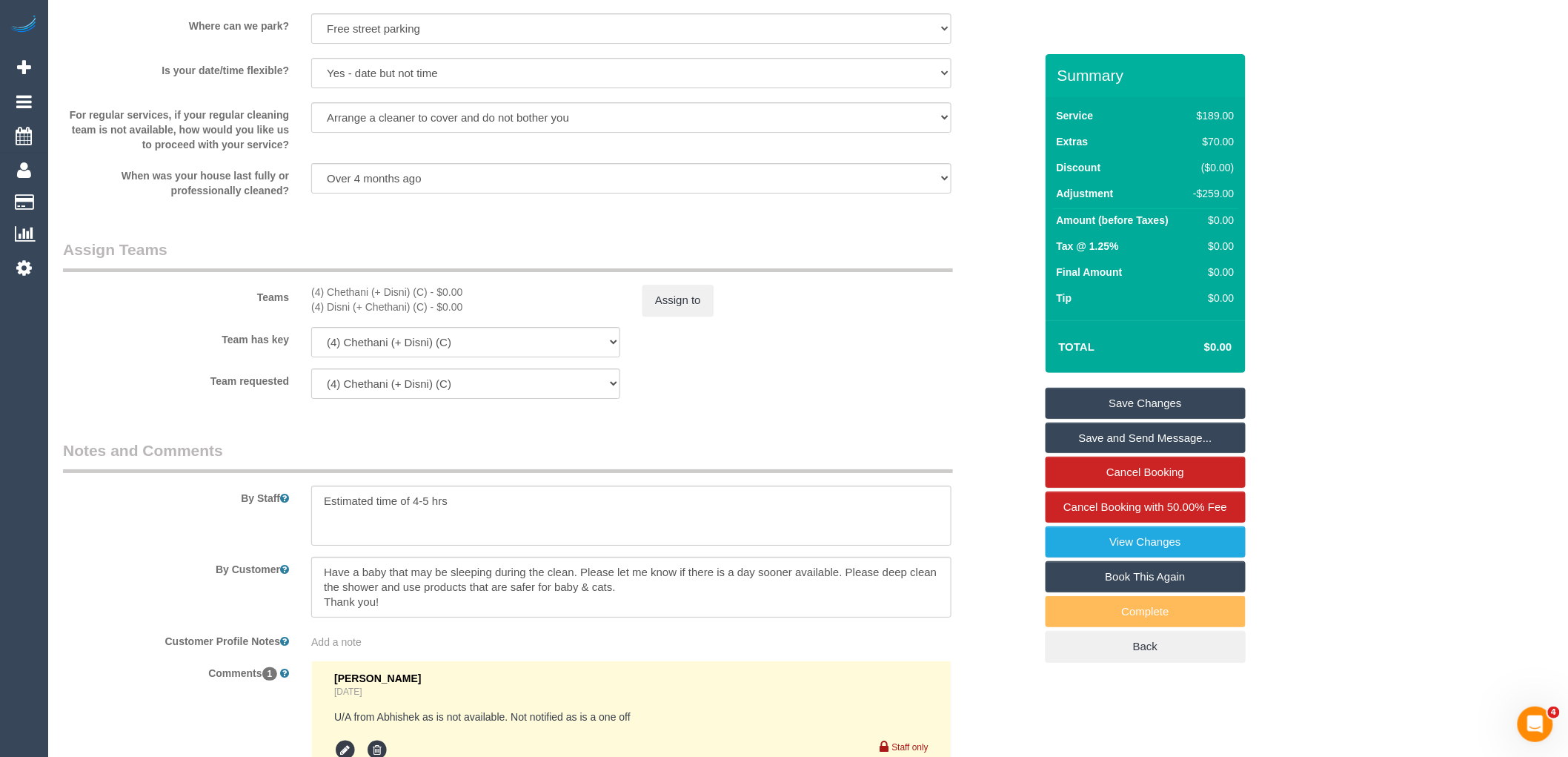
click at [1207, 397] on link "Save Changes" at bounding box center [1146, 402] width 200 height 31
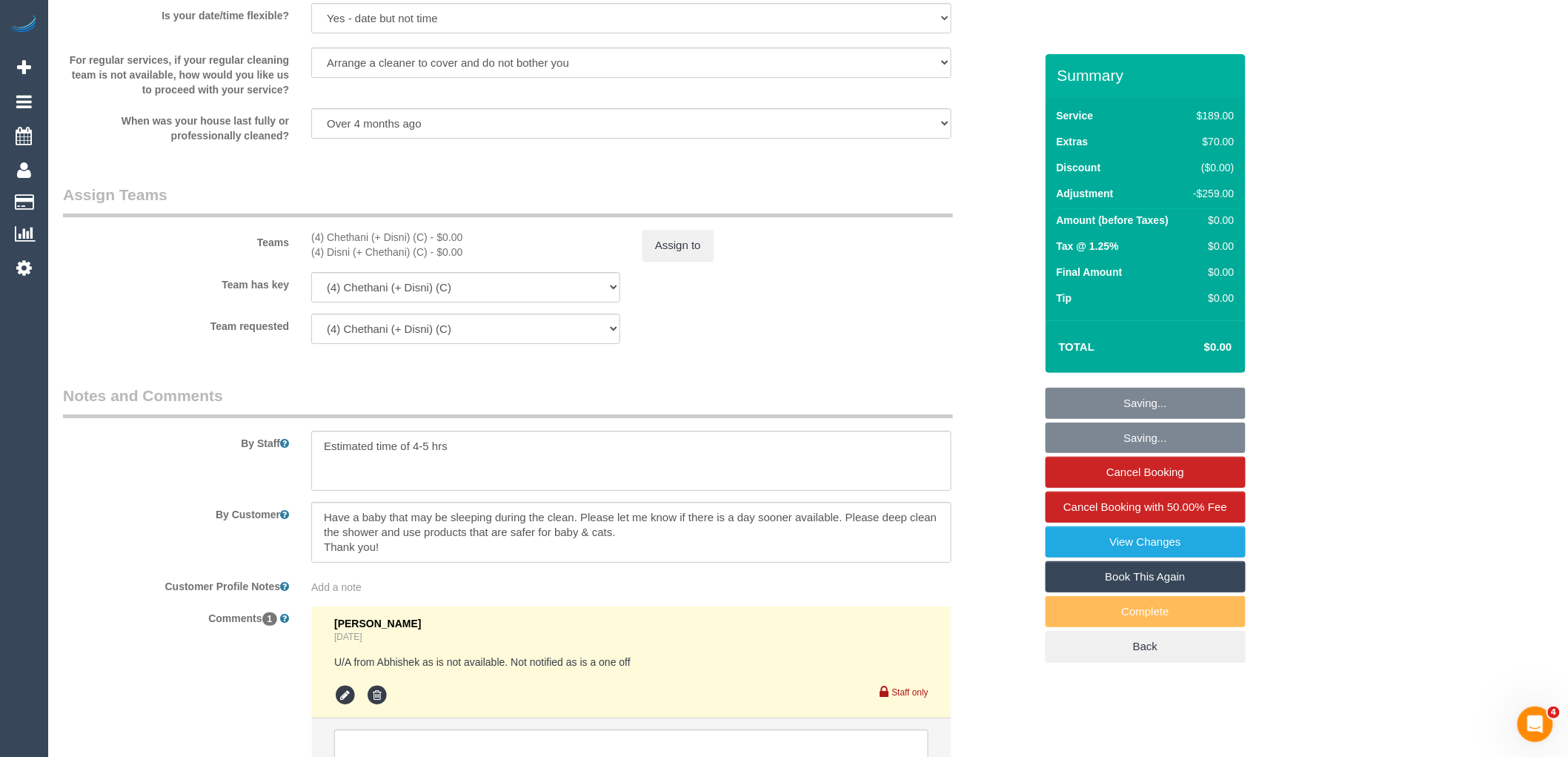
scroll to position [2103, 0]
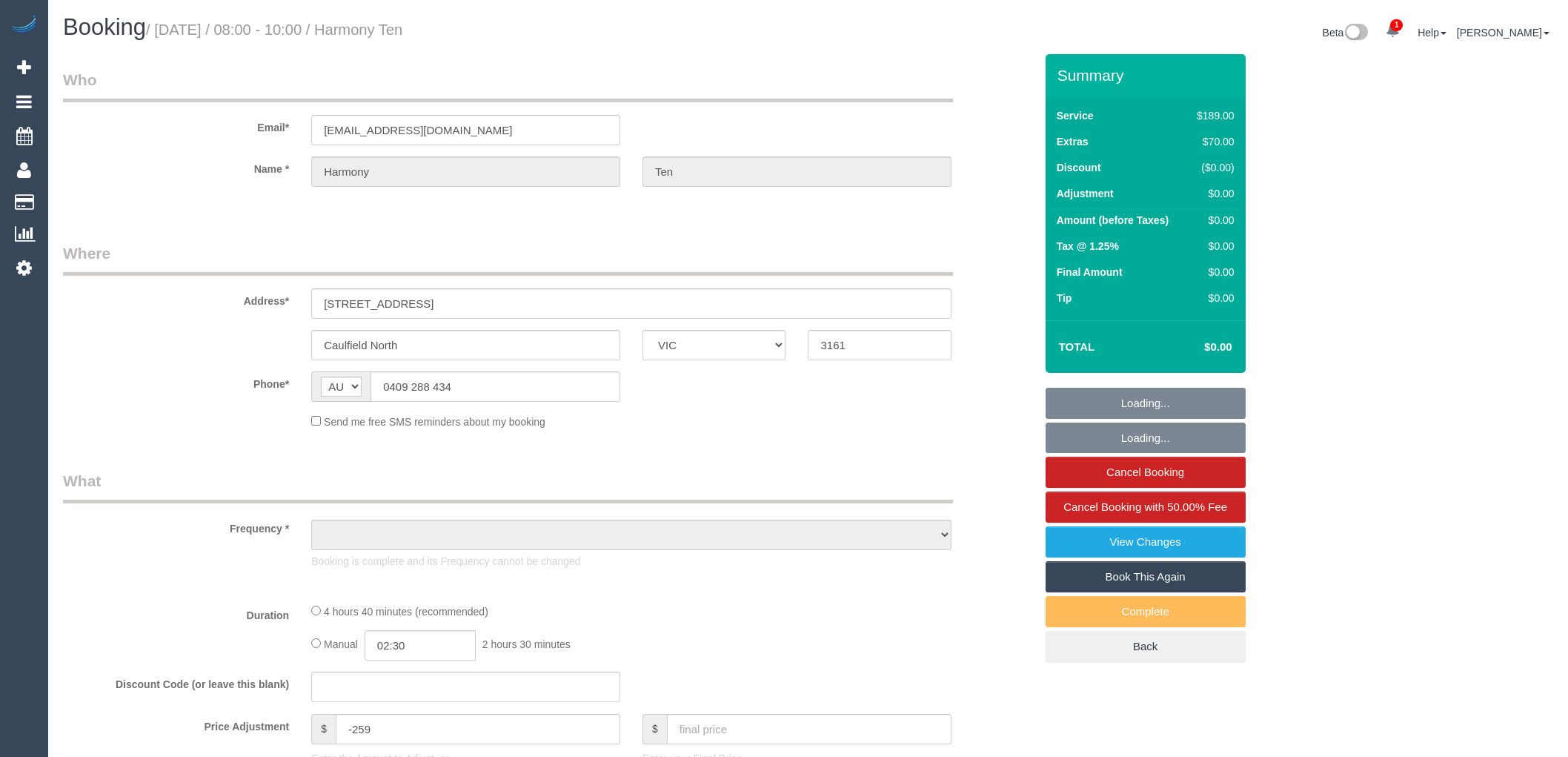
select select "VIC"
select select "string:stripe-pm_1RxFyd2GScqysDRVQaJ4RGfg"
select select "number:29"
select select "number:14"
select select "number:19"
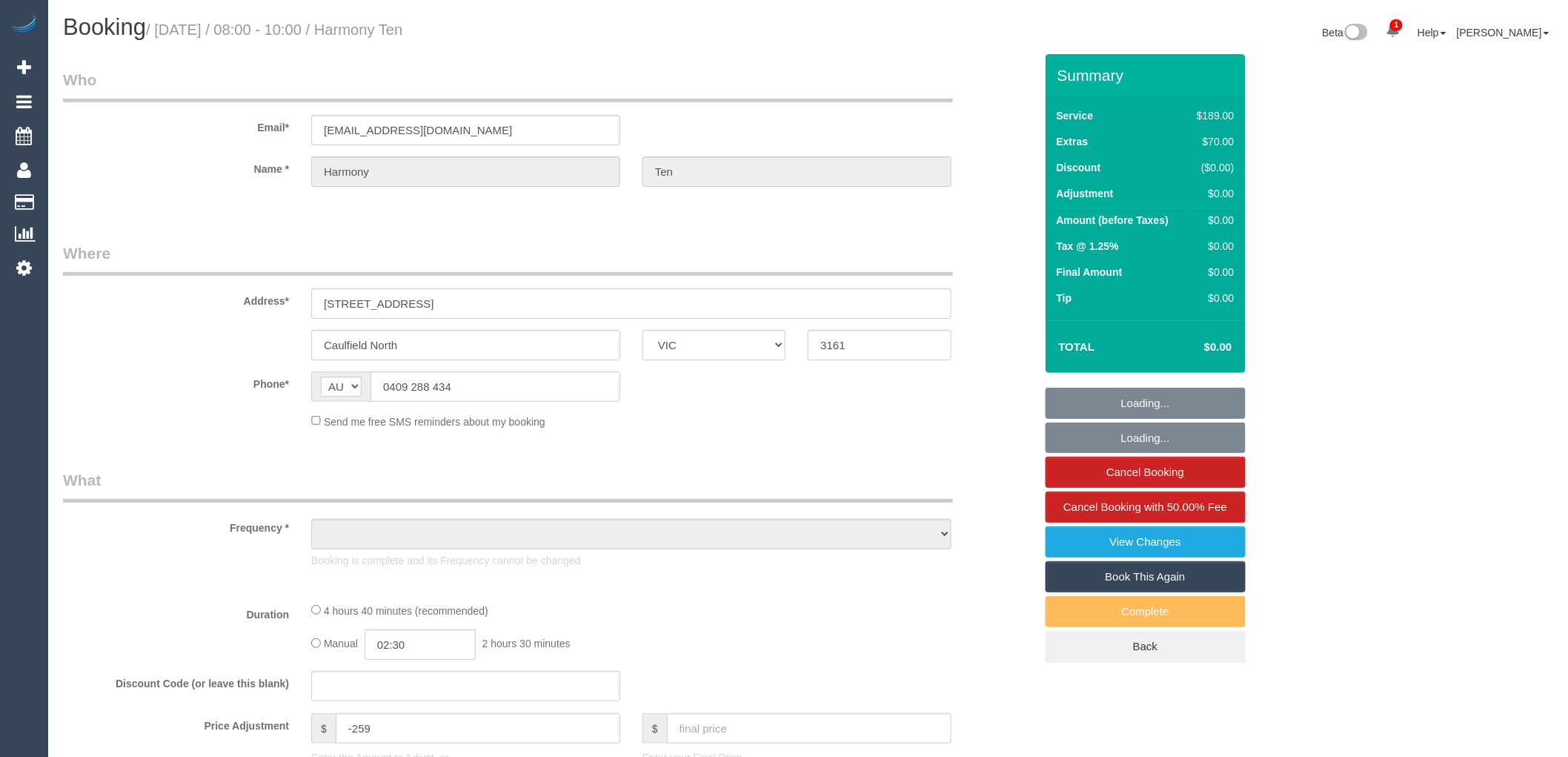
select select "number:23"
select select "number:33"
select select "number:26"
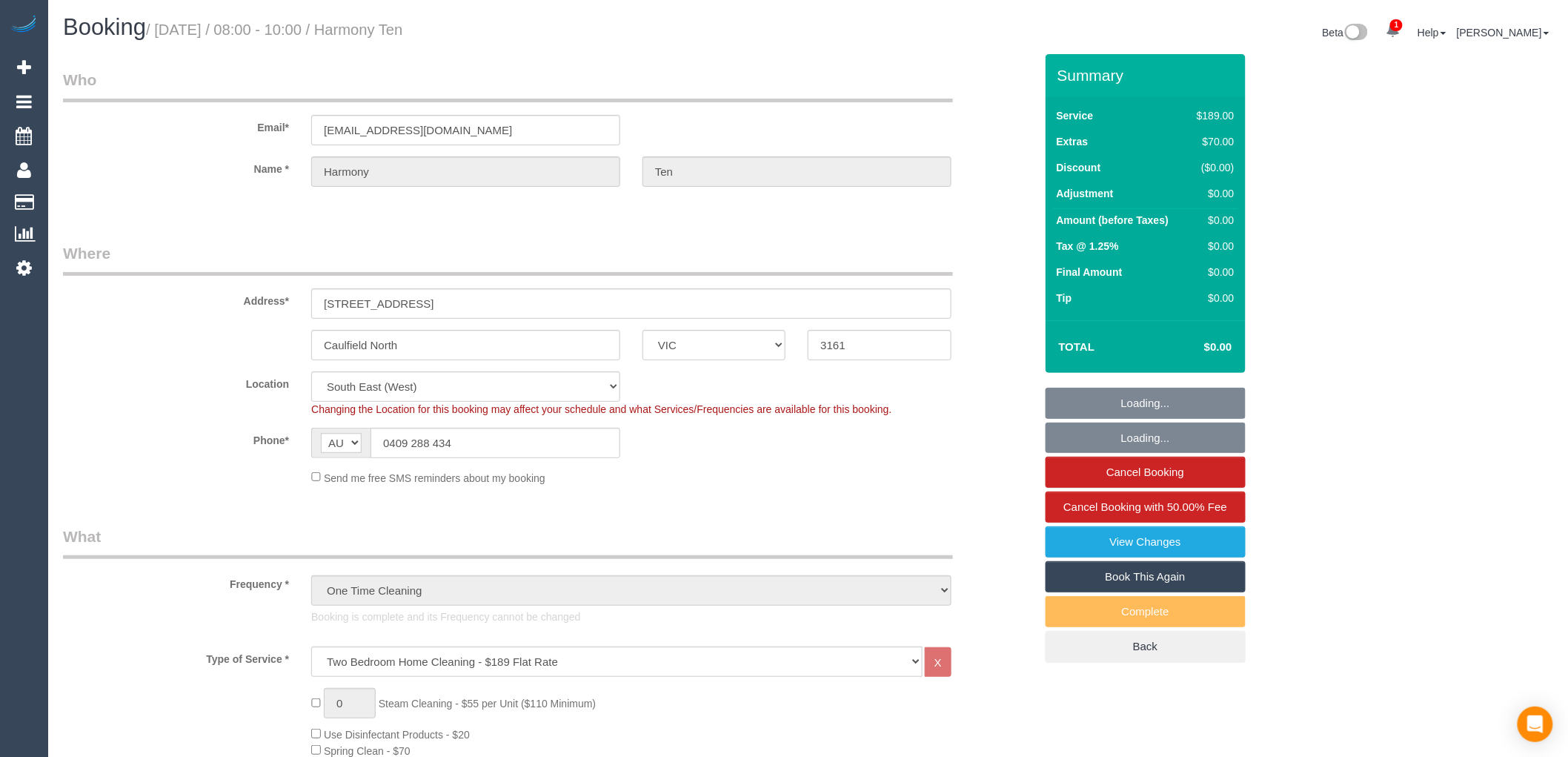
select select "object:1340"
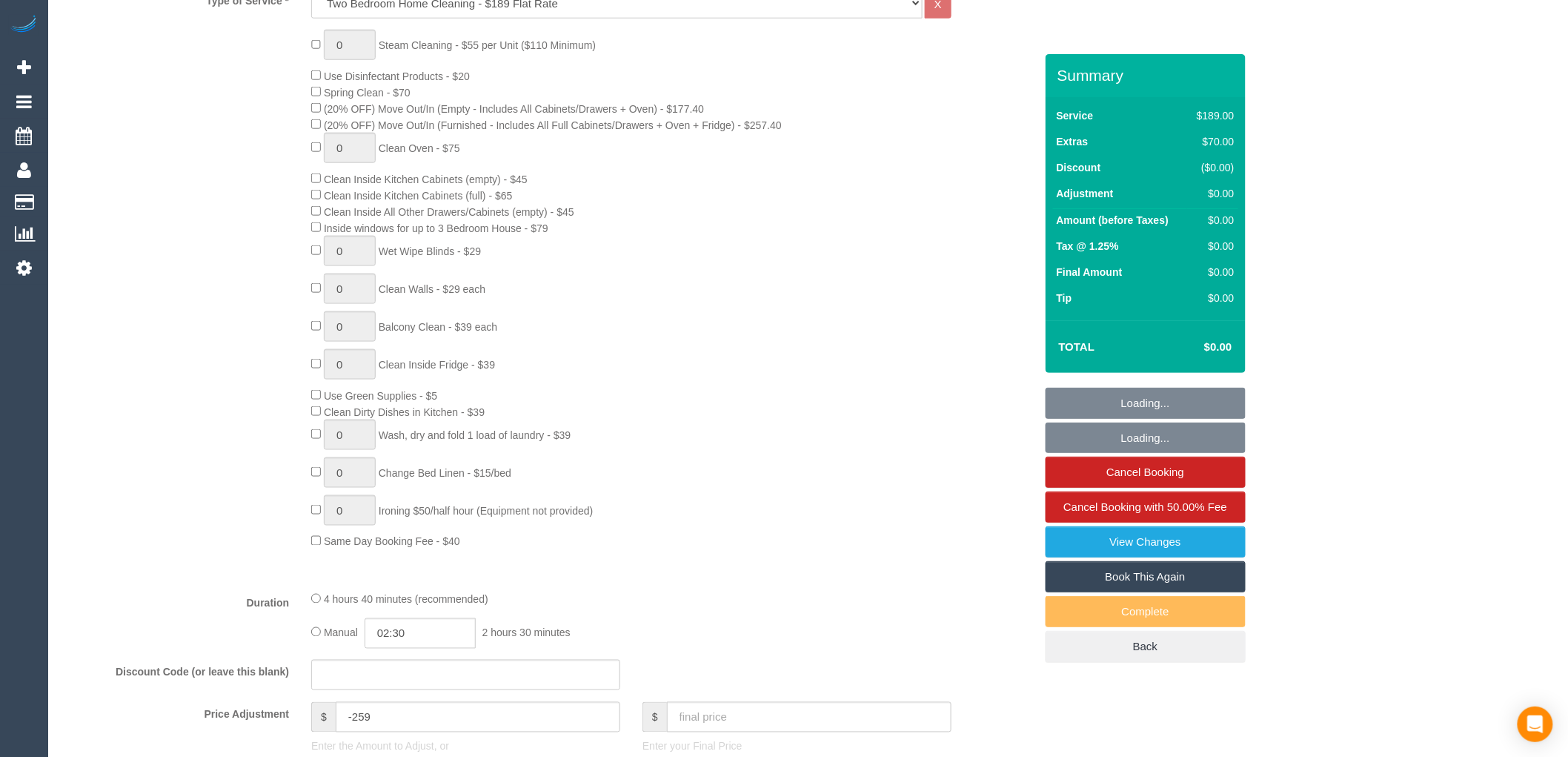
select select "spot1"
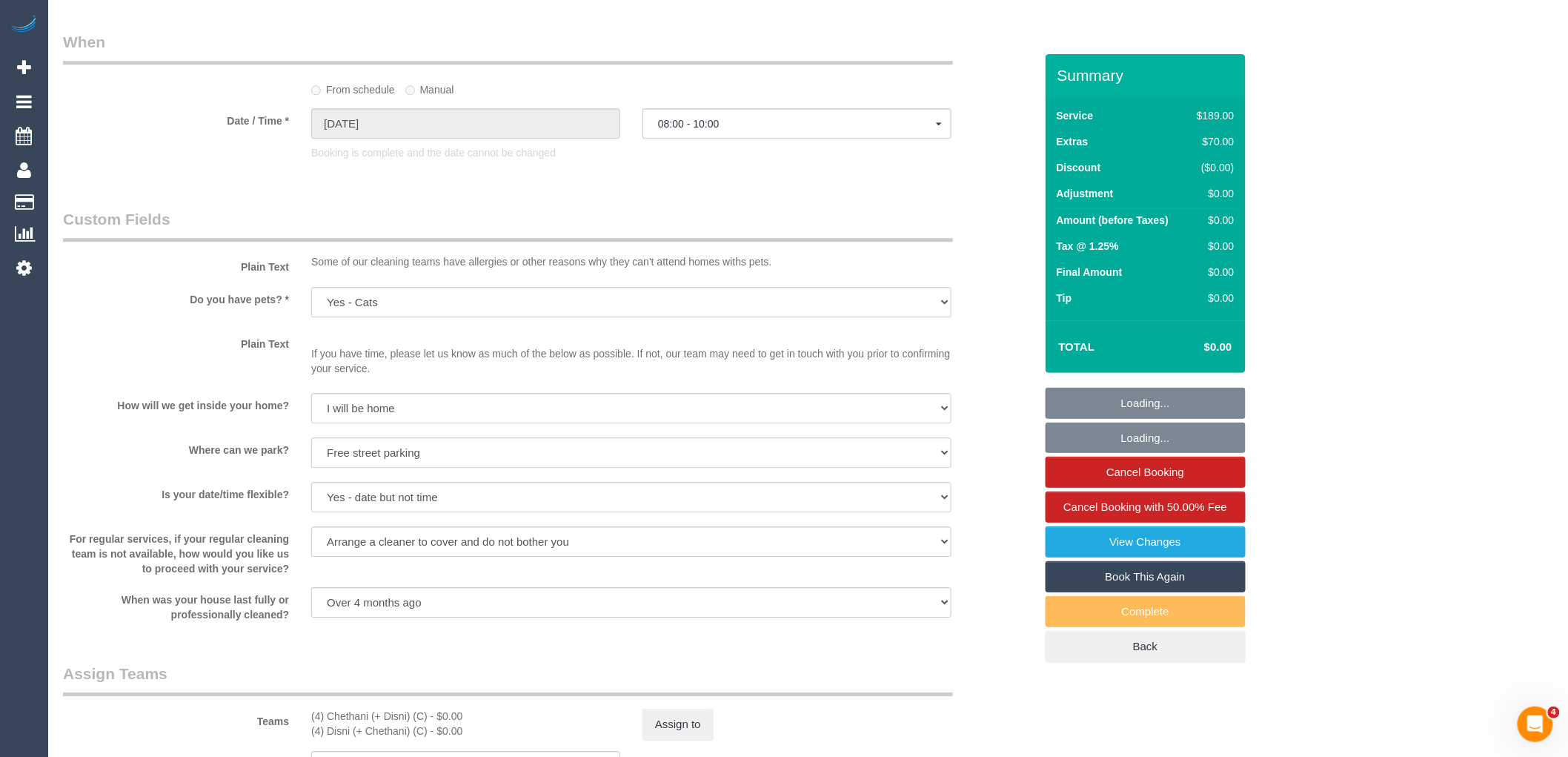
scroll to position [1813, 0]
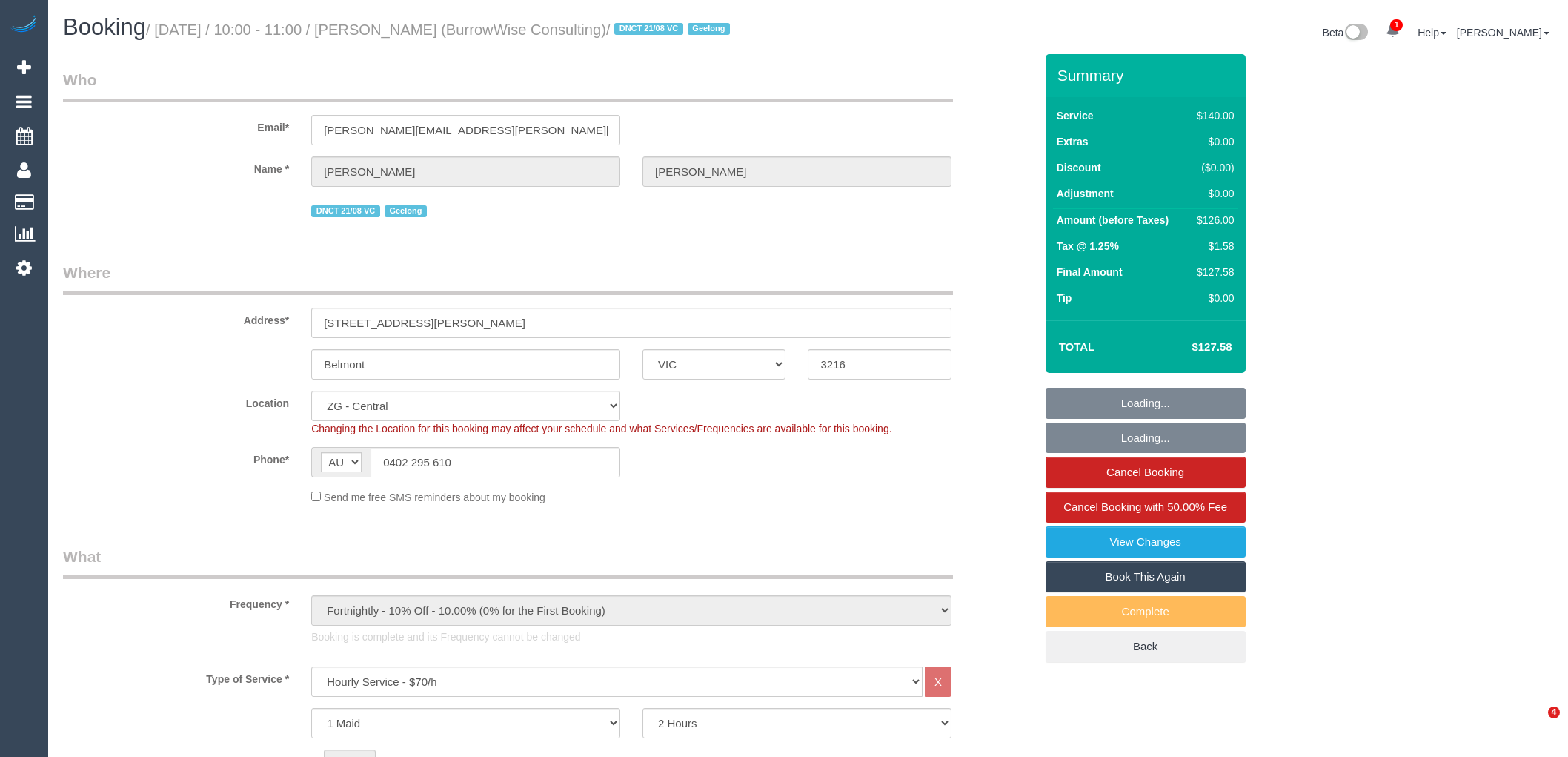
select select "VIC"
select select "number:27"
select select "number:15"
select select "number:18"
select select "number:24"
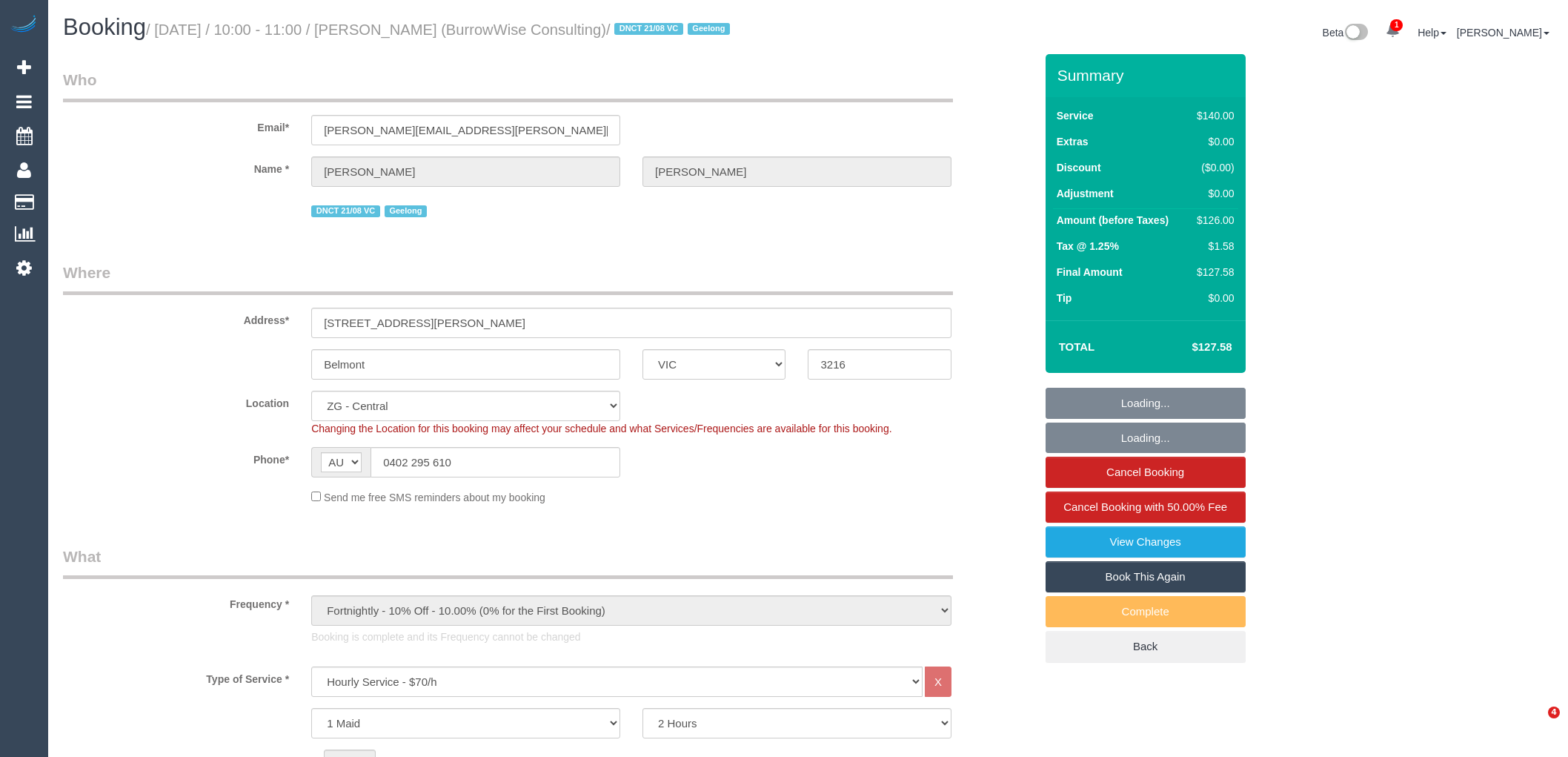
select select "number:34"
select select "number:11"
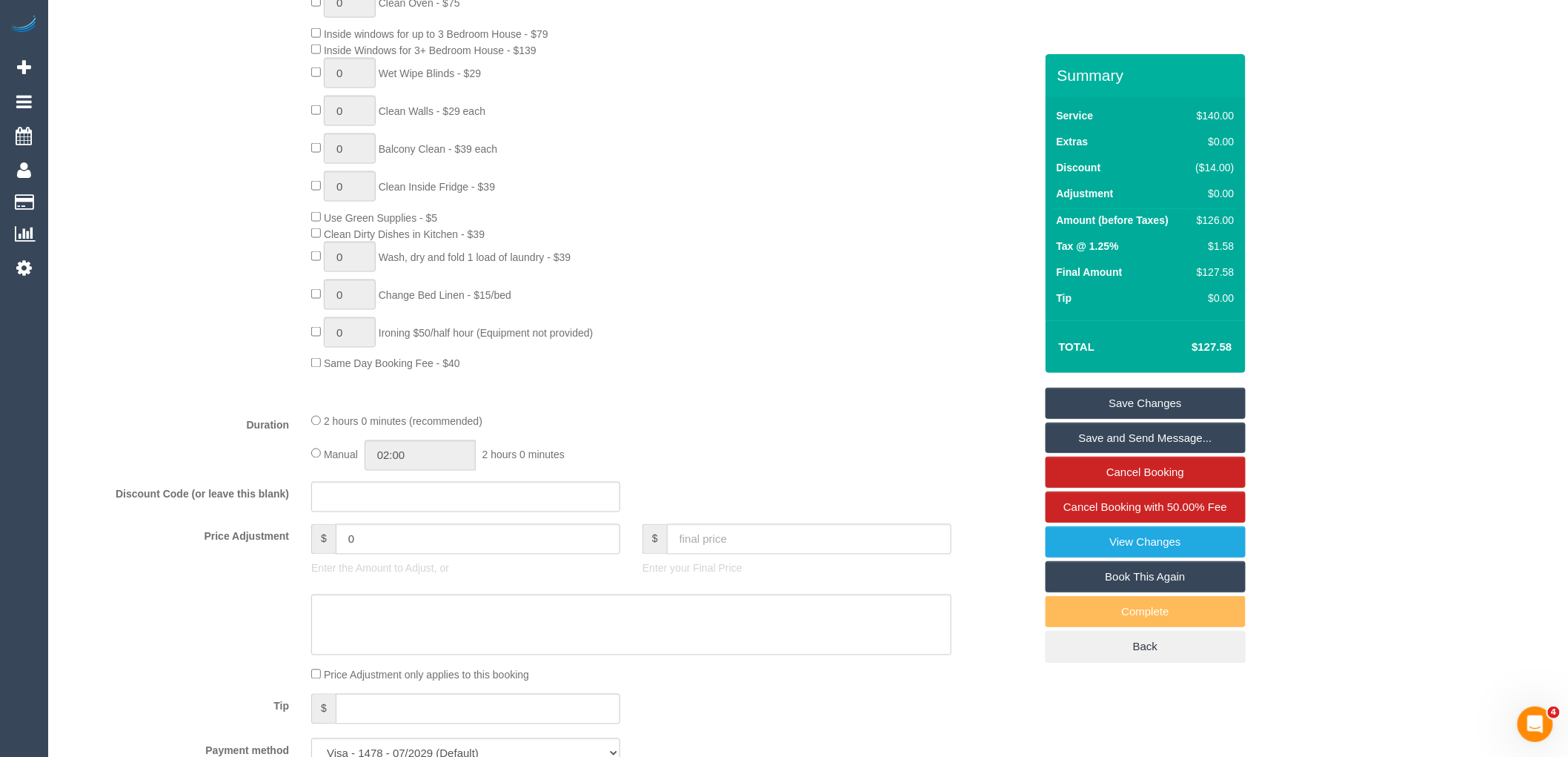
scroll to position [989, 0]
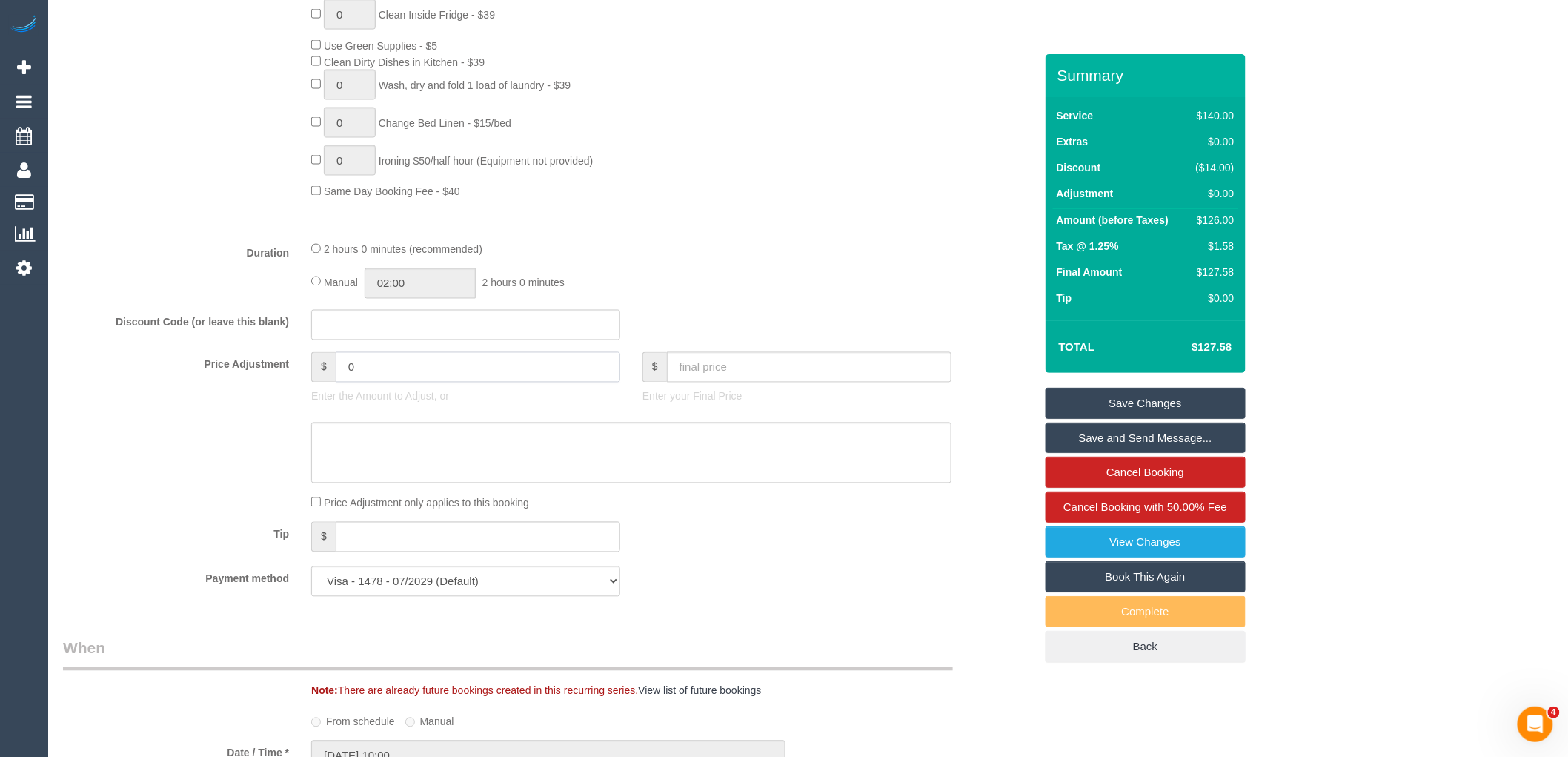
click at [373, 380] on input "0" at bounding box center [477, 368] width 284 height 30
type input "-63"
click at [438, 462] on textarea at bounding box center [632, 452] width 641 height 61
click at [603, 448] on textarea at bounding box center [632, 452] width 641 height 61
click at [594, 448] on textarea at bounding box center [632, 452] width 641 height 61
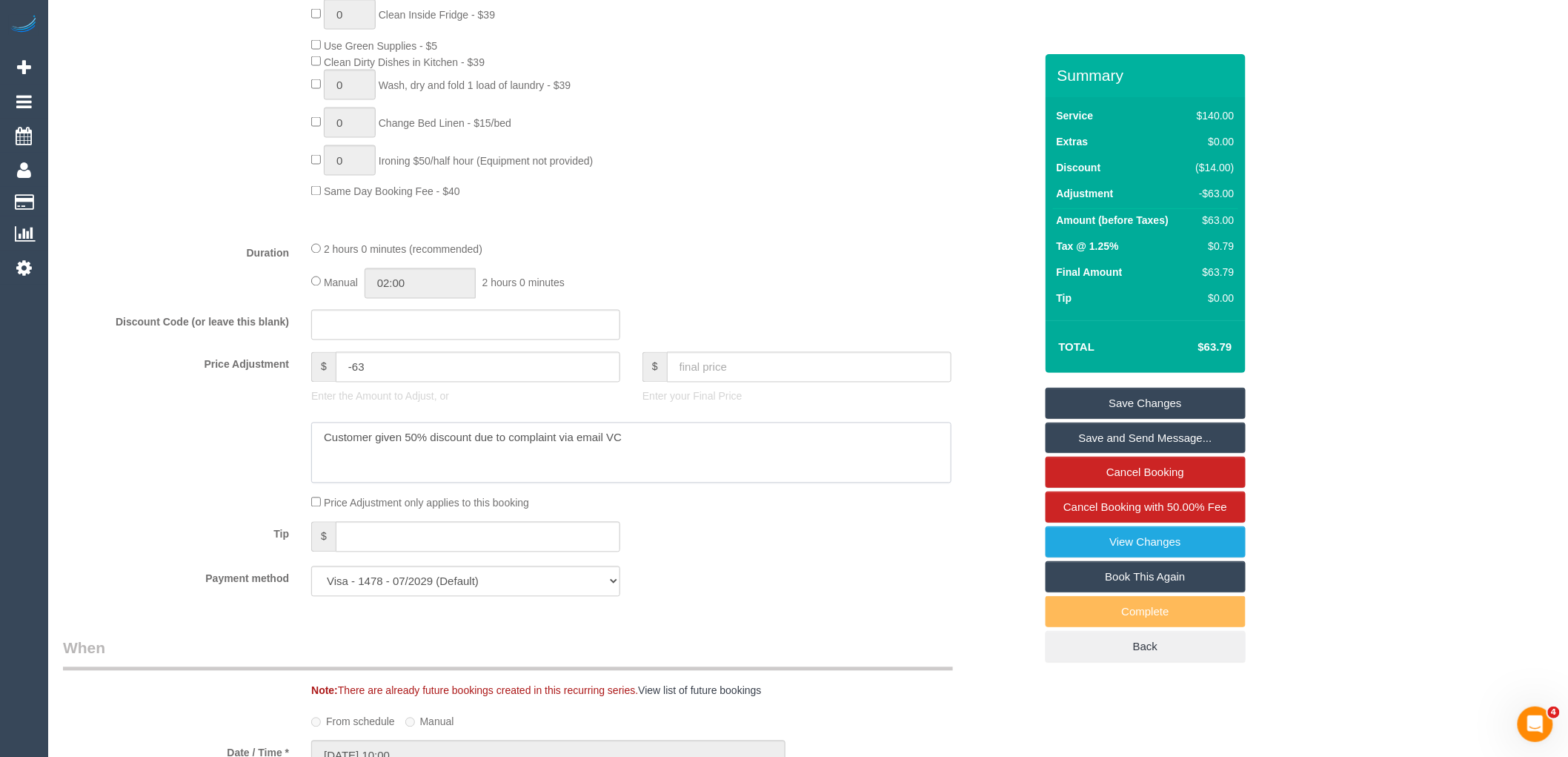
click at [594, 448] on textarea at bounding box center [632, 452] width 641 height 61
type textarea "Customer given 50% discount due to complaint via phone VC"
click at [1127, 403] on link "Save Changes" at bounding box center [1146, 402] width 200 height 31
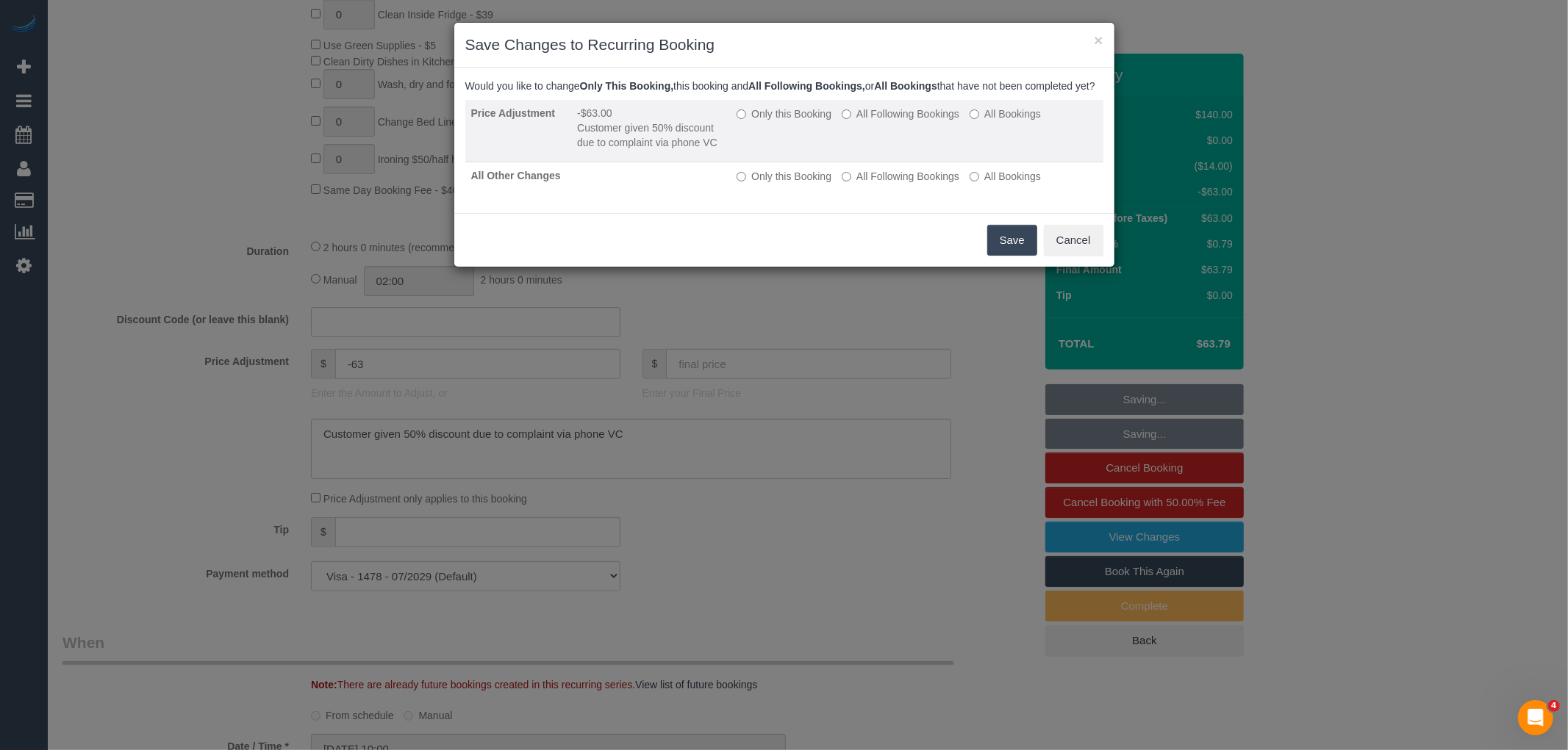
click at [792, 122] on label "Only this Booking" at bounding box center [784, 114] width 95 height 15
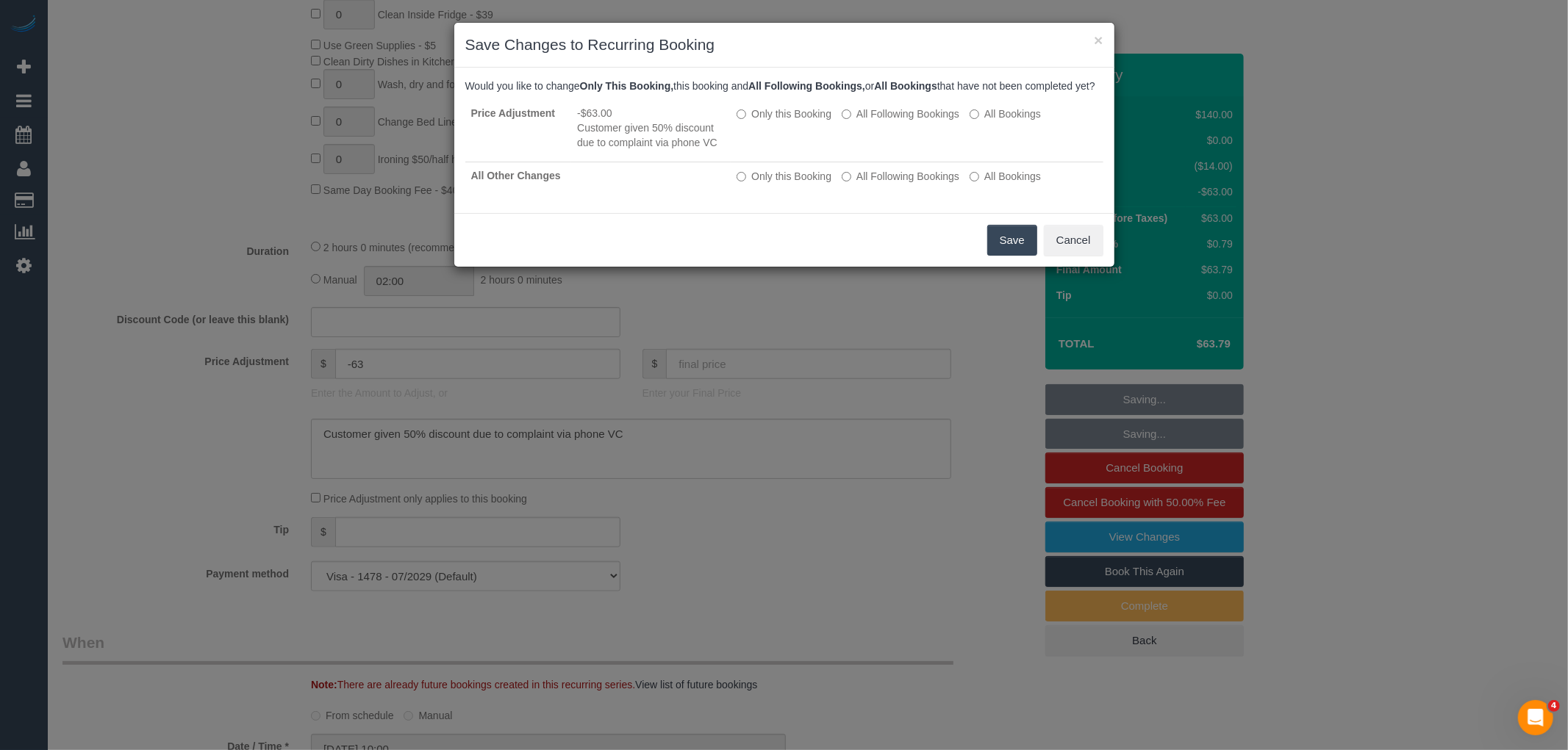
click at [1016, 247] on button "Save" at bounding box center [1012, 239] width 49 height 31
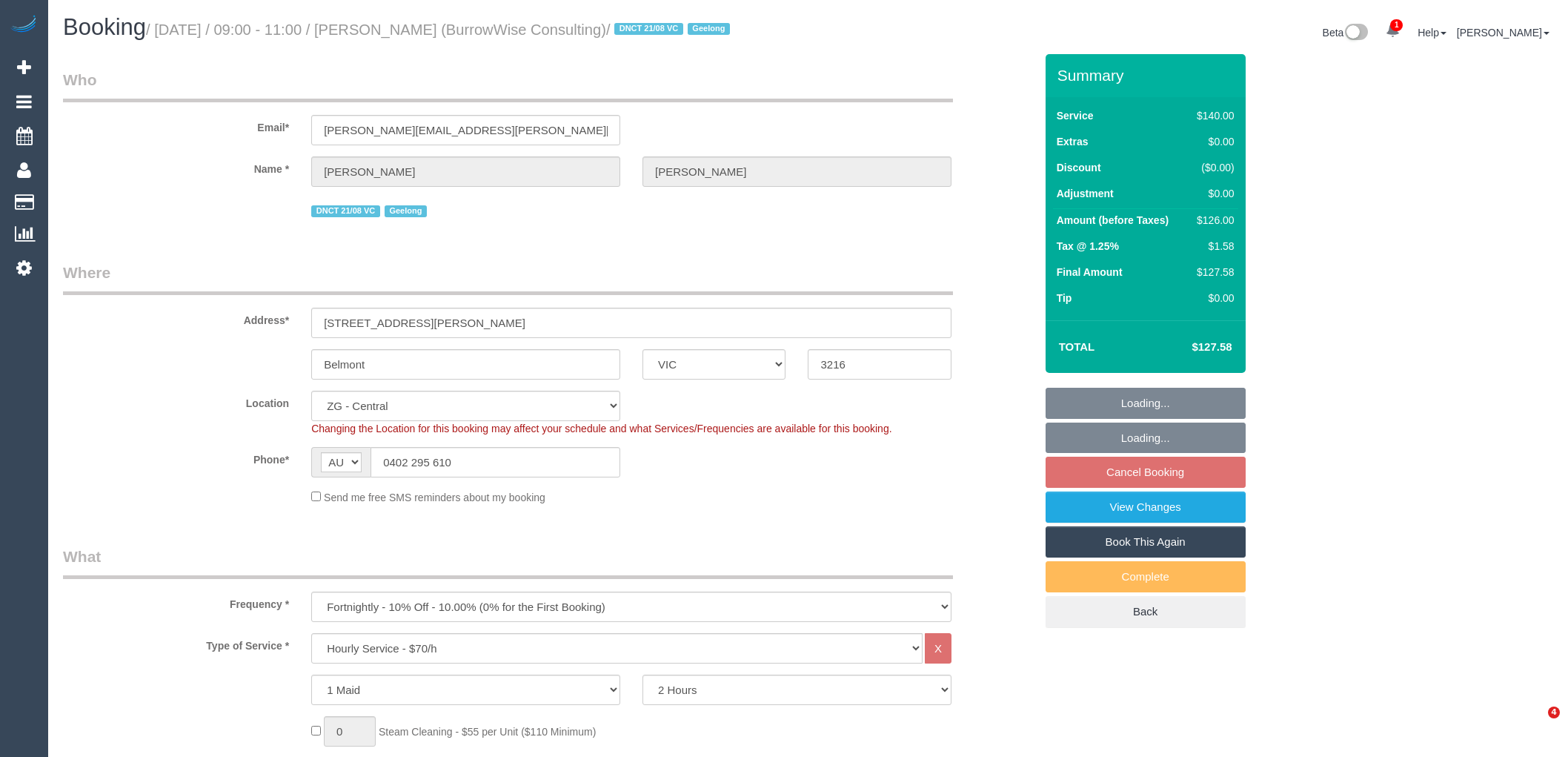
select select "VIC"
select select "spot3"
select select "number:27"
select select "number:15"
select select "number:18"
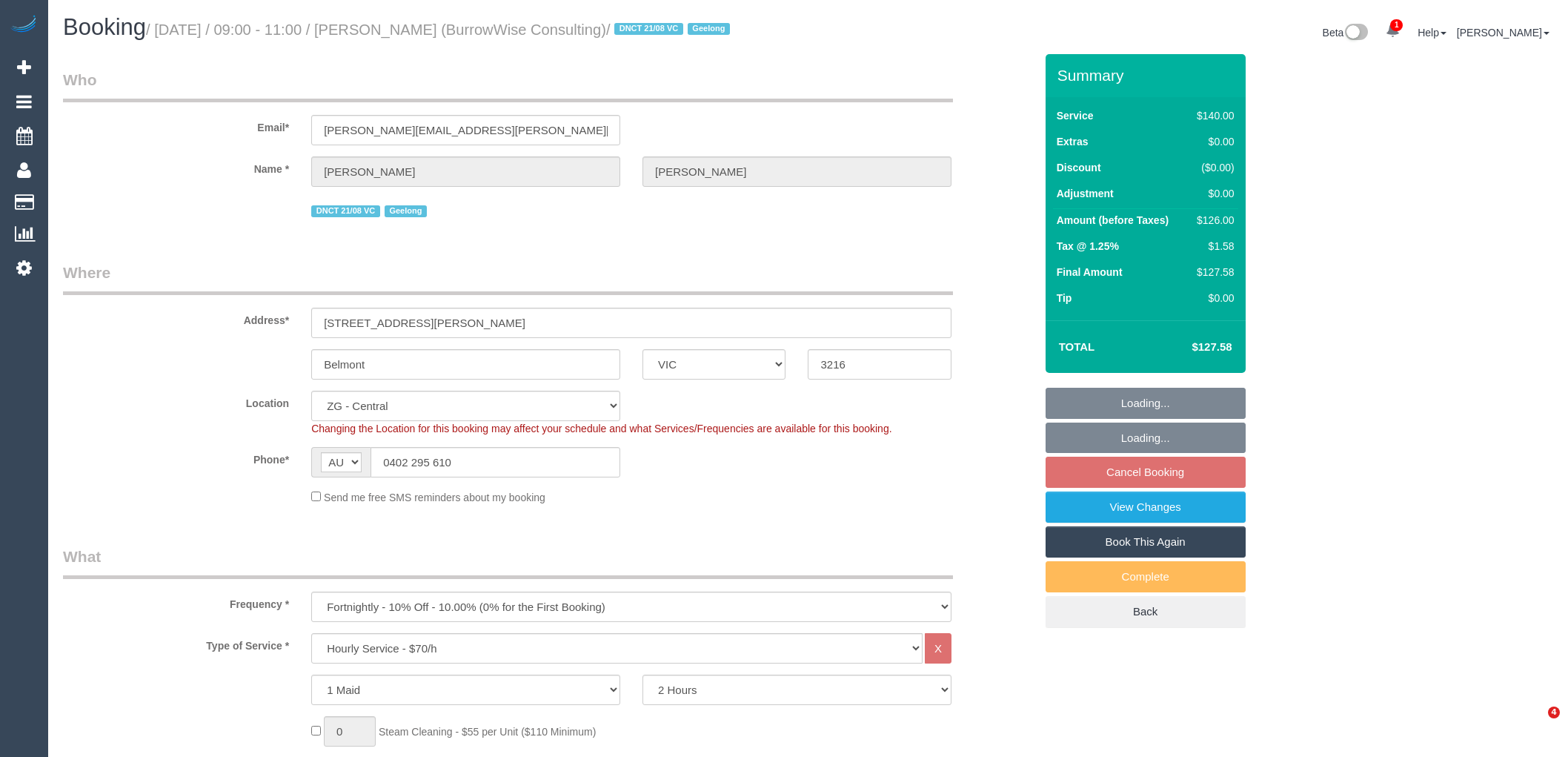
select select "number:24"
select select "number:34"
select select "number:11"
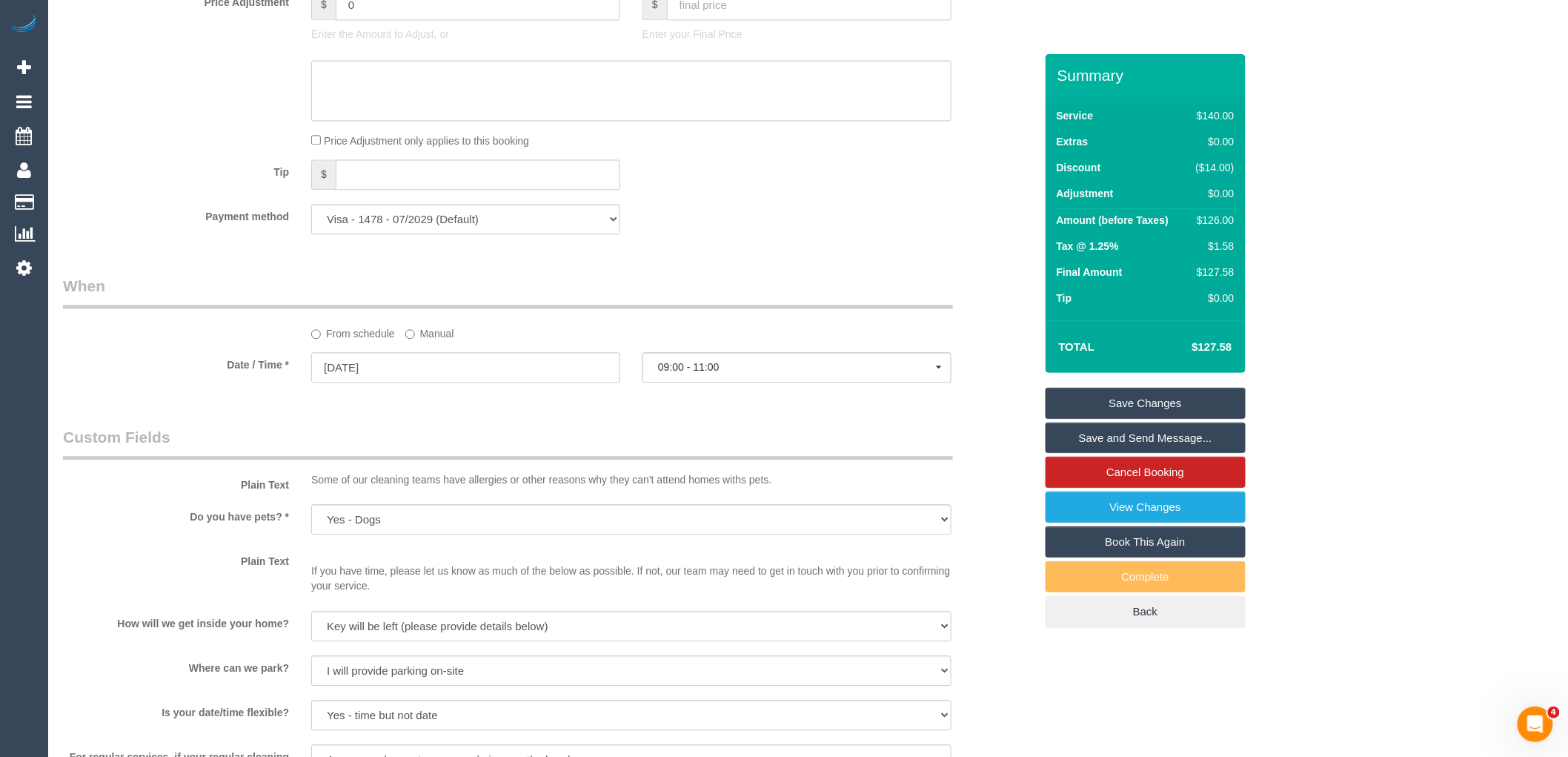
scroll to position [1894, 0]
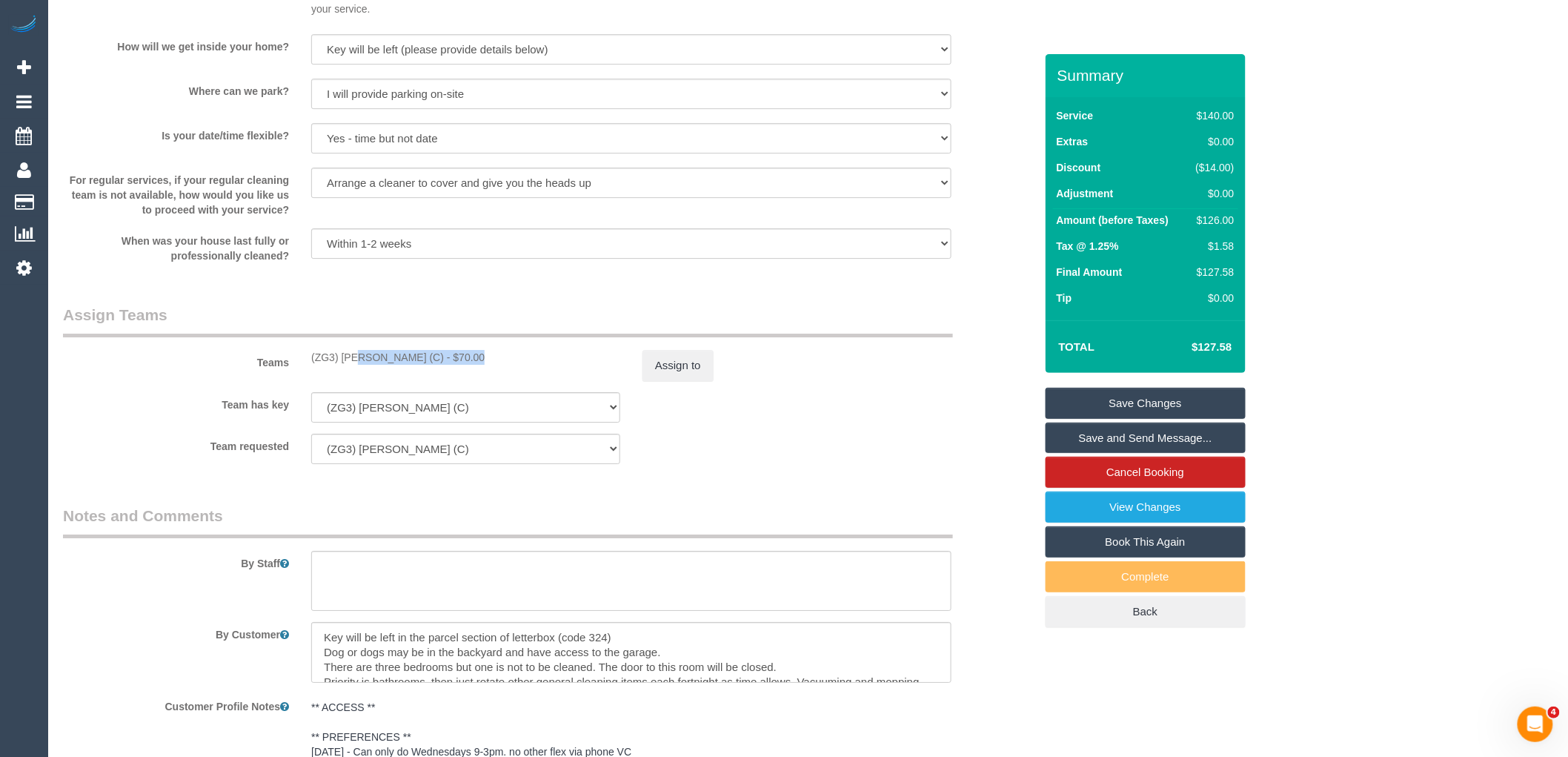
drag, startPoint x: 424, startPoint y: 365, endPoint x: 311, endPoint y: 365, distance: 113.0
click at [311, 365] on div "(ZG3) Ashan Adithya (C) - $70.00" at bounding box center [466, 357] width 309 height 15
copy div "(ZG3) [PERSON_NAME] (C)"
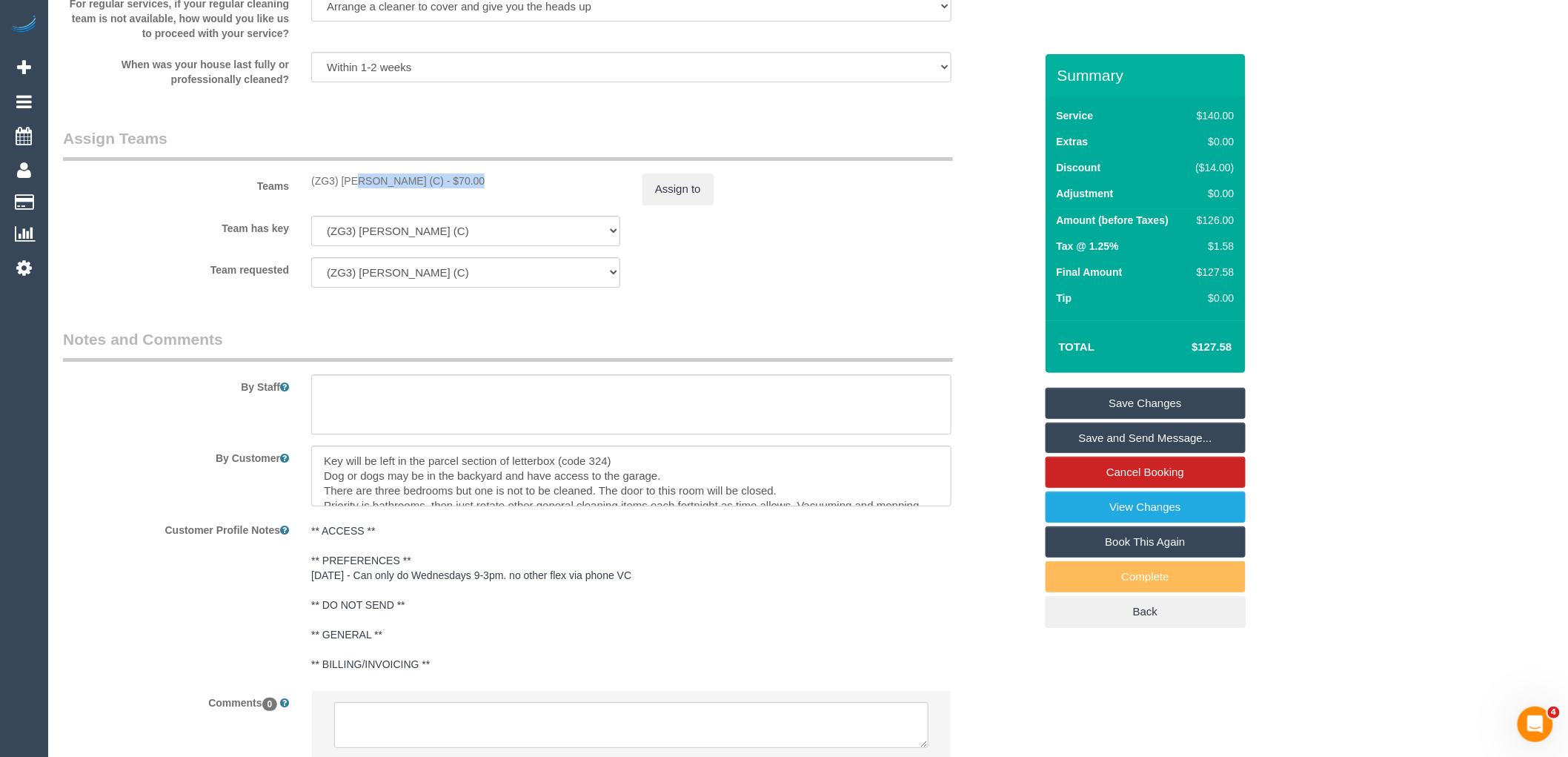
scroll to position [2192, 0]
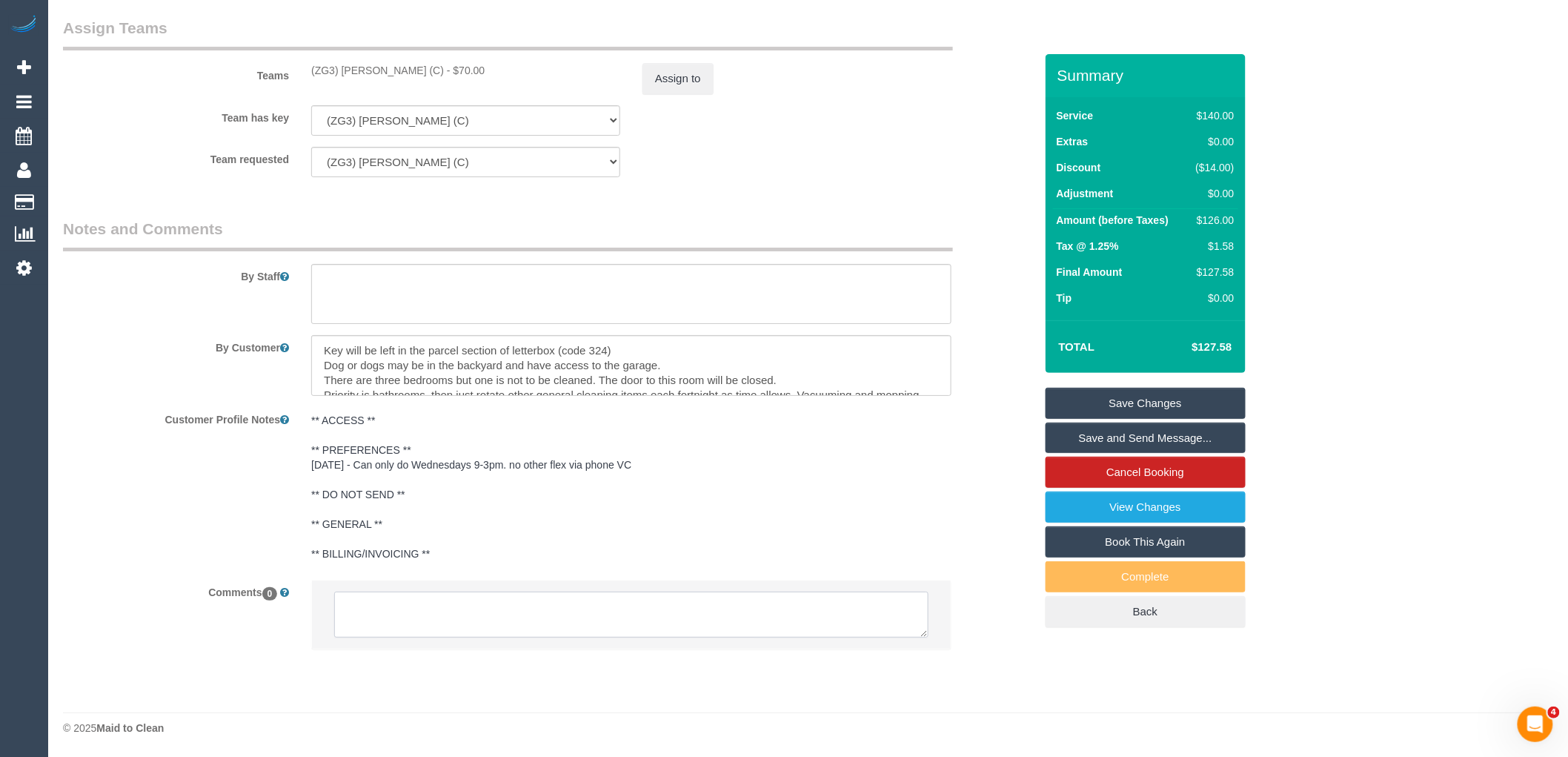
click at [474, 638] on textarea at bounding box center [632, 615] width 595 height 46
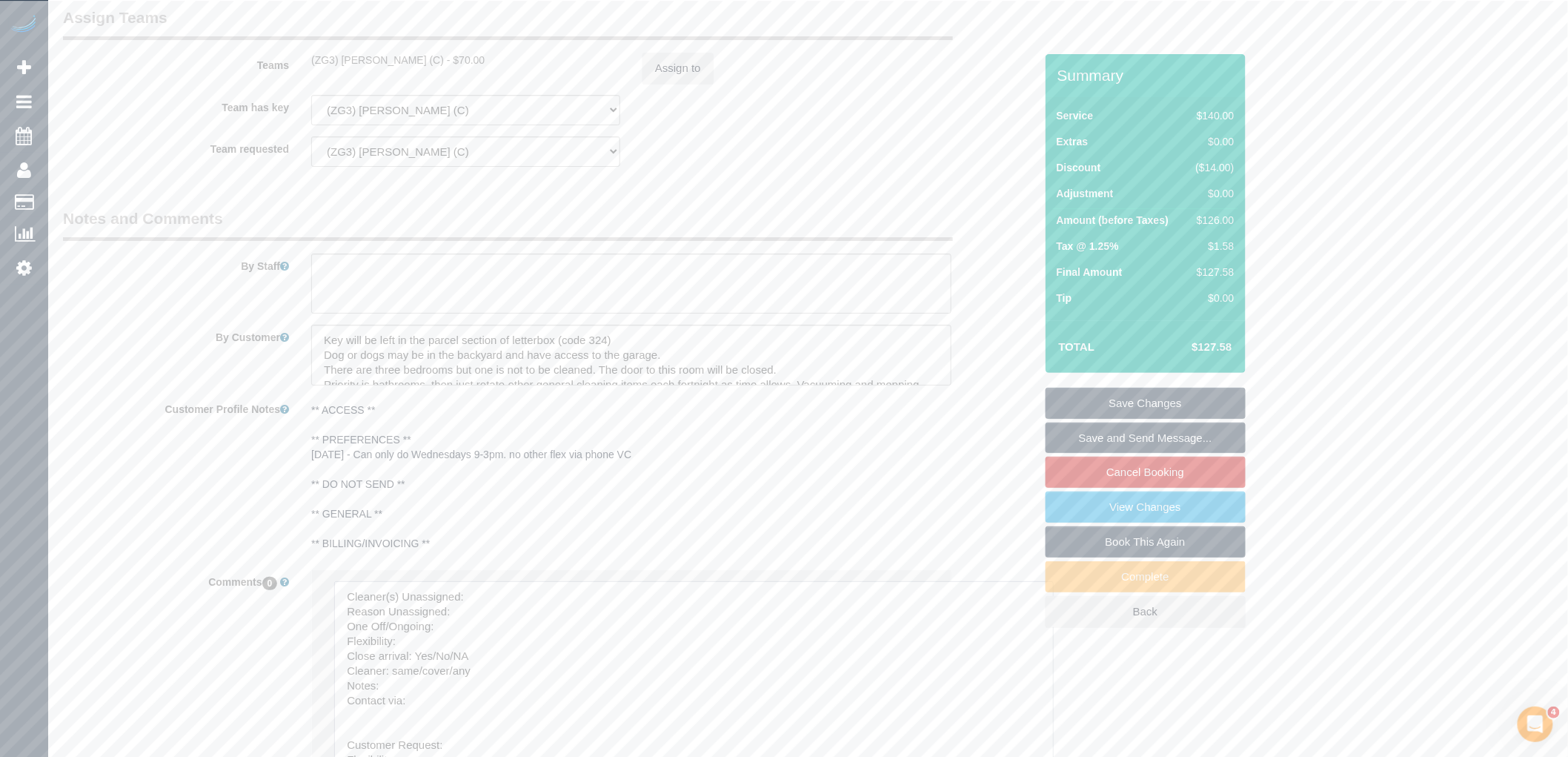
drag, startPoint x: 920, startPoint y: 629, endPoint x: 1053, endPoint y: 784, distance: 204.2
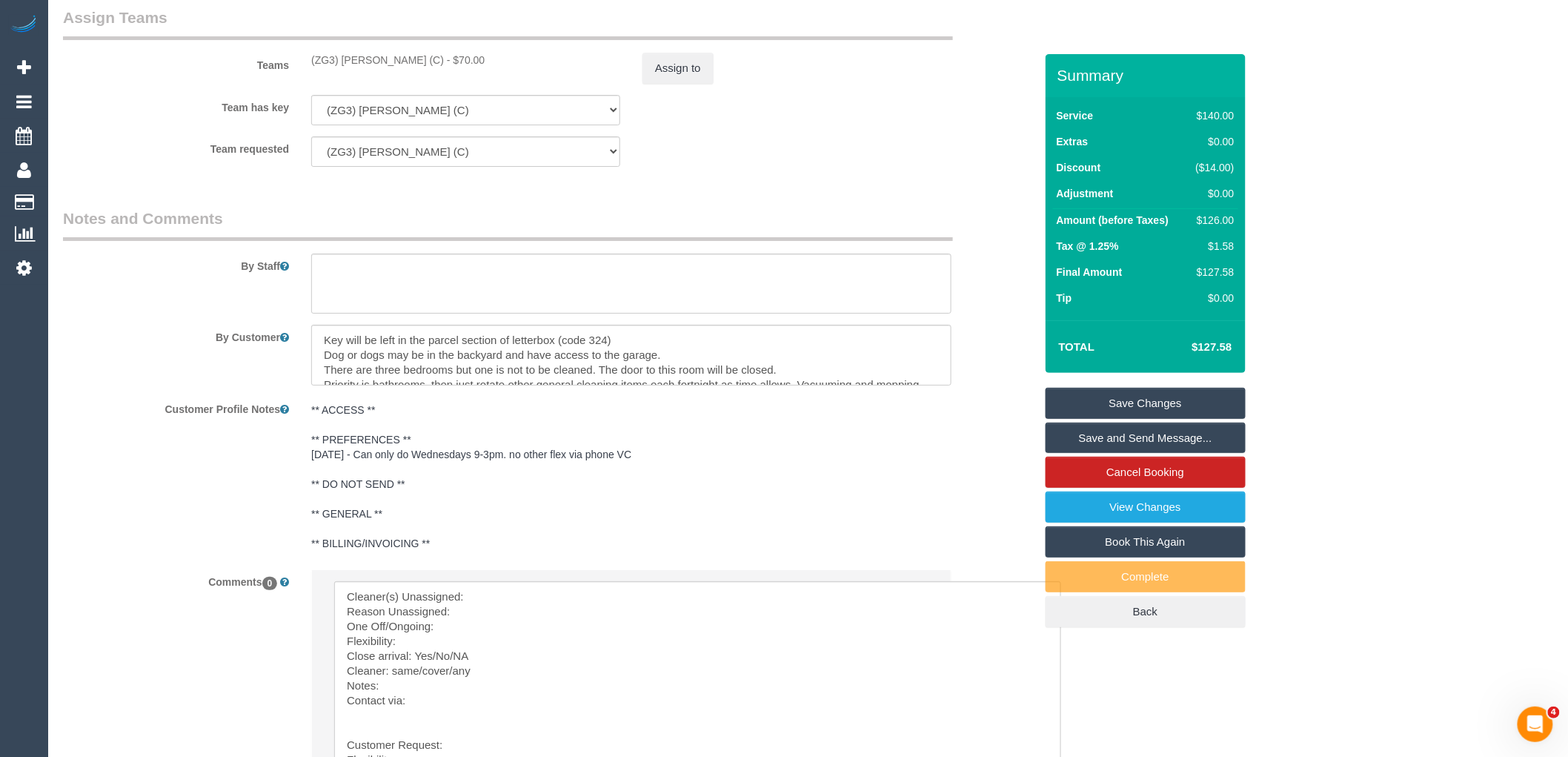
click at [619, 583] on li "Send to: Staff Nothing selected Send to: Staff Send to: Customer Send to: Team …" at bounding box center [632, 712] width 639 height 284
click at [626, 602] on textarea at bounding box center [698, 681] width 727 height 200
paste textarea "(ZG3) [PERSON_NAME] (C)"
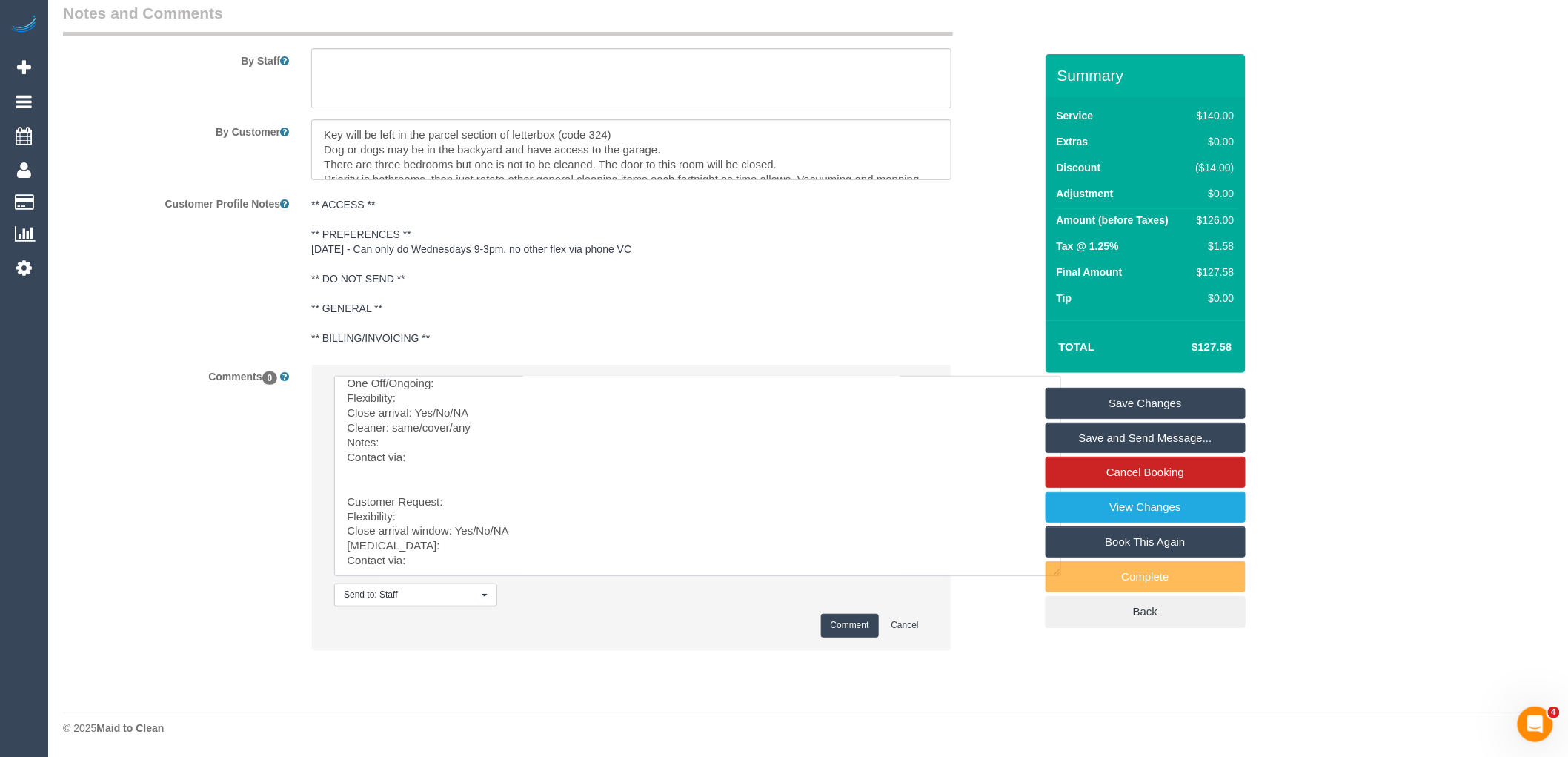
scroll to position [0, 0]
click at [506, 406] on textarea at bounding box center [698, 475] width 727 height 200
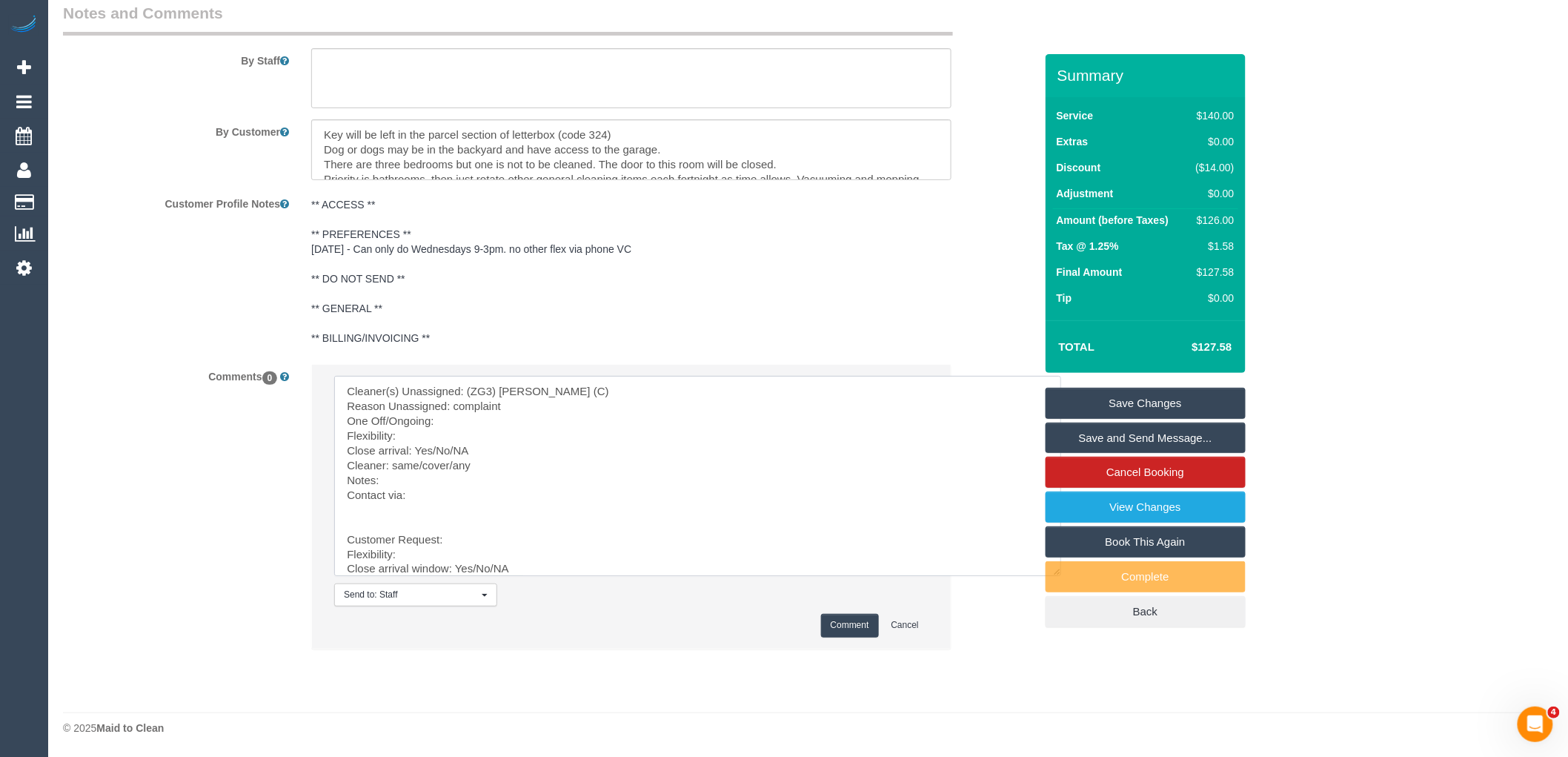
click at [506, 424] on textarea at bounding box center [698, 475] width 727 height 200
click at [649, 234] on pre "** ACCESS ** ** PREFERENCES ** 22/08/25 - Can only do Wednesdays 9-3pm. no othe…" at bounding box center [632, 272] width 641 height 149
drag, startPoint x: 720, startPoint y: 252, endPoint x: 376, endPoint y: 249, distance: 344.0
click at [376, 249] on textarea "** ACCESS ** ** PREFERENCES ** 22/08/25 - Can only do Wednesdays 9-3pm. no othe…" at bounding box center [632, 271] width 641 height 164
click at [433, 436] on textarea at bounding box center [698, 476] width 727 height 200
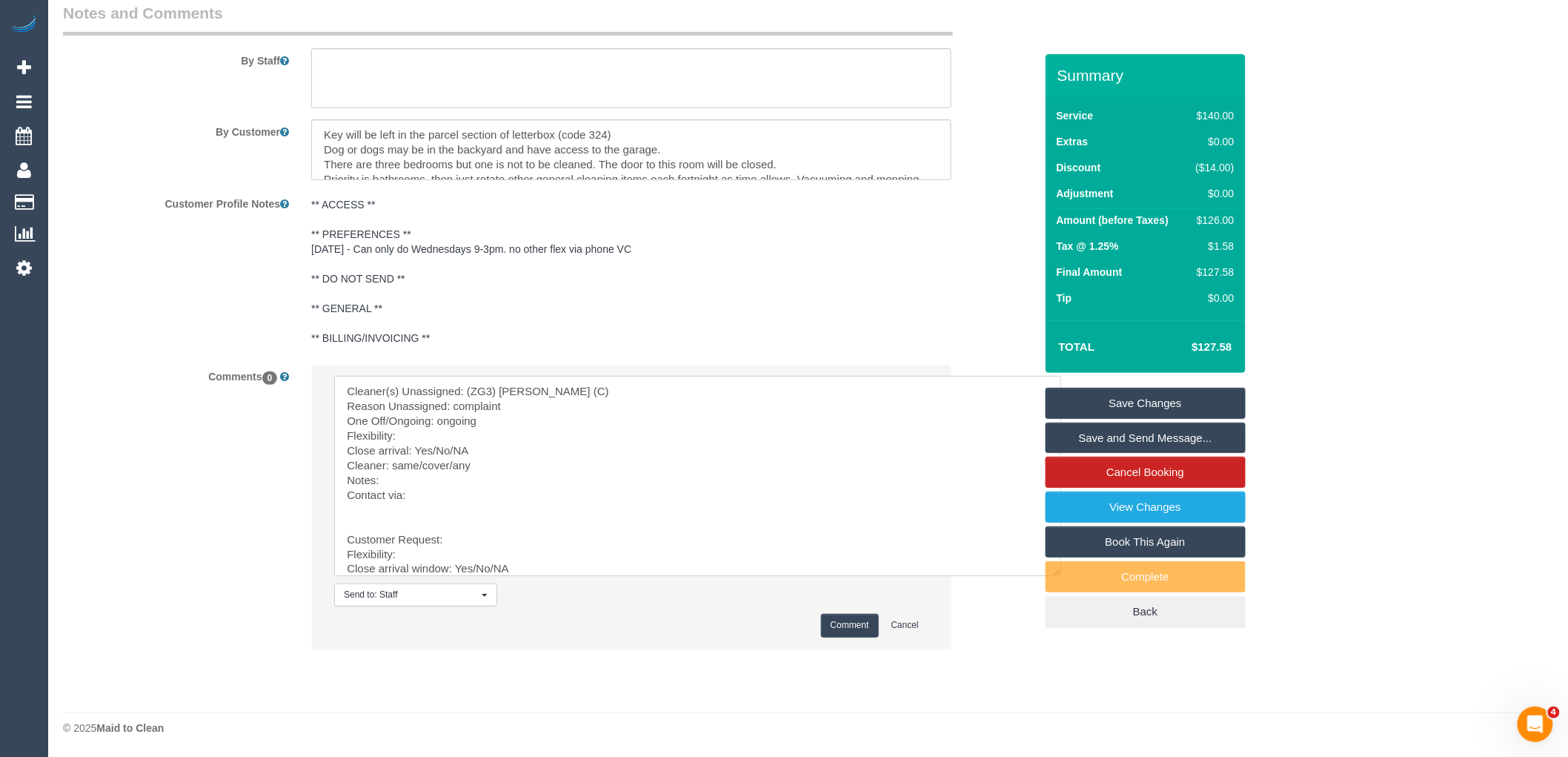
paste textarea "Can only do Wednesdays 9-3pm. no other flex via phone VC"
drag, startPoint x: 476, startPoint y: 445, endPoint x: 436, endPoint y: 449, distance: 40.2
click at [436, 449] on textarea at bounding box center [698, 475] width 727 height 200
drag, startPoint x: 448, startPoint y: 463, endPoint x: 394, endPoint y: 465, distance: 54.0
click at [394, 465] on textarea at bounding box center [698, 475] width 727 height 200
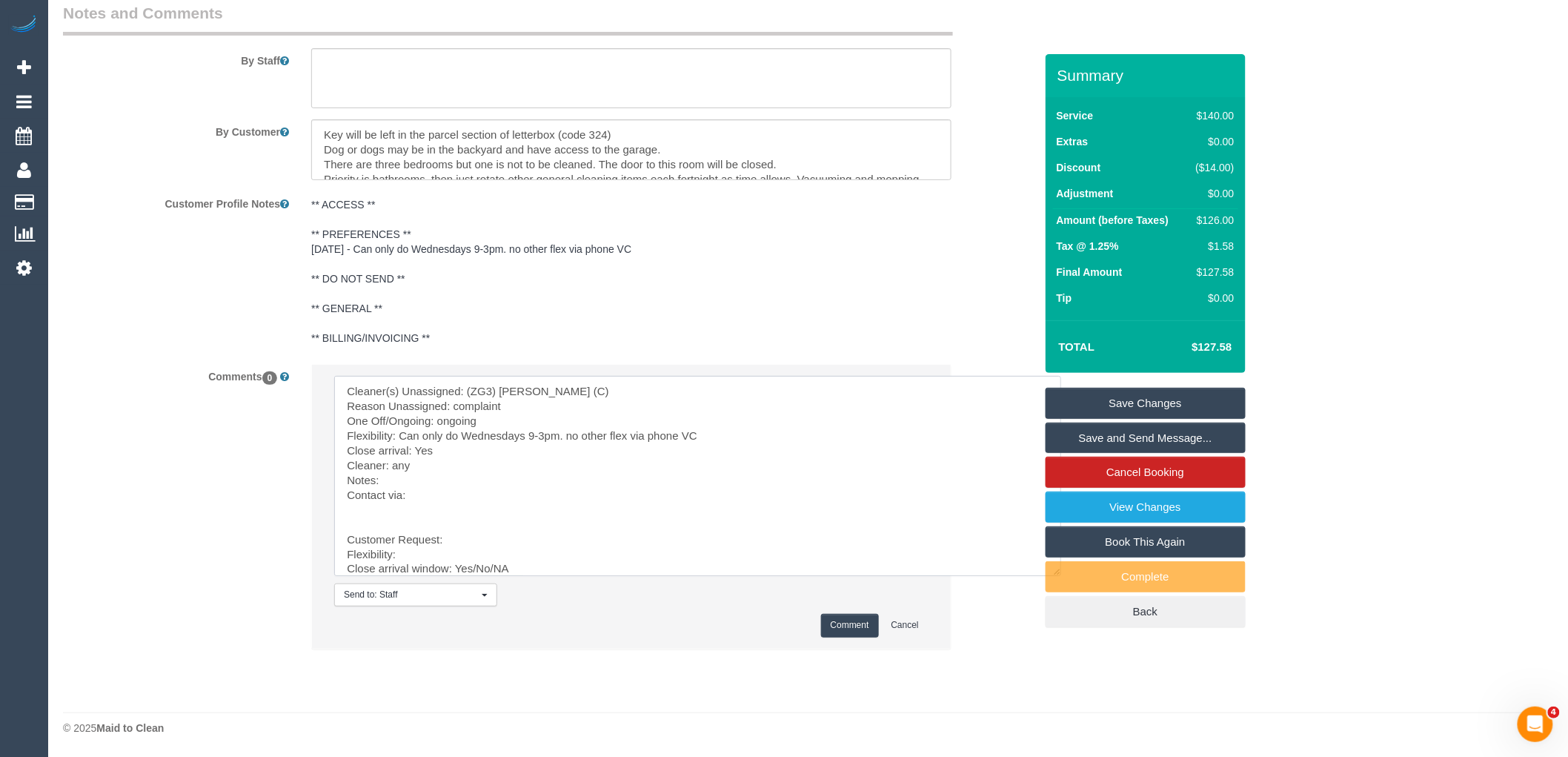
click at [438, 501] on textarea at bounding box center [698, 475] width 727 height 200
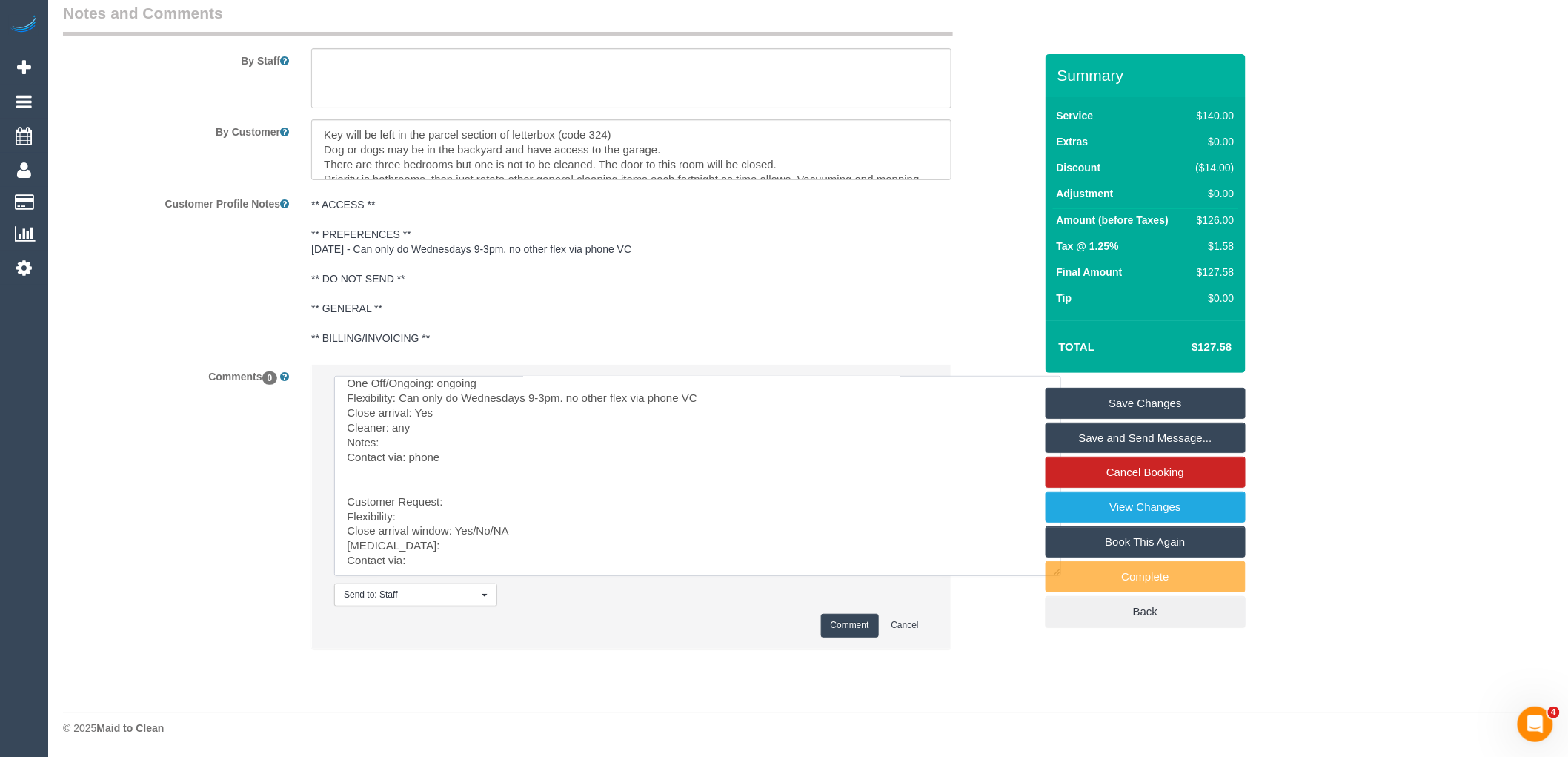
drag, startPoint x: 449, startPoint y: 505, endPoint x: 620, endPoint y: 682, distance: 246.1
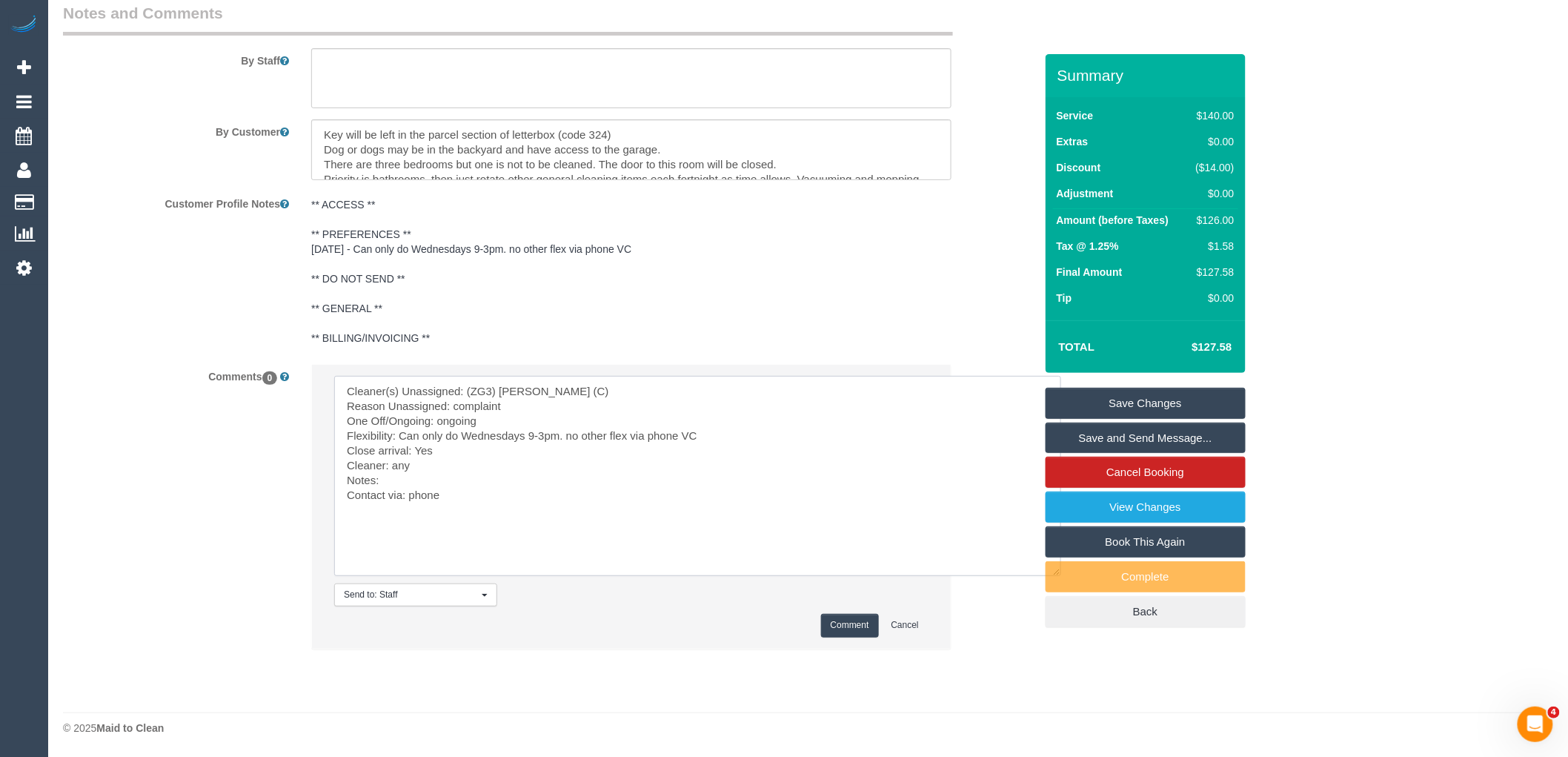
scroll to position [0, 0]
type textarea "Cleaner(s) Unassigned: (ZG3) Ashan Adithya (C) Reason Unassigned: complaint One…"
click at [846, 626] on button "Comment" at bounding box center [850, 625] width 58 height 23
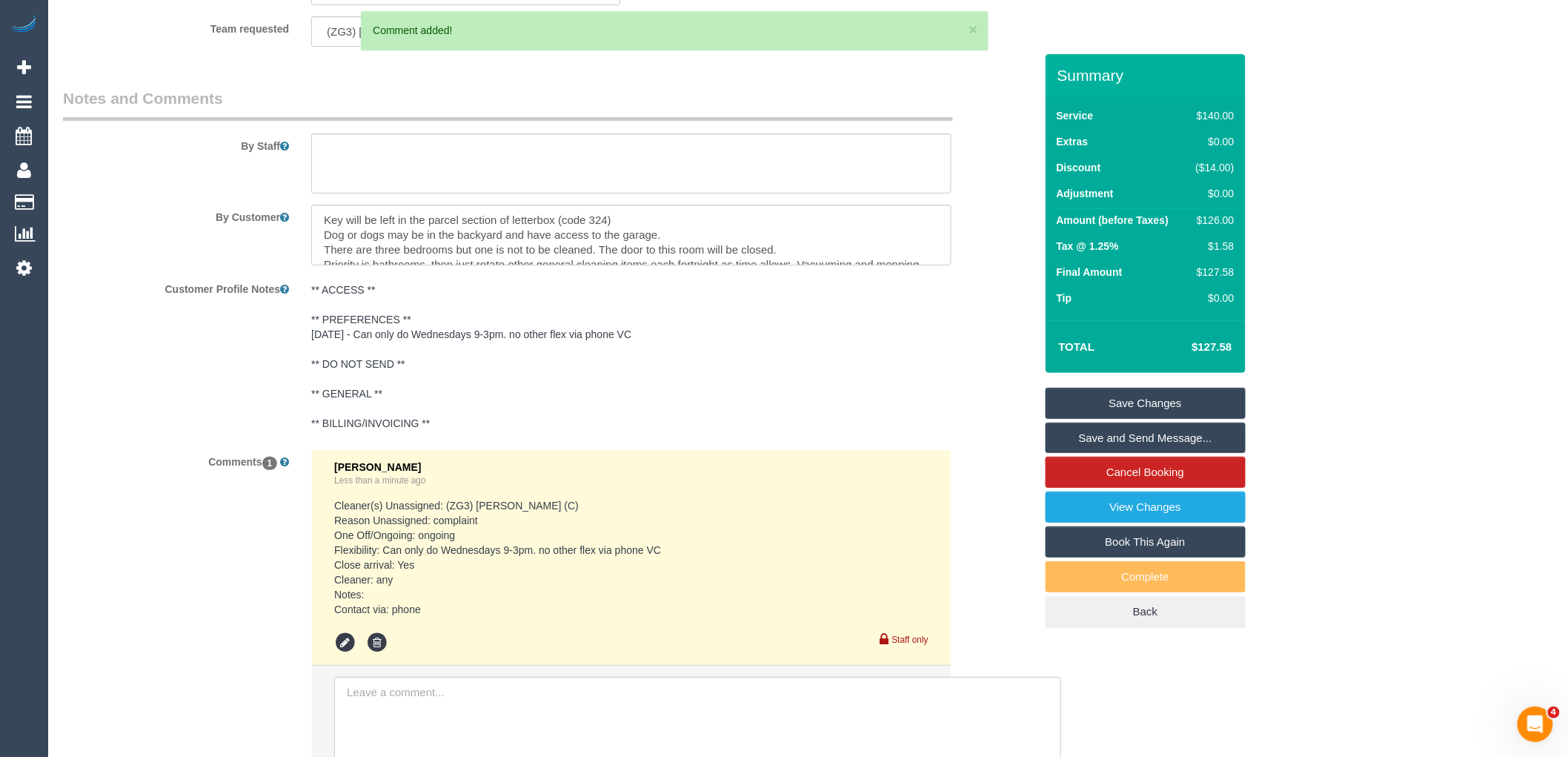
scroll to position [2161, 0]
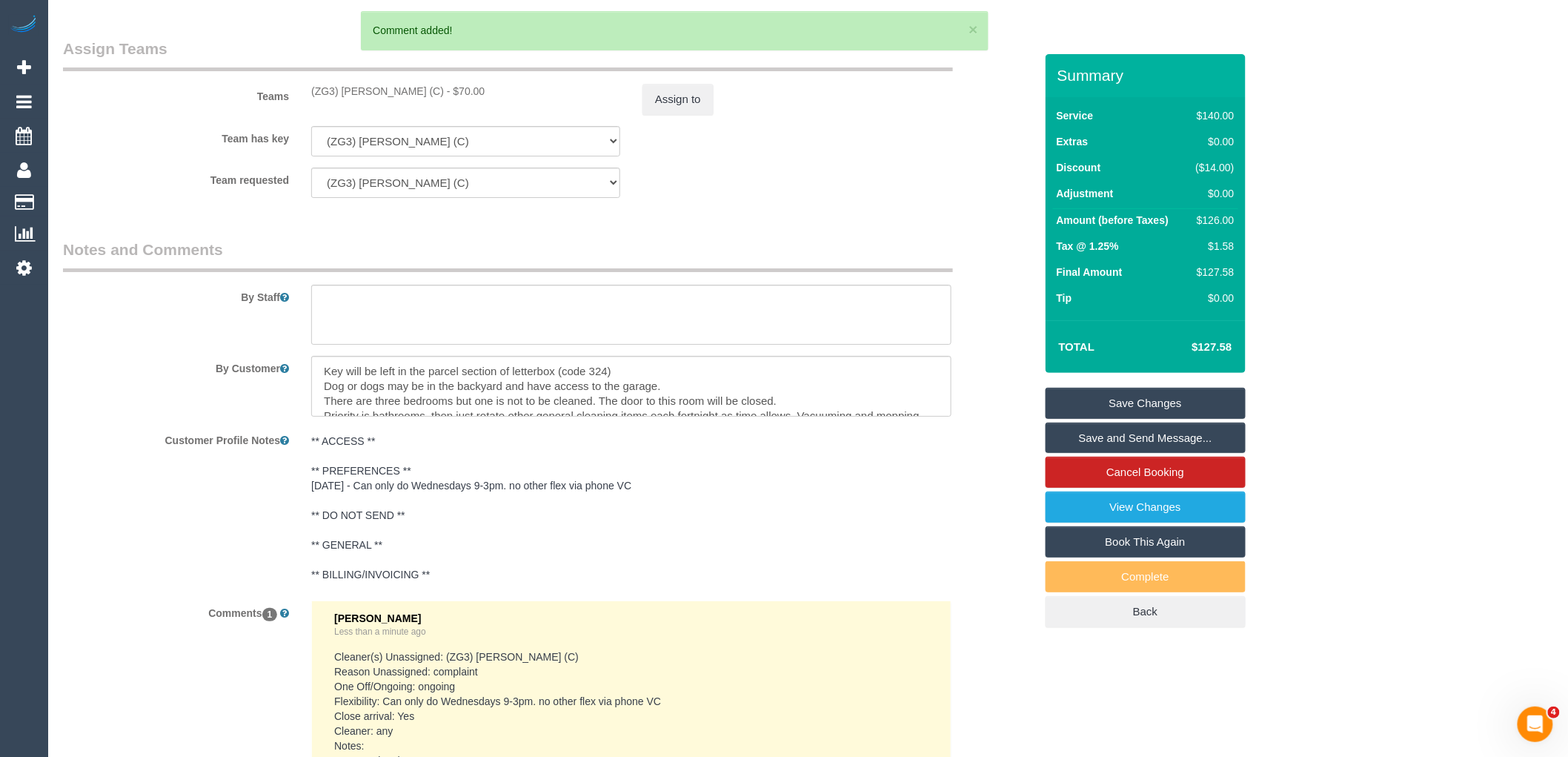
drag, startPoint x: 416, startPoint y: 99, endPoint x: 303, endPoint y: 102, distance: 113.0
click at [303, 99] on div "(ZG3) [PERSON_NAME] (C) - $70.00" at bounding box center [466, 91] width 331 height 15
copy div "(ZG3) [PERSON_NAME] (C)"
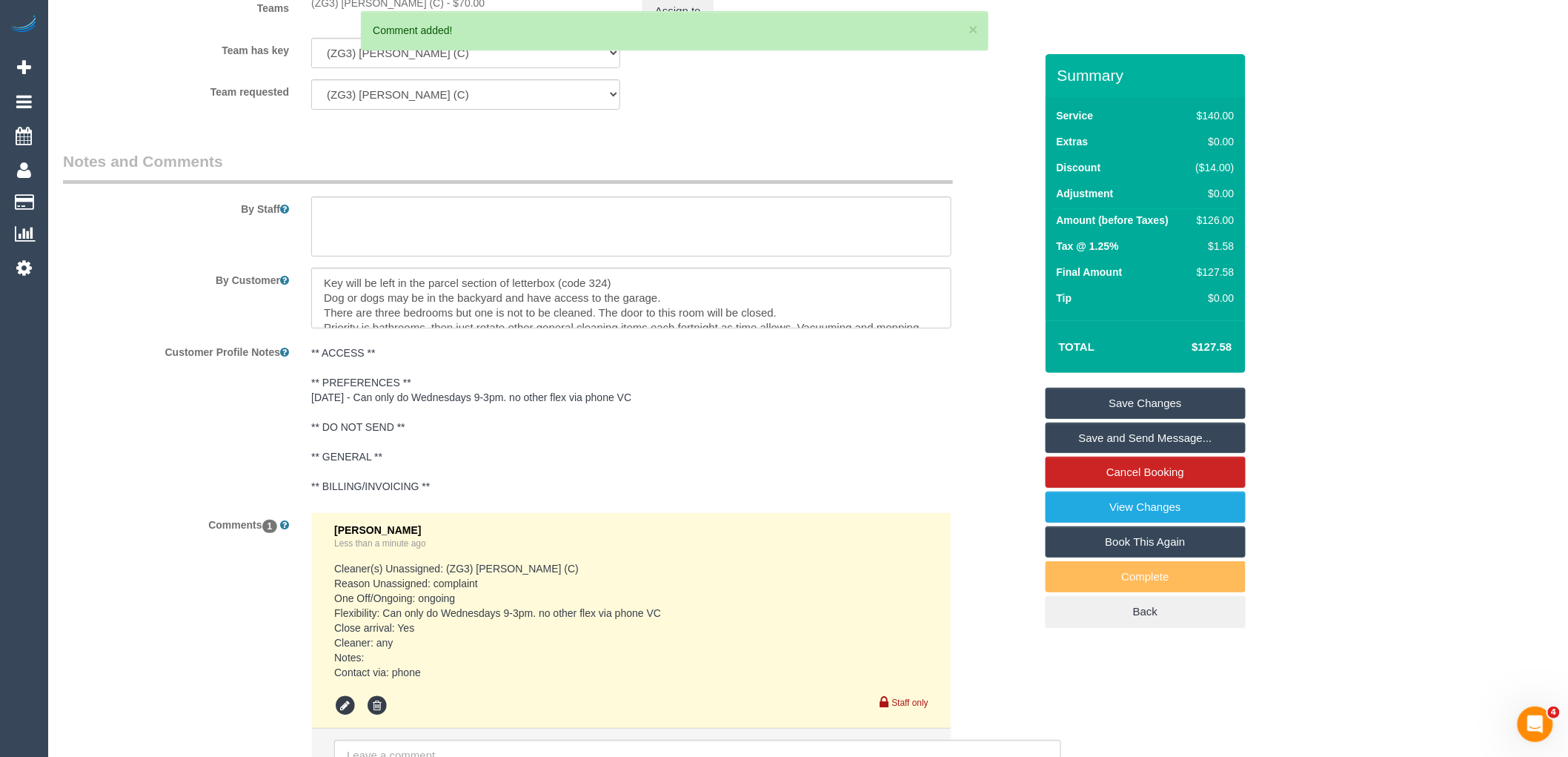
scroll to position [2408, 0]
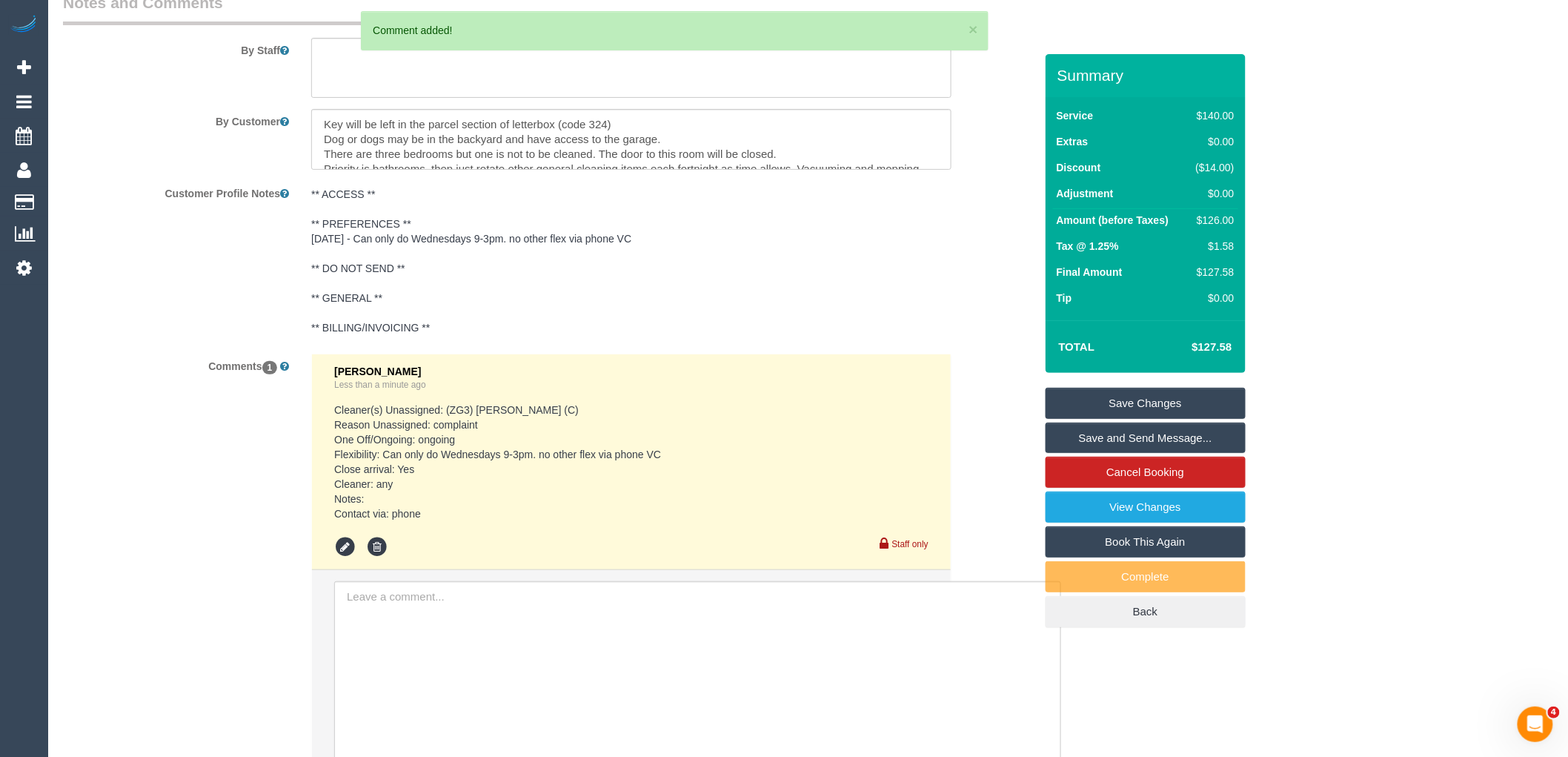
click at [378, 273] on pre "** ACCESS ** ** PREFERENCES ** 22/08/25 - Can only do Wednesdays 9-3pm. no othe…" at bounding box center [632, 261] width 641 height 149
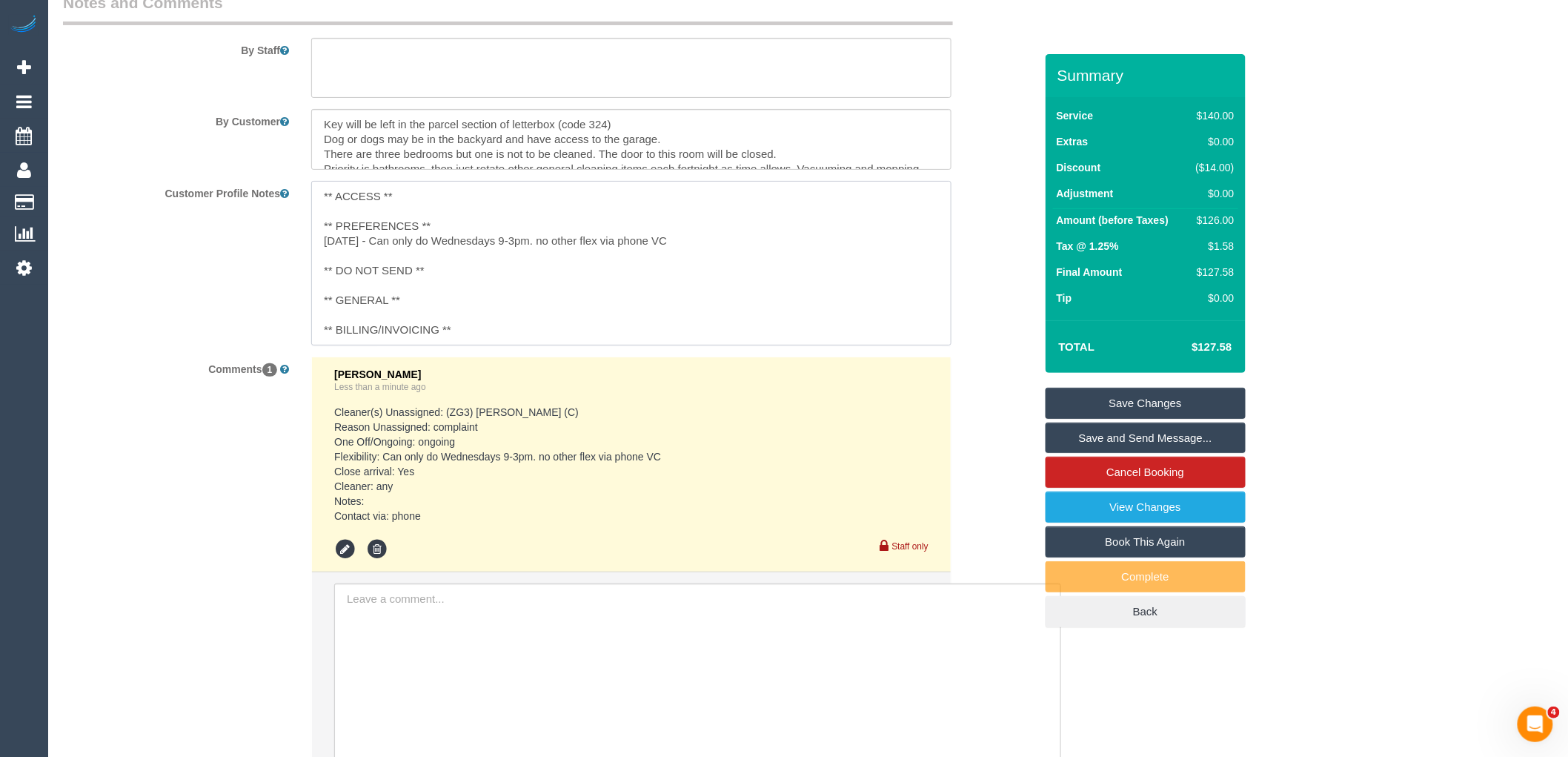
click at [376, 295] on textarea "** ACCESS ** ** PREFERENCES ** 22/08/25 - Can only do Wednesdays 9-3pm. no othe…" at bounding box center [632, 263] width 641 height 164
paste textarea "(ZG3) [PERSON_NAME] (C)"
type textarea "** ACCESS ** ** PREFERENCES ** [DATE] - Can only do Wednesdays 9-3pm. no other …"
click at [1000, 378] on sui-booking-comments "By Staff By Customer Customer Profile Notes ** ACCESS ** ** PREFERENCES ** 22/0…" at bounding box center [548, 401] width 971 height 820
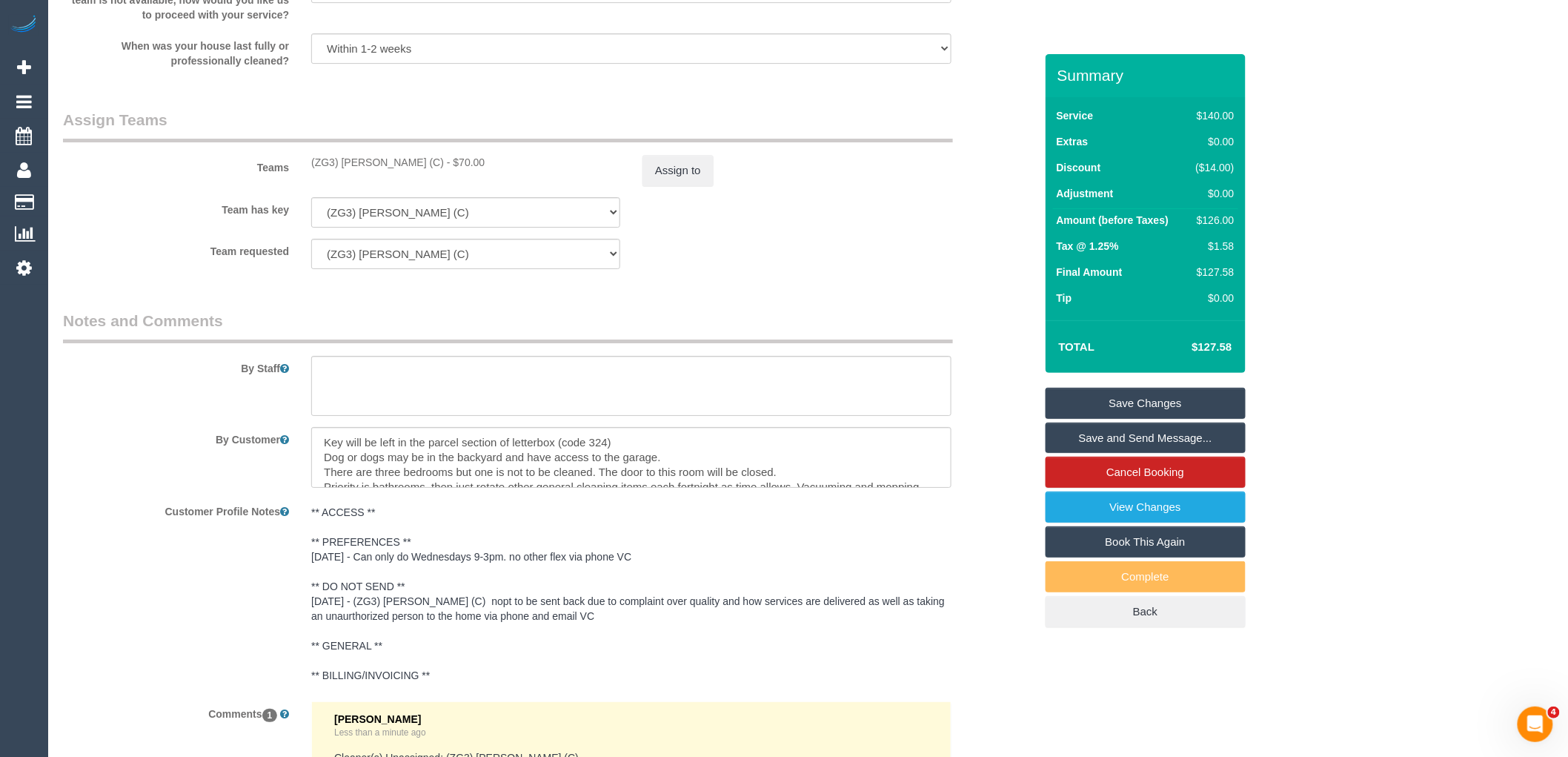
scroll to position [2078, 0]
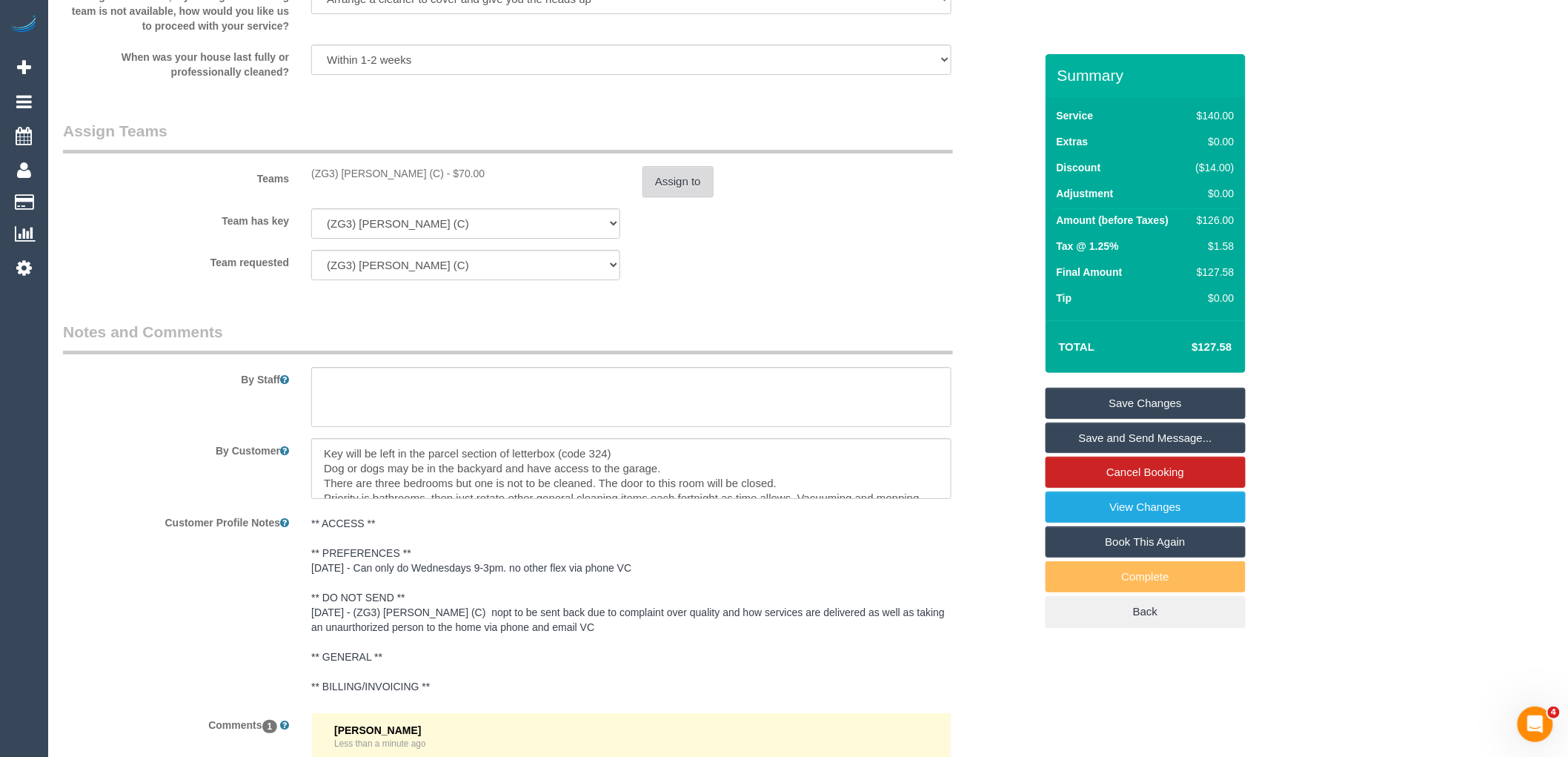
click at [688, 195] on button "Assign to" at bounding box center [678, 181] width 71 height 31
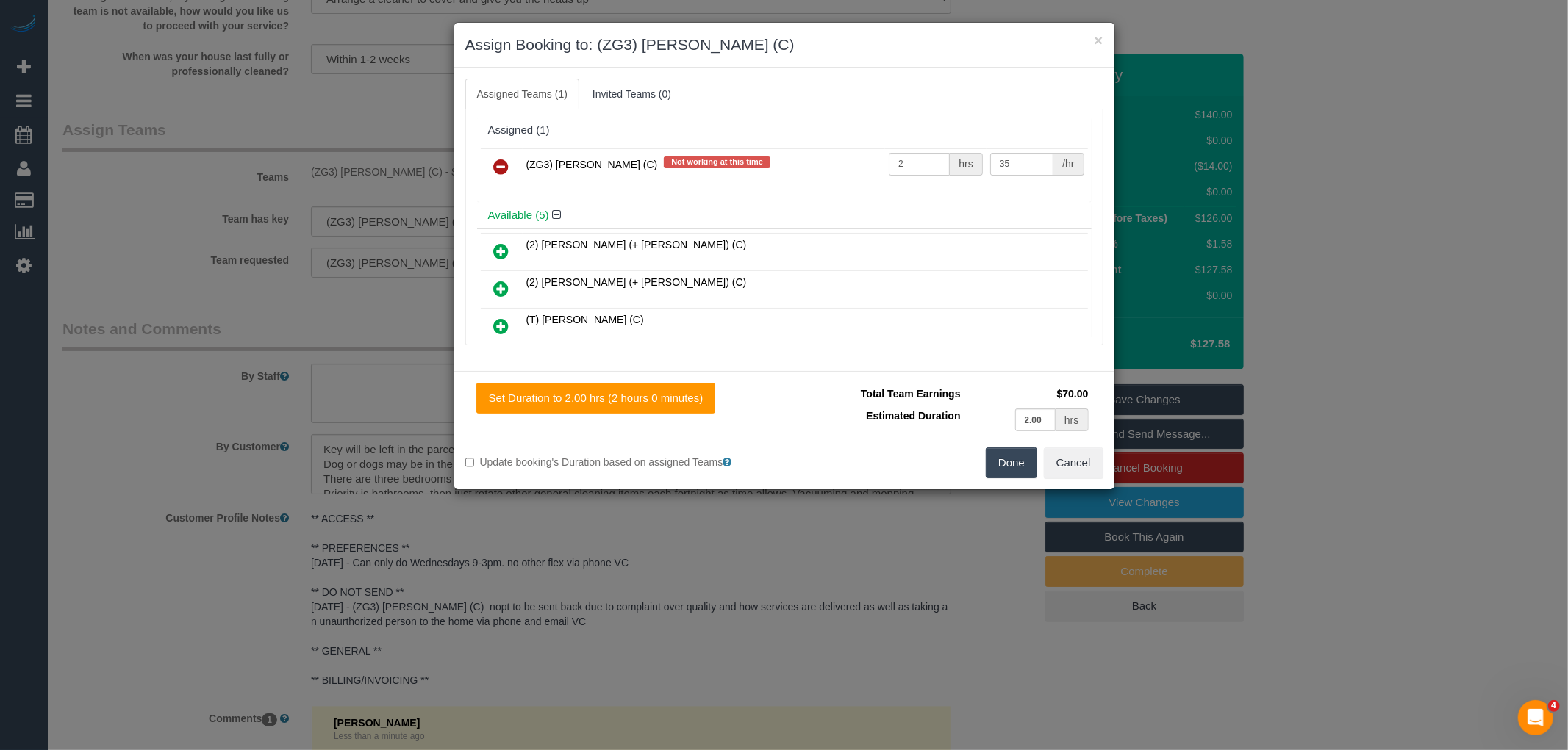
click at [504, 167] on icon at bounding box center [502, 167] width 16 height 18
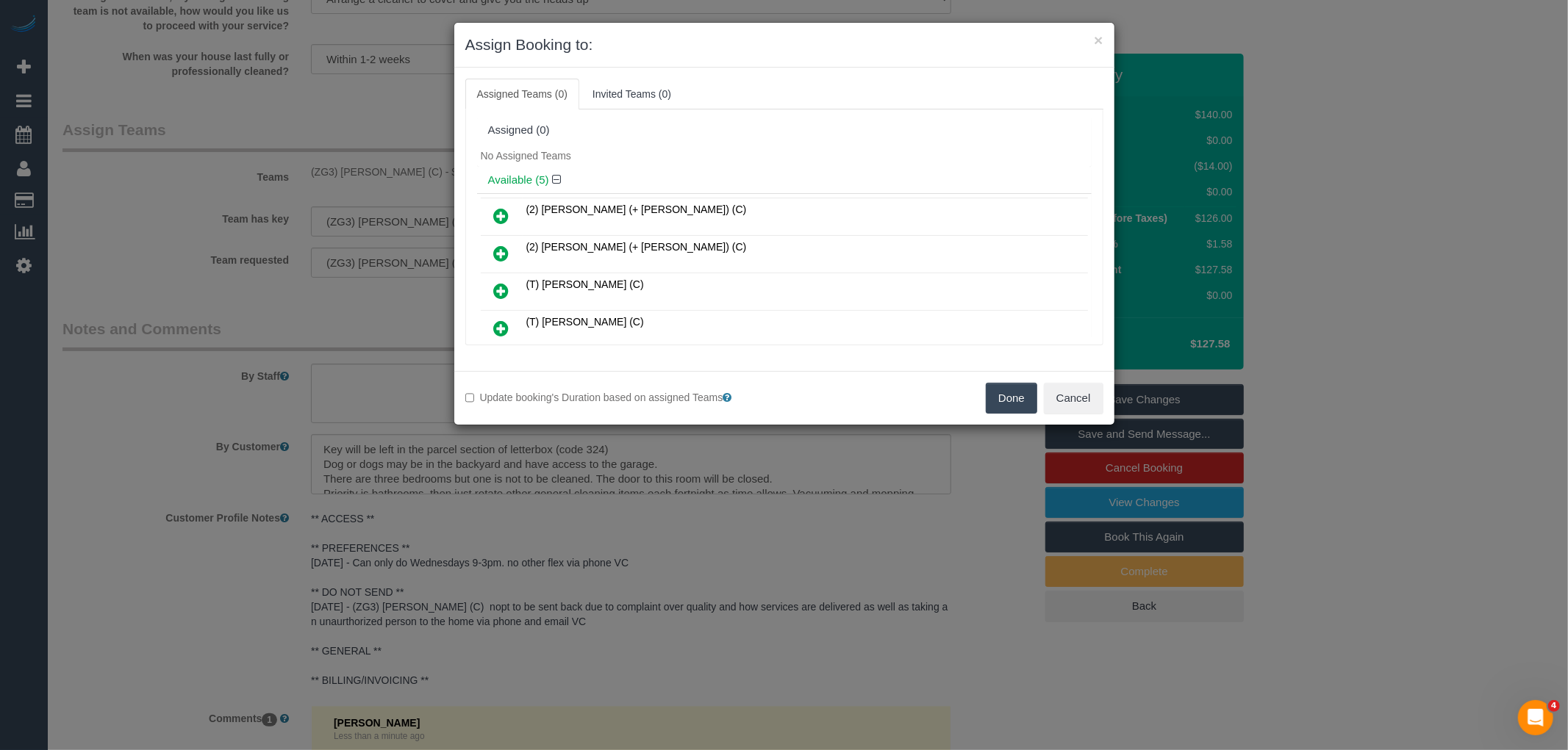
click at [987, 393] on button "Done" at bounding box center [1012, 398] width 51 height 31
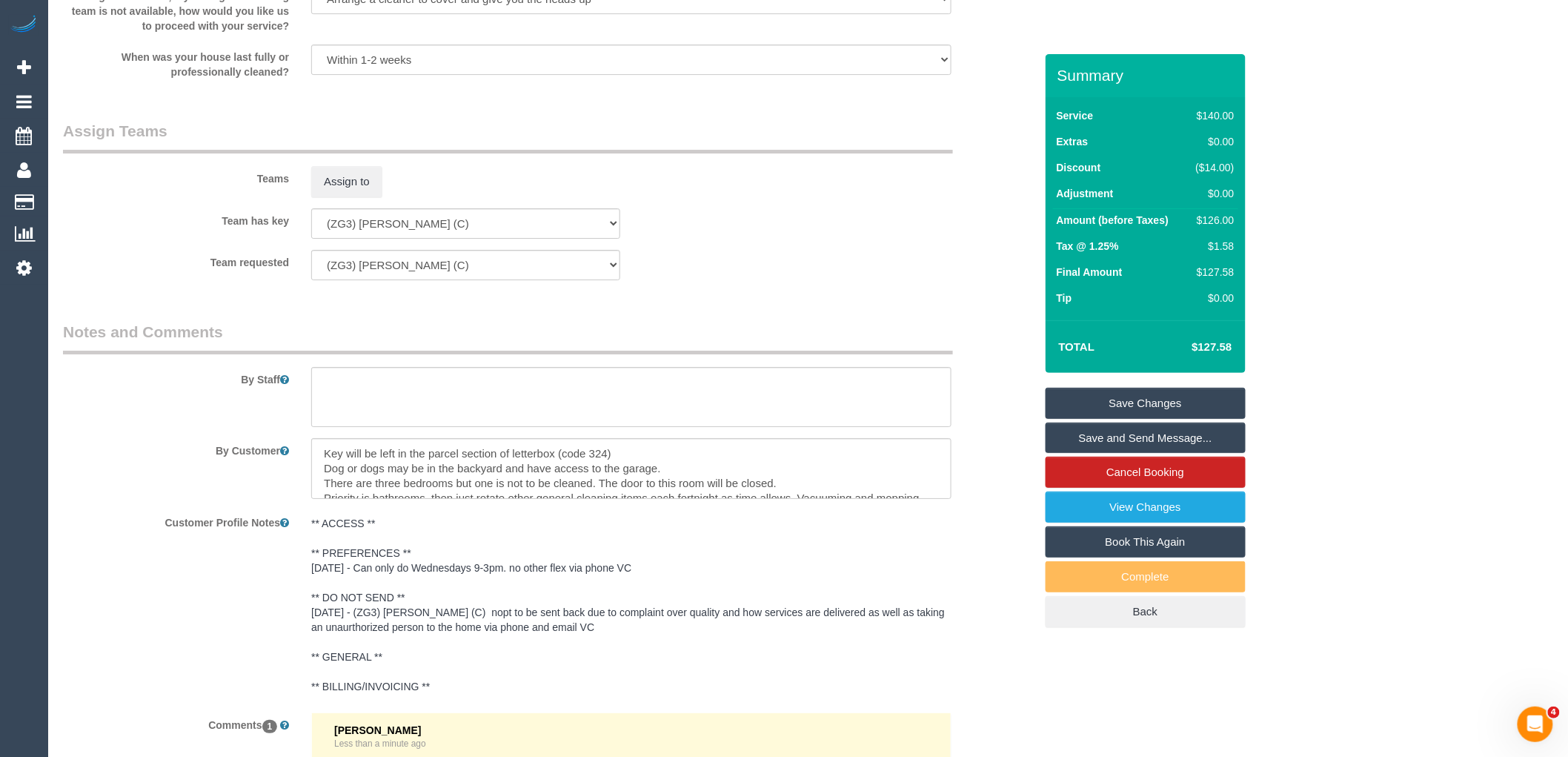
click at [1135, 400] on link "Save Changes" at bounding box center [1146, 402] width 200 height 31
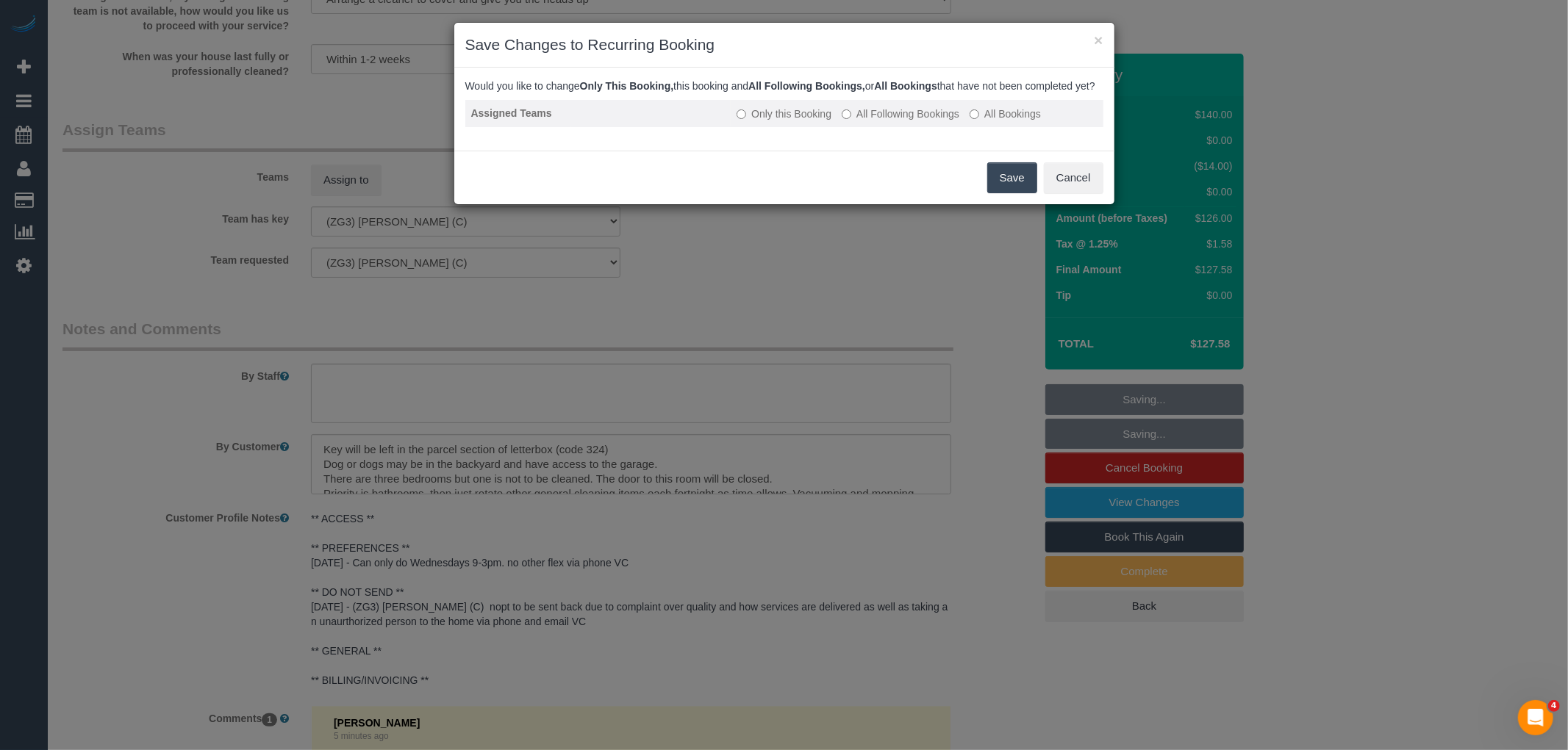
click at [919, 122] on label "All Following Bookings" at bounding box center [900, 114] width 118 height 15
click at [1012, 182] on button "Save" at bounding box center [1012, 177] width 49 height 31
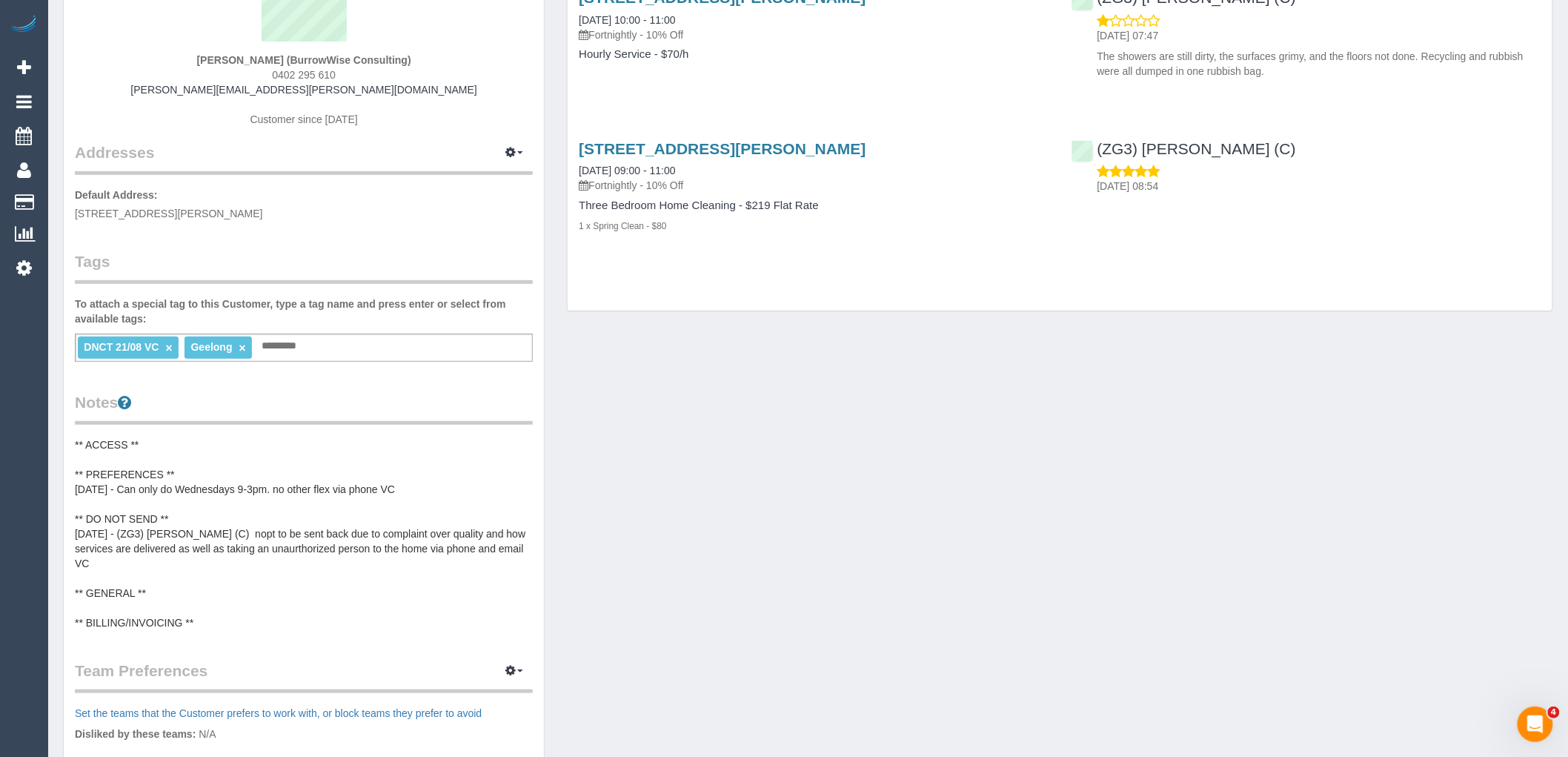
scroll to position [411, 0]
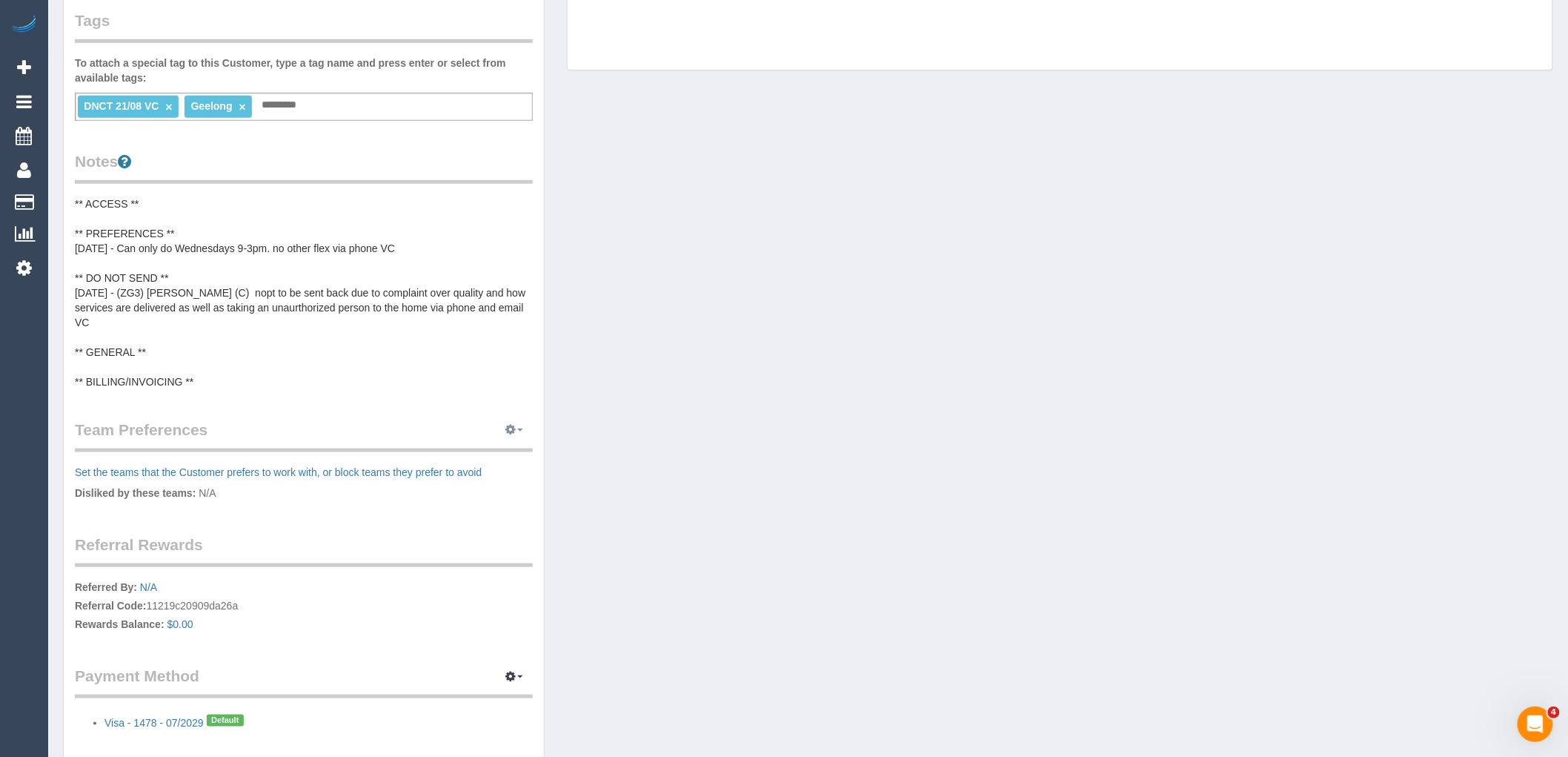
click at [517, 433] on button "button" at bounding box center [514, 430] width 37 height 23
click at [479, 454] on link "Manage Preferences" at bounding box center [469, 457] width 126 height 19
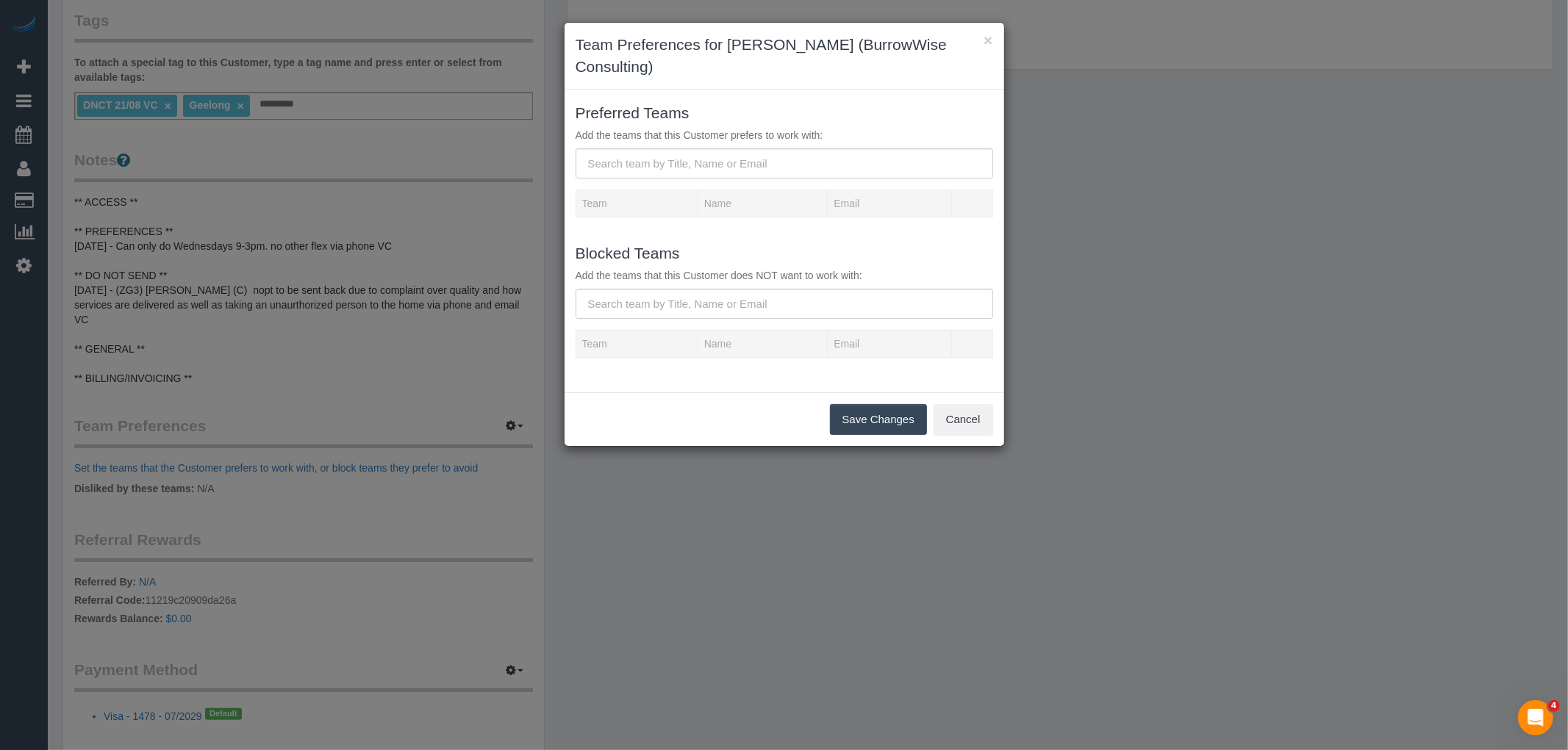
click at [730, 288] on div "Blocked Teams Add the teams that this Customer does NOT want to work with:" at bounding box center [784, 280] width 440 height 78
click at [729, 301] on input "text" at bounding box center [784, 304] width 418 height 30
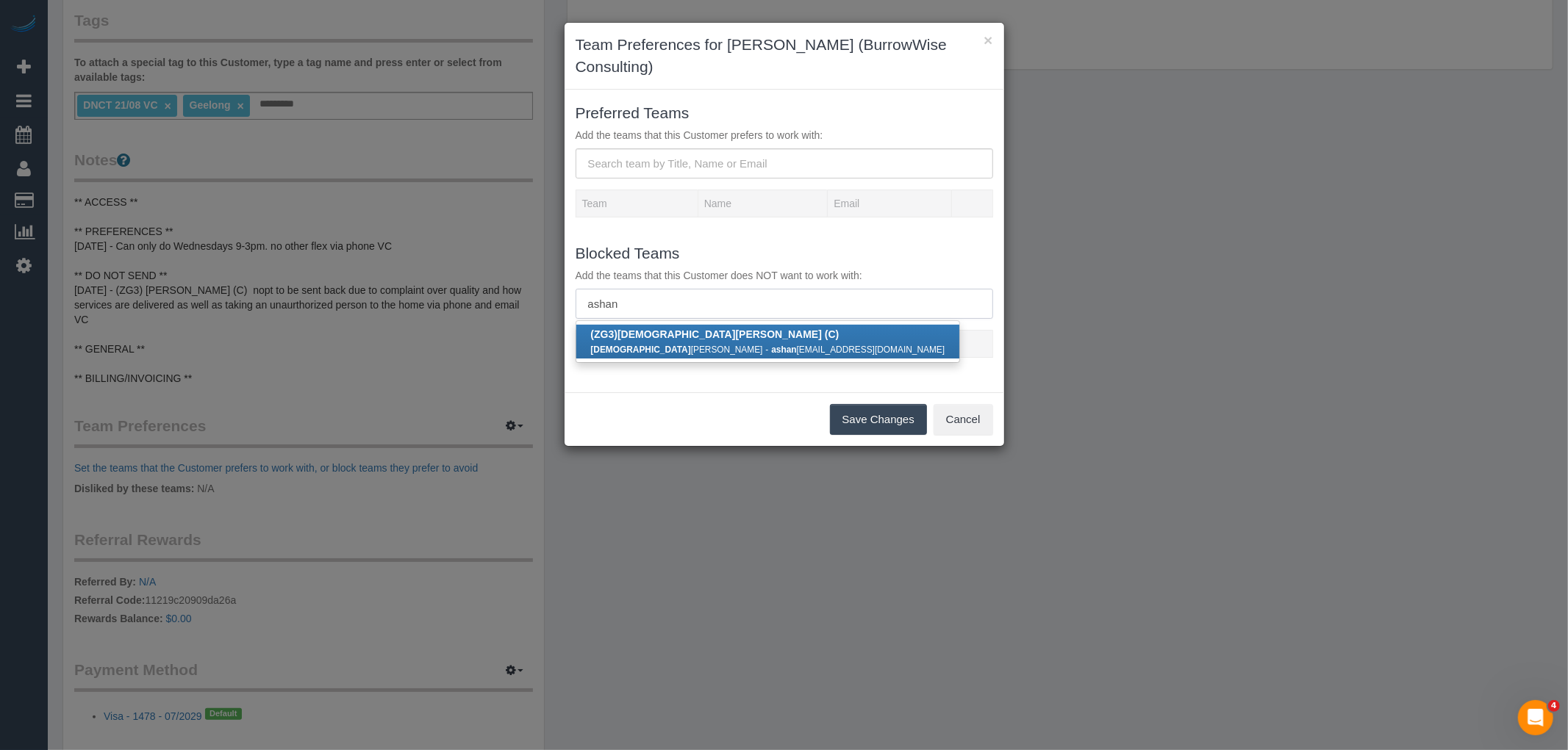
type input "ashan"
click at [706, 334] on b "(ZG3) [PERSON_NAME] (C)" at bounding box center [715, 334] width 248 height 12
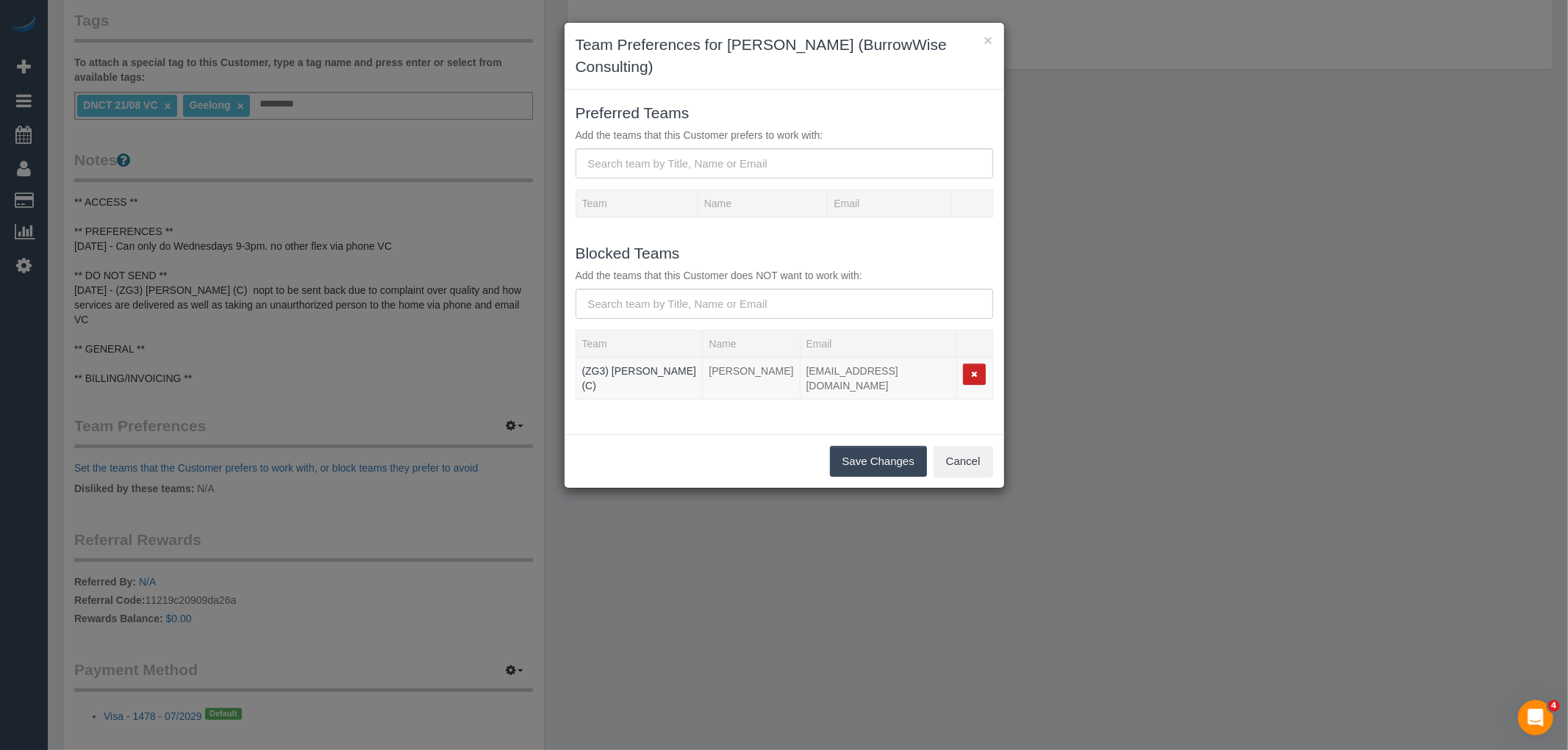
click at [873, 467] on button "Save Changes" at bounding box center [878, 461] width 97 height 31
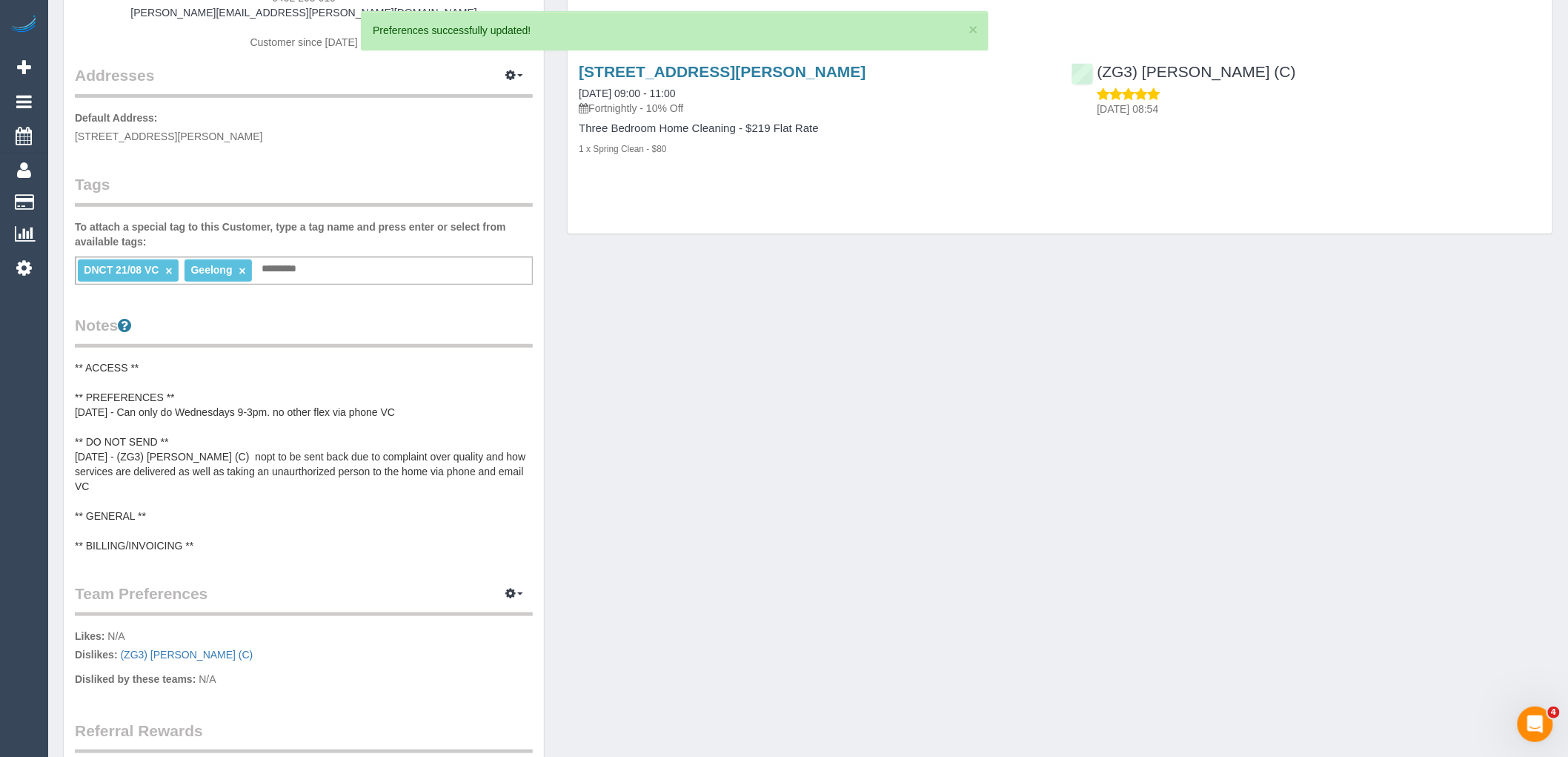
scroll to position [247, 0]
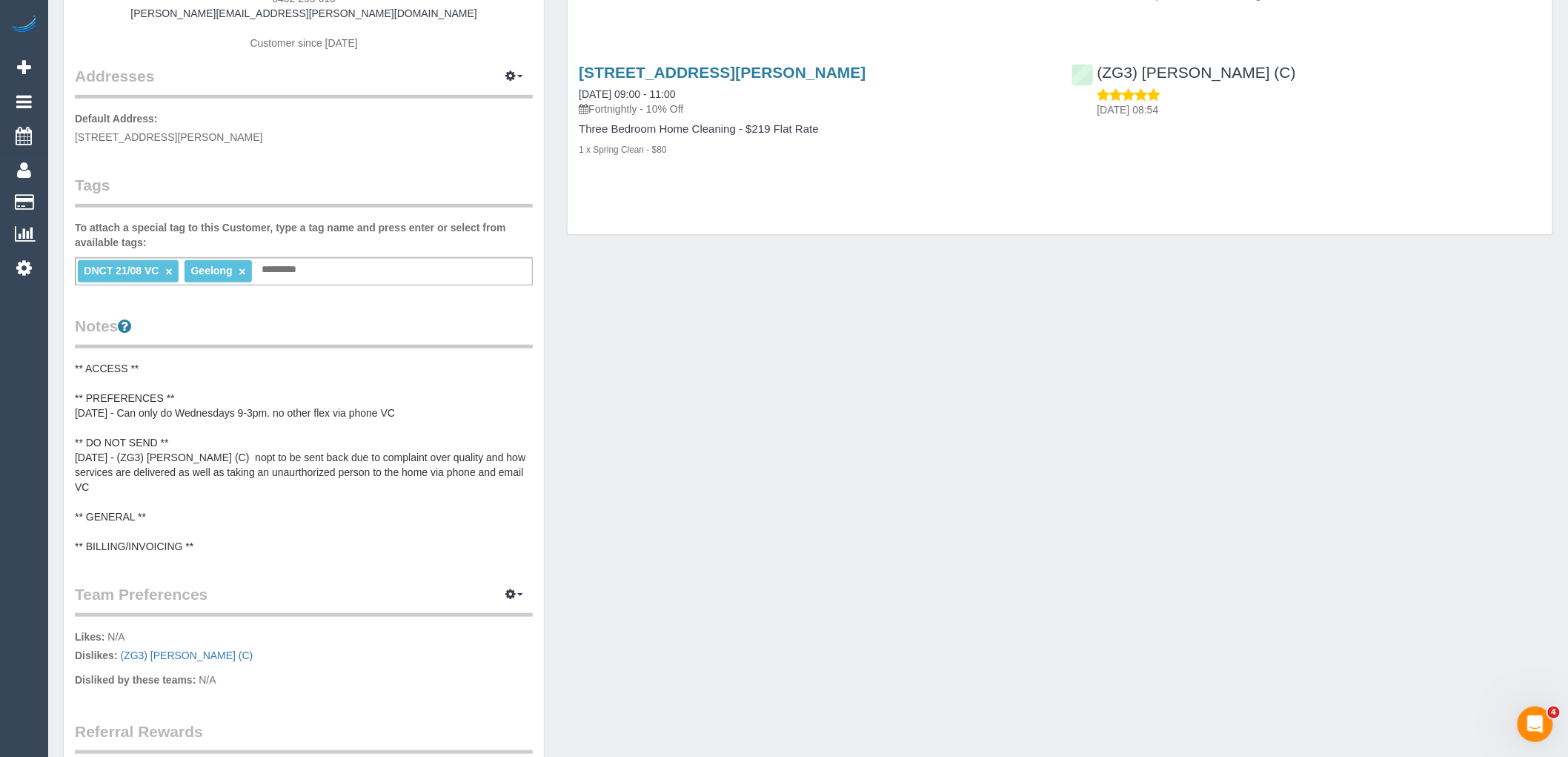
drag, startPoint x: 167, startPoint y: 272, endPoint x: 343, endPoint y: 307, distance: 179.4
click at [167, 272] on link "×" at bounding box center [169, 272] width 7 height 13
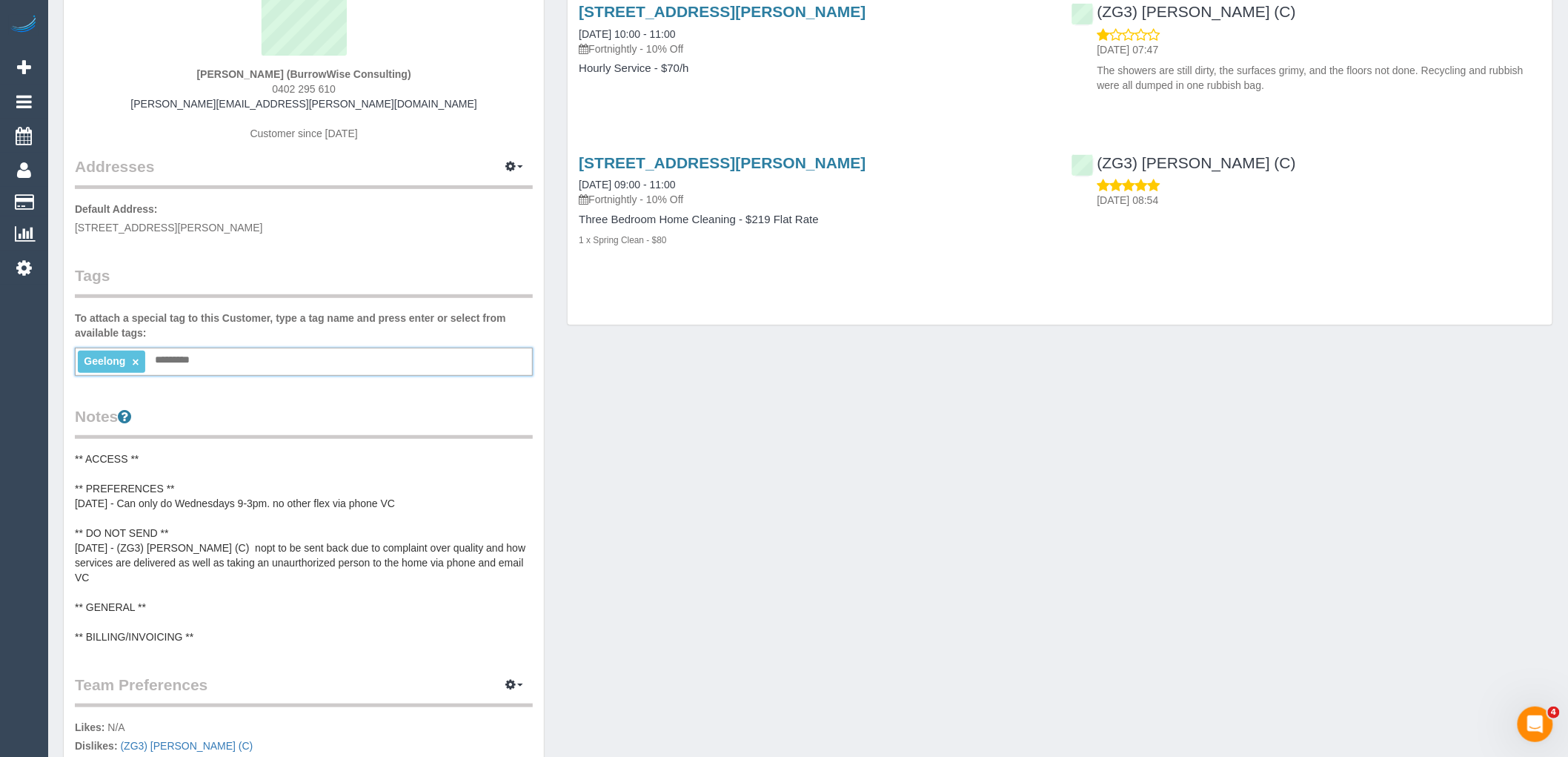
scroll to position [0, 0]
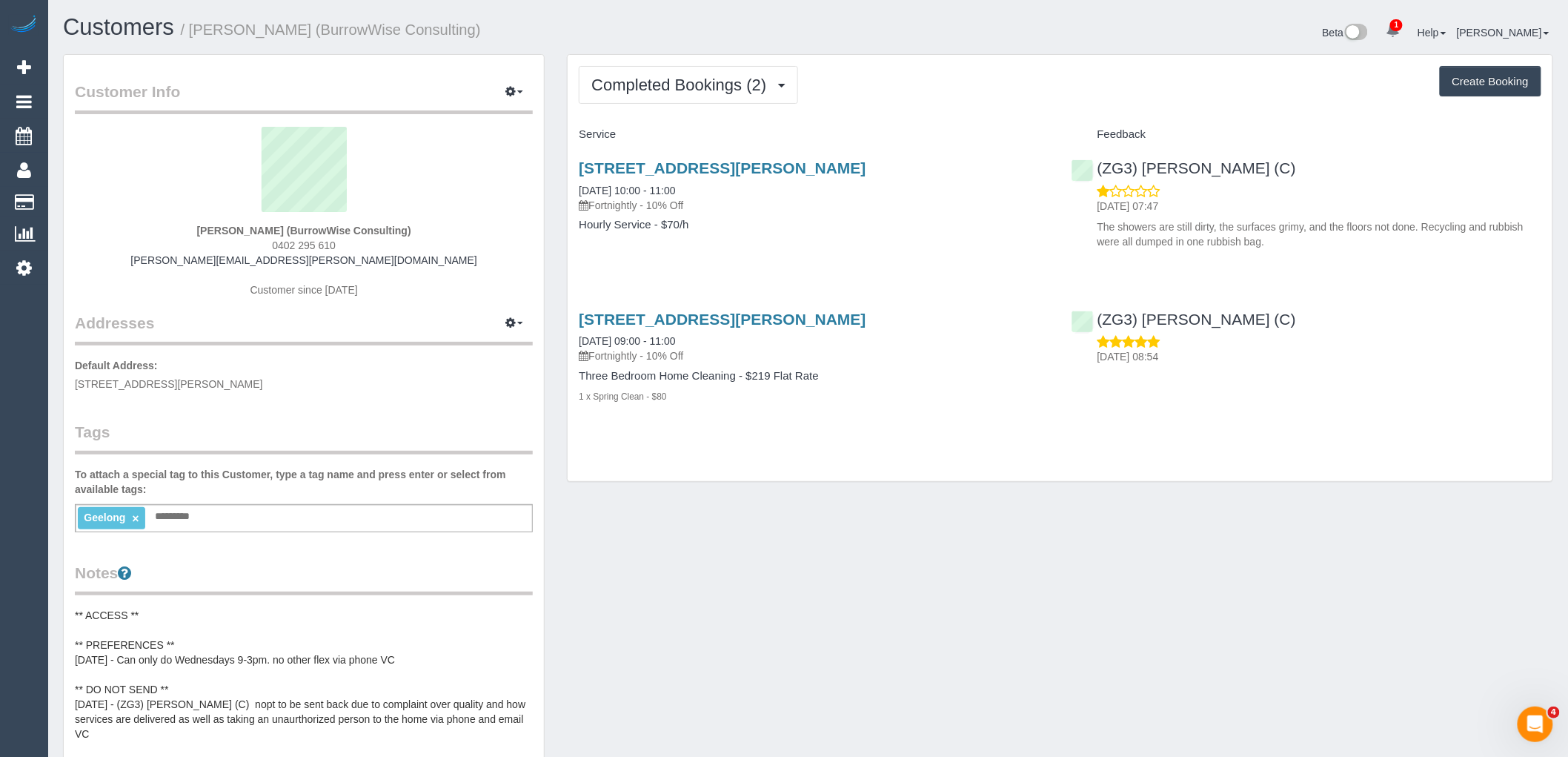
drag, startPoint x: 448, startPoint y: 226, endPoint x: 182, endPoint y: 228, distance: 266.0
click at [182, 228] on div "Kerrie Bubb (BurrowWise Consulting) 0402 295 610 kerrie.bubb@gmail.com Customer…" at bounding box center [303, 220] width 458 height 186
copy strong "Kerrie Bubb (BurrowWise Consulting)"
click at [255, 511] on div "Geelong × Add a tag" at bounding box center [303, 518] width 458 height 28
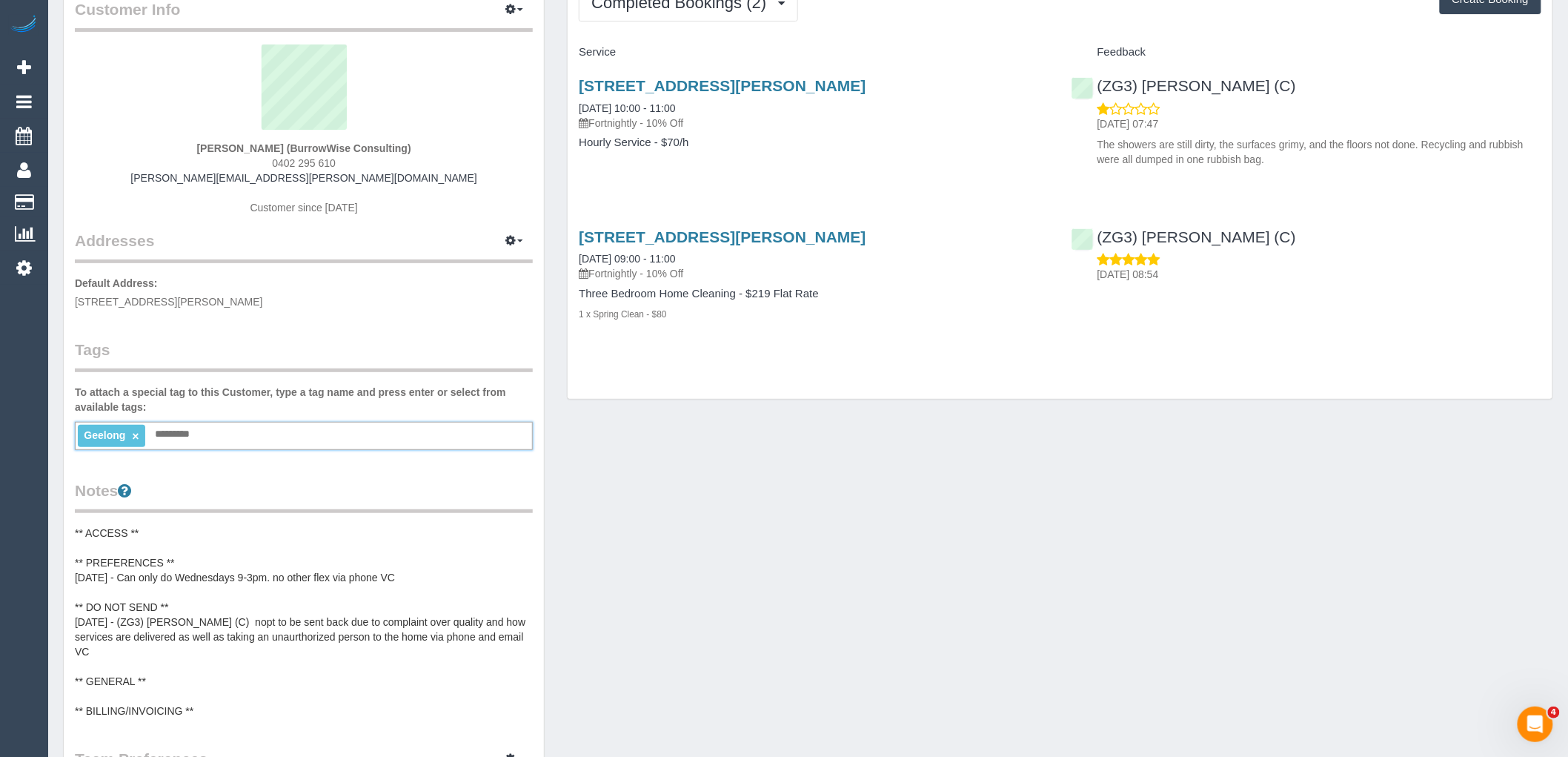
click at [247, 574] on pre "** ACCESS ** ** PREFERENCES ** [DATE] - Can only do Wednesdays 9-3pm. no other …" at bounding box center [303, 621] width 458 height 193
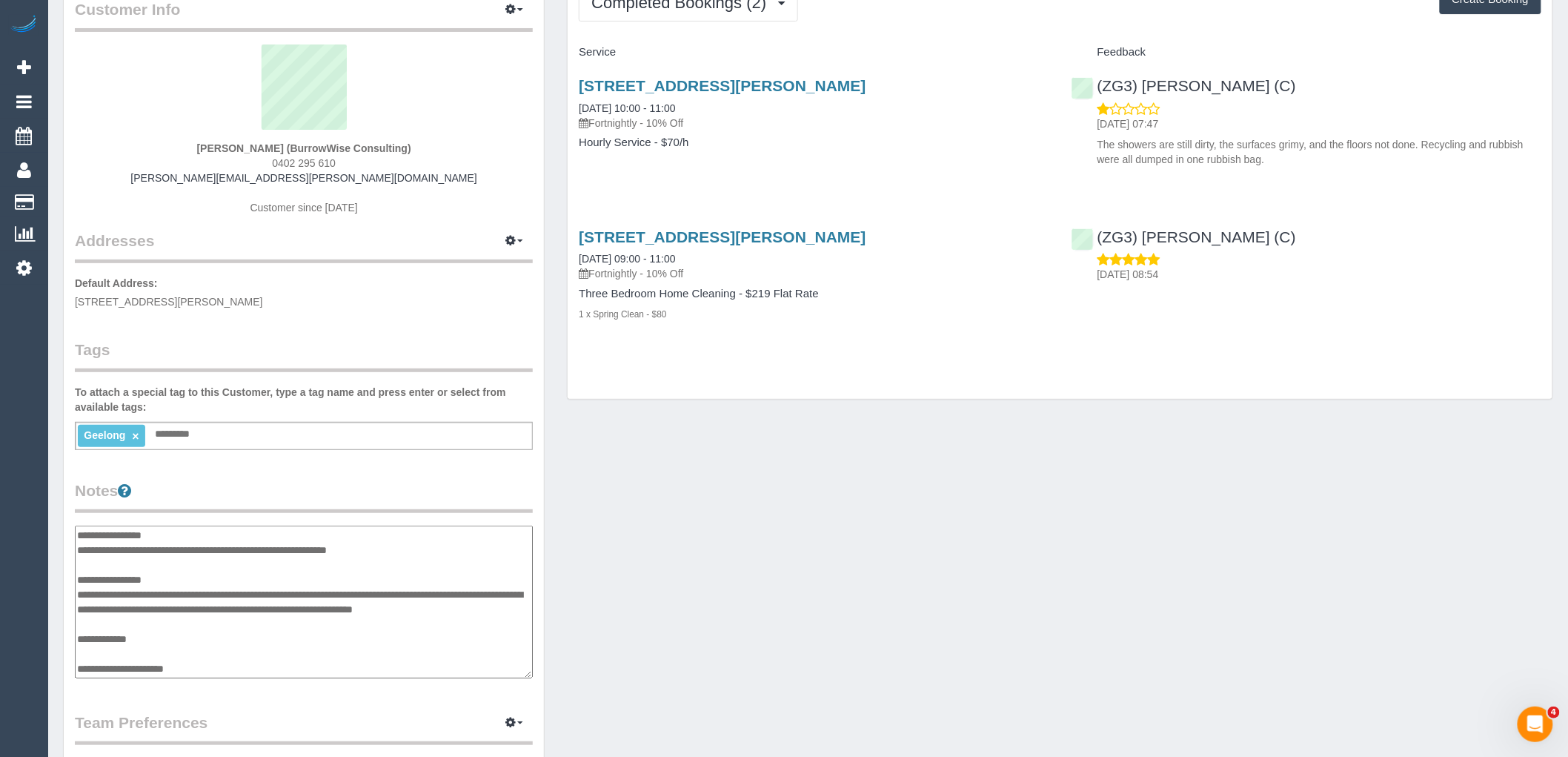
scroll to position [0, 0]
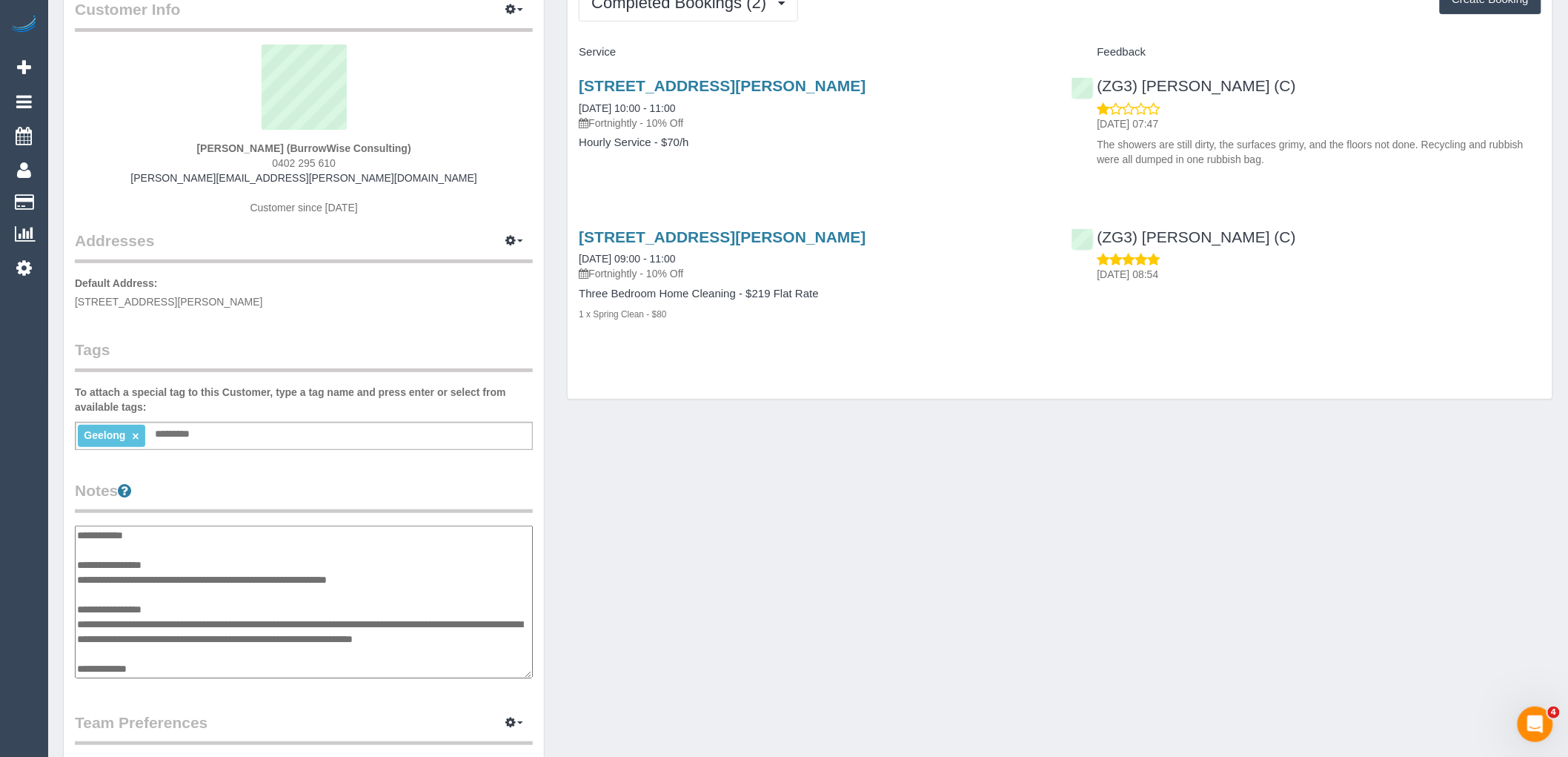
drag, startPoint x: 275, startPoint y: 531, endPoint x: 129, endPoint y: 575, distance: 152.5
click at [129, 575] on textarea "**********" at bounding box center [303, 601] width 458 height 153
click at [381, 378] on div "Tags To attach a special tag to this Customer, type a tag name and press enter …" at bounding box center [303, 393] width 458 height 111
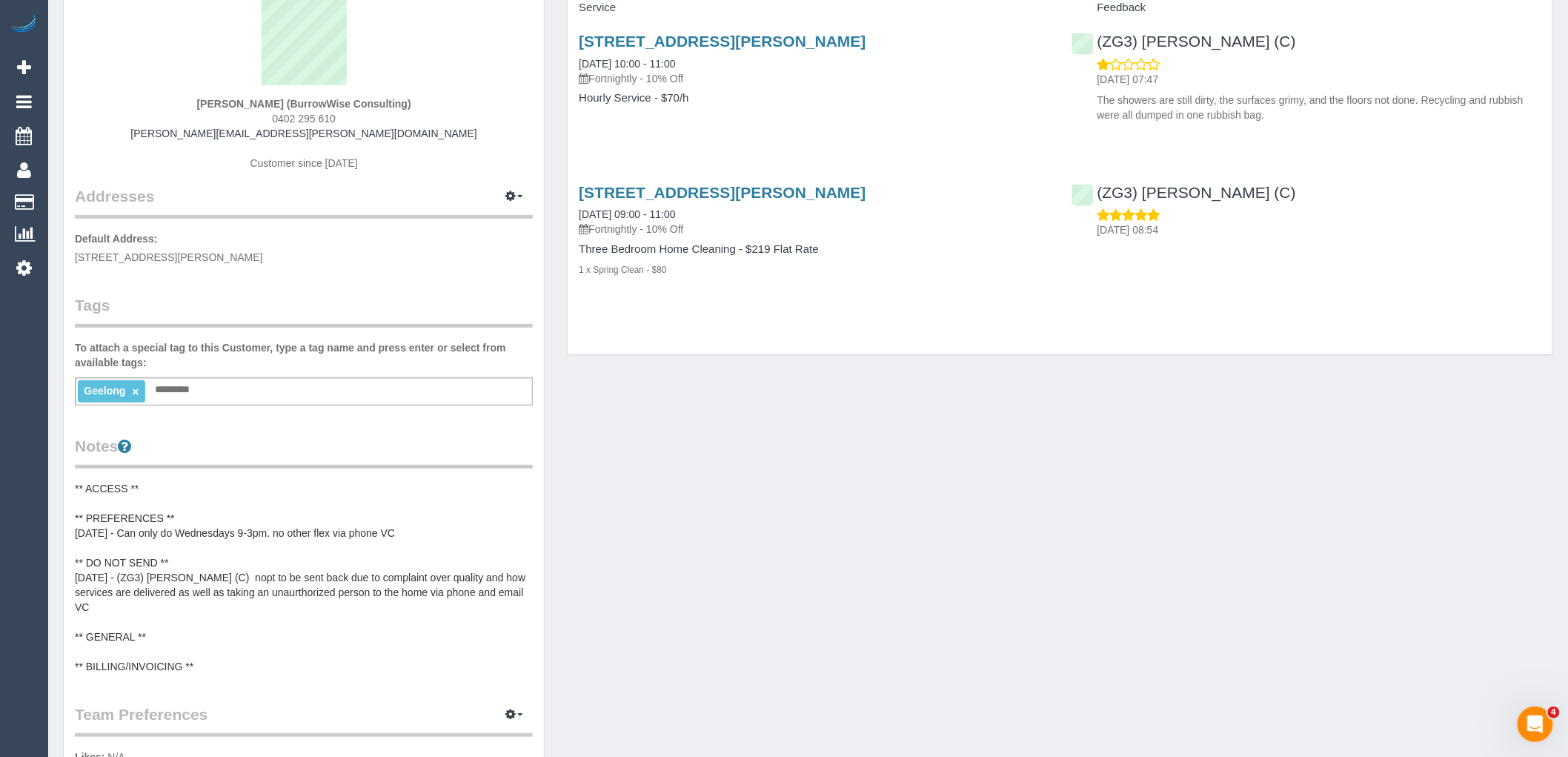
scroll to position [165, 0]
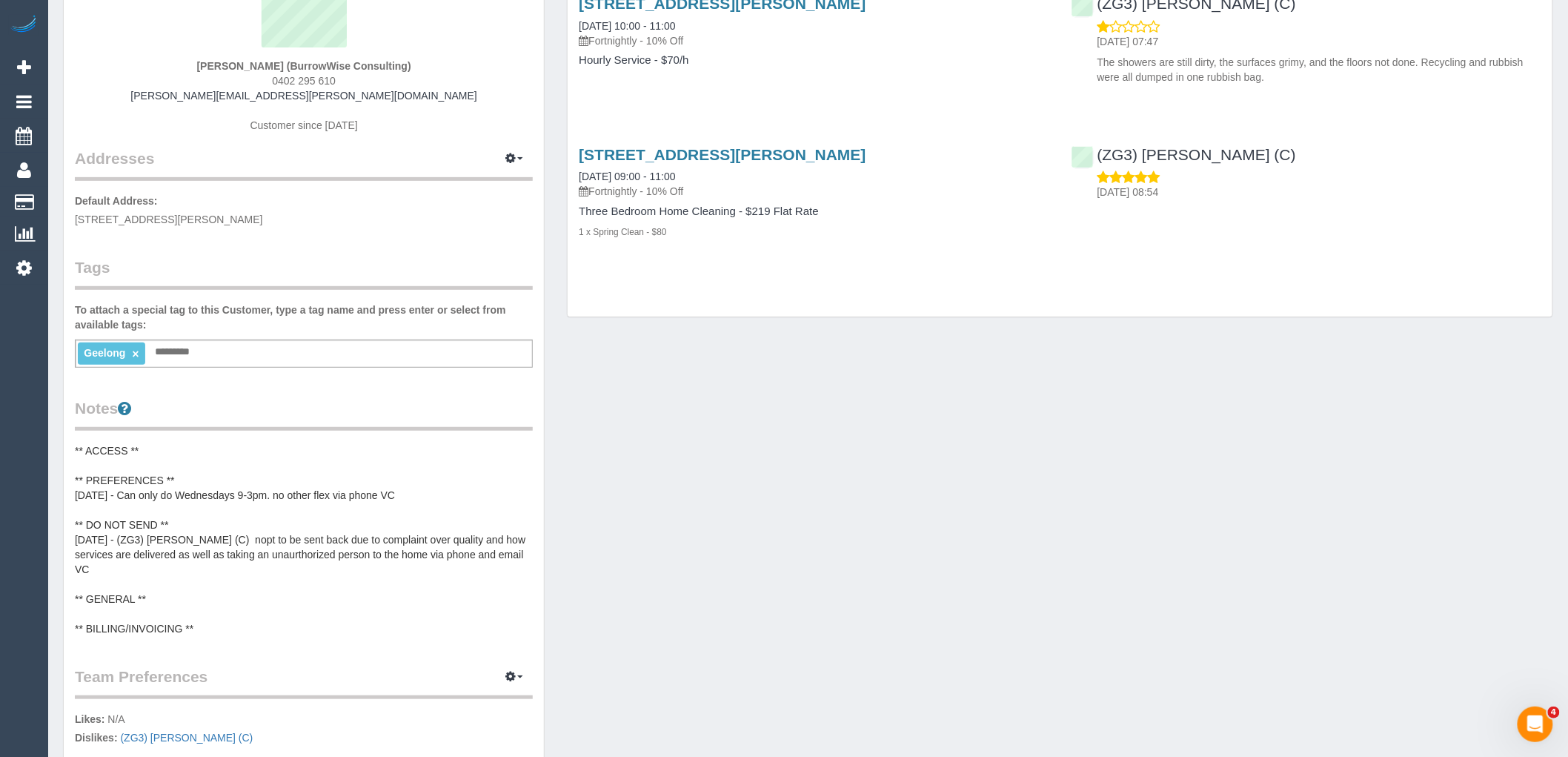
click at [314, 553] on pre "** ACCESS ** ** PREFERENCES ** [DATE] - Can only do Wednesdays 9-3pm. no other …" at bounding box center [303, 539] width 458 height 193
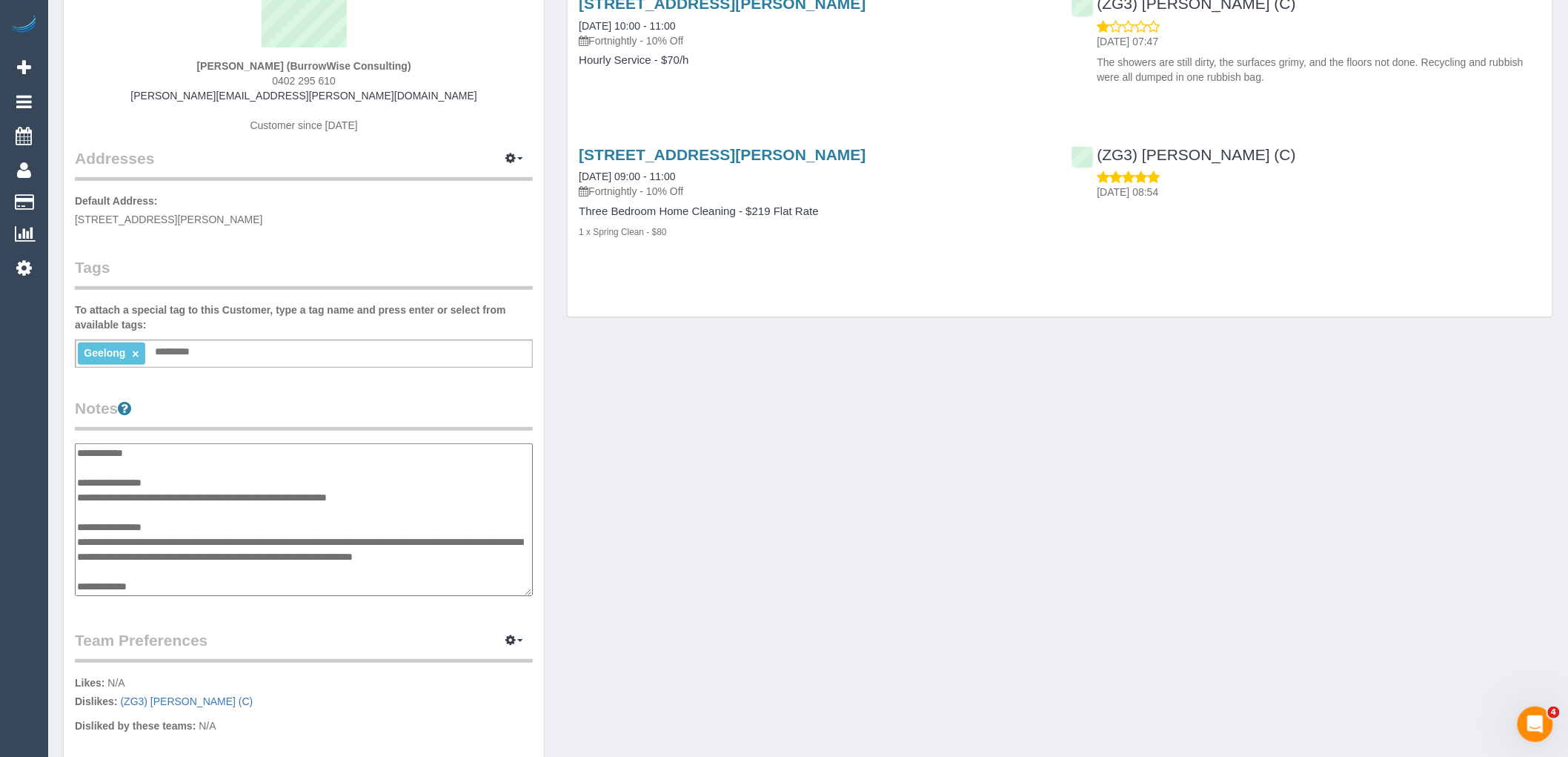
scroll to position [45, 0]
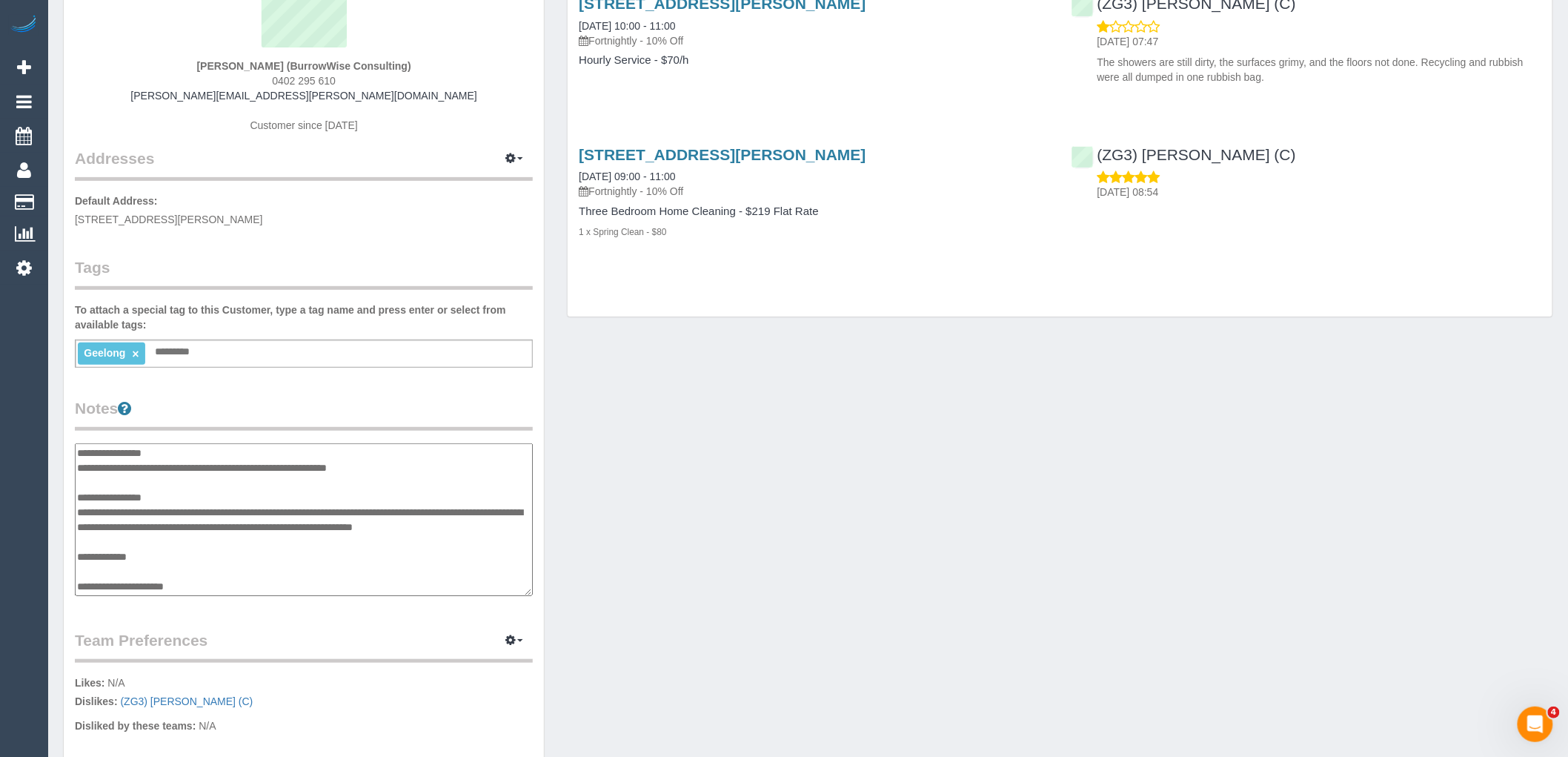
drag, startPoint x: 261, startPoint y: 494, endPoint x: 271, endPoint y: 490, distance: 10.8
click at [261, 494] on textarea "**********" at bounding box center [303, 519] width 458 height 153
type textarea "**********"
click at [654, 509] on div "Customer Info Edit Contact Info Send Message Email Preferences Special Sales Ta…" at bounding box center [808, 454] width 1513 height 1131
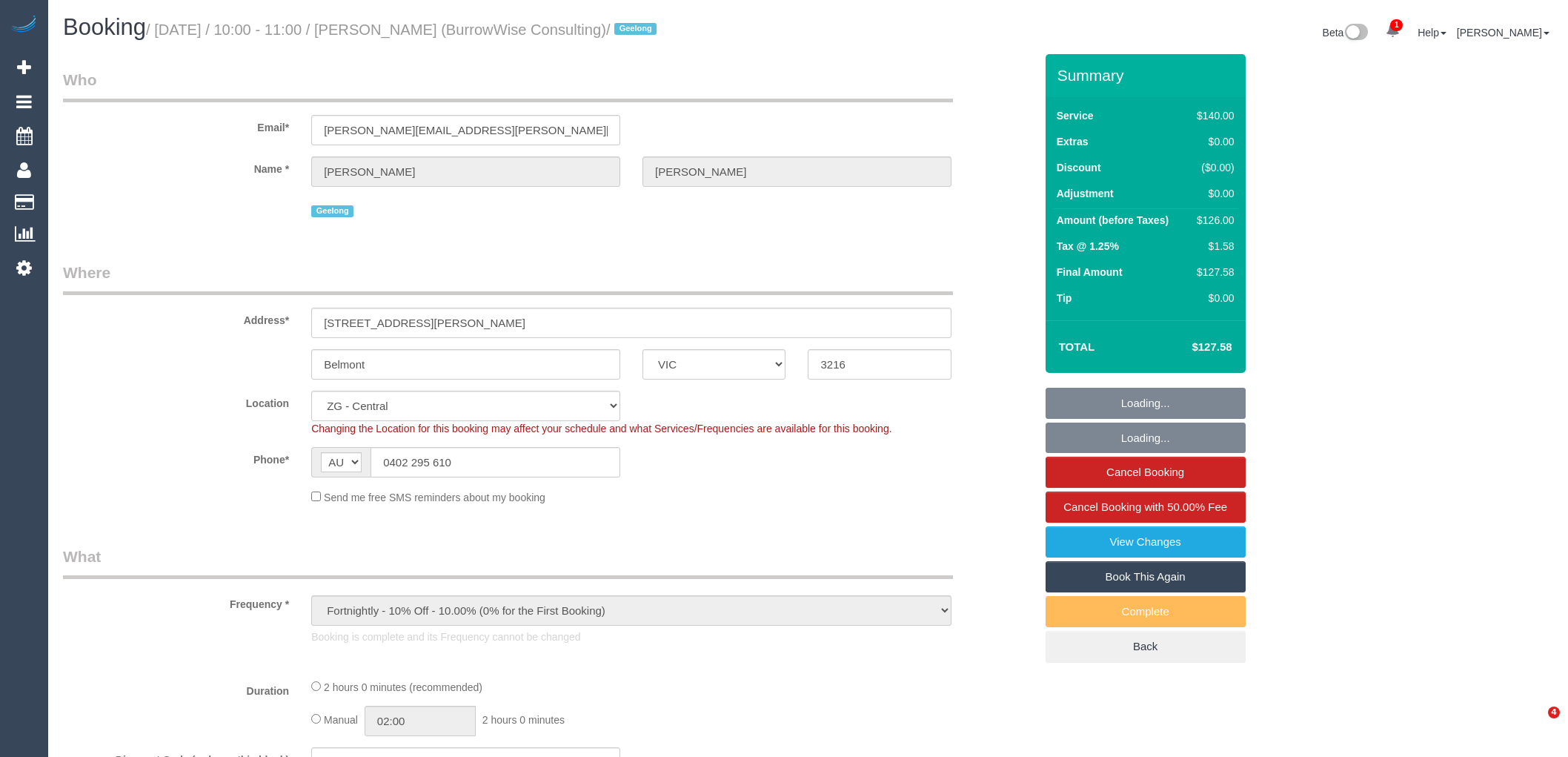
select select "VIC"
select select "number:27"
select select "number:15"
select select "number:18"
select select "number:24"
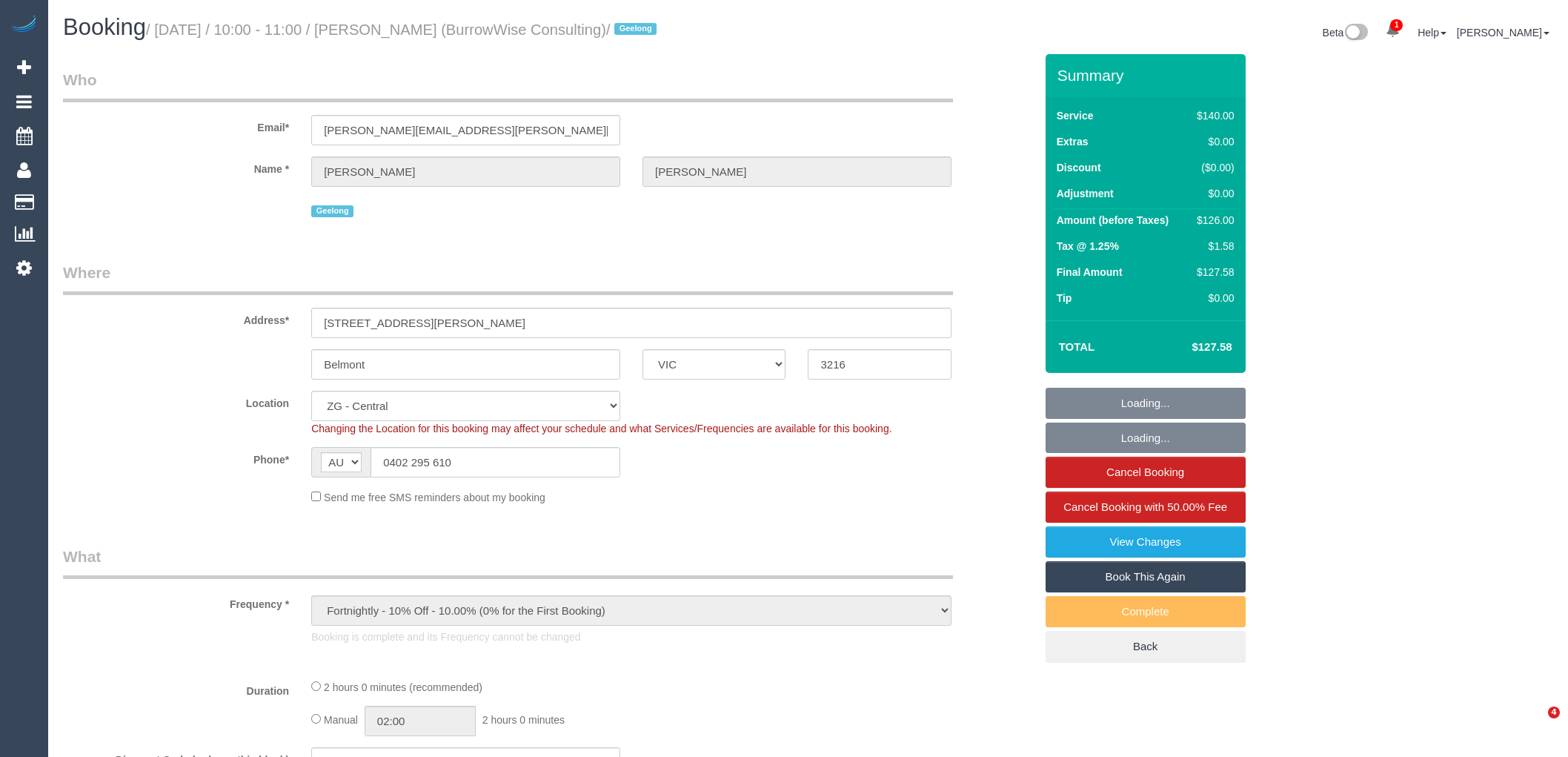
select select "number:34"
select select "number:11"
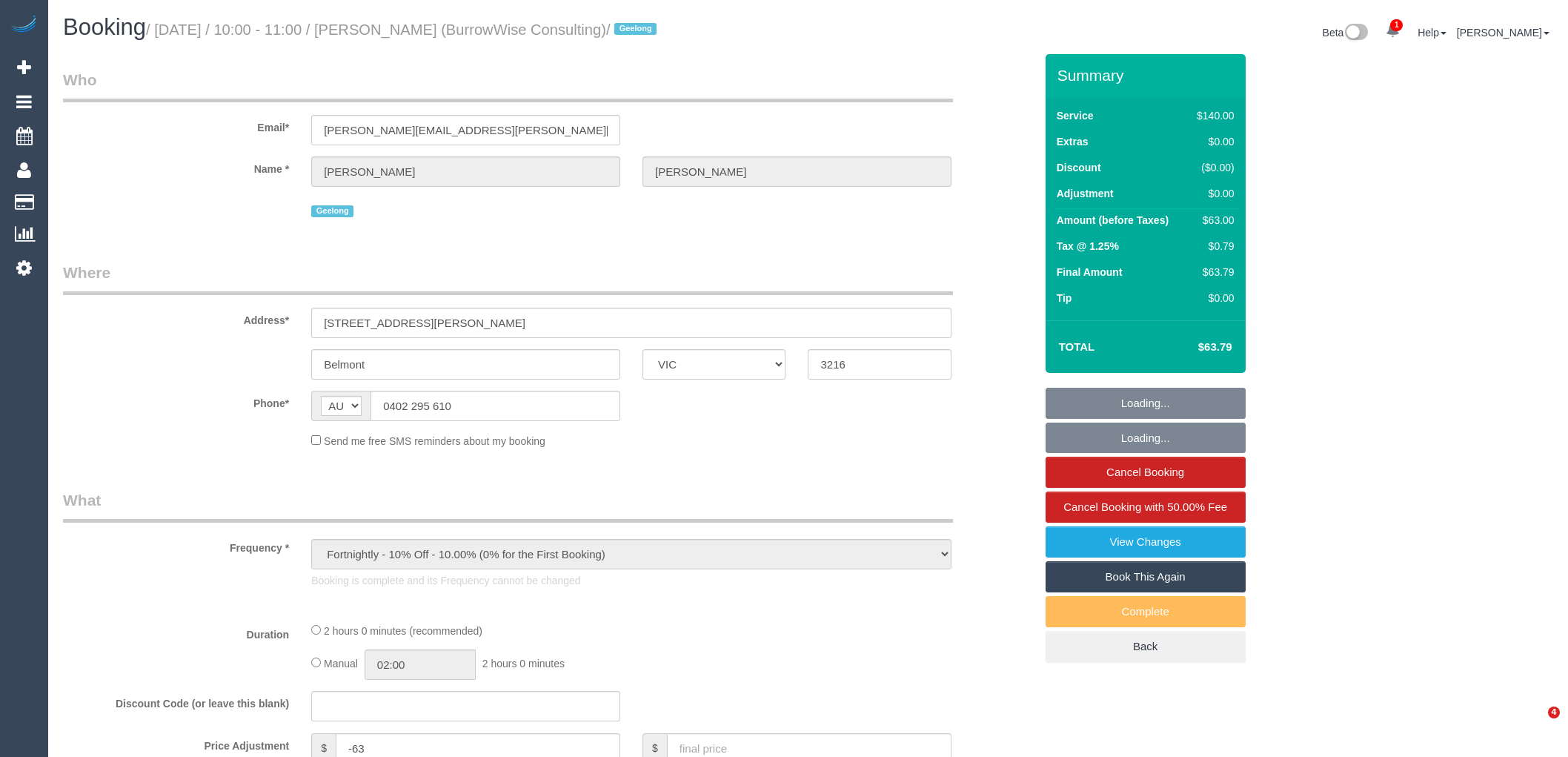
select select "VIC"
select select "string:stripe-pm_1RrxZg2GScqysDRVYNAQCCct"
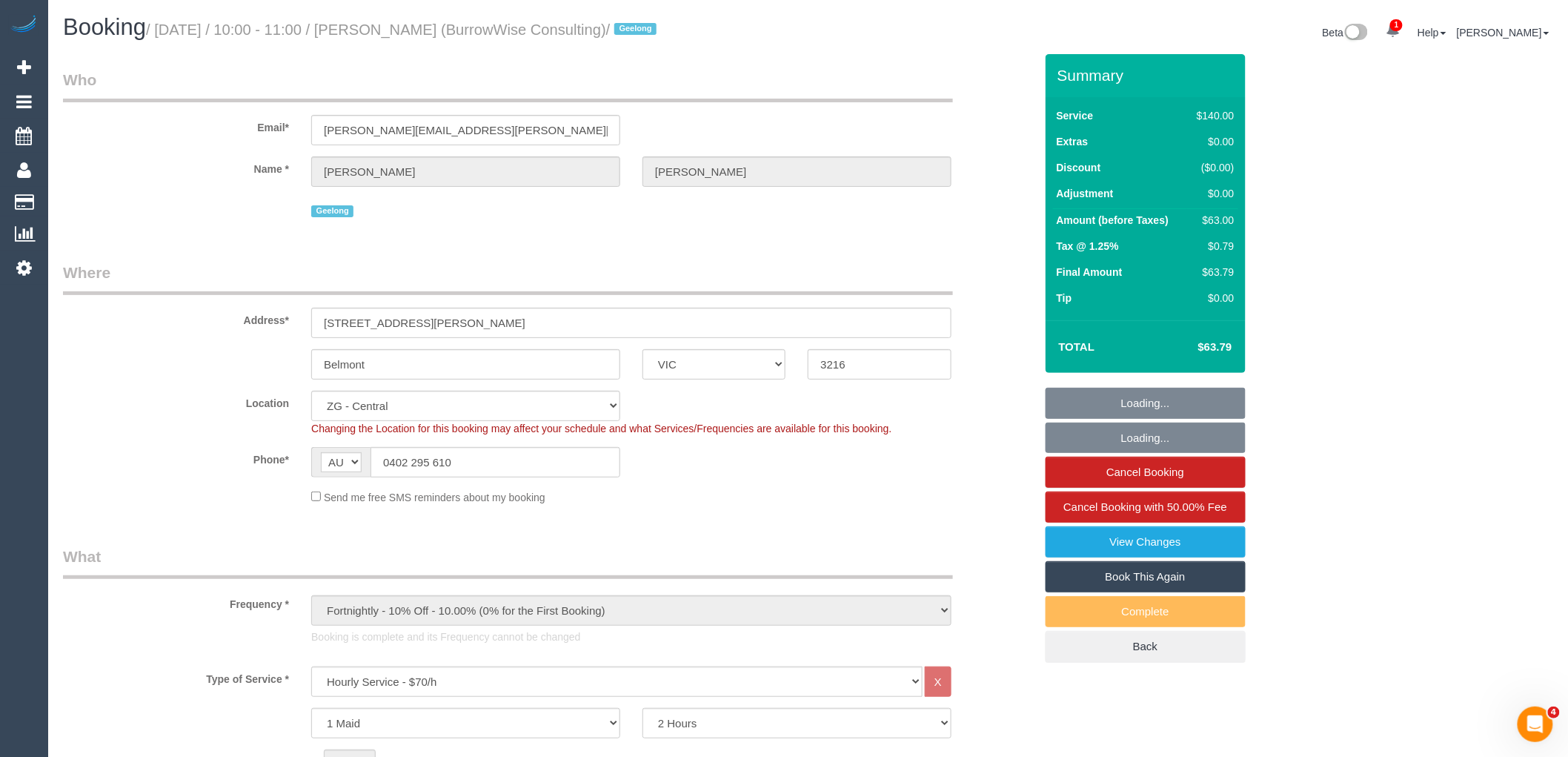
select select "number:27"
select select "number:15"
select select "number:18"
select select "number:24"
select select "number:34"
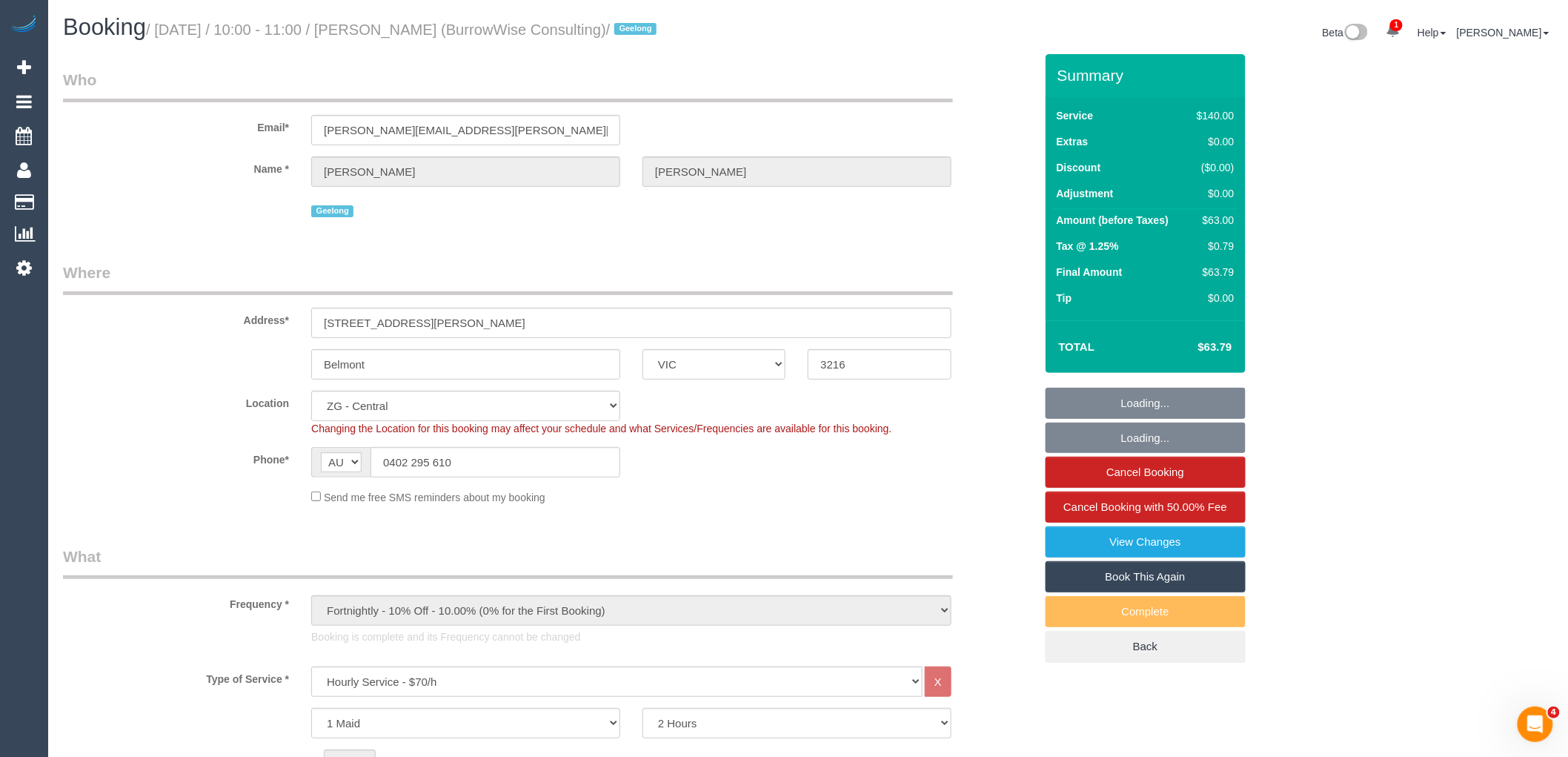
select select "number:11"
select select "object:1009"
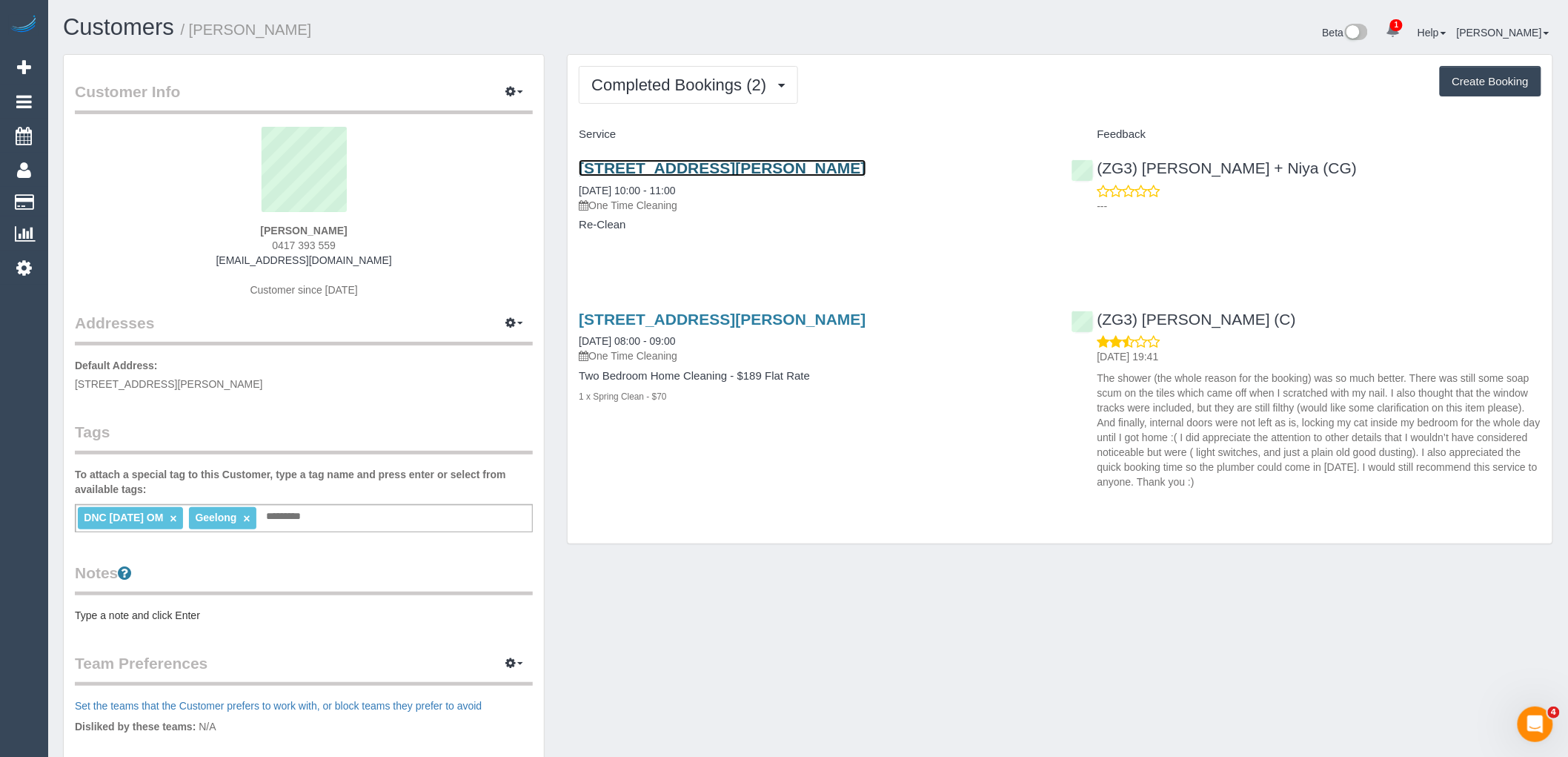
click at [762, 171] on link "1/5 Boundary Road, Newcomb, VIC 3219" at bounding box center [722, 168] width 286 height 17
click at [701, 88] on span "Completed Bookings (2)" at bounding box center [683, 85] width 183 height 19
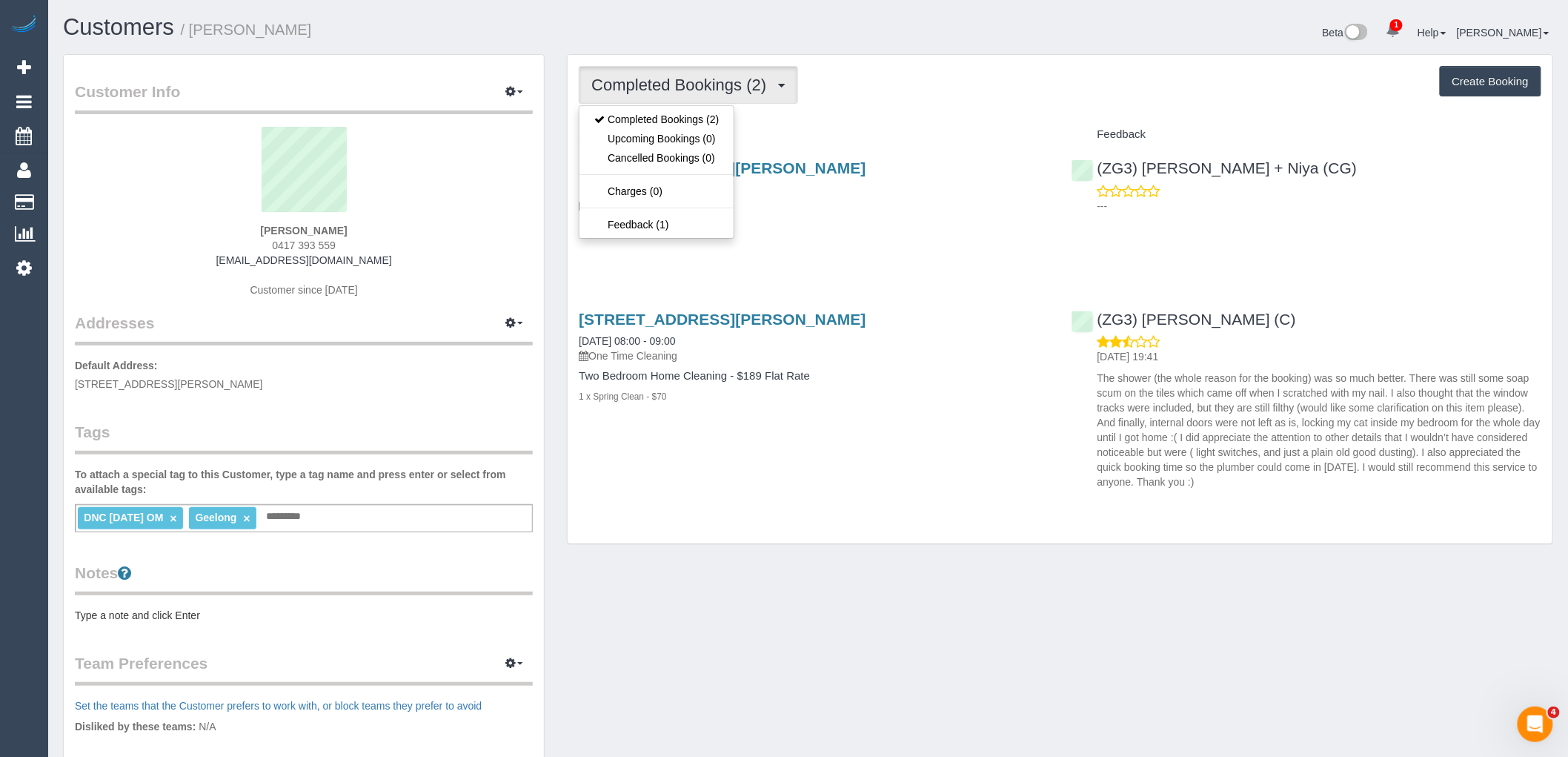
click at [899, 107] on div "Completed Bookings (2) Completed Bookings (2) Upcoming Bookings (0) Cancelled B…" at bounding box center [1060, 300] width 985 height 489
click at [748, 83] on span "Completed Bookings (2)" at bounding box center [683, 85] width 183 height 19
click at [934, 122] on div "Completed Bookings (2) Completed Bookings (2) Upcoming Bookings (0) Cancelled B…" at bounding box center [1060, 300] width 985 height 489
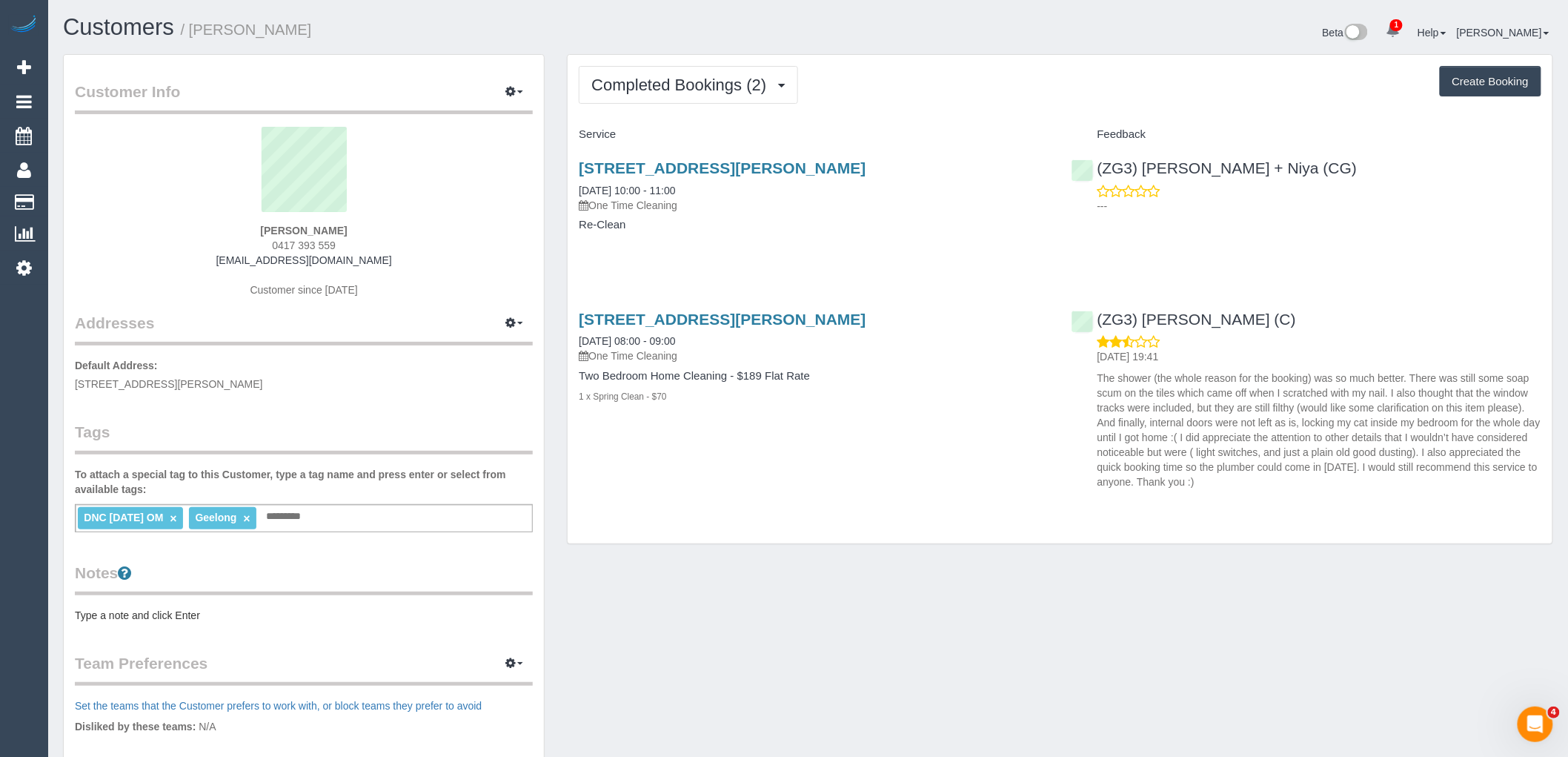
drag, startPoint x: 391, startPoint y: 232, endPoint x: 147, endPoint y: 238, distance: 244.1
click at [175, 232] on div "Deb Armstrong 0417 393 559 rascals_mum@hotmail.com Customer since 2025" at bounding box center [303, 220] width 458 height 186
copy strong "Deb Armstrong"
click at [1226, 321] on link "(ZG3) [PERSON_NAME] (C)" at bounding box center [1184, 319] width 225 height 17
click at [402, 203] on sui-profile-pic at bounding box center [303, 175] width 436 height 97
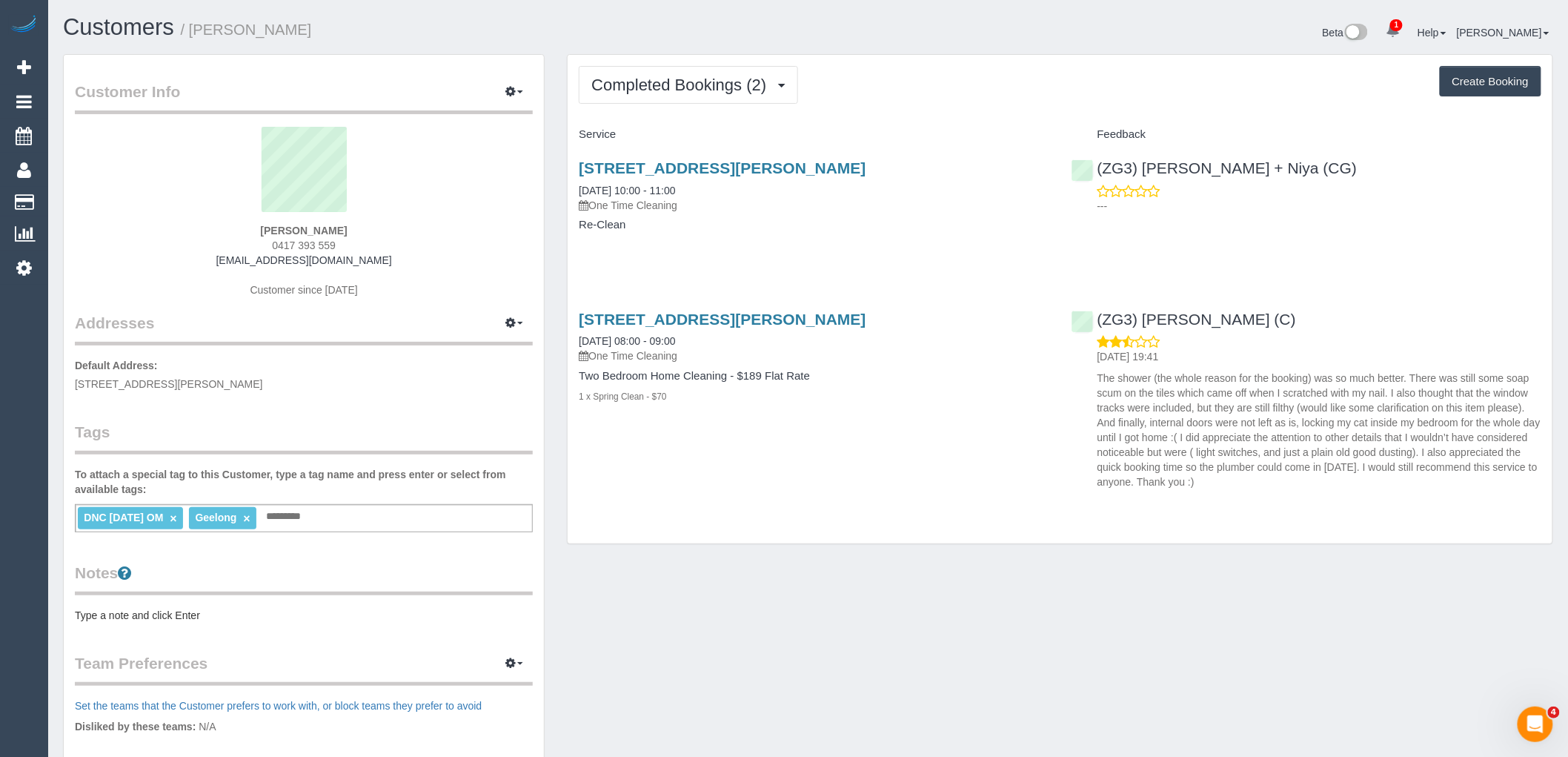
drag, startPoint x: 329, startPoint y: 238, endPoint x: 134, endPoint y: 238, distance: 195.0
click at [141, 238] on div "Deb Armstrong 0417 393 559 rascals_mum@hotmail.com Customer since 2025" at bounding box center [303, 220] width 458 height 186
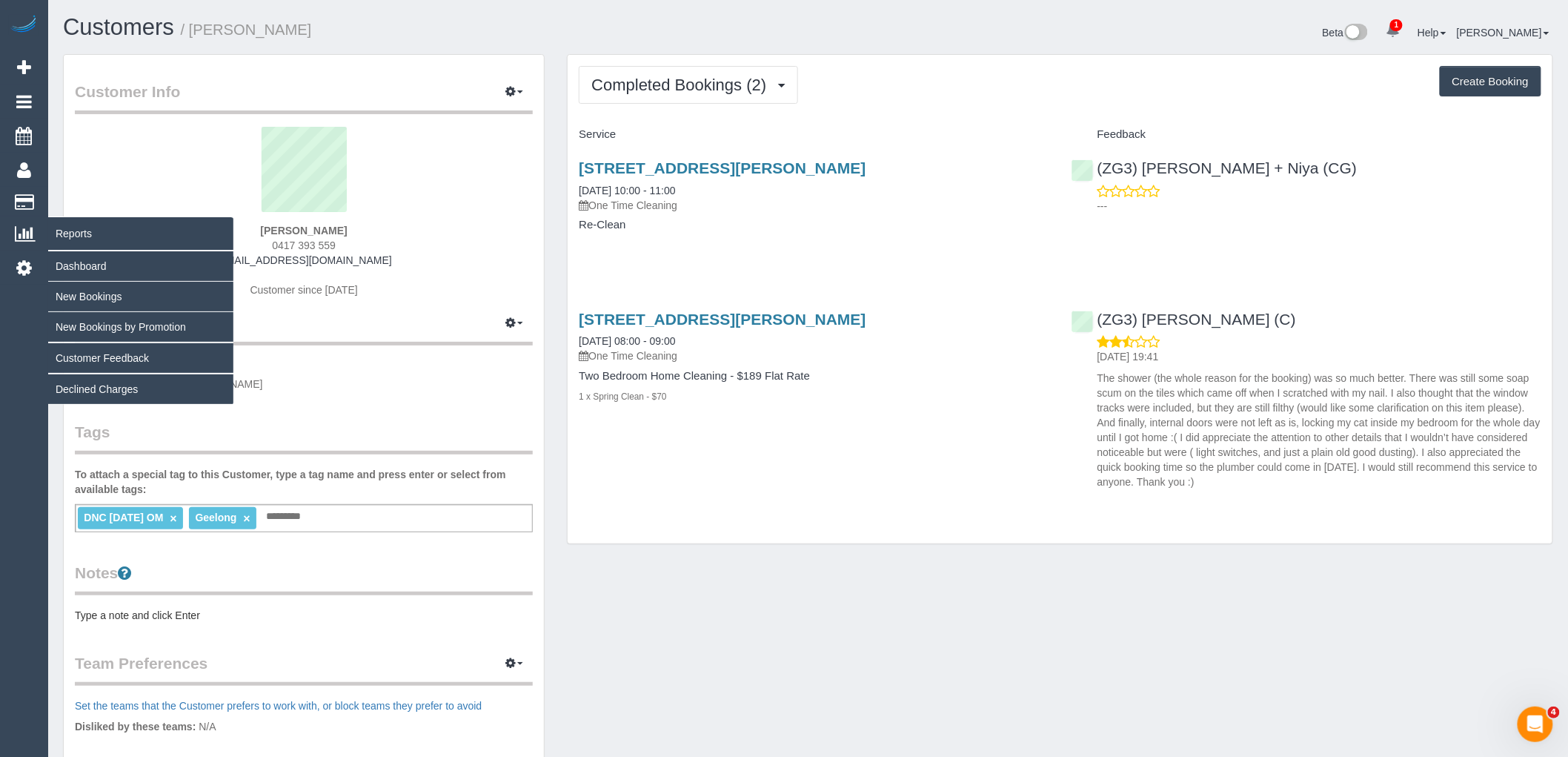
copy strong "Deb Armstrong"
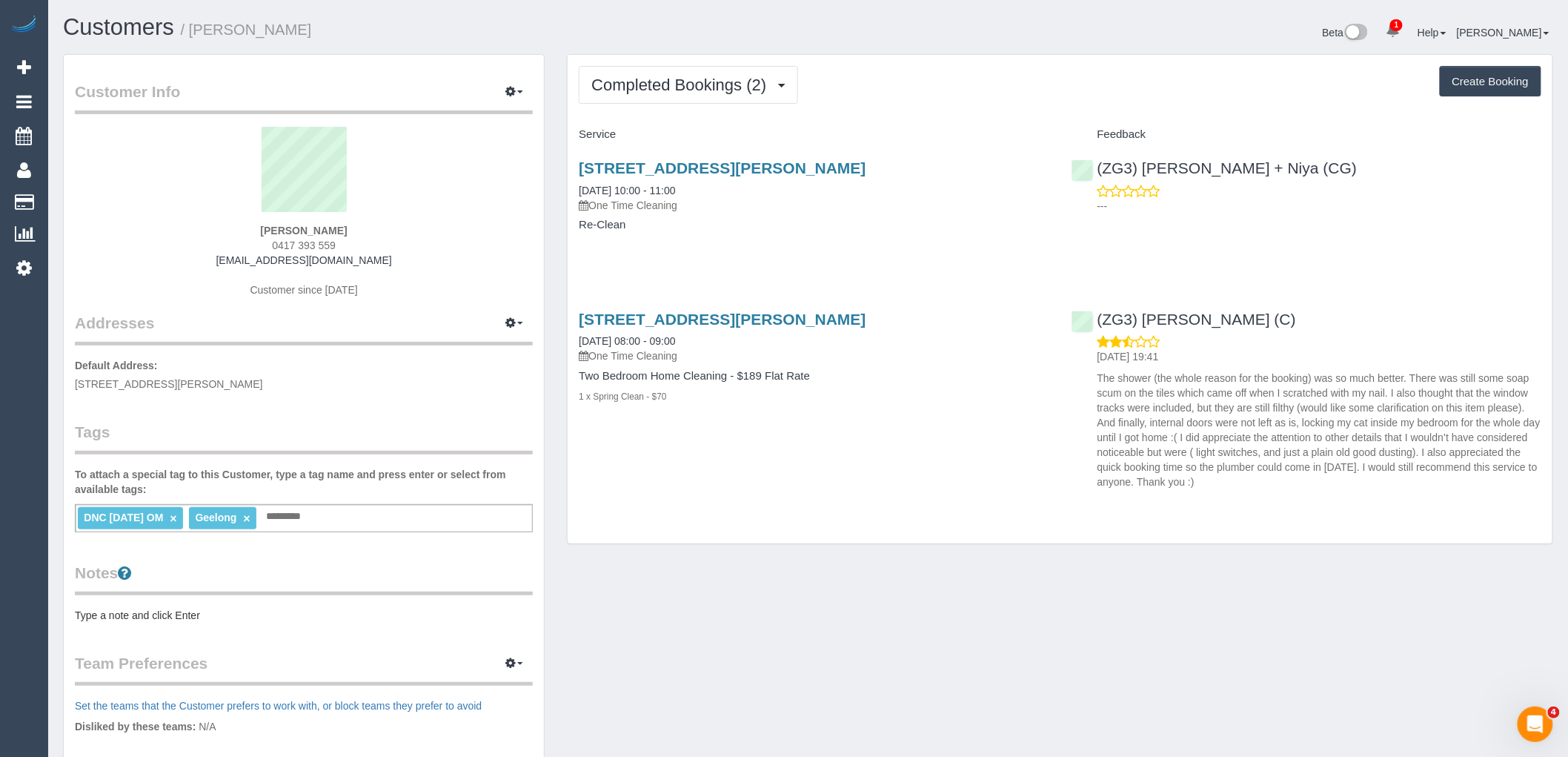
click at [385, 231] on div "Deb Armstrong 0417 393 559 rascals_mum@hotmail.com Customer since 2025" at bounding box center [303, 220] width 458 height 186
drag, startPoint x: 389, startPoint y: 229, endPoint x: 97, endPoint y: 229, distance: 292.0
click at [183, 226] on div "Deb Armstrong 0417 393 559 rascals_mum@hotmail.com Customer since 2025" at bounding box center [303, 220] width 458 height 186
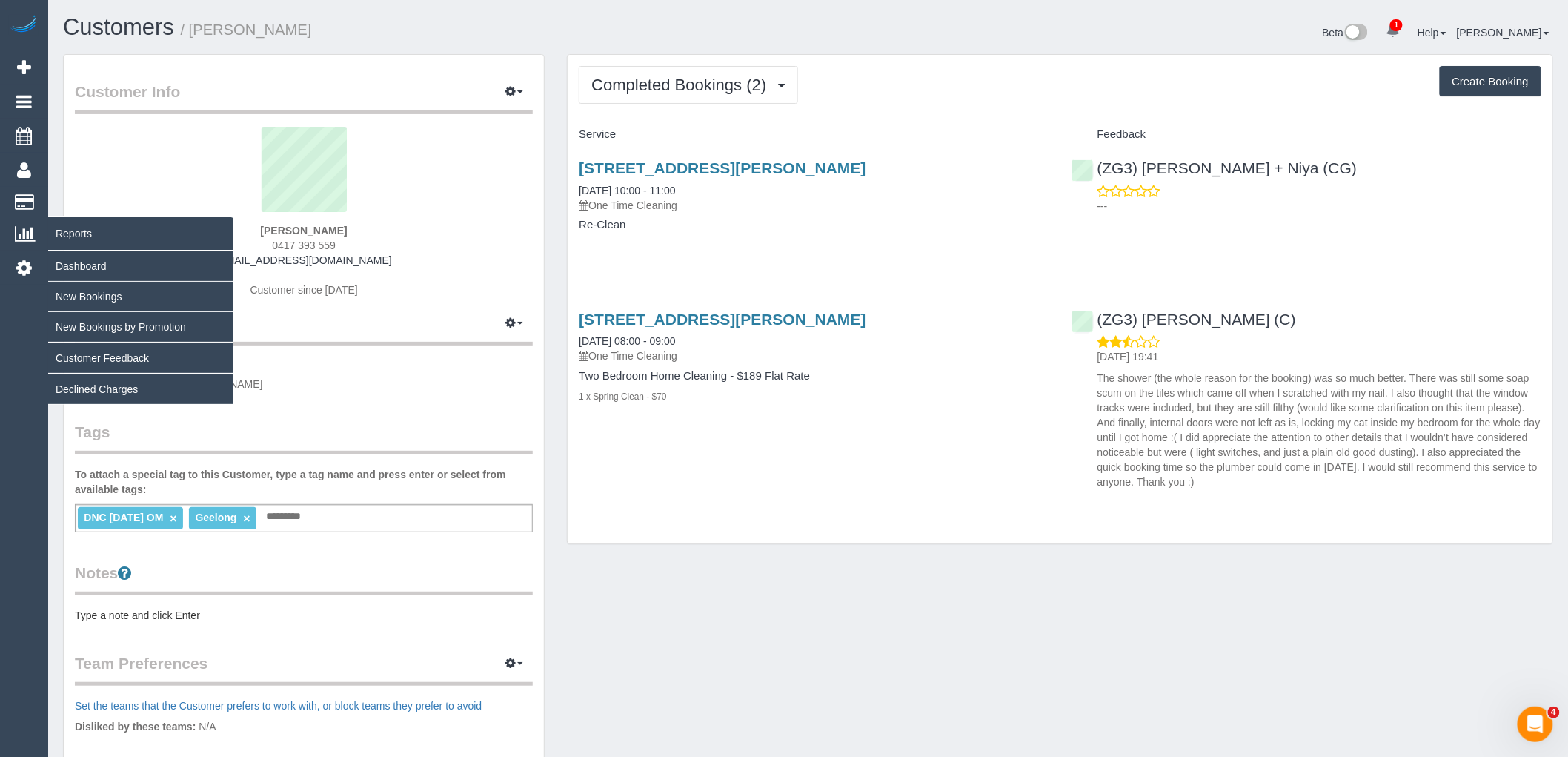
copy strong "Deb Armstrong"
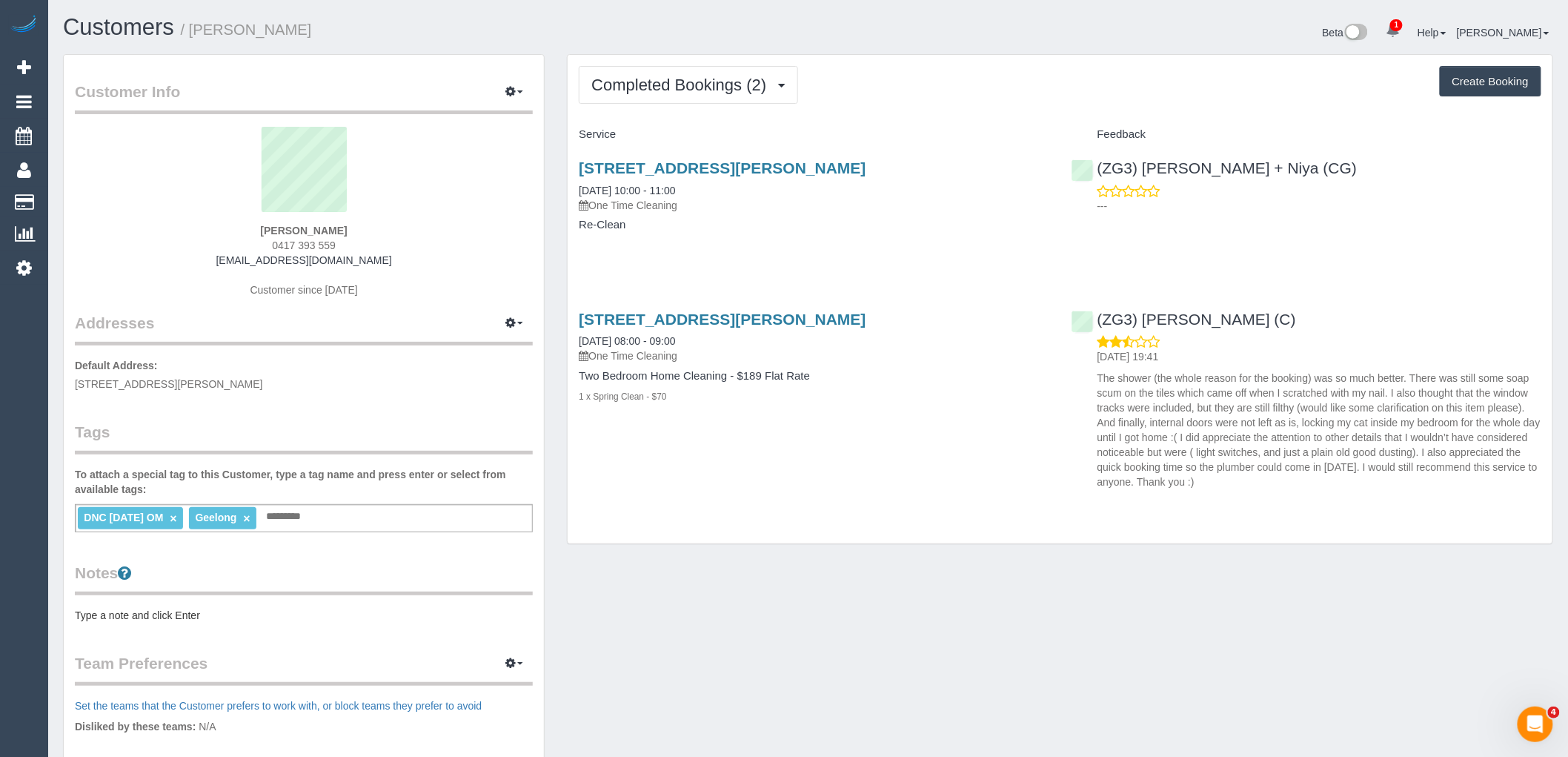
click at [906, 316] on h3 "1/5 Boundary Road, Newcomb, VIC 3219" at bounding box center [813, 319] width 470 height 17
click at [1092, 323] on div "(ZG3) Ashan Adithya (C) 14/08/2025 19:41 The shower (the whole reason for the b…" at bounding box center [1307, 397] width 492 height 198
copy link "(ZG3) [PERSON_NAME] (C)"
drag, startPoint x: 361, startPoint y: 225, endPoint x: 215, endPoint y: 226, distance: 146.0
click at [217, 226] on div "Deb Armstrong 0417 393 559 rascals_mum@hotmail.com Customer since 2025" at bounding box center [303, 220] width 458 height 186
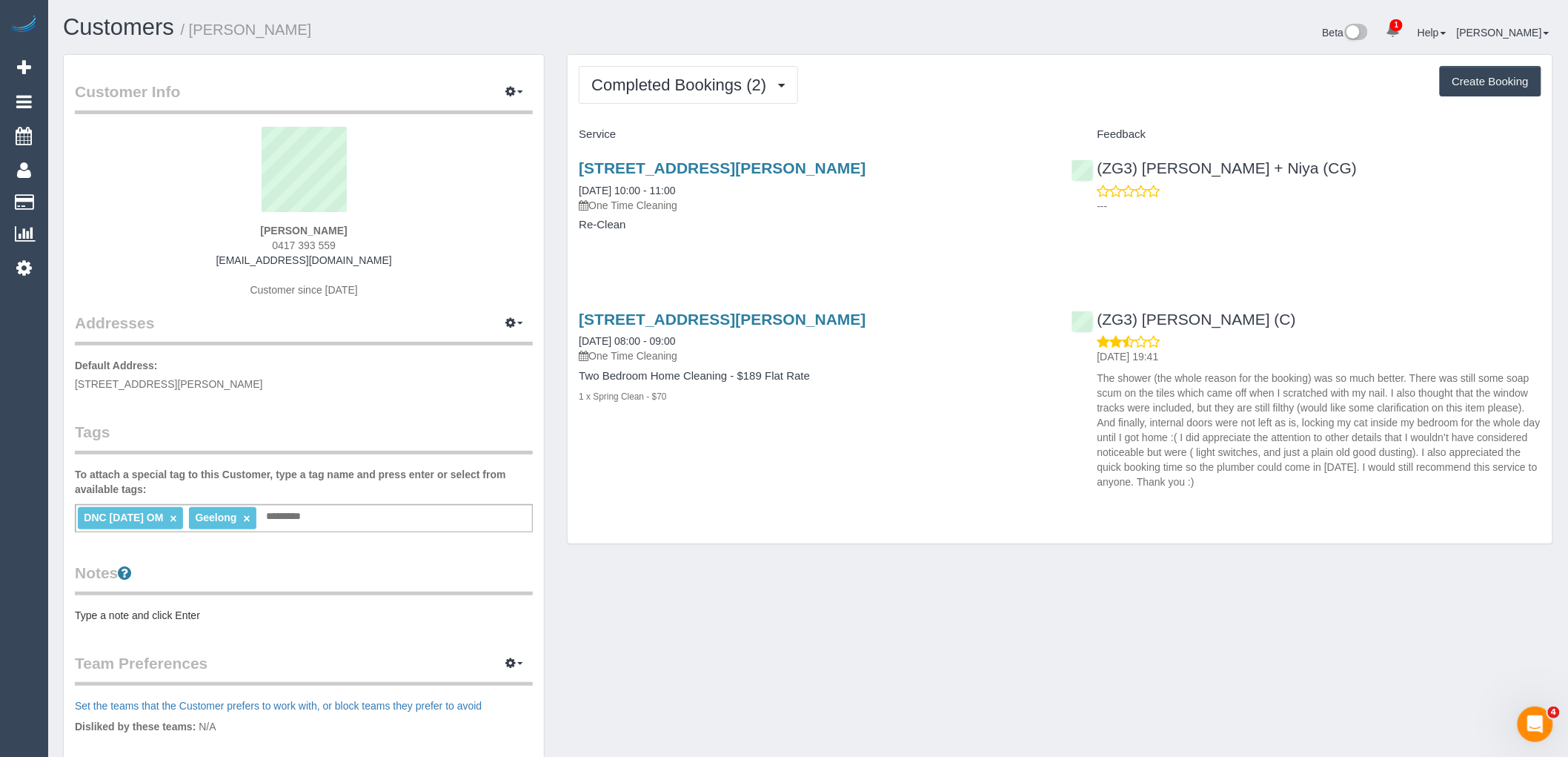
copy strong "Deb Armstrong"
drag, startPoint x: 882, startPoint y: 171, endPoint x: 575, endPoint y: 167, distance: 307.0
click at [575, 167] on div "1/5 Boundary Road, Newcomb, VIC 3219 21/08/2025 10:00 - 11:00 One Time Cleaning…" at bounding box center [813, 204] width 492 height 114
copy link "1/5 Boundary Road, Newcomb, VIC 3219"
click at [177, 519] on link "×" at bounding box center [173, 518] width 7 height 13
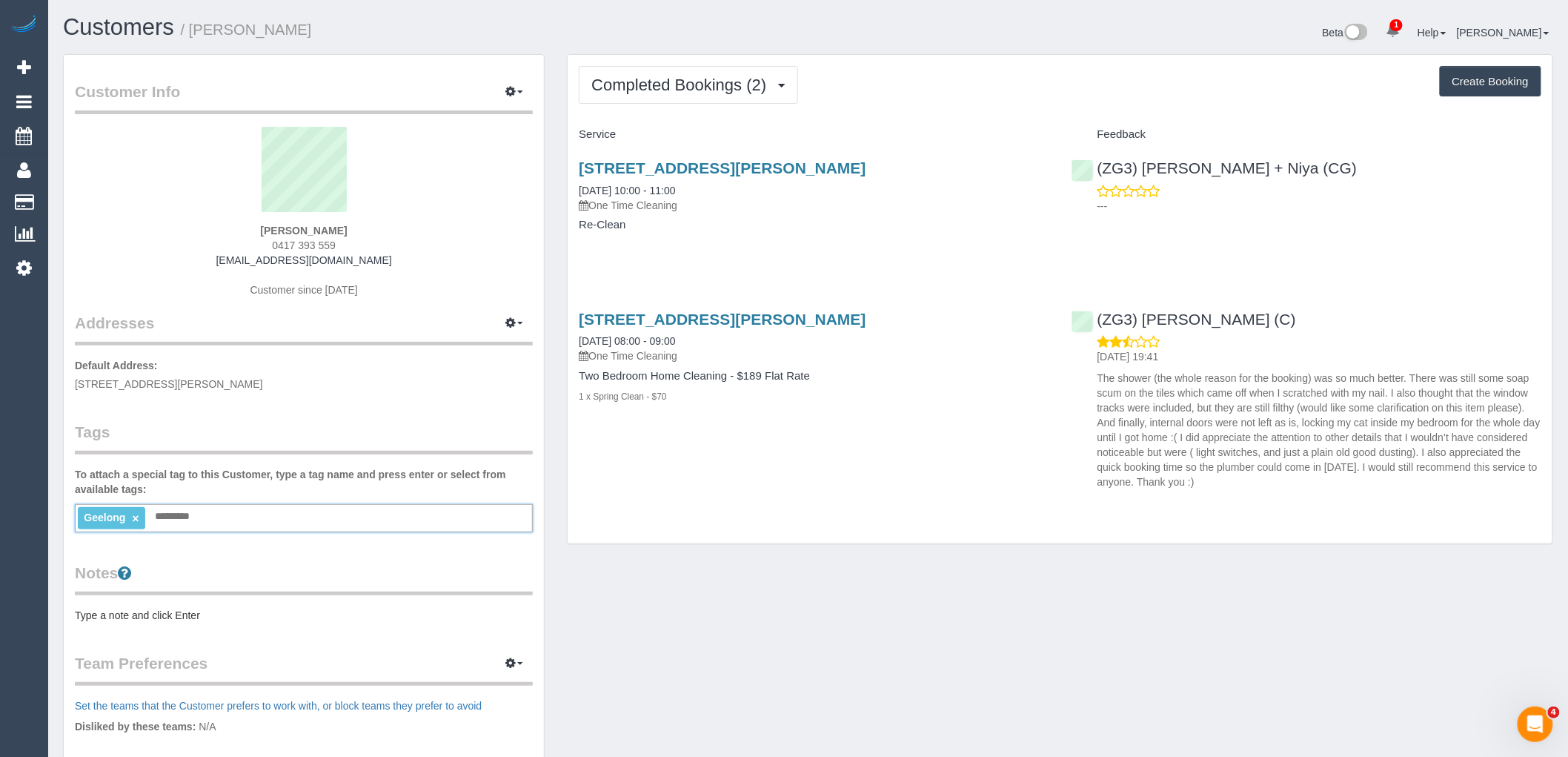
click at [652, 463] on div "1/5 Boundary Road, Newcomb, VIC 3219 13/08/2025 08:00 - 09:00 One Time Cleaning…" at bounding box center [1060, 397] width 985 height 198
drag, startPoint x: 367, startPoint y: 221, endPoint x: 209, endPoint y: 225, distance: 158.1
click at [209, 225] on div "Deb Armstrong 0417 393 559 rascals_mum@hotmail.com Customer since 2025" at bounding box center [303, 220] width 458 height 186
click at [387, 231] on div "Deb Armstrong 0417 393 559 rascals_mum@hotmail.com Customer since 2025" at bounding box center [303, 220] width 458 height 186
drag, startPoint x: 387, startPoint y: 231, endPoint x: 211, endPoint y: 235, distance: 176.0
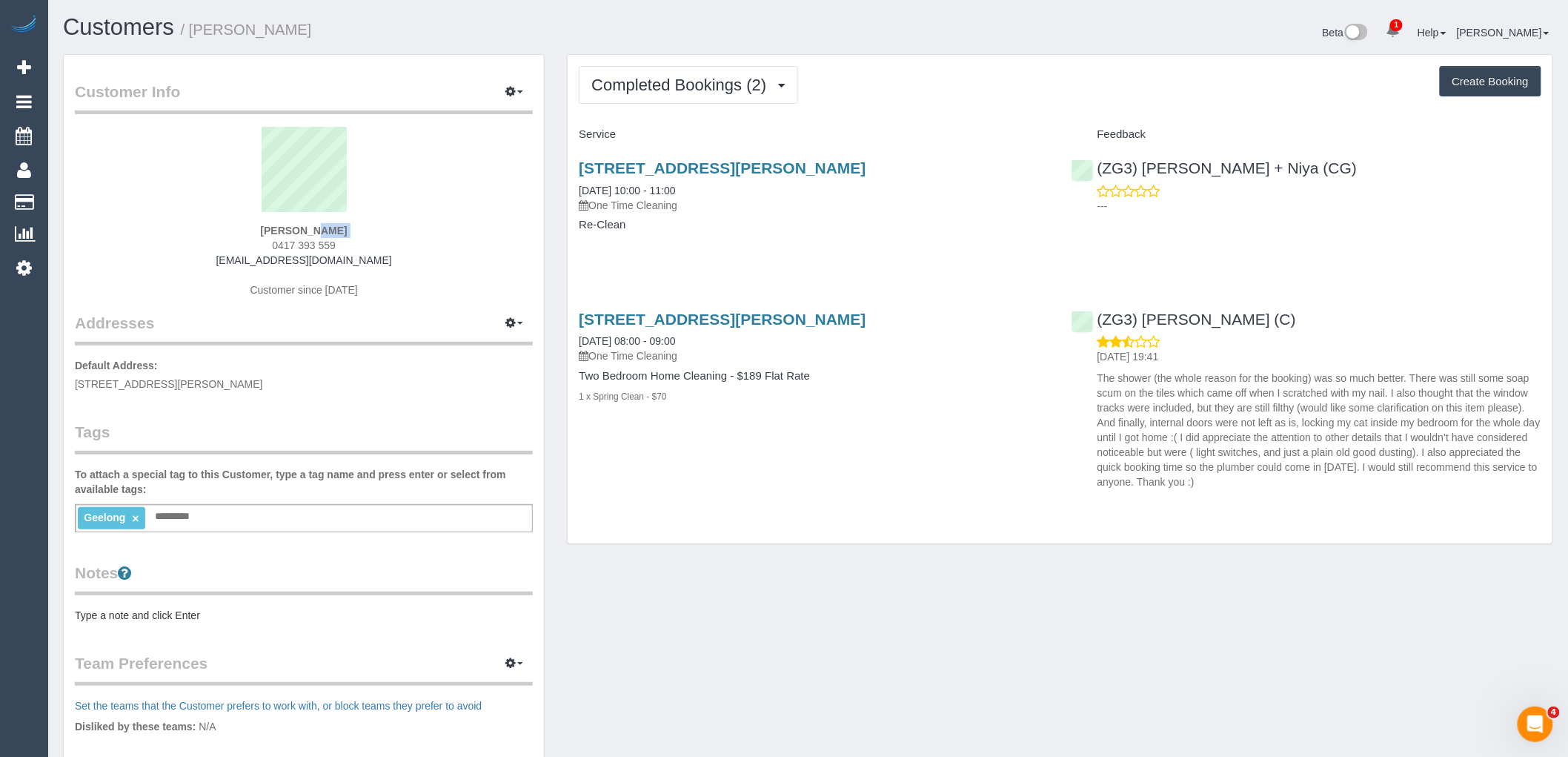
click at [216, 232] on div "Deb Armstrong 0417 393 559 rascals_mum@hotmail.com Customer since 2025" at bounding box center [303, 220] width 458 height 186
copy div "Deb Armstrong"
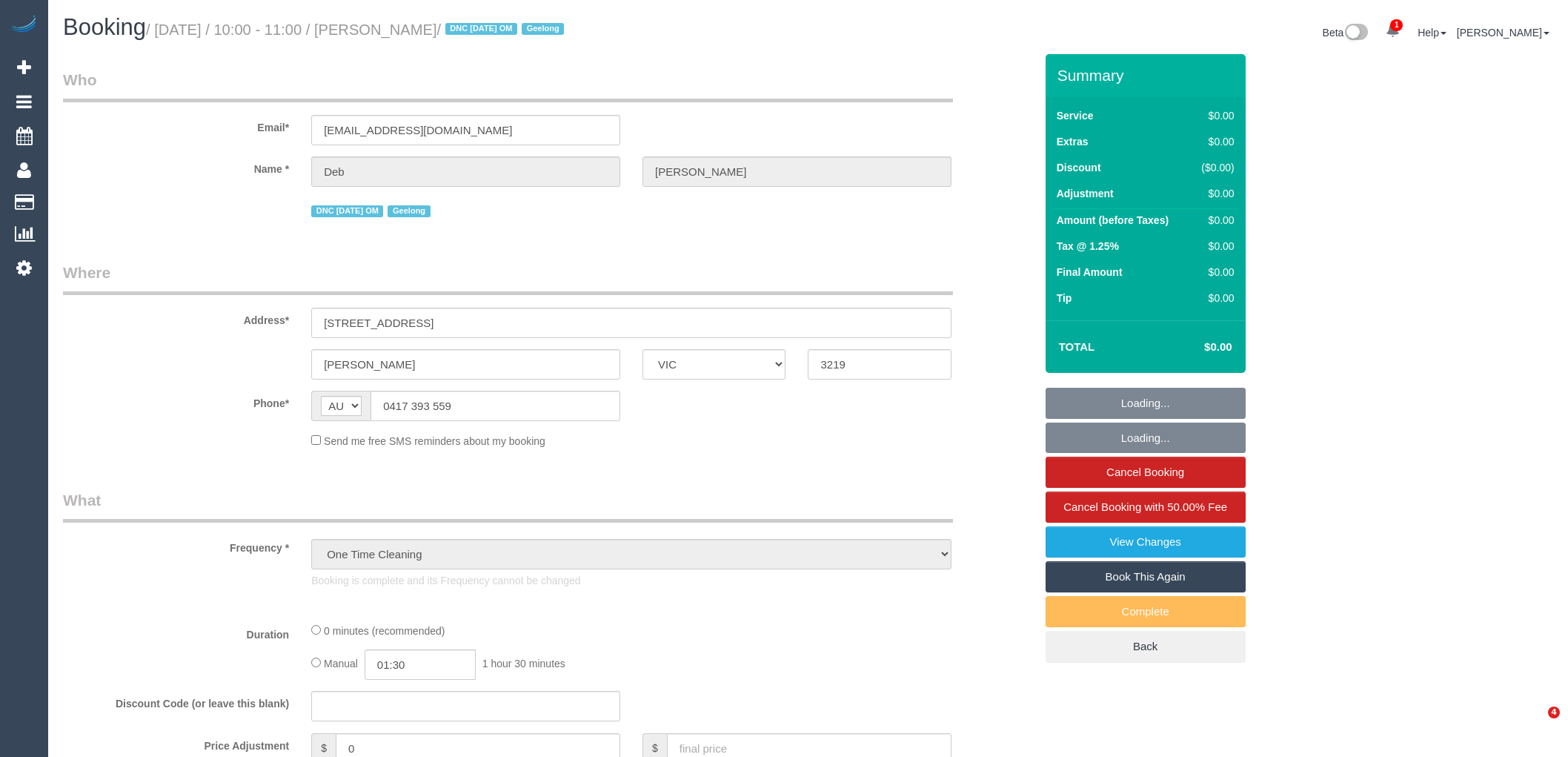
select select "VIC"
select select "string:stripe-pm_1RulTB2GScqysDRVuQAR8ykx"
select select "number:29"
select select "number:15"
select select "number:18"
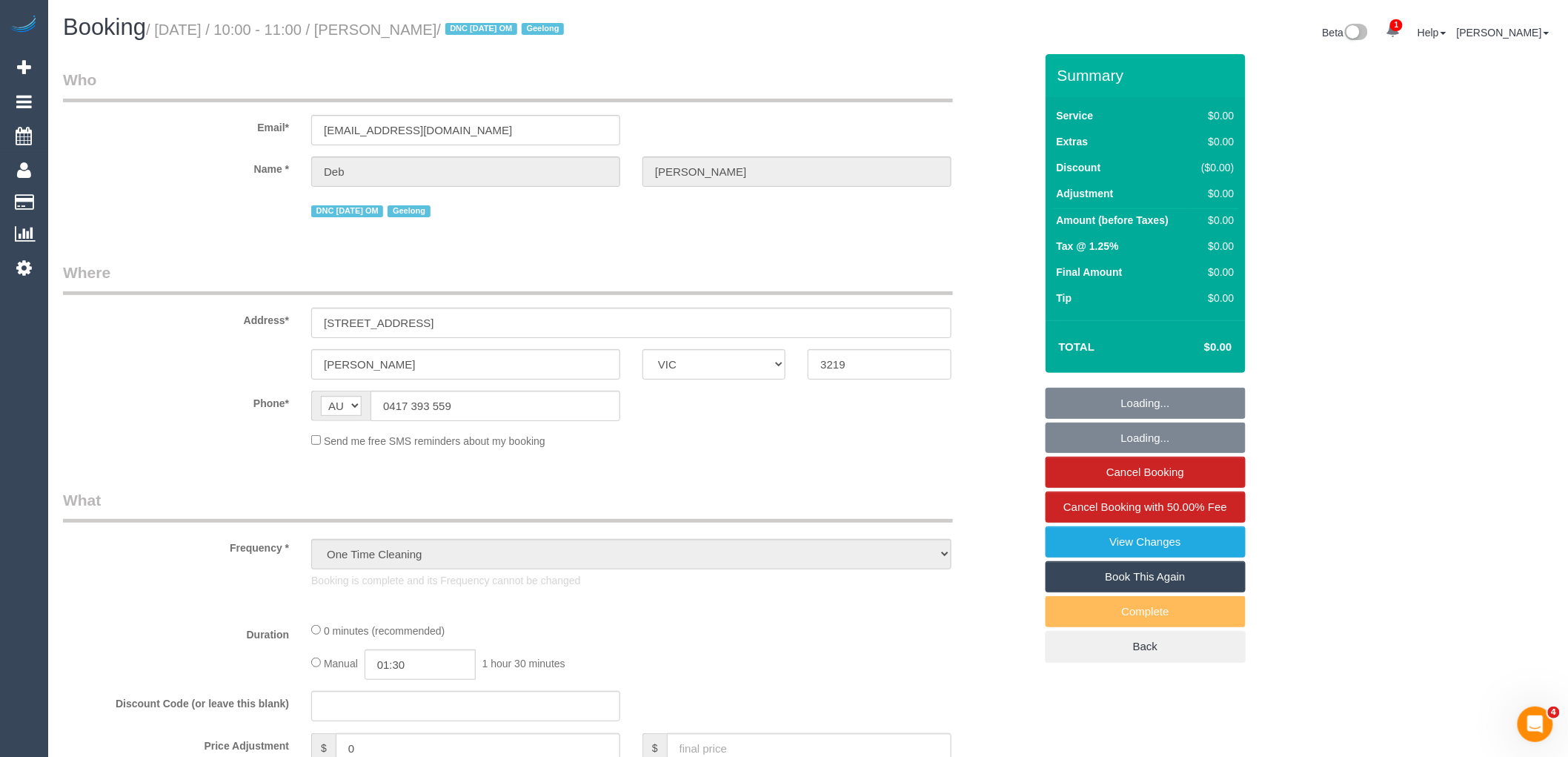
select select "number:36"
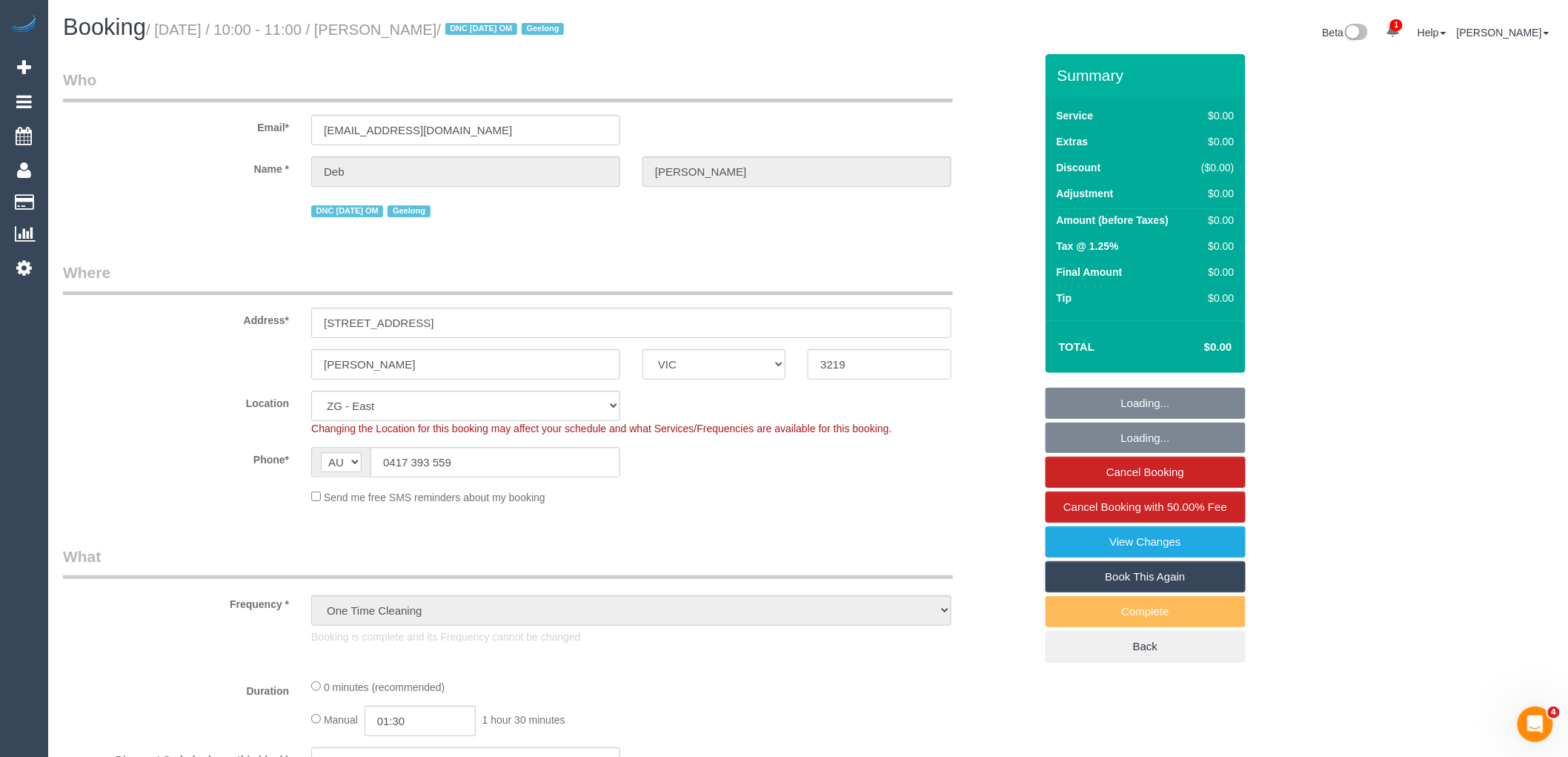
select select "object:769"
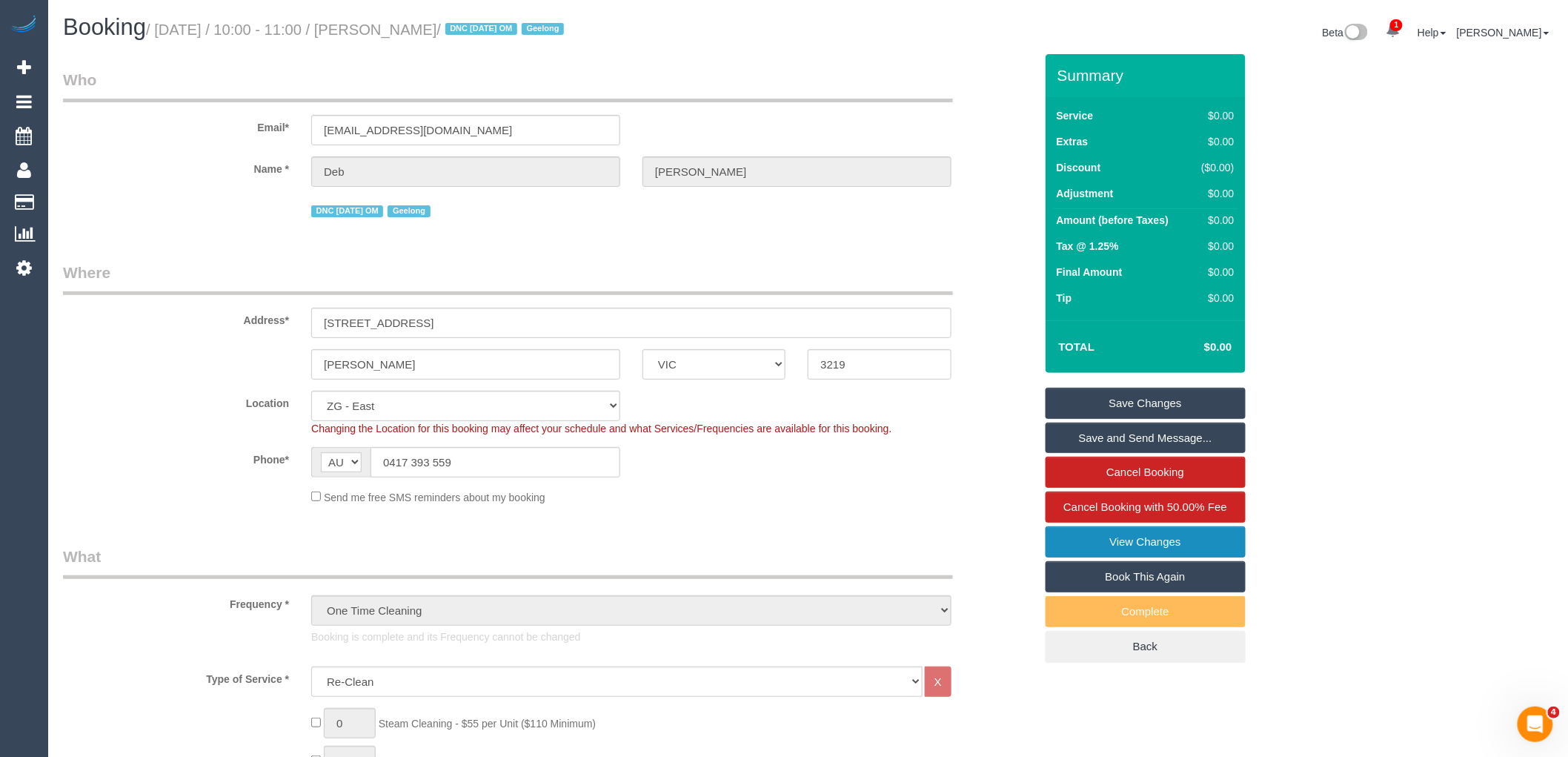
click at [1189, 531] on link "View Changes" at bounding box center [1146, 541] width 200 height 31
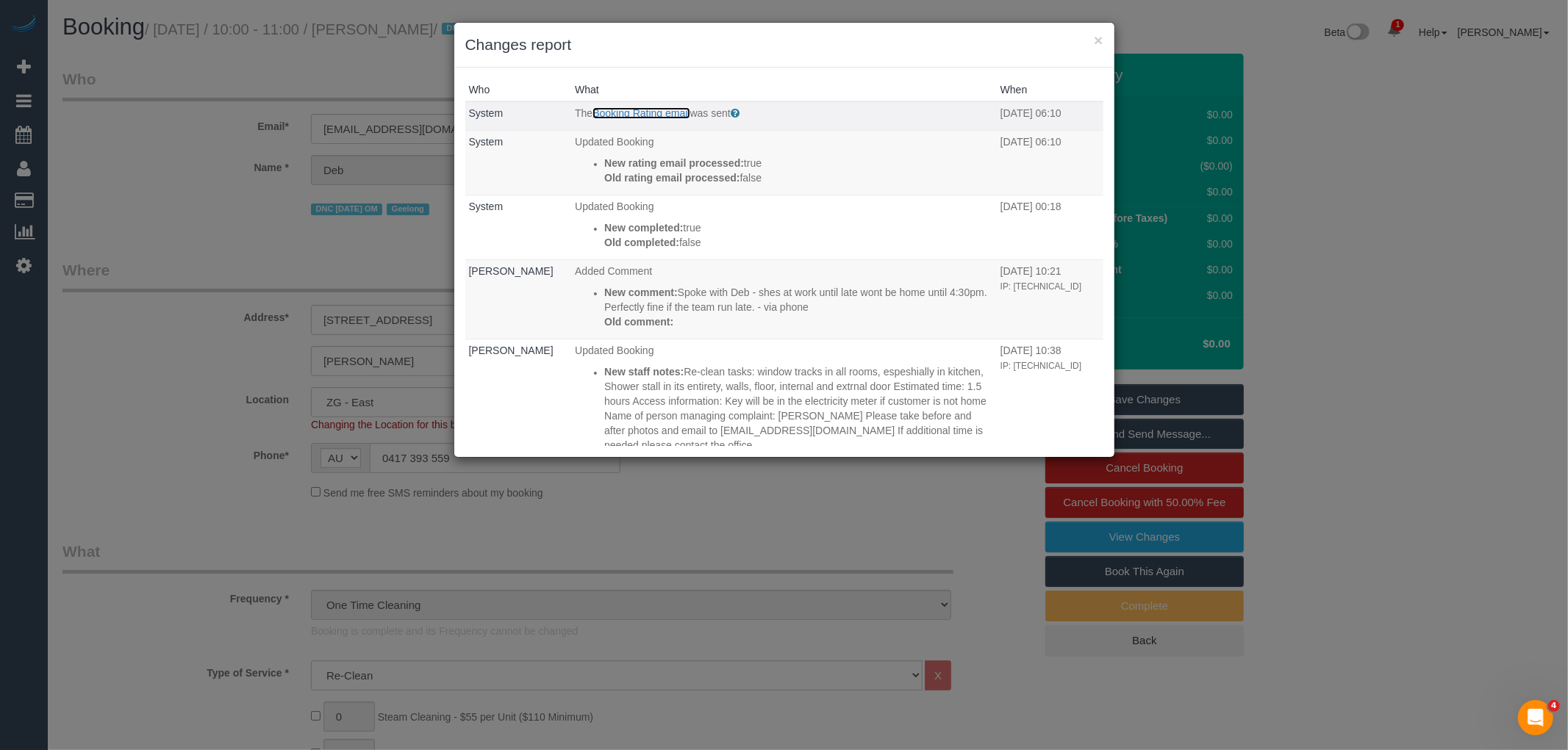
click at [646, 111] on link "Booking Rating email" at bounding box center [641, 113] width 97 height 12
click at [1098, 41] on button "×" at bounding box center [1098, 41] width 9 height 16
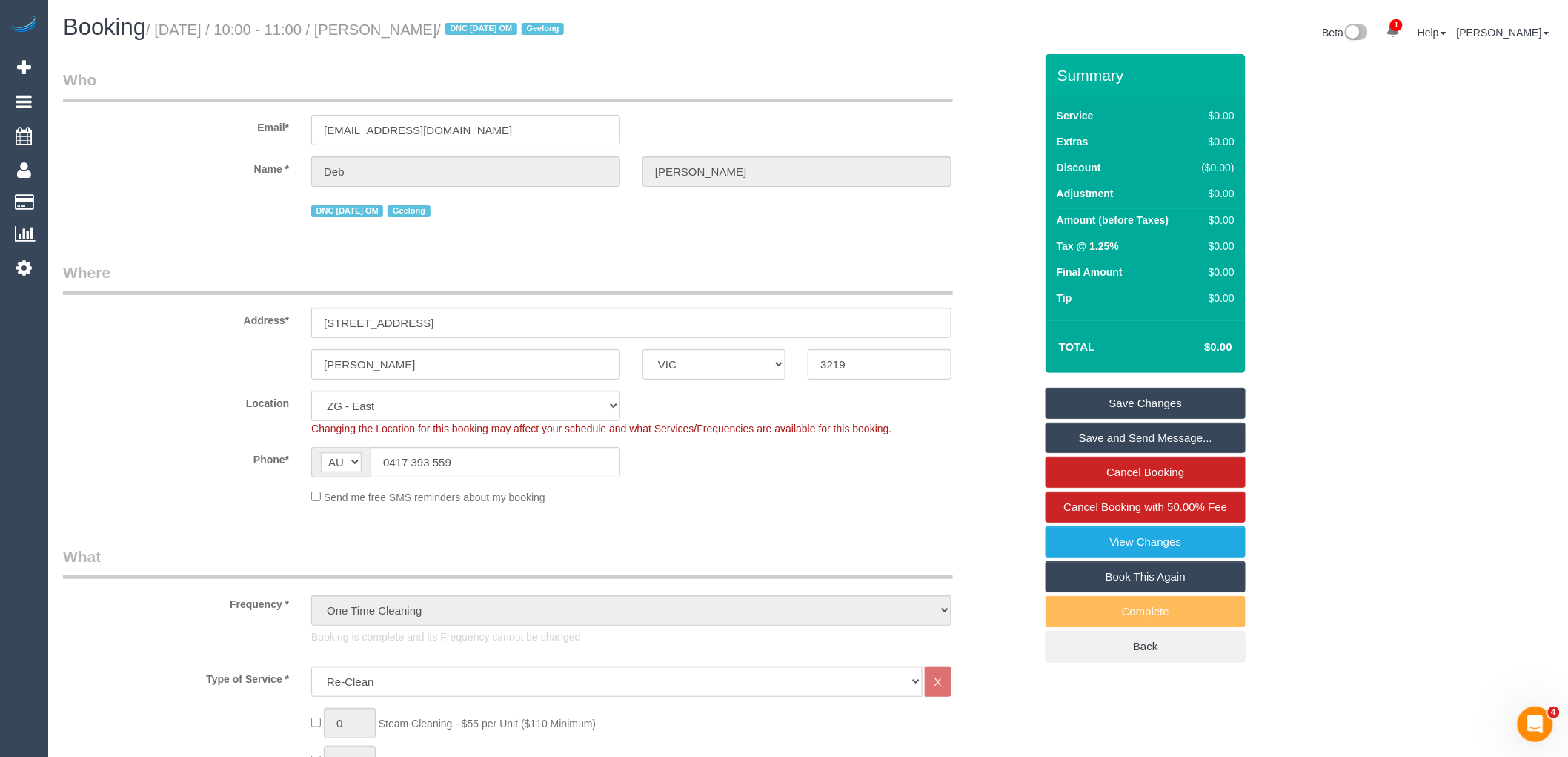
drag, startPoint x: 462, startPoint y: 463, endPoint x: 345, endPoint y: 490, distance: 120.1
click at [369, 473] on div "AF AL DZ AD AO AI AQ AG AR AM AW AU AT AZ BS BH BD BB BY BE BZ BJ BM BT BO BA B…" at bounding box center [466, 462] width 309 height 30
click at [469, 462] on input "0417 393 559" at bounding box center [495, 462] width 250 height 30
drag, startPoint x: 514, startPoint y: 465, endPoint x: 258, endPoint y: 474, distance: 256.2
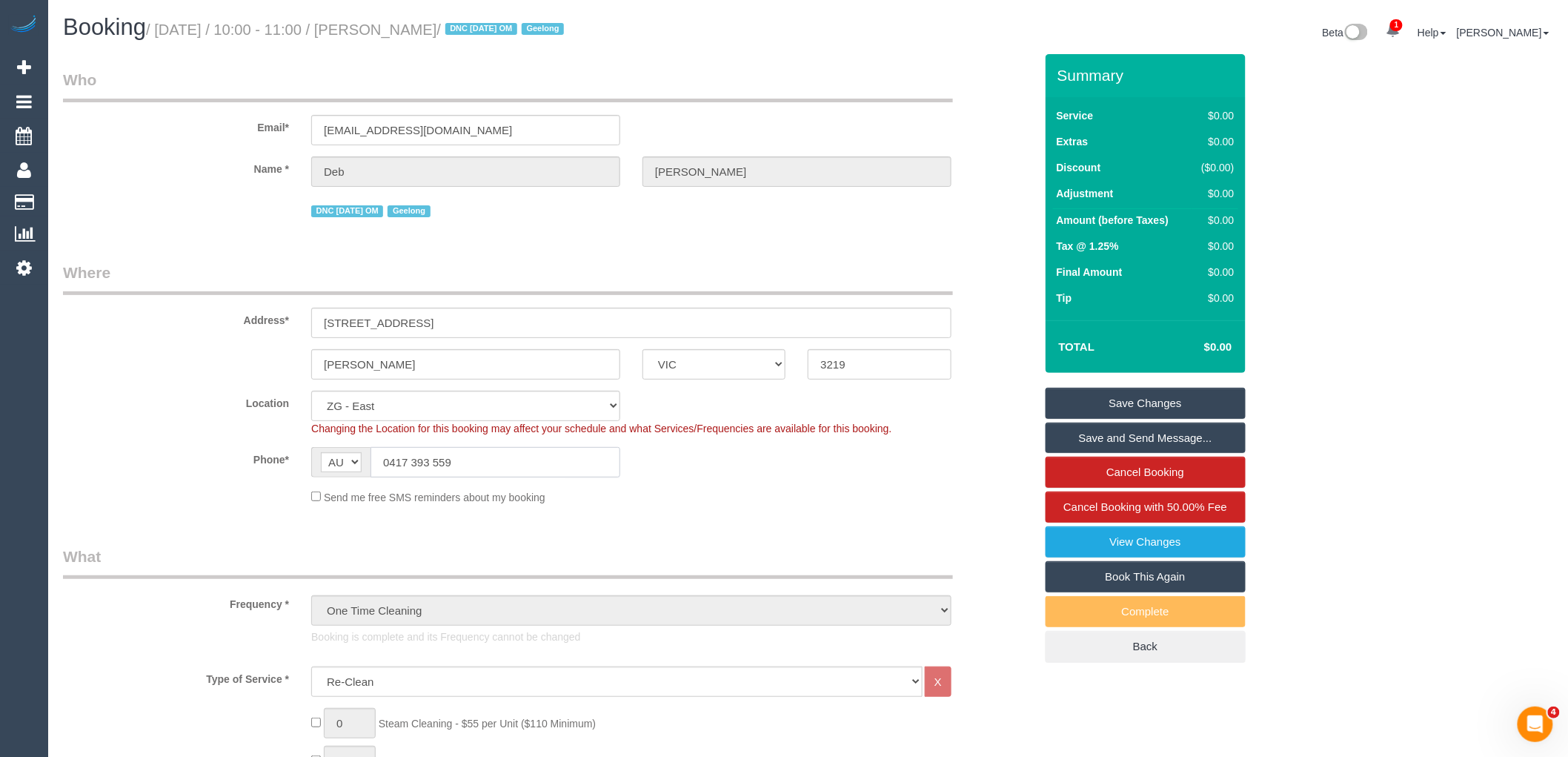
click at [250, 456] on div "Phone* AF AL DZ AD AO AI AQ AG AR AM AW AU AT AZ BS BH BD BB BY BE BZ BJ BM BT …" at bounding box center [549, 462] width 994 height 30
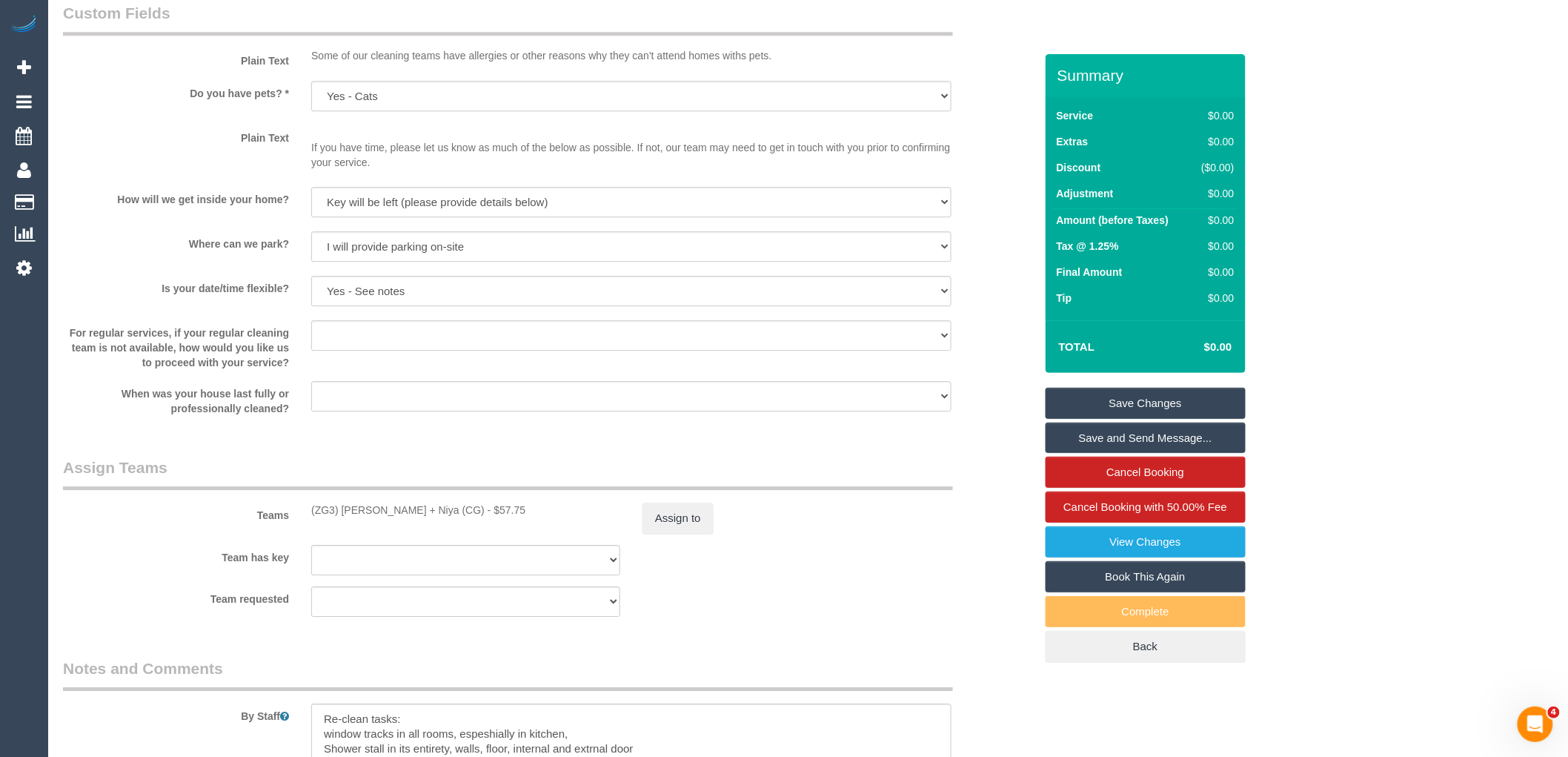
scroll to position [1813, 0]
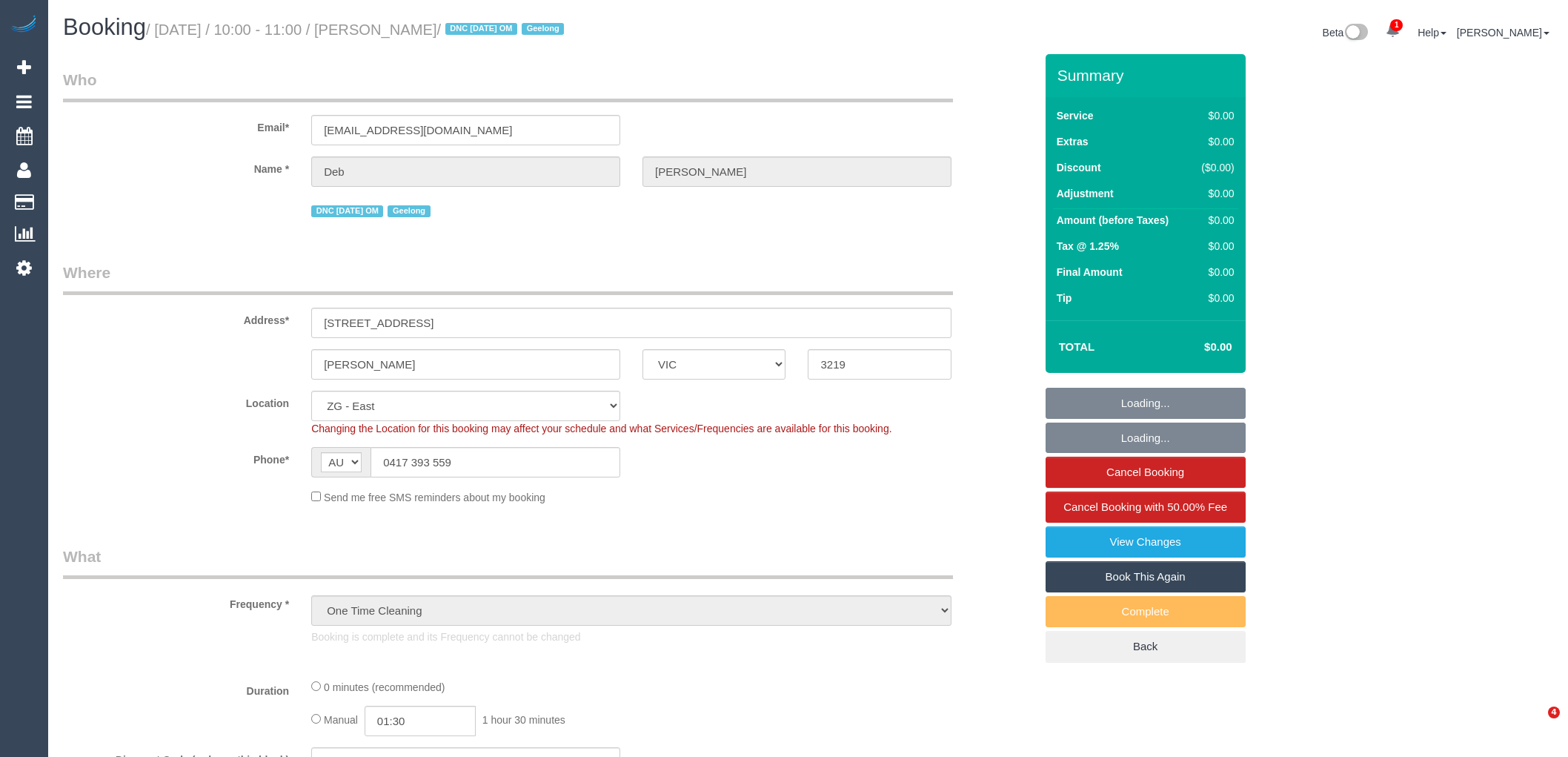
select select "VIC"
select select "number:29"
select select "number:15"
select select "number:18"
select select "number:36"
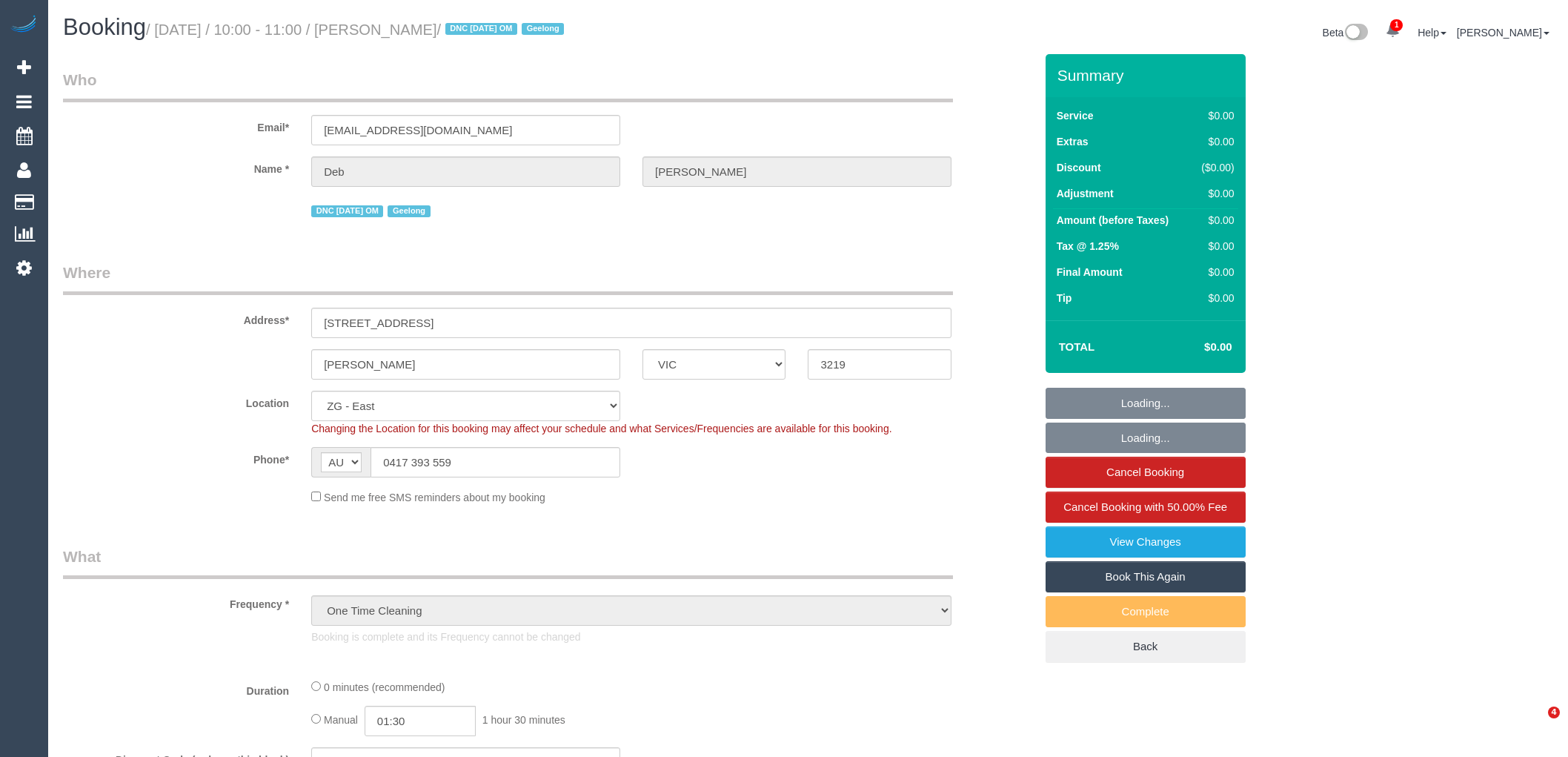
select select "object:900"
